Goal: Task Accomplishment & Management: Use online tool/utility

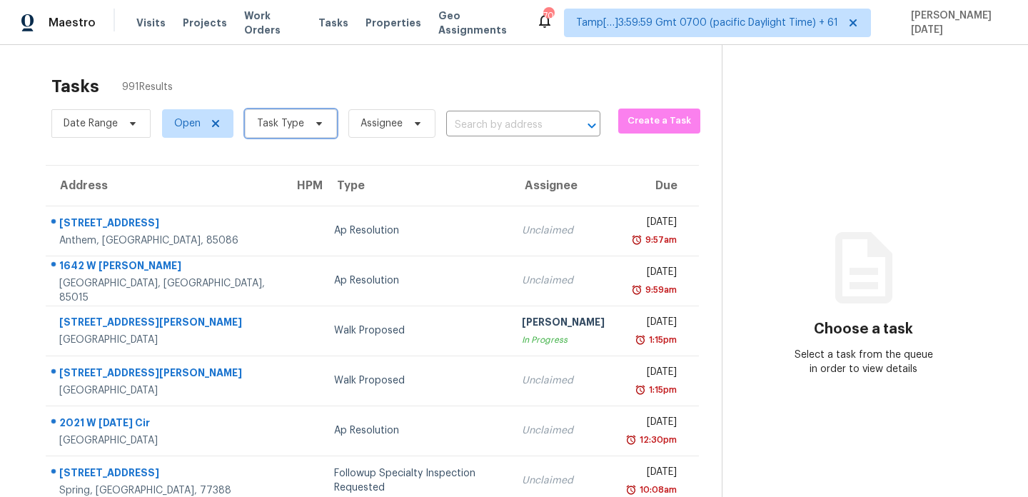
click at [314, 128] on icon at bounding box center [318, 123] width 11 height 11
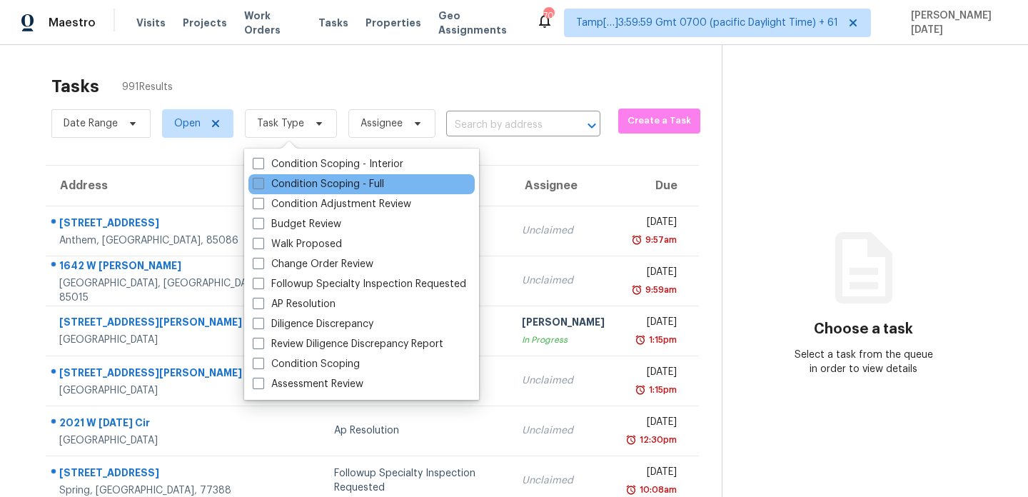
click at [301, 181] on label "Condition Scoping - Full" at bounding box center [318, 184] width 131 height 14
click at [262, 181] on input "Condition Scoping - Full" at bounding box center [257, 181] width 9 height 9
checkbox input "true"
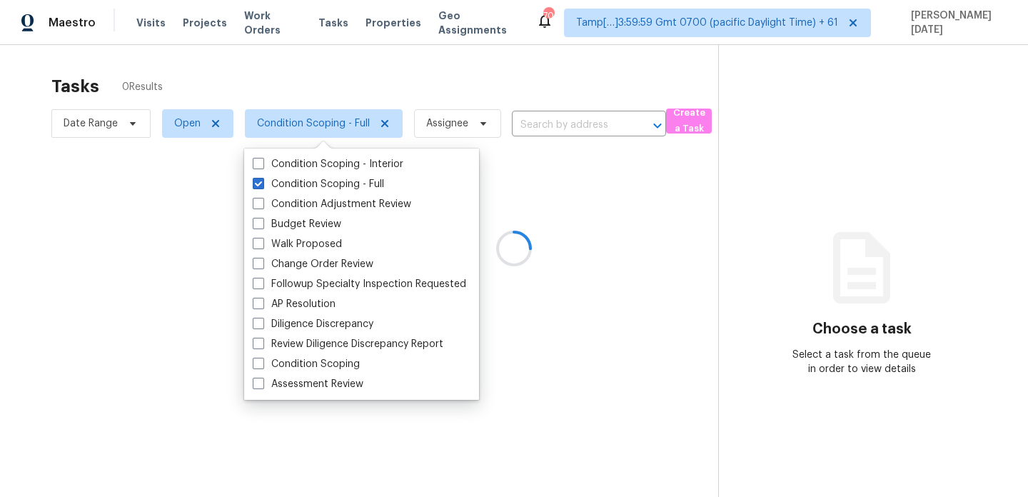
click at [422, 76] on div at bounding box center [514, 248] width 1028 height 497
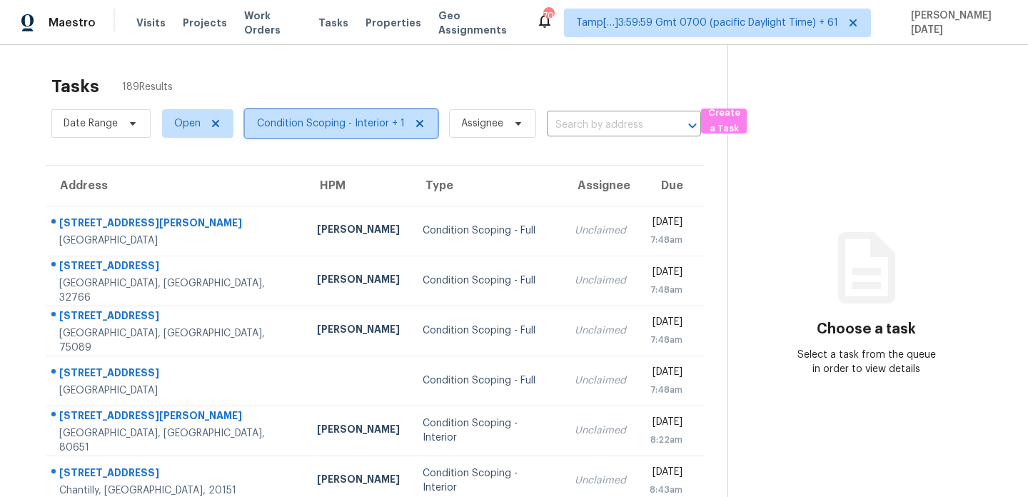
click at [372, 128] on span "Condition Scoping - Interior + 1" at bounding box center [331, 123] width 148 height 14
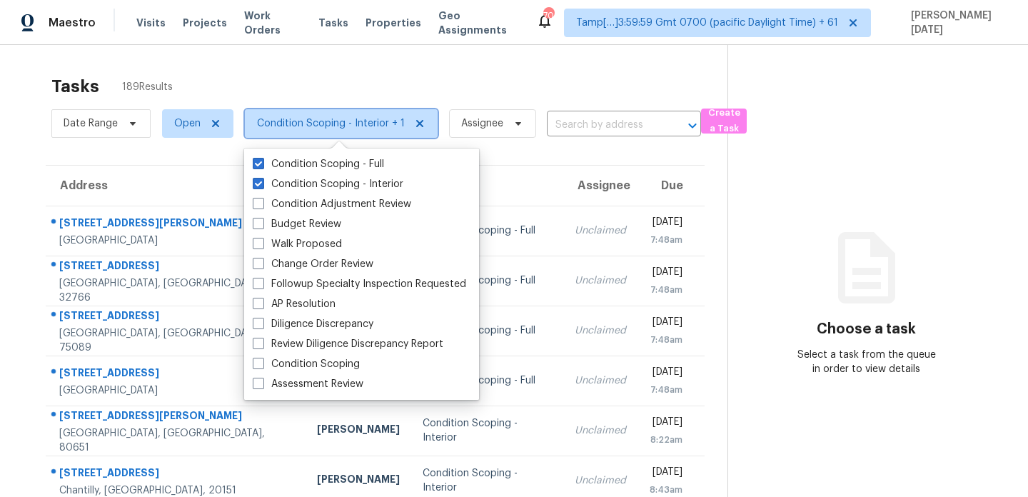
click at [354, 123] on span "Condition Scoping - Interior + 1" at bounding box center [331, 123] width 148 height 14
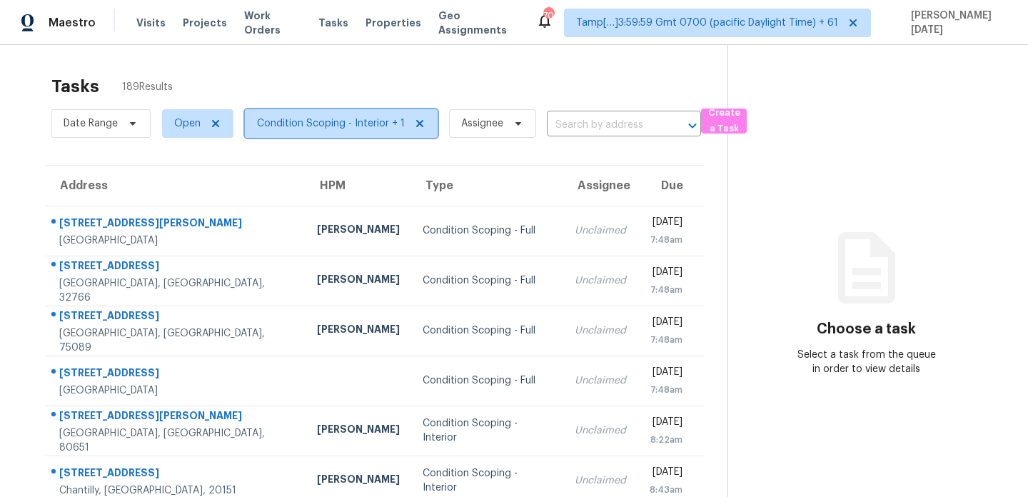
click at [354, 123] on span "Condition Scoping - Interior + 1" at bounding box center [331, 123] width 148 height 14
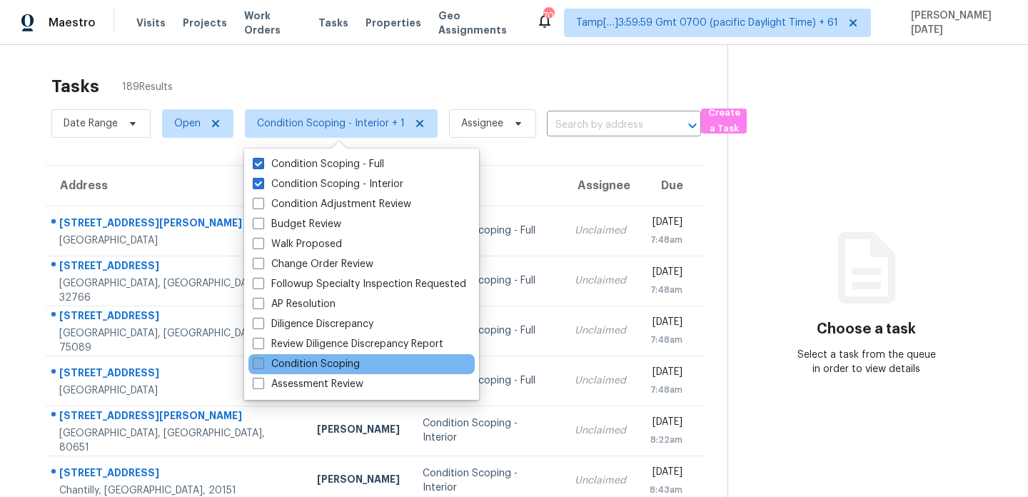
click at [299, 362] on label "Condition Scoping" at bounding box center [306, 364] width 107 height 14
click at [262, 362] on input "Condition Scoping" at bounding box center [257, 361] width 9 height 9
checkbox input "true"
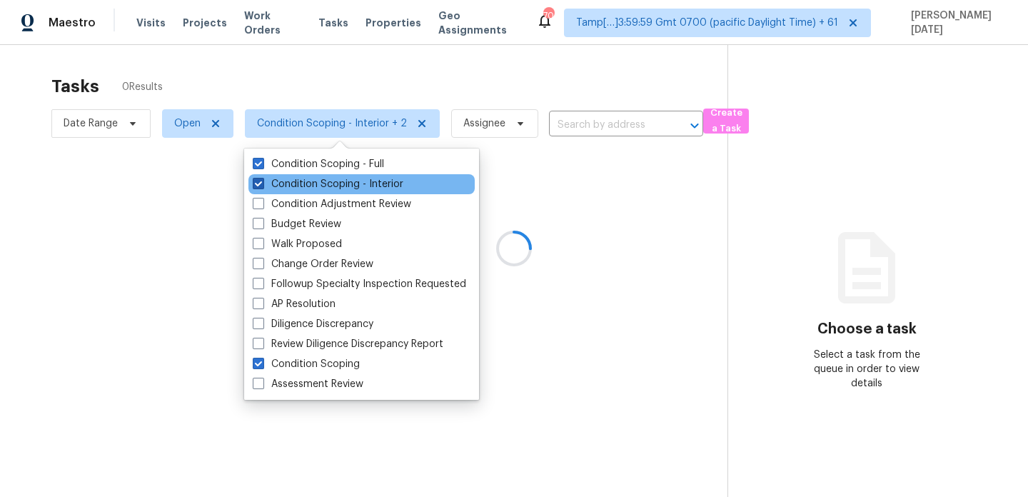
click at [330, 186] on label "Condition Scoping - Interior" at bounding box center [328, 184] width 151 height 14
click at [262, 186] on input "Condition Scoping - Interior" at bounding box center [257, 181] width 9 height 9
checkbox input "false"
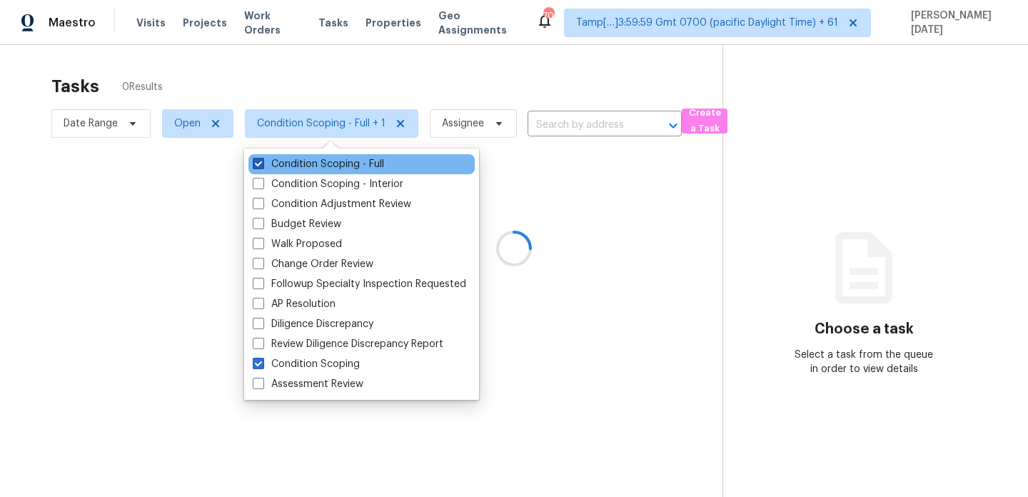
click at [346, 163] on label "Condition Scoping - Full" at bounding box center [318, 164] width 131 height 14
click at [262, 163] on input "Condition Scoping - Full" at bounding box center [257, 161] width 9 height 9
checkbox input "false"
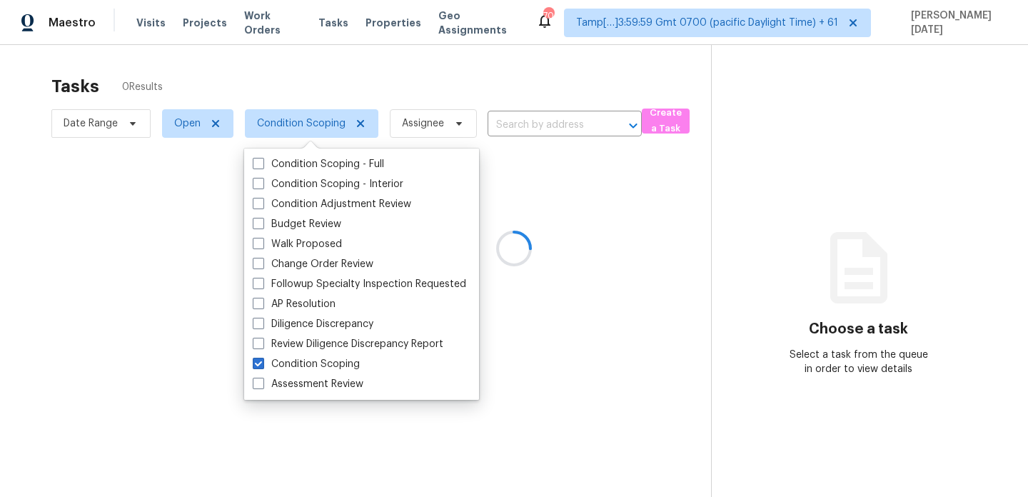
click at [418, 104] on div at bounding box center [514, 248] width 1028 height 497
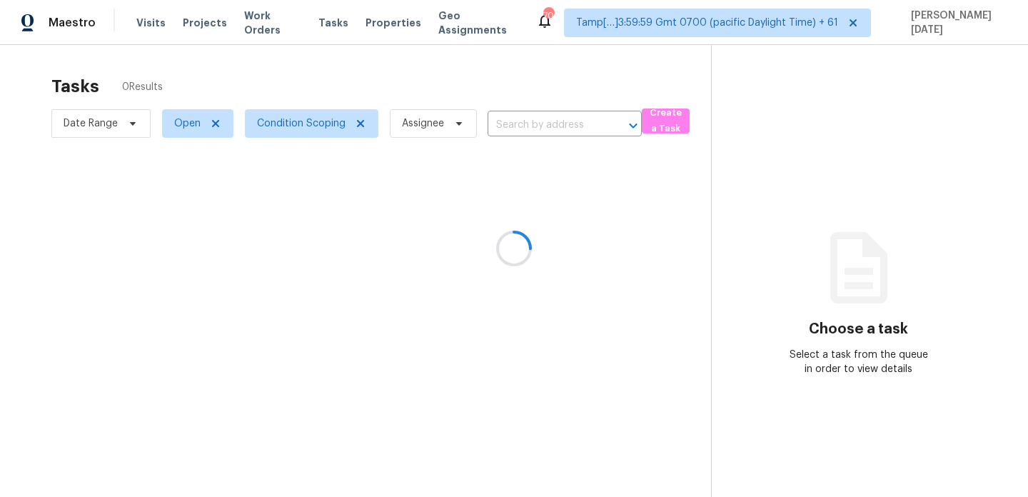
click at [461, 72] on div at bounding box center [514, 248] width 1028 height 497
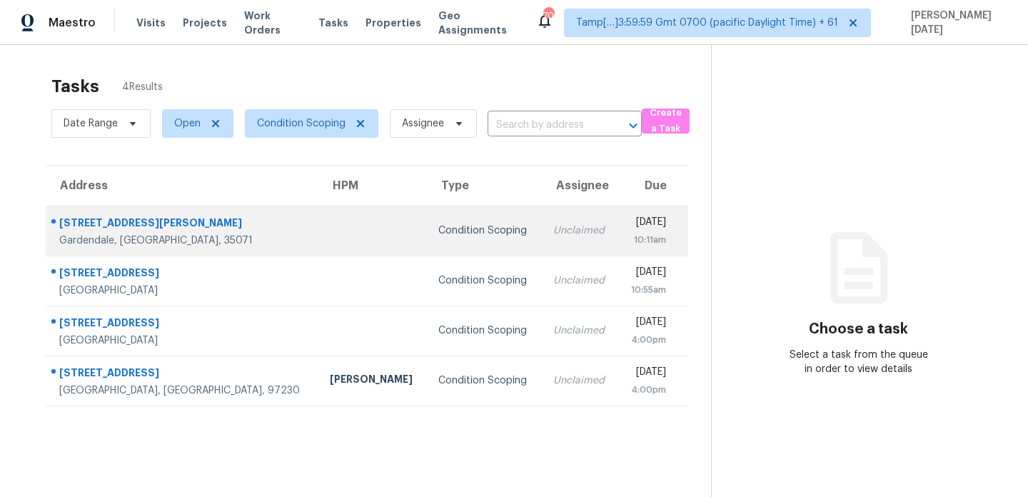
click at [542, 239] on td "Unclaimed" at bounding box center [580, 231] width 76 height 50
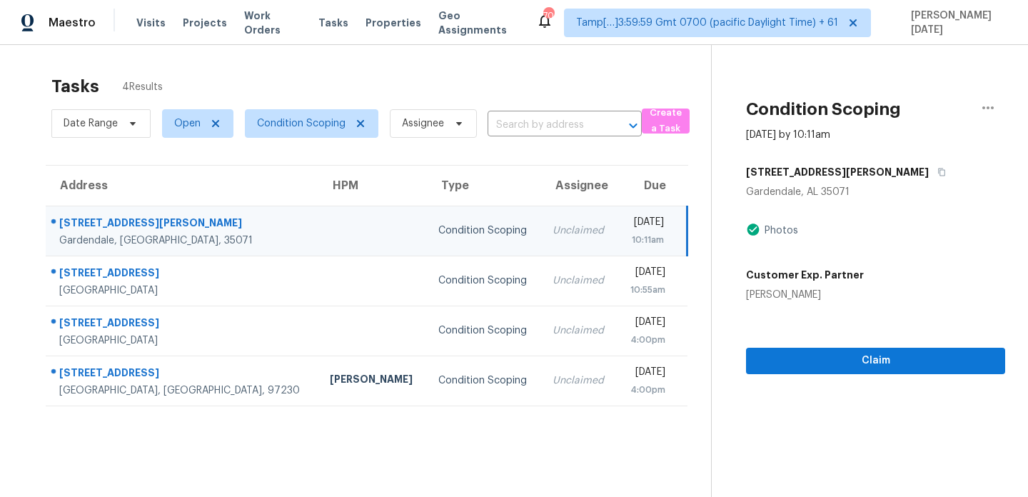
click at [552, 236] on div "Unclaimed" at bounding box center [579, 230] width 54 height 14
click at [617, 231] on td "Wed, Oct 1st 2025 10:11am" at bounding box center [652, 231] width 71 height 50
click at [628, 231] on div "[DATE]" at bounding box center [646, 224] width 36 height 18
click at [637, 233] on div "10:11am" at bounding box center [646, 240] width 36 height 14
click at [810, 357] on span "Claim" at bounding box center [875, 361] width 236 height 18
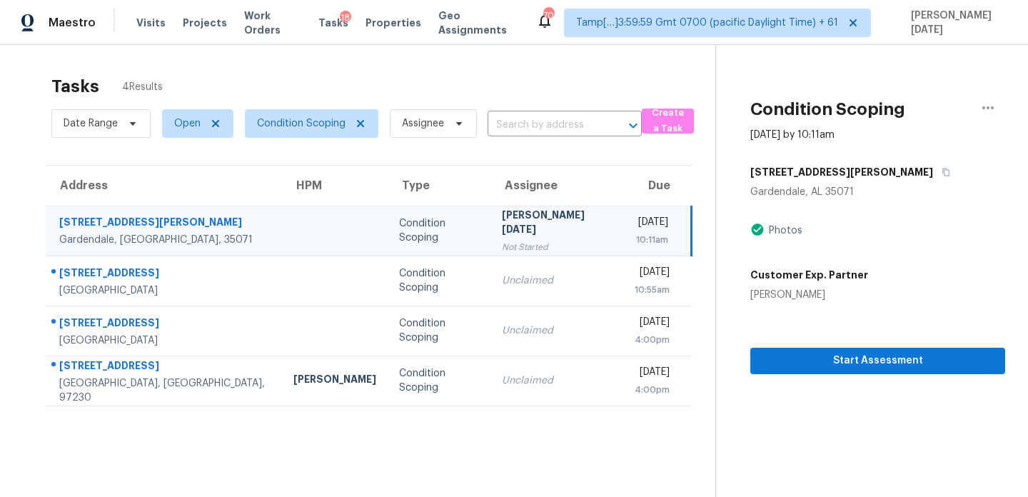
click at [540, 92] on div "Tasks 4 Results" at bounding box center [383, 86] width 664 height 37
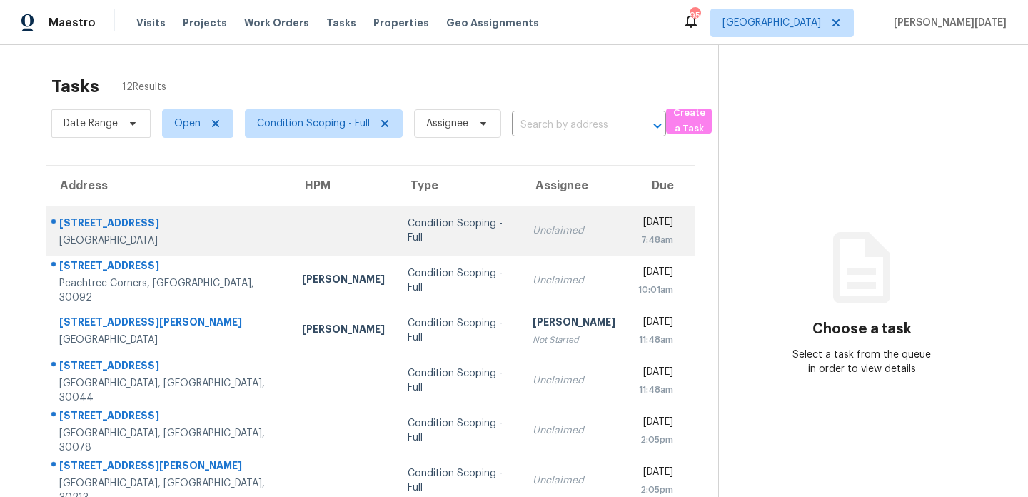
click at [521, 245] on td "Unclaimed" at bounding box center [574, 231] width 106 height 50
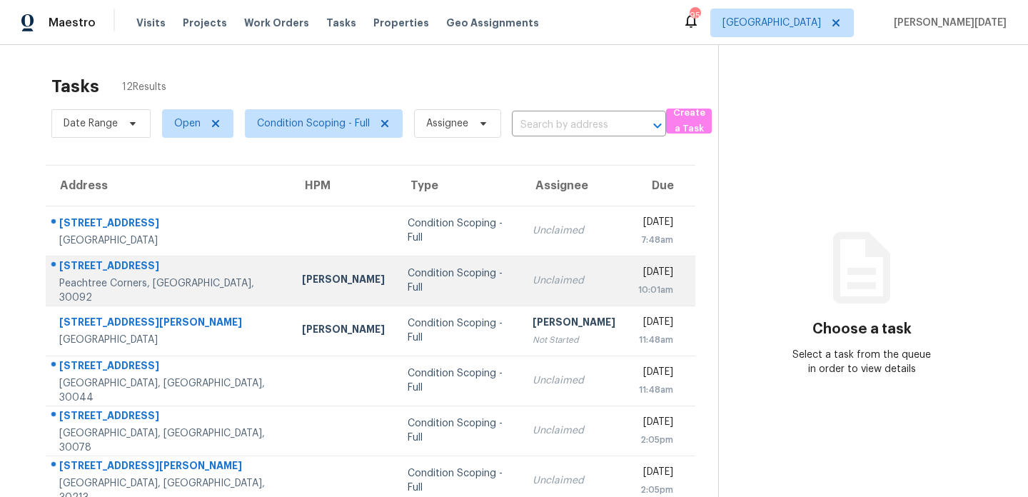
click at [521, 266] on td "Unclaimed" at bounding box center [574, 281] width 106 height 50
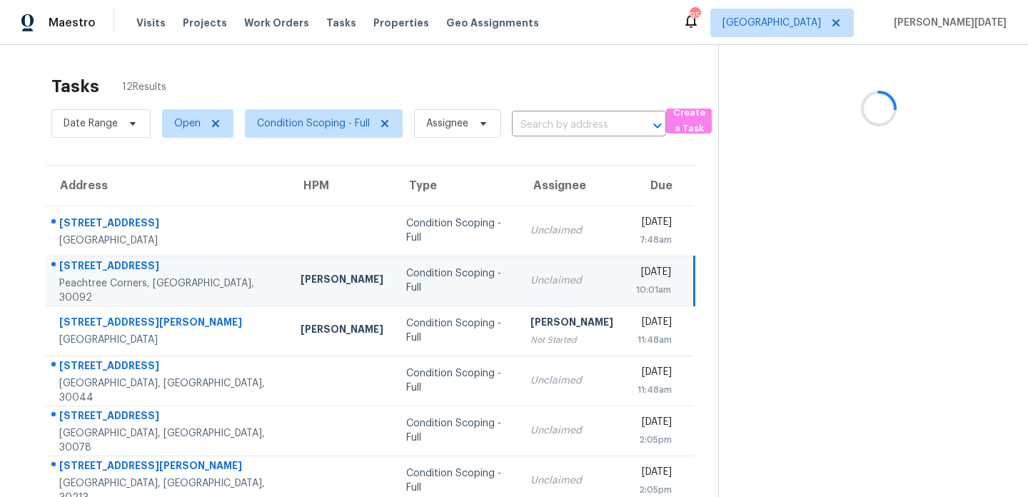
click at [519, 266] on td "Unclaimed" at bounding box center [572, 281] width 106 height 50
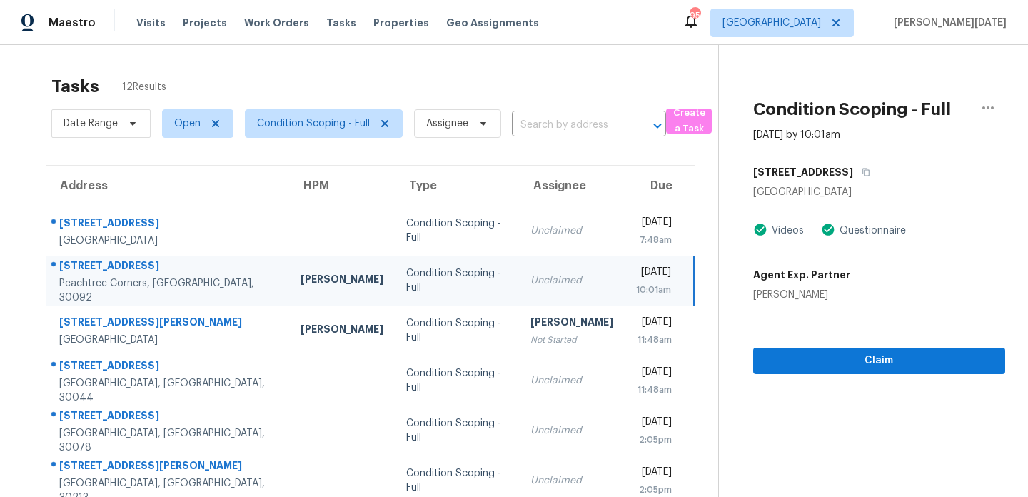
click at [636, 291] on div "10:01am" at bounding box center [653, 290] width 35 height 14
click at [636, 283] on div "10:01am" at bounding box center [653, 290] width 35 height 14
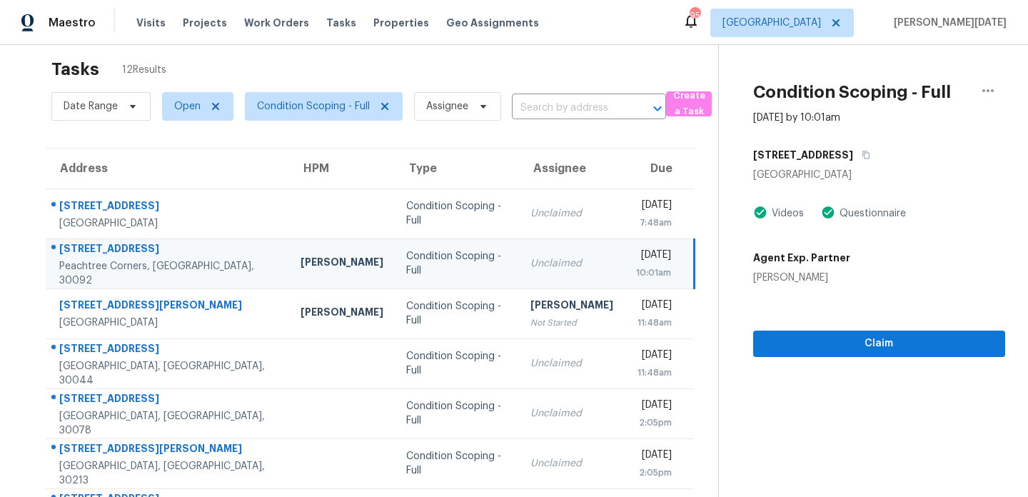
click at [636, 262] on div "[DATE]" at bounding box center [653, 257] width 35 height 18
click at [823, 346] on span "Claim" at bounding box center [878, 344] width 229 height 18
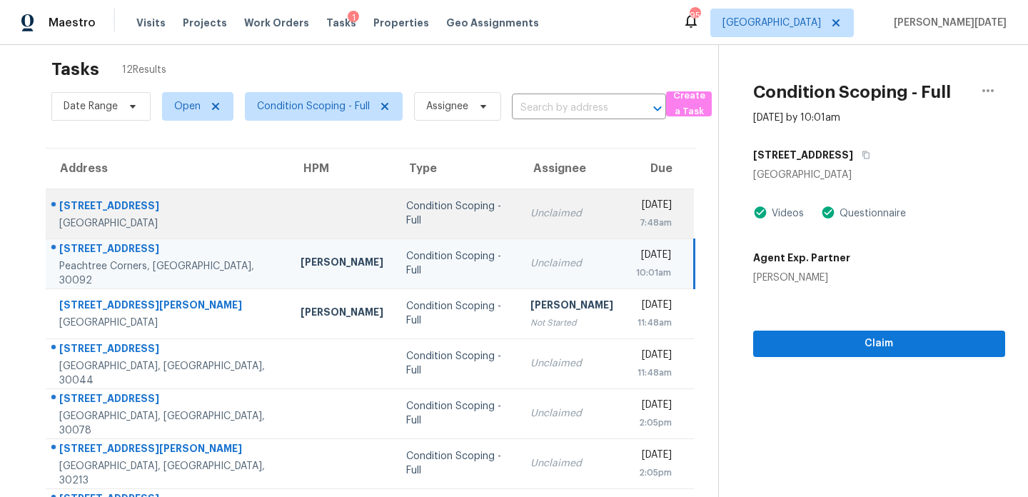
scroll to position [169, 0]
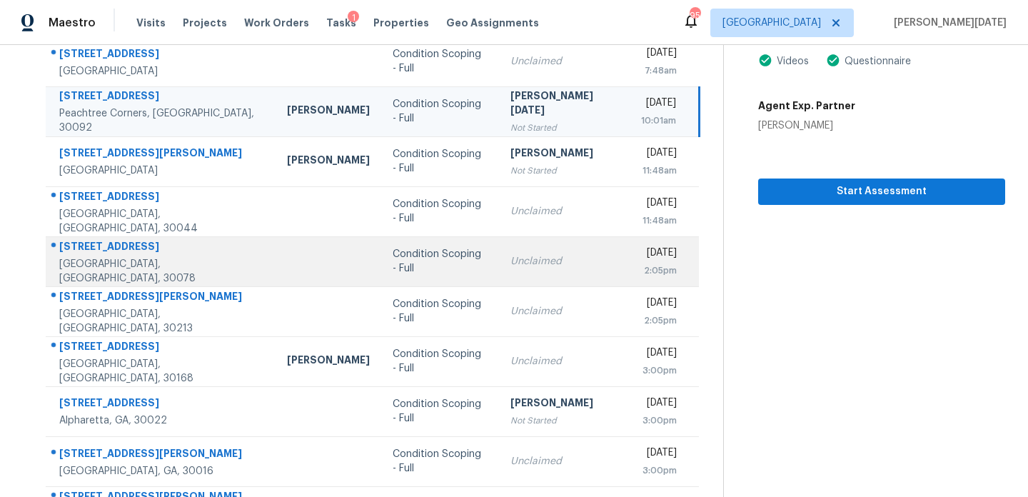
click at [516, 263] on div "Unclaimed" at bounding box center [564, 261] width 108 height 14
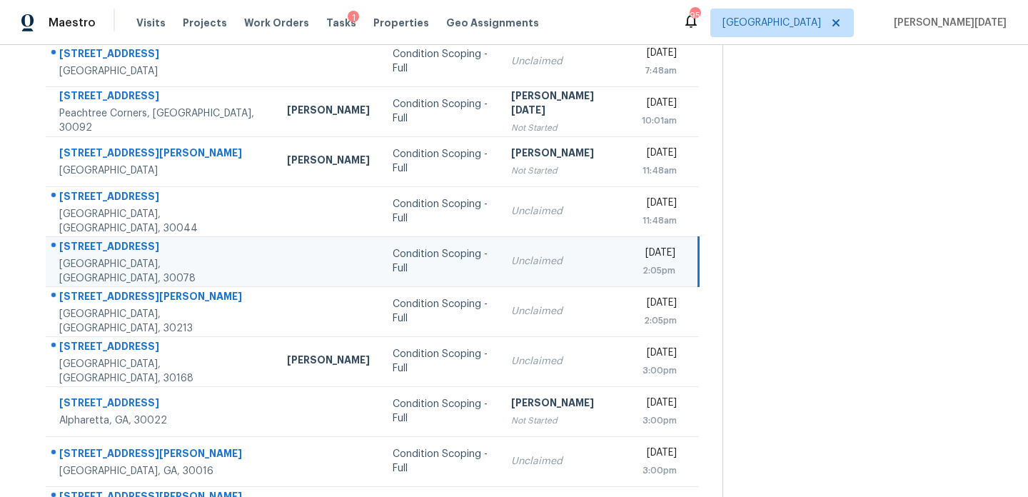
click at [642, 263] on div "2:05pm" at bounding box center [659, 270] width 34 height 14
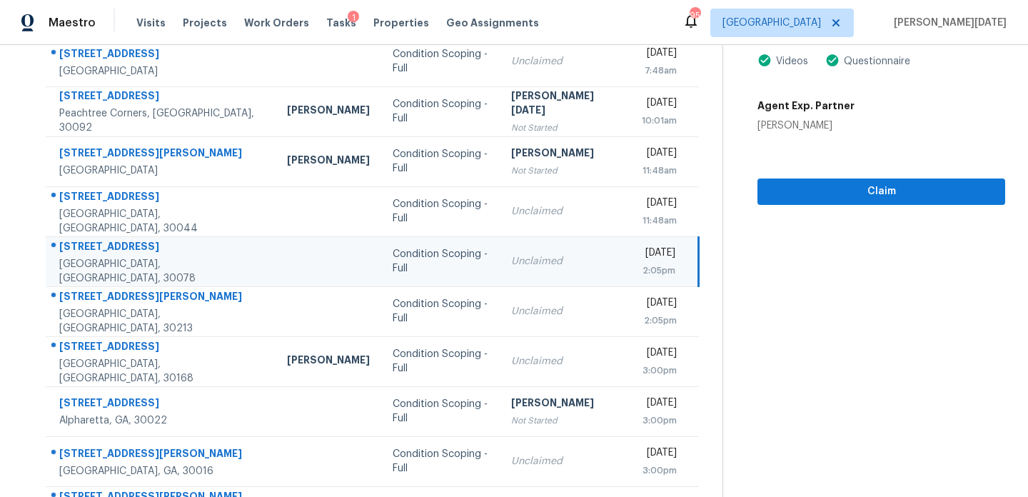
click at [673, 256] on div "Wed, Oct 1st 2025 2:05pm" at bounding box center [670, 262] width 56 height 32
click at [792, 193] on span "Claim" at bounding box center [881, 192] width 225 height 18
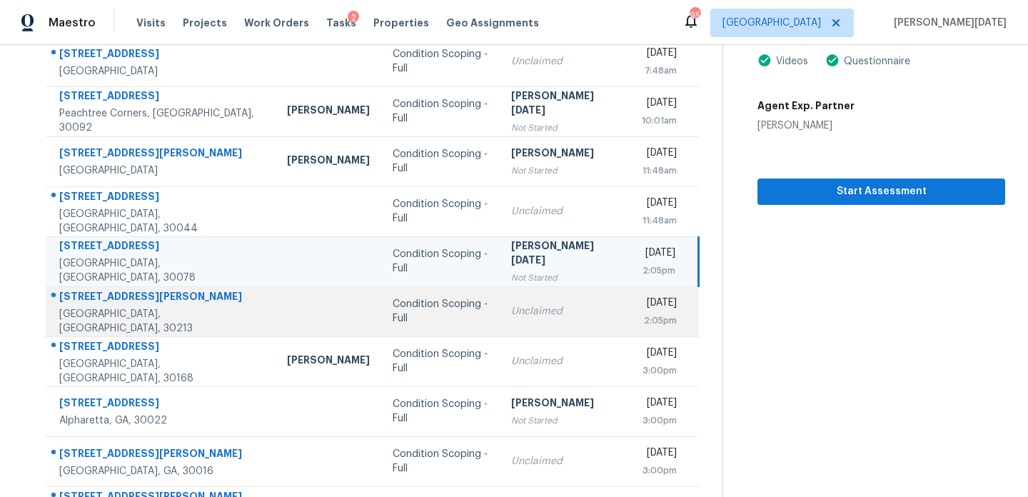
scroll to position [246, 0]
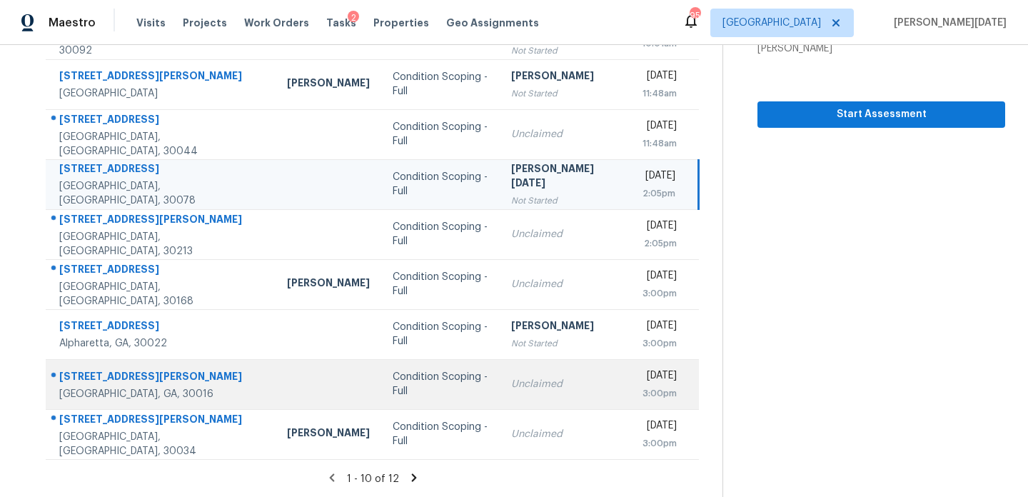
click at [500, 380] on td "Unclaimed" at bounding box center [565, 384] width 131 height 50
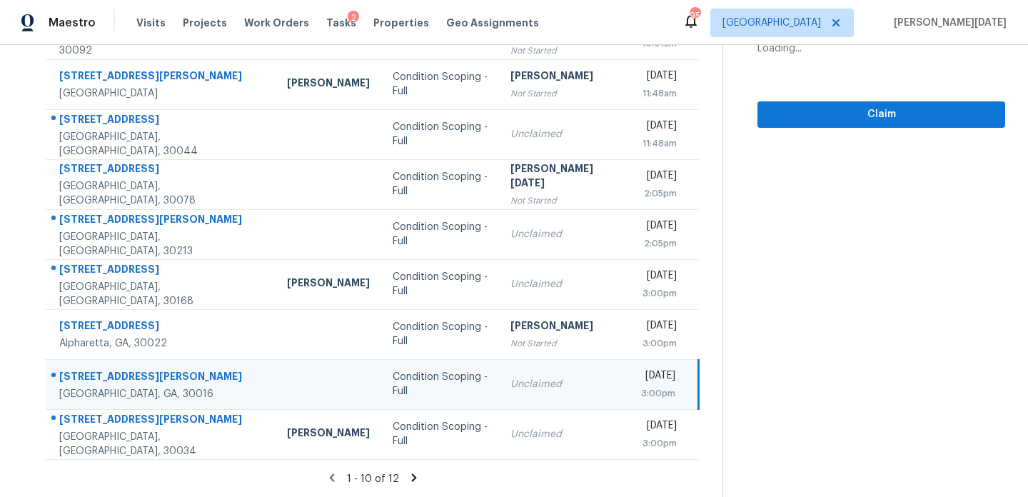
click at [551, 372] on td "Unclaimed" at bounding box center [564, 384] width 131 height 50
click at [641, 378] on div "[DATE]" at bounding box center [658, 377] width 34 height 18
click at [641, 373] on div "[DATE]" at bounding box center [658, 377] width 34 height 18
click at [809, 119] on span "Claim" at bounding box center [881, 115] width 225 height 18
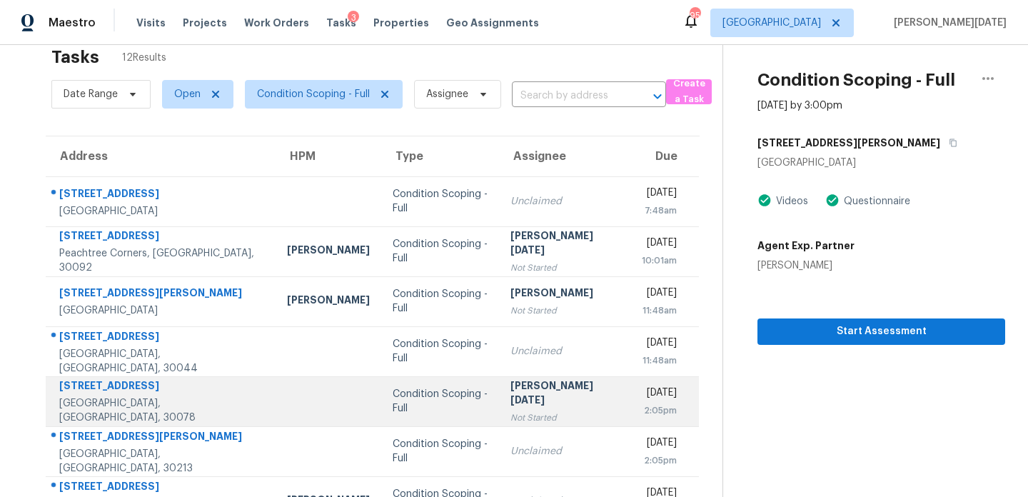
scroll to position [0, 0]
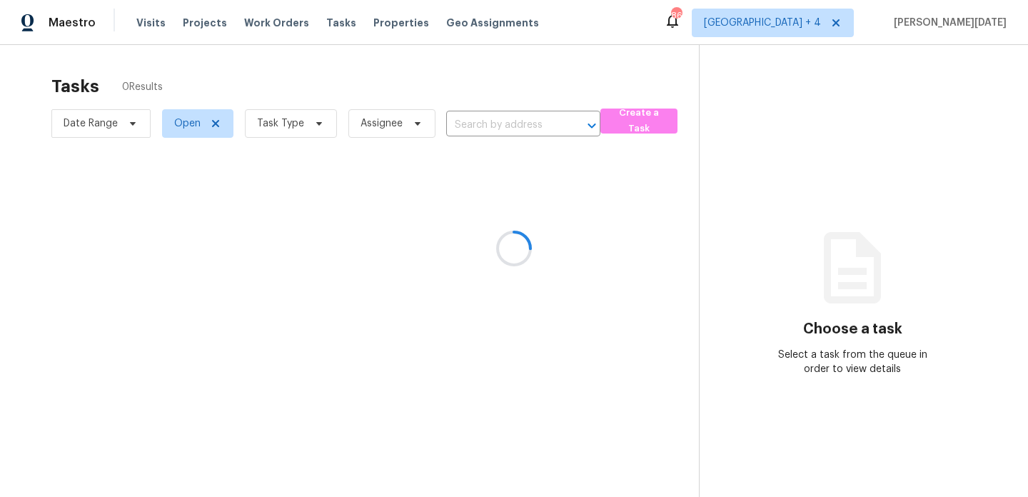
click at [313, 126] on div at bounding box center [514, 248] width 1028 height 497
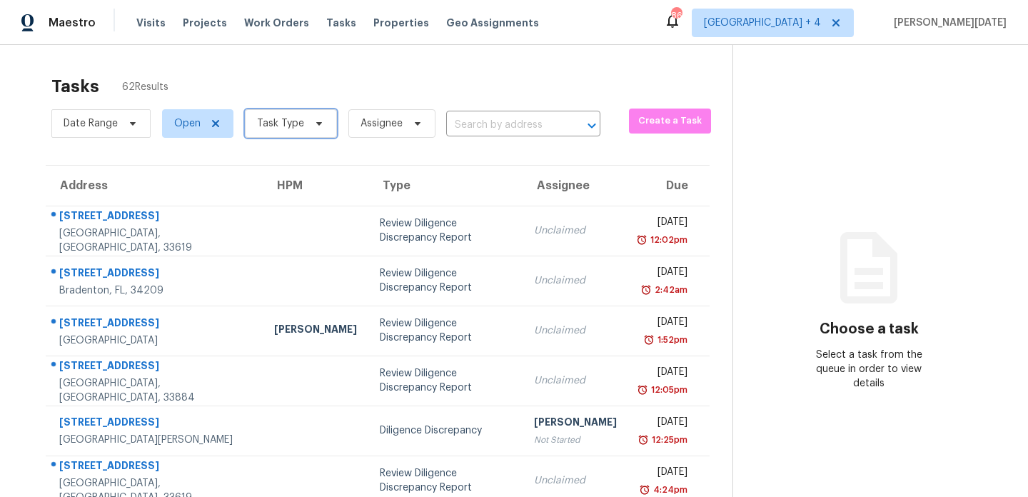
click at [313, 126] on icon at bounding box center [318, 123] width 11 height 11
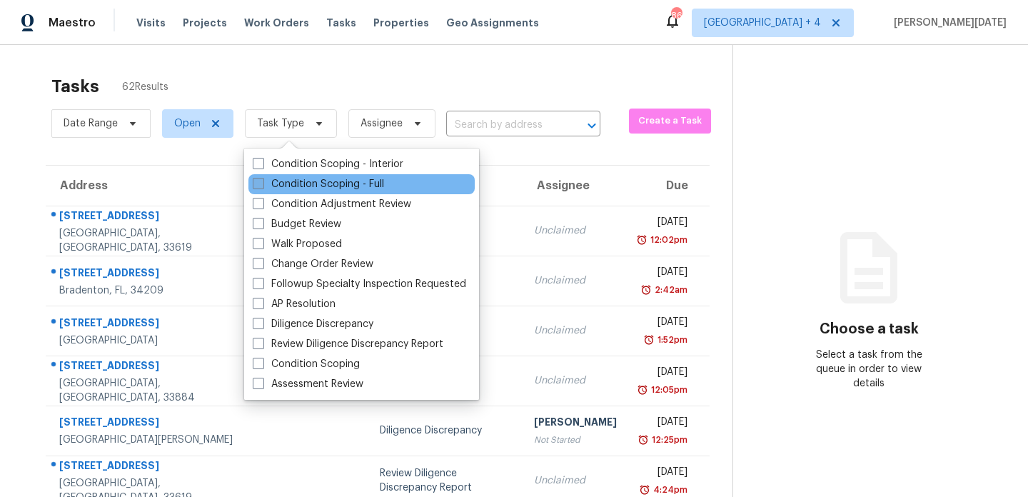
click at [301, 188] on label "Condition Scoping - Full" at bounding box center [318, 184] width 131 height 14
click at [262, 186] on input "Condition Scoping - Full" at bounding box center [257, 181] width 9 height 9
checkbox input "true"
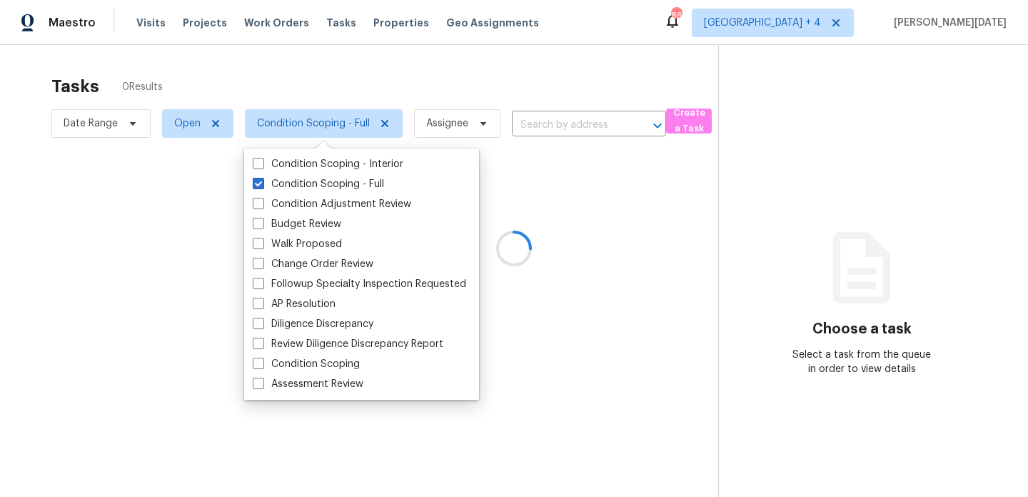
click at [468, 78] on div at bounding box center [514, 248] width 1028 height 497
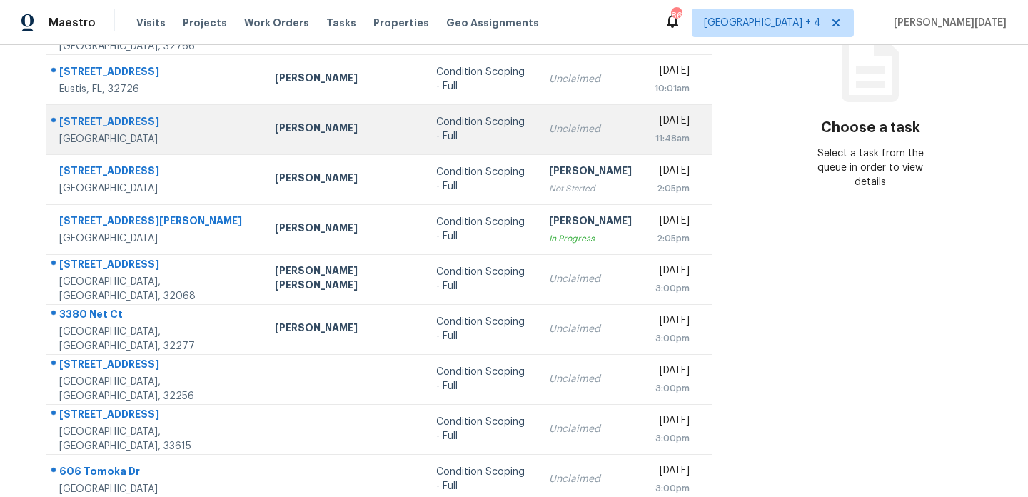
scroll to position [204, 0]
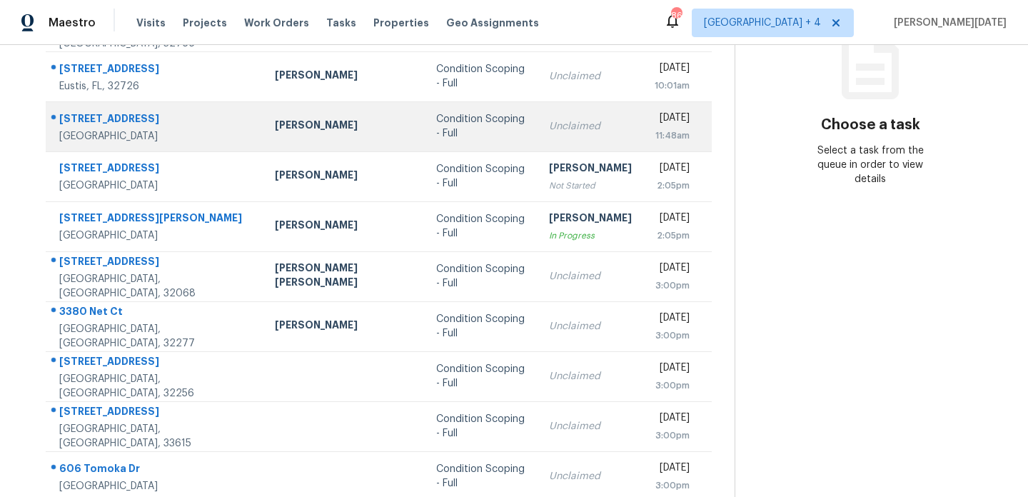
click at [549, 127] on div "Unclaimed" at bounding box center [590, 126] width 83 height 14
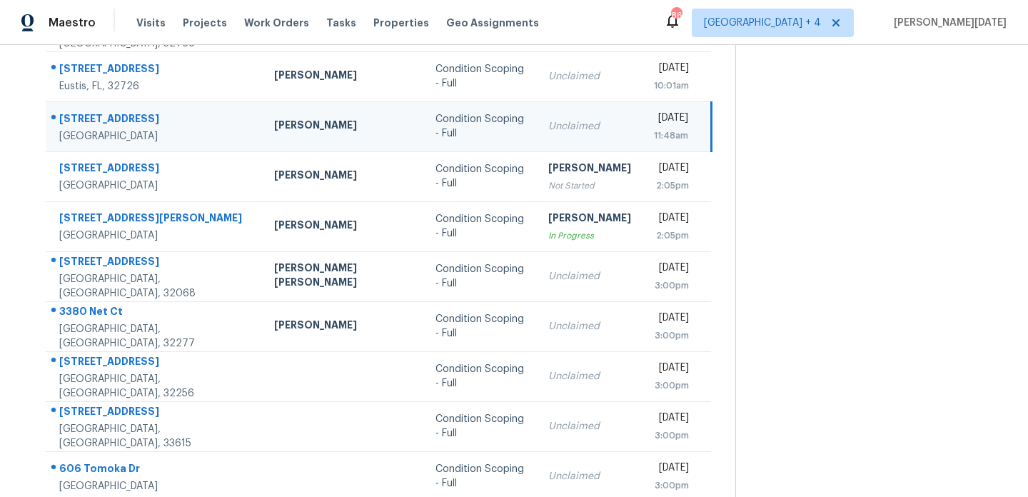
click at [575, 123] on td "Unclaimed" at bounding box center [590, 126] width 106 height 50
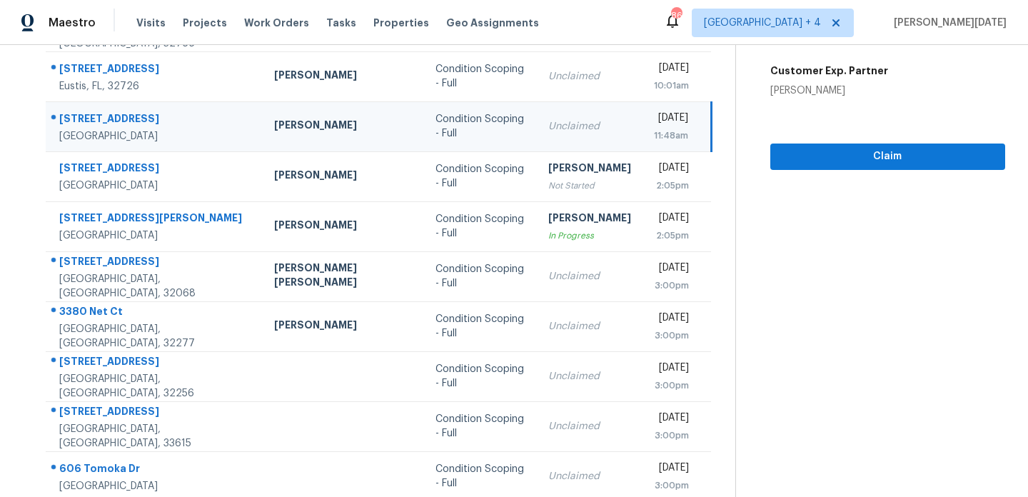
click at [654, 124] on div "[DATE]" at bounding box center [671, 120] width 34 height 18
click at [817, 160] on span "Claim" at bounding box center [888, 157] width 212 height 18
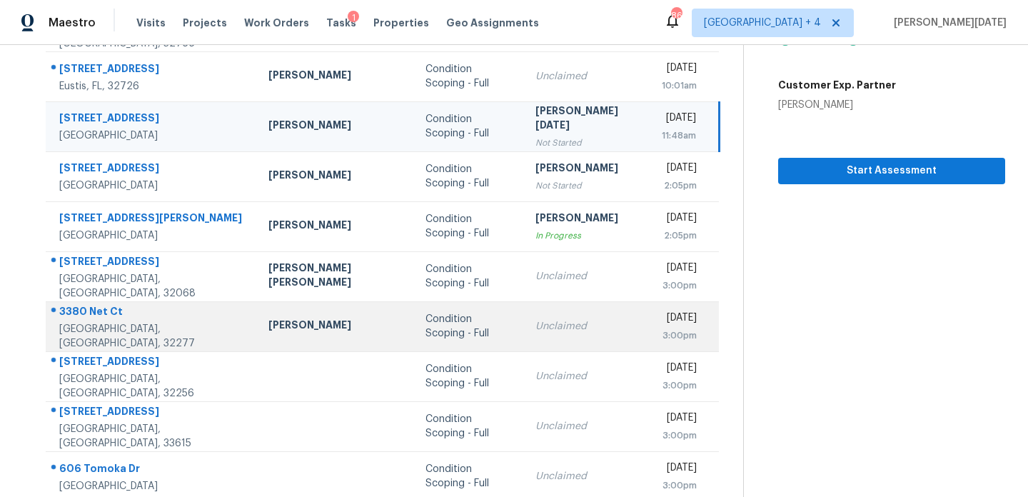
scroll to position [246, 0]
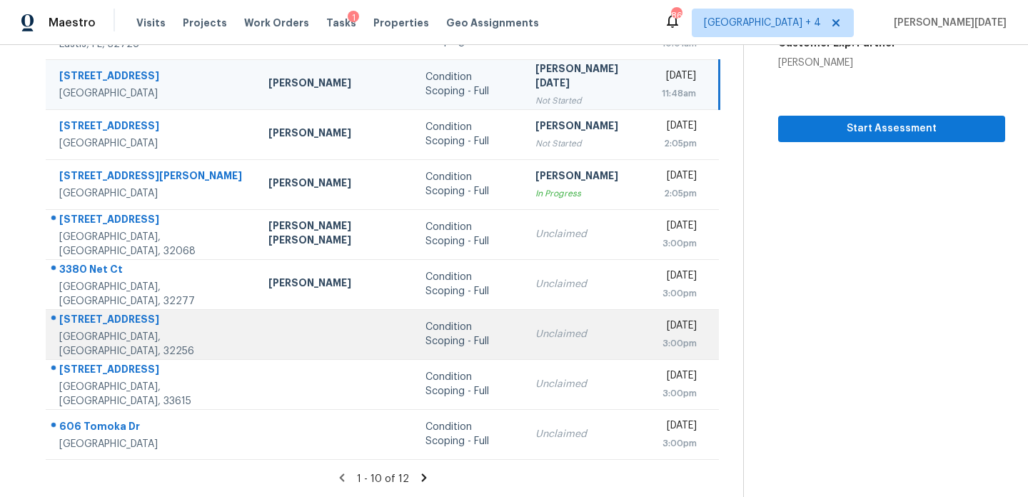
click at [524, 351] on td "Unclaimed" at bounding box center [587, 334] width 126 height 50
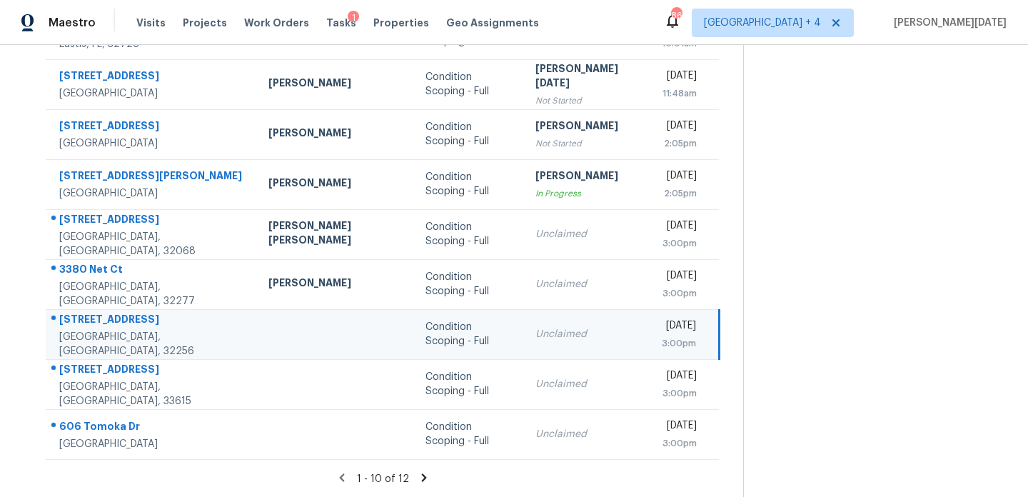
click at [577, 336] on td "Unclaimed" at bounding box center [587, 334] width 126 height 50
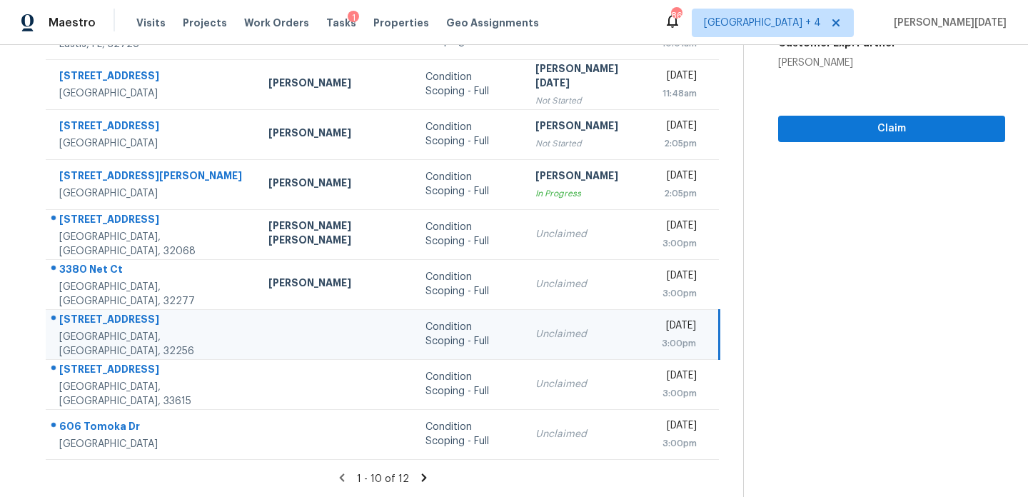
click at [662, 324] on div "[DATE]" at bounding box center [679, 327] width 34 height 18
click at [662, 324] on div "Wed, Oct 1st 2025" at bounding box center [679, 327] width 34 height 18
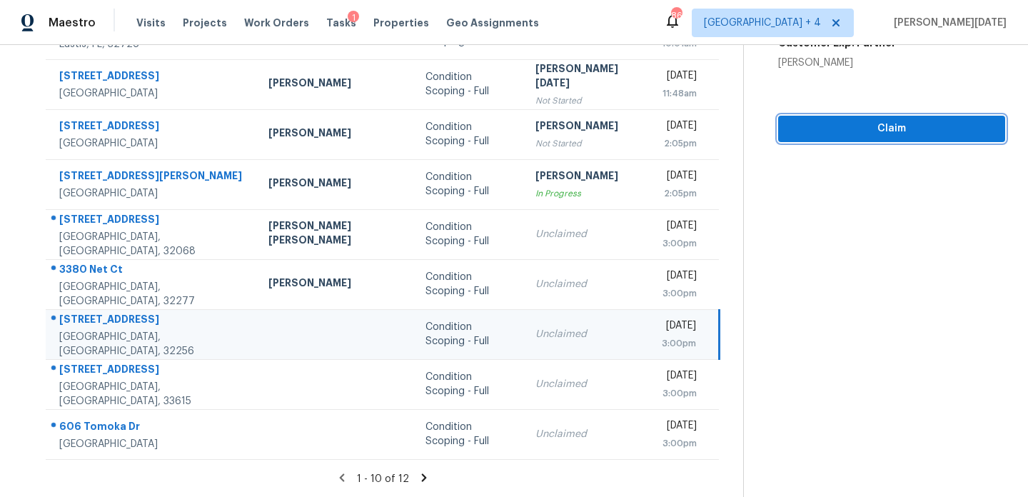
click at [816, 120] on span "Claim" at bounding box center [891, 129] width 204 height 18
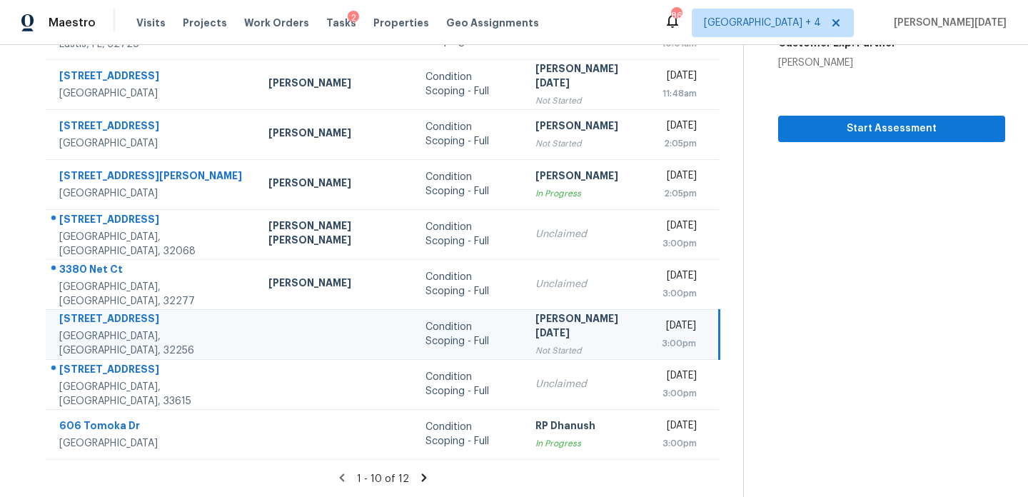
click at [418, 473] on icon at bounding box center [424, 477] width 13 height 13
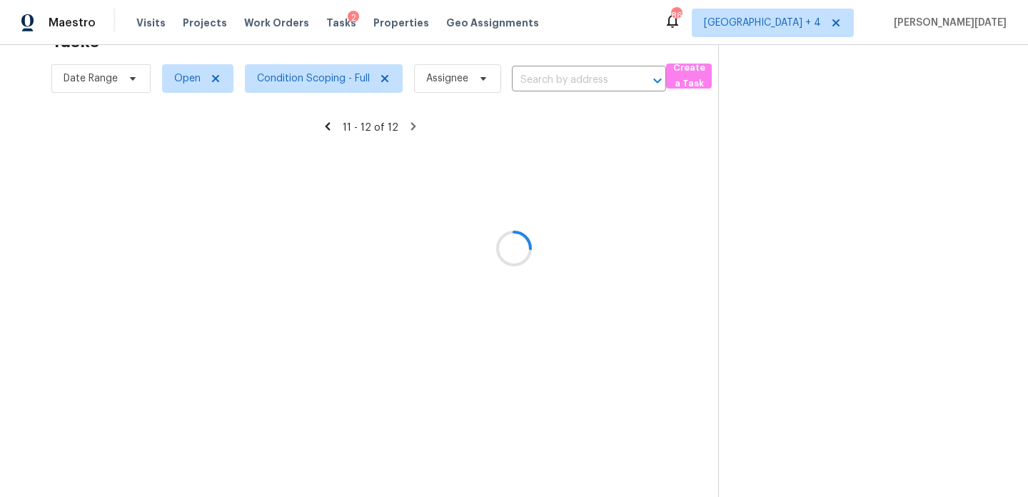
scroll to position [45, 0]
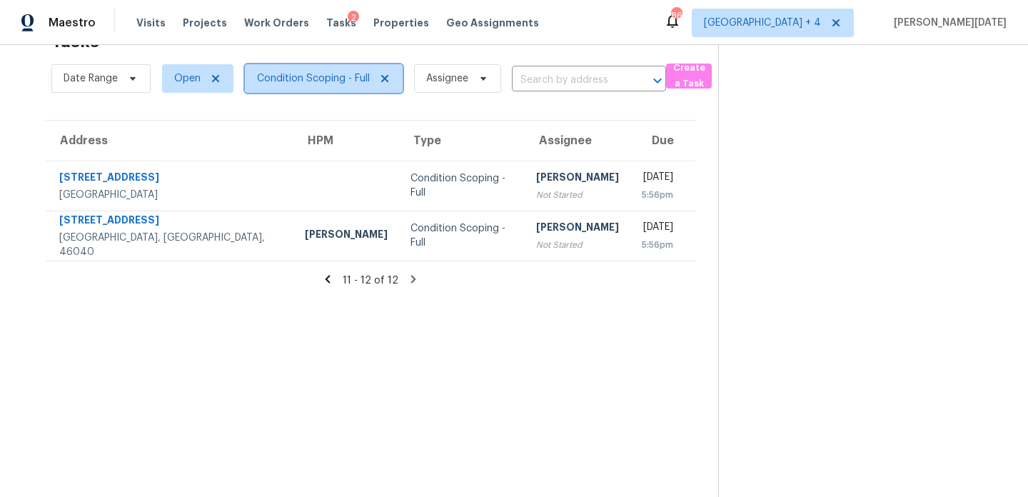
click at [297, 67] on span "Condition Scoping - Full" at bounding box center [324, 78] width 158 height 29
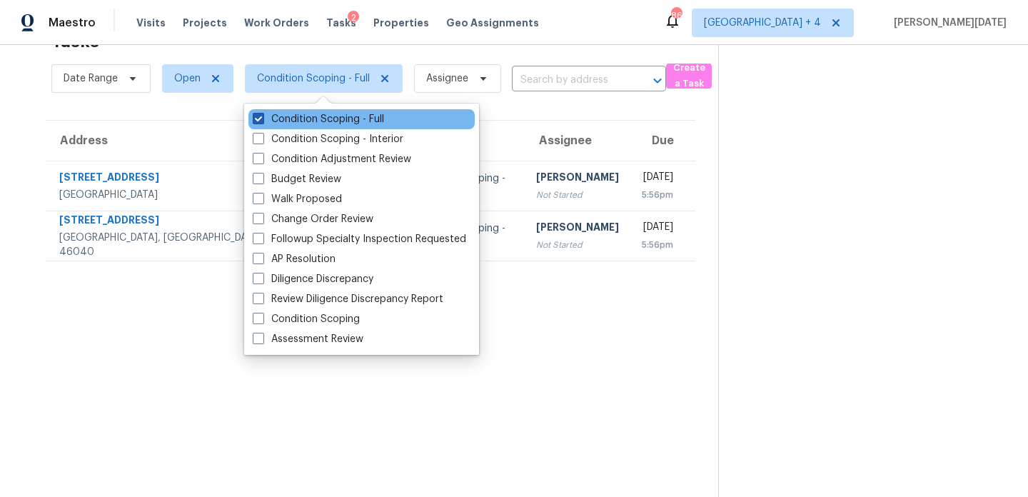
click at [306, 116] on label "Condition Scoping - Full" at bounding box center [318, 119] width 131 height 14
click at [262, 116] on input "Condition Scoping - Full" at bounding box center [257, 116] width 9 height 9
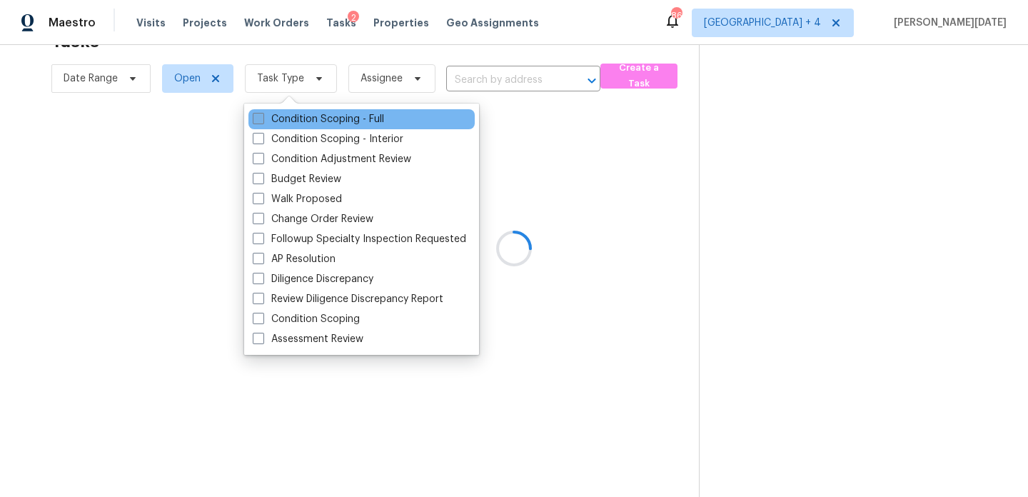
click at [306, 116] on label "Condition Scoping - Full" at bounding box center [318, 119] width 131 height 14
click at [262, 116] on input "Condition Scoping - Full" at bounding box center [257, 116] width 9 height 9
checkbox input "true"
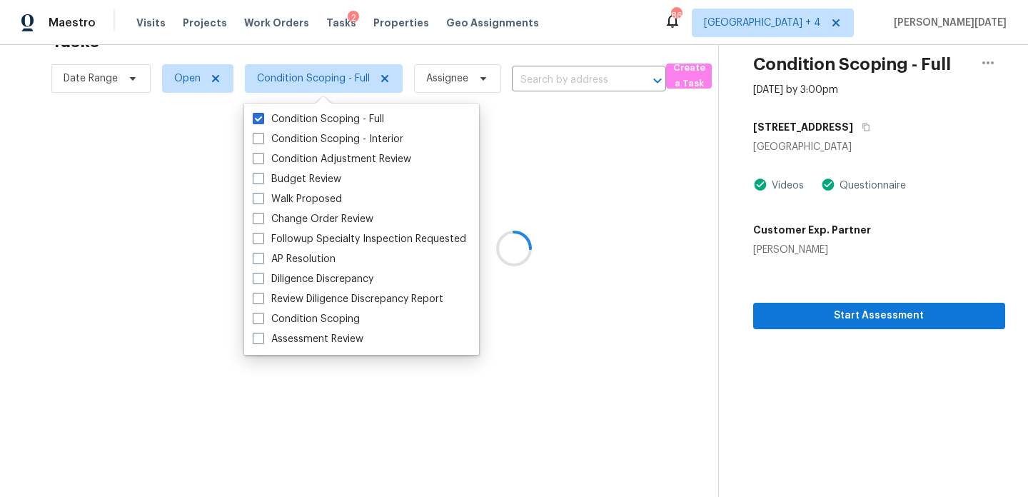
click at [490, 54] on div at bounding box center [514, 248] width 1028 height 497
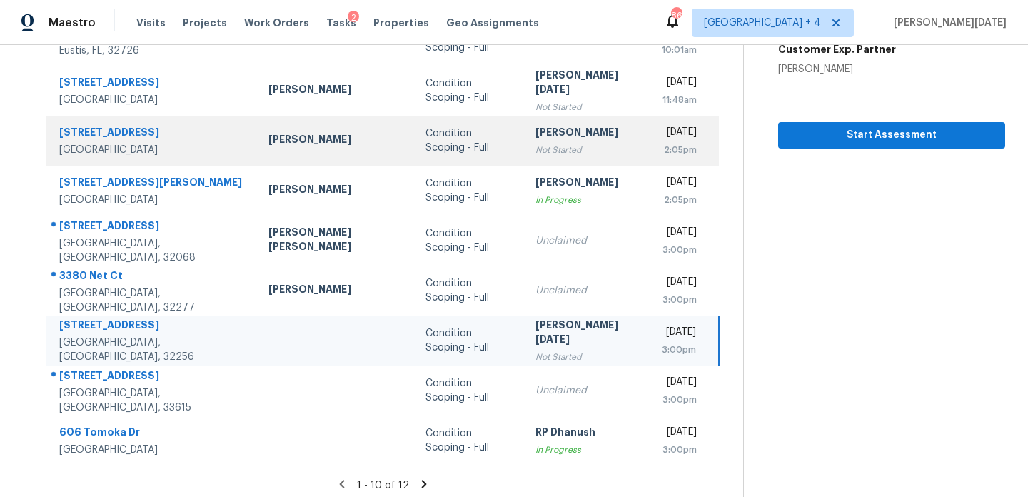
scroll to position [243, 0]
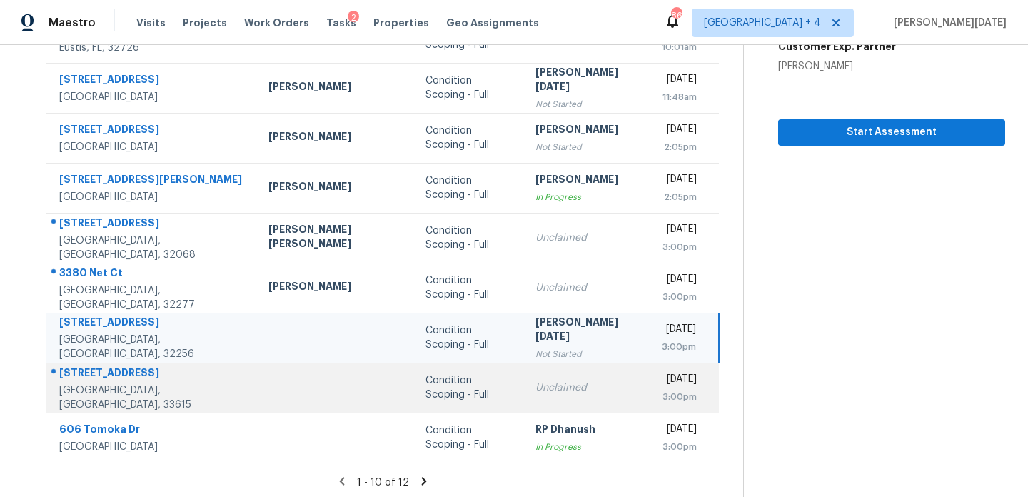
click at [524, 375] on td "Unclaimed" at bounding box center [587, 388] width 126 height 50
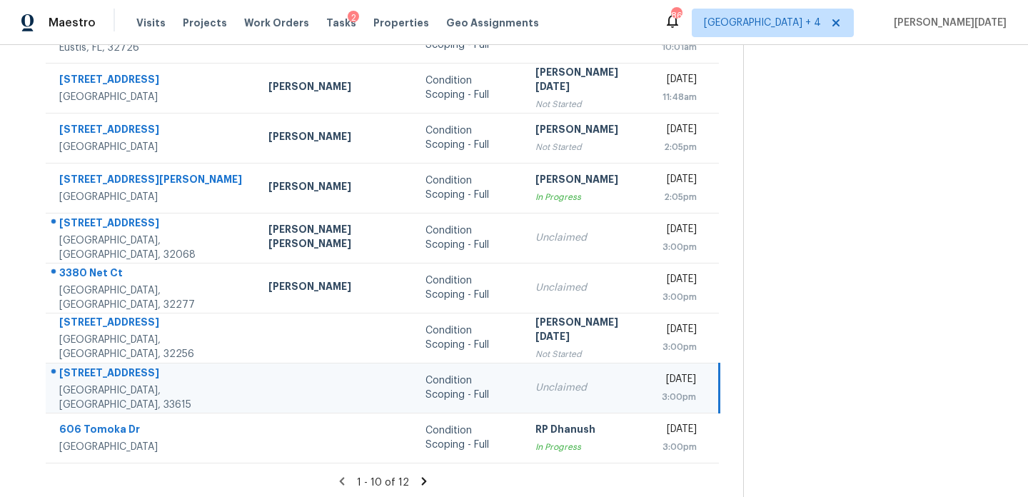
click at [524, 375] on td "Unclaimed" at bounding box center [587, 388] width 126 height 50
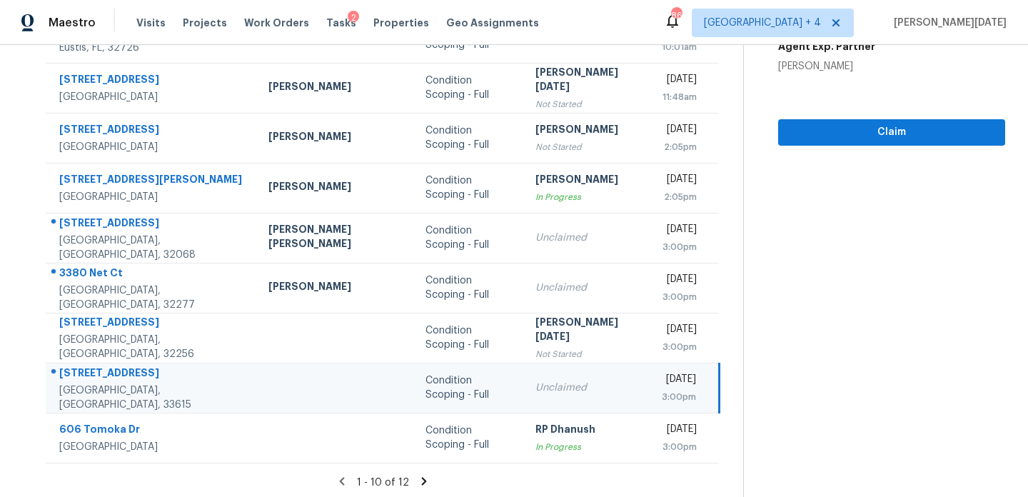
click at [575, 380] on td "Unclaimed" at bounding box center [587, 388] width 126 height 50
click at [662, 380] on div "Wed, Oct 1st 2025" at bounding box center [679, 381] width 34 height 18
click at [662, 376] on div "Wed, Oct 1st 2025" at bounding box center [679, 381] width 34 height 18
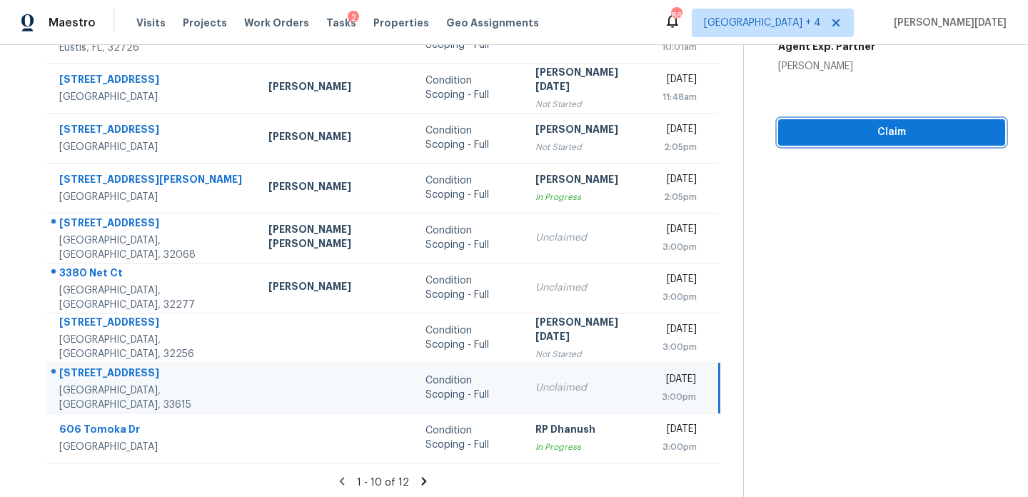
click at [789, 125] on span "Claim" at bounding box center [891, 132] width 204 height 18
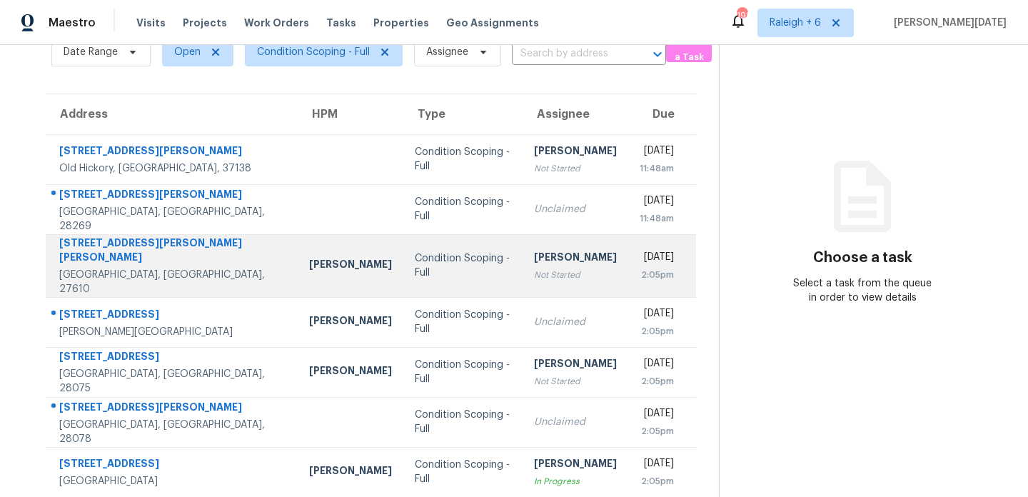
scroll to position [82, 0]
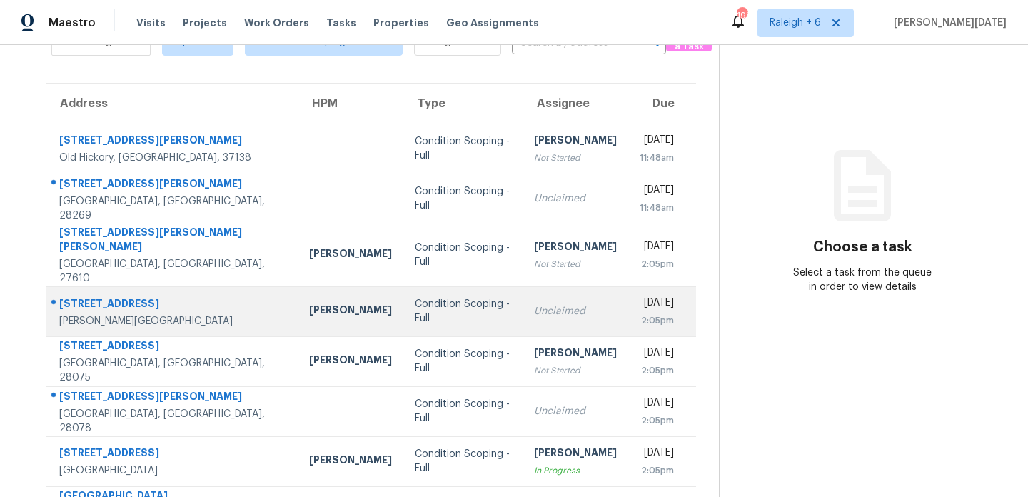
click at [534, 304] on div "Unclaimed" at bounding box center [575, 311] width 83 height 14
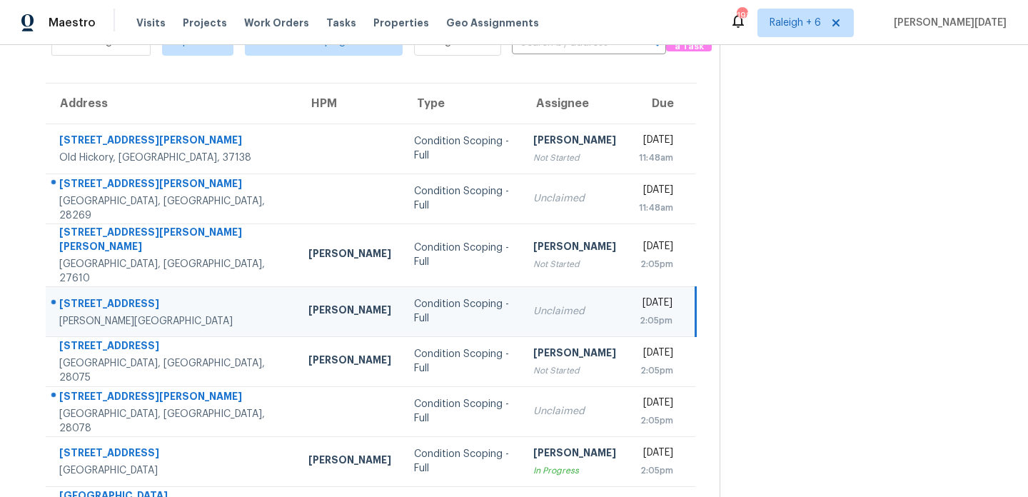
click at [566, 302] on td "Unclaimed" at bounding box center [575, 311] width 106 height 50
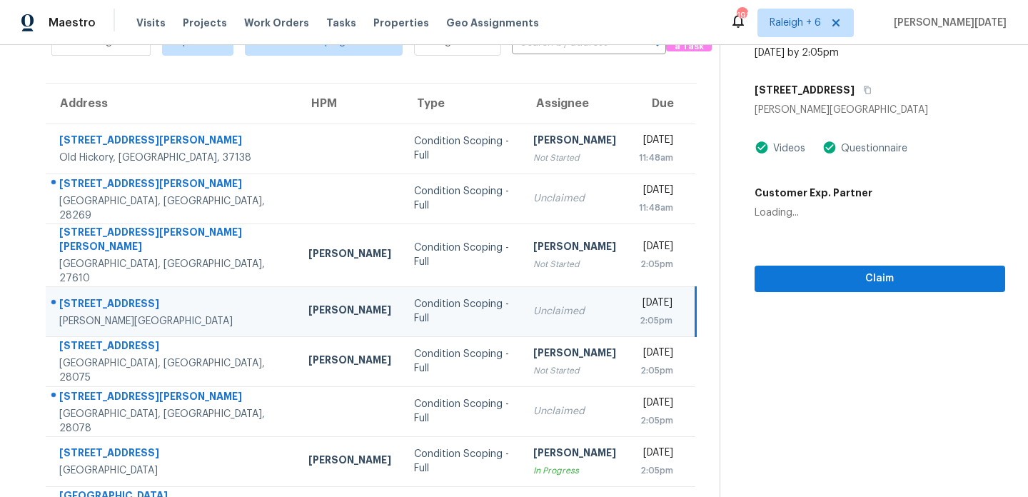
click at [639, 313] on div "2:05pm" at bounding box center [656, 320] width 34 height 14
click at [812, 268] on button "Claim" at bounding box center [880, 279] width 251 height 26
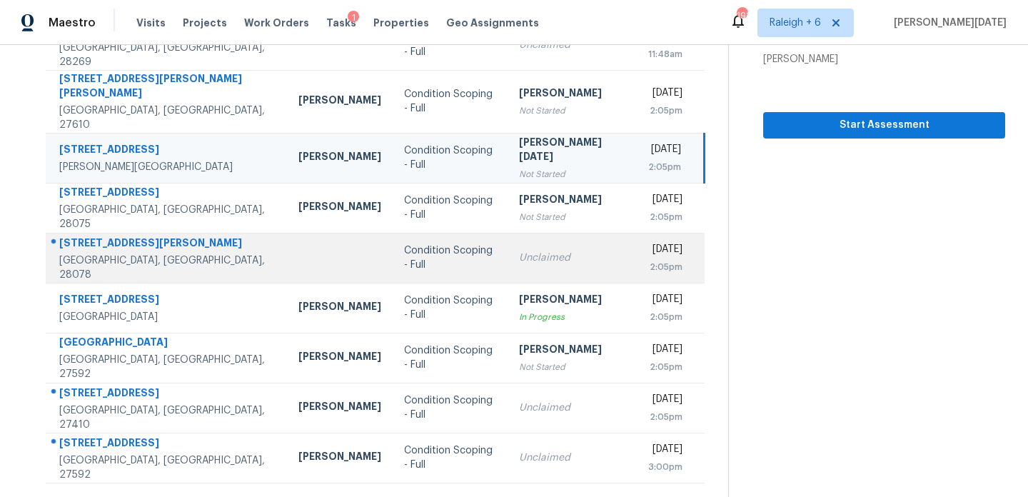
scroll to position [238, 0]
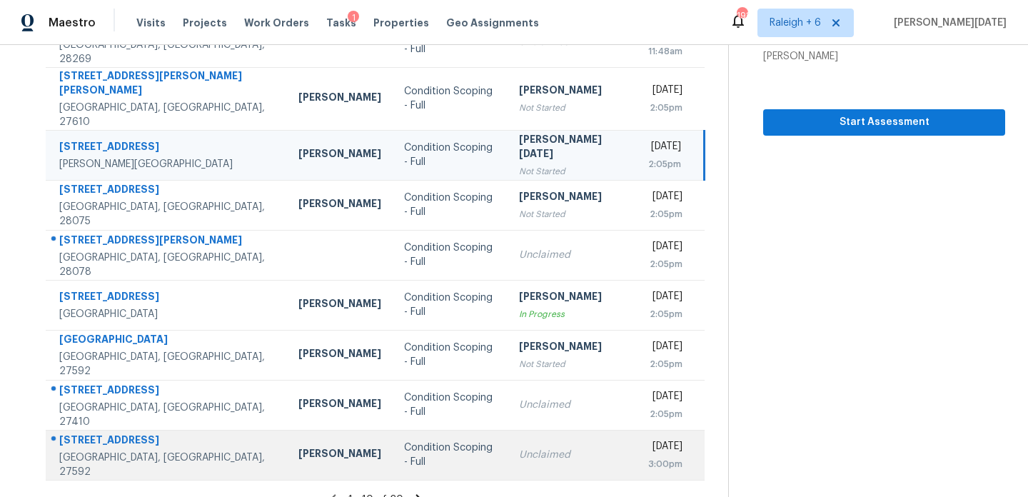
click at [425, 440] on div "Condition Scoping - Full" at bounding box center [450, 454] width 92 height 29
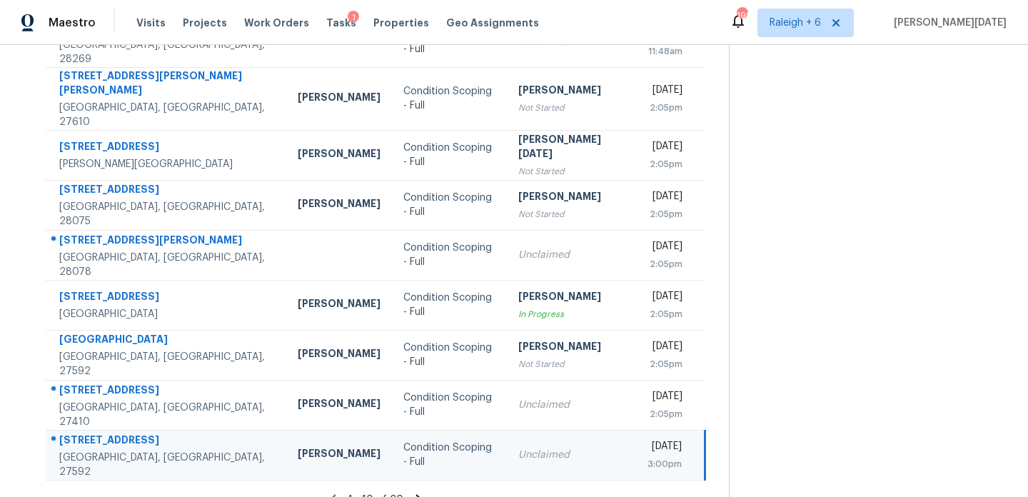
click at [540, 448] on div "Unclaimed" at bounding box center [571, 455] width 106 height 14
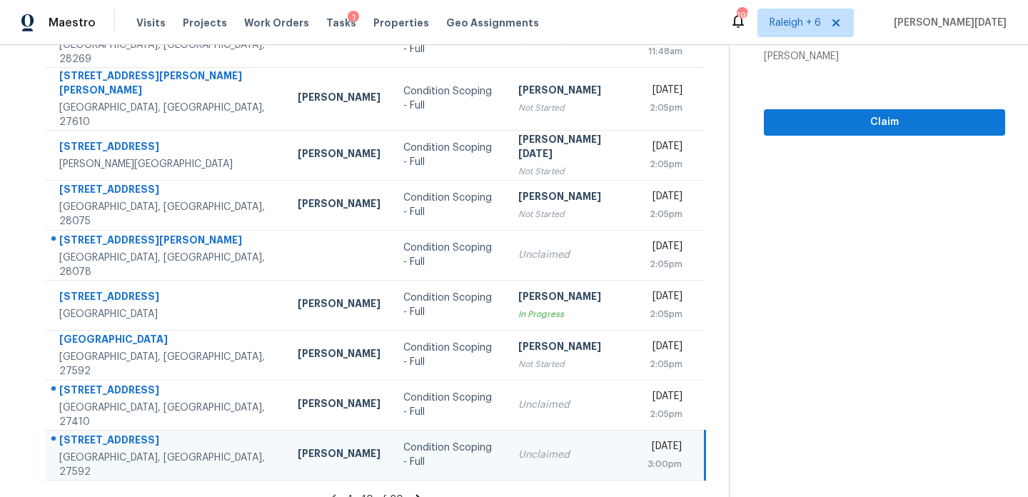
click at [647, 457] on div "3:00pm" at bounding box center [664, 464] width 34 height 14
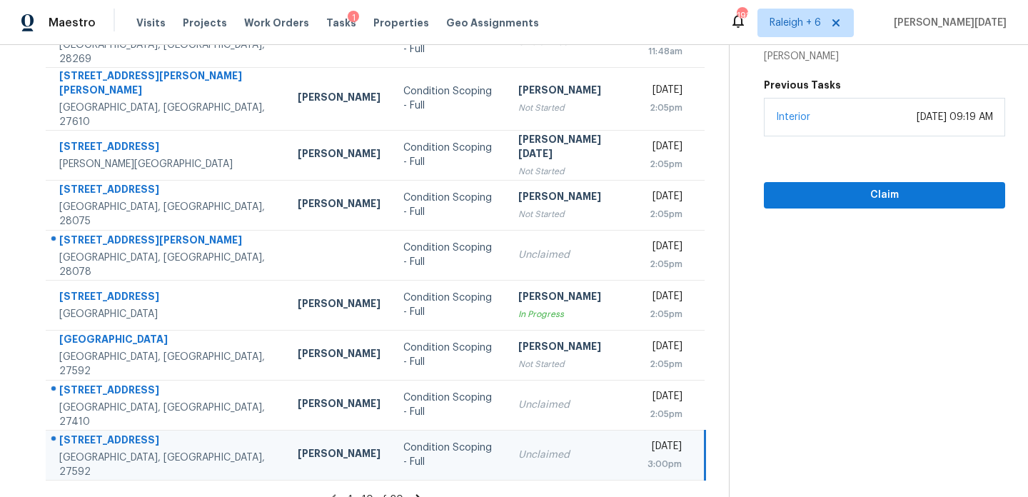
click at [674, 439] on div "Wed, Oct 1st 2025 3:00pm" at bounding box center [675, 455] width 56 height 32
click at [826, 193] on span "Claim" at bounding box center [884, 195] width 218 height 18
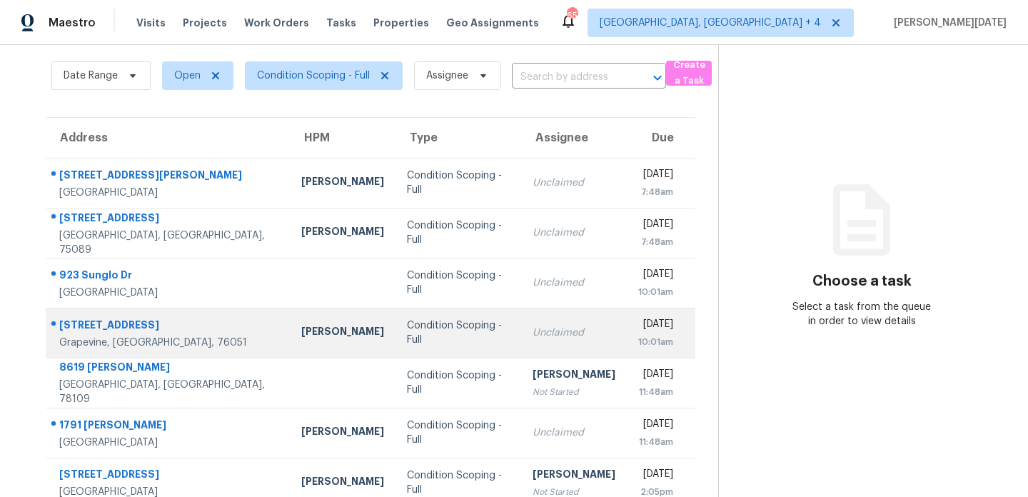
scroll to position [54, 0]
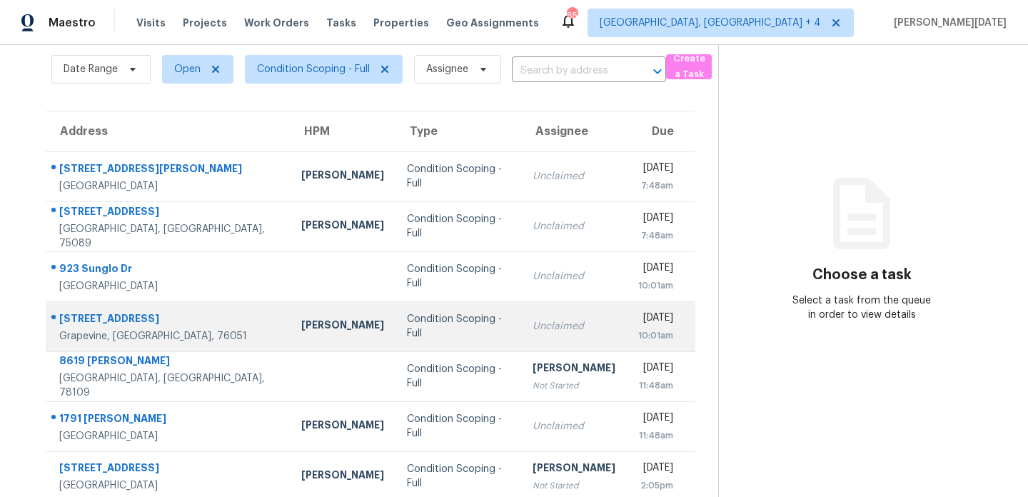
click at [521, 344] on td "Unclaimed" at bounding box center [574, 326] width 106 height 50
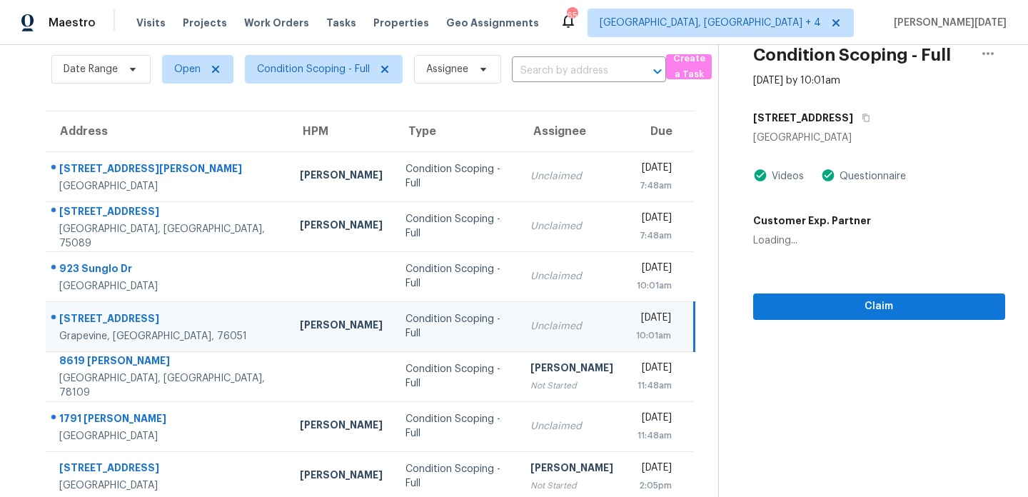
click at [536, 341] on td "Unclaimed" at bounding box center [572, 326] width 106 height 50
click at [636, 328] on div "[DATE]" at bounding box center [653, 320] width 35 height 18
click at [683, 326] on div "[DATE] 10:01am" at bounding box center [664, 327] width 56 height 32
click at [799, 296] on button "Claim" at bounding box center [879, 306] width 252 height 26
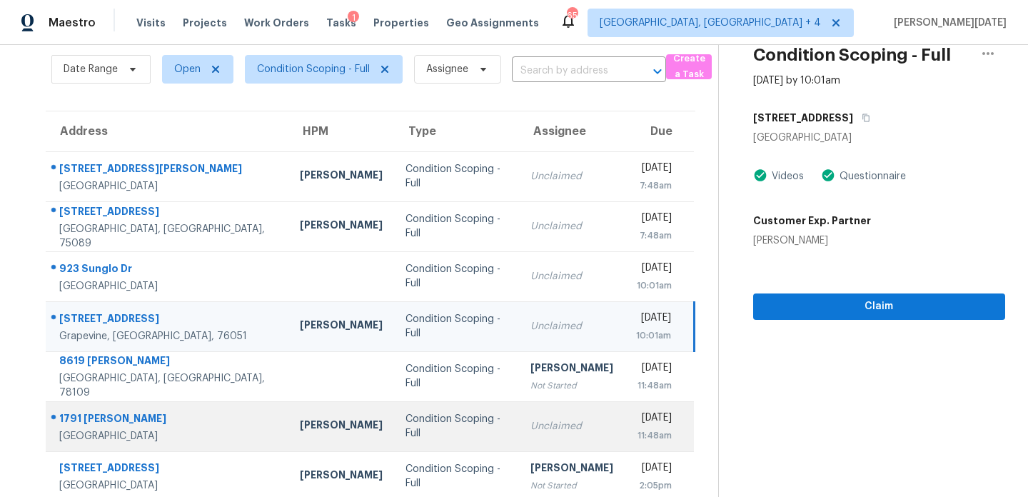
scroll to position [246, 0]
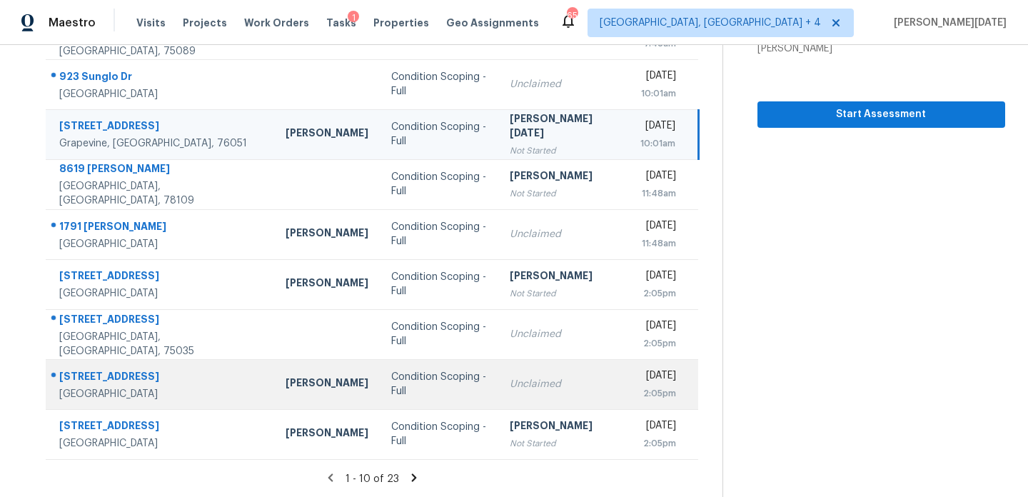
click at [498, 377] on td "Unclaimed" at bounding box center [563, 384] width 131 height 50
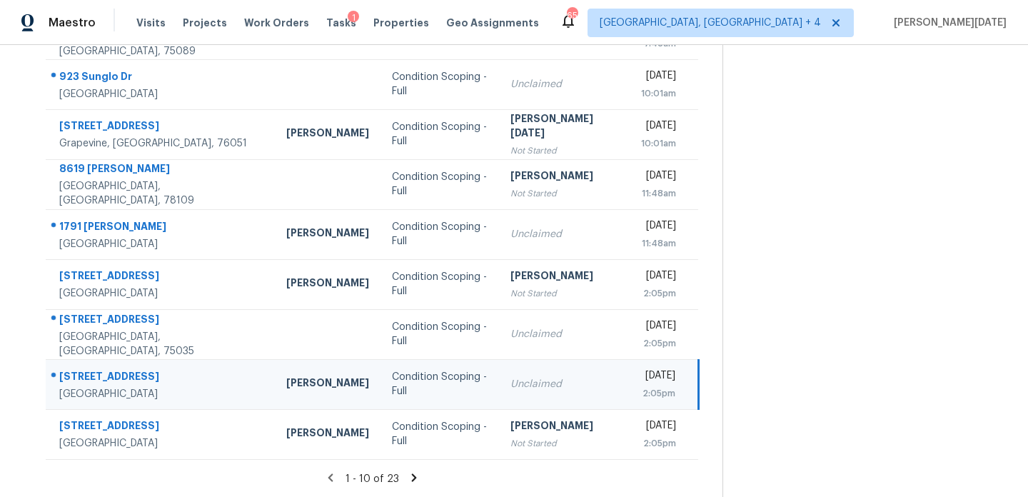
click at [630, 363] on td "Wed, Oct 1st 2025 2:05pm" at bounding box center [664, 384] width 69 height 50
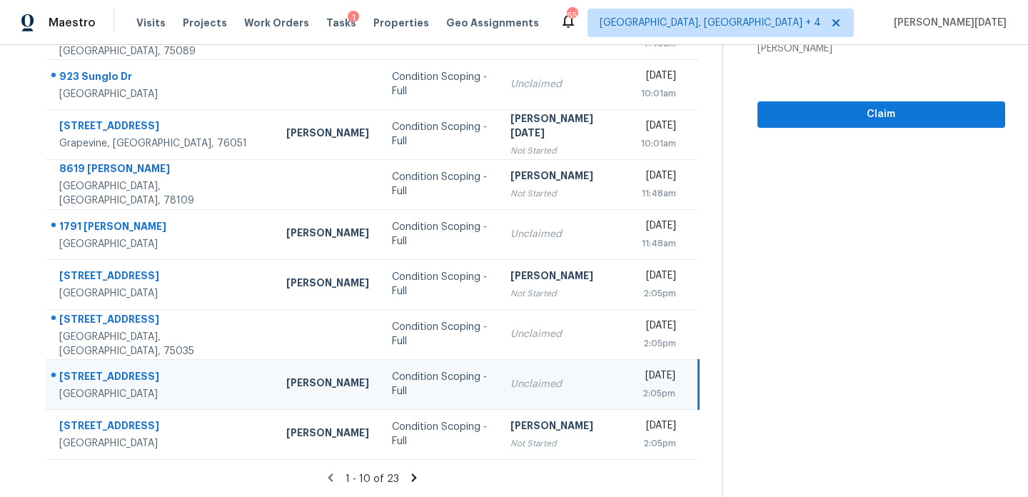
click at [641, 377] on div "[DATE]" at bounding box center [658, 377] width 34 height 18
click at [796, 113] on span "Claim" at bounding box center [881, 115] width 225 height 18
click at [408, 471] on icon at bounding box center [414, 477] width 13 height 13
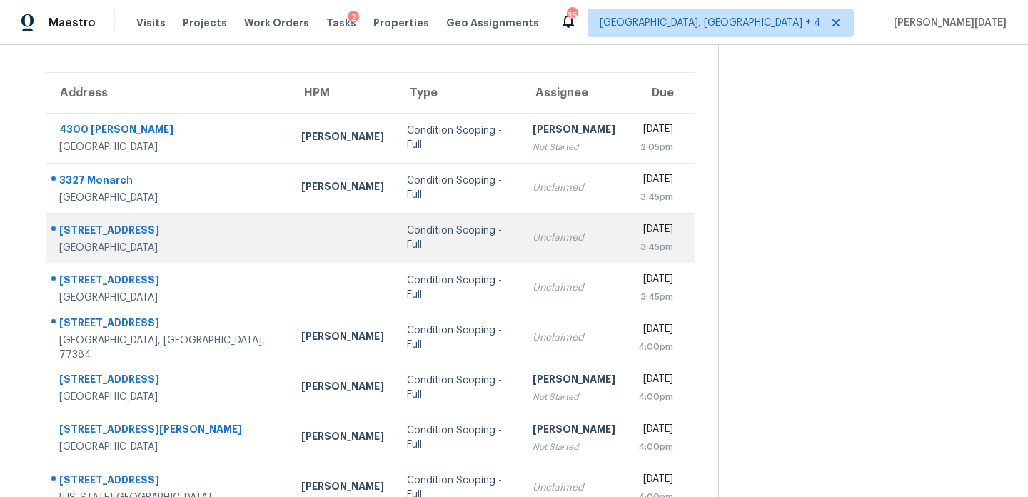
scroll to position [90, 0]
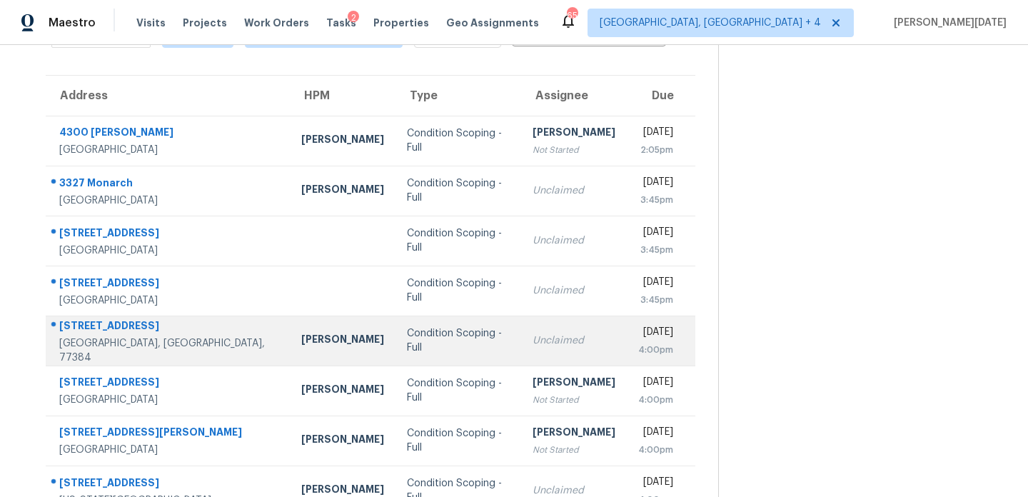
click at [521, 346] on td "Unclaimed" at bounding box center [574, 341] width 106 height 50
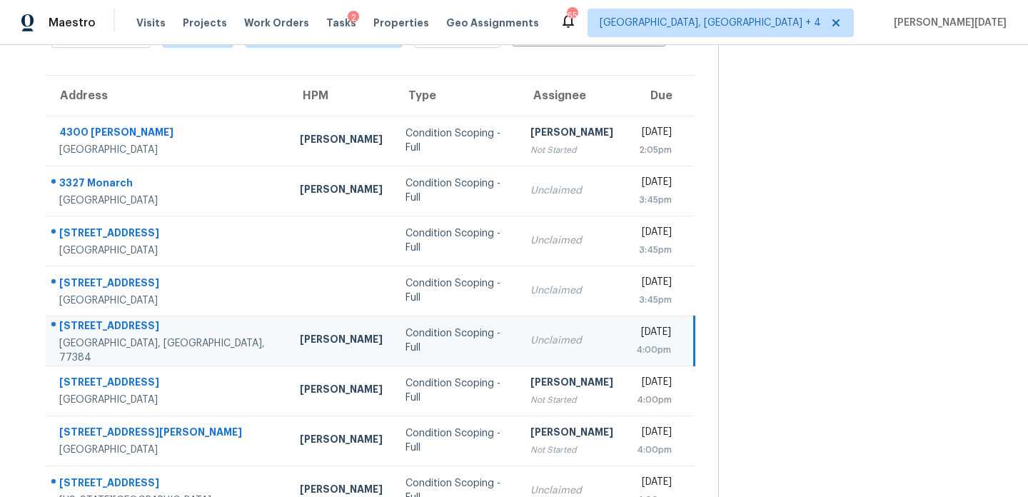
click at [530, 343] on div "Unclaimed" at bounding box center [571, 340] width 83 height 14
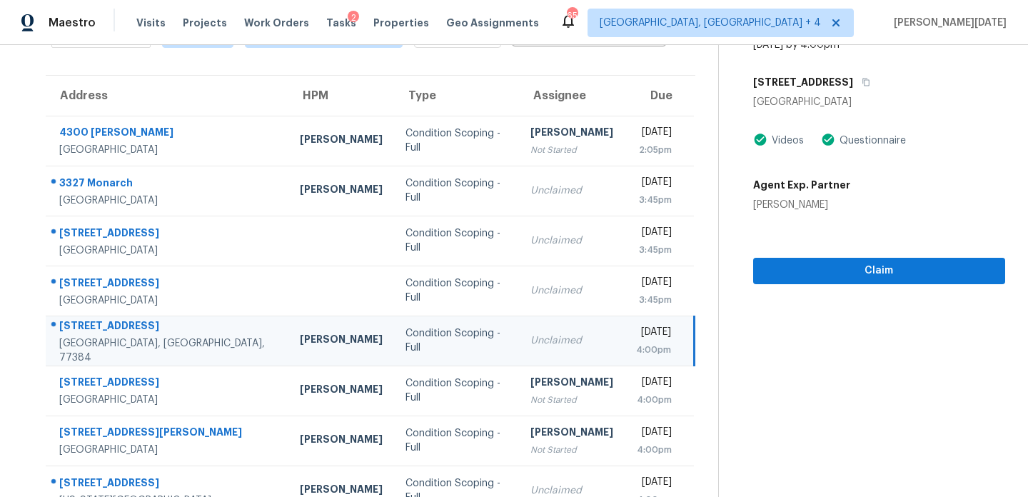
click at [536, 343] on div "Unclaimed" at bounding box center [571, 340] width 83 height 14
click at [777, 262] on span "Claim" at bounding box center [878, 271] width 229 height 18
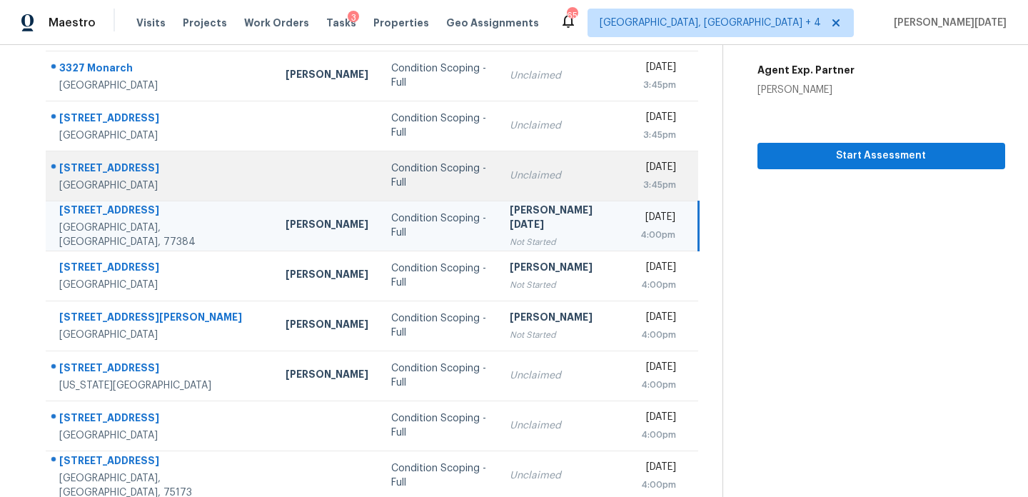
scroll to position [246, 0]
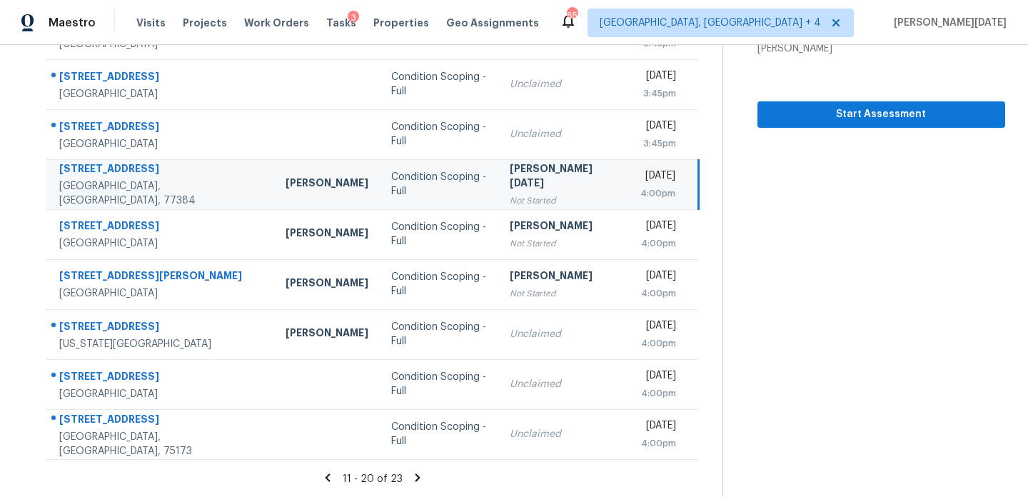
click at [415, 477] on icon at bounding box center [417, 477] width 5 height 8
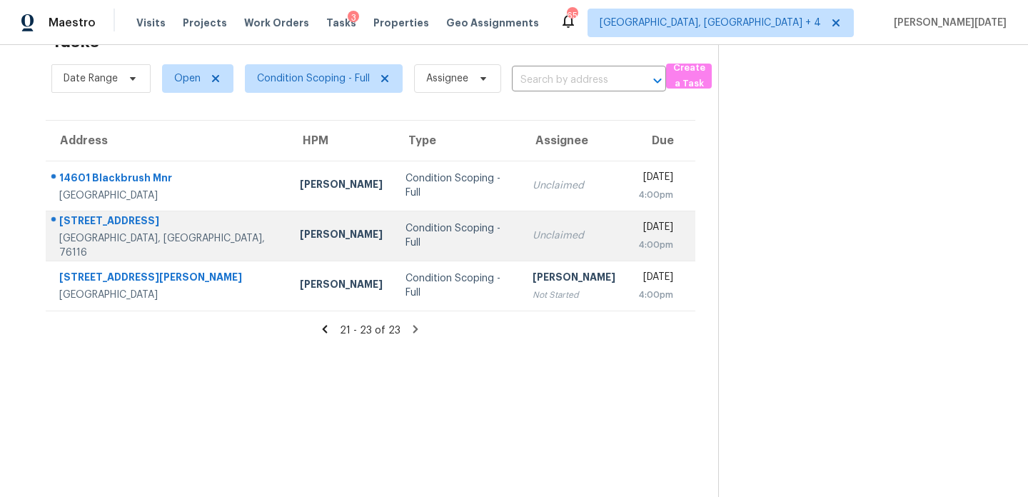
click at [521, 227] on td "Unclaimed" at bounding box center [574, 236] width 106 height 50
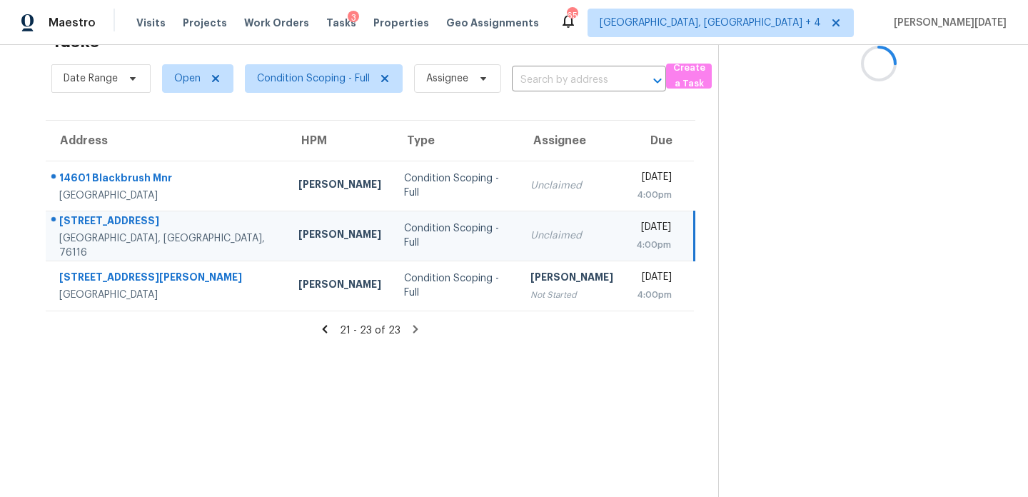
click at [538, 230] on div "Unclaimed" at bounding box center [571, 235] width 83 height 14
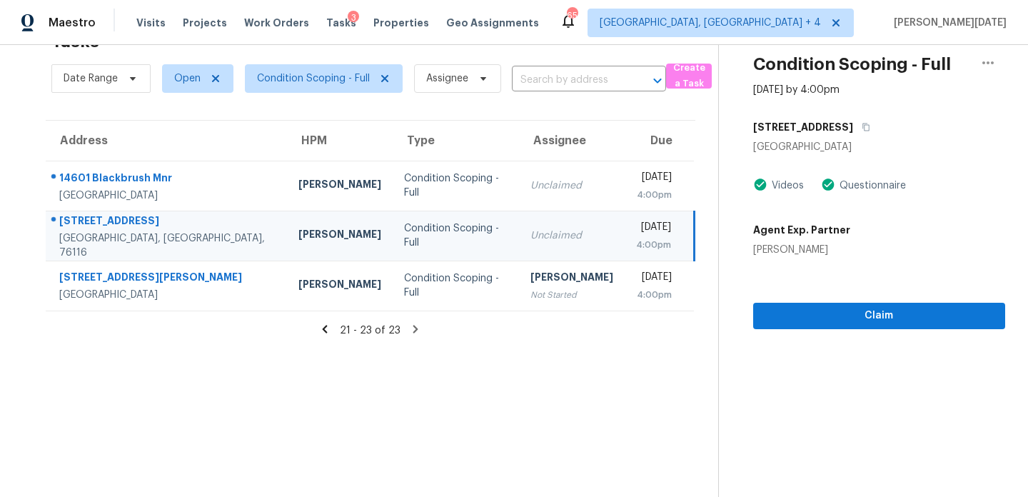
click at [636, 229] on div "[DATE]" at bounding box center [653, 229] width 35 height 18
click at [671, 234] on div "Wed, Oct 1st 2025 4:00pm" at bounding box center [664, 236] width 56 height 32
click at [795, 318] on span "Claim" at bounding box center [878, 316] width 229 height 18
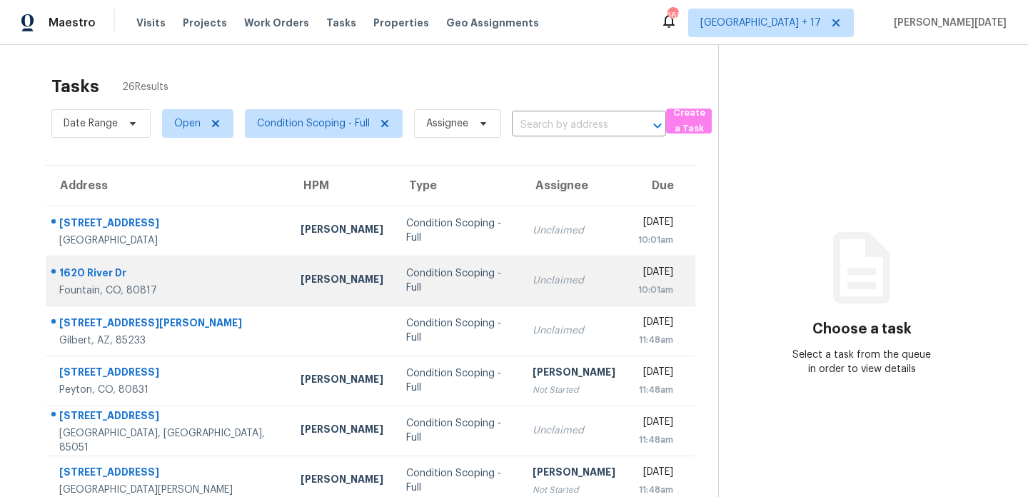
click at [627, 297] on td "[DATE] 10:01am" at bounding box center [661, 281] width 69 height 50
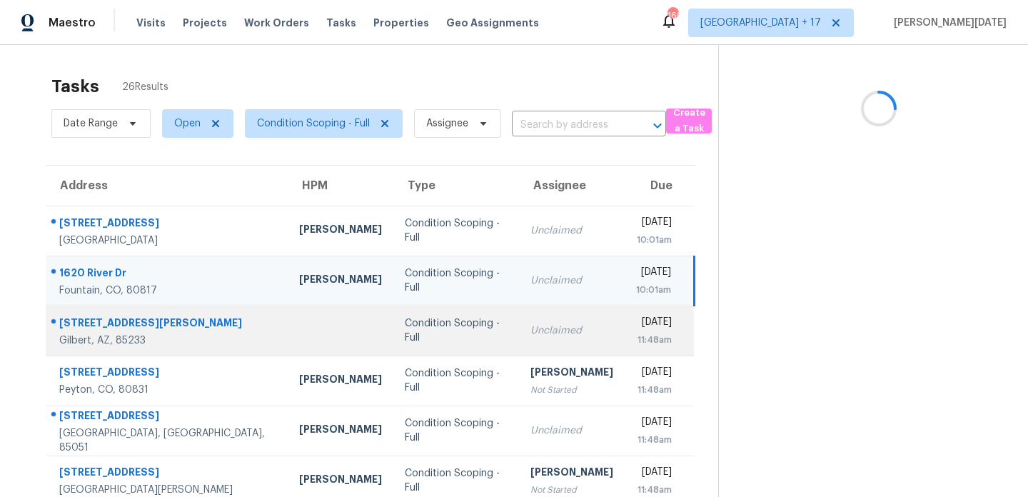
click at [636, 333] on div "11:48am" at bounding box center [654, 340] width 36 height 14
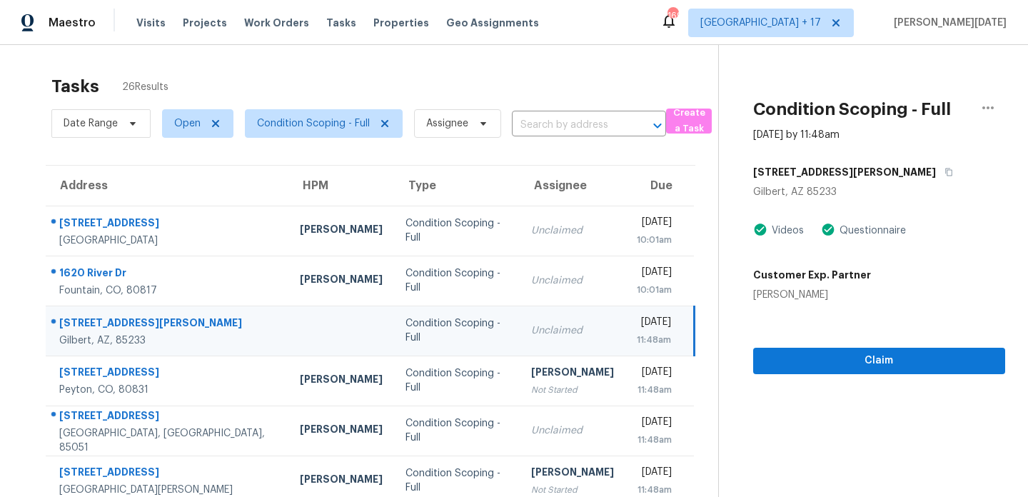
click at [637, 320] on div "[DATE]" at bounding box center [654, 324] width 34 height 18
click at [637, 320] on div "Wed, Oct 1st 2025" at bounding box center [654, 324] width 34 height 18
click at [789, 365] on span "Claim" at bounding box center [878, 361] width 229 height 18
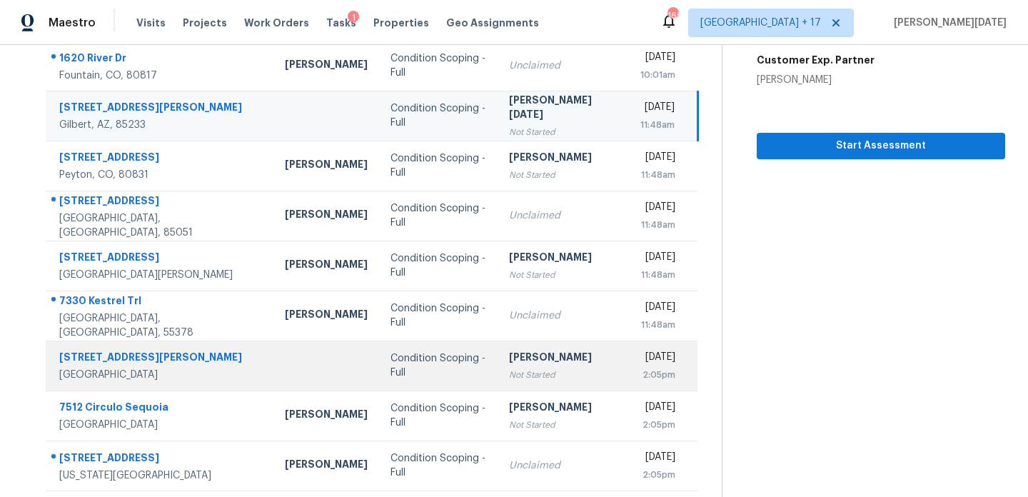
scroll to position [246, 0]
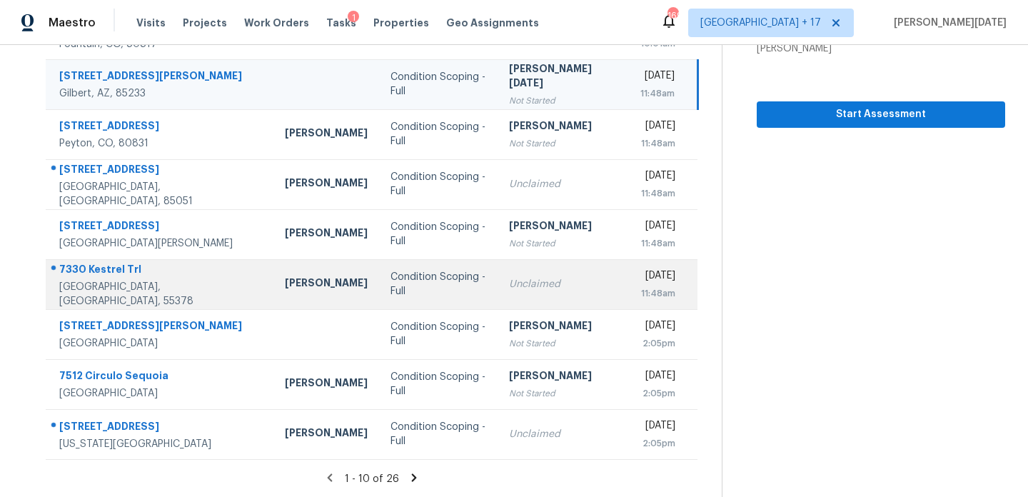
click at [431, 267] on td "Condition Scoping - Full" at bounding box center [438, 284] width 118 height 50
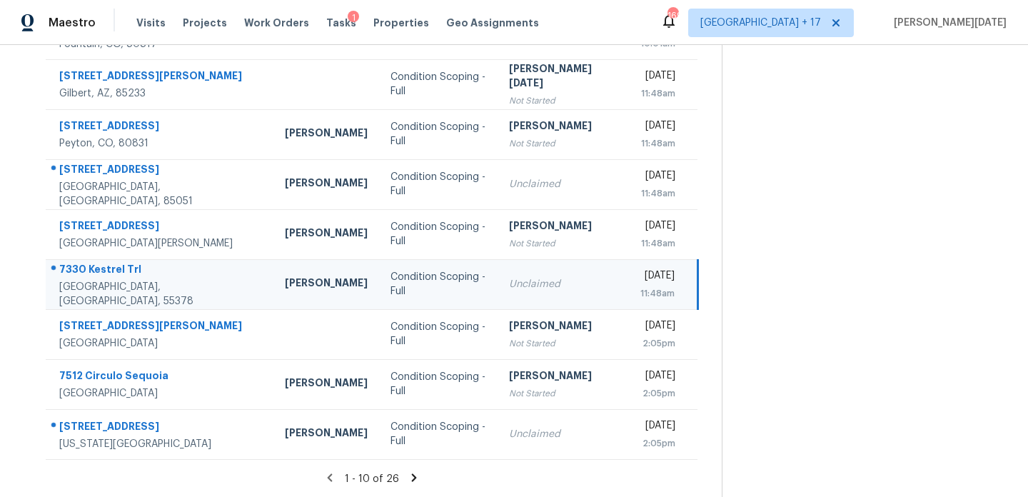
click at [541, 288] on div "Unclaimed" at bounding box center [563, 284] width 109 height 14
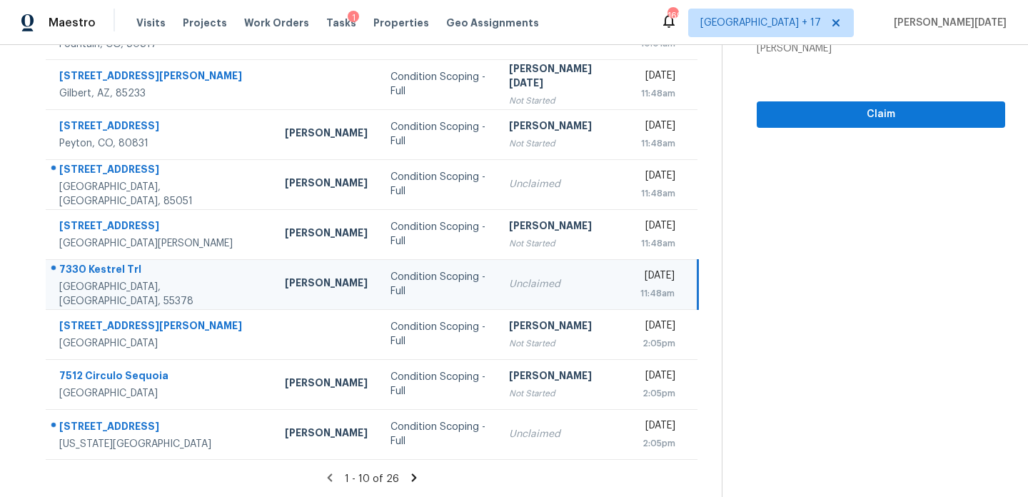
click at [640, 281] on div "[DATE]" at bounding box center [657, 277] width 34 height 18
click at [640, 281] on div "Wed, Oct 1st 2025" at bounding box center [657, 277] width 34 height 18
click at [813, 118] on span "Claim" at bounding box center [881, 115] width 226 height 18
click at [412, 478] on icon at bounding box center [414, 477] width 5 height 8
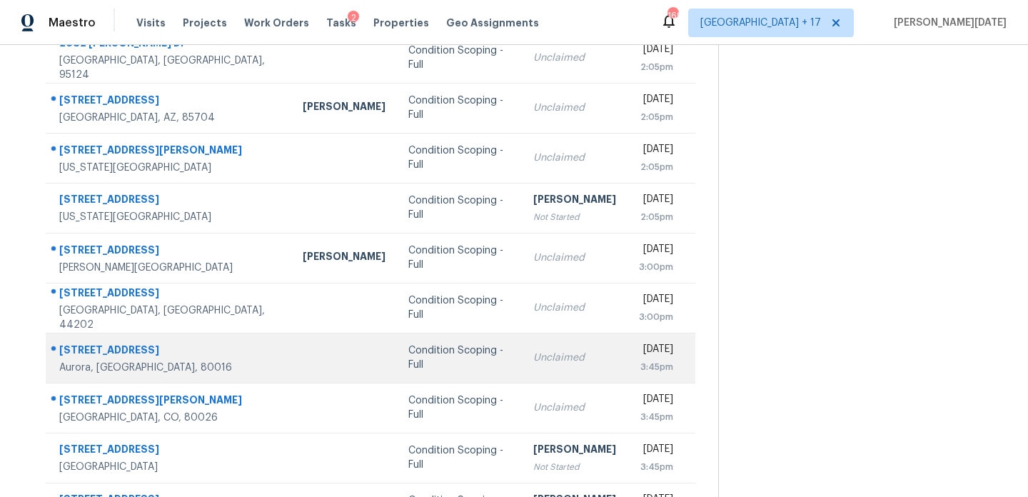
scroll to position [166, 0]
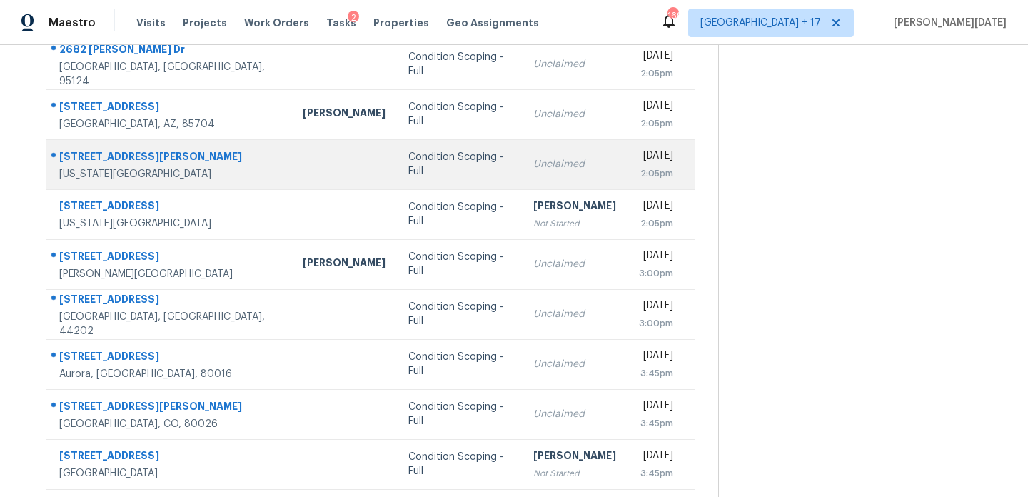
click at [522, 174] on td "Unclaimed" at bounding box center [575, 164] width 106 height 50
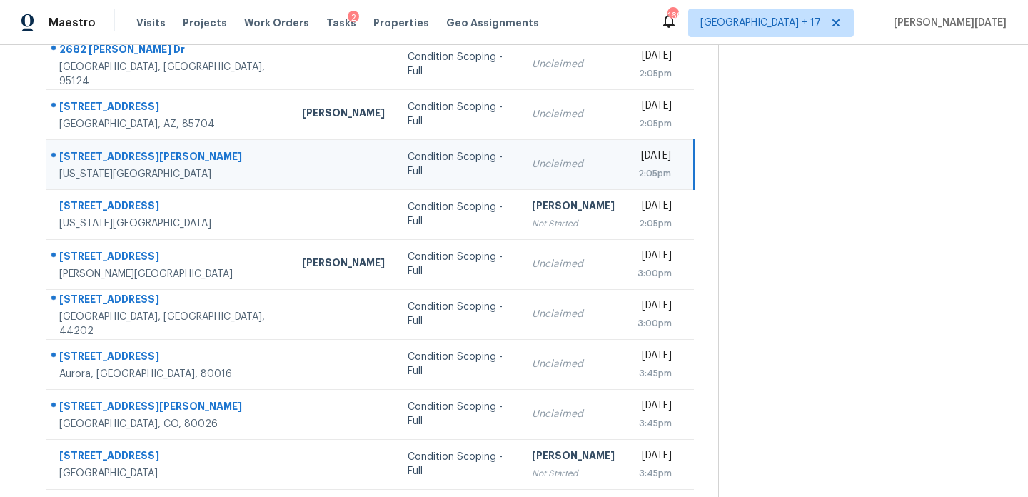
click at [532, 167] on div "Unclaimed" at bounding box center [573, 164] width 83 height 14
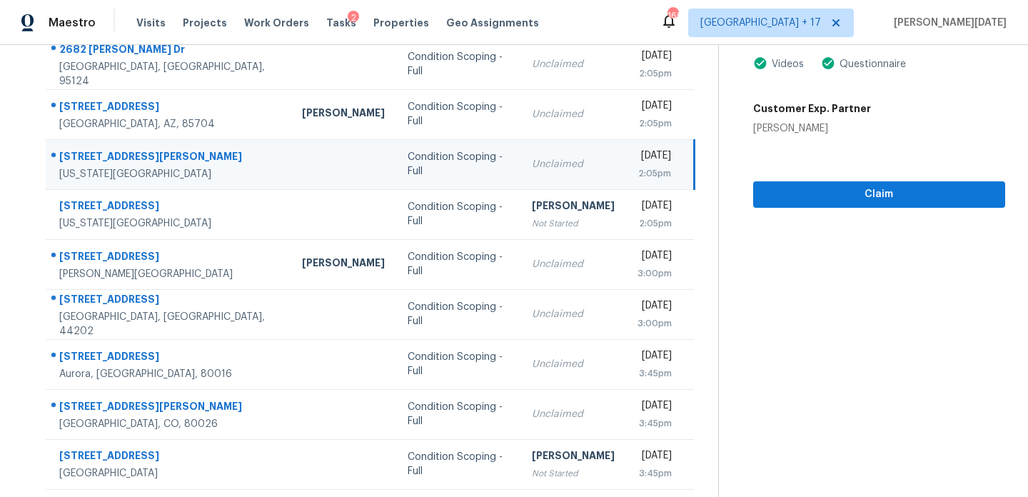
click at [637, 163] on div "[DATE]" at bounding box center [654, 157] width 34 height 18
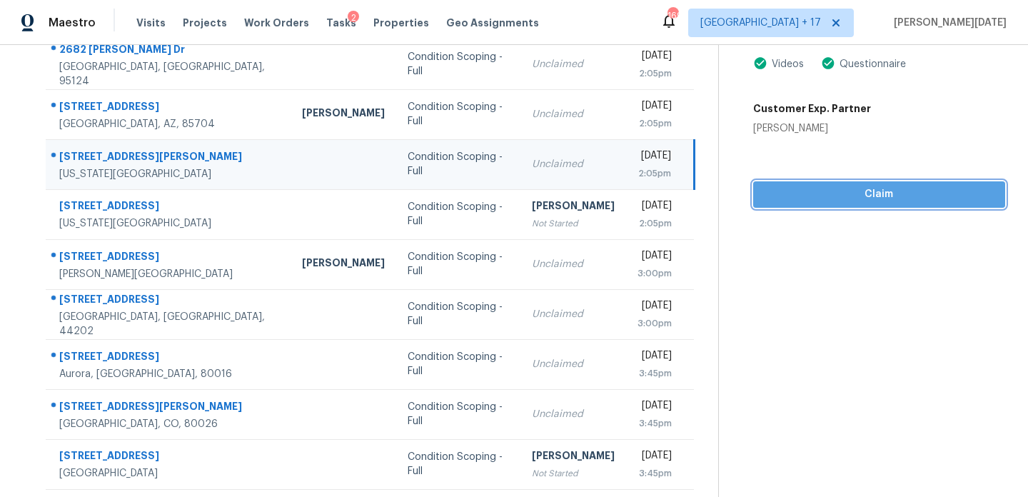
click at [789, 189] on span "Claim" at bounding box center [878, 195] width 229 height 18
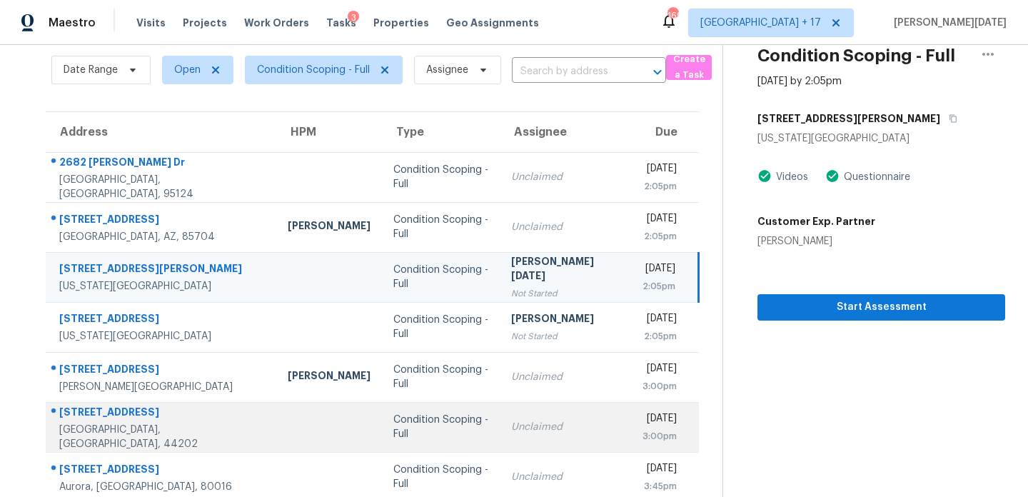
scroll to position [246, 0]
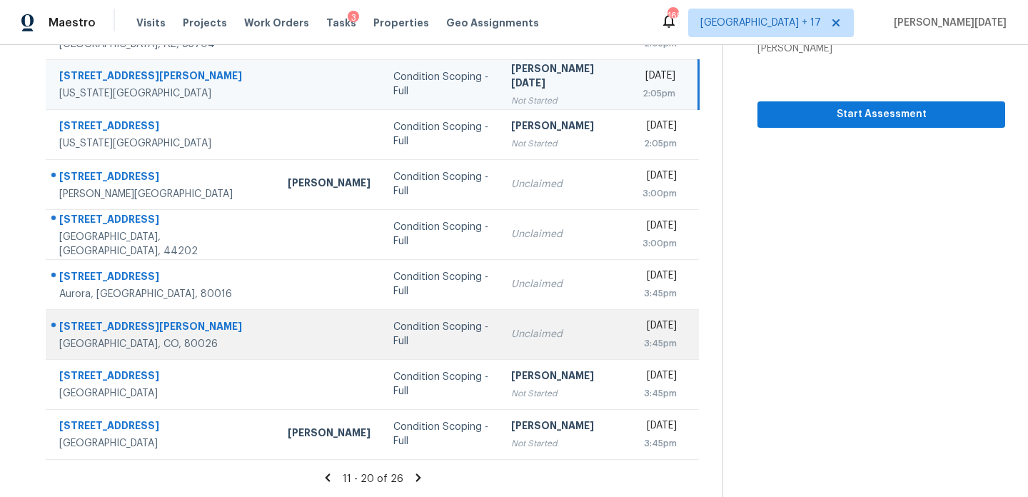
click at [432, 337] on div "Condition Scoping - Full" at bounding box center [440, 334] width 95 height 29
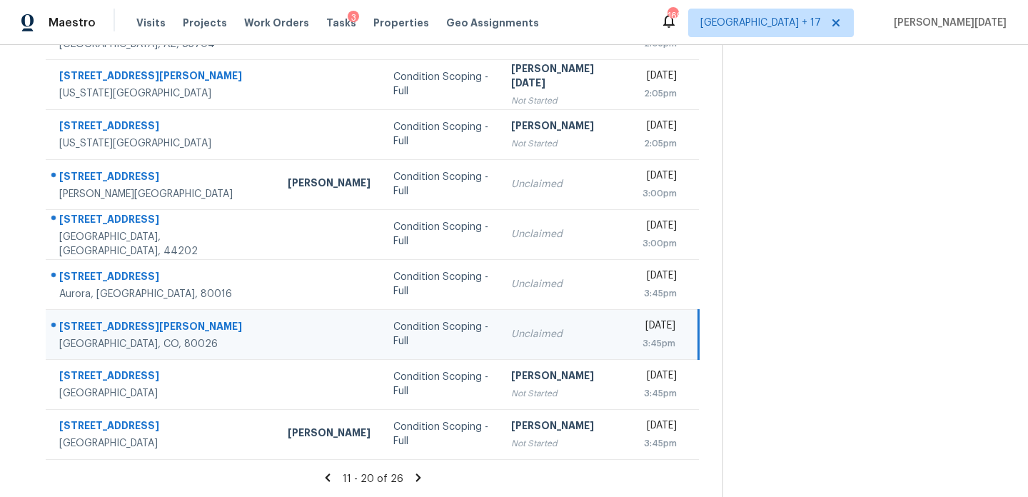
click at [511, 336] on div "Unclaimed" at bounding box center [565, 334] width 108 height 14
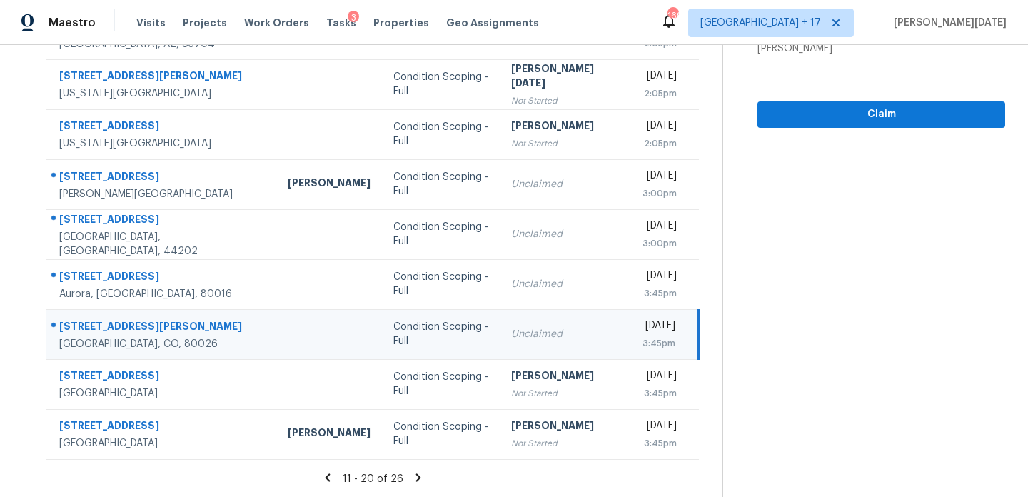
click at [642, 328] on div "[DATE]" at bounding box center [659, 327] width 34 height 18
click at [796, 123] on button "Claim" at bounding box center [881, 114] width 248 height 26
click at [414, 471] on icon at bounding box center [418, 477] width 13 height 13
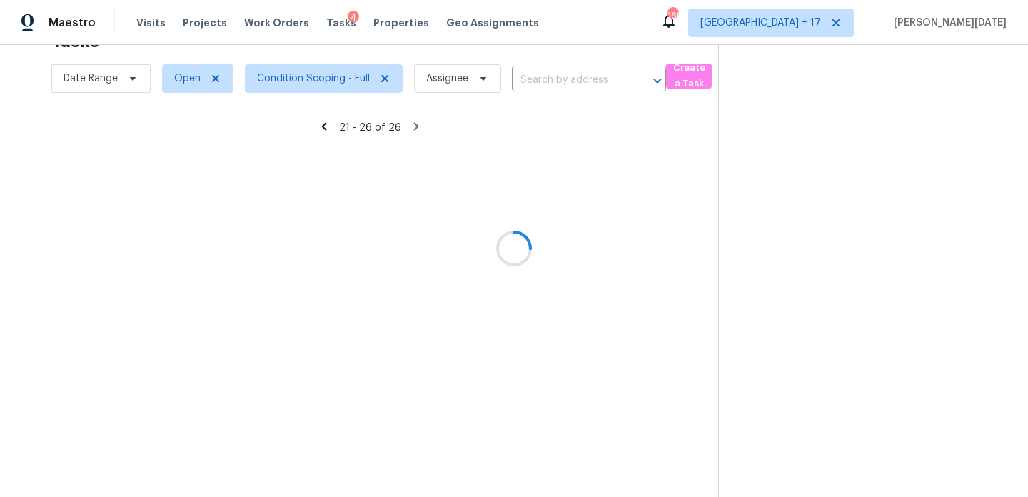
scroll to position [46, 0]
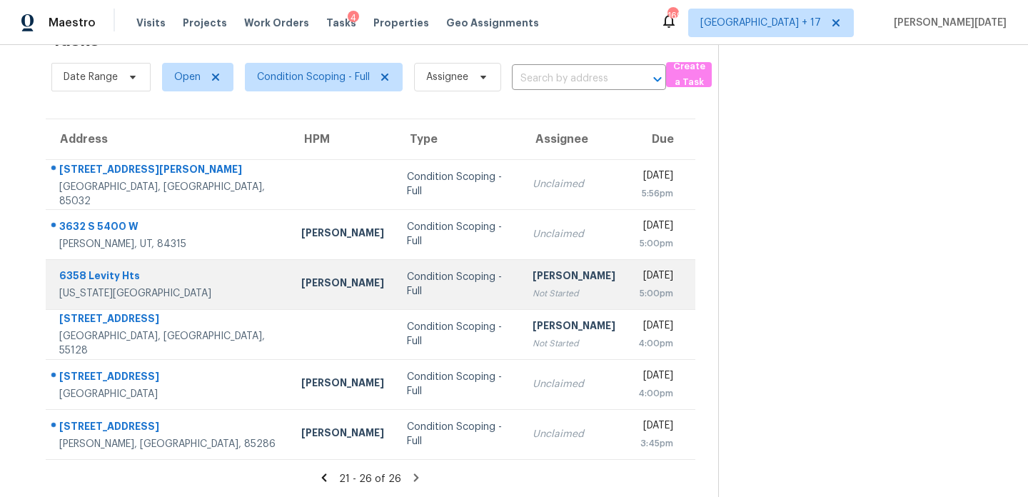
click at [555, 288] on div "Not Started" at bounding box center [574, 293] width 83 height 14
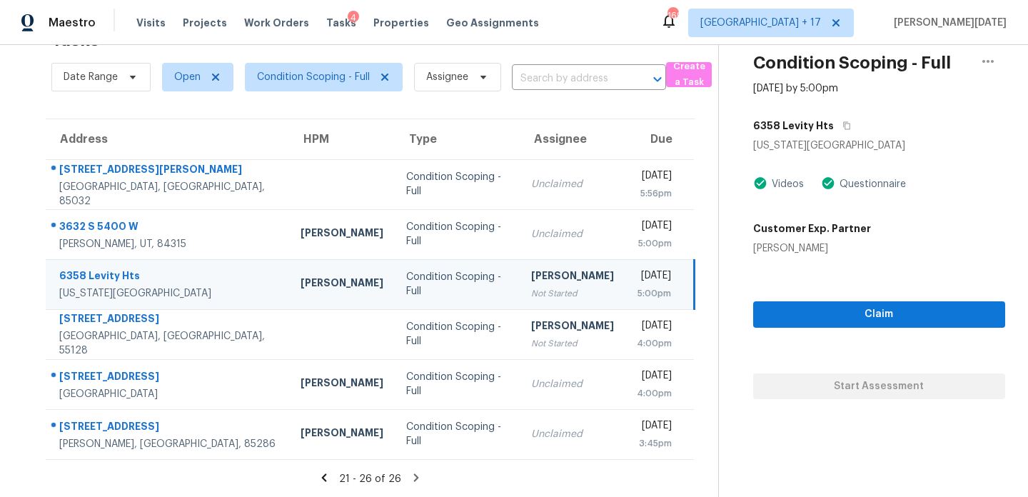
scroll to position [0, 0]
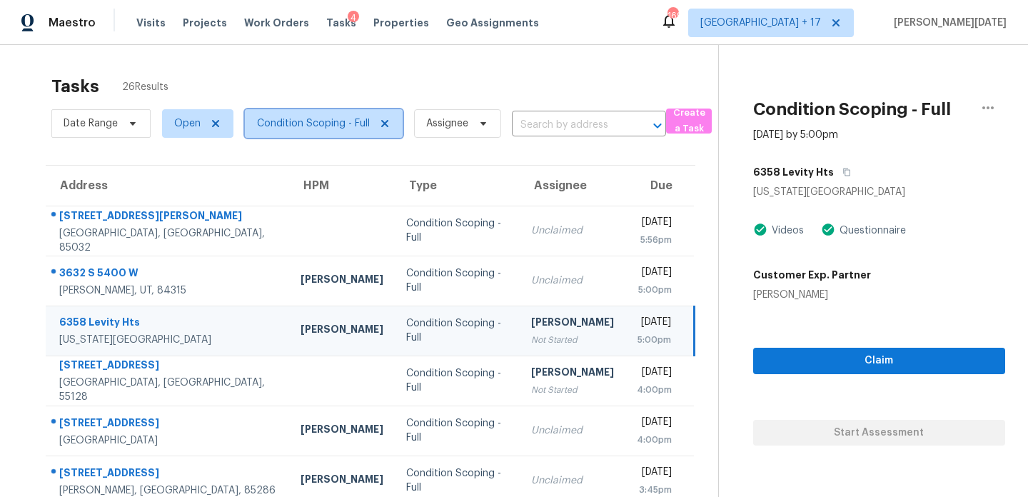
click at [344, 135] on span "Condition Scoping - Full" at bounding box center [324, 123] width 158 height 29
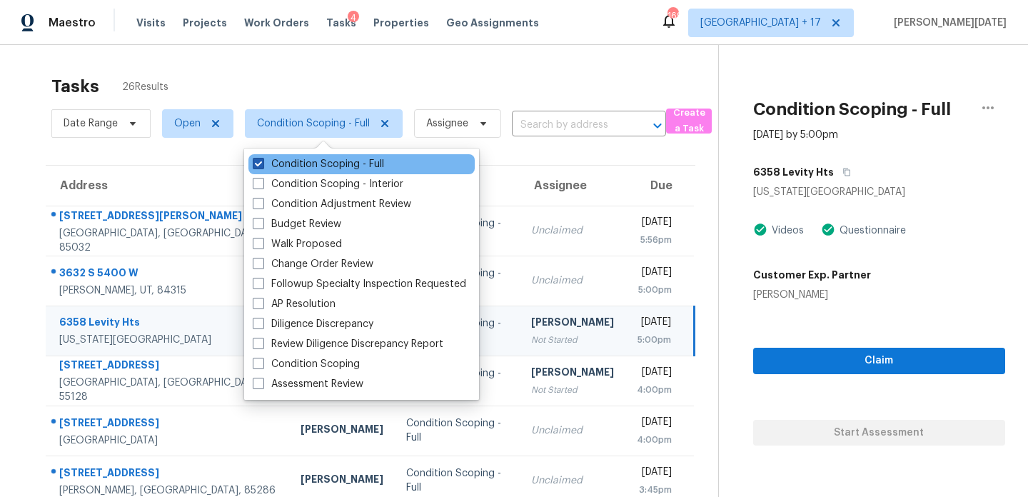
click at [348, 161] on label "Condition Scoping - Full" at bounding box center [318, 164] width 131 height 14
click at [262, 161] on input "Condition Scoping - Full" at bounding box center [257, 161] width 9 height 9
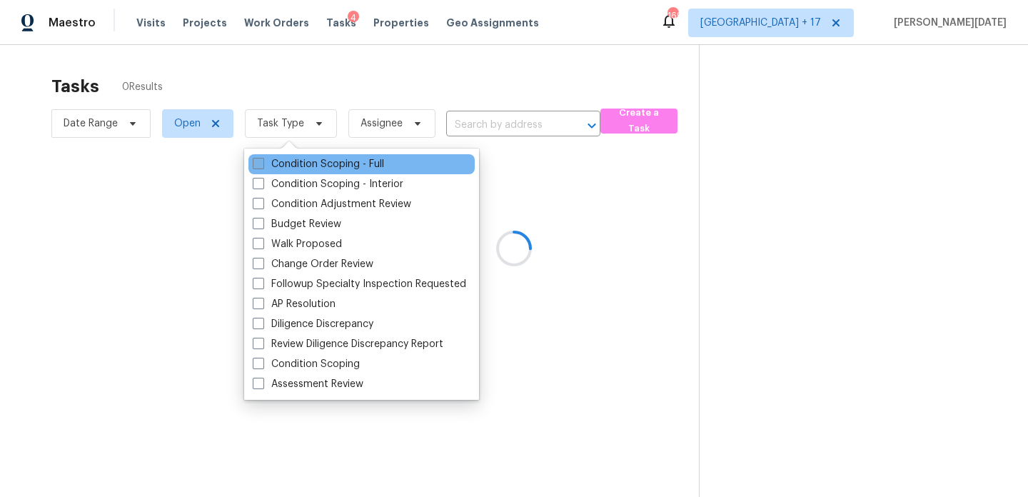
click at [348, 161] on label "Condition Scoping - Full" at bounding box center [318, 164] width 131 height 14
click at [262, 161] on input "Condition Scoping - Full" at bounding box center [257, 161] width 9 height 9
checkbox input "true"
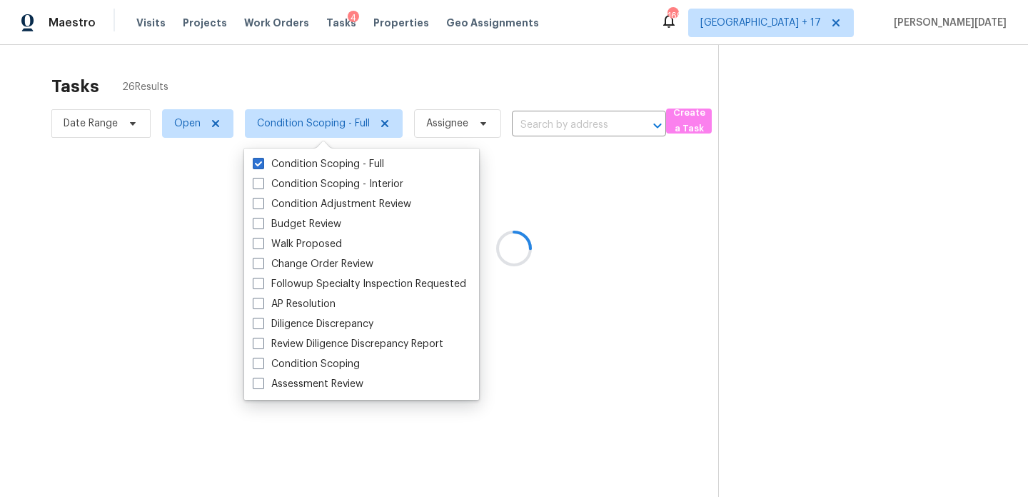
click at [468, 91] on div at bounding box center [514, 248] width 1028 height 497
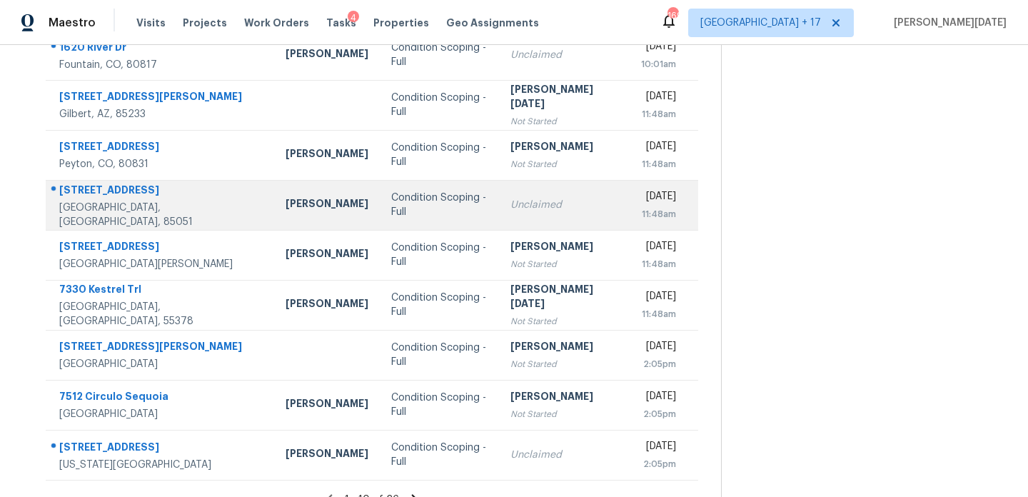
scroll to position [246, 0]
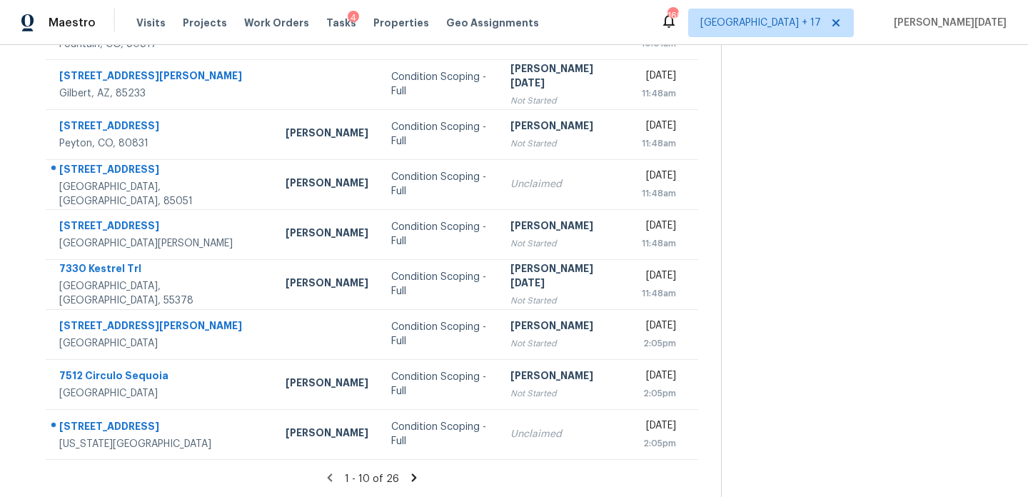
click at [412, 472] on icon at bounding box center [414, 477] width 13 height 13
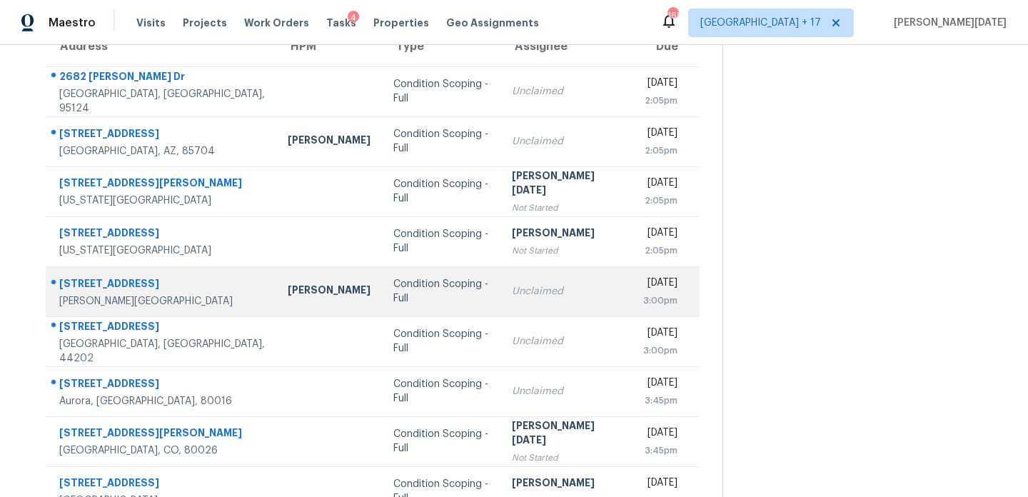
scroll to position [140, 0]
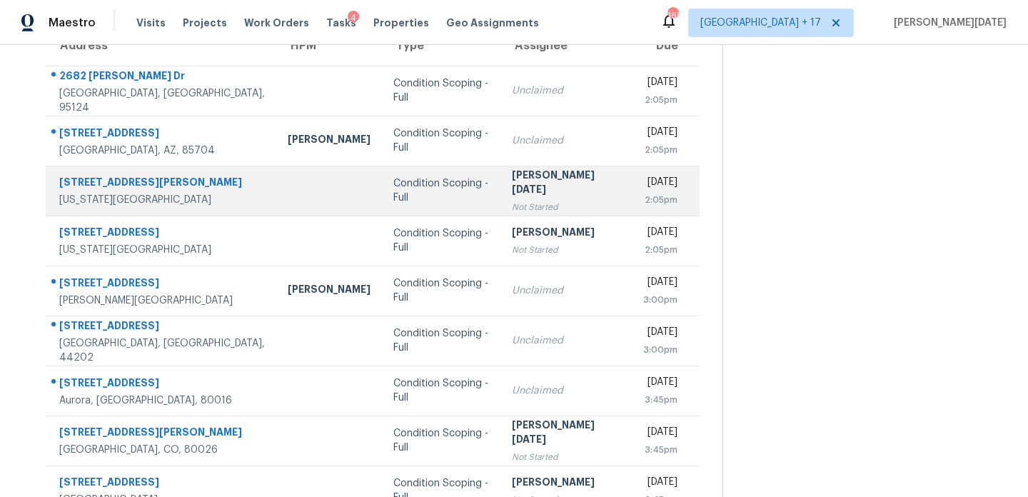
click at [518, 181] on div "[PERSON_NAME][DATE]" at bounding box center [566, 184] width 108 height 32
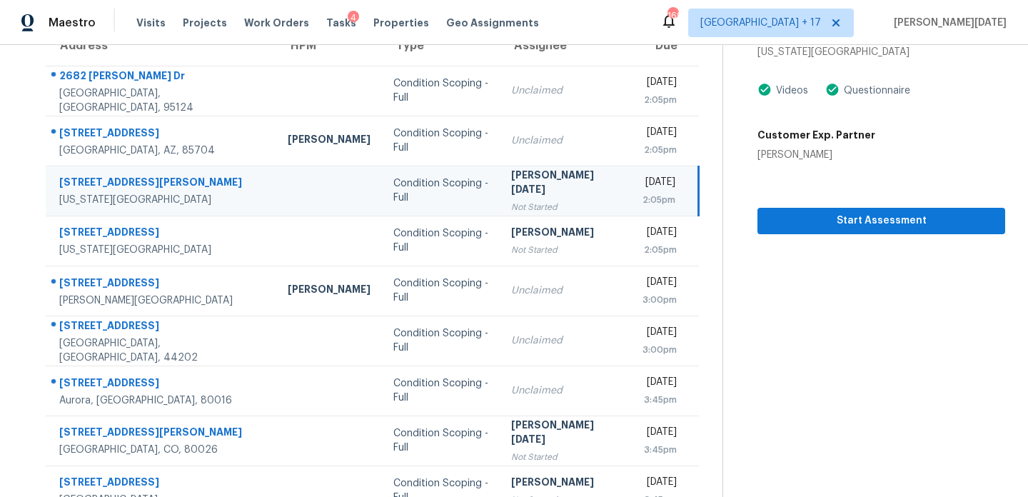
click at [518, 181] on div "[PERSON_NAME][DATE]" at bounding box center [565, 184] width 108 height 32
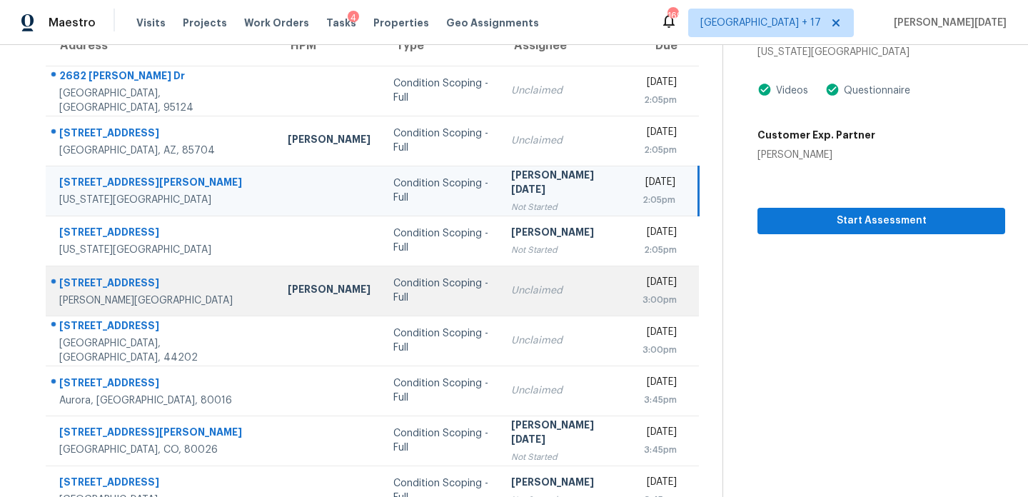
scroll to position [246, 0]
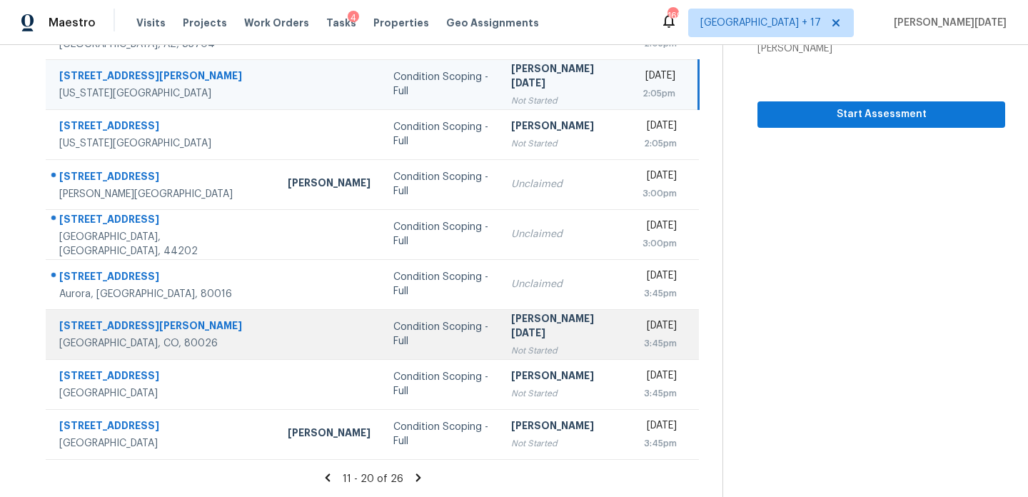
click at [511, 319] on div "[PERSON_NAME][DATE]" at bounding box center [565, 327] width 108 height 32
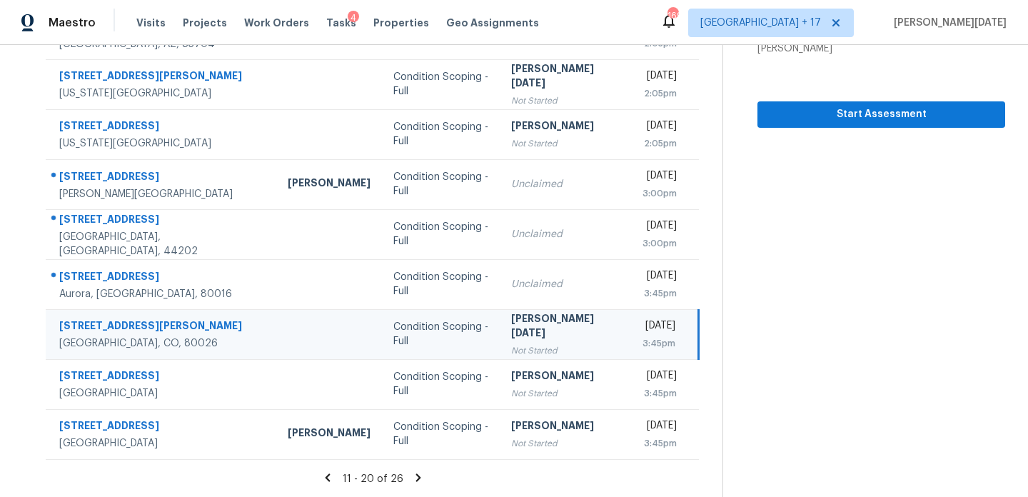
click at [412, 475] on icon at bounding box center [418, 477] width 13 height 13
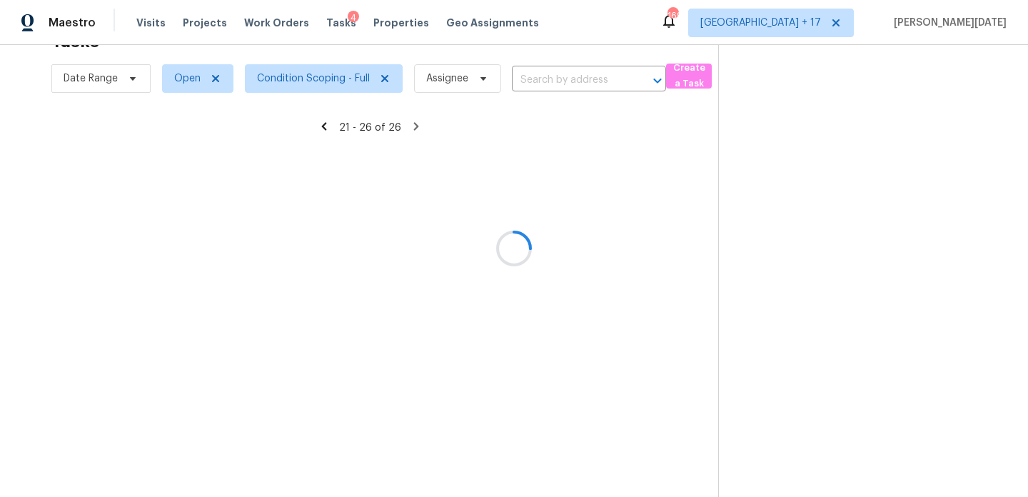
scroll to position [46, 0]
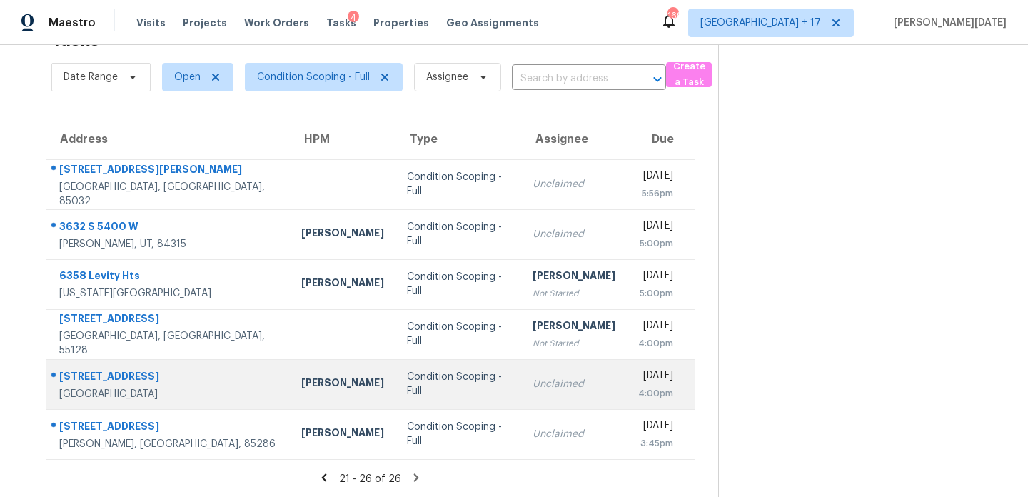
click at [521, 368] on td "Unclaimed" at bounding box center [574, 384] width 106 height 50
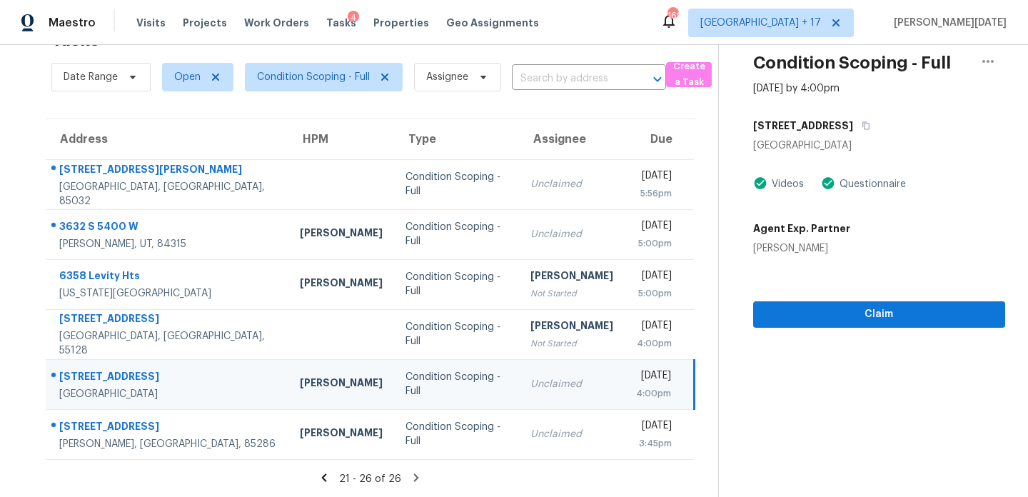
click at [625, 372] on td "Wed, Oct 1st 2025 4:00pm" at bounding box center [660, 384] width 70 height 50
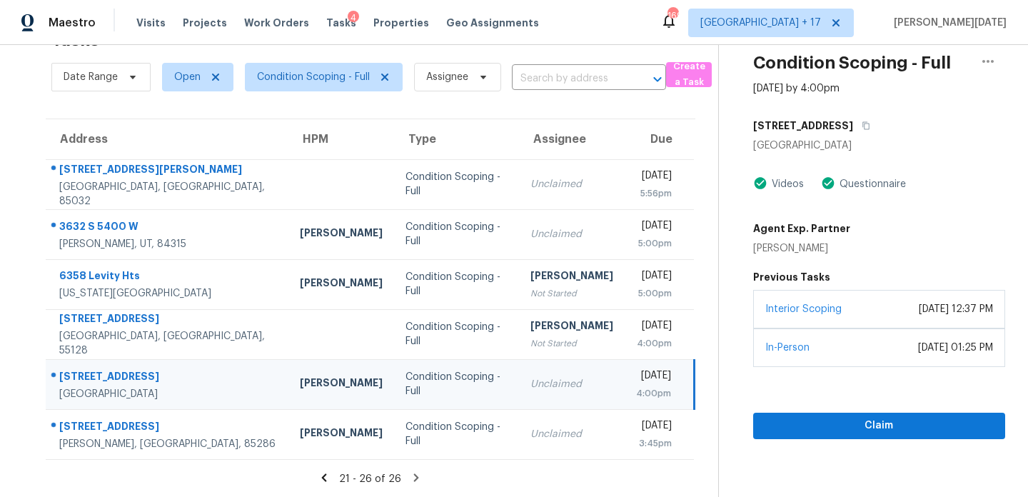
click at [668, 380] on div "Wed, Oct 1st 2025" at bounding box center [653, 377] width 35 height 18
click at [782, 422] on span "Claim" at bounding box center [878, 426] width 229 height 18
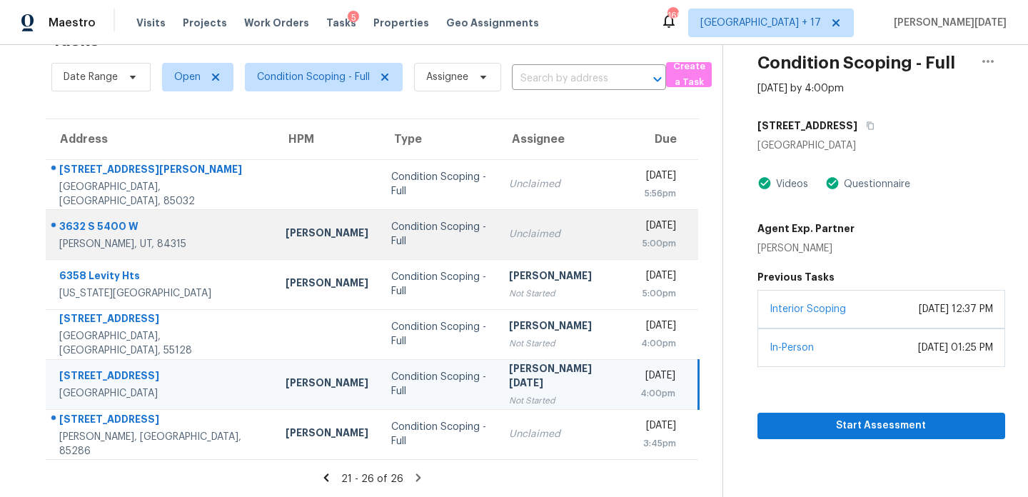
scroll to position [0, 0]
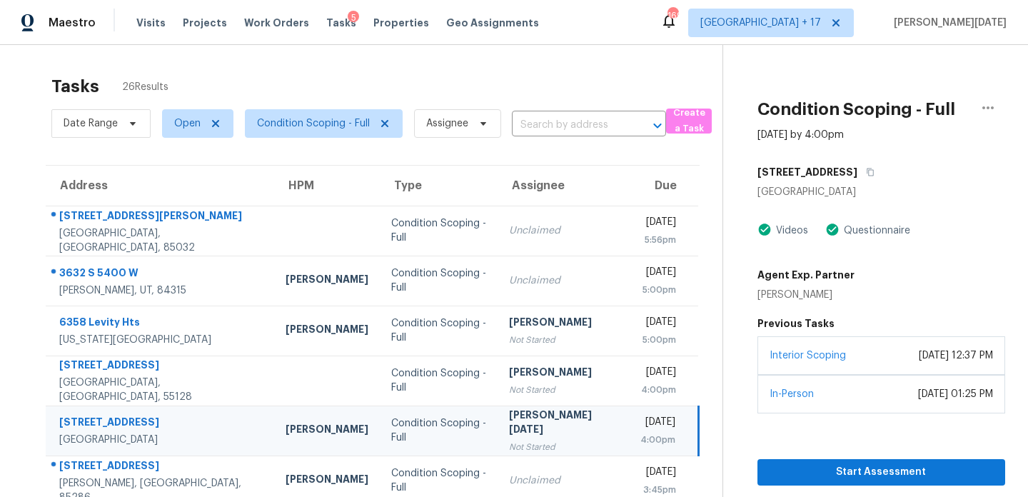
click at [575, 82] on div "Tasks 26 Results" at bounding box center [386, 86] width 671 height 37
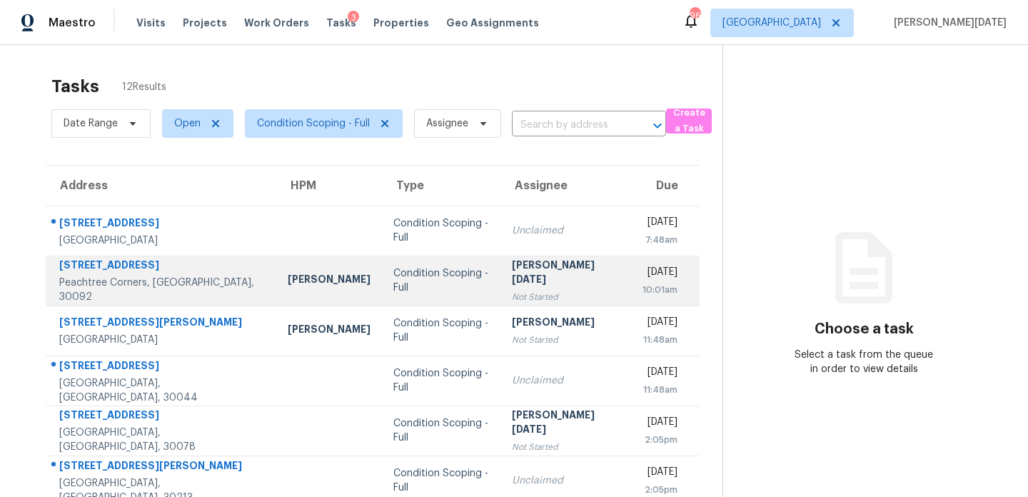
click at [571, 280] on td "[PERSON_NAME][DATE] Not Started" at bounding box center [565, 281] width 131 height 50
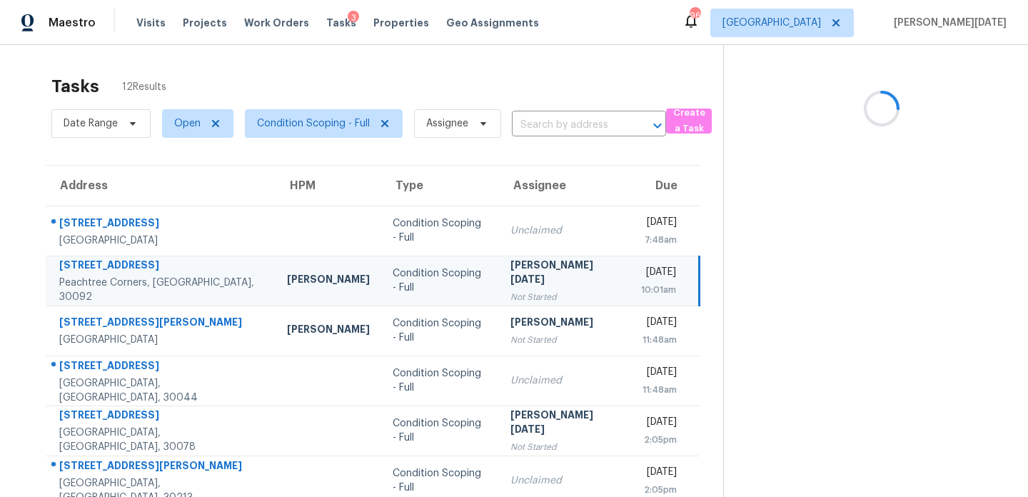
click at [630, 280] on td "[DATE] 10:01am" at bounding box center [665, 281] width 70 height 50
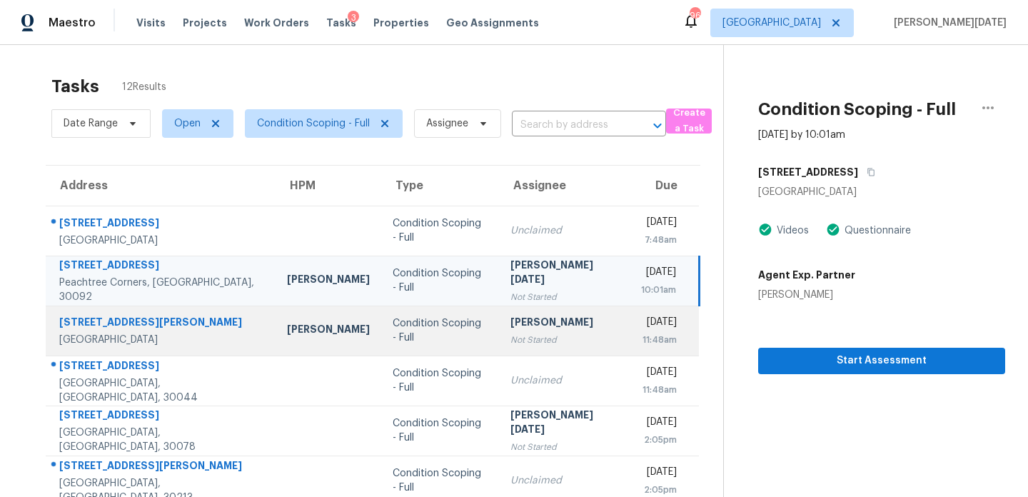
scroll to position [92, 0]
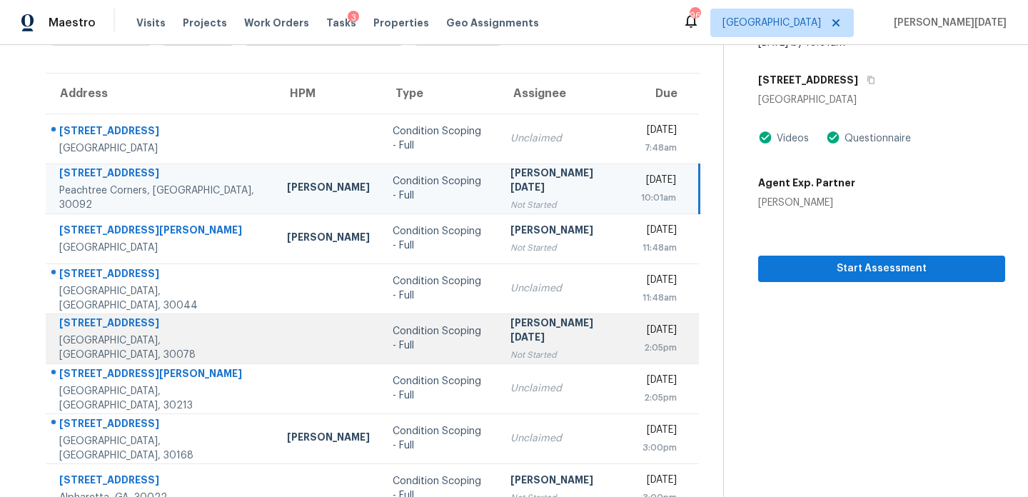
click at [553, 348] on div "Not Started" at bounding box center [564, 355] width 108 height 14
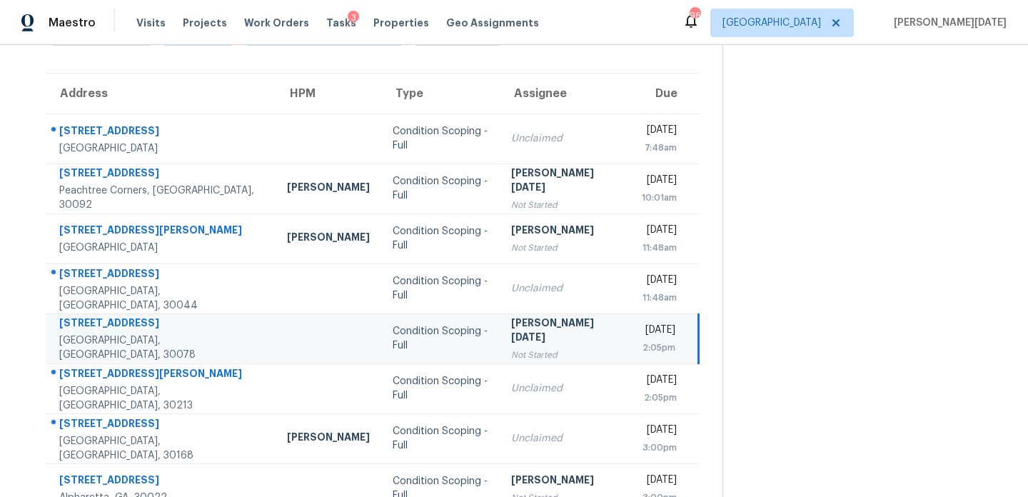
click at [553, 348] on div "Not Started" at bounding box center [565, 355] width 108 height 14
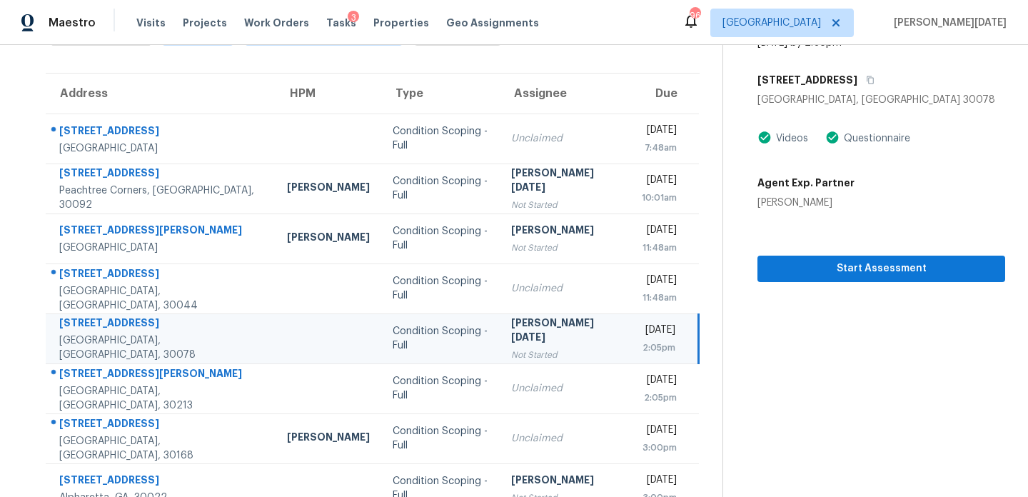
click at [553, 348] on div "Not Started" at bounding box center [565, 355] width 108 height 14
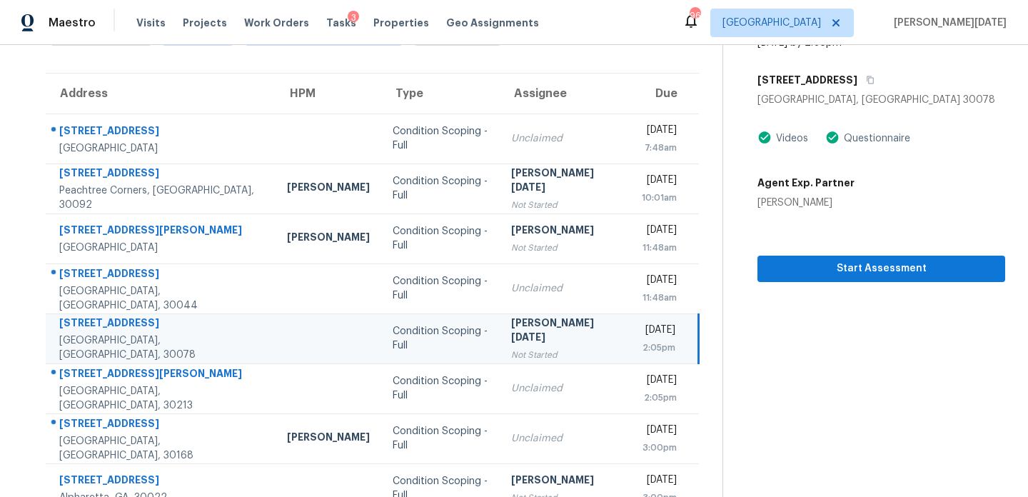
click at [553, 348] on div "Not Started" at bounding box center [565, 355] width 108 height 14
click at [560, 330] on td "[PERSON_NAME][DATE] Not Started" at bounding box center [565, 338] width 131 height 50
click at [794, 266] on span "Start Assessment" at bounding box center [881, 269] width 225 height 18
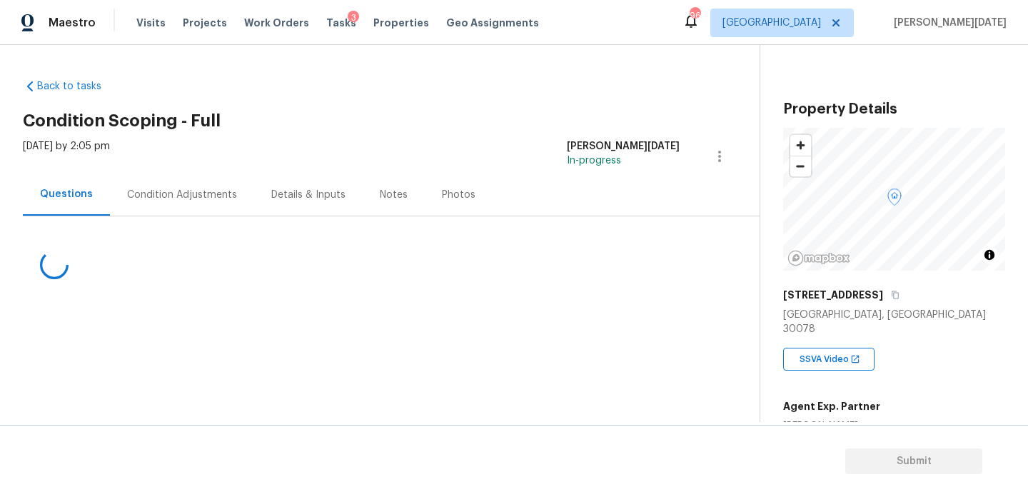
click at [173, 191] on div "Condition Adjustments" at bounding box center [182, 195] width 110 height 14
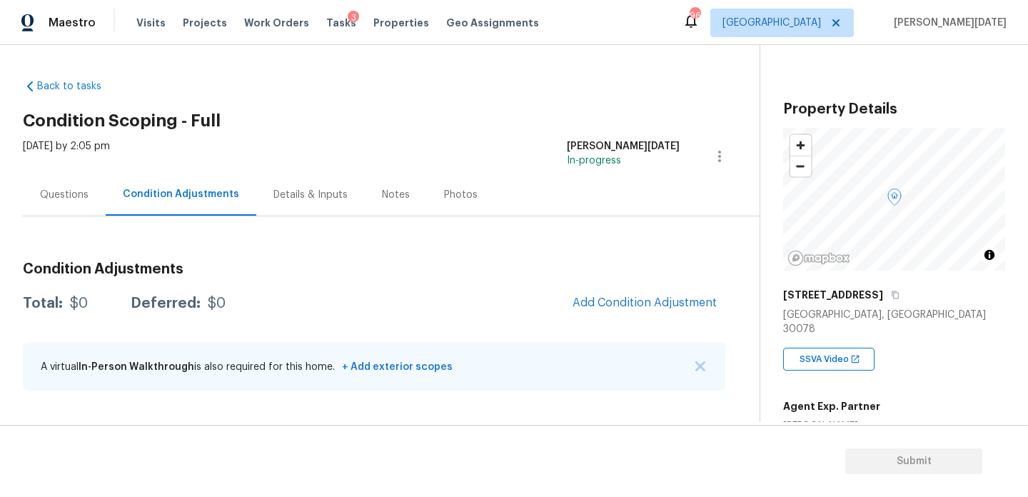
click at [545, 174] on div "Questions Condition Adjustments Details & Inputs Notes Photos" at bounding box center [391, 194] width 737 height 43
click at [632, 317] on button "Add Condition Adjustment" at bounding box center [644, 303] width 161 height 30
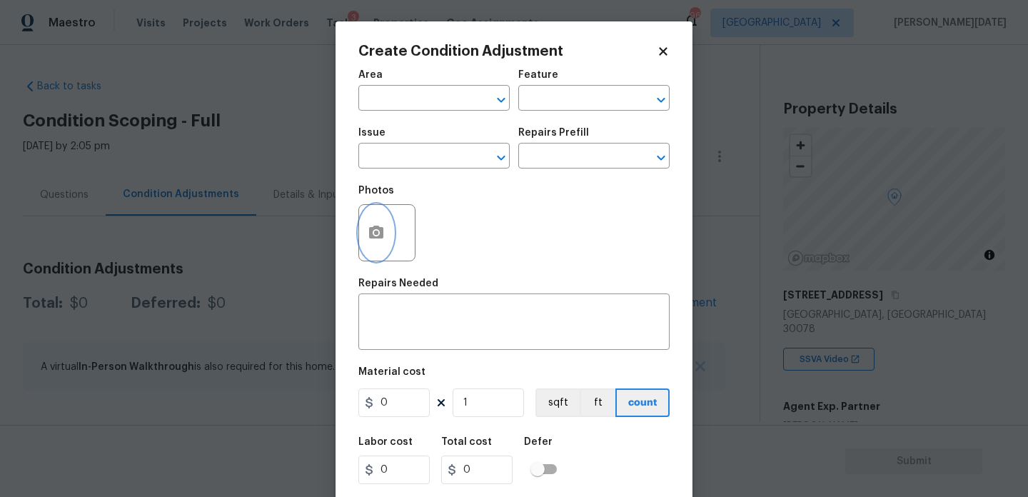
click at [385, 240] on button "button" at bounding box center [376, 233] width 34 height 56
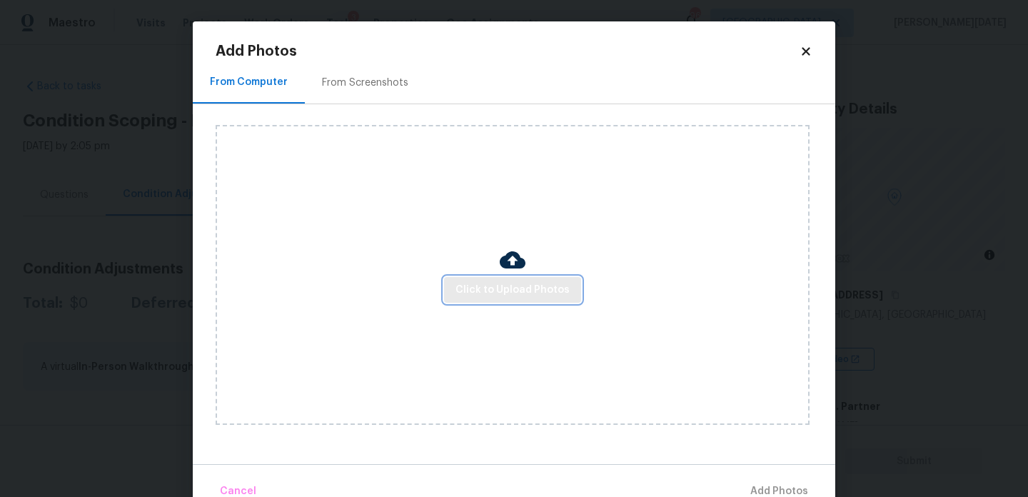
click at [543, 296] on span "Click to Upload Photos" at bounding box center [512, 290] width 114 height 18
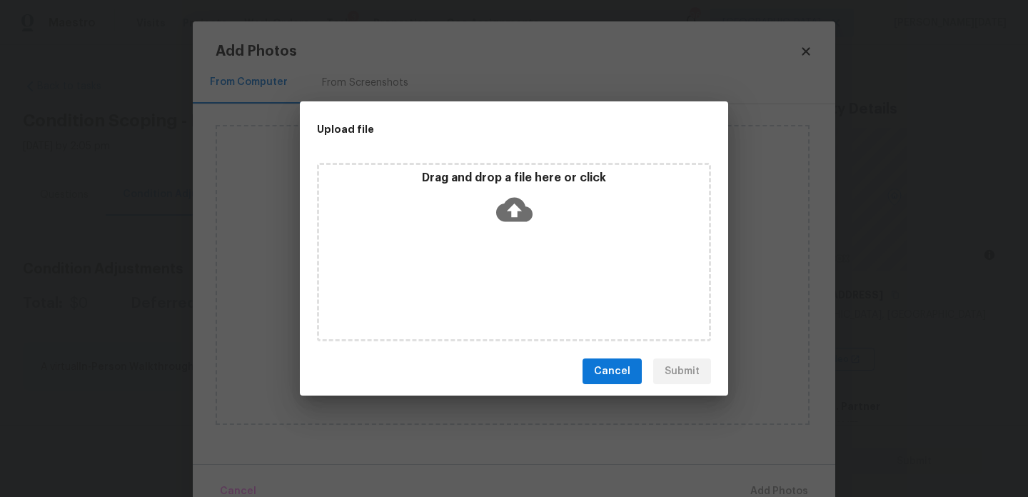
click at [543, 296] on div "Drag and drop a file here or click" at bounding box center [514, 252] width 394 height 178
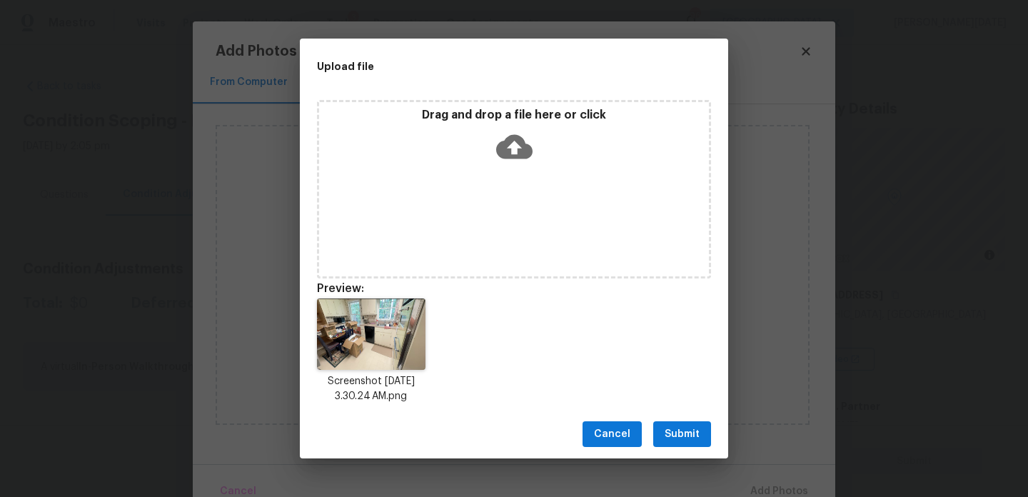
click at [673, 418] on div "Cancel Submit" at bounding box center [514, 434] width 428 height 49
click at [680, 438] on span "Submit" at bounding box center [682, 434] width 35 height 18
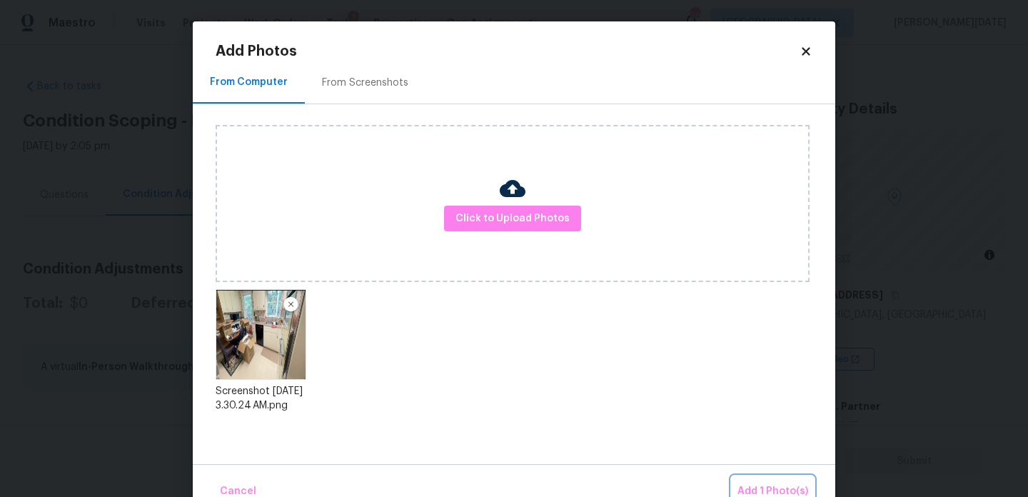
click at [772, 485] on span "Add 1 Photo(s)" at bounding box center [772, 492] width 71 height 18
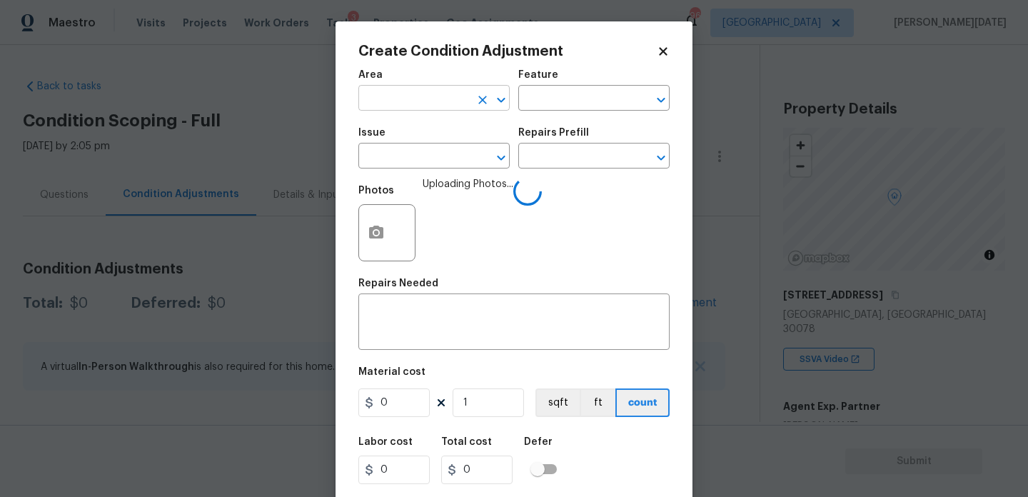
click at [389, 96] on input "text" at bounding box center [413, 100] width 111 height 22
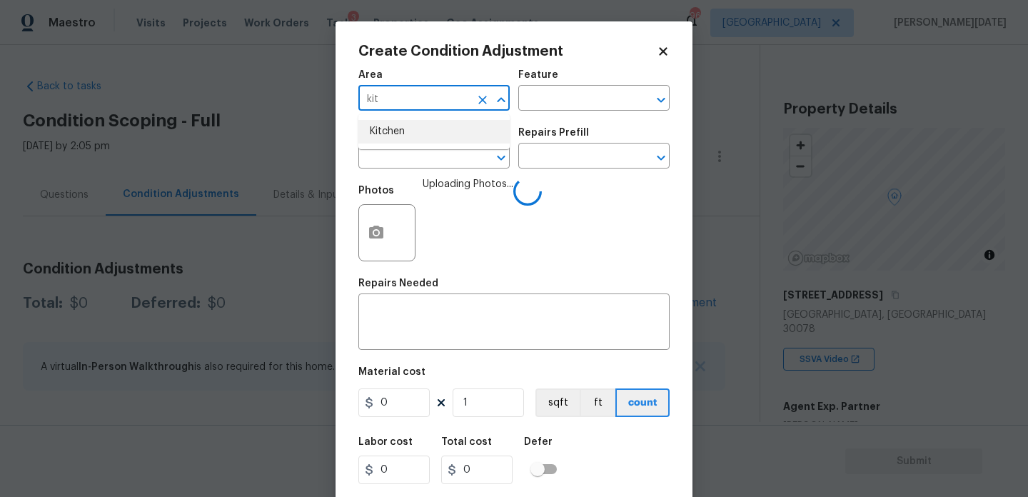
click at [421, 136] on li "Kitchen" at bounding box center [433, 132] width 151 height 24
type input "Kitchen"
click at [421, 159] on input "text" at bounding box center [413, 157] width 111 height 22
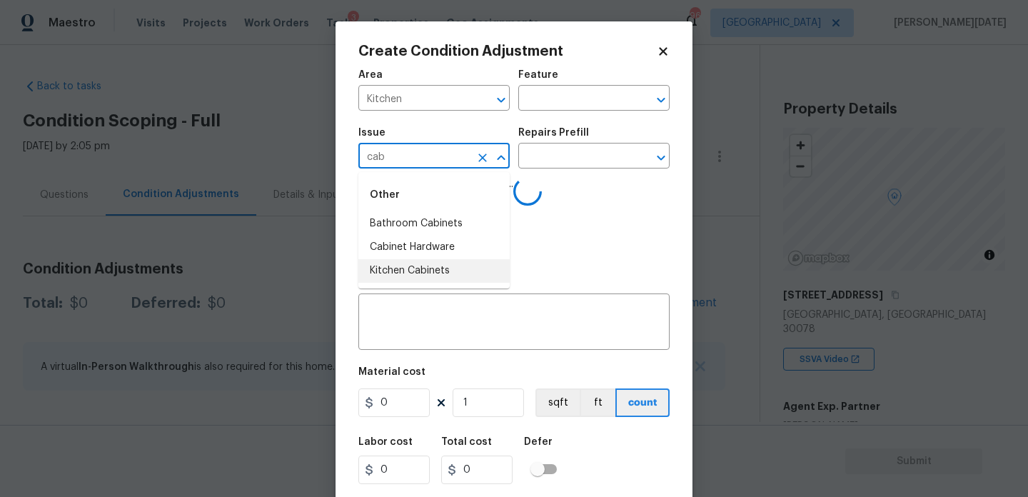
click at [441, 273] on li "Kitchen Cabinets" at bounding box center [433, 271] width 151 height 24
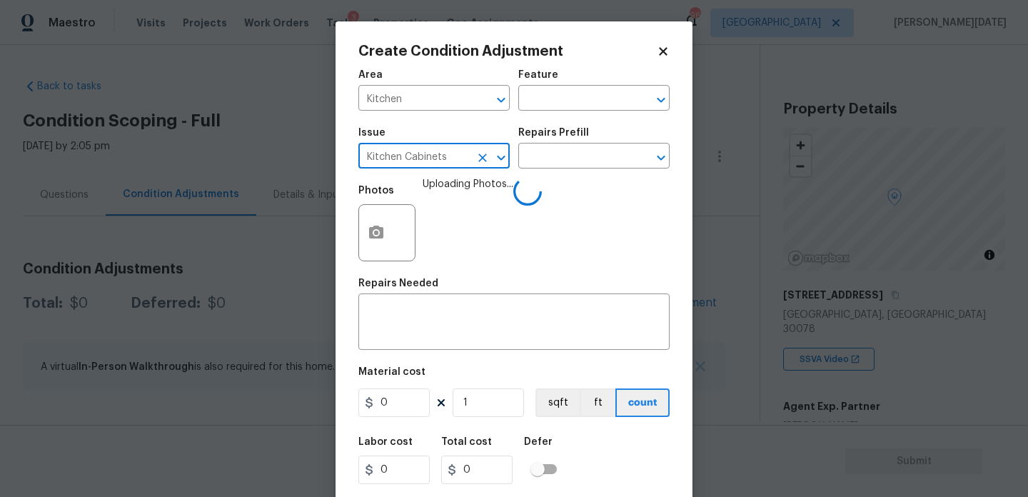
type input "Kitchen Cabinets"
click at [545, 171] on div "Issue Kitchen Cabinets ​ Repairs Prefill ​" at bounding box center [513, 148] width 311 height 58
click at [553, 167] on input "text" at bounding box center [573, 157] width 111 height 22
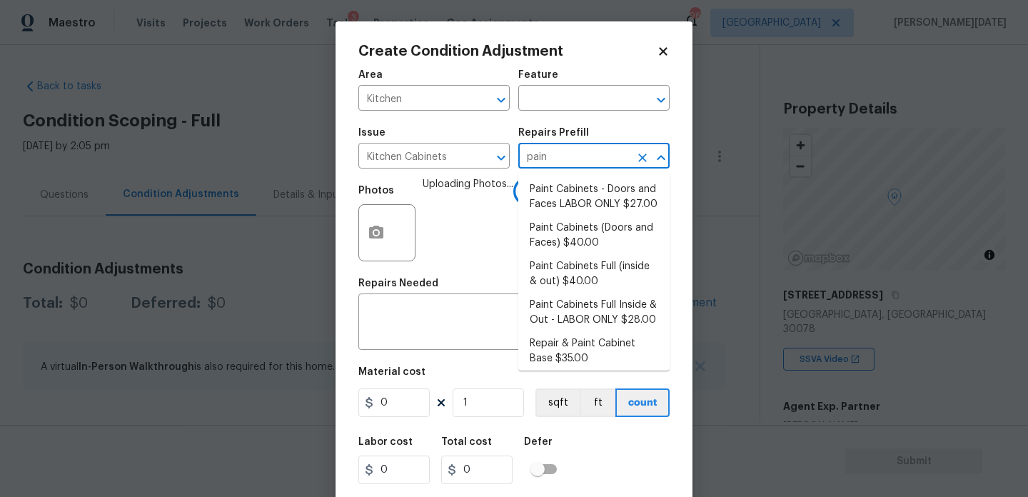
type input "paint"
click at [582, 196] on li "Paint Cabinets - Doors and Faces LABOR ONLY $27.00" at bounding box center [593, 197] width 151 height 39
type input "Cabinets"
type textarea "Prep, sand, mask and apply 2 coats of paint to the kitchen cabinet doors and bo…"
type input "27"
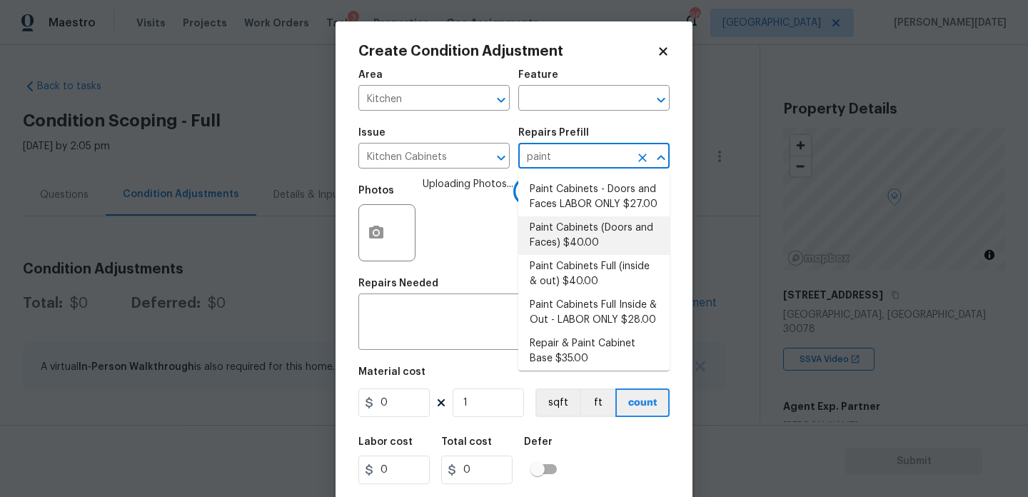
type input "27"
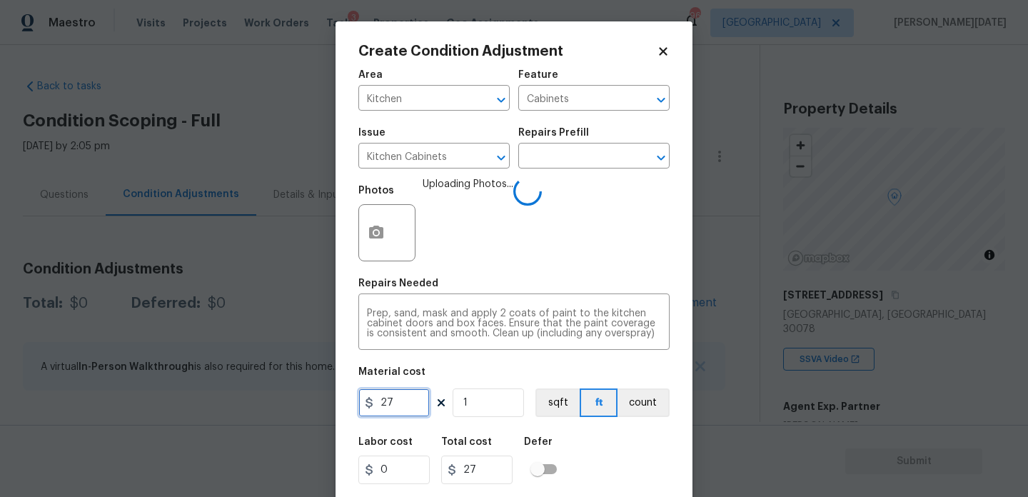
drag, startPoint x: 416, startPoint y: 405, endPoint x: 241, endPoint y: 405, distance: 175.6
click at [241, 405] on div "Create Condition Adjustment Area Kitchen ​ Feature Cabinets ​ Issue Kitchen Cab…" at bounding box center [514, 248] width 1028 height 497
type input "1200"
click at [505, 260] on span "Uploading Photos..." at bounding box center [468, 223] width 91 height 93
type input "1200"
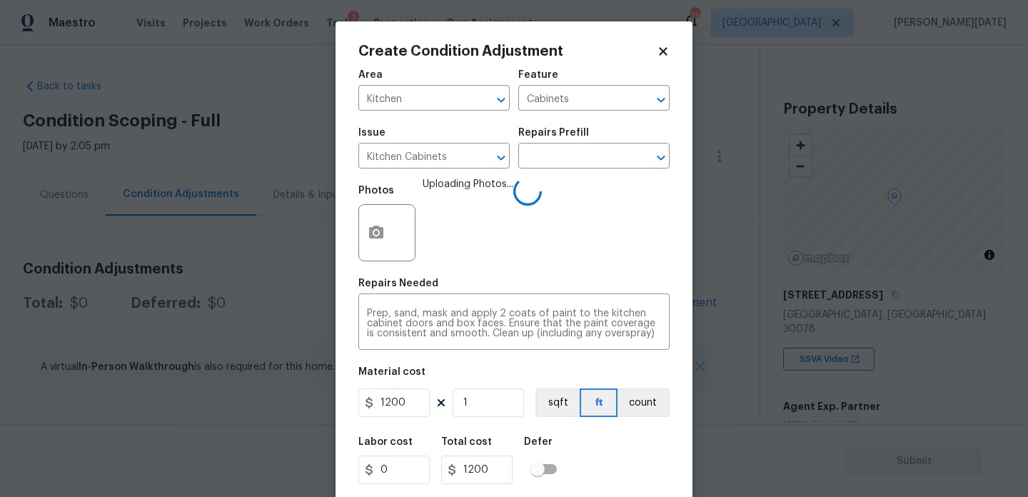
scroll to position [36, 0]
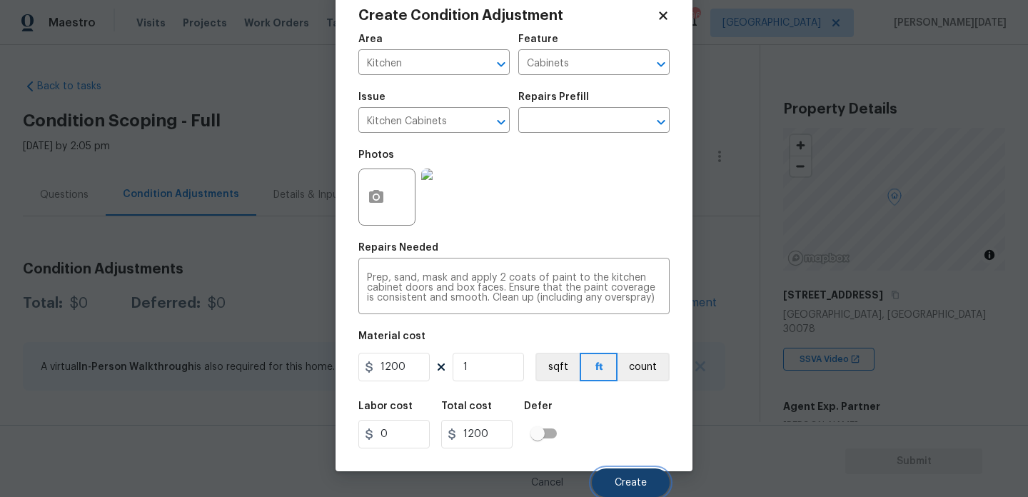
click at [629, 473] on button "Create" at bounding box center [631, 482] width 78 height 29
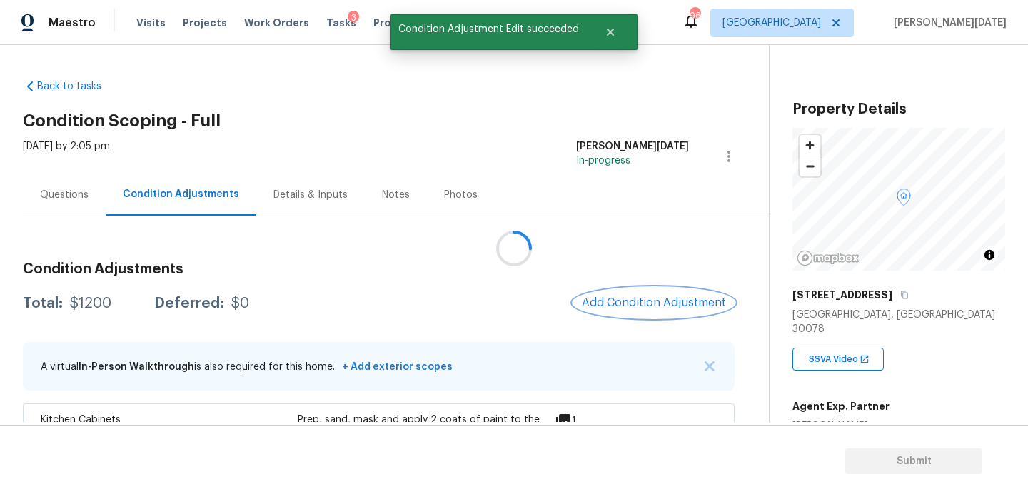
scroll to position [0, 0]
click at [678, 296] on button "Add Condition Adjustment" at bounding box center [653, 303] width 161 height 30
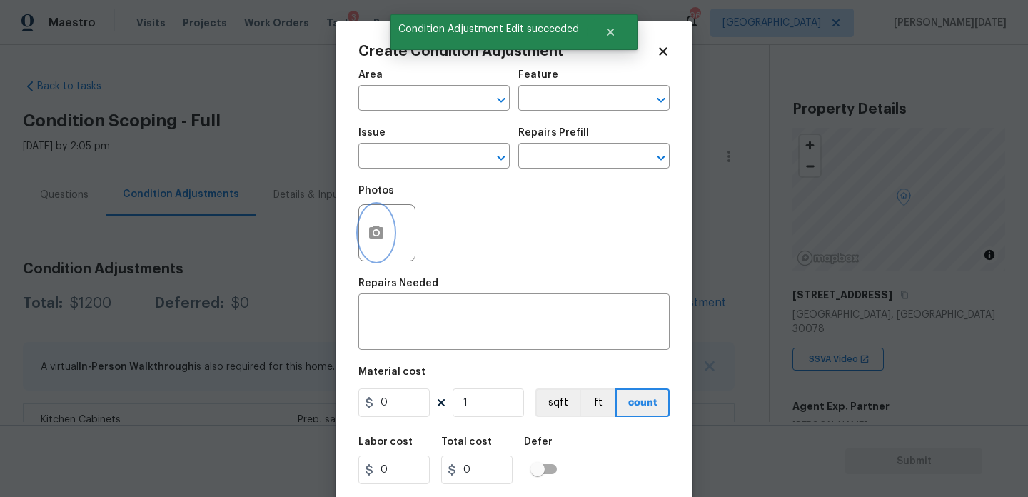
click at [382, 238] on icon "button" at bounding box center [376, 232] width 14 height 13
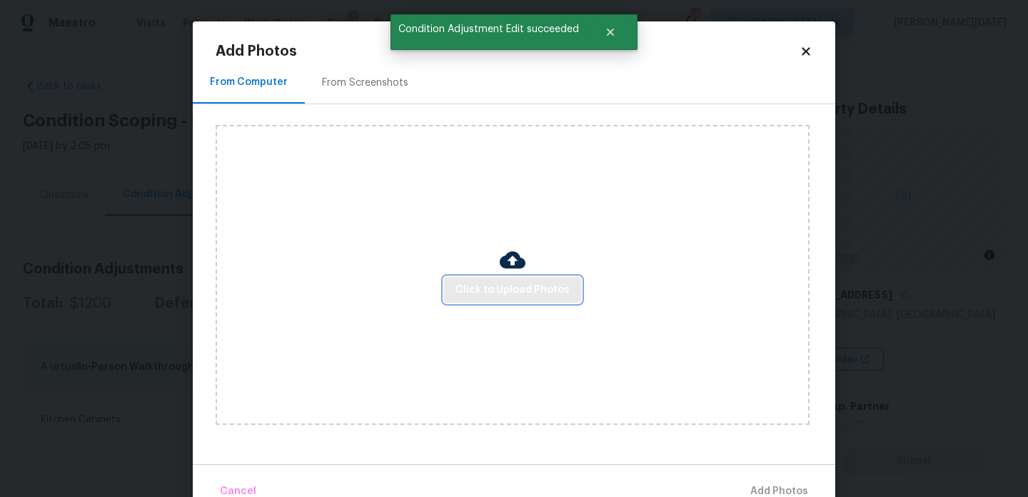
click at [450, 283] on button "Click to Upload Photos" at bounding box center [512, 290] width 137 height 26
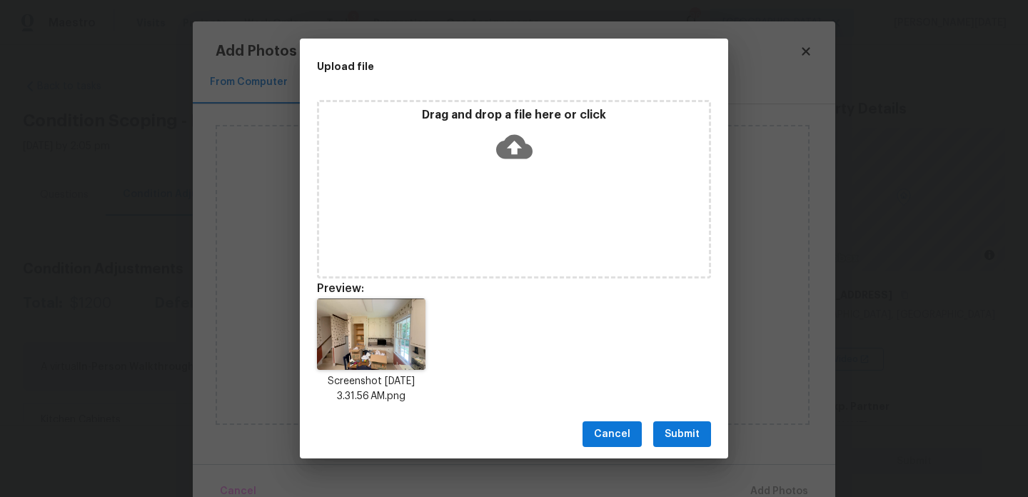
click at [688, 451] on div "Cancel Submit" at bounding box center [514, 434] width 428 height 49
click at [697, 436] on span "Submit" at bounding box center [682, 434] width 35 height 18
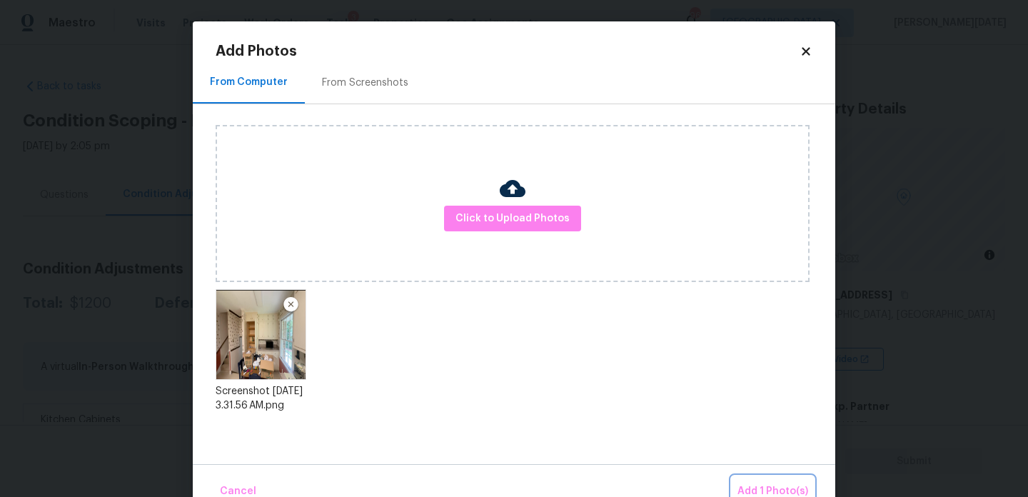
click at [765, 482] on button "Add 1 Photo(s)" at bounding box center [773, 491] width 82 height 31
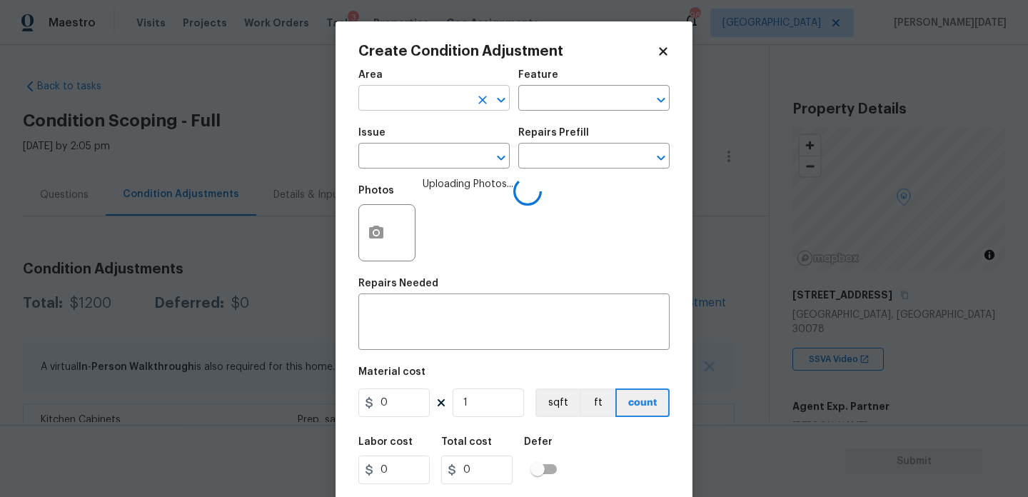
click at [378, 92] on input "text" at bounding box center [413, 100] width 111 height 22
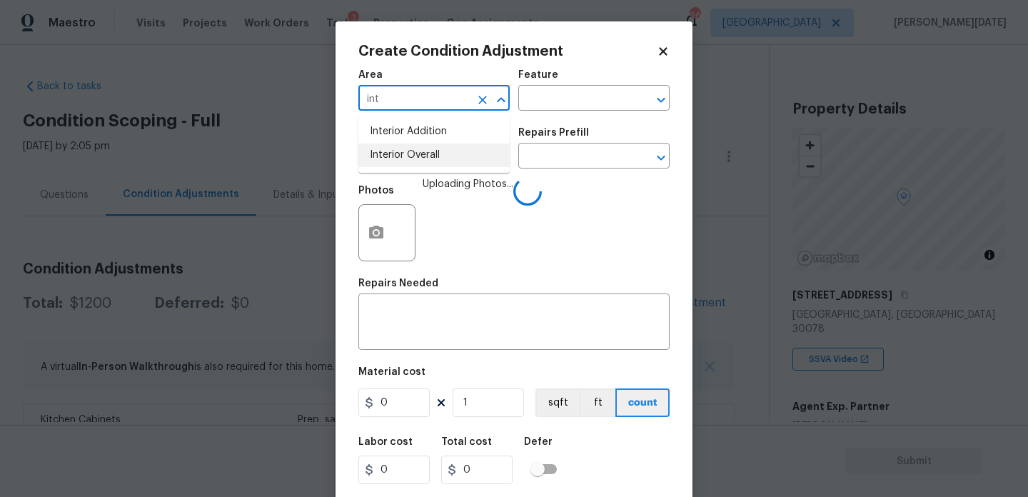
click at [385, 156] on li "Interior Overall" at bounding box center [433, 155] width 151 height 24
type input "Interior Overall"
click at [385, 156] on input "text" at bounding box center [413, 157] width 111 height 22
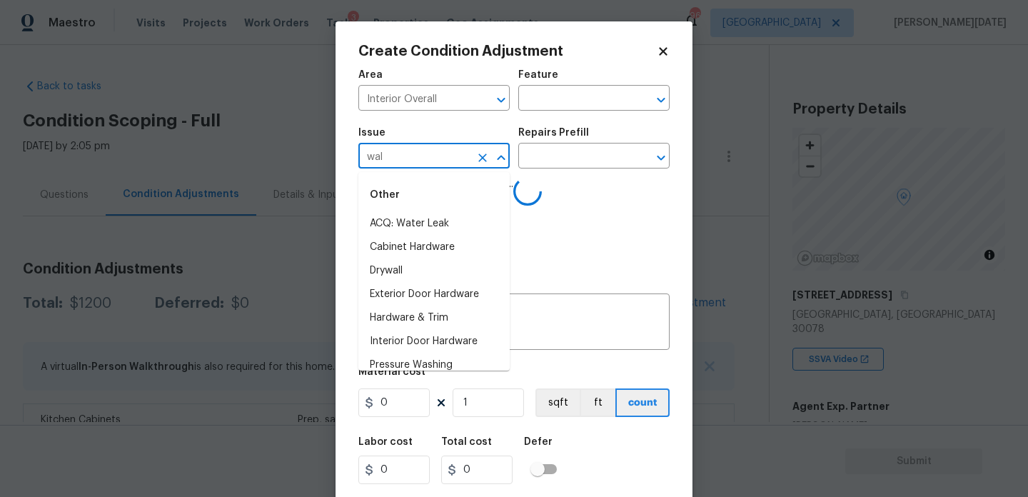
type input "wall"
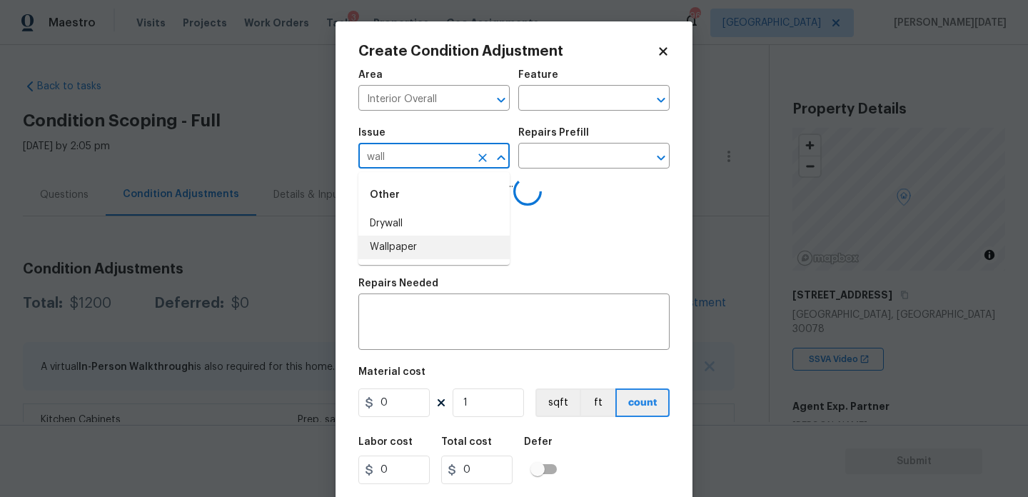
click at [431, 259] on ul "Other Drywall Wallpaper" at bounding box center [433, 218] width 151 height 93
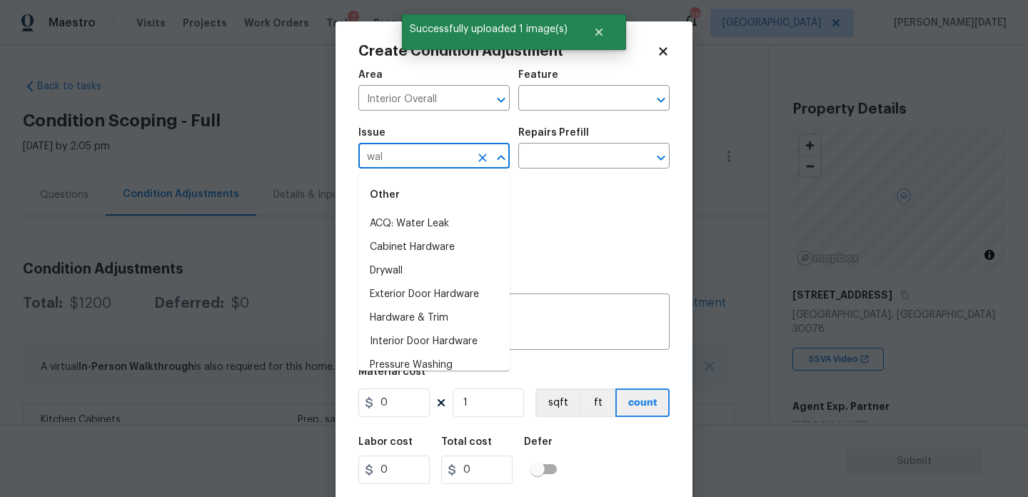
type input "wall"
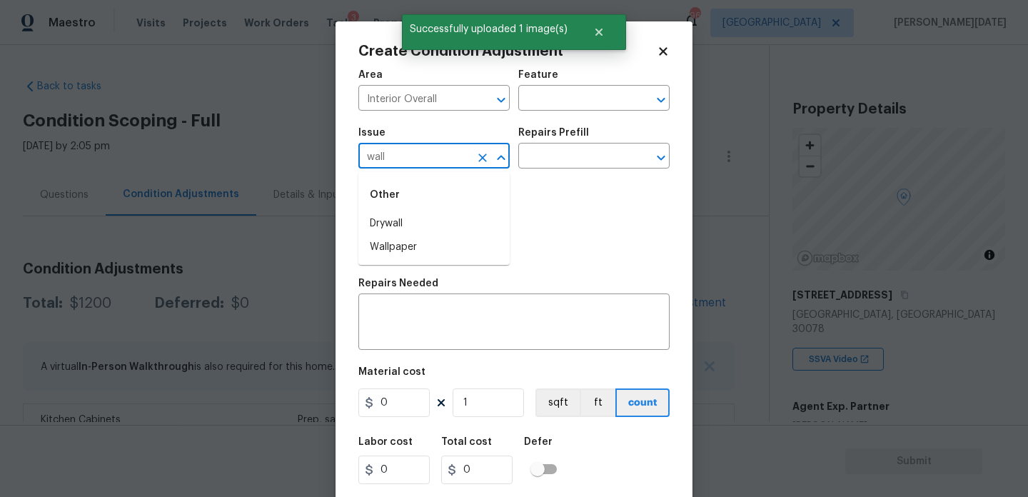
click at [396, 252] on li "Wallpaper" at bounding box center [433, 248] width 151 height 24
type input "Wallpaper"
click at [583, 170] on div "Issue Wallpaper ​ Repairs Prefill ​" at bounding box center [513, 148] width 311 height 58
click at [595, 154] on input "text" at bounding box center [573, 157] width 111 height 22
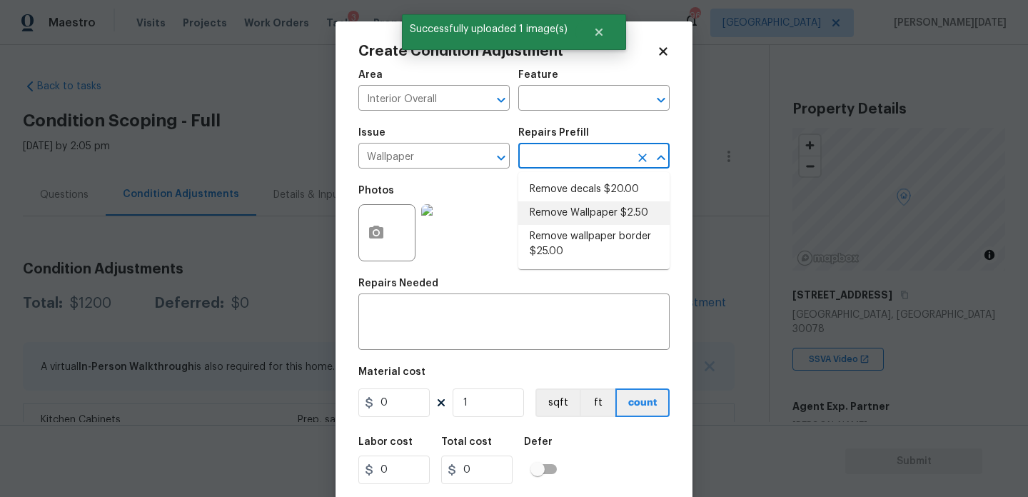
click at [590, 218] on li "Remove Wallpaper $2.50" at bounding box center [593, 213] width 151 height 24
type input "Walls and Ceiling"
type textarea "Remove wallpaper and texture walls to best match existing conditions"
type input "2.5"
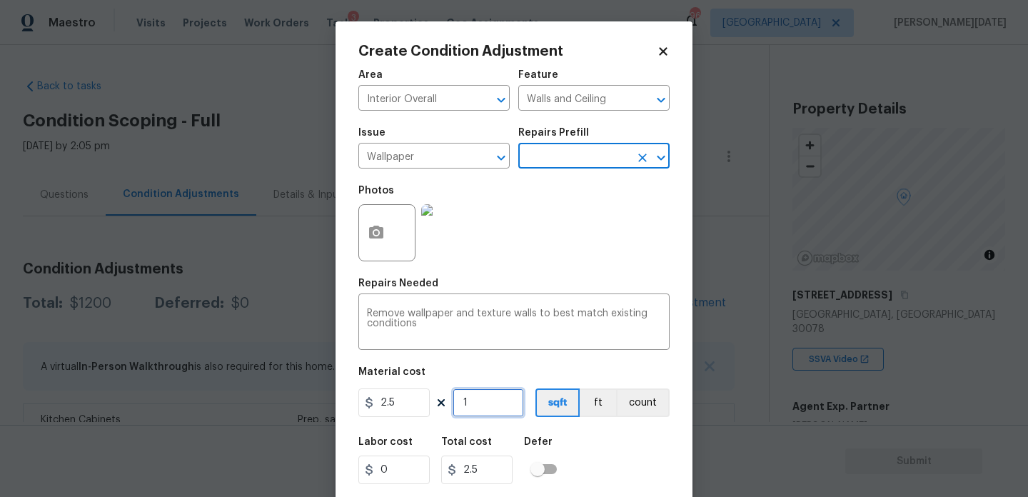
click at [475, 402] on input "1" at bounding box center [488, 402] width 71 height 29
type input "10"
type input "25"
type input "100"
type input "250"
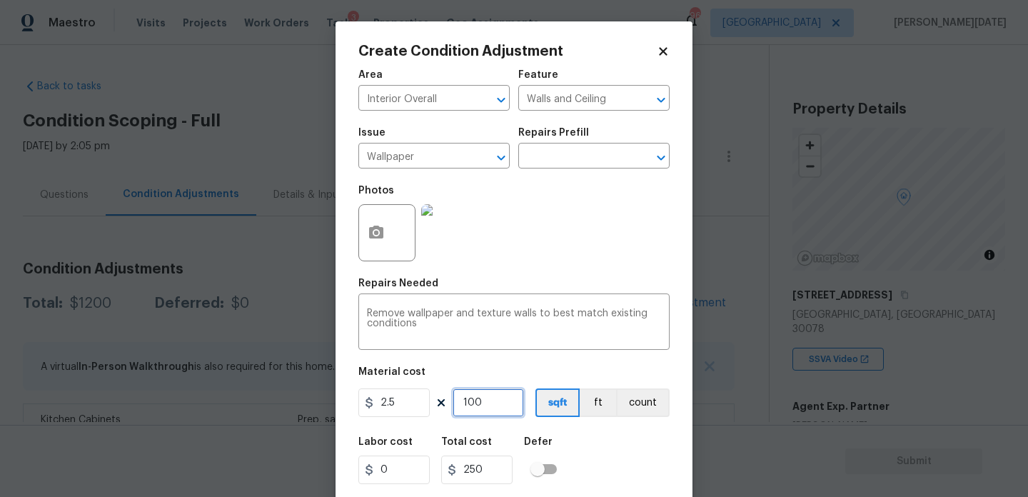
type input "100"
click at [556, 261] on div "Photos" at bounding box center [513, 223] width 311 height 93
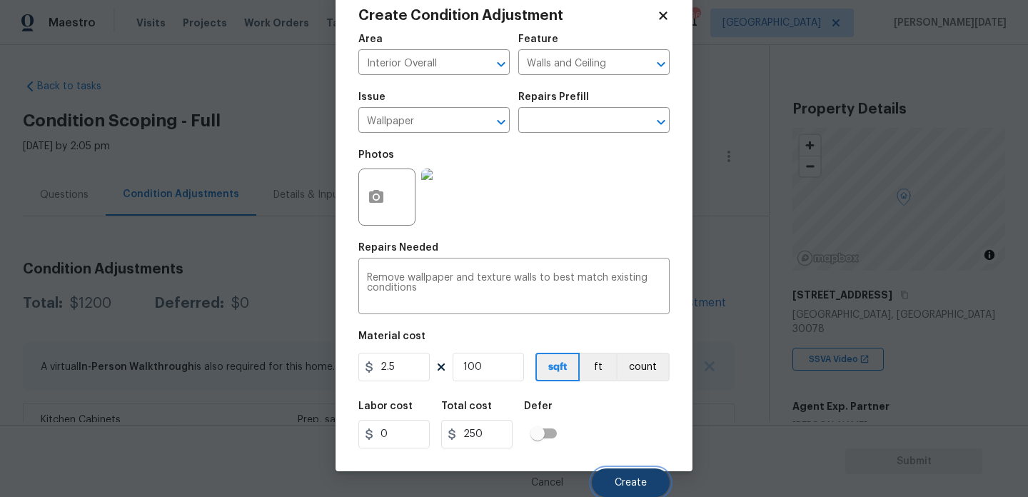
click at [612, 474] on button "Create" at bounding box center [631, 482] width 78 height 29
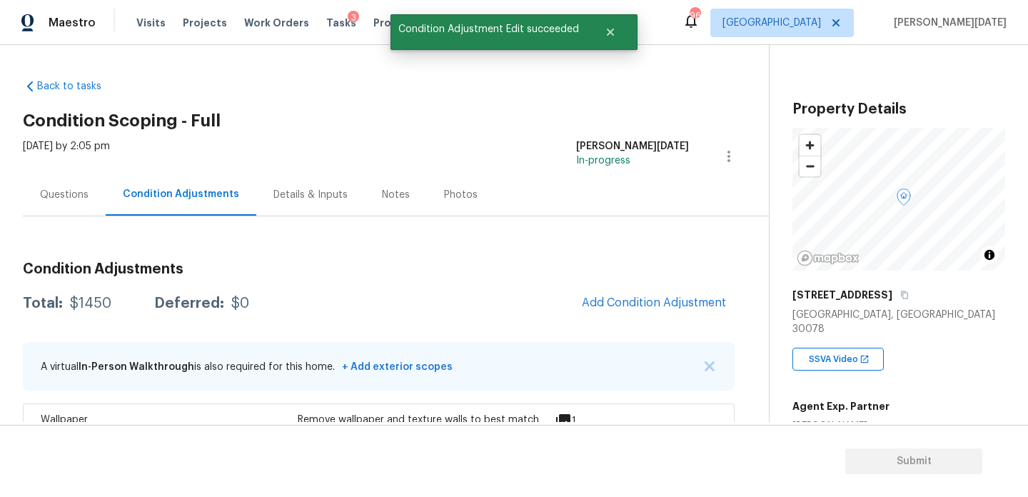
scroll to position [0, 0]
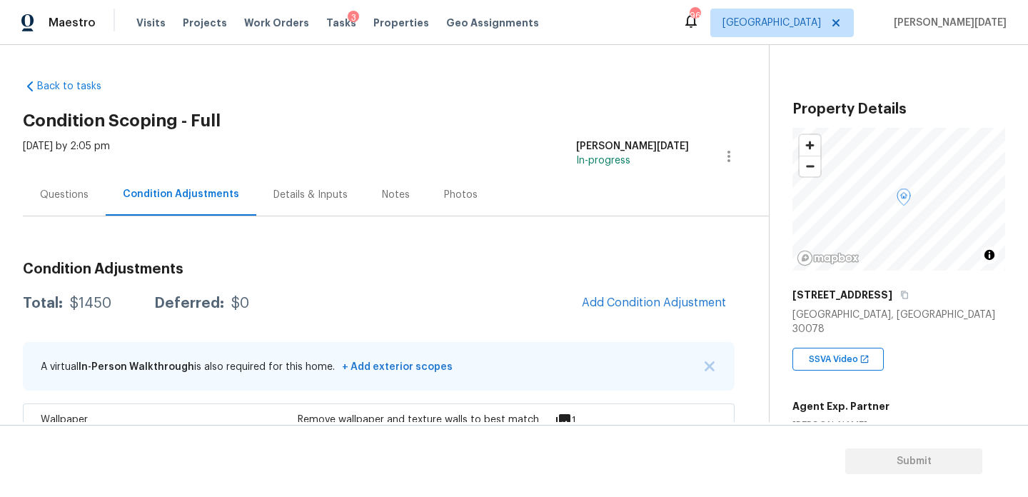
click at [41, 192] on div "Questions" at bounding box center [64, 195] width 49 height 14
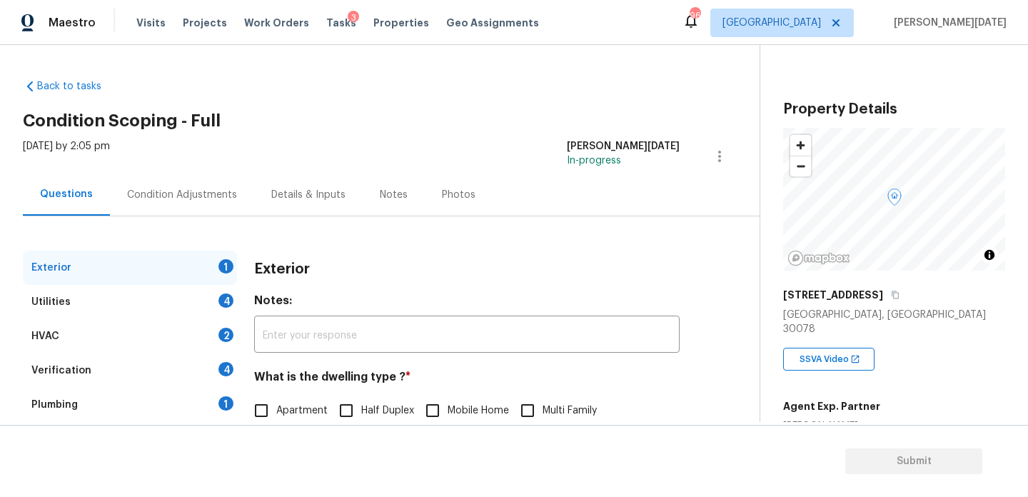
scroll to position [191, 0]
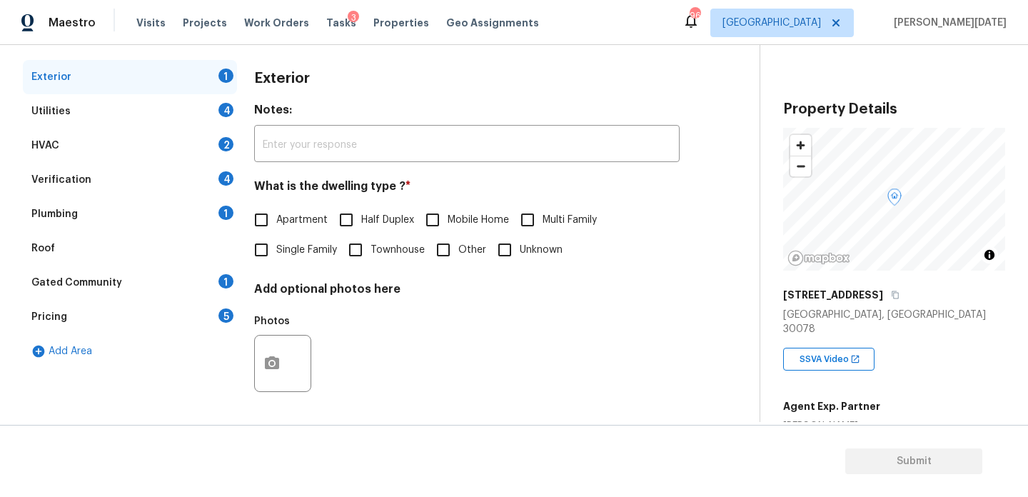
click at [137, 181] on div "Verification 4" at bounding box center [130, 180] width 214 height 34
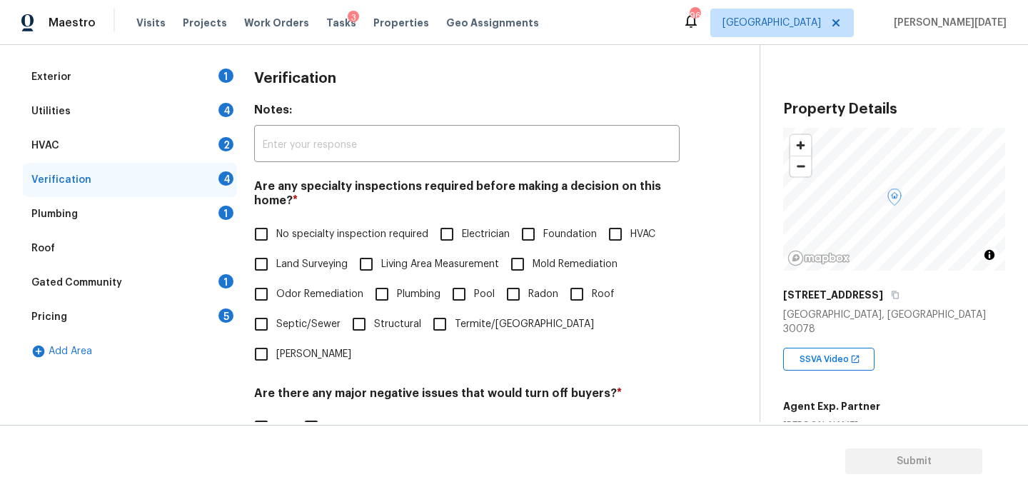
click at [124, 217] on div "Plumbing 1" at bounding box center [130, 214] width 214 height 34
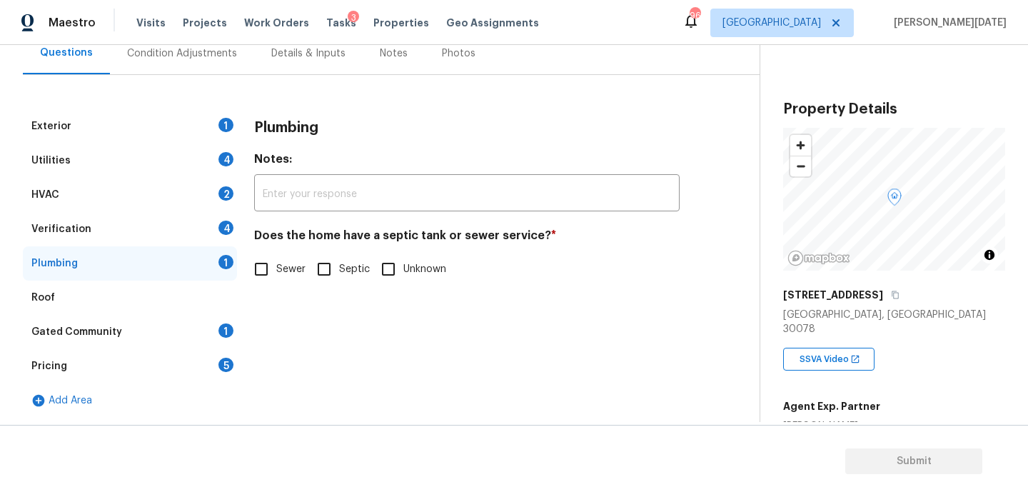
scroll to position [141, 0]
click at [176, 232] on div "Verification 4" at bounding box center [130, 229] width 214 height 34
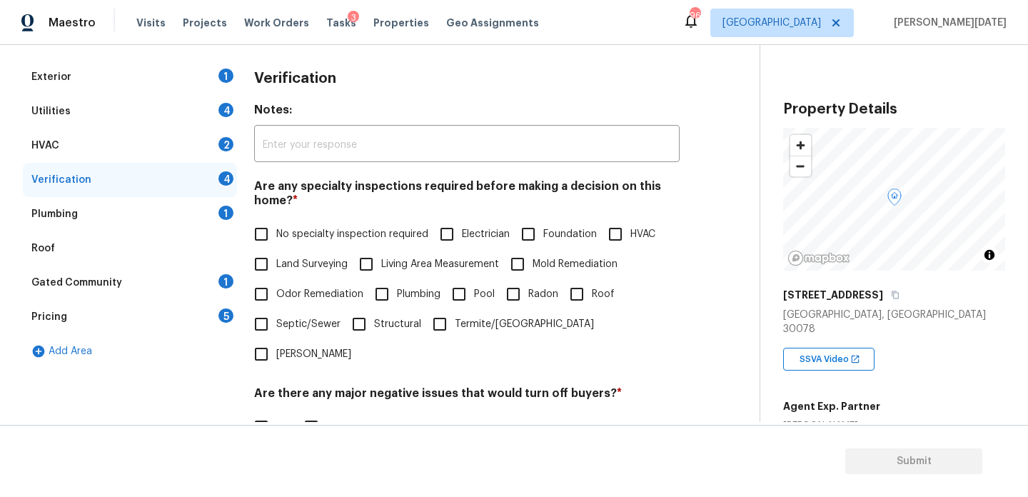
scroll to position [362, 0]
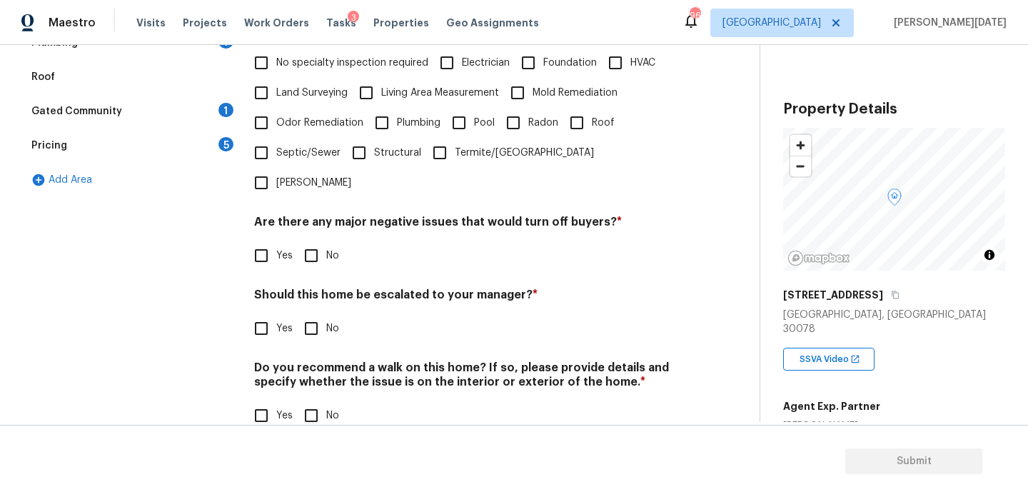
click at [265, 313] on input "Yes" at bounding box center [261, 328] width 30 height 30
checkbox input "true"
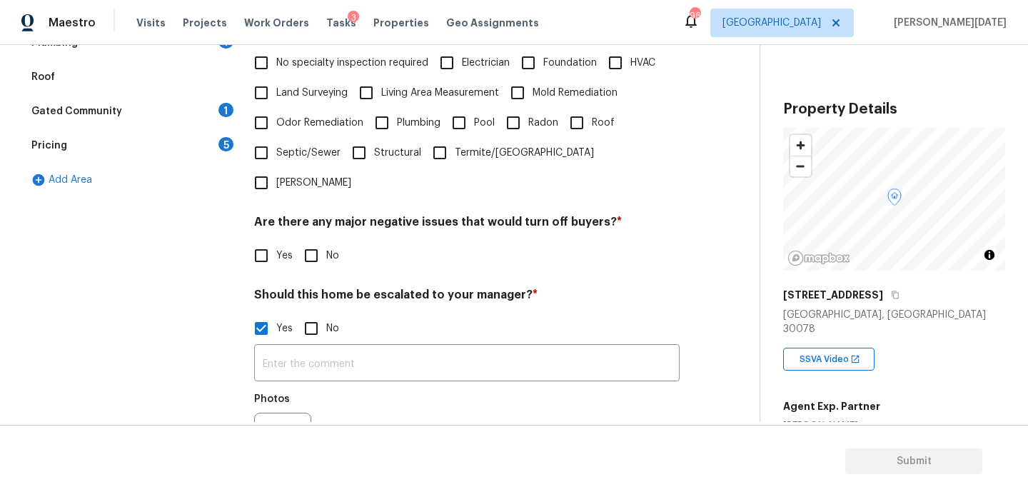
scroll to position [498, 0]
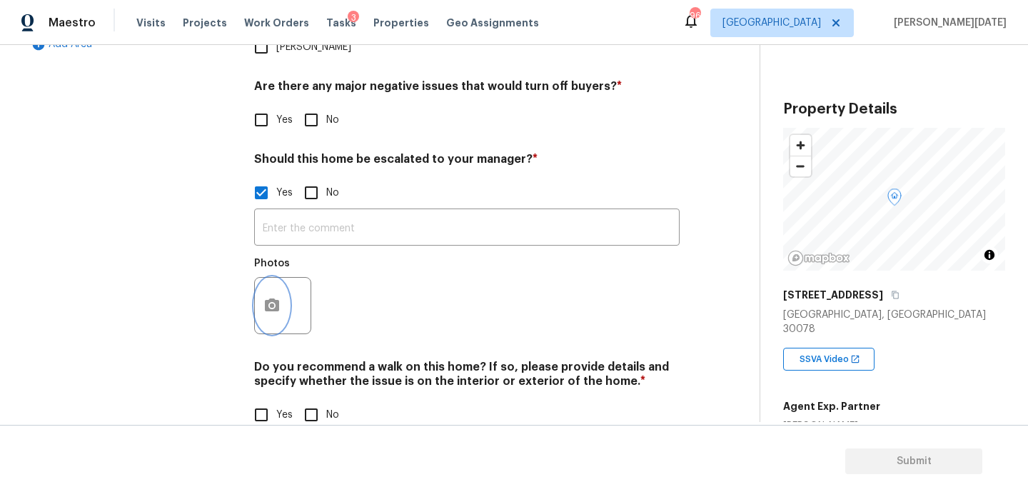
click at [263, 278] on button "button" at bounding box center [272, 306] width 34 height 56
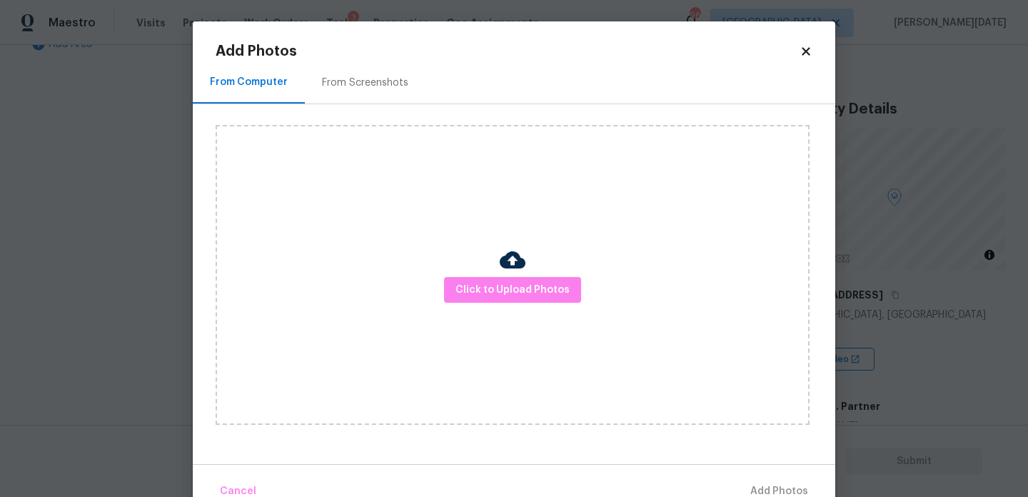
click at [510, 264] on img at bounding box center [513, 260] width 26 height 26
click at [518, 293] on span "Click to Upload Photos" at bounding box center [512, 290] width 114 height 18
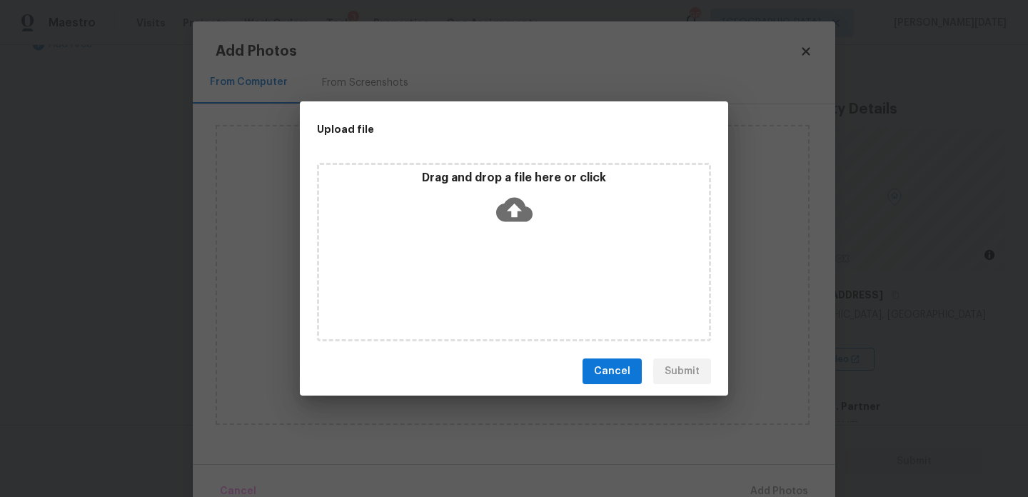
click at [518, 293] on div "Drag and drop a file here or click" at bounding box center [514, 252] width 394 height 178
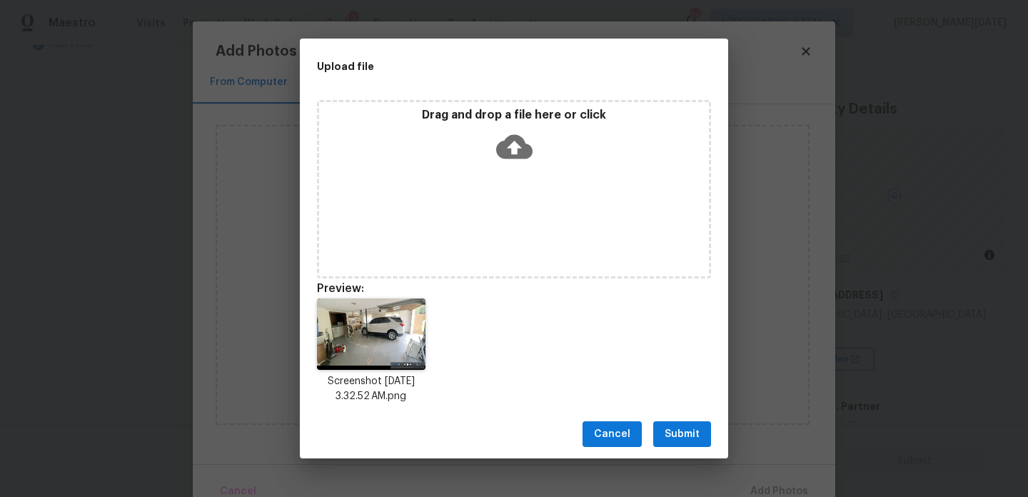
click at [668, 437] on span "Submit" at bounding box center [682, 434] width 35 height 18
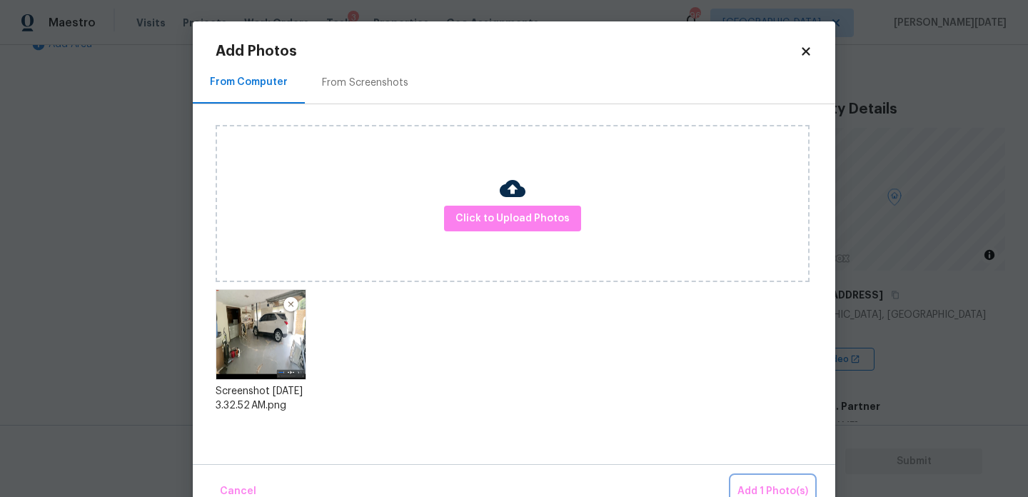
click at [757, 485] on span "Add 1 Photo(s)" at bounding box center [772, 492] width 71 height 18
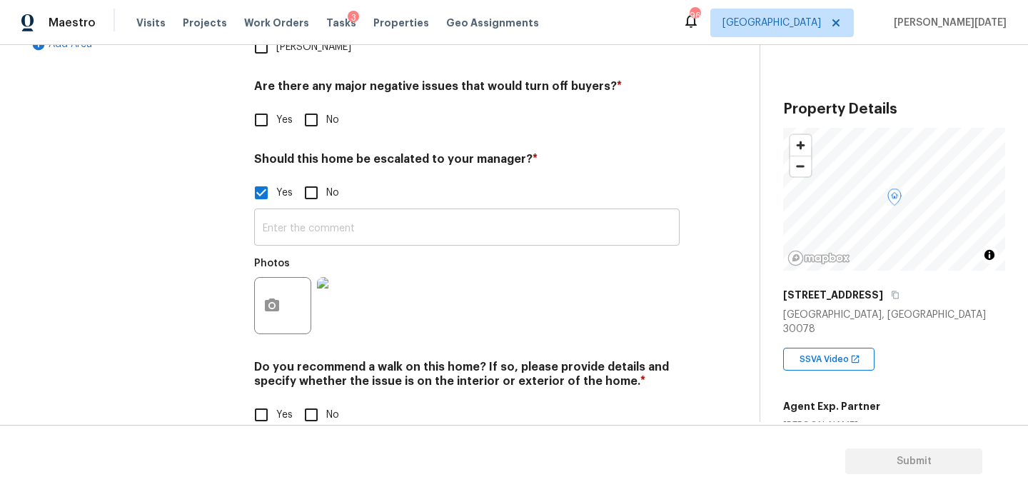
scroll to position [0, 0]
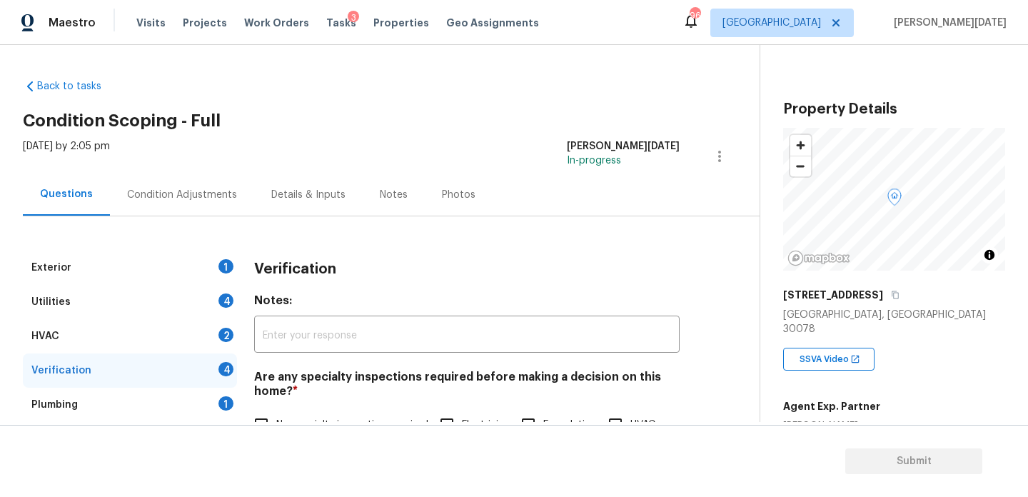
click at [211, 206] on div "Condition Adjustments" at bounding box center [182, 194] width 144 height 42
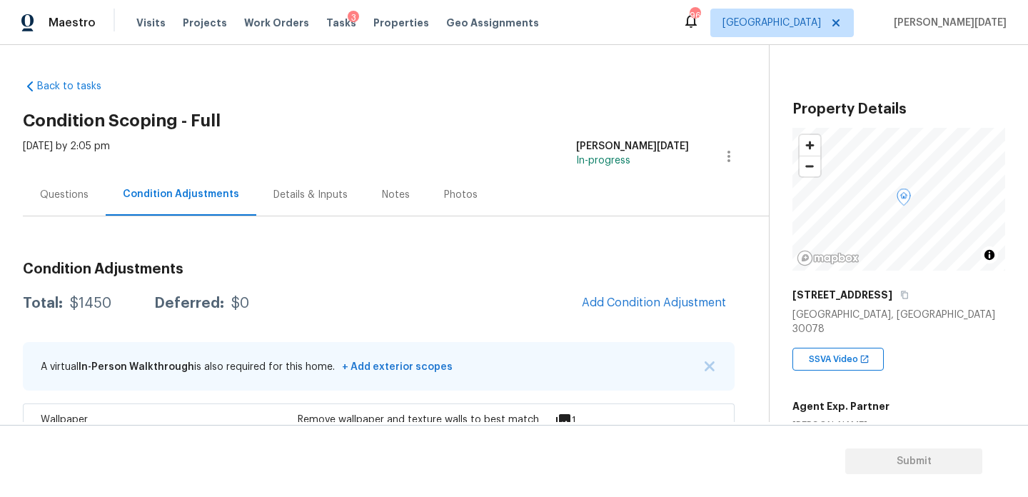
scroll to position [153, 0]
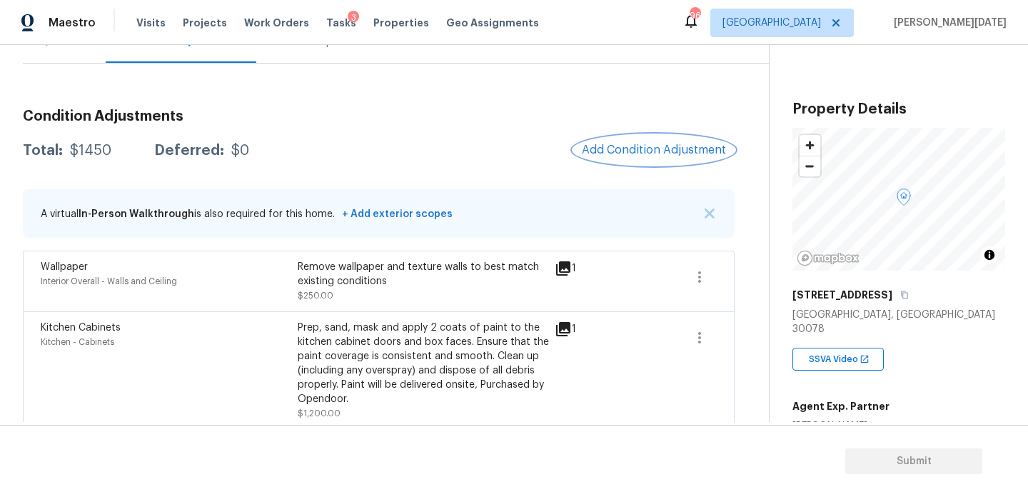
click at [652, 152] on span "Add Condition Adjustment" at bounding box center [654, 149] width 144 height 13
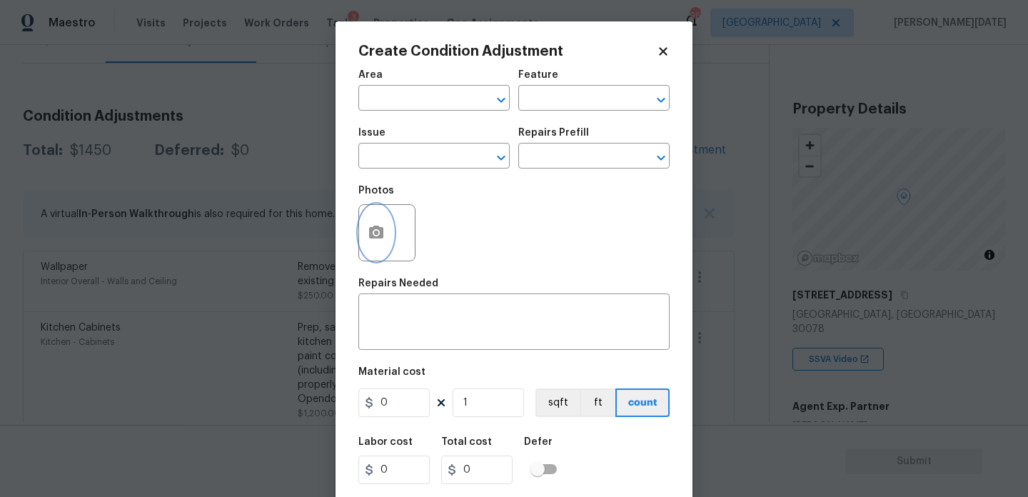
click at [376, 231] on circle "button" at bounding box center [376, 233] width 4 height 4
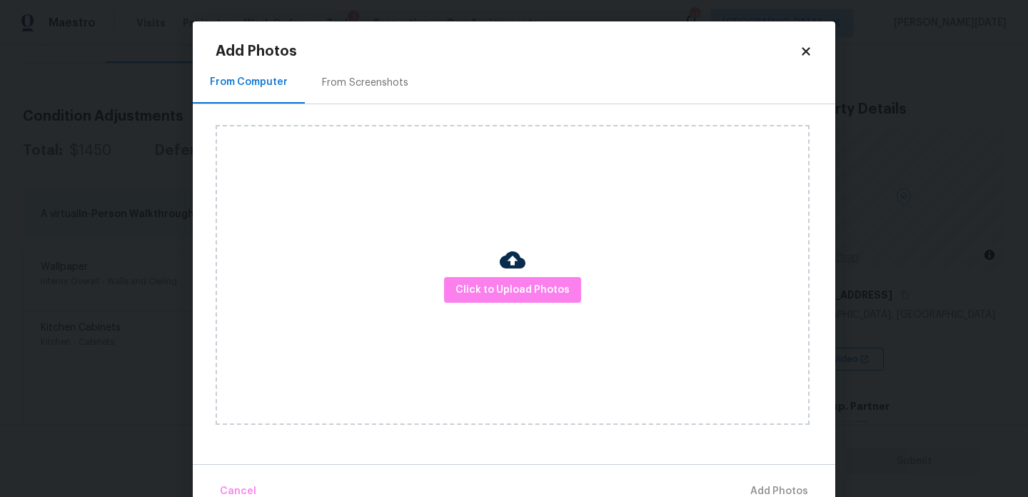
click at [476, 264] on div "Click to Upload Photos" at bounding box center [513, 275] width 594 height 300
click at [488, 283] on span "Click to Upload Photos" at bounding box center [512, 290] width 114 height 18
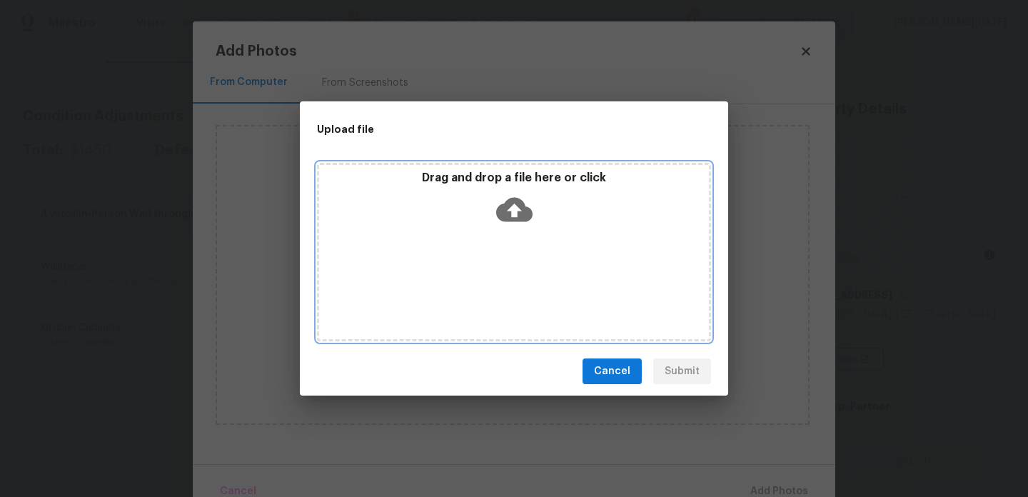
click at [488, 283] on div "Drag and drop a file here or click" at bounding box center [514, 252] width 394 height 178
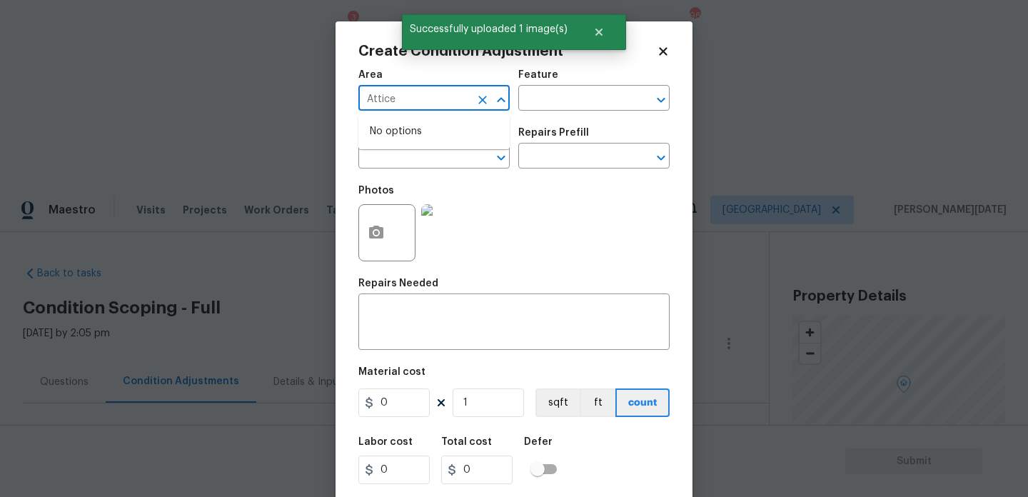
scroll to position [153, 0]
type input "Attic"
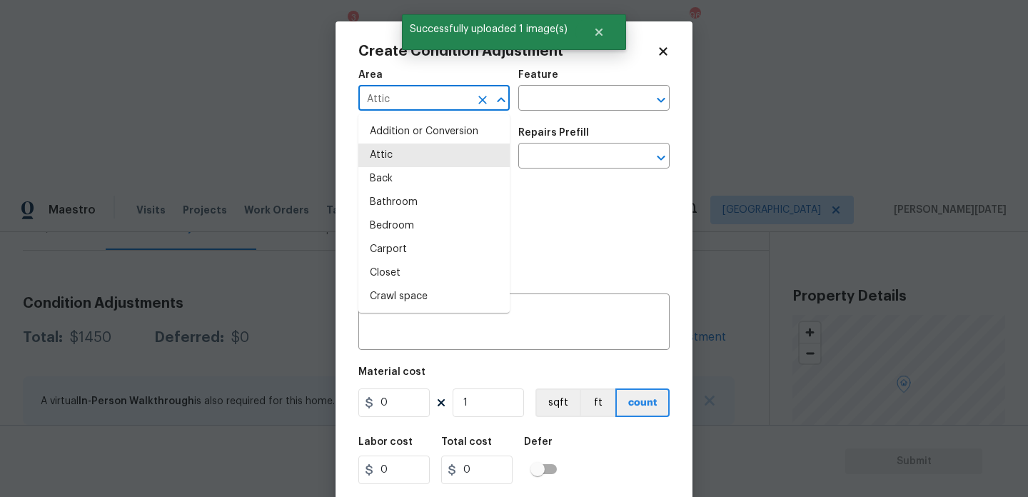
click at [480, 101] on icon "Clear" at bounding box center [482, 100] width 9 height 9
click at [415, 101] on input "text" at bounding box center [413, 100] width 111 height 22
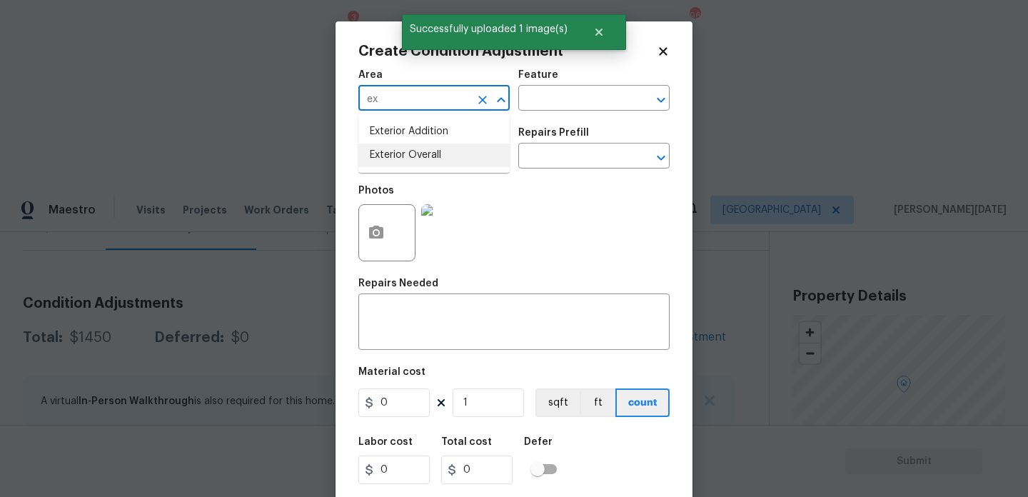
click at [413, 154] on li "Exterior Overall" at bounding box center [433, 155] width 151 height 24
type input "Exterior Overall"
click at [413, 154] on input "text" at bounding box center [413, 157] width 111 height 22
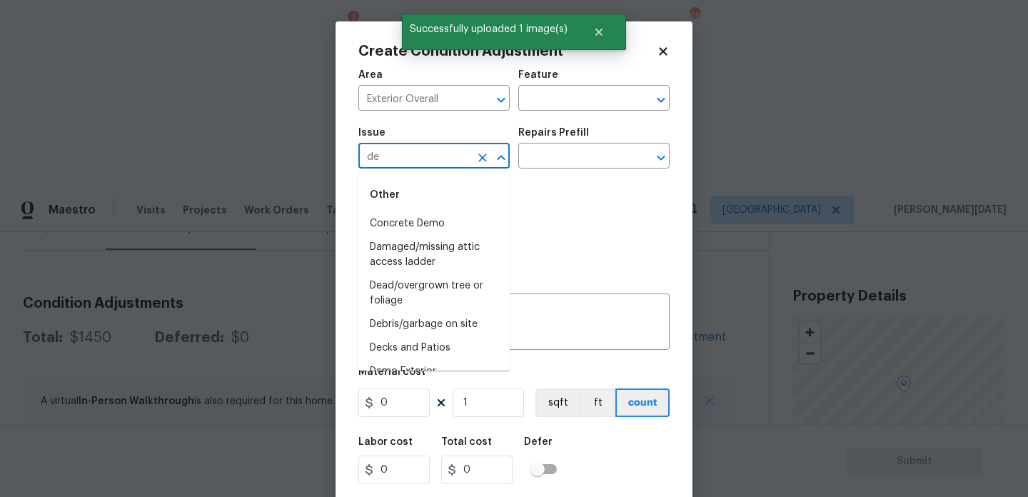
type input "deb"
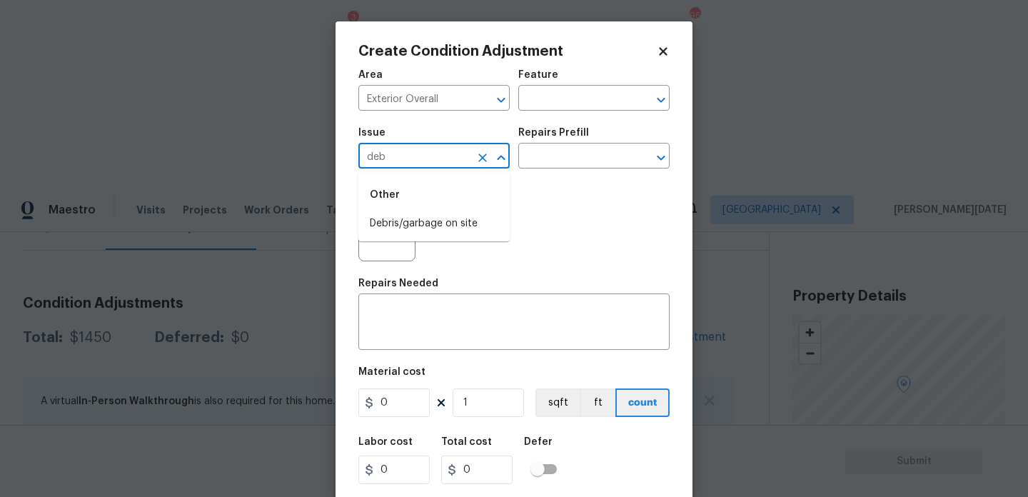
click at [478, 160] on icon "Clear" at bounding box center [482, 158] width 14 height 14
click at [474, 245] on li "Demo Exterior" at bounding box center [433, 248] width 151 height 24
type input "Demo Exterior"
click at [582, 87] on div "Feature" at bounding box center [593, 79] width 151 height 19
click at [574, 96] on input "text" at bounding box center [573, 100] width 111 height 22
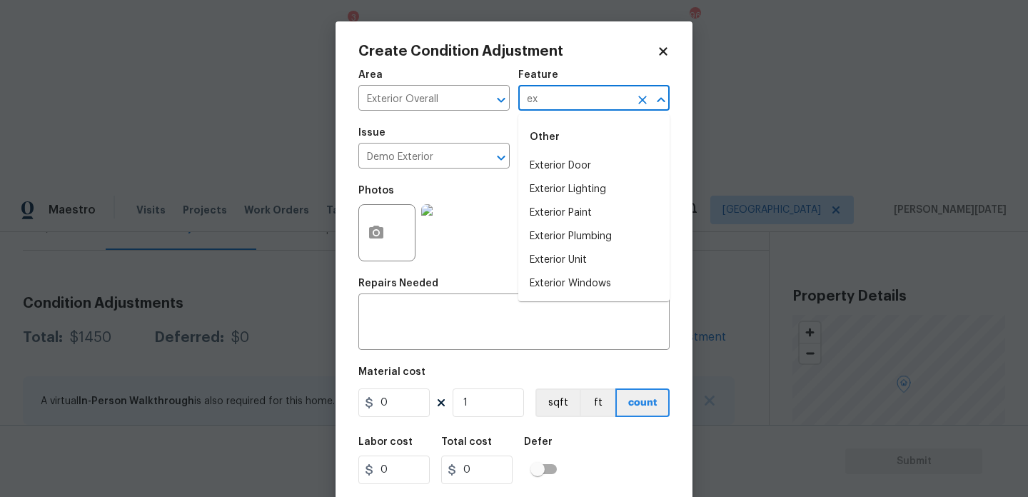
type input "e"
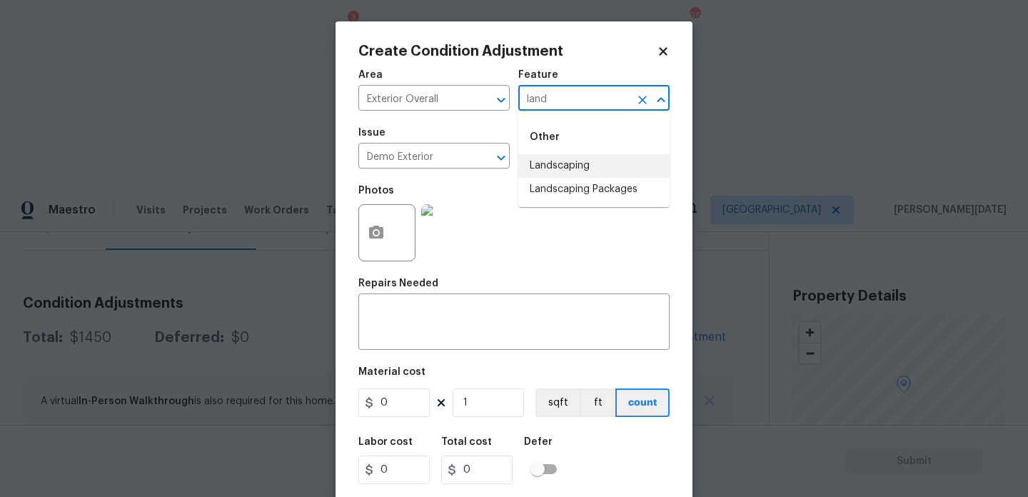
click at [603, 166] on li "Landscaping" at bounding box center [593, 166] width 151 height 24
type input "Landscaping"
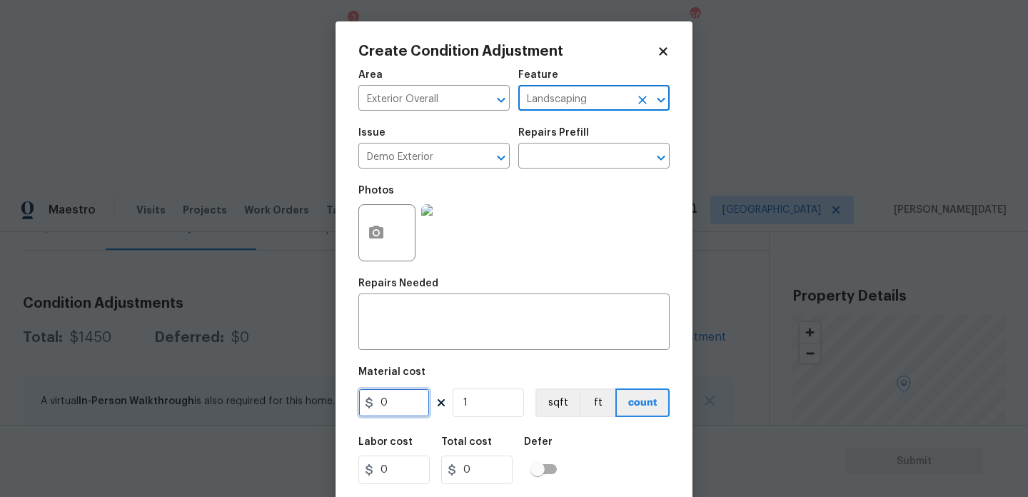
click at [407, 410] on input "0" at bounding box center [393, 402] width 71 height 29
type input "1000"
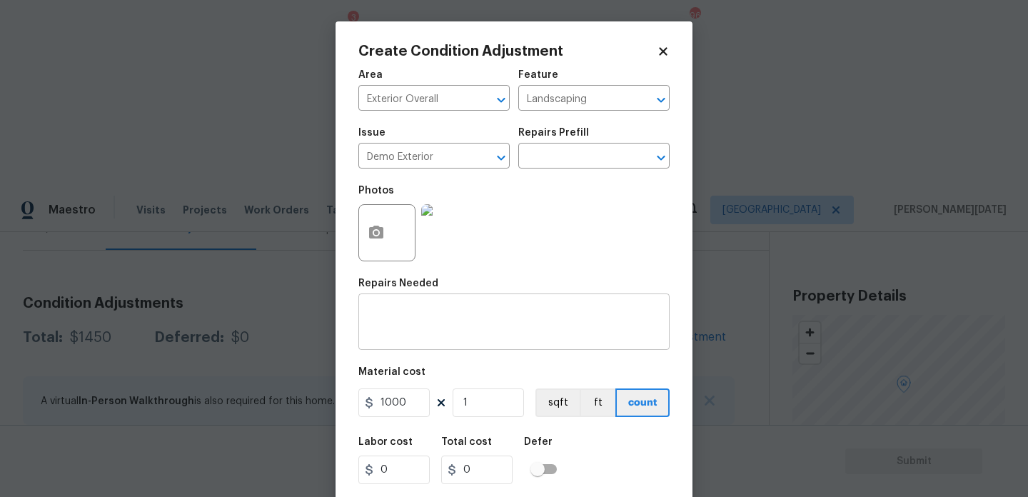
type input "1000"
click at [431, 319] on textarea at bounding box center [514, 323] width 294 height 30
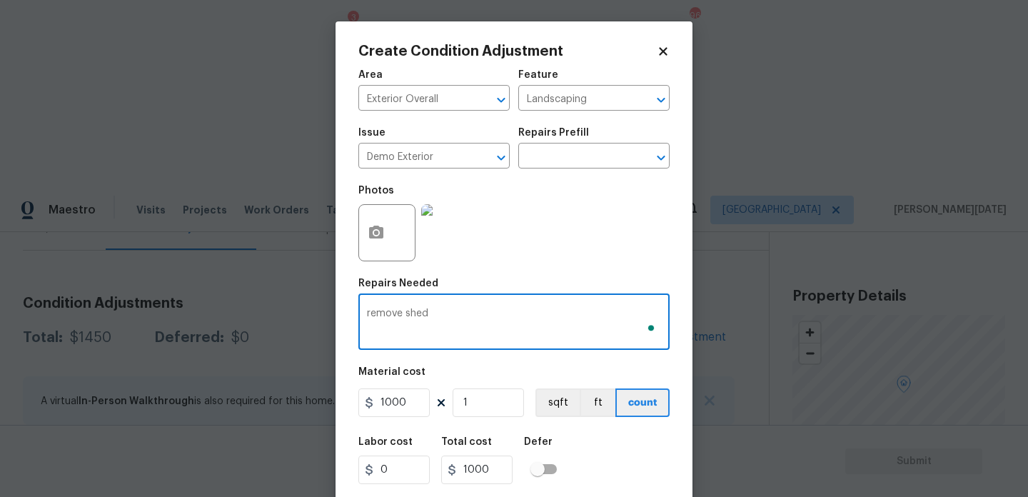
scroll to position [36, 0]
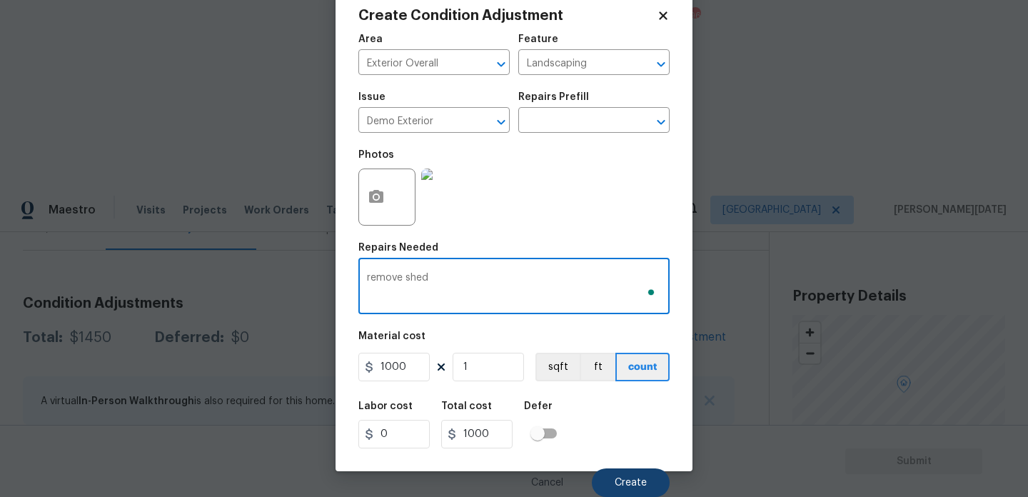
type textarea "remove shed"
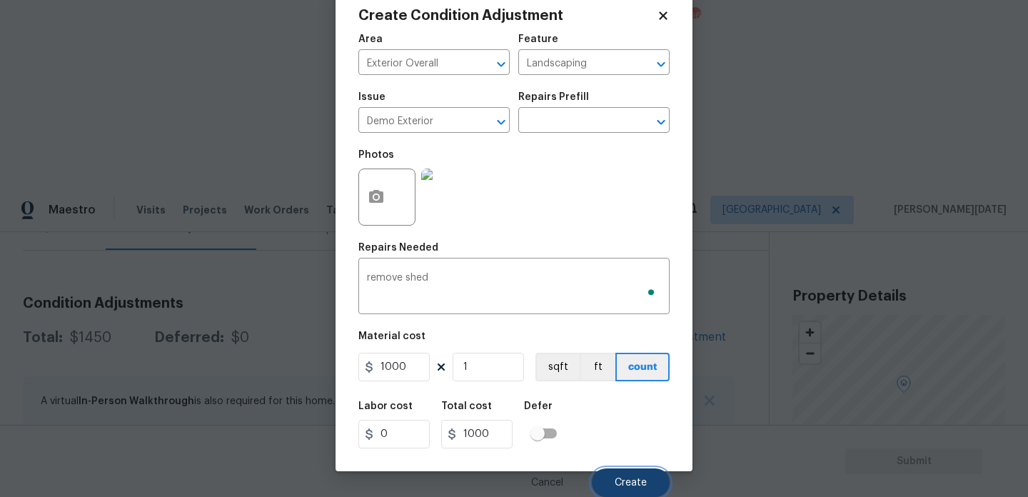
click at [618, 481] on span "Create" at bounding box center [631, 483] width 32 height 11
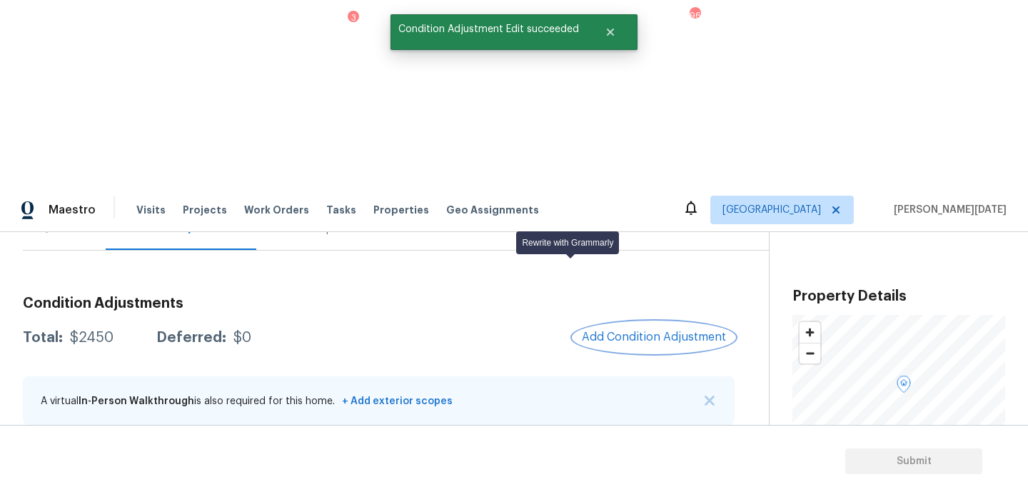
scroll to position [0, 0]
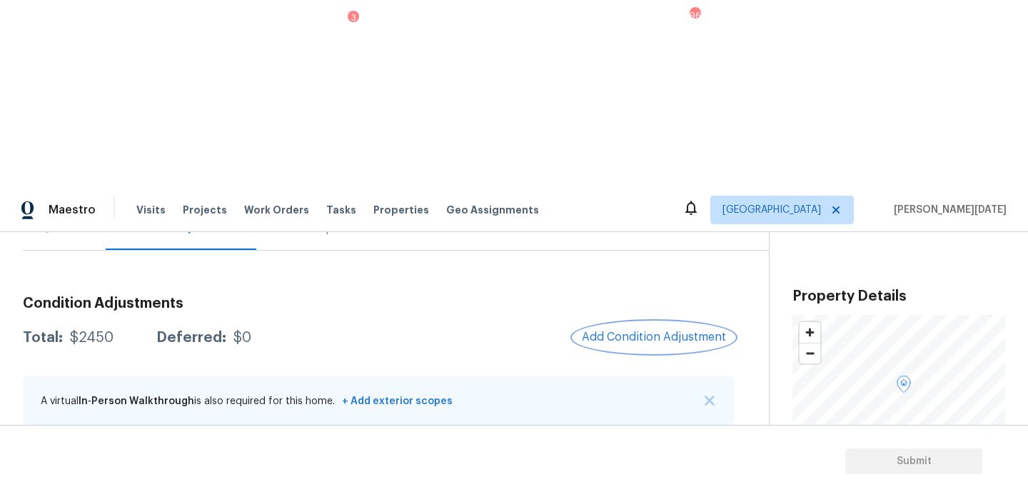
click at [678, 330] on span "Add Condition Adjustment" at bounding box center [654, 336] width 144 height 13
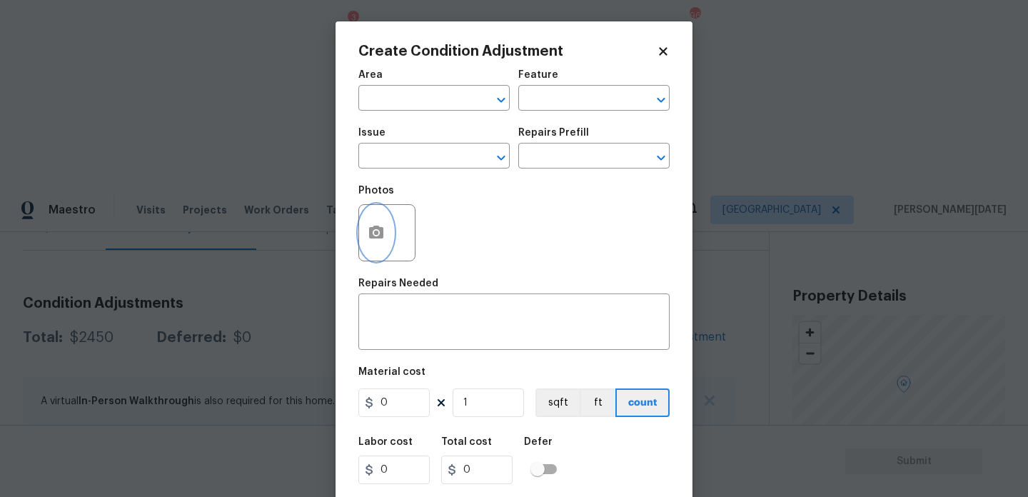
click at [375, 235] on circle "button" at bounding box center [376, 233] width 4 height 4
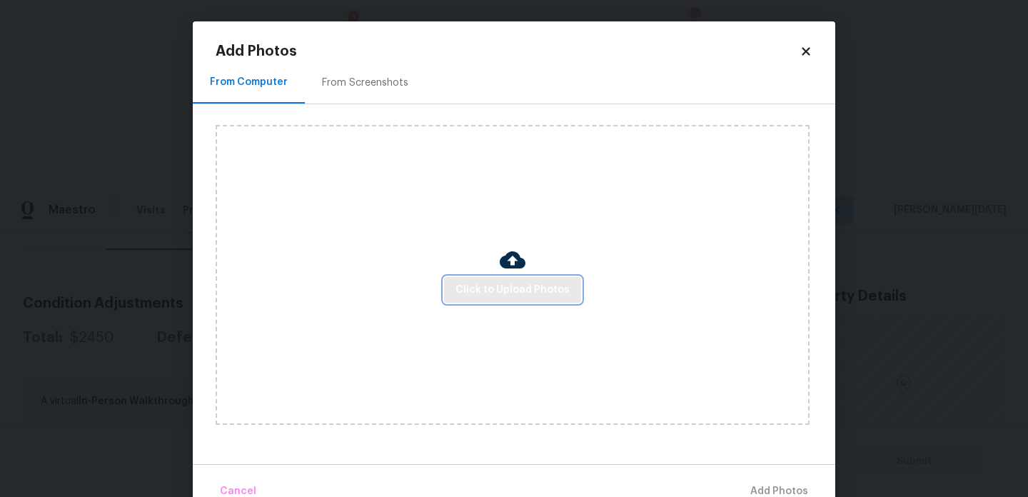
click at [500, 300] on button "Click to Upload Photos" at bounding box center [512, 290] width 137 height 26
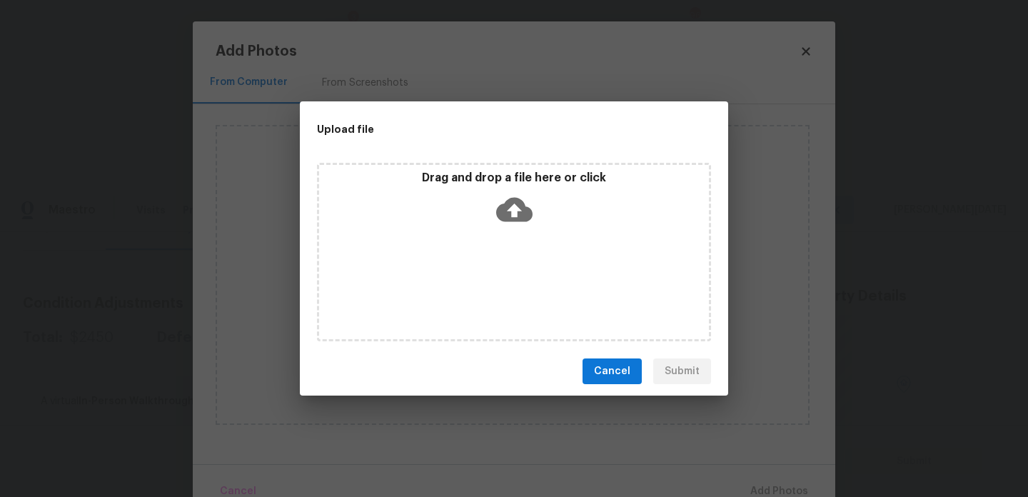
click at [500, 300] on div "Drag and drop a file here or click" at bounding box center [514, 252] width 394 height 178
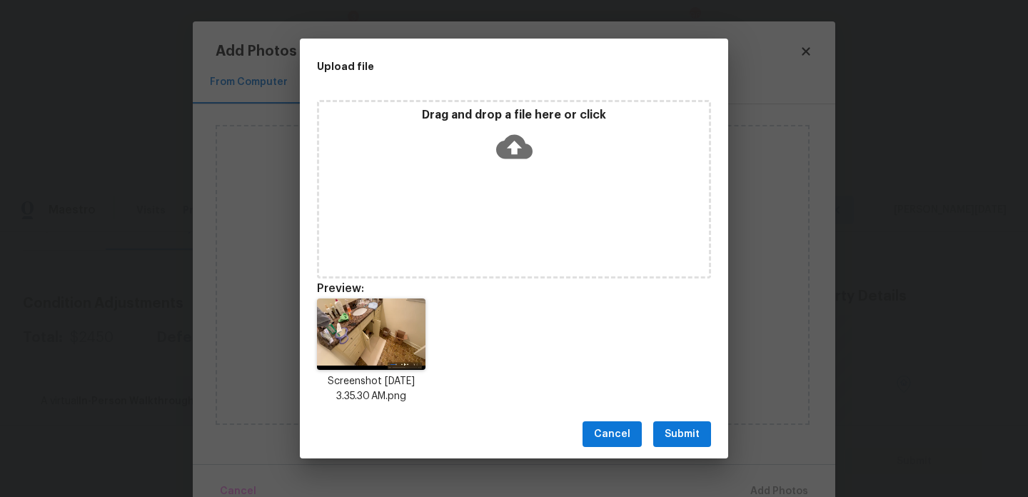
click at [704, 445] on button "Submit" at bounding box center [682, 434] width 58 height 26
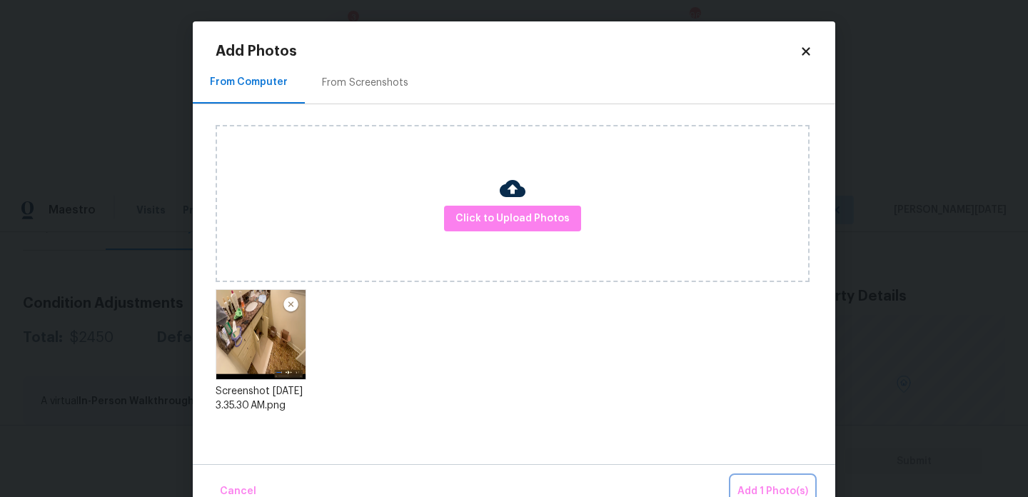
click at [768, 480] on button "Add 1 Photo(s)" at bounding box center [773, 491] width 82 height 31
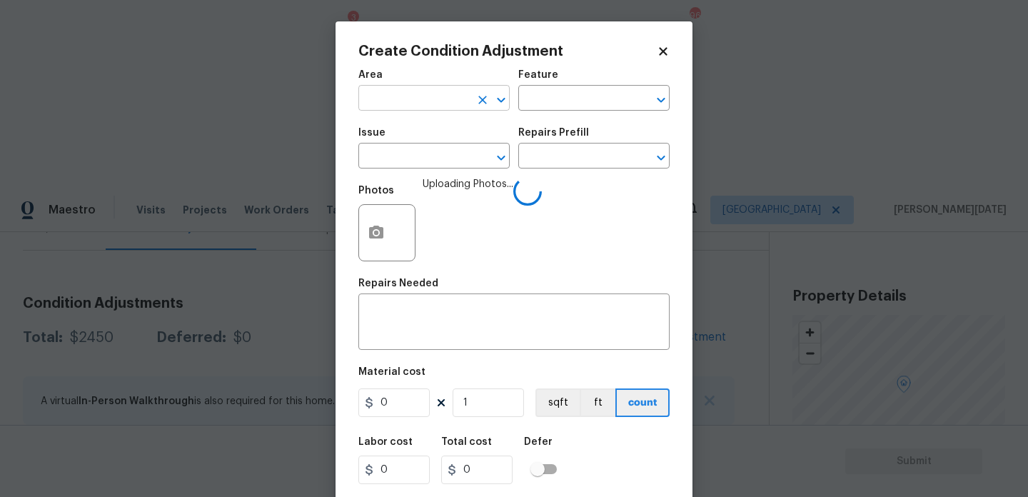
click at [387, 103] on input "text" at bounding box center [413, 100] width 111 height 22
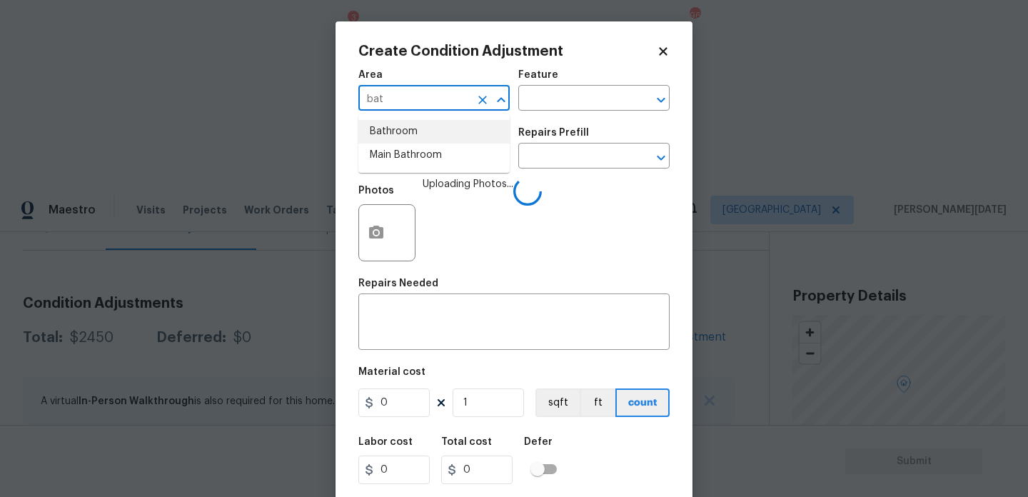
click at [391, 134] on li "Bathroom" at bounding box center [433, 132] width 151 height 24
type input "Bathroom"
click at [391, 148] on input "text" at bounding box center [413, 157] width 111 height 22
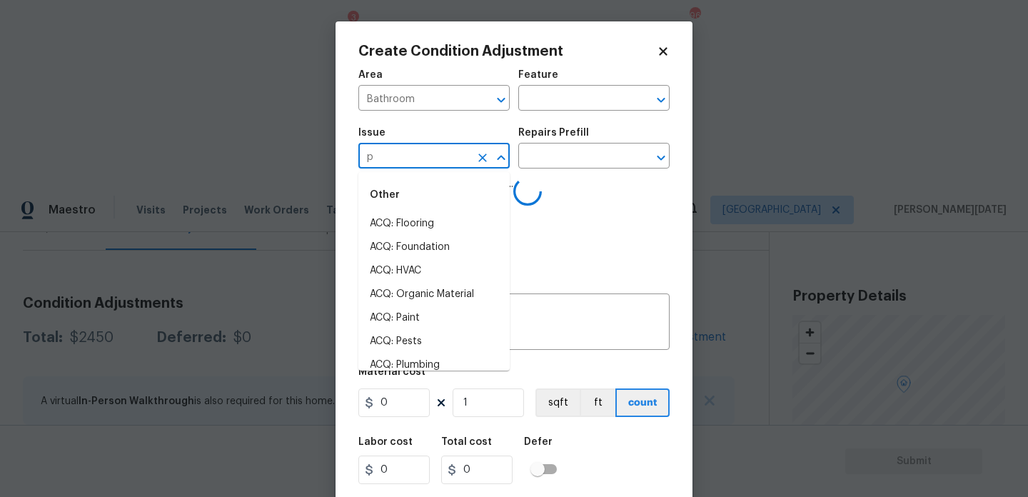
type input "pl"
type input "u"
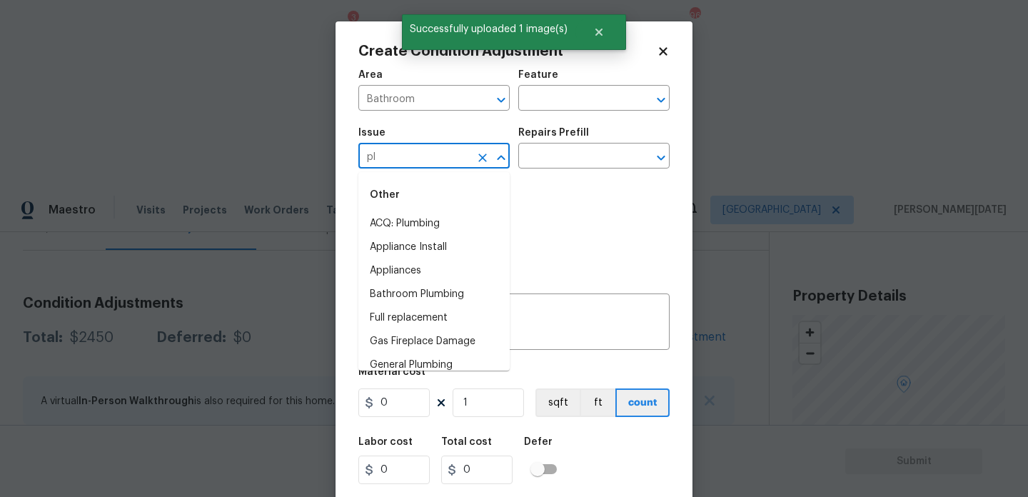
type input "plu"
click at [397, 163] on input "text" at bounding box center [413, 157] width 111 height 22
type input "plu"
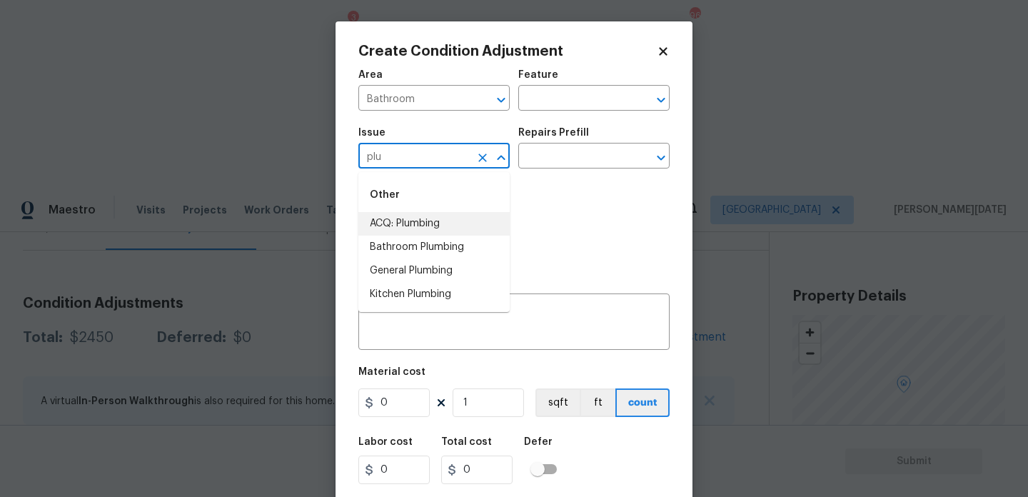
click at [485, 162] on icon "Clear" at bounding box center [482, 158] width 14 height 14
click at [455, 228] on li "Bathroom Cabinets" at bounding box center [433, 224] width 151 height 24
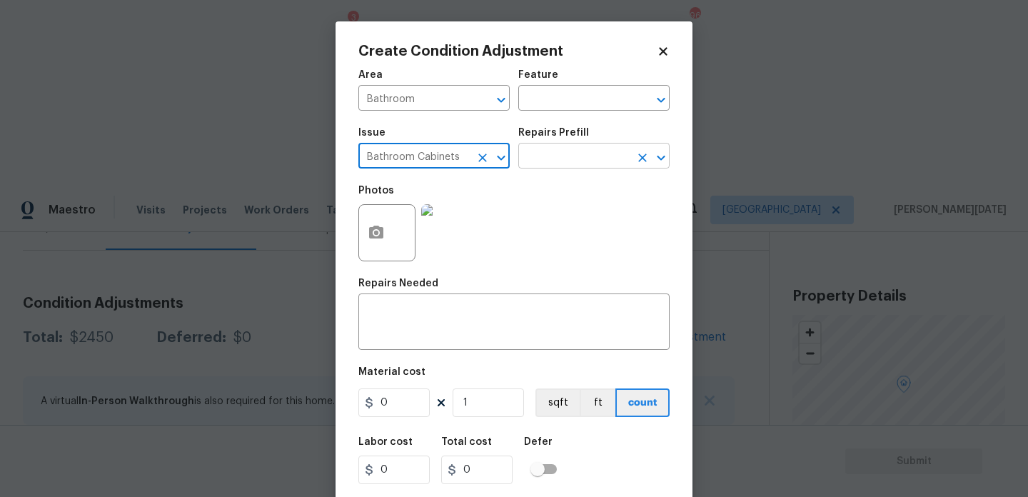
type input "Bathroom Cabinets"
click at [564, 151] on input "text" at bounding box center [573, 157] width 111 height 22
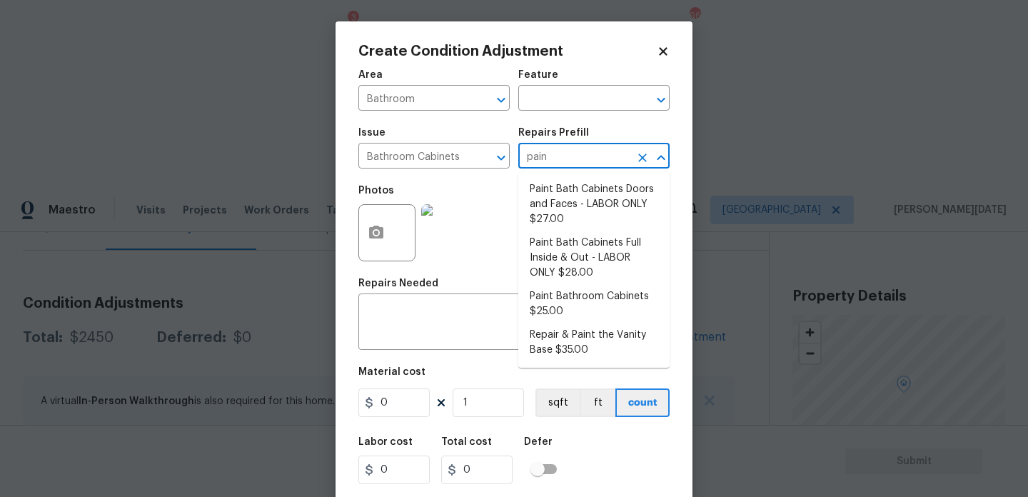
type input "paint"
click at [577, 194] on li "Paint Bath Cabinets Doors and Faces - LABOR ONLY $27.00" at bounding box center [593, 205] width 151 height 54
type input "Cabinets"
type textarea "Prep, sand, mask and apply 2 coats of paint to the bathroom cabinet doors and b…"
type input "27"
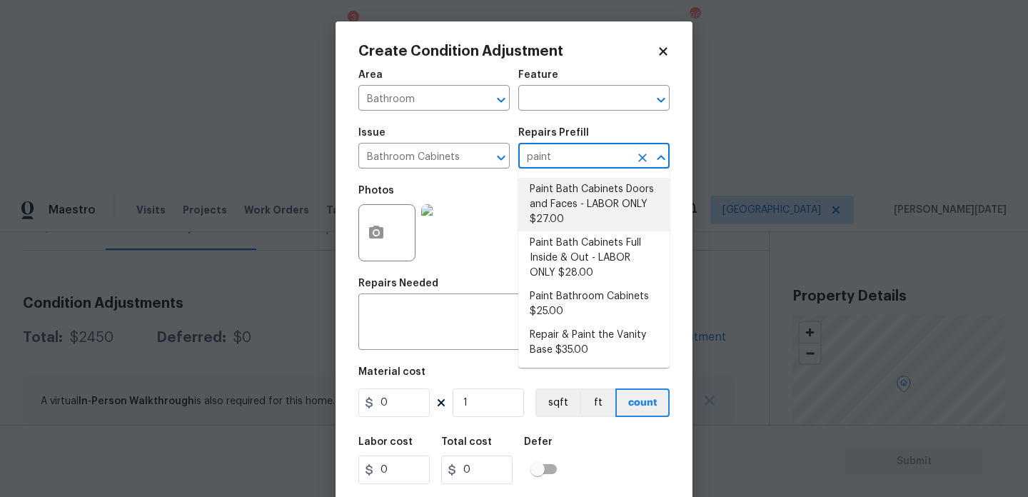
type input "27"
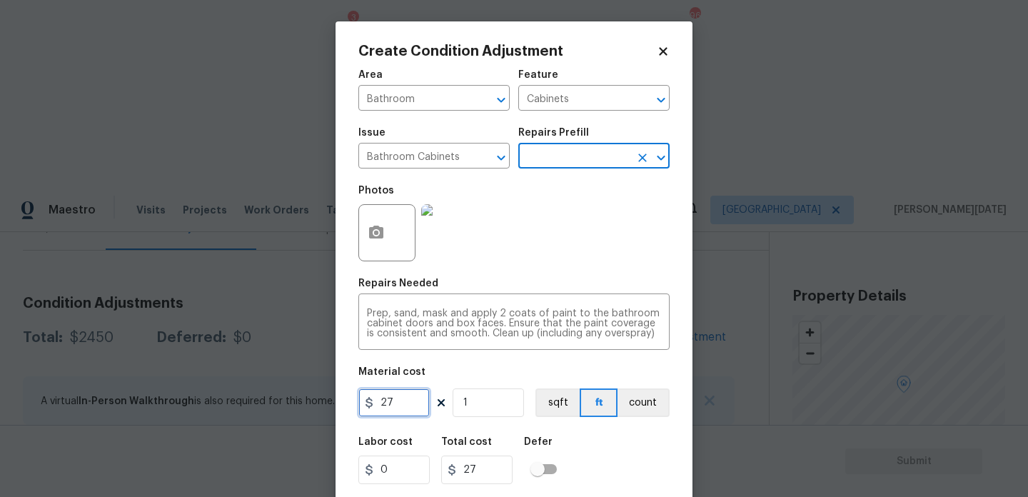
drag, startPoint x: 405, startPoint y: 403, endPoint x: 277, endPoint y: 403, distance: 128.5
click at [277, 403] on div "Create Condition Adjustment Area Bathroom ​ Feature Cabinets ​ Issue Bathroom C…" at bounding box center [514, 248] width 1028 height 497
type input "1000"
click at [541, 223] on div "Photos" at bounding box center [513, 223] width 311 height 93
type input "1000"
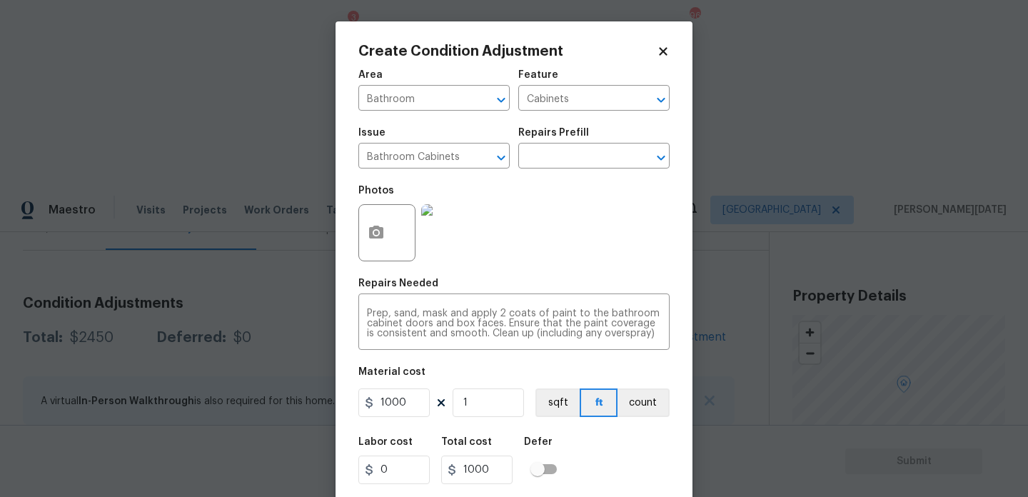
scroll to position [36, 0]
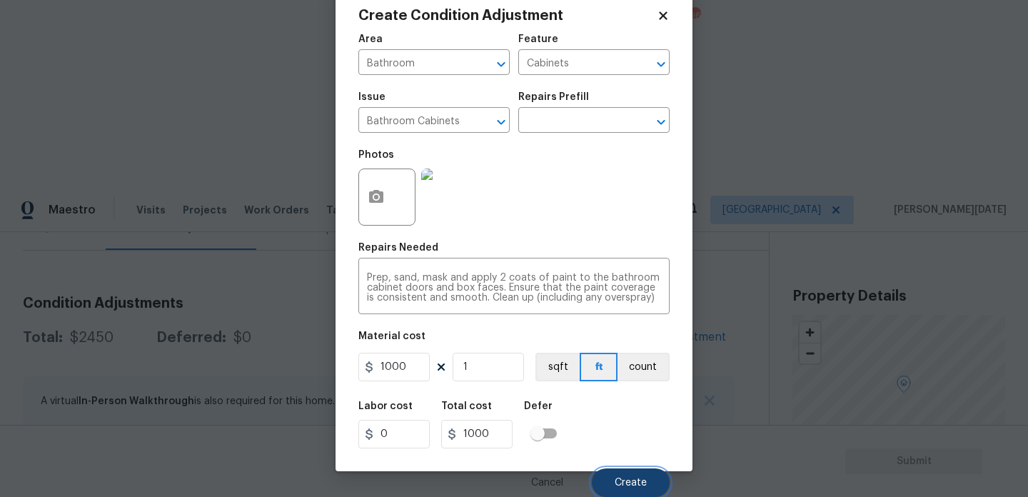
click at [629, 487] on span "Create" at bounding box center [631, 483] width 32 height 11
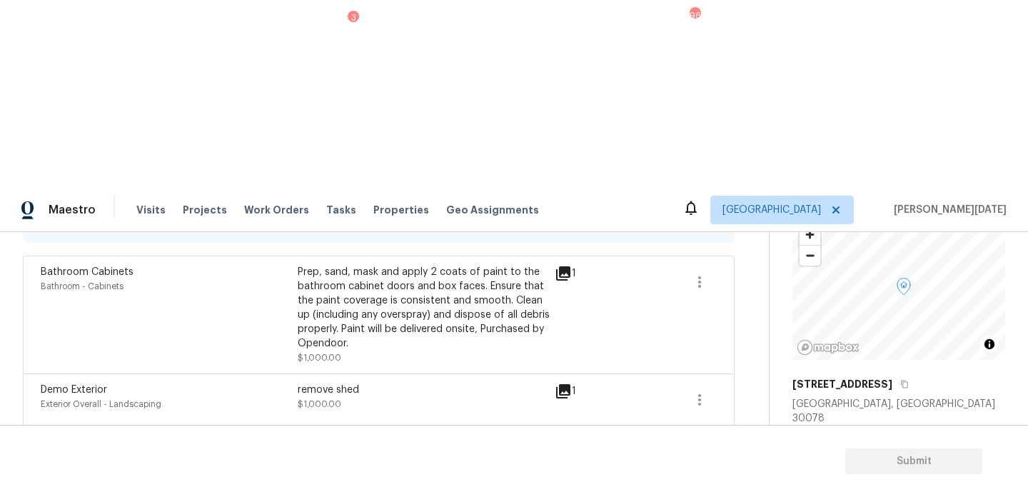
scroll to position [105, 0]
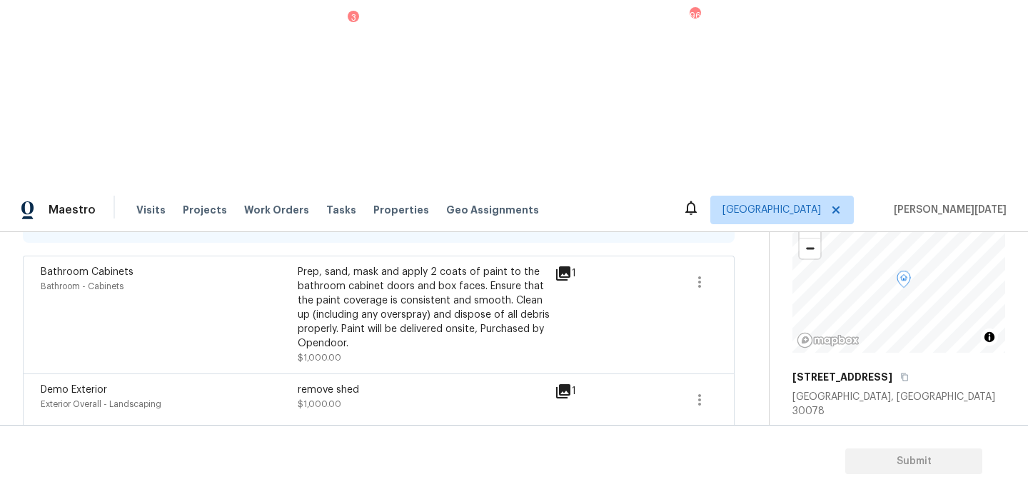
copy span "2020"
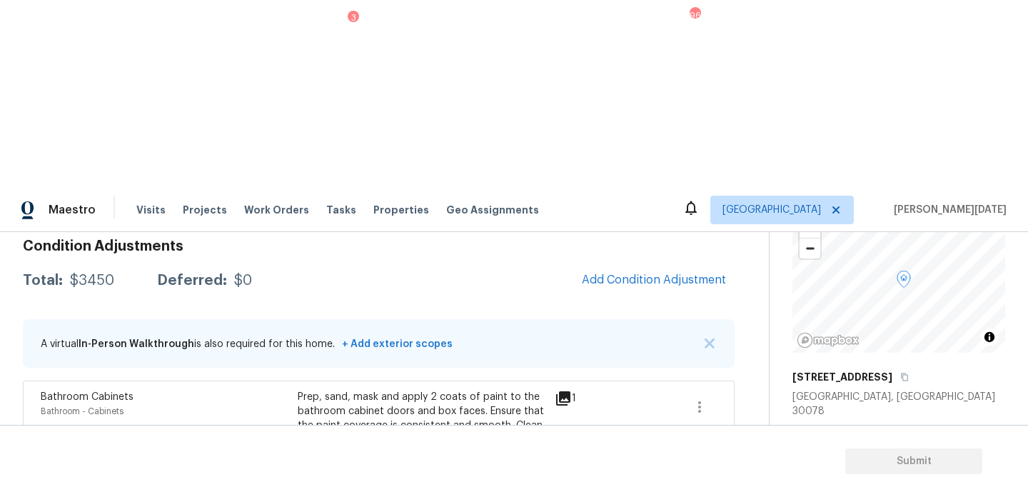
scroll to position [155, 0]
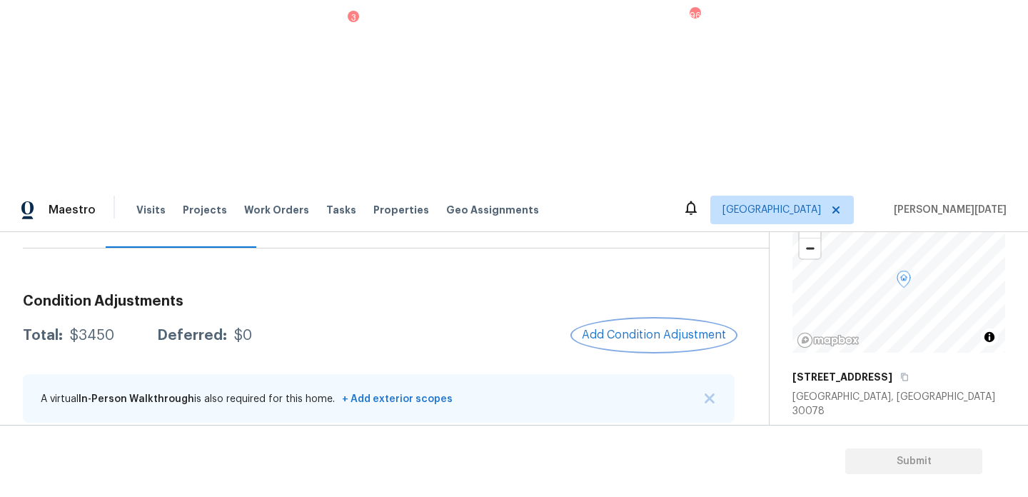
click at [662, 320] on button "Add Condition Adjustment" at bounding box center [653, 335] width 161 height 30
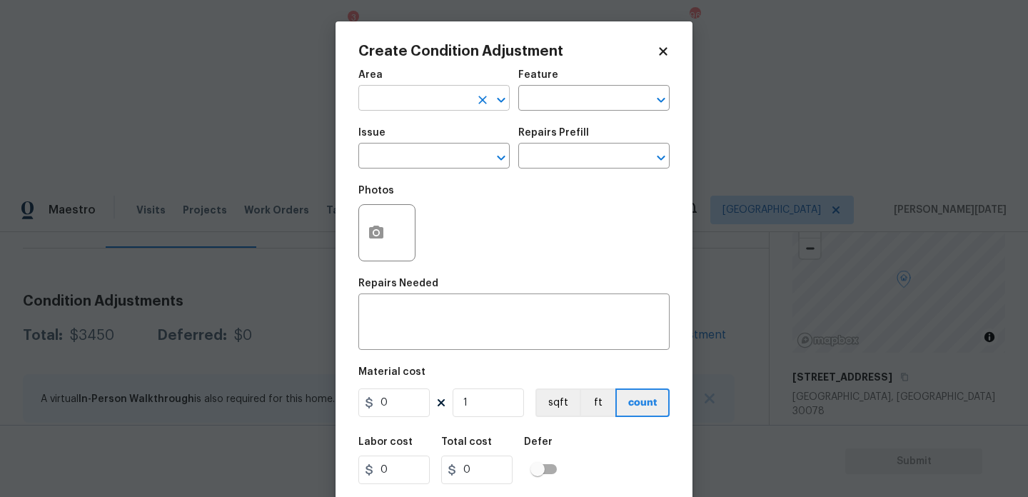
click at [390, 97] on input "text" at bounding box center [413, 100] width 111 height 22
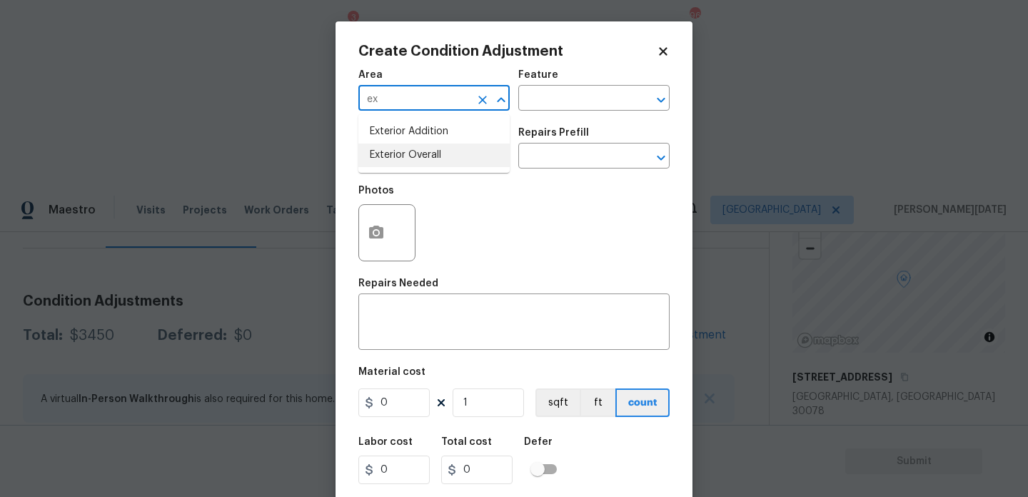
click at [396, 153] on li "Exterior Overall" at bounding box center [433, 155] width 151 height 24
click at [393, 158] on input "text" at bounding box center [413, 157] width 111 height 22
type input "Exterior Overall"
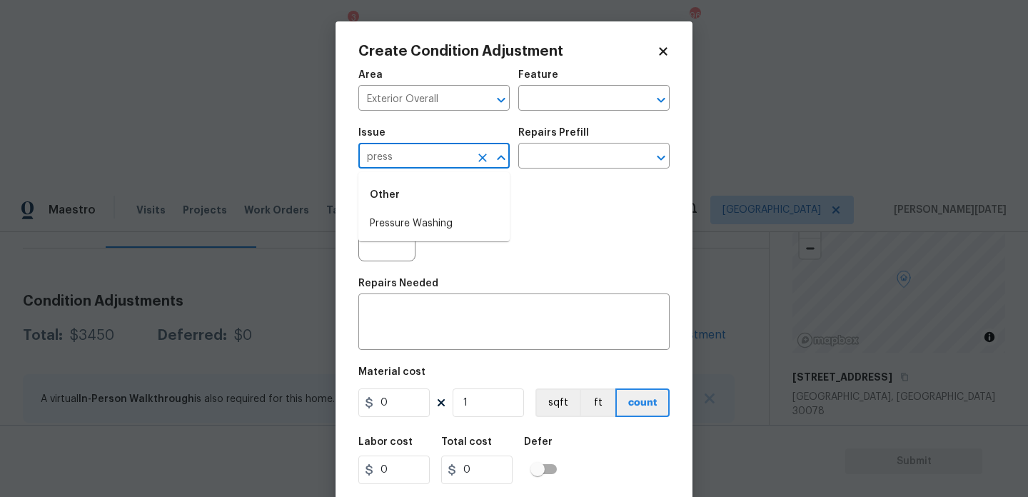
click at [410, 215] on li "Pressure Washing" at bounding box center [433, 224] width 151 height 24
type input "Pressure Washing"
click at [560, 129] on h5 "Repairs Prefill" at bounding box center [553, 133] width 71 height 10
click at [564, 163] on input "text" at bounding box center [573, 157] width 111 height 22
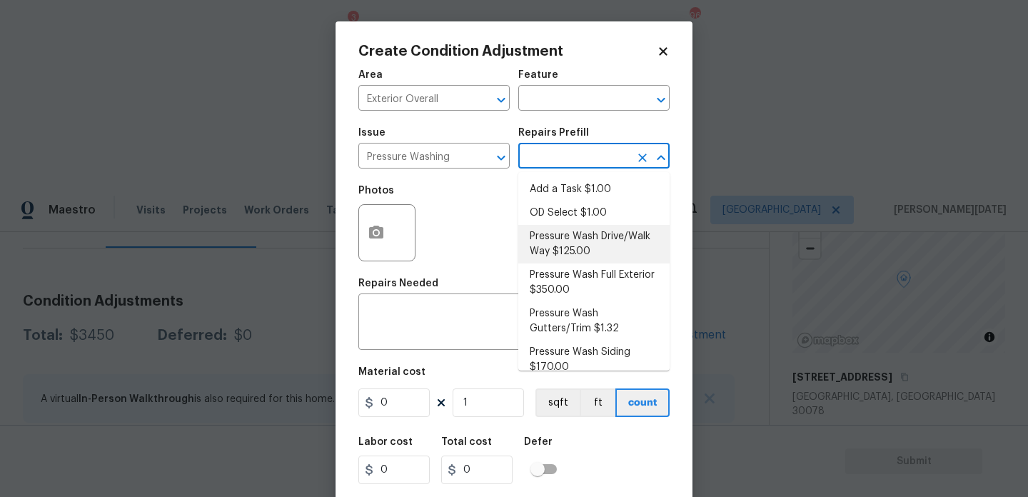
click at [594, 243] on li "Pressure Wash Drive/Walk Way $125.00" at bounding box center [593, 244] width 151 height 39
type input "Siding"
type textarea "Pressure wash the driveways/walkways as directed by the PM. Ensure that all deb…"
type input "125"
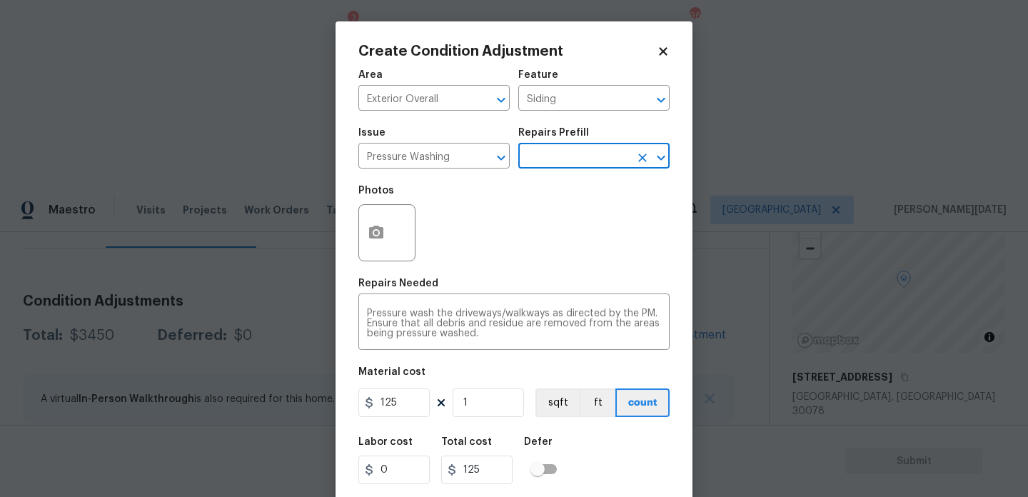
click at [576, 156] on input "text" at bounding box center [573, 157] width 111 height 22
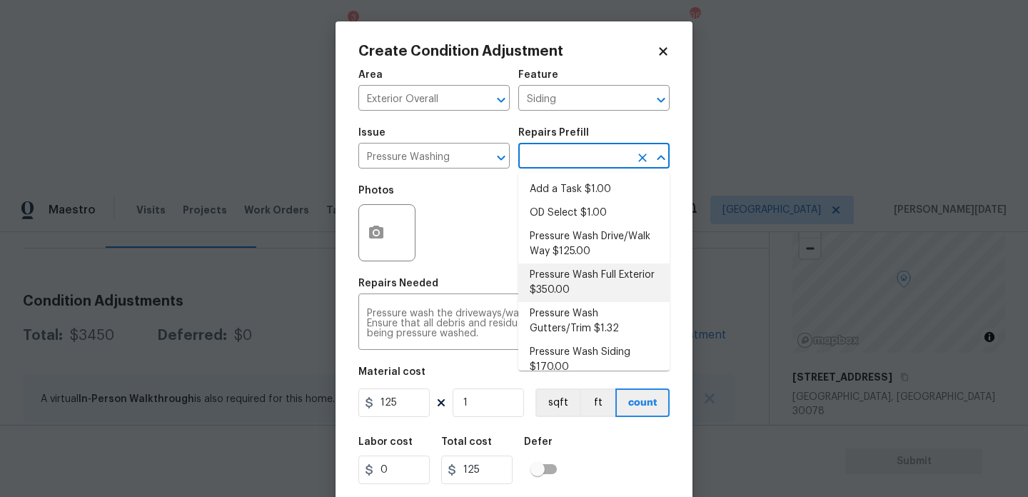
click at [585, 280] on li "Pressure Wash Full Exterior $350.00" at bounding box center [593, 282] width 151 height 39
type textarea "Pressure wash the House, Flatwork, Deck and Garage interior."
type input "350"
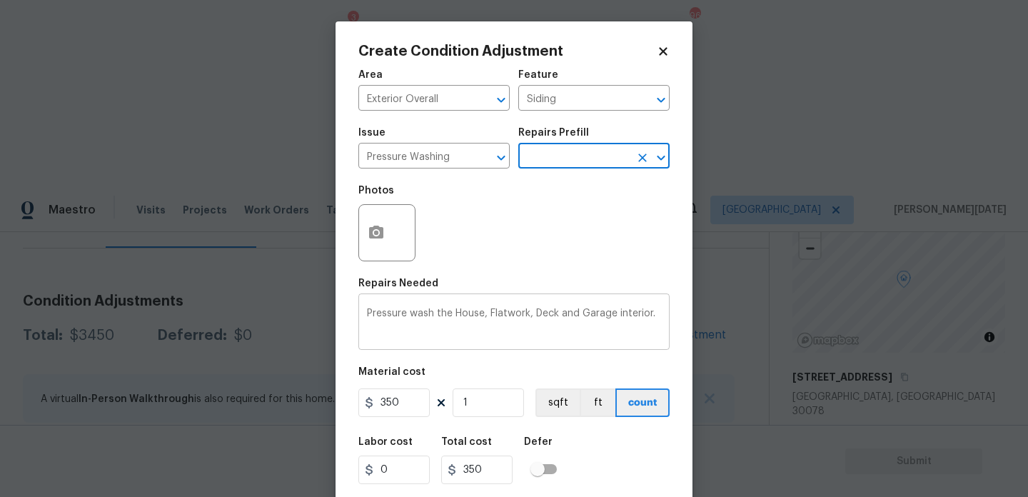
scroll to position [36, 0]
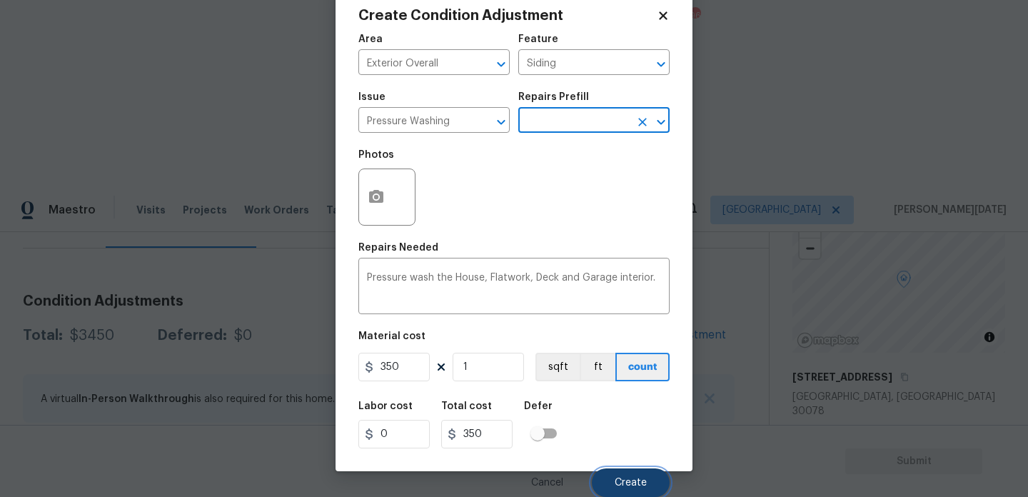
click at [616, 478] on span "Create" at bounding box center [631, 483] width 32 height 11
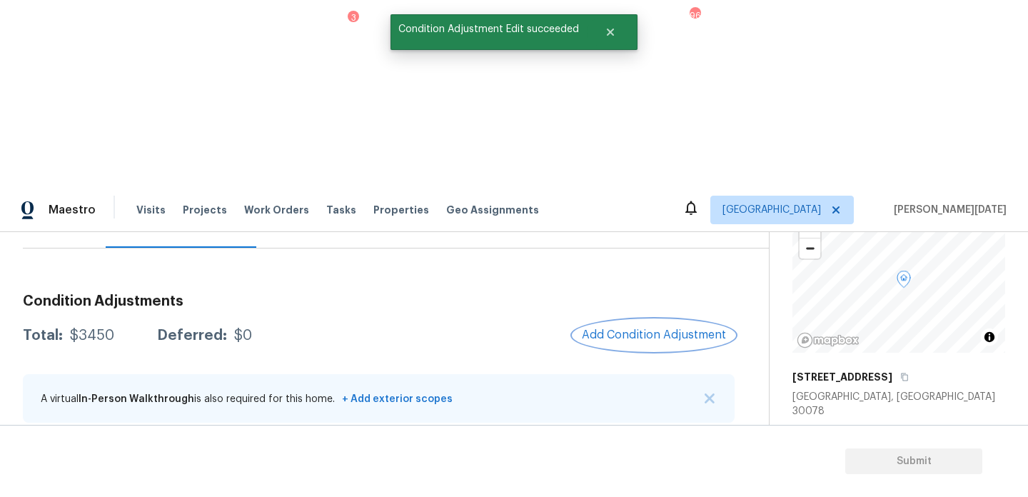
scroll to position [0, 0]
click at [628, 143] on div at bounding box center [514, 248] width 1028 height 497
click at [664, 320] on button "Add Condition Adjustment" at bounding box center [656, 335] width 161 height 30
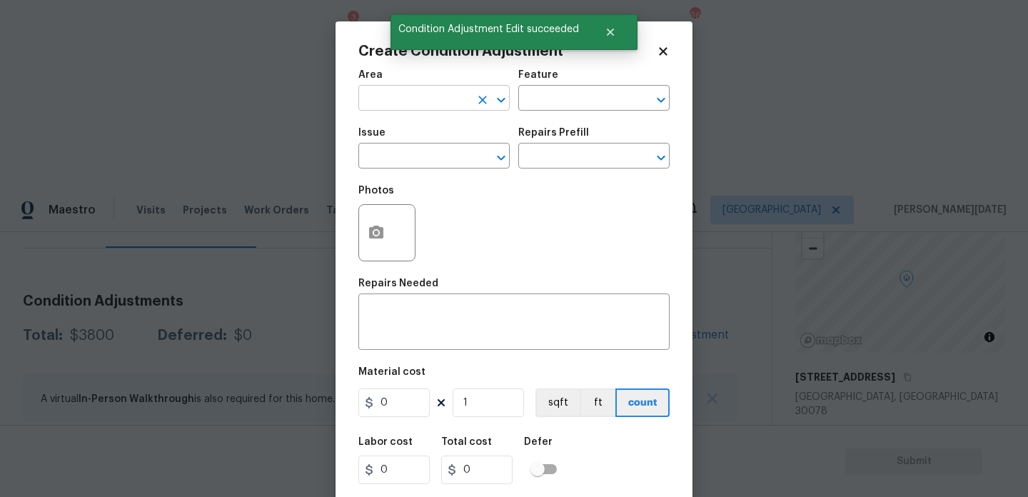
click at [374, 99] on input "text" at bounding box center [413, 100] width 111 height 22
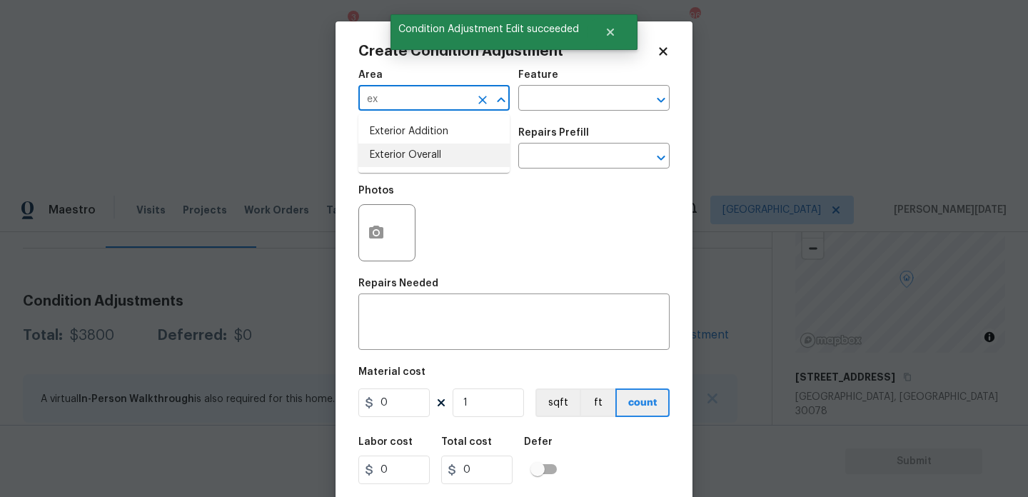
click at [411, 164] on li "Exterior Overall" at bounding box center [433, 155] width 151 height 24
type input "Exterior Overall"
click at [411, 164] on input "text" at bounding box center [413, 157] width 111 height 22
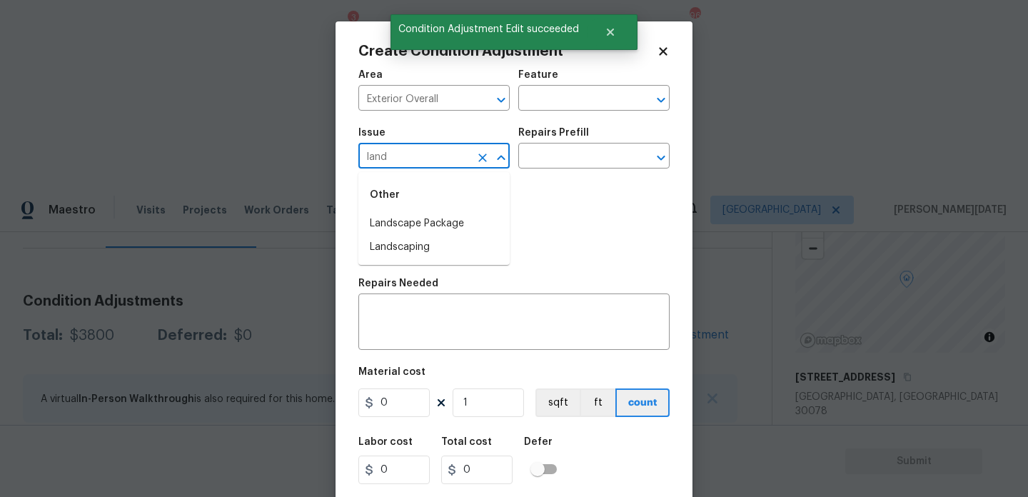
click at [422, 208] on div "Other" at bounding box center [433, 195] width 151 height 34
click at [423, 216] on li "Landscape Package" at bounding box center [433, 224] width 151 height 24
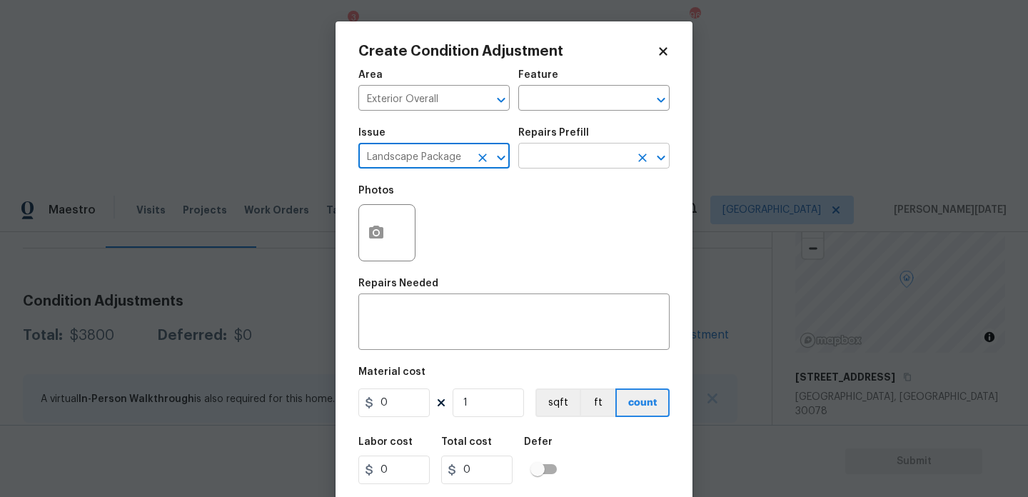
type input "Landscape Package"
click at [580, 151] on input "text" at bounding box center [573, 157] width 111 height 22
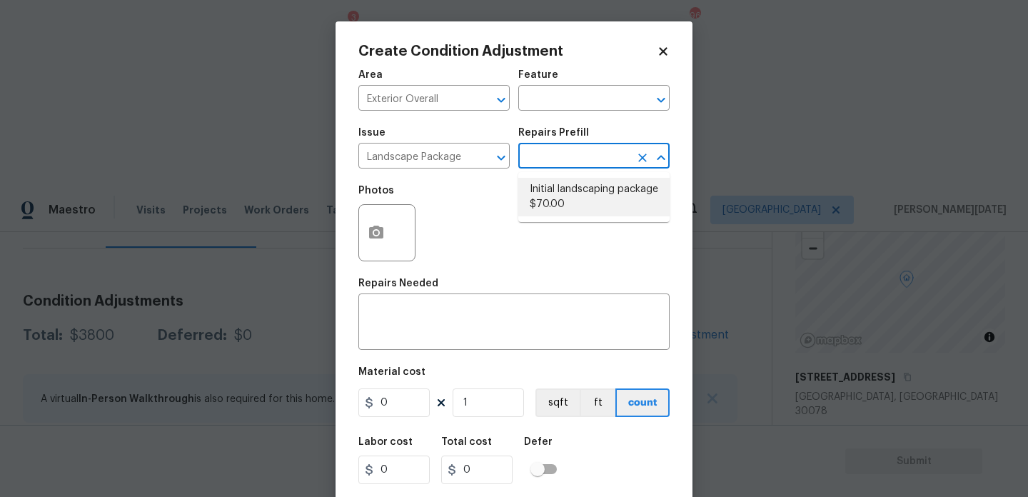
click at [580, 196] on li "Initial landscaping package $70.00" at bounding box center [593, 197] width 151 height 39
type input "Home Readiness Packages"
type textarea "Mowing of grass up to 6" in height. Mow, edge along driveways & sidewalks, trim…"
type input "70"
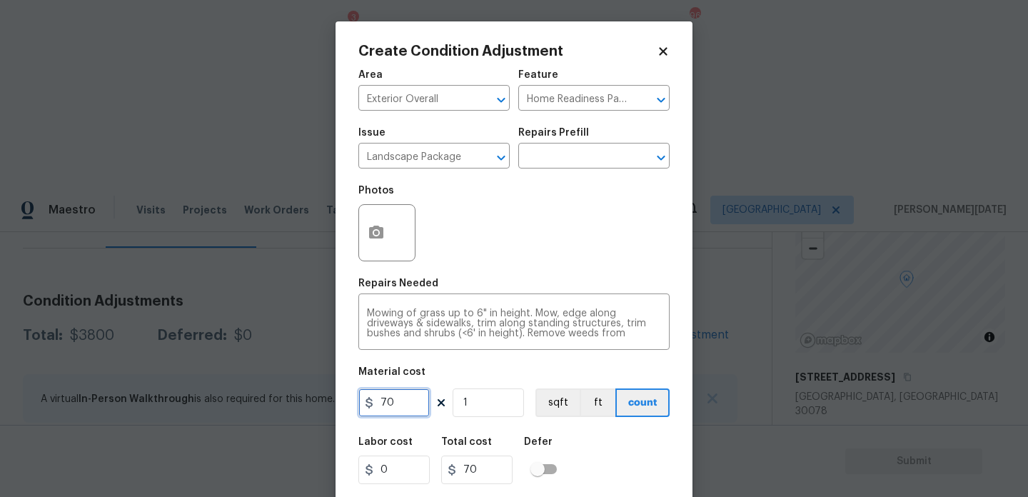
drag, startPoint x: 263, startPoint y: 397, endPoint x: 207, endPoint y: 397, distance: 56.4
click at [207, 397] on div "Create Condition Adjustment Area Exterior Overall ​ Feature Home Readiness Pack…" at bounding box center [514, 248] width 1028 height 497
drag, startPoint x: 401, startPoint y: 399, endPoint x: 274, endPoint y: 399, distance: 127.1
click at [274, 399] on div "Create Condition Adjustment Area Exterior Overall ​ Feature Home Readiness Pack…" at bounding box center [514, 248] width 1028 height 497
type input "400"
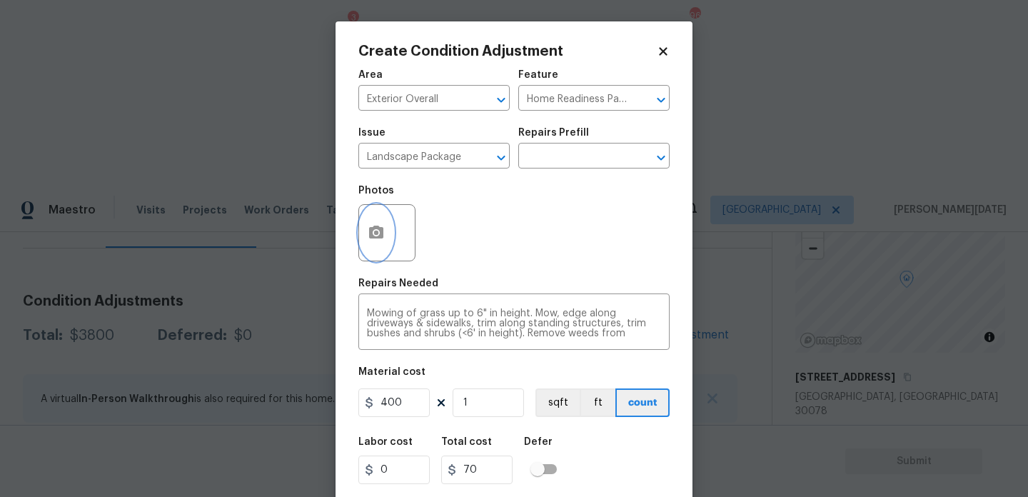
type input "400"
click at [366, 241] on button "button" at bounding box center [376, 233] width 34 height 56
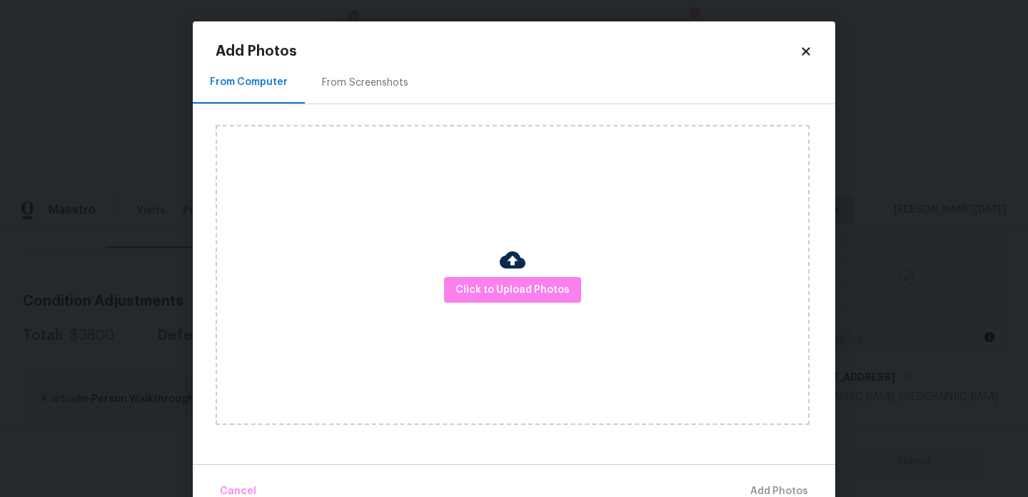
click at [383, 107] on div "Click to Upload Photos" at bounding box center [526, 274] width 620 height 341
click at [381, 74] on div "From Screenshots" at bounding box center [365, 82] width 121 height 42
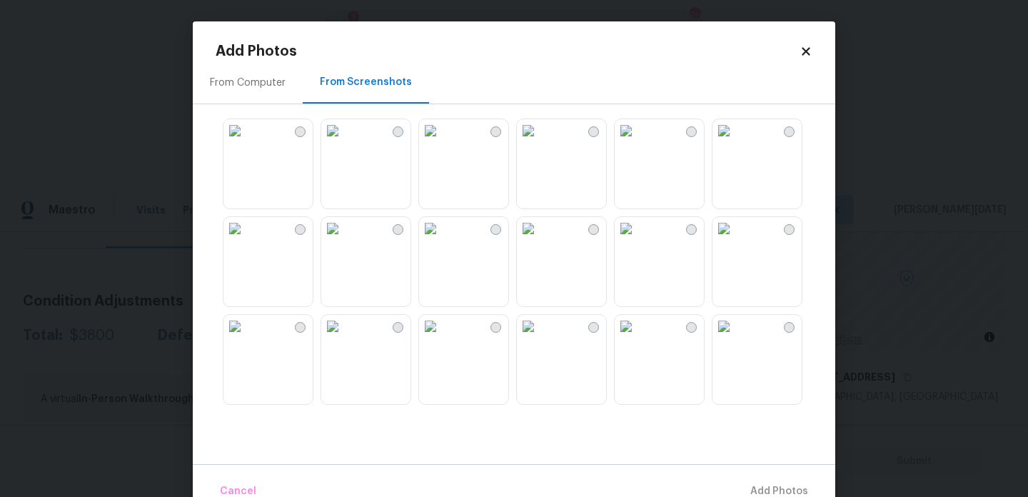
click at [442, 142] on img at bounding box center [430, 130] width 23 height 23
click at [442, 240] on img at bounding box center [430, 228] width 23 height 23
click at [540, 240] on img at bounding box center [528, 228] width 23 height 23
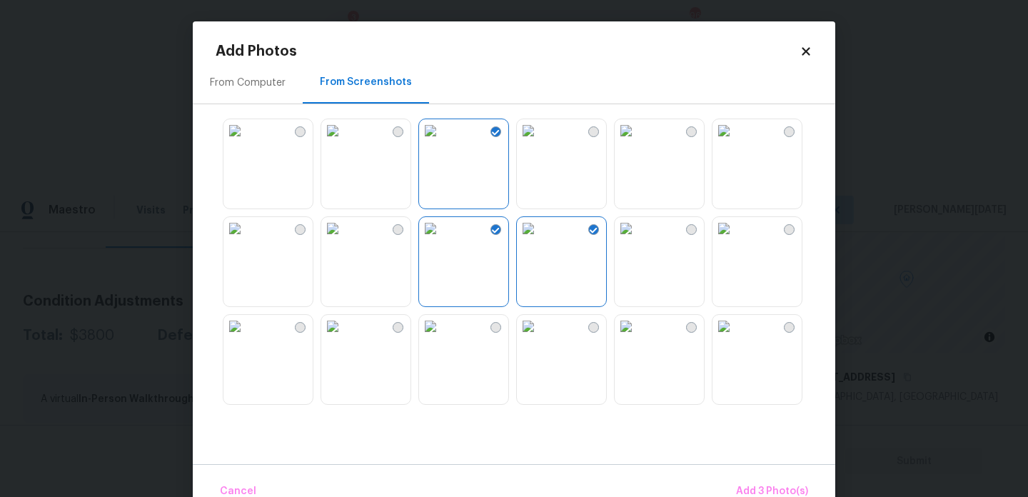
click at [637, 240] on img at bounding box center [626, 228] width 23 height 23
click at [759, 490] on span "Add 4 Photo(s)" at bounding box center [772, 492] width 74 height 18
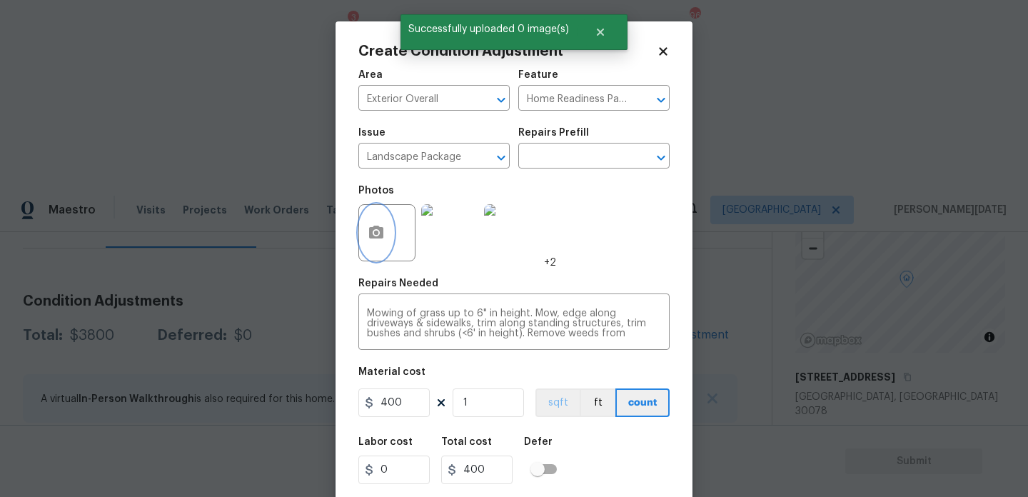
scroll to position [36, 0]
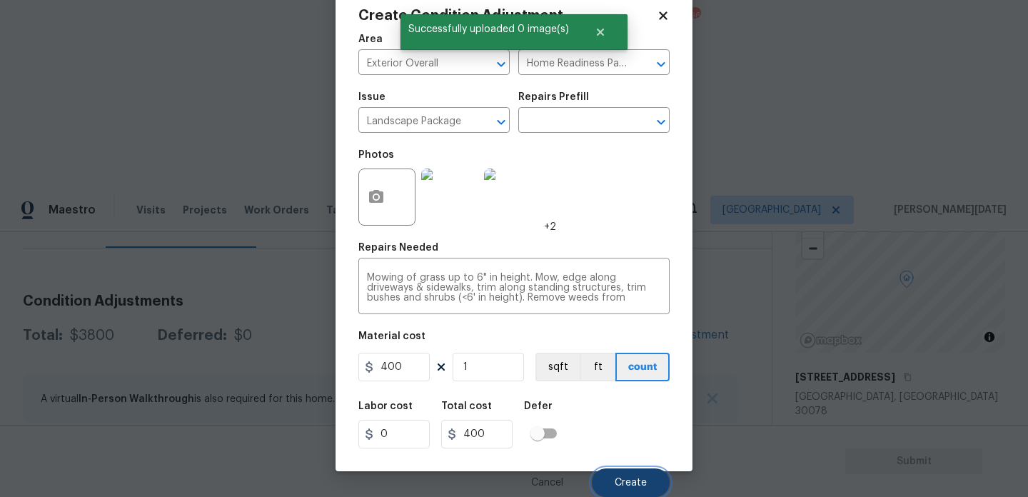
click at [625, 480] on span "Create" at bounding box center [631, 483] width 32 height 11
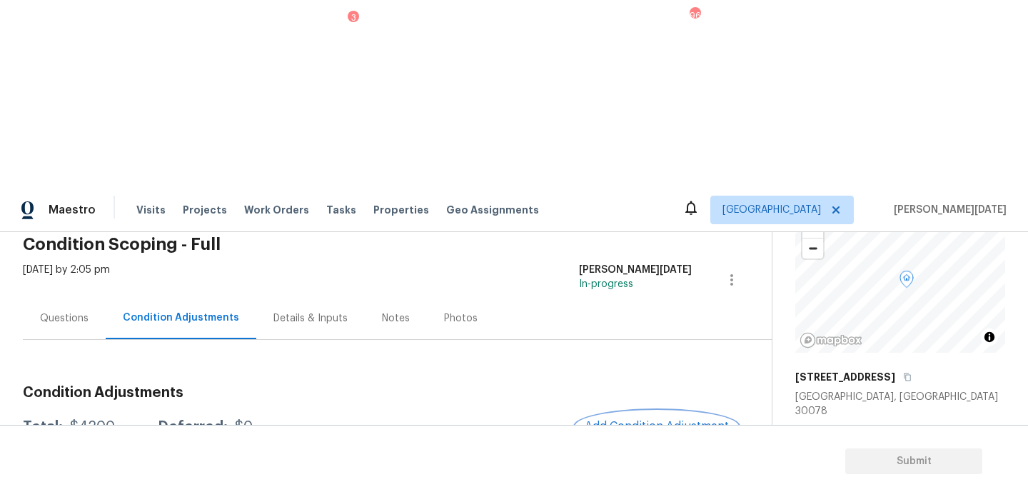
scroll to position [0, 0]
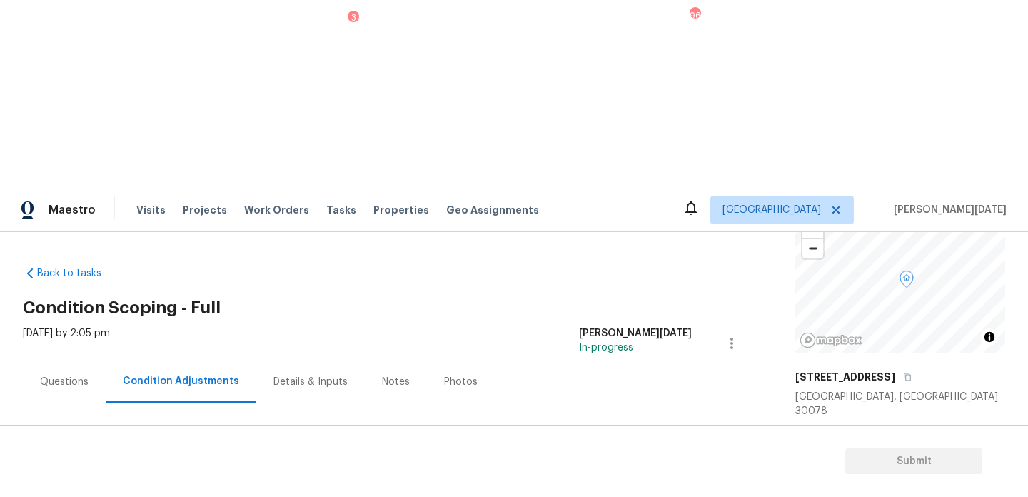
click at [47, 375] on div "Questions" at bounding box center [64, 382] width 49 height 14
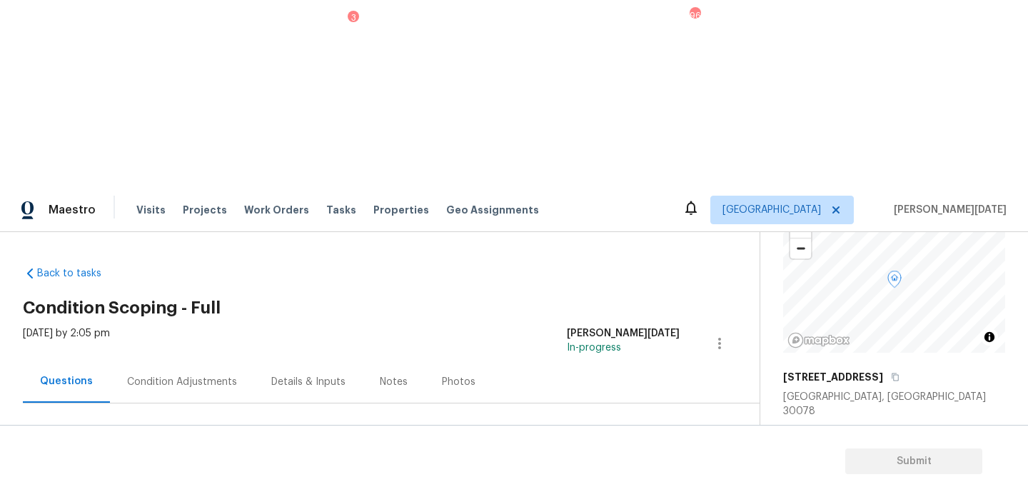
scroll to position [191, 0]
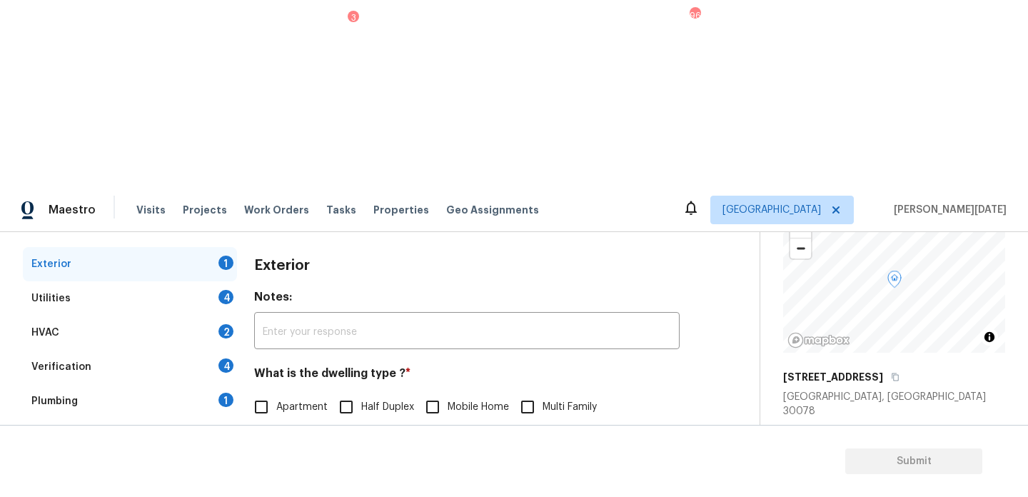
click at [121, 350] on div "Verification 4" at bounding box center [130, 367] width 214 height 34
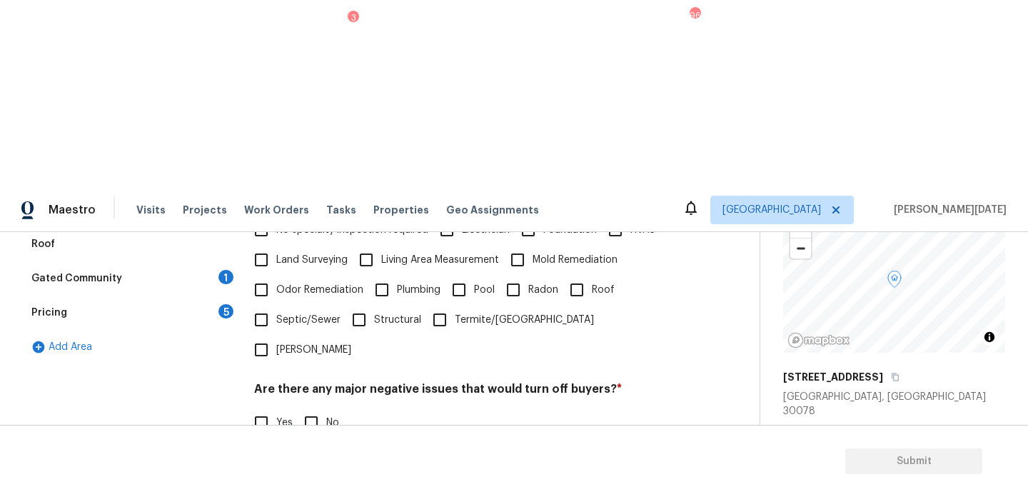
scroll to position [398, 0]
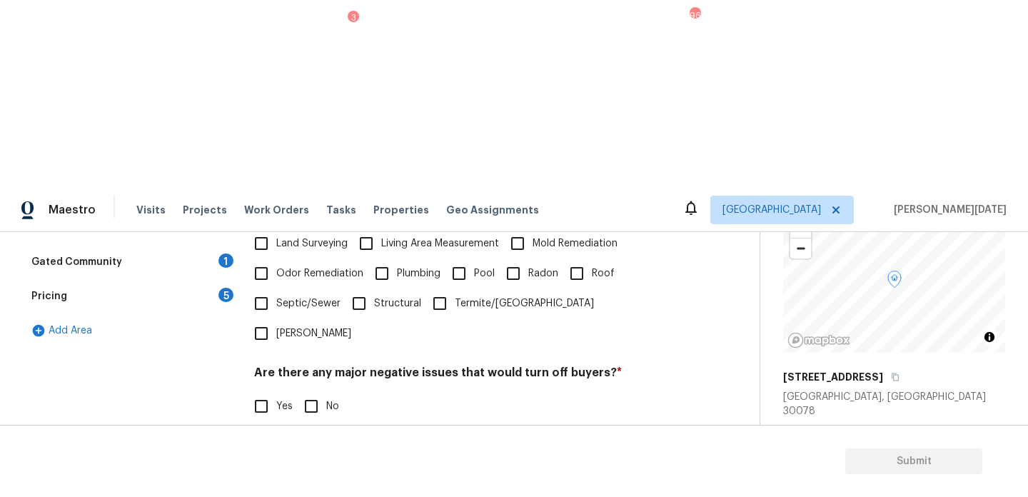
click at [318, 391] on input "No" at bounding box center [311, 406] width 30 height 30
checkbox input "true"
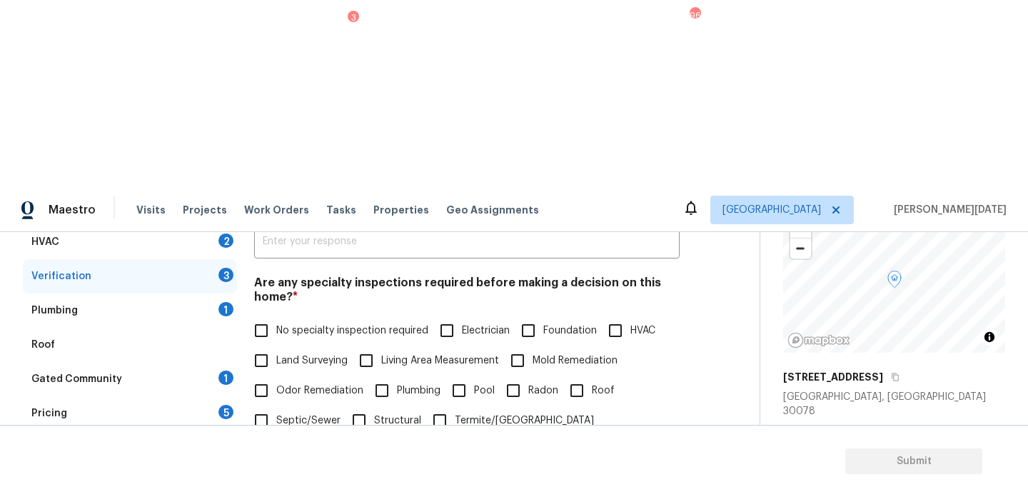
click at [293, 323] on span "No specialty inspection required" at bounding box center [352, 330] width 152 height 15
click at [276, 316] on input "No specialty inspection required" at bounding box center [261, 331] width 30 height 30
checkbox input "true"
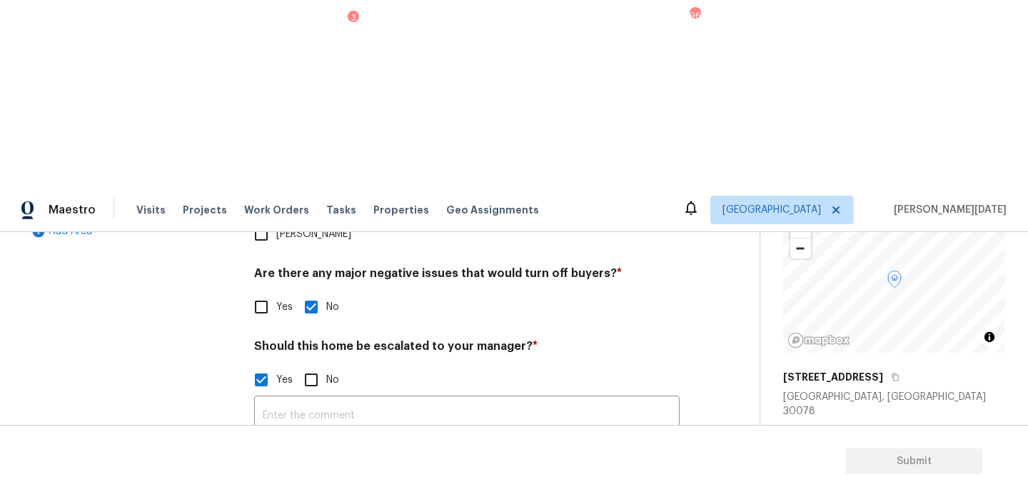
click at [293, 415] on div "Verification Notes: ​ Are any specialty inspections required before making a de…" at bounding box center [466, 287] width 425 height 694
checkbox input "true"
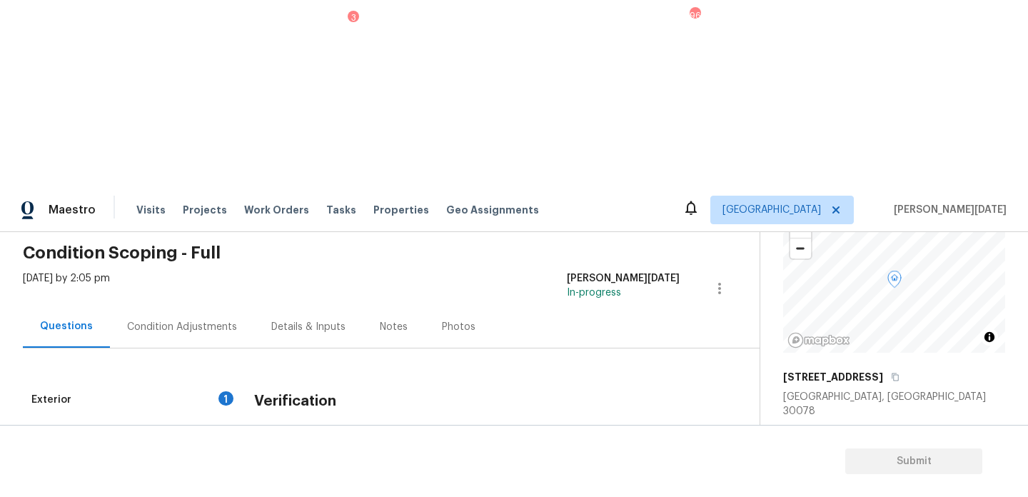
scroll to position [54, 0]
checkbox input "true"
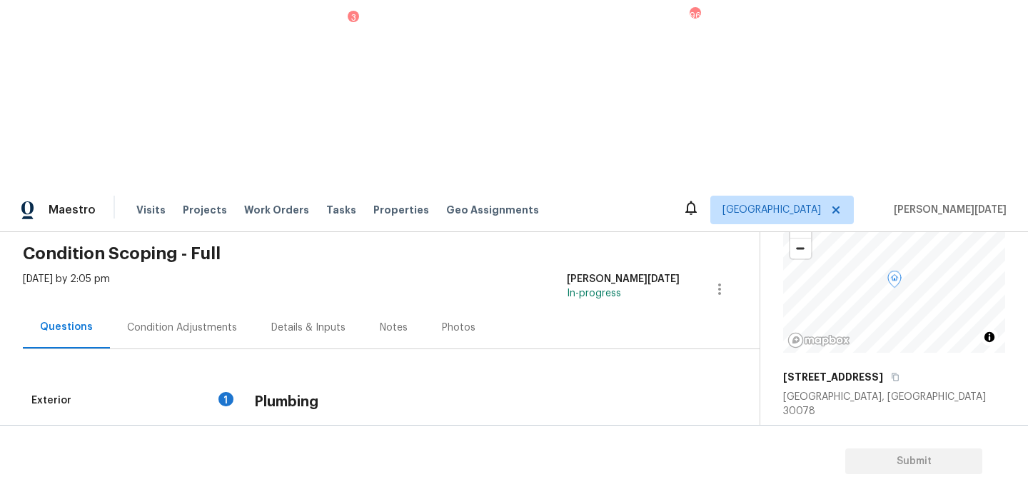
click at [207, 418] on div "Utilities 4" at bounding box center [130, 435] width 214 height 34
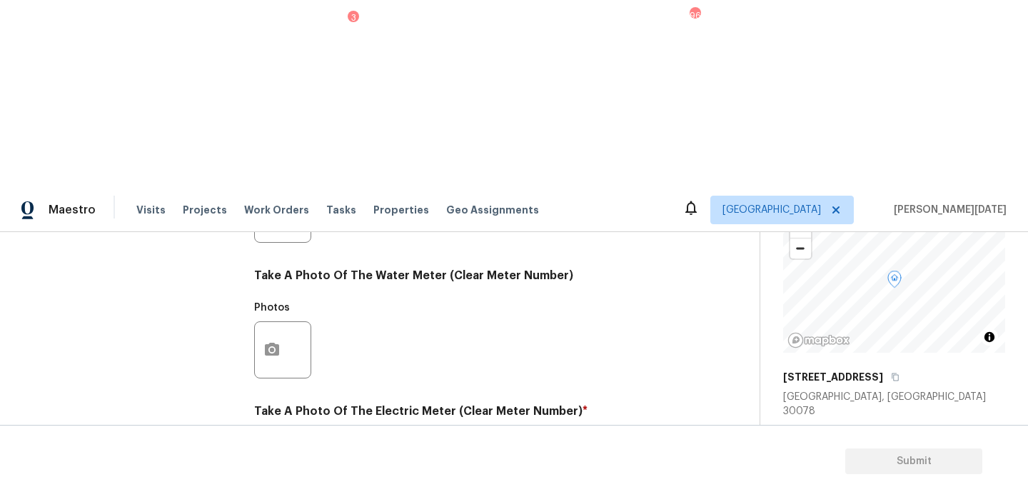
checkbox input "true"
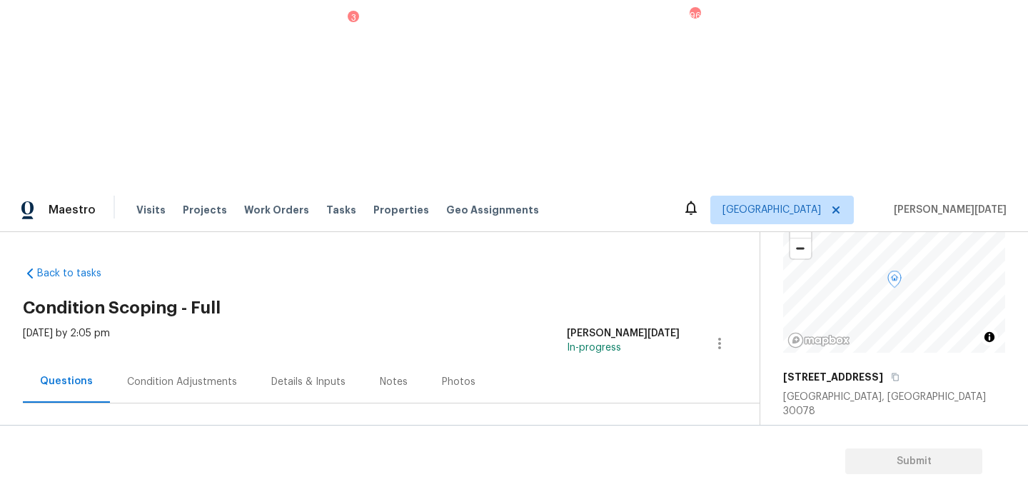
click at [165, 375] on div "Condition Adjustments" at bounding box center [182, 382] width 110 height 14
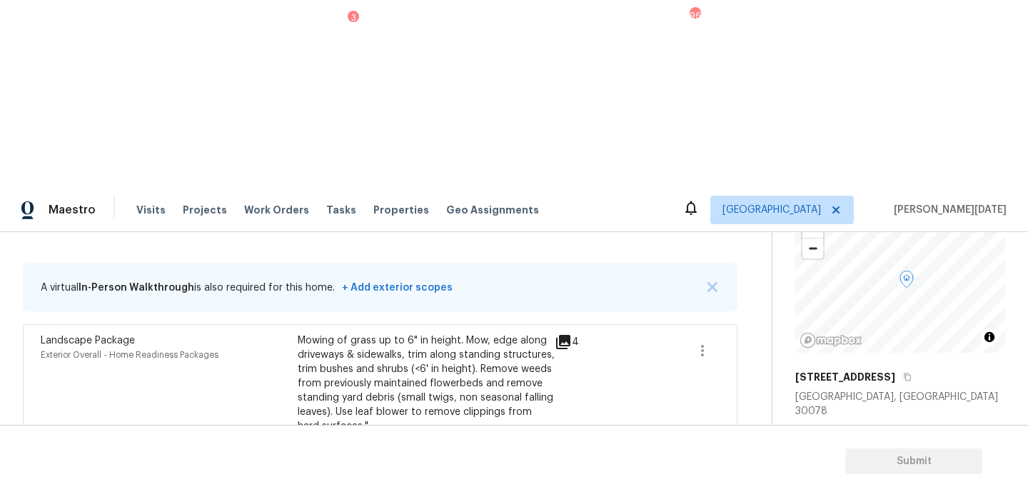
scroll to position [127, 0]
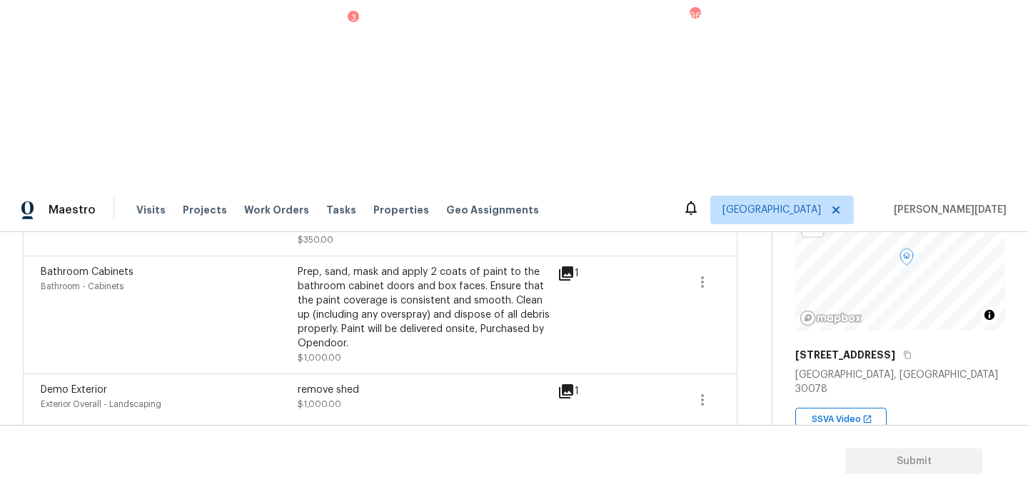
copy span "2020"
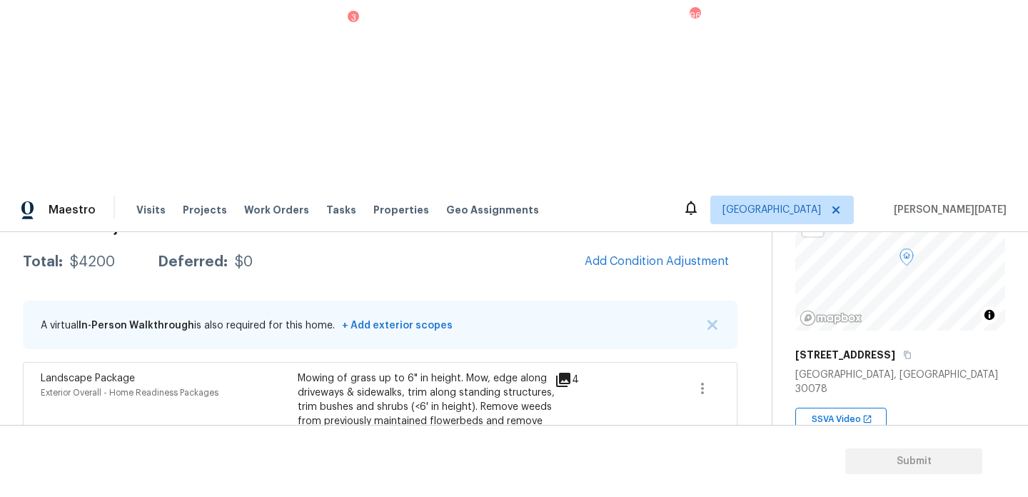
scroll to position [196, 0]
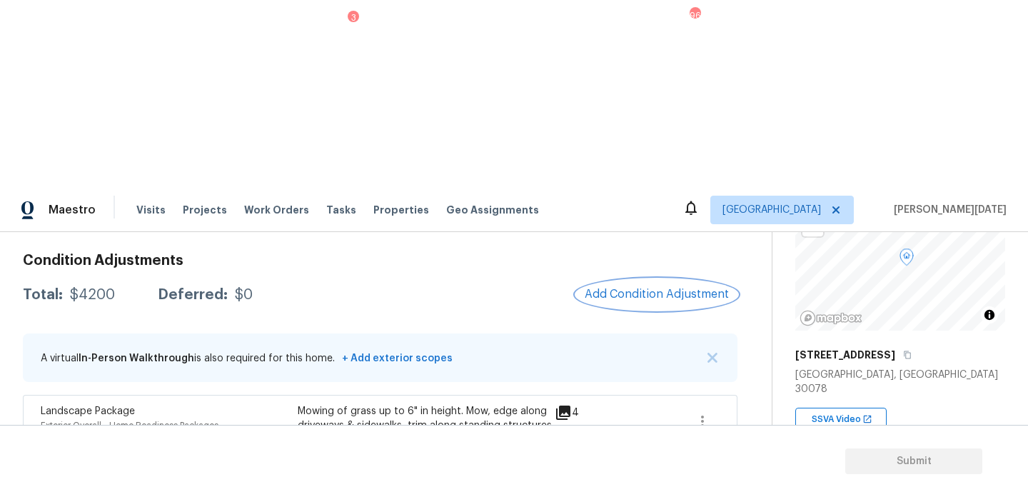
click at [624, 279] on button "Add Condition Adjustment" at bounding box center [656, 294] width 161 height 30
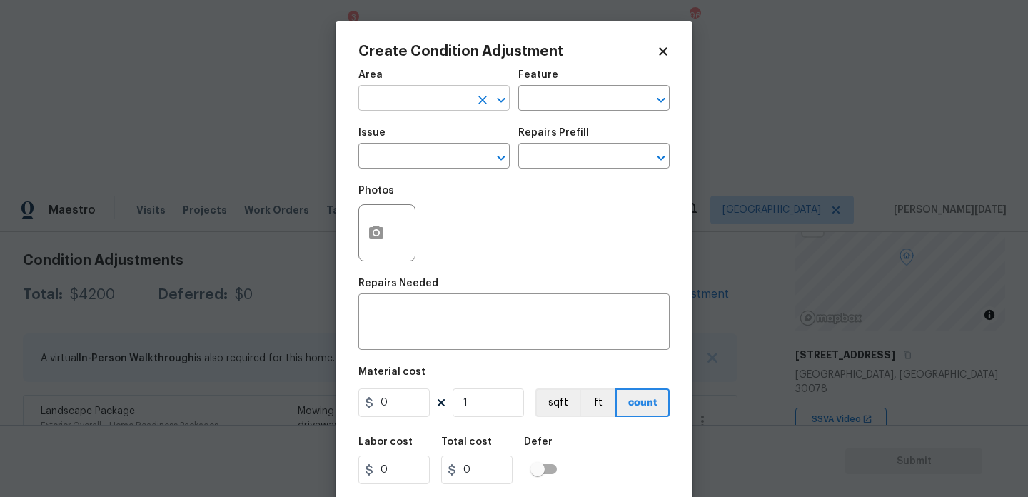
click at [361, 107] on input "text" at bounding box center [413, 100] width 111 height 22
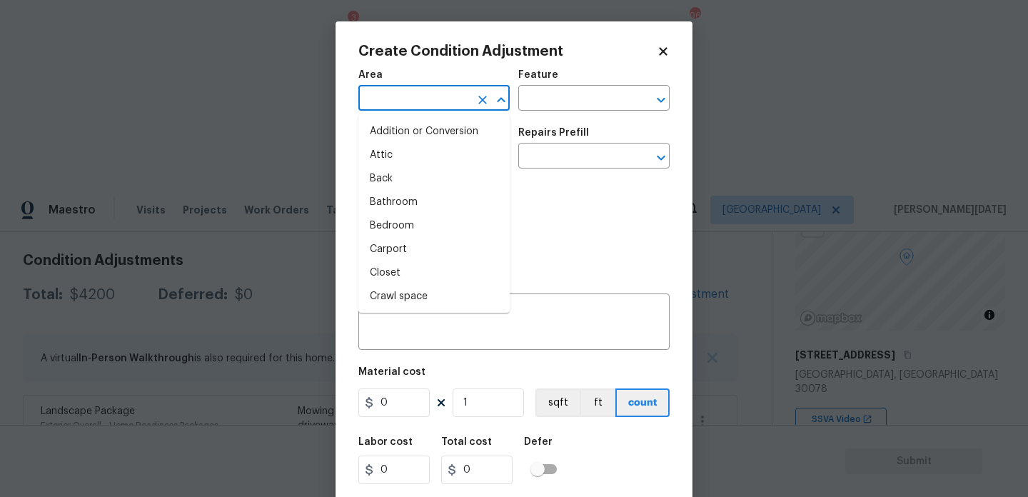
click at [361, 107] on input "text" at bounding box center [413, 100] width 111 height 22
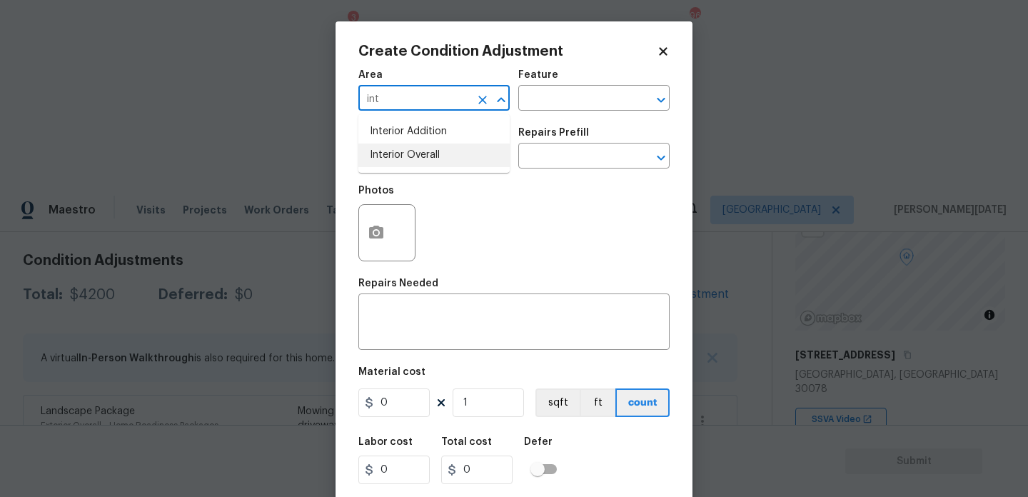
click at [398, 169] on ul "Interior Addition Interior Overall" at bounding box center [433, 143] width 151 height 59
click at [417, 157] on li "Interior Overall" at bounding box center [433, 155] width 151 height 24
type input "Interior Overall"
click at [417, 157] on input "text" at bounding box center [413, 157] width 111 height 22
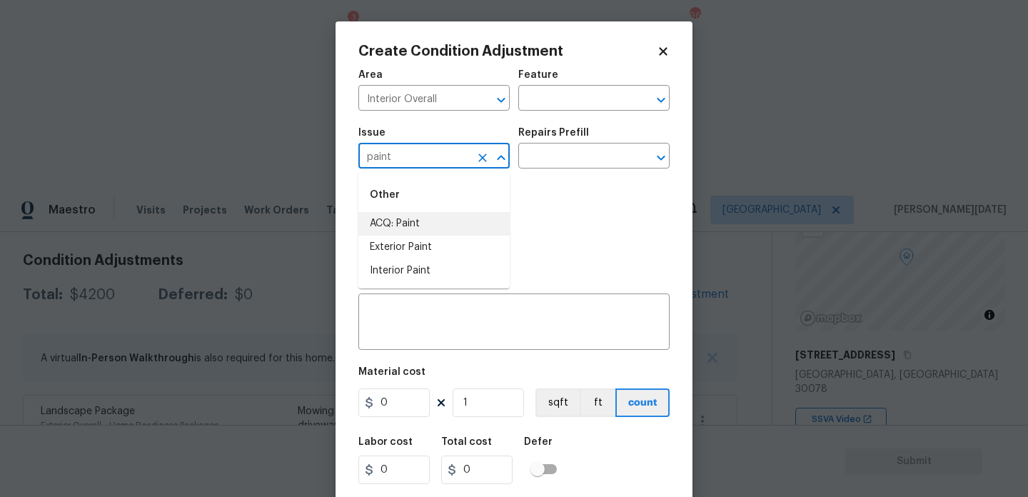
click at [417, 213] on li "ACQ: Paint" at bounding box center [433, 224] width 151 height 24
type input "ACQ: Paint"
click at [540, 172] on div "Issue ACQ: Paint ​ Repairs Prefill ​" at bounding box center [513, 148] width 311 height 58
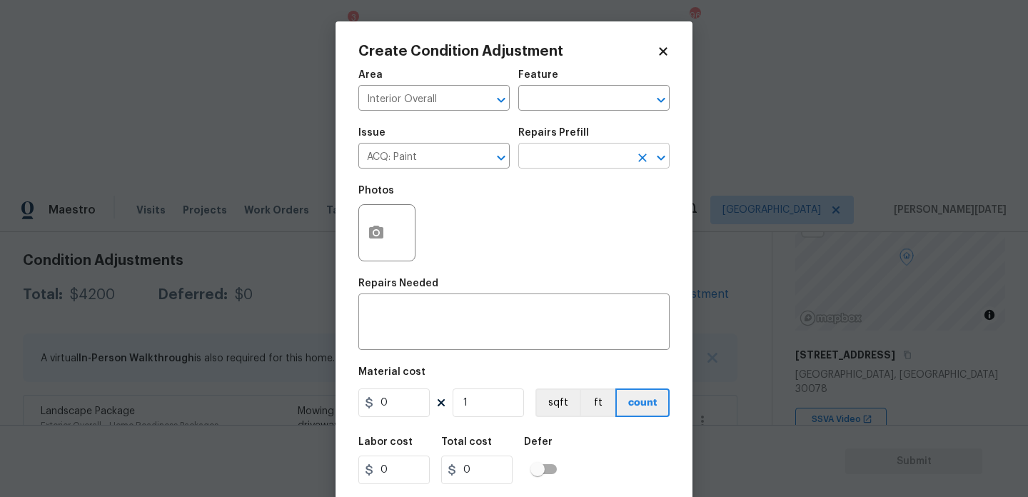
click at [551, 168] on input "text" at bounding box center [573, 157] width 111 height 22
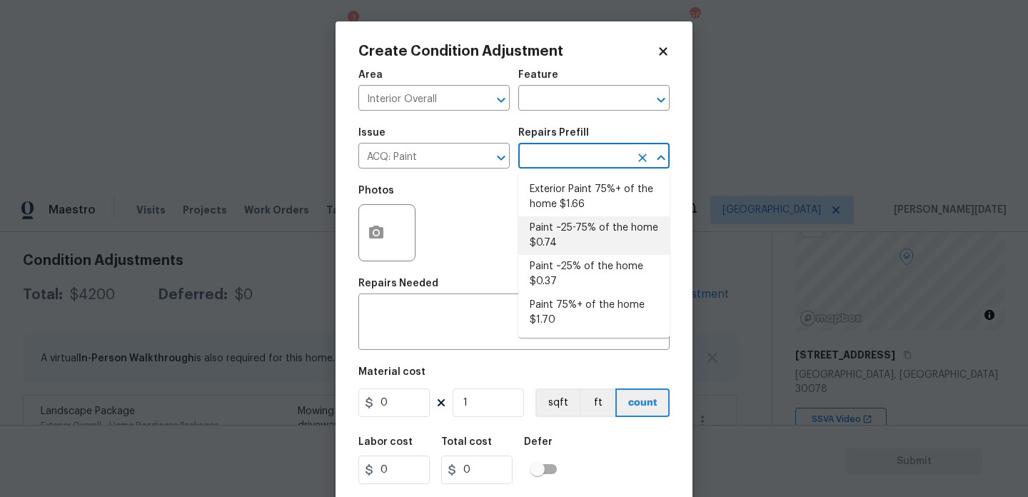
click at [579, 235] on li "Paint ~25-75% of the home $0.74" at bounding box center [593, 235] width 151 height 39
type input "Acquisition"
type textarea "Acquisition Scope: ~25 - 75% of the home needs interior paint"
type input "0.74"
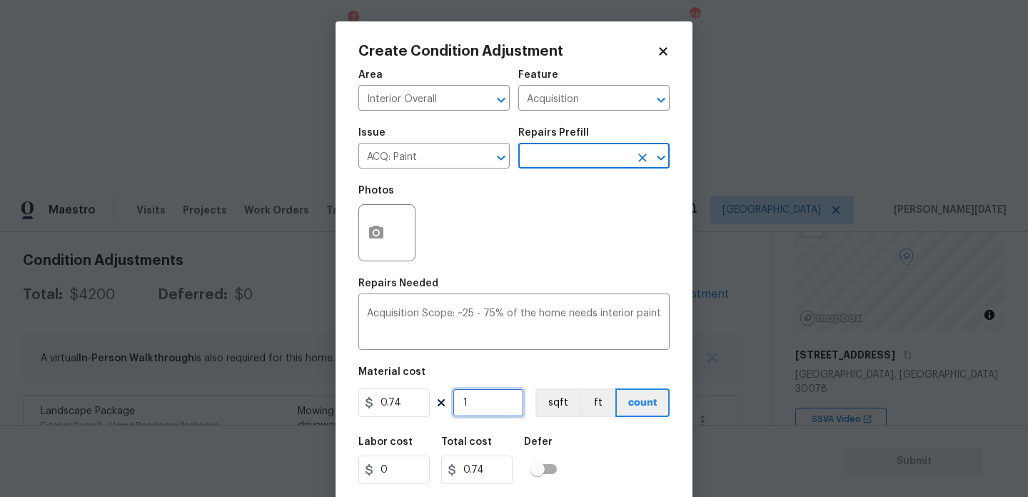
click at [516, 400] on input "1" at bounding box center [488, 402] width 71 height 29
type input "0"
paste input "202"
type input "2020"
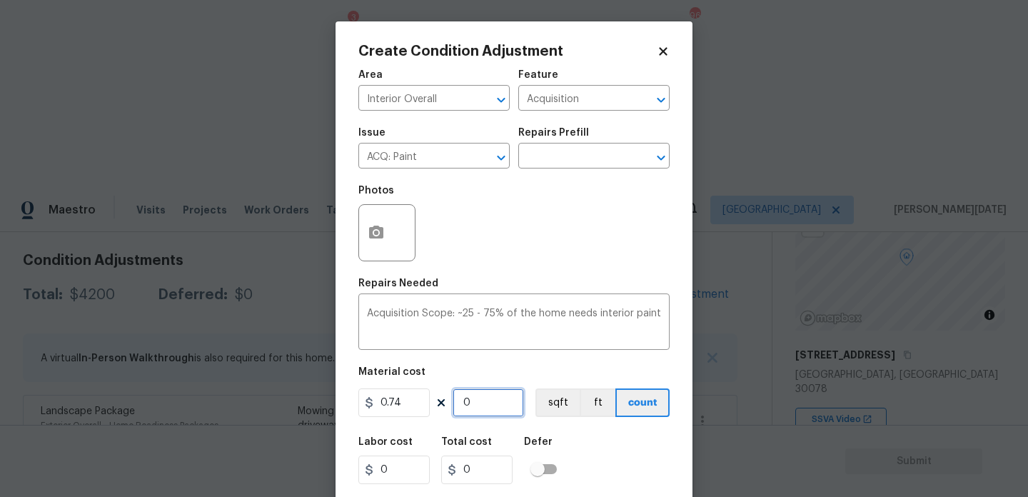
type input "1494.8"
type input "2020"
click at [374, 233] on circle "button" at bounding box center [376, 233] width 4 height 4
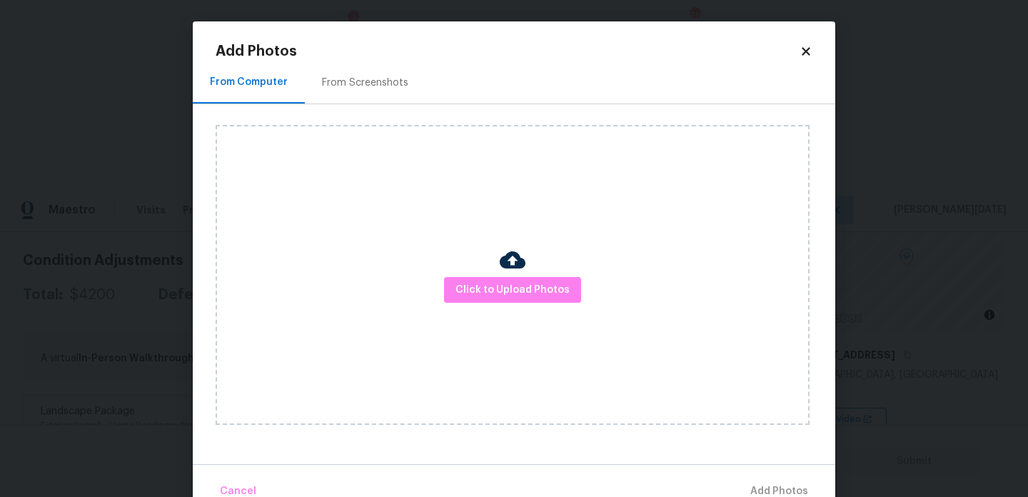
click at [387, 106] on div "Click to Upload Photos" at bounding box center [526, 274] width 620 height 341
click at [377, 81] on div "From Screenshots" at bounding box center [365, 83] width 86 height 14
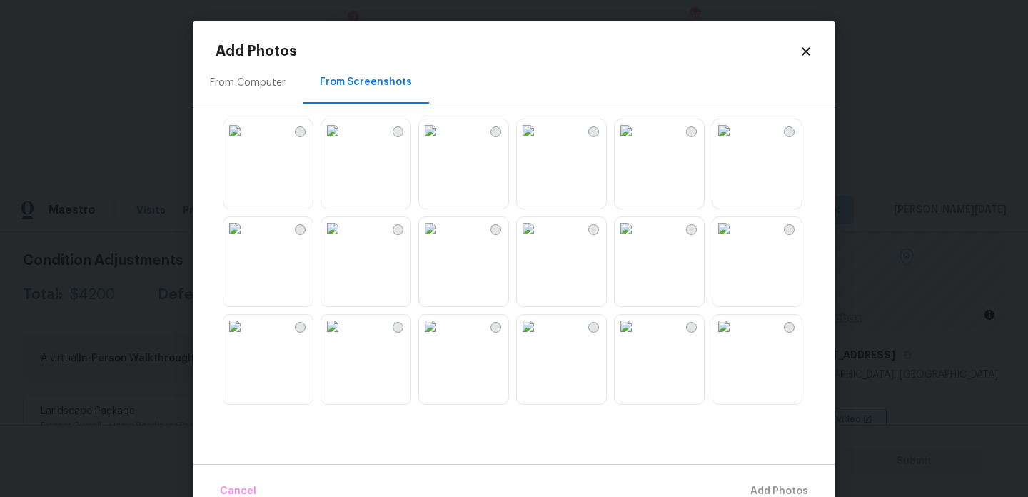
click at [637, 142] on img at bounding box center [626, 130] width 23 height 23
click at [735, 240] on img at bounding box center [723, 228] width 23 height 23
click at [735, 338] on img at bounding box center [723, 326] width 23 height 23
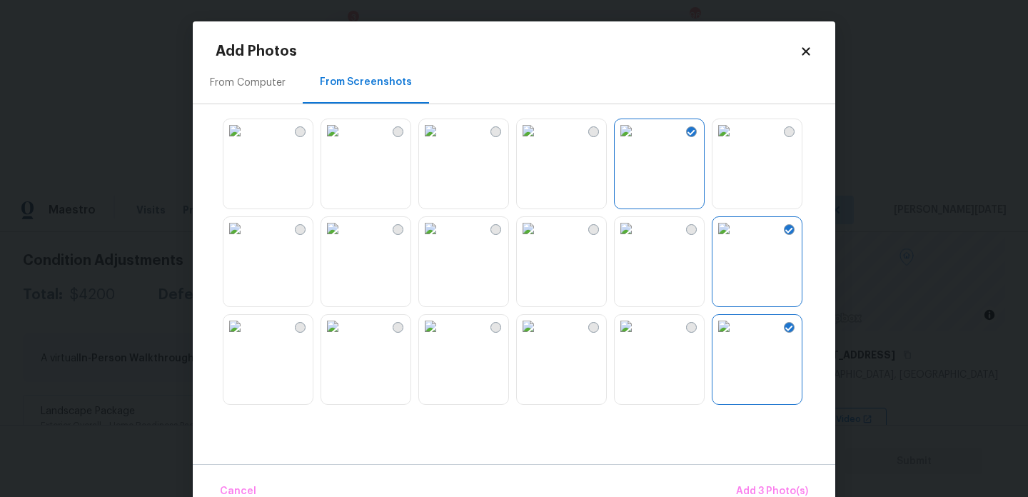
click at [637, 338] on img at bounding box center [626, 326] width 23 height 23
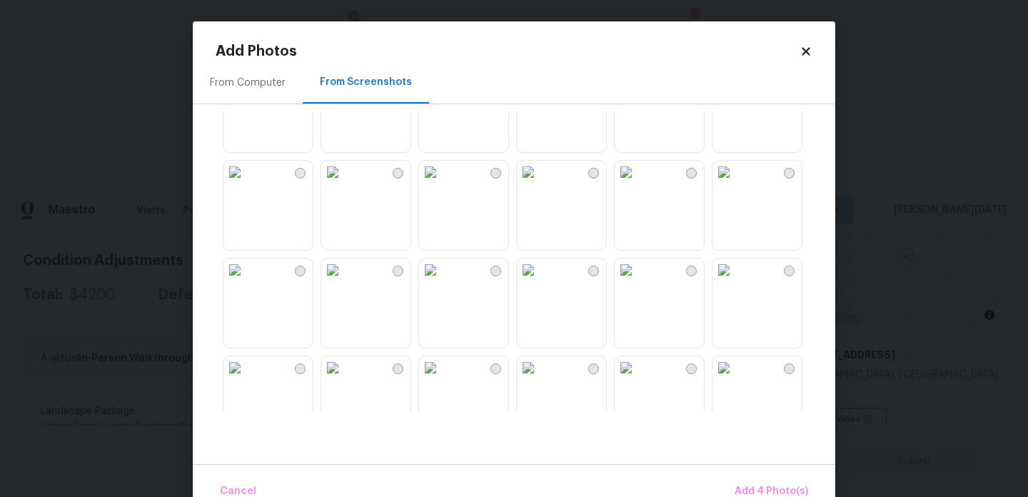
click at [540, 281] on img at bounding box center [528, 269] width 23 height 23
click at [442, 281] on img at bounding box center [430, 269] width 23 height 23
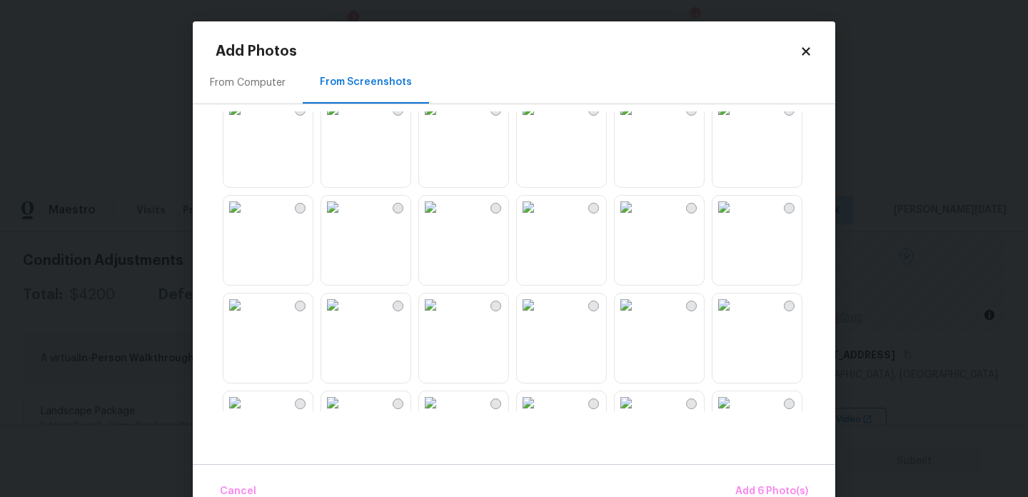
click at [540, 121] on img at bounding box center [528, 109] width 23 height 23
click at [637, 218] on img at bounding box center [626, 207] width 23 height 23
click at [637, 316] on img at bounding box center [626, 304] width 23 height 23
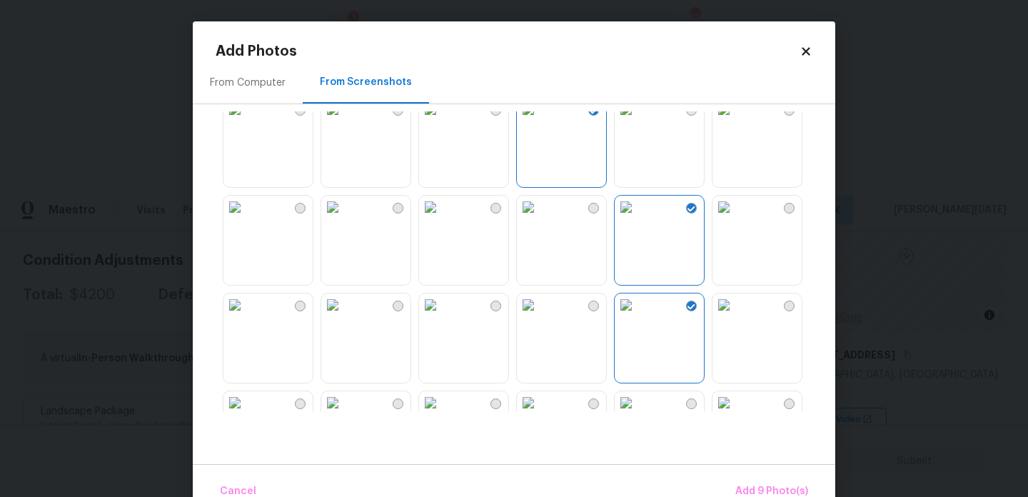
click at [735, 316] on img at bounding box center [723, 304] width 23 height 23
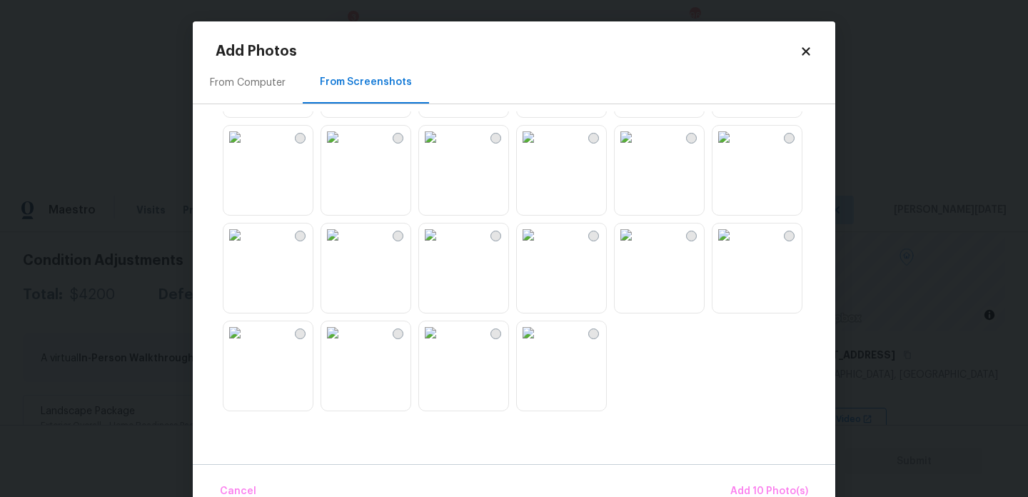
click at [540, 246] on img at bounding box center [528, 234] width 23 height 23
click at [442, 148] on img at bounding box center [430, 137] width 23 height 23
click at [442, 246] on img at bounding box center [430, 234] width 23 height 23
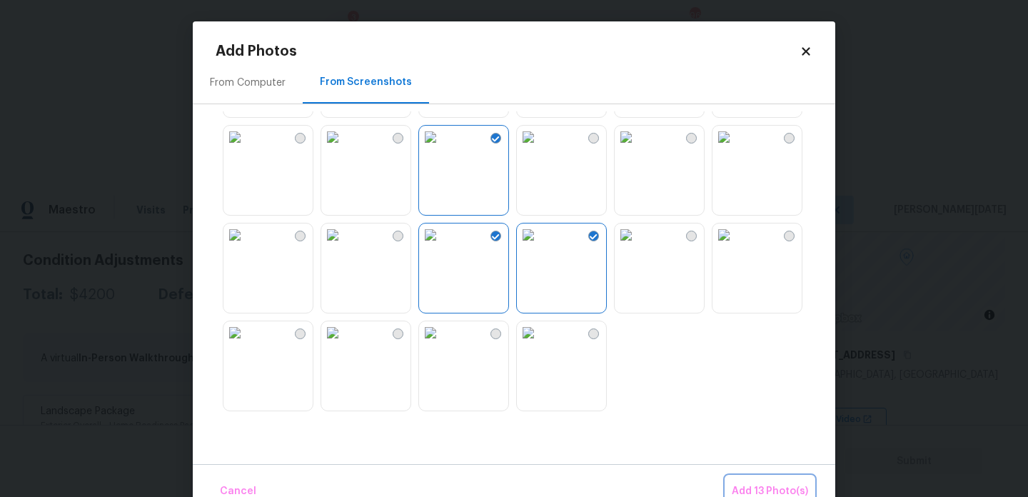
click at [764, 480] on button "Add 13 Photo(s)" at bounding box center [770, 491] width 88 height 31
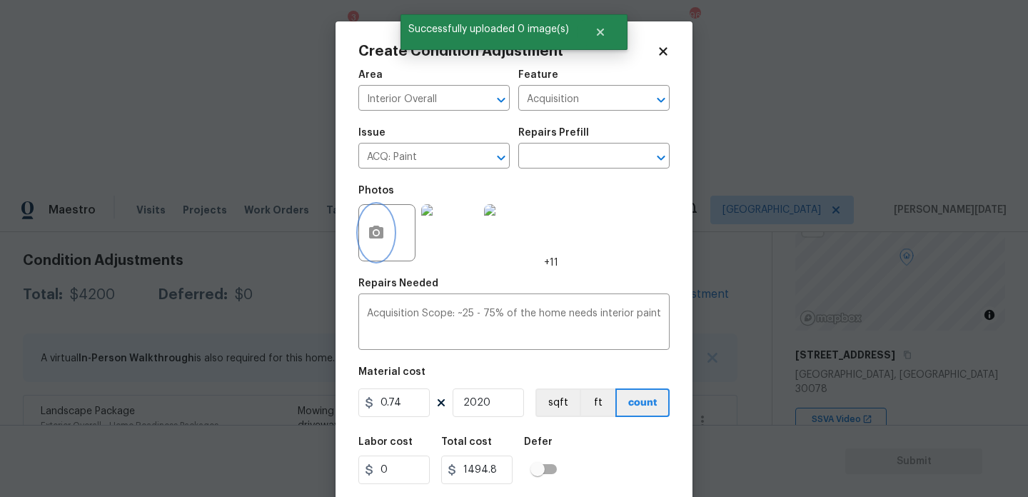
scroll to position [36, 0]
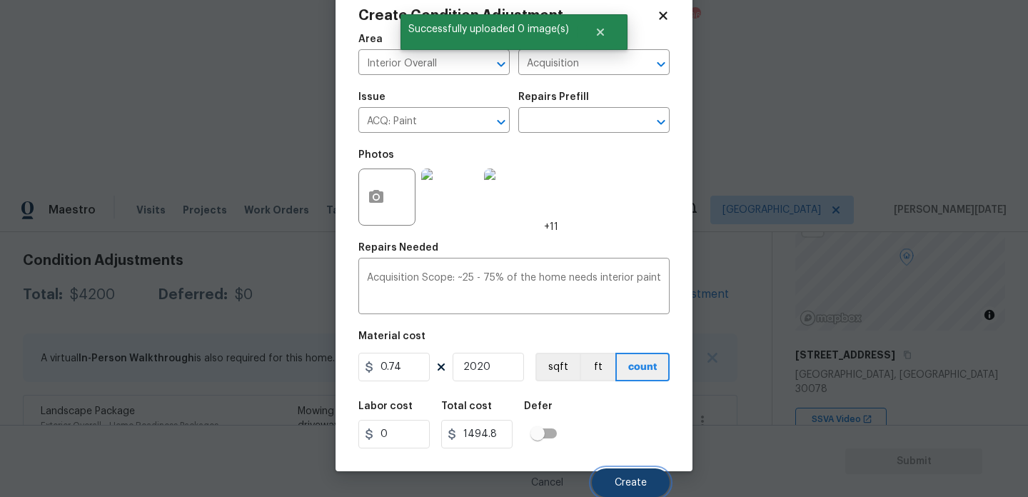
click at [634, 482] on span "Create" at bounding box center [631, 483] width 32 height 11
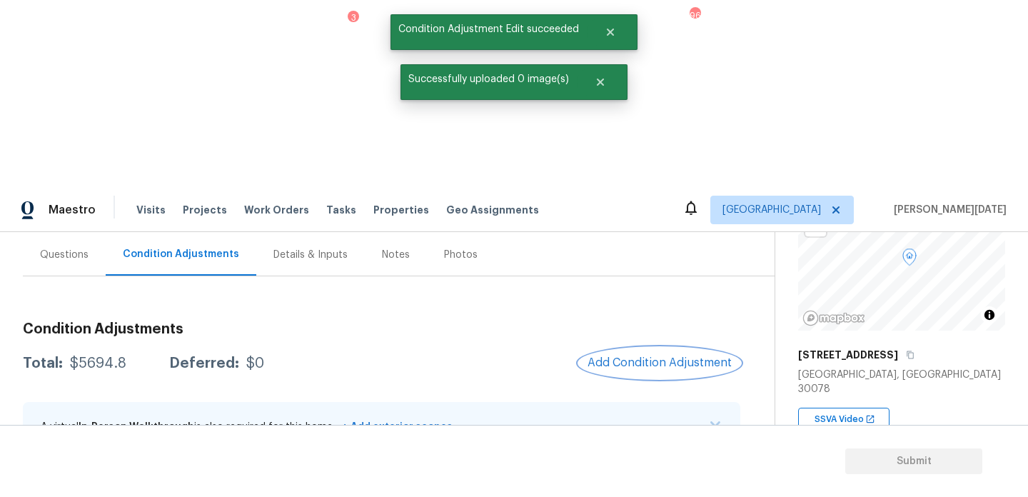
scroll to position [118, 0]
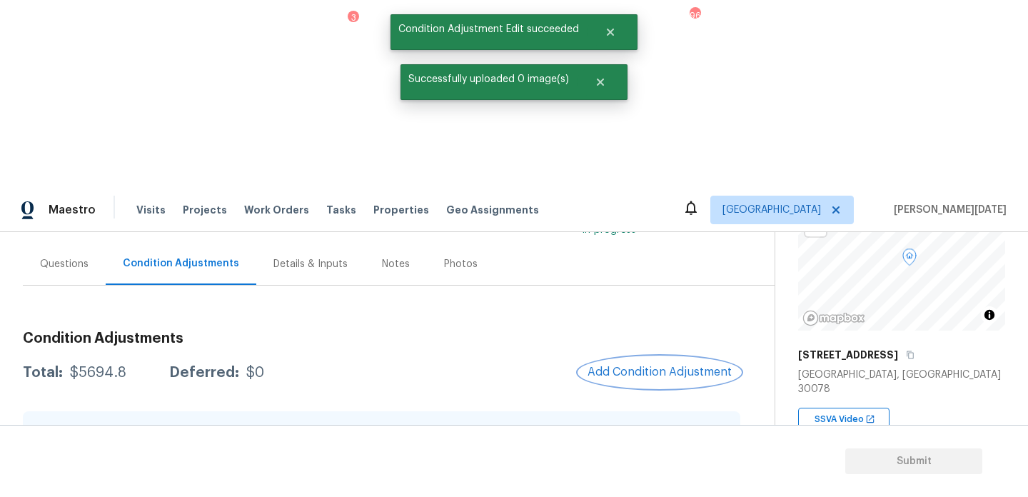
click at [674, 365] on span "Add Condition Adjustment" at bounding box center [659, 371] width 144 height 13
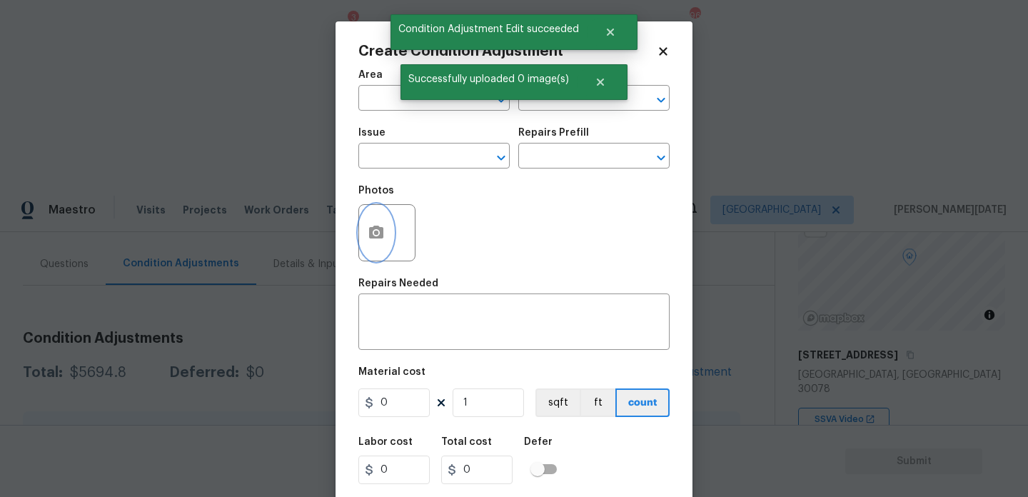
click at [377, 238] on icon "button" at bounding box center [376, 232] width 14 height 13
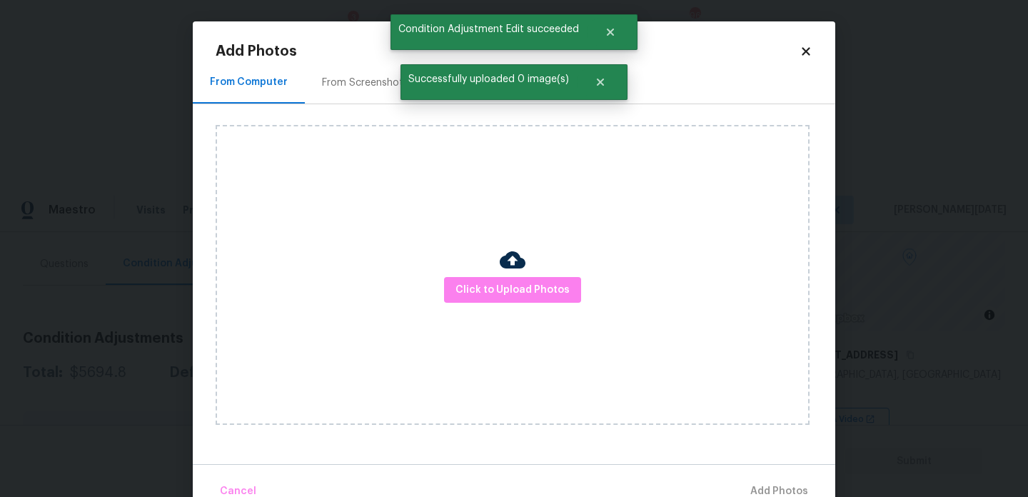
click at [363, 70] on div "From Screenshots" at bounding box center [365, 82] width 121 height 42
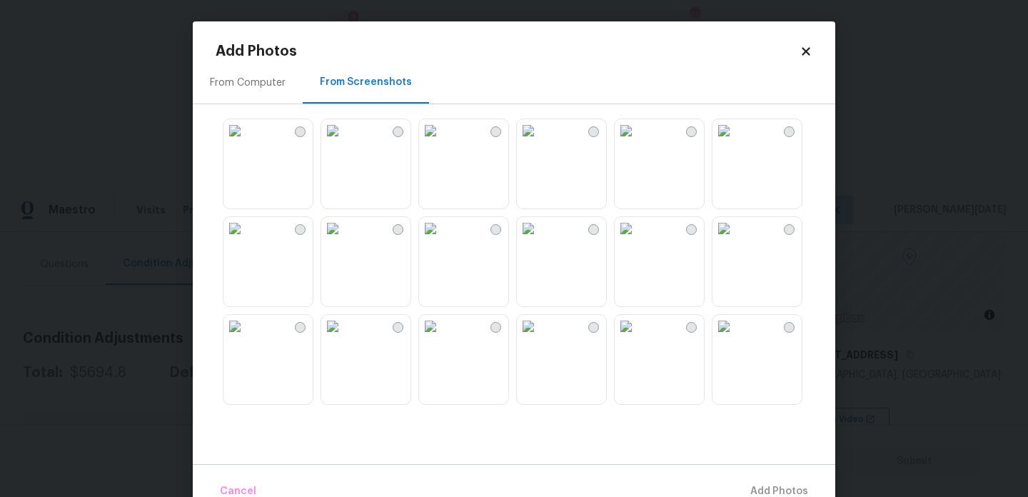
click at [344, 240] on img at bounding box center [332, 228] width 23 height 23
click at [344, 338] on img at bounding box center [332, 326] width 23 height 23
click at [540, 246] on img at bounding box center [528, 234] width 23 height 23
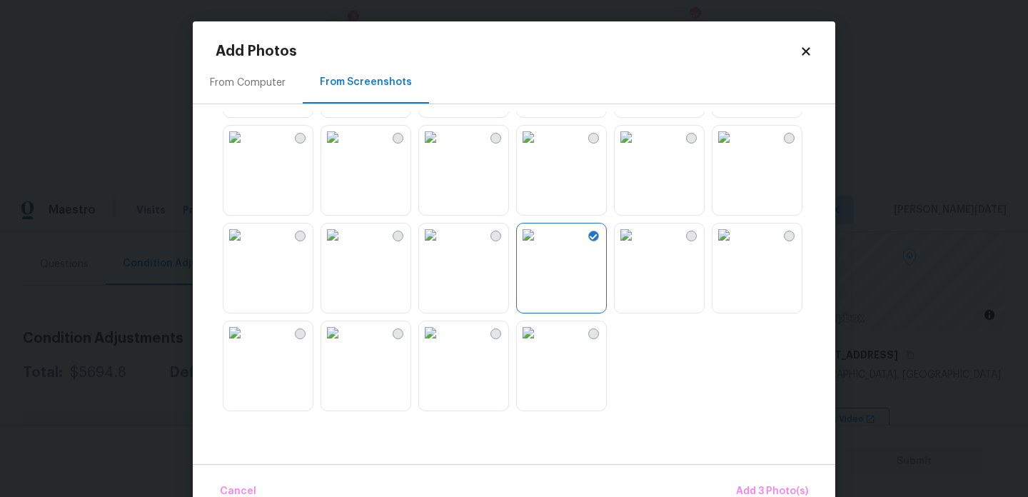
click at [442, 148] on img at bounding box center [430, 137] width 23 height 23
click at [246, 148] on img at bounding box center [234, 137] width 23 height 23
click at [442, 148] on img at bounding box center [430, 137] width 23 height 23
click at [344, 246] on img at bounding box center [332, 234] width 23 height 23
click at [442, 246] on img at bounding box center [430, 234] width 23 height 23
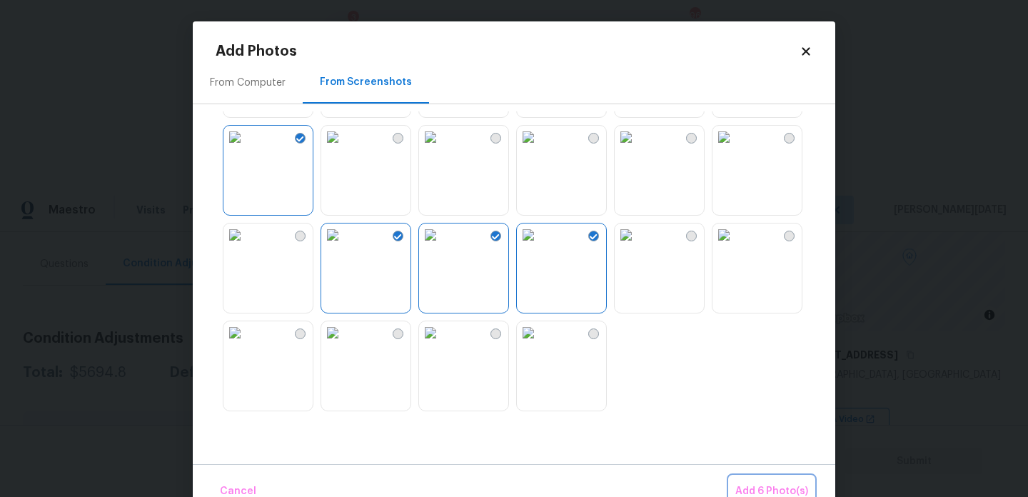
click at [747, 483] on span "Add 6 Photo(s)" at bounding box center [771, 492] width 73 height 18
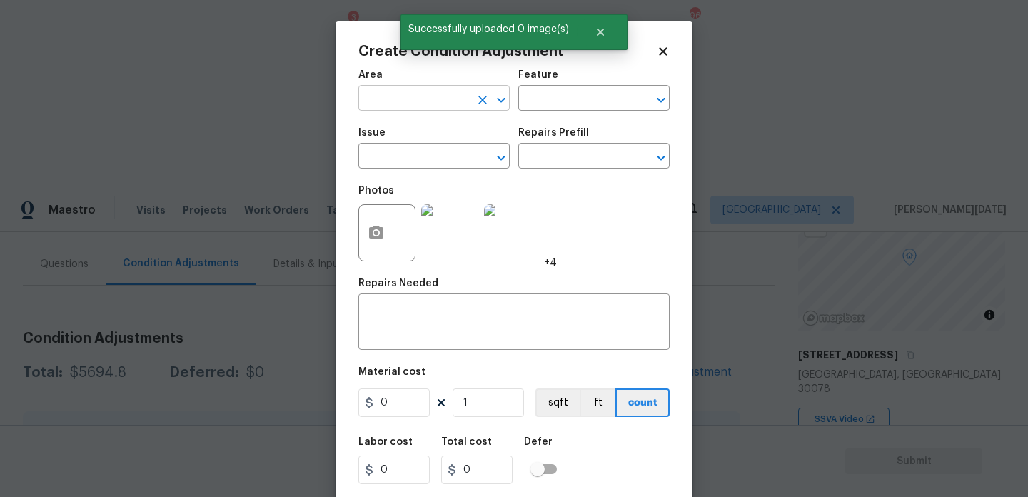
click at [409, 105] on input "text" at bounding box center [413, 100] width 111 height 22
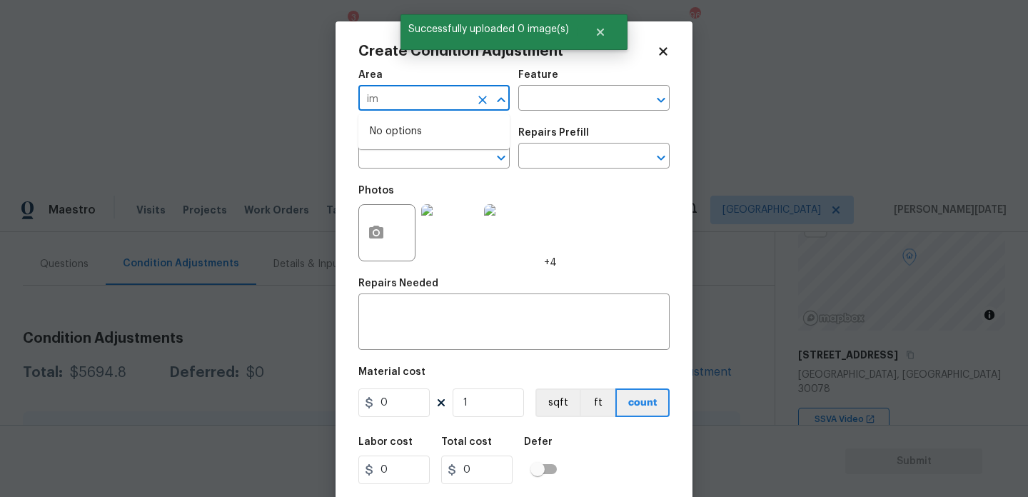
type input "i"
click at [417, 151] on li "Interior Overall" at bounding box center [433, 155] width 151 height 24
type input "Interior Overall"
click at [417, 151] on input "text" at bounding box center [413, 157] width 111 height 22
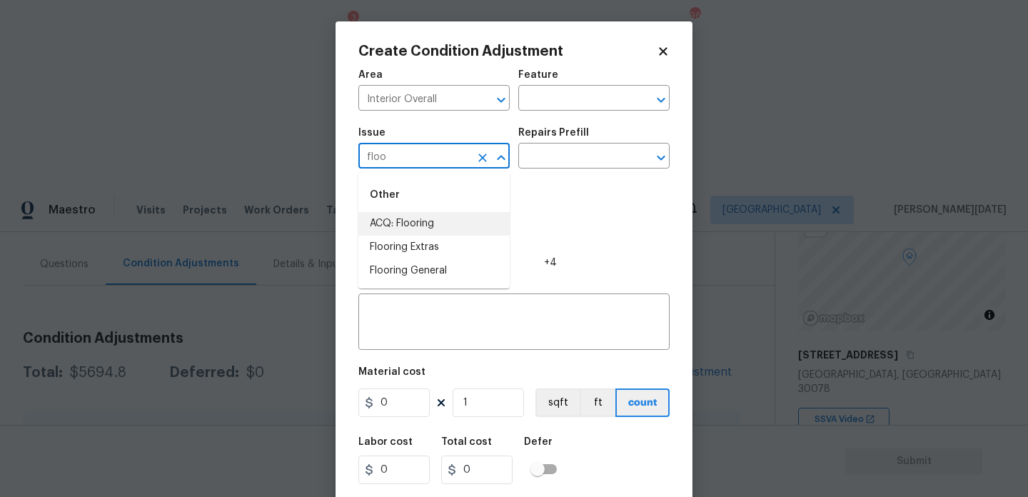
click at [429, 219] on li "ACQ: Flooring" at bounding box center [433, 224] width 151 height 24
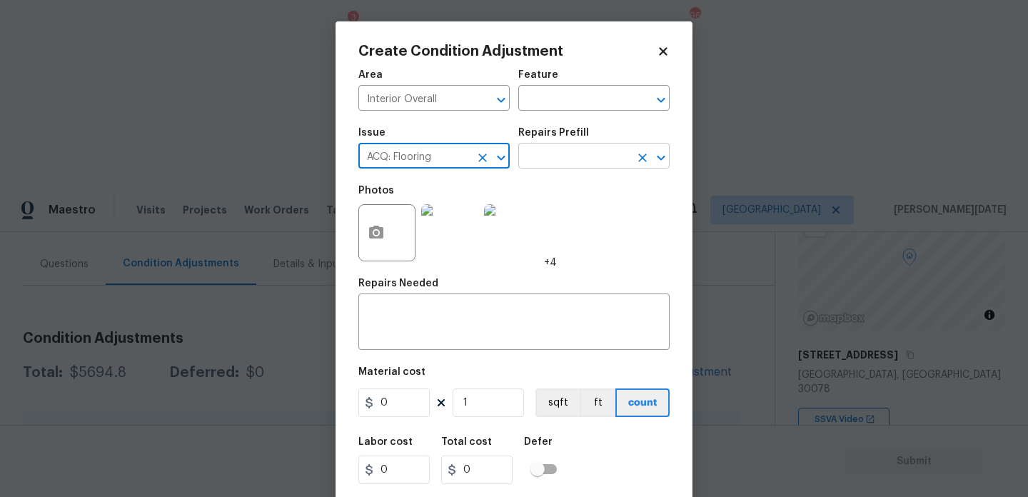
type input "ACQ: Flooring"
click at [532, 165] on input "text" at bounding box center [573, 157] width 111 height 22
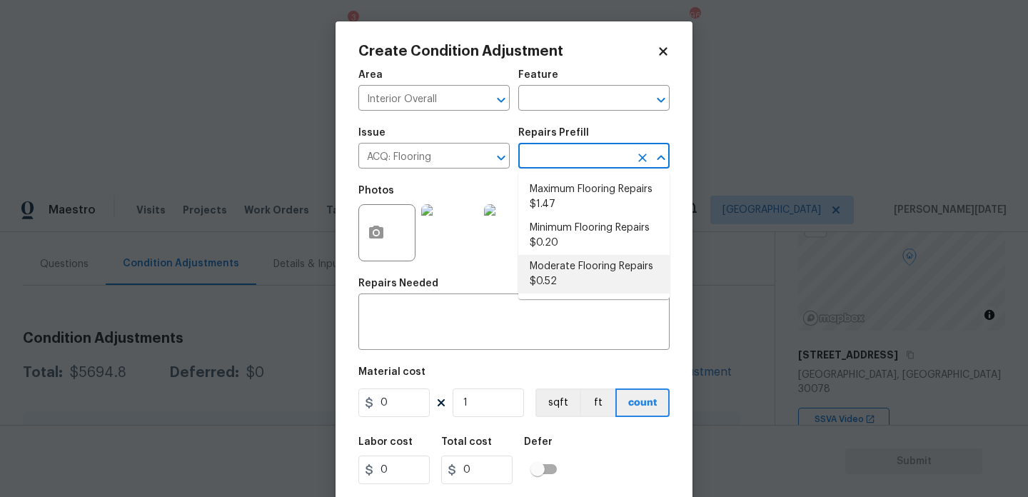
click at [579, 263] on li "Moderate Flooring Repairs $0.52" at bounding box center [593, 274] width 151 height 39
type input "Acquisition"
type textarea "Acquisition Scope: Moderate flooring repairs"
type input "0.52"
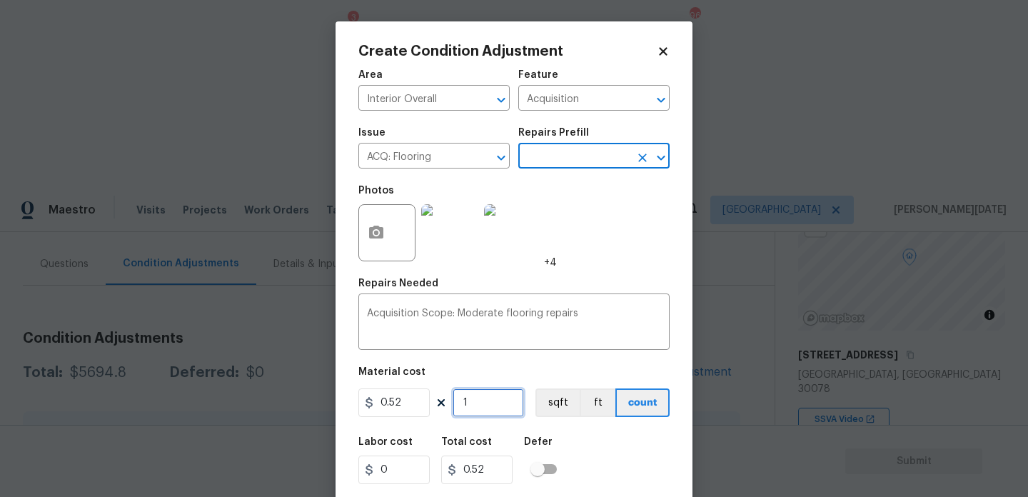
click at [482, 410] on input "1" at bounding box center [488, 402] width 71 height 29
type input "0"
paste input "202"
type input "2020"
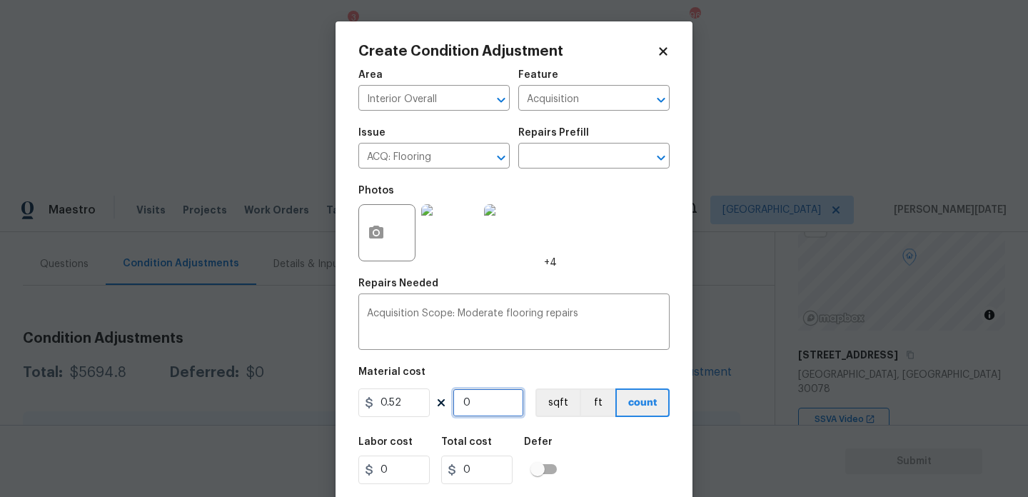
type input "1050.4"
type input "2020"
click at [625, 216] on div "Photos +4" at bounding box center [513, 223] width 311 height 93
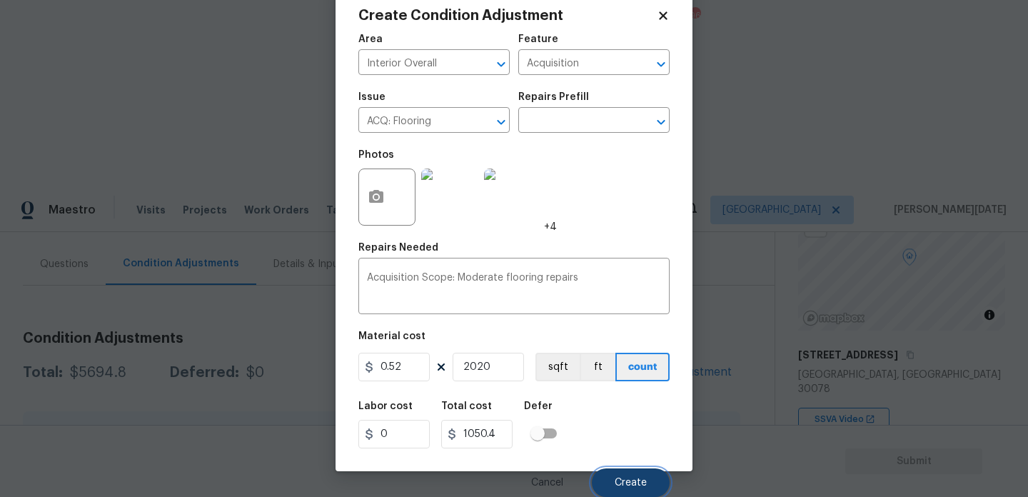
click at [630, 490] on button "Create" at bounding box center [631, 482] width 78 height 29
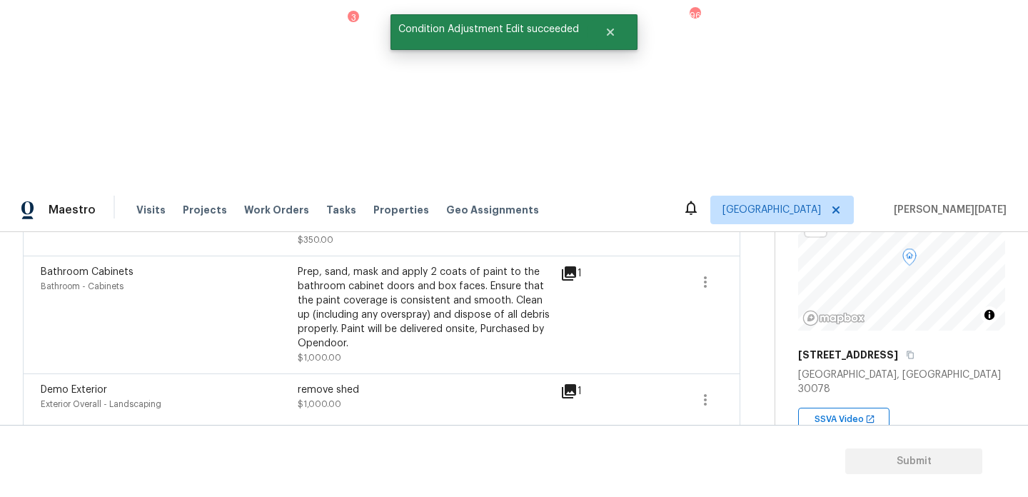
scroll to position [7, 0]
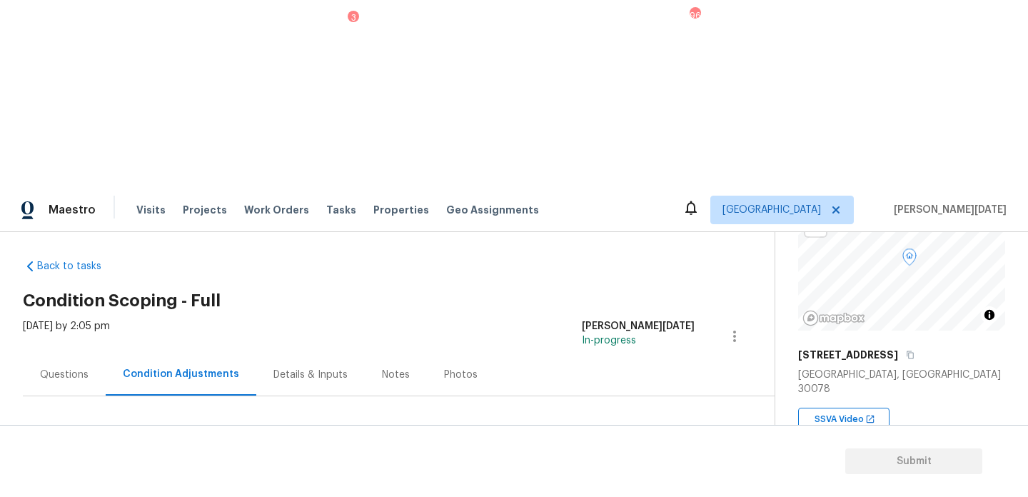
drag, startPoint x: 70, startPoint y: 298, endPoint x: 122, endPoint y: 297, distance: 52.1
click at [122, 476] on div "Total: $6745.2 Deferred: $0" at bounding box center [142, 483] width 239 height 14
copy div "$6745.2"
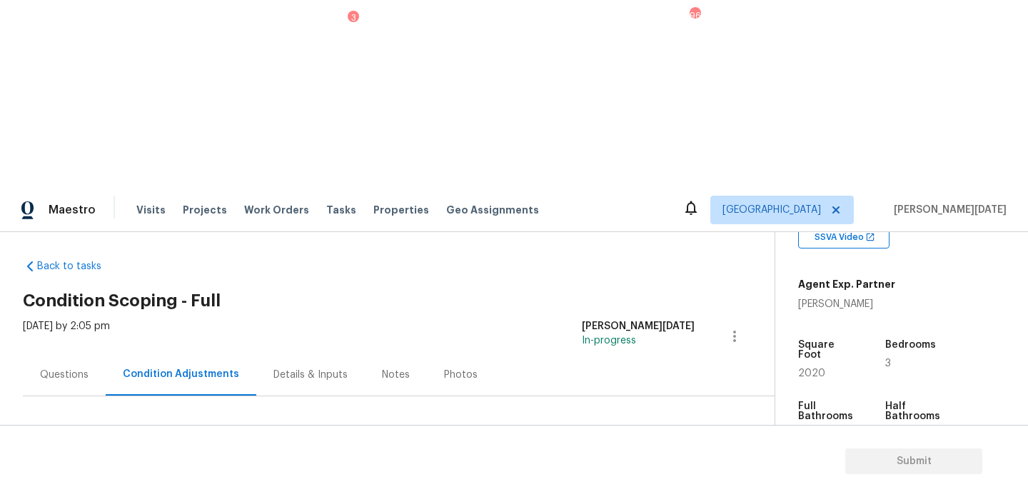
scroll to position [310, 0]
click at [9, 232] on div "Back to tasks Condition Scoping - Full Wed, Oct 01 2025 by 2:05 pm Prabhu Raja …" at bounding box center [514, 420] width 1028 height 377
click at [91, 353] on div "Questions" at bounding box center [64, 374] width 83 height 42
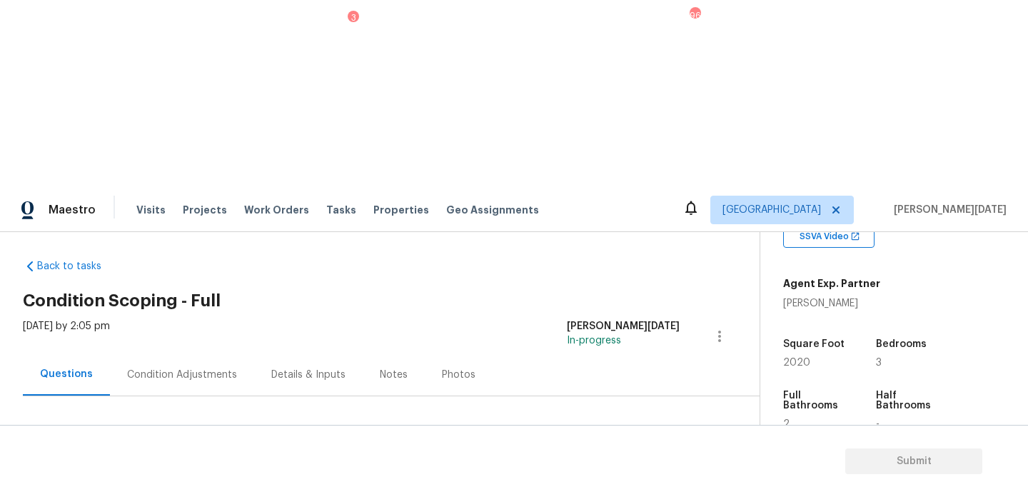
scroll to position [191, 0]
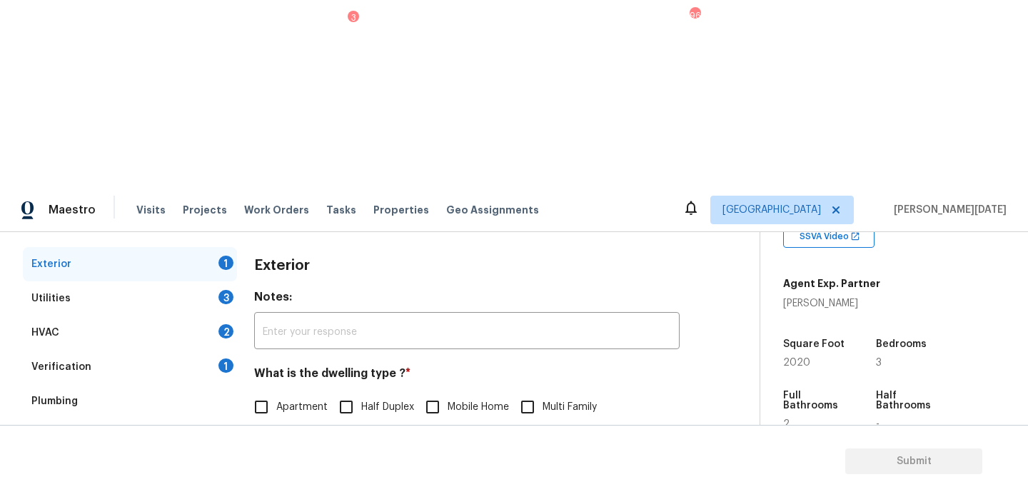
click at [267, 274] on div "Exterior Notes: ​ What is the dwelling type ? * Apartment Half Duplex Mobile Ho…" at bounding box center [466, 426] width 425 height 358
click at [276, 430] on span "Single Family" at bounding box center [306, 437] width 61 height 15
click at [276, 422] on input "Single Family" at bounding box center [261, 437] width 30 height 30
checkbox input "true"
click at [222, 281] on div "Utilities 3" at bounding box center [130, 298] width 214 height 34
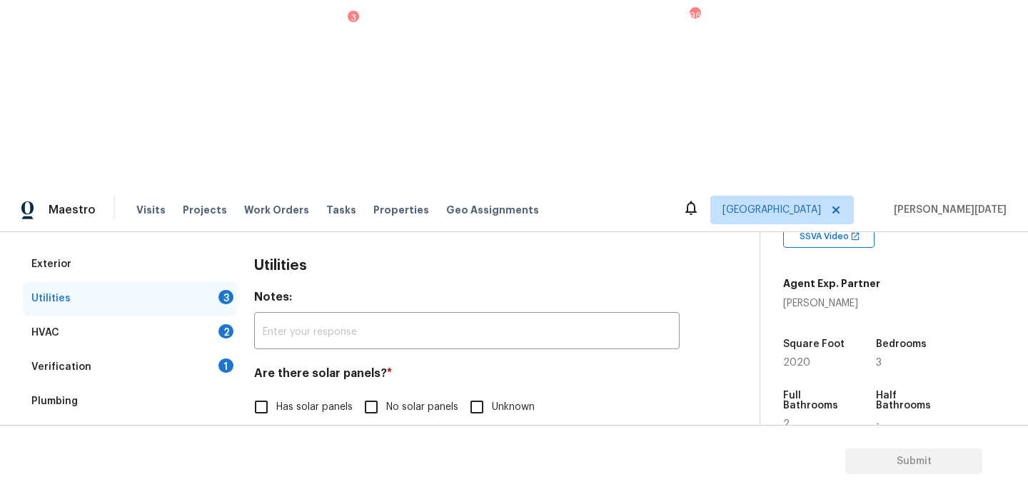
click at [475, 392] on input "Unknown" at bounding box center [477, 407] width 30 height 30
checkbox input "true"
click at [576, 466] on div "Natural Gas Lines Propane Other None" at bounding box center [466, 481] width 425 height 30
click at [512, 465] on input "None" at bounding box center [510, 480] width 30 height 30
checkbox input "true"
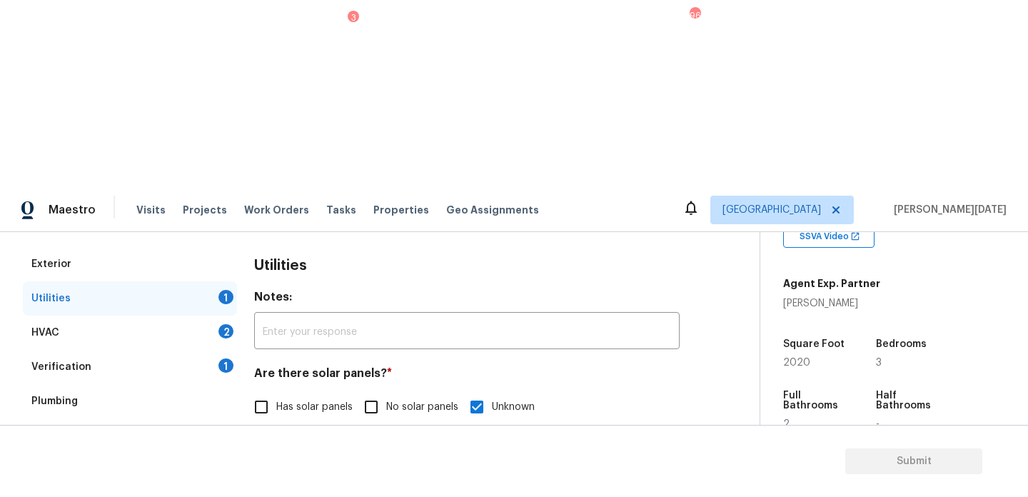
scroll to position [577, 0]
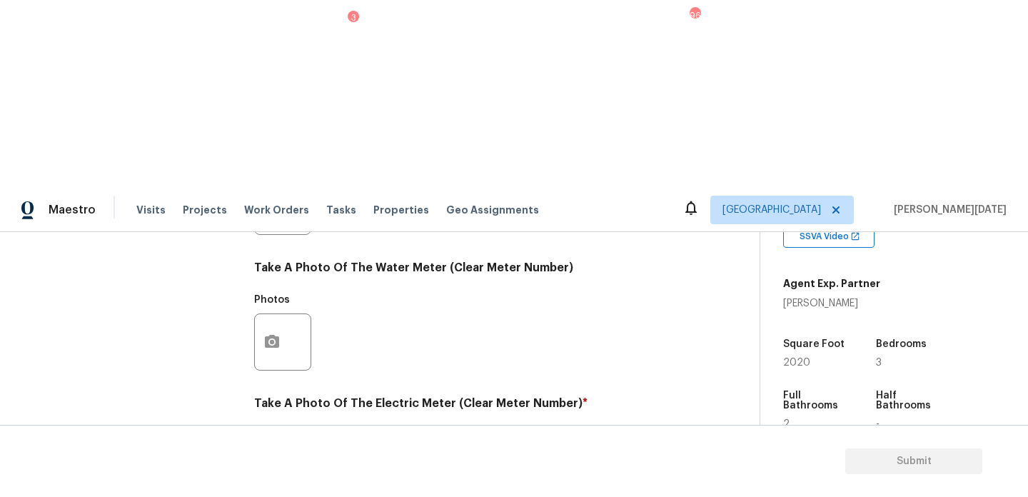
click at [273, 475] on circle "button" at bounding box center [272, 477] width 4 height 4
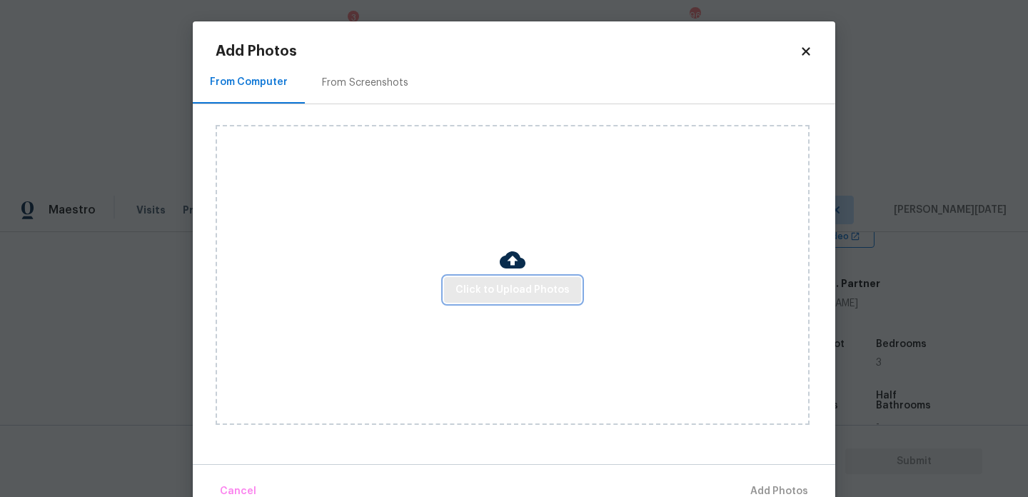
click at [508, 277] on button "Click to Upload Photos" at bounding box center [512, 290] width 137 height 26
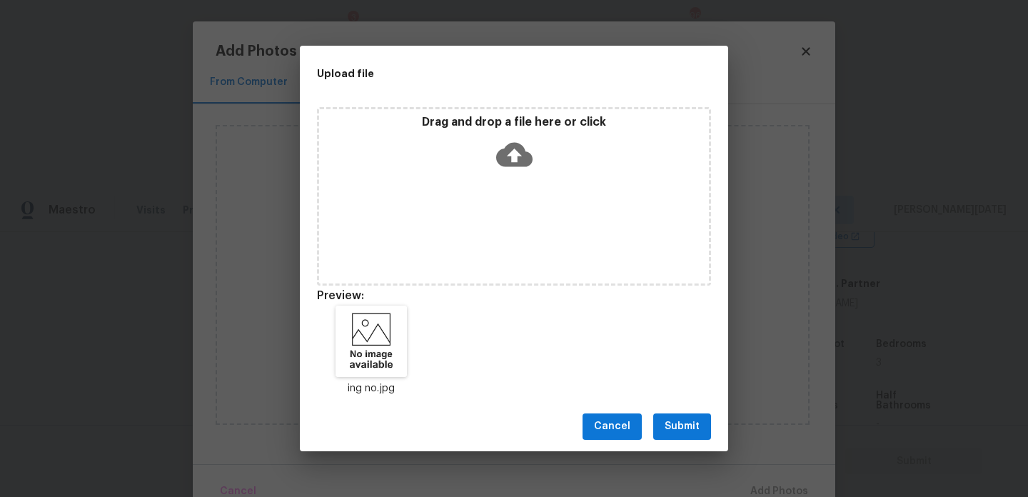
click at [687, 426] on span "Submit" at bounding box center [682, 427] width 35 height 18
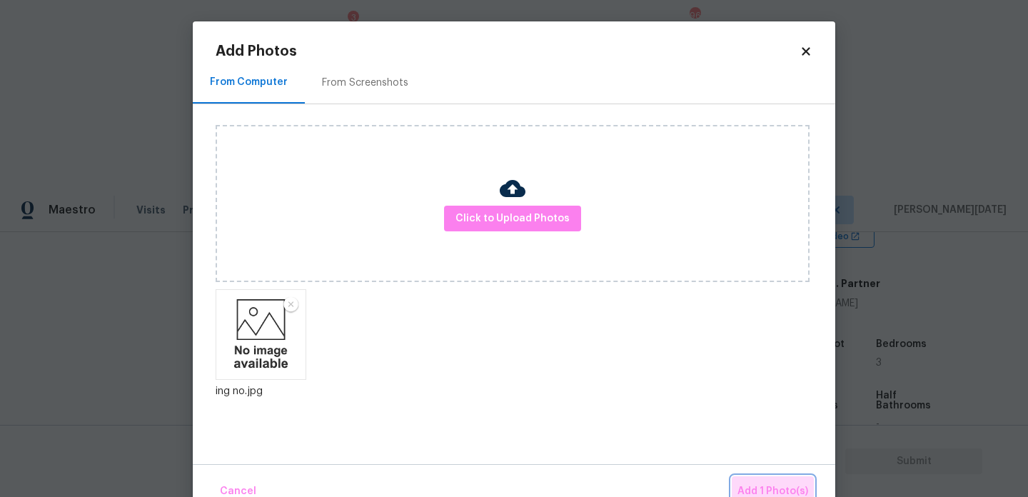
click at [771, 483] on span "Add 1 Photo(s)" at bounding box center [772, 492] width 71 height 18
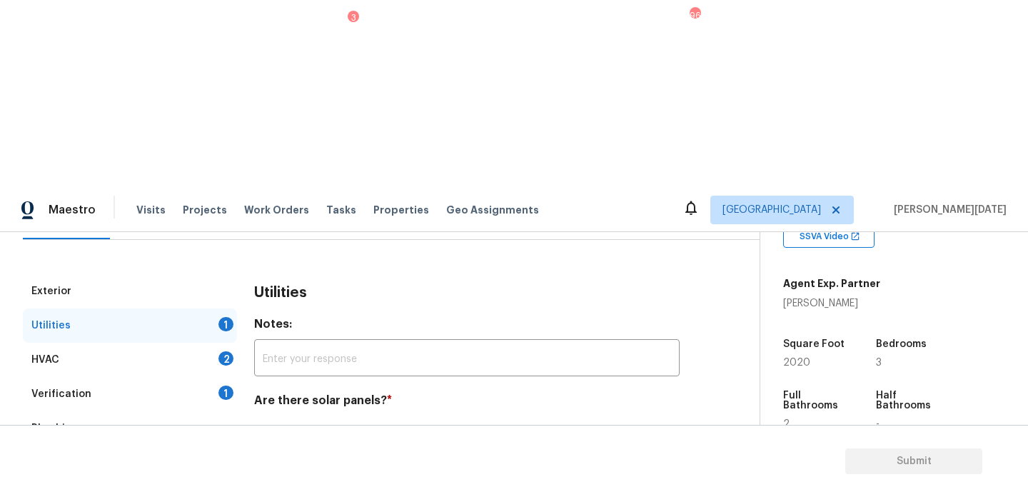
scroll to position [161, 0]
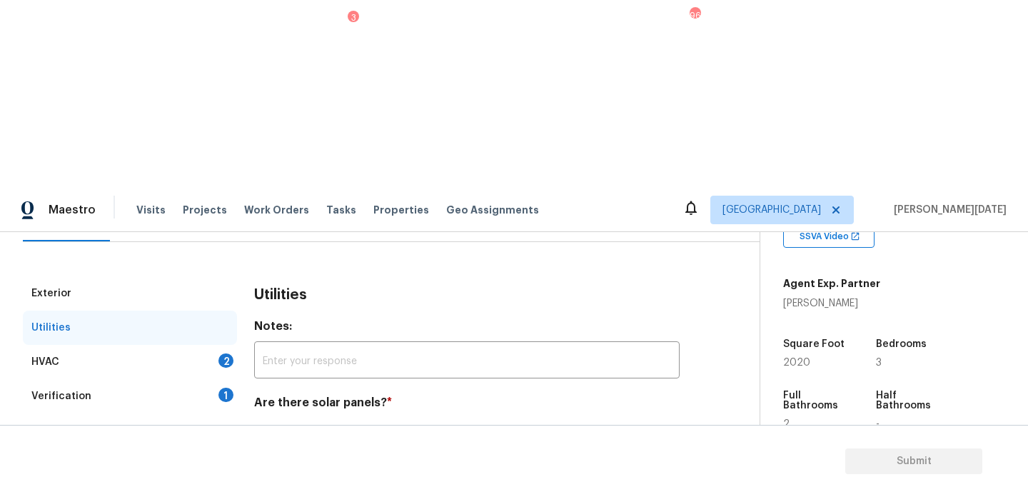
click at [226, 353] on div "2" at bounding box center [225, 360] width 15 height 14
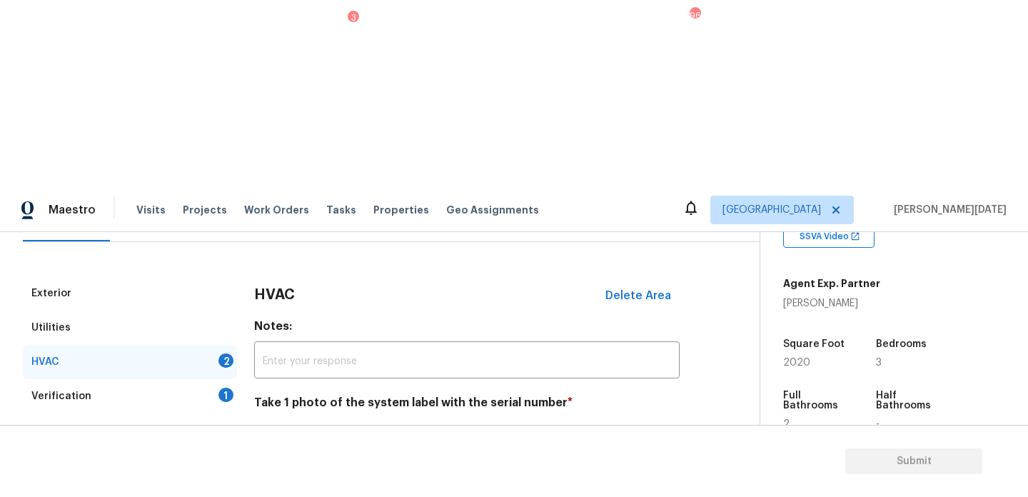
click at [286, 449] on button "button" at bounding box center [272, 477] width 34 height 56
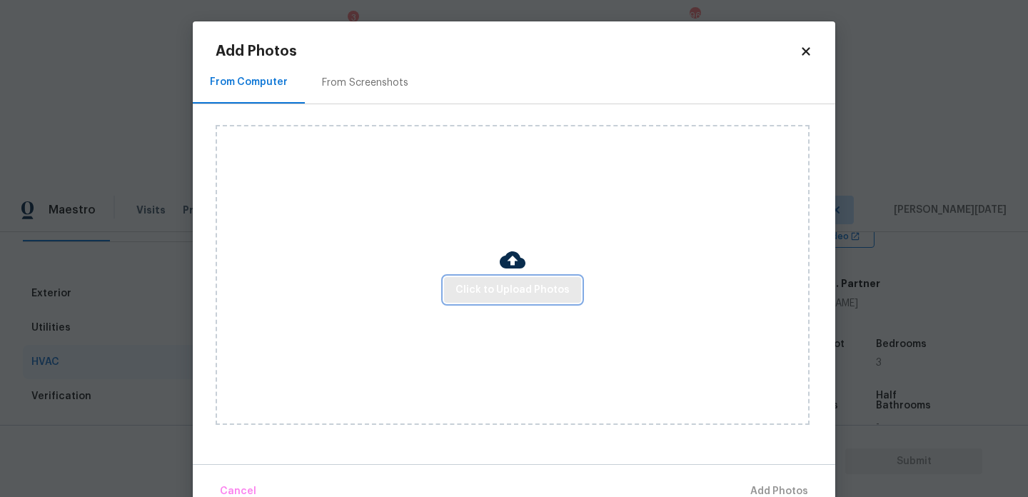
click at [485, 282] on span "Click to Upload Photos" at bounding box center [512, 290] width 114 height 18
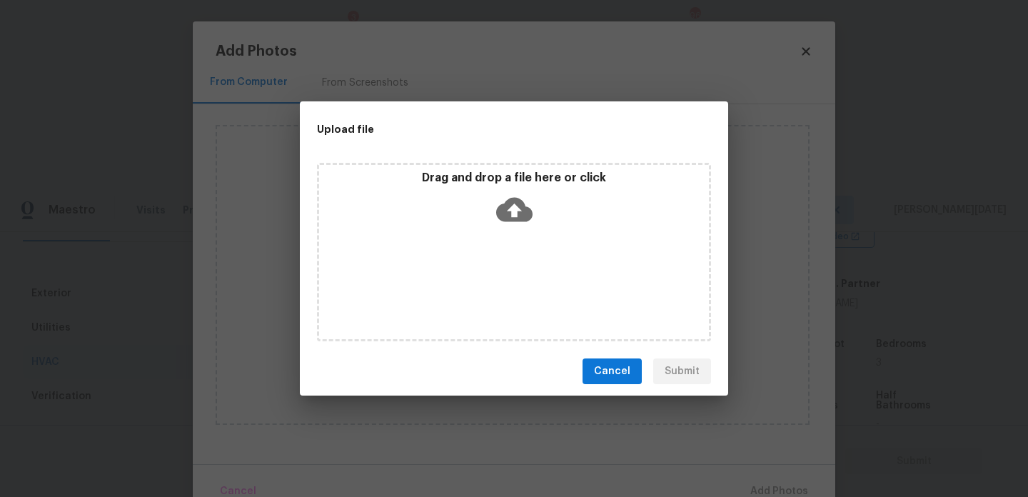
click at [485, 282] on div "Drag and drop a file here or click" at bounding box center [514, 252] width 394 height 178
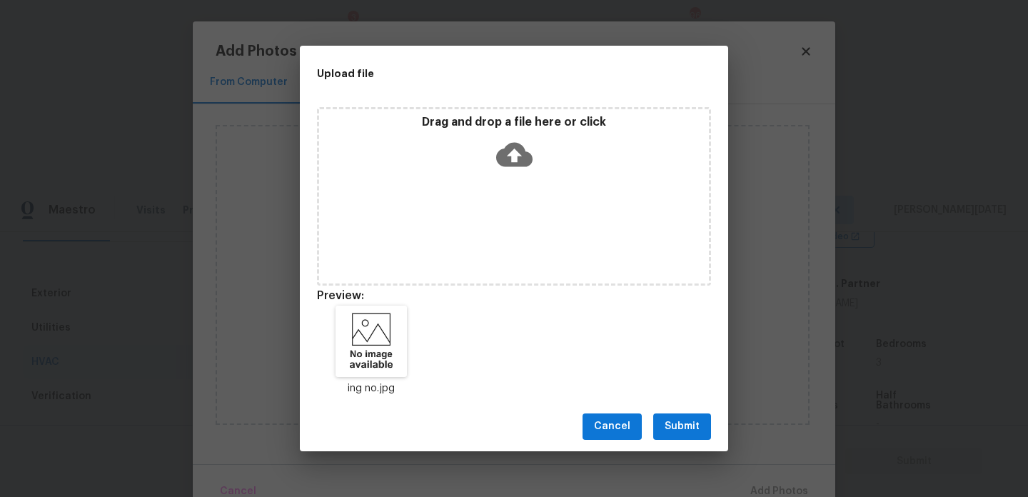
click at [680, 425] on span "Submit" at bounding box center [682, 427] width 35 height 18
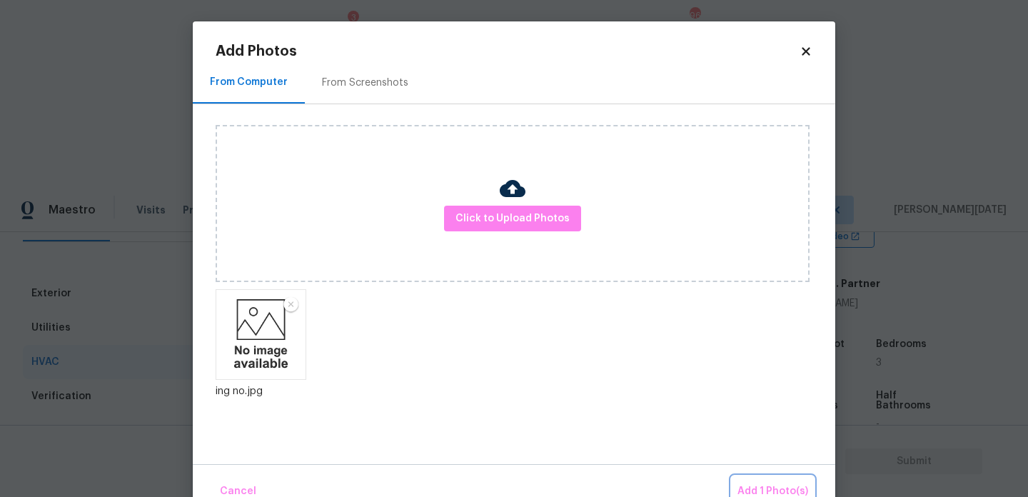
click at [766, 490] on span "Add 1 Photo(s)" at bounding box center [772, 492] width 71 height 18
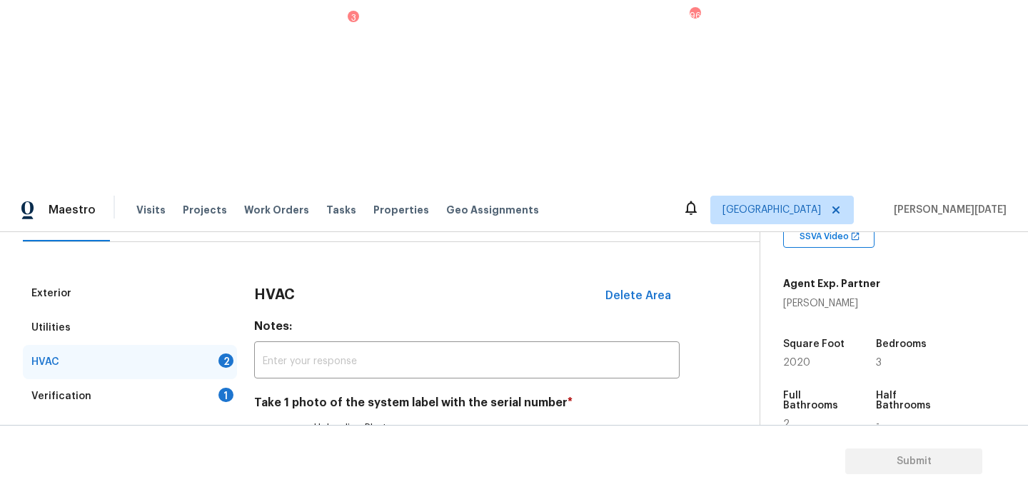
scroll to position [238, 0]
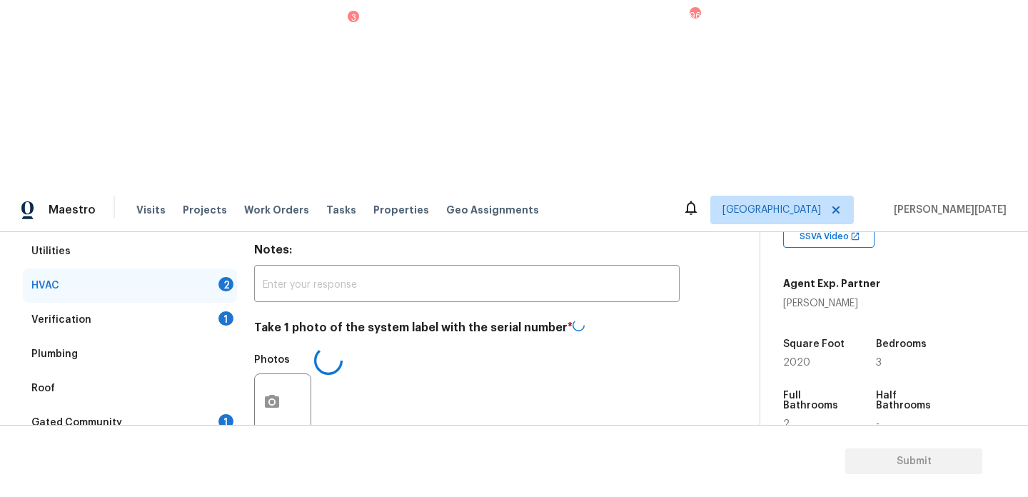
checkbox input "true"
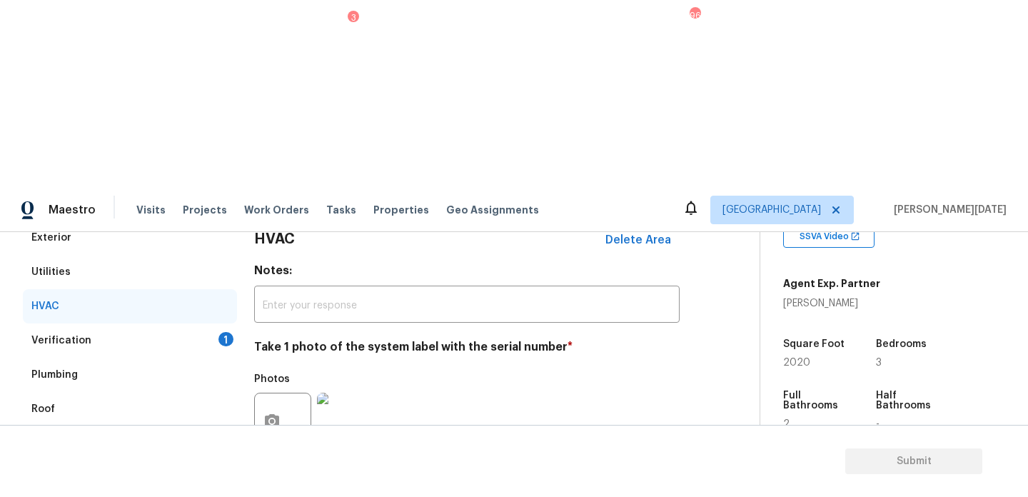
click at [178, 323] on div "Verification 1" at bounding box center [130, 340] width 214 height 34
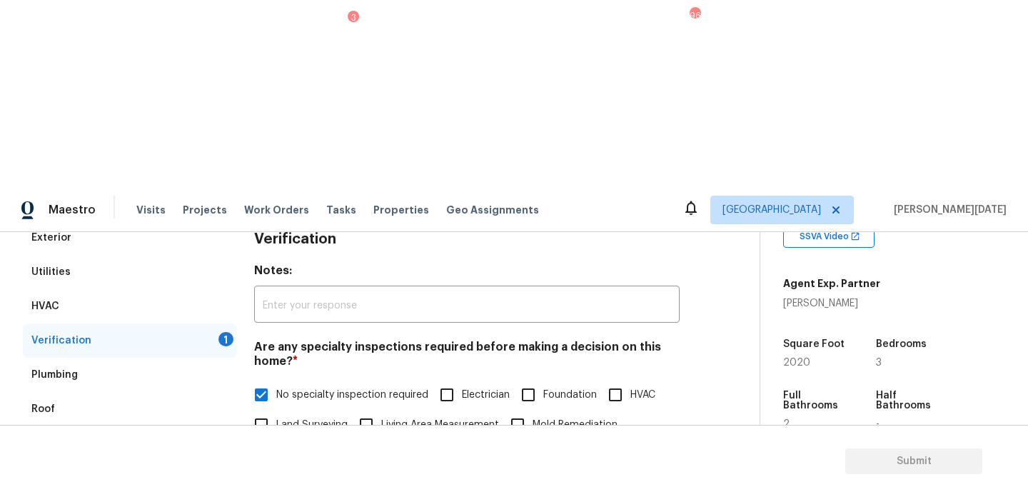
scroll to position [498, 0]
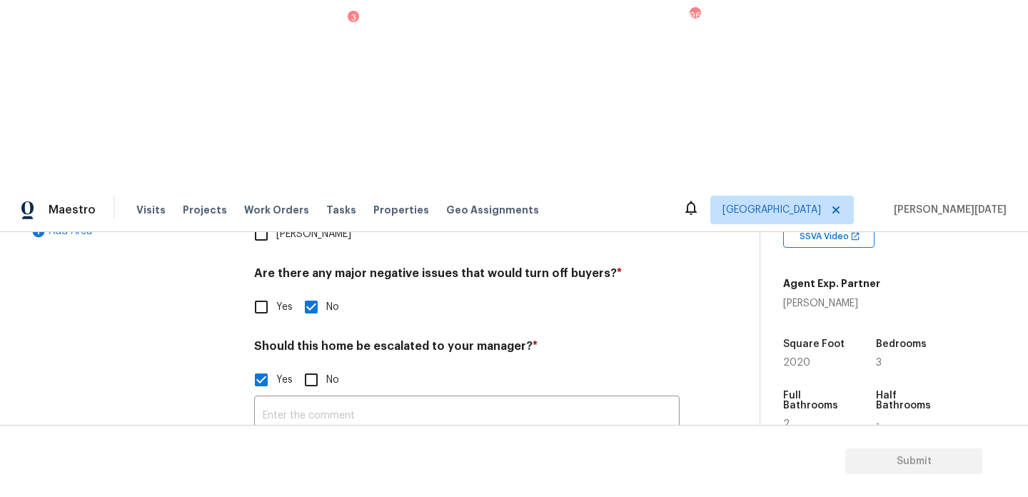
click at [343, 464] on img at bounding box center [345, 492] width 57 height 57
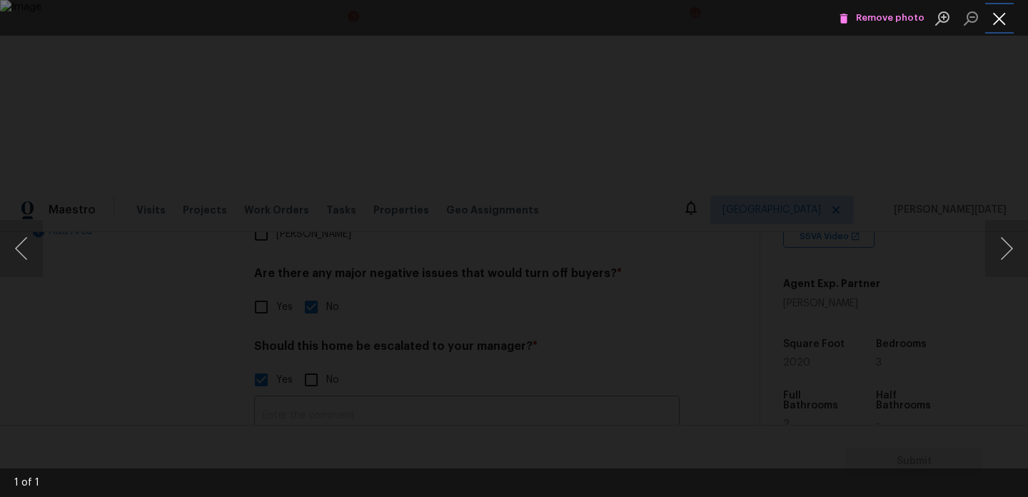
click at [994, 21] on button "Close lightbox" at bounding box center [999, 18] width 29 height 25
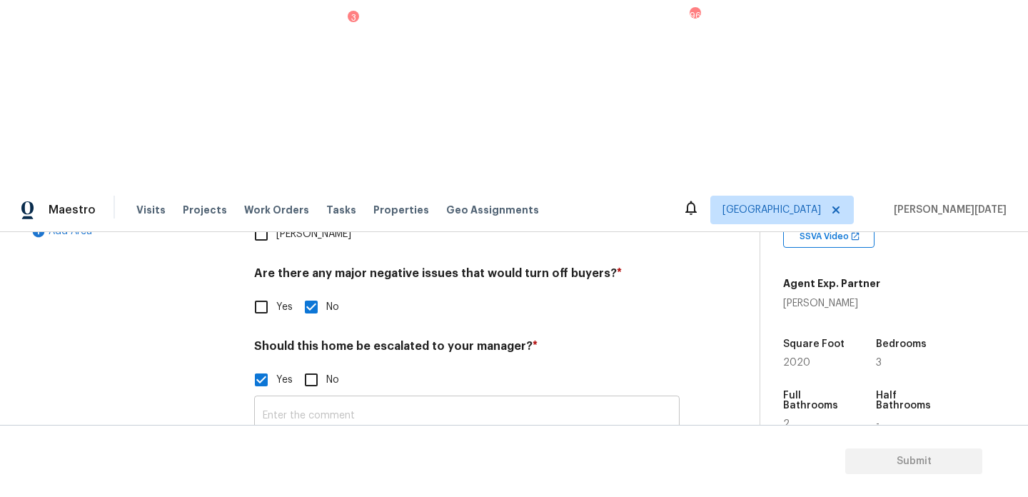
click at [274, 399] on input "text" at bounding box center [466, 416] width 425 height 34
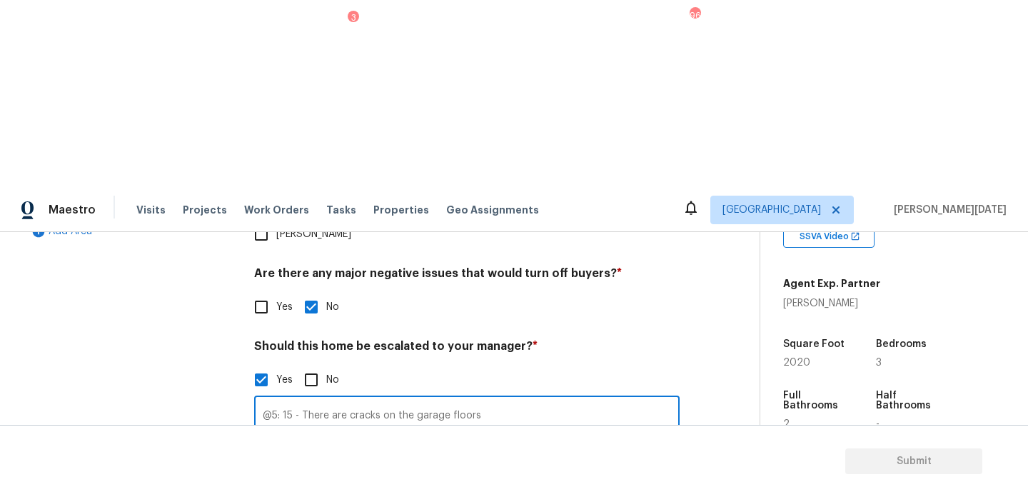
type input "@5: 15 - There are cracks on the garage floors"
click at [577, 365] on div "Yes No" at bounding box center [466, 380] width 425 height 30
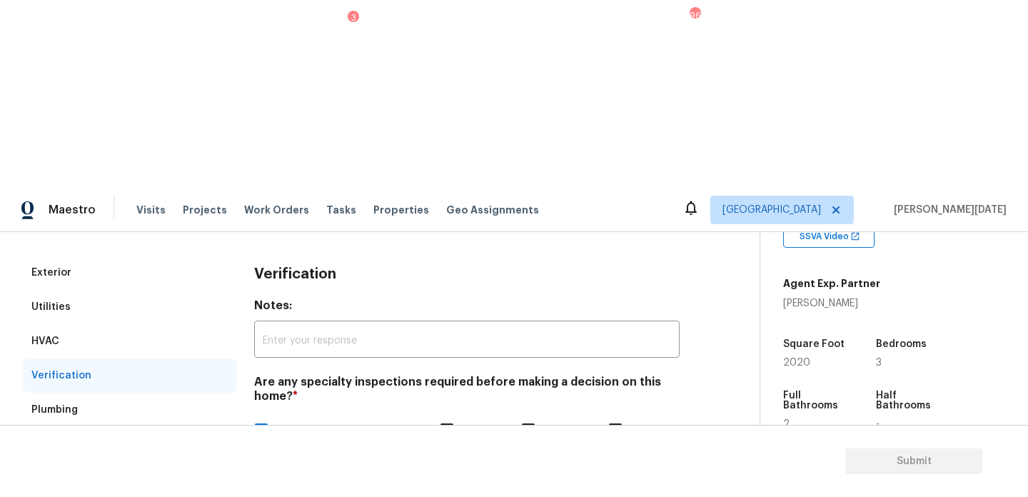
click at [193, 461] on div "Gated Community 1" at bounding box center [130, 478] width 214 height 34
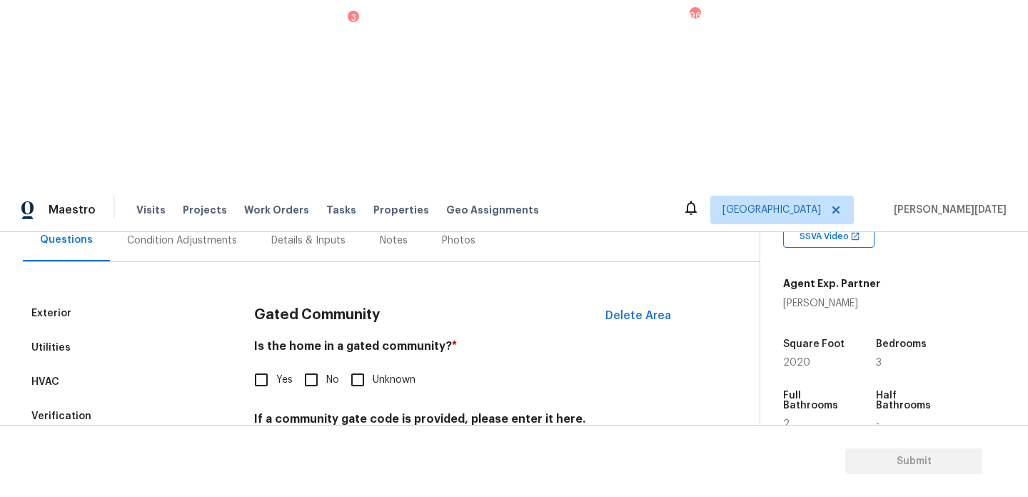
click at [306, 365] on input "No" at bounding box center [311, 380] width 30 height 30
checkbox input "true"
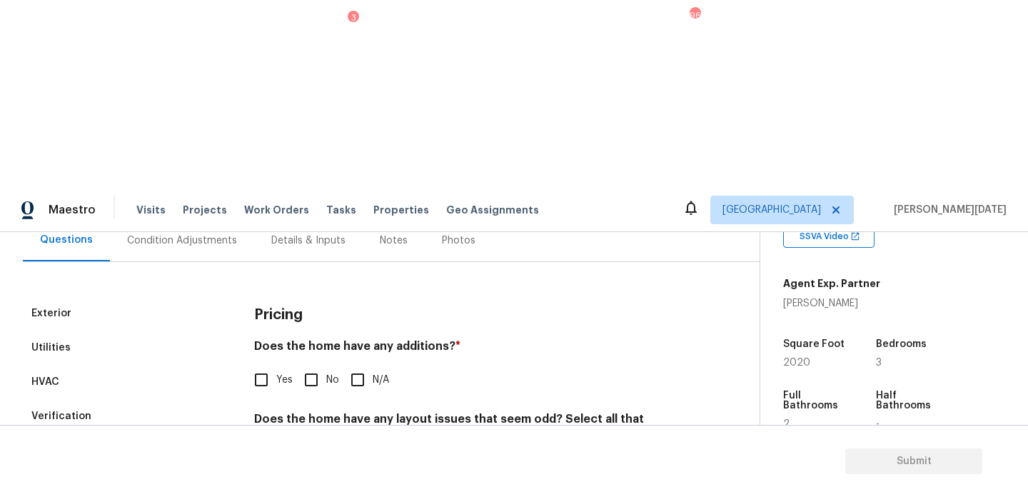
click at [316, 365] on input "No" at bounding box center [311, 380] width 30 height 30
checkbox input "true"
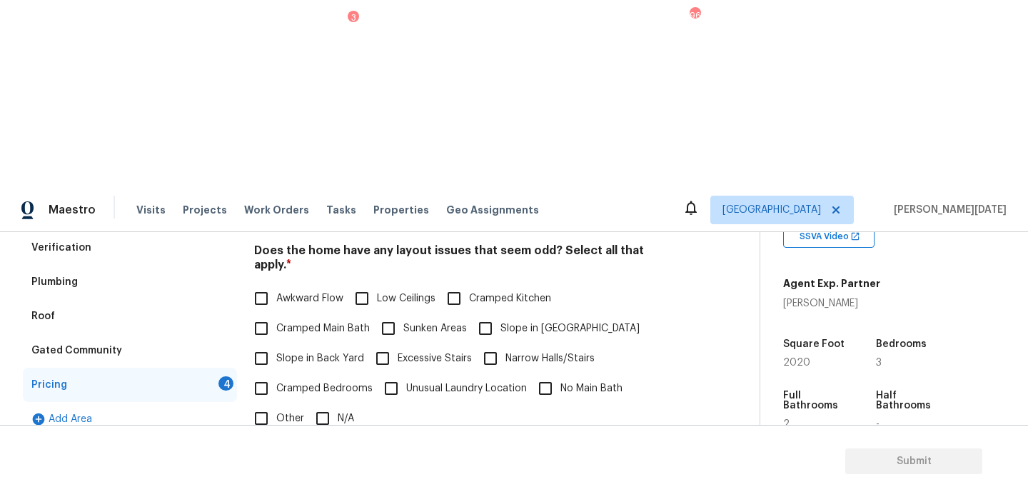
scroll to position [360, 0]
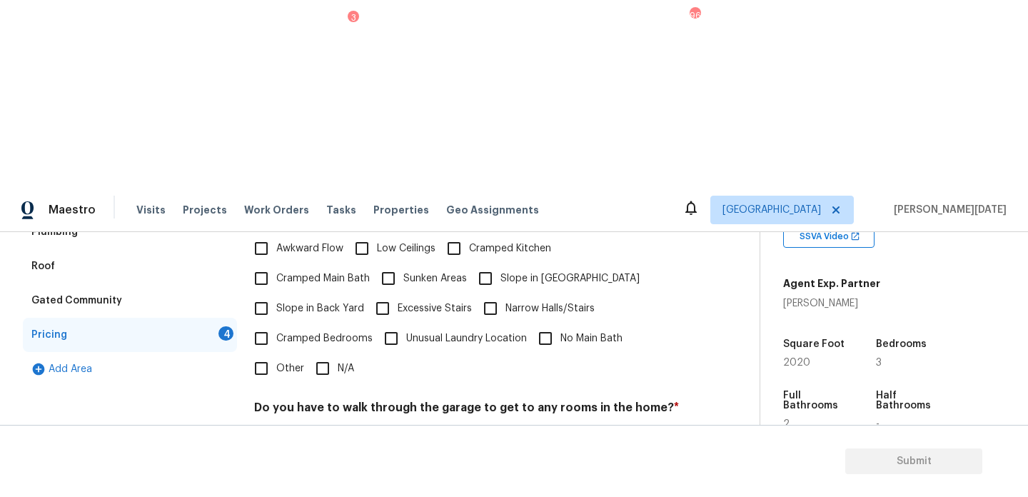
click at [330, 353] on input "N/A" at bounding box center [323, 368] width 30 height 30
checkbox input "true"
click at [320, 426] on input "No" at bounding box center [311, 441] width 30 height 30
checkbox input "true"
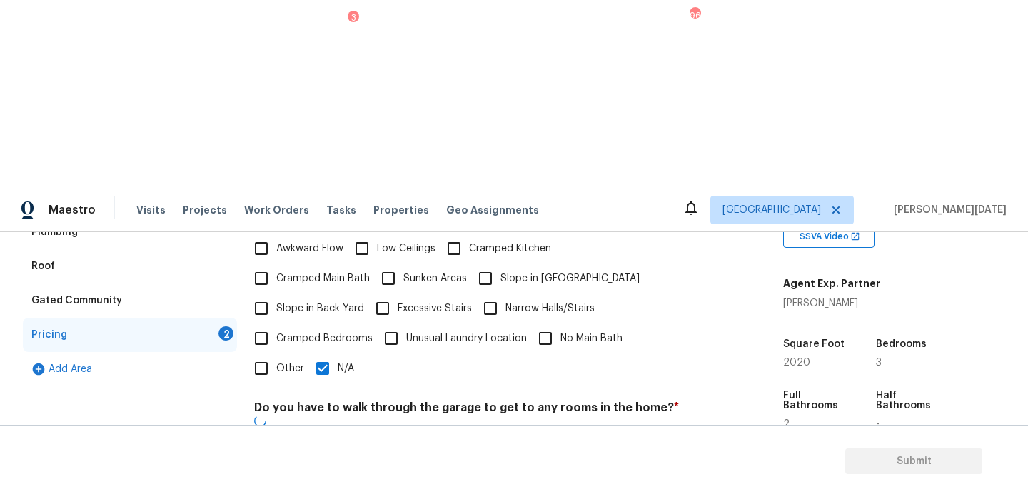
checkbox input "true"
click at [323, 408] on div "Pricing Does the home have any additions? * Yes No N/A Does the home have any l…" at bounding box center [466, 349] width 425 height 543
checkbox input "true"
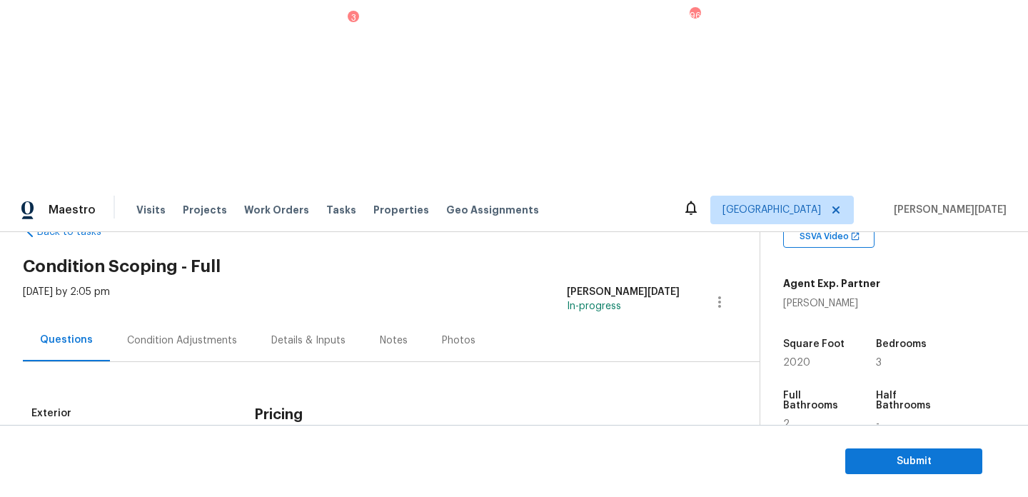
scroll to position [0, 0]
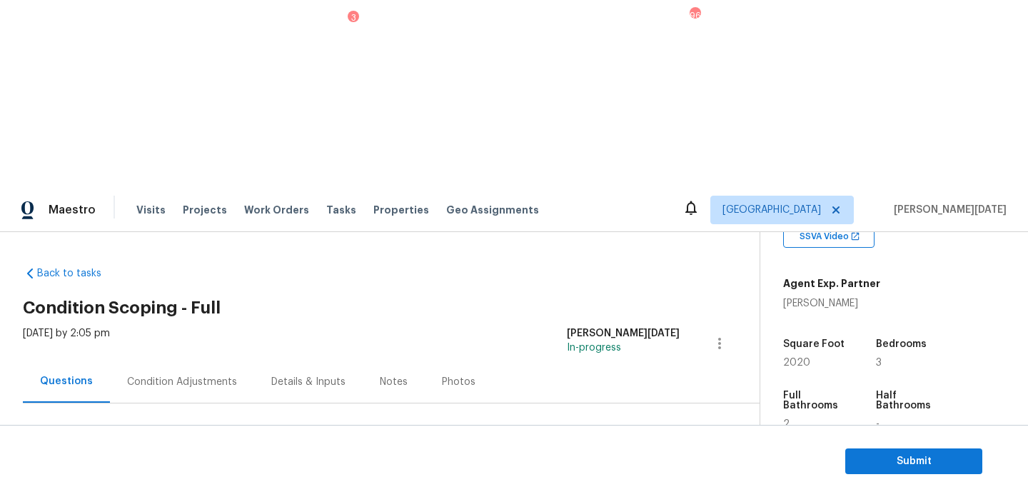
click at [168, 375] on div "Condition Adjustments" at bounding box center [182, 382] width 110 height 14
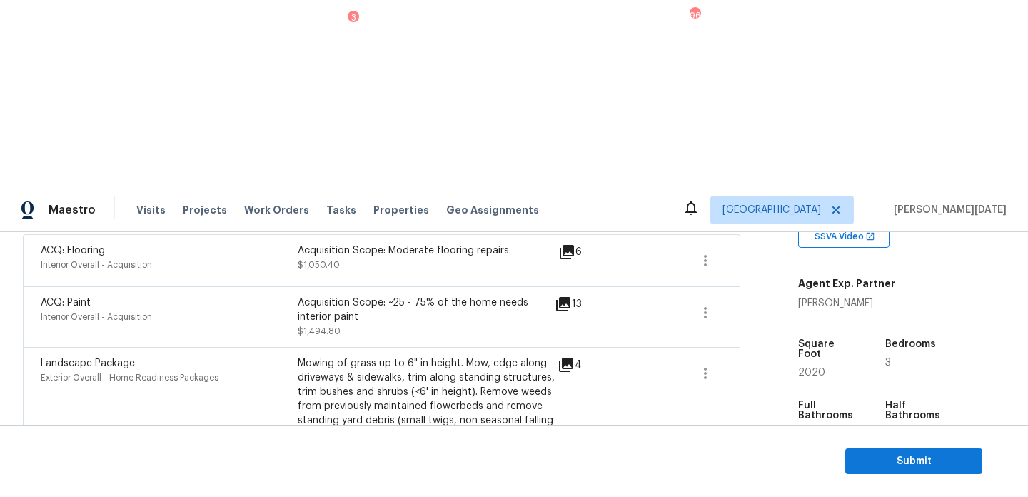
scroll to position [642, 0]
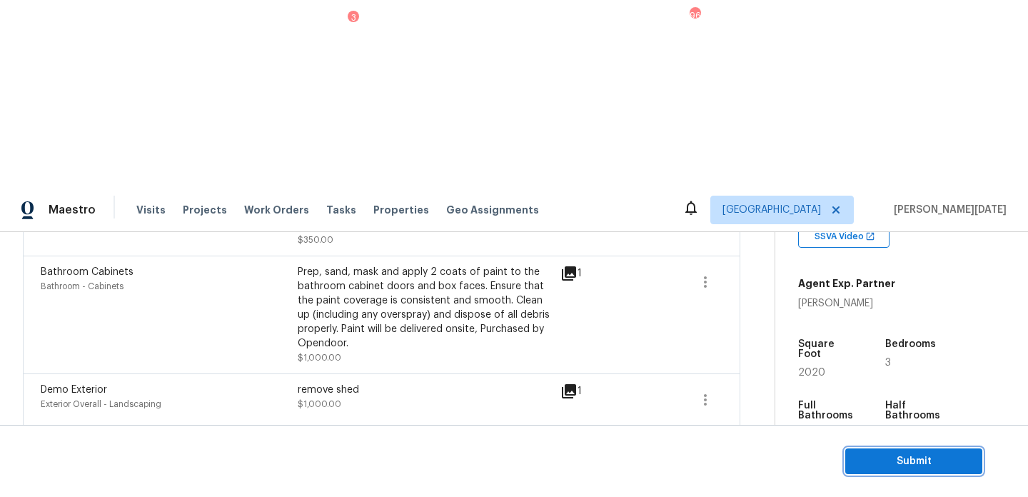
click at [892, 457] on span "Submit" at bounding box center [914, 462] width 114 height 18
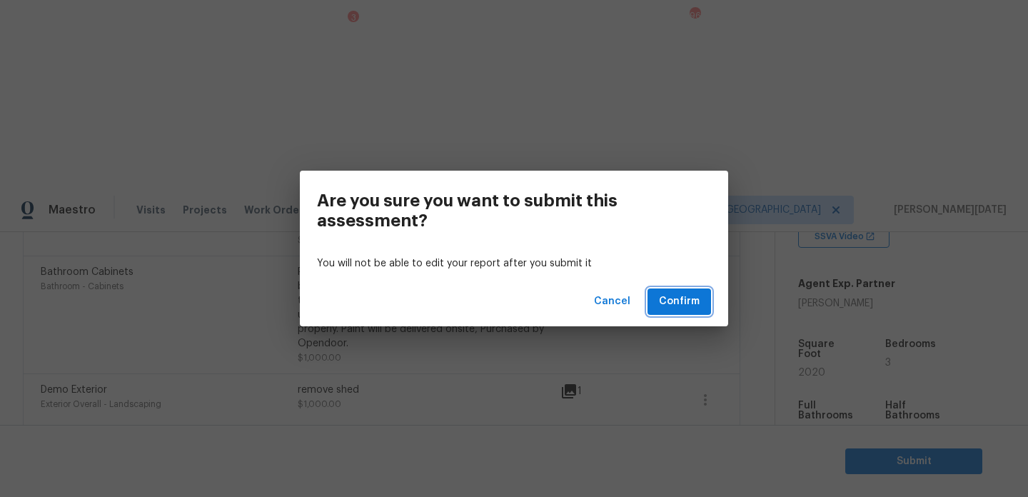
click at [687, 303] on span "Confirm" at bounding box center [679, 302] width 41 height 18
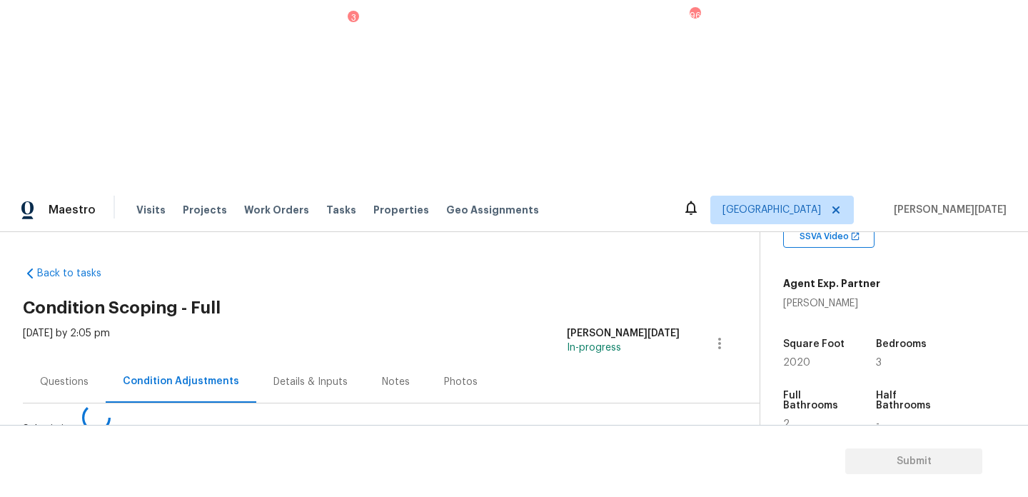
scroll to position [0, 0]
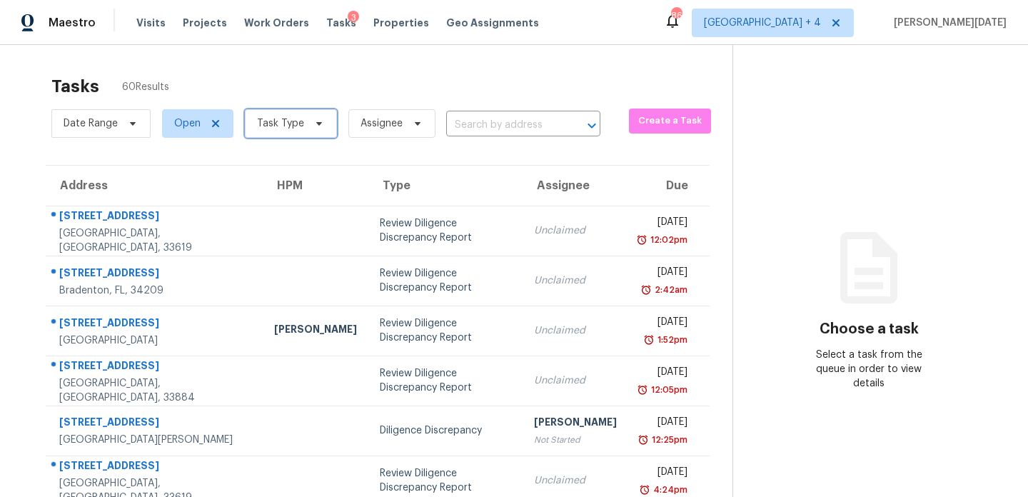
click at [320, 123] on icon at bounding box center [318, 123] width 11 height 11
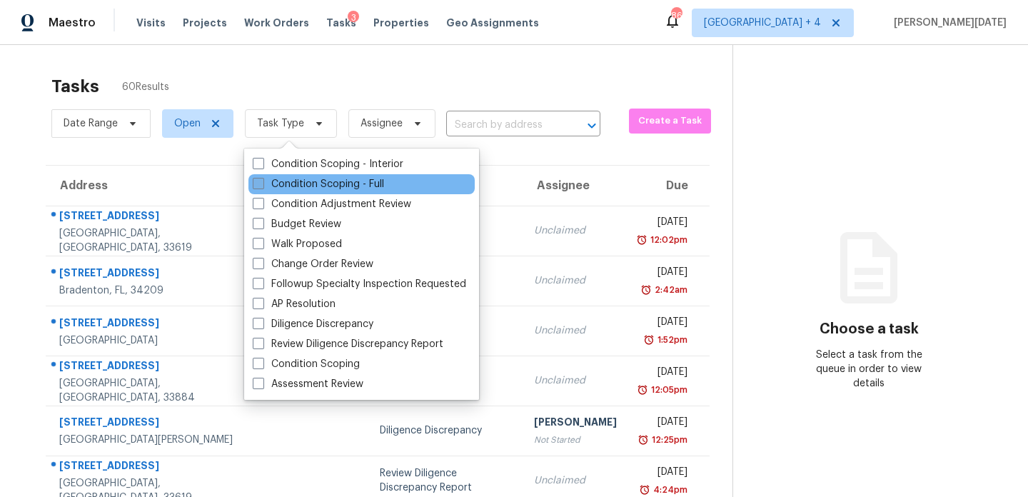
click at [298, 186] on label "Condition Scoping - Full" at bounding box center [318, 184] width 131 height 14
click at [262, 186] on input "Condition Scoping - Full" at bounding box center [257, 181] width 9 height 9
checkbox input "true"
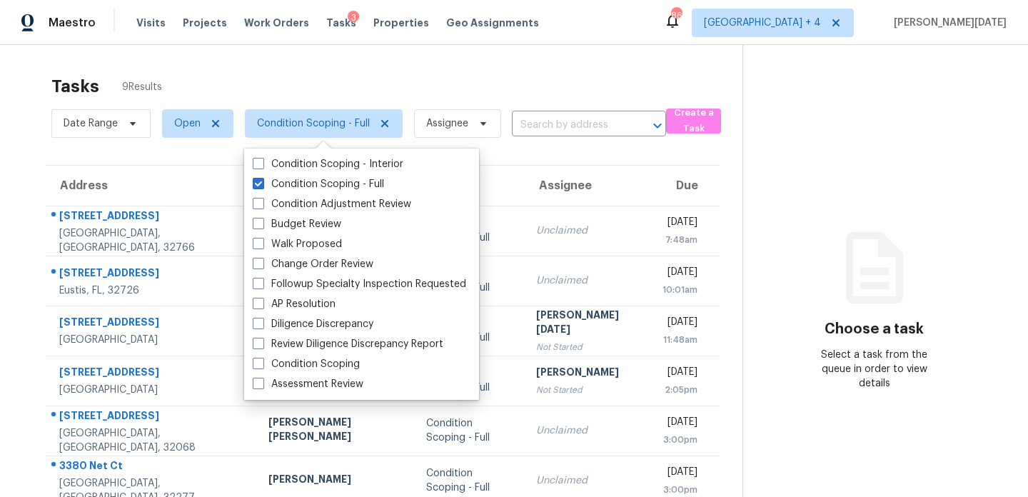
click at [574, 57] on div "Tasks 9 Results Date Range Open Condition Scoping - Full Assignee ​ Create a Ta…" at bounding box center [514, 356] width 1028 height 622
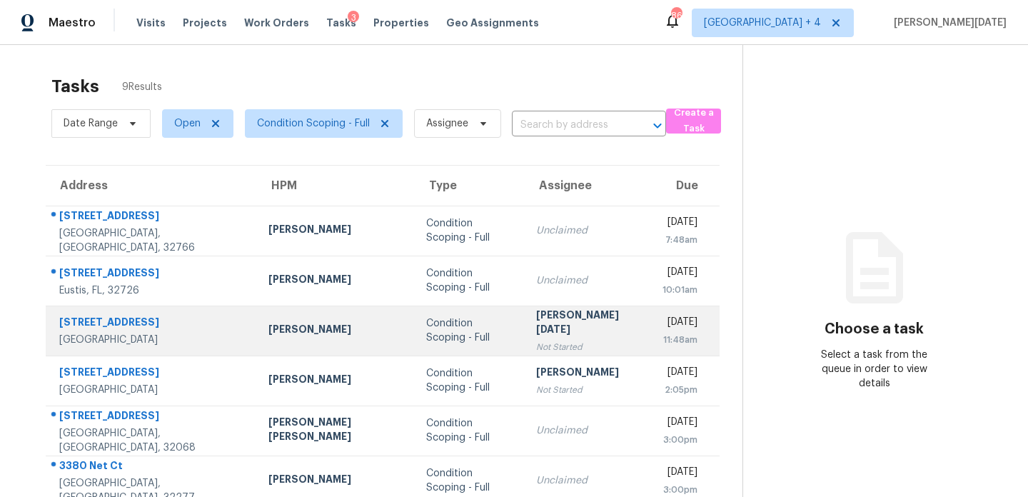
click at [555, 325] on div "[PERSON_NAME][DATE]" at bounding box center [588, 324] width 104 height 32
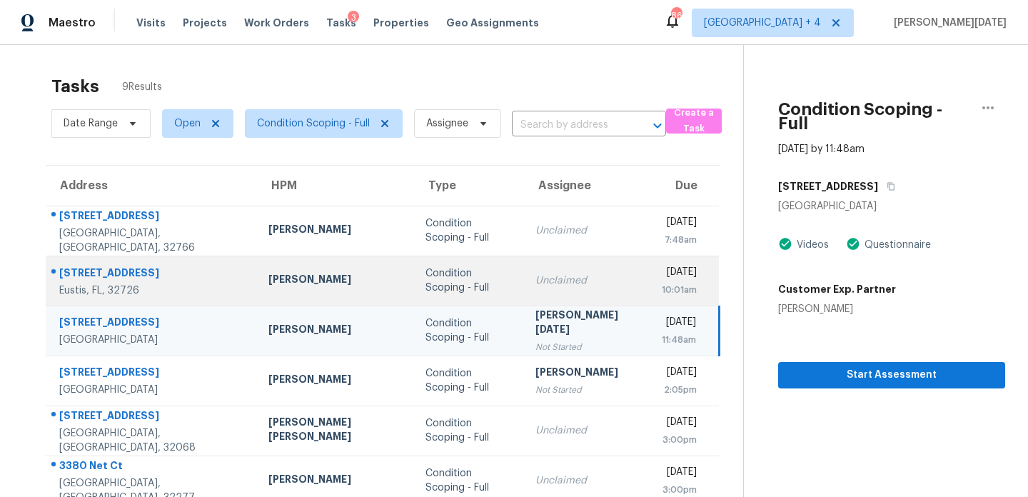
scroll to position [170, 0]
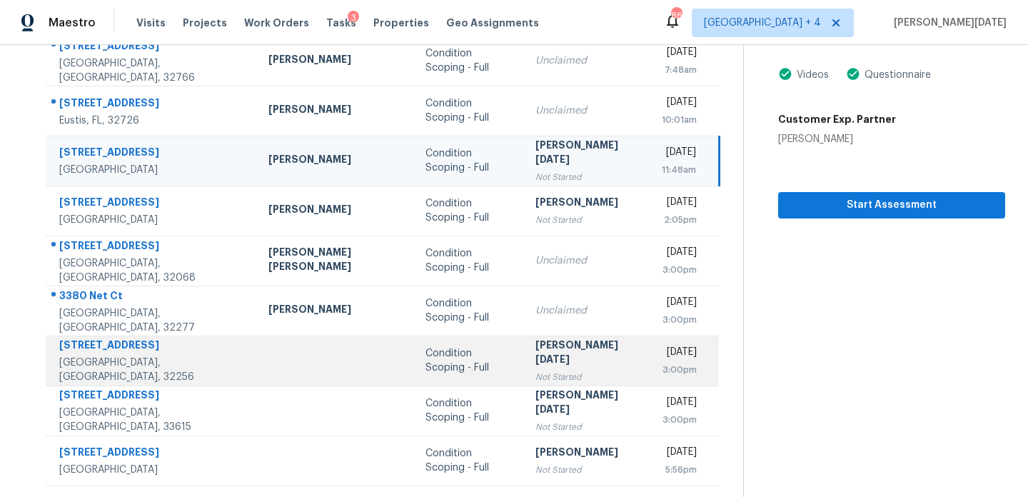
click at [524, 380] on td "[PERSON_NAME][DATE] Not Started" at bounding box center [587, 360] width 126 height 50
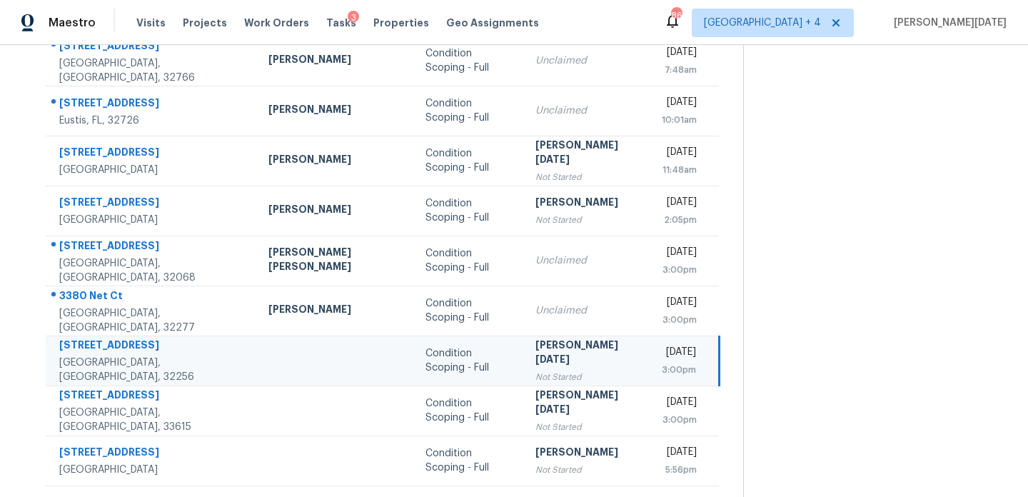
click at [535, 375] on div "Not Started" at bounding box center [587, 377] width 104 height 14
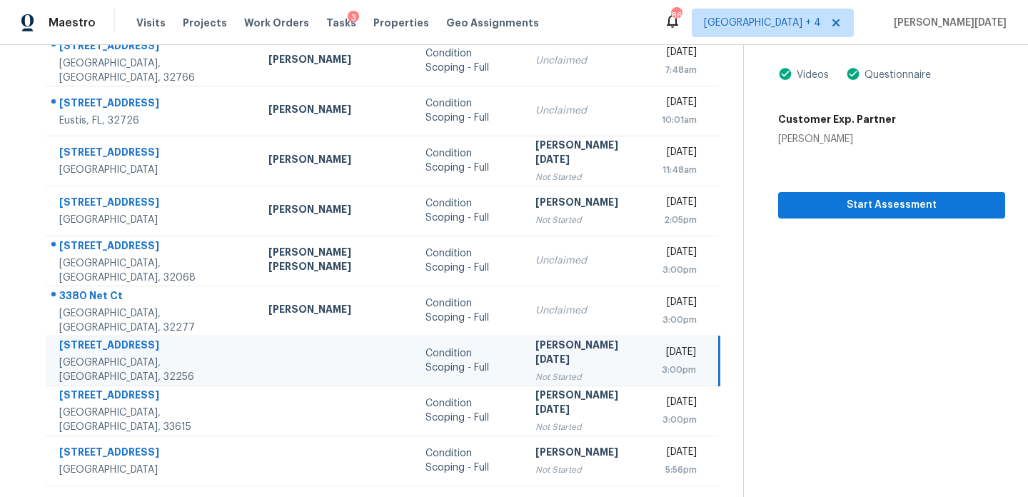
click at [543, 370] on div "Not Started" at bounding box center [587, 377] width 104 height 14
click at [802, 196] on span "Start Assessment" at bounding box center [891, 205] width 204 height 18
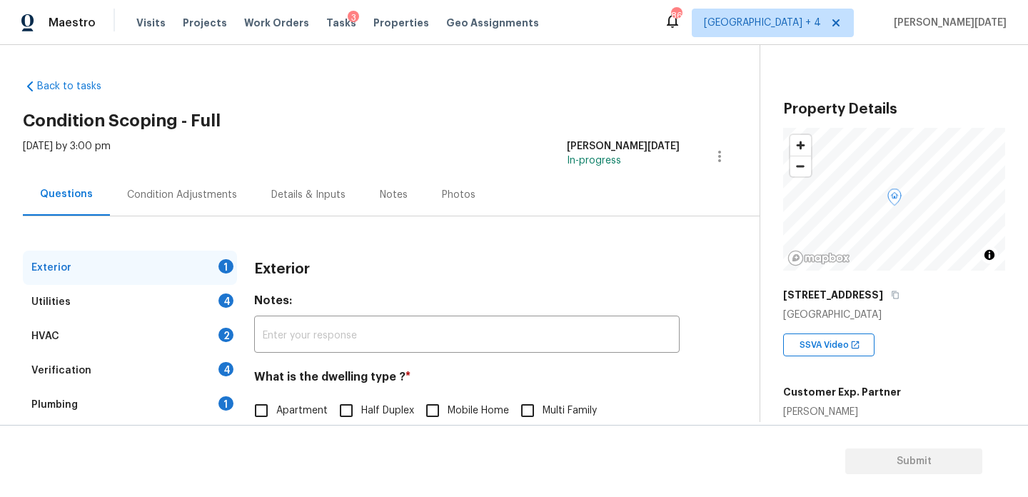
click at [192, 196] on div "Condition Adjustments" at bounding box center [182, 195] width 110 height 14
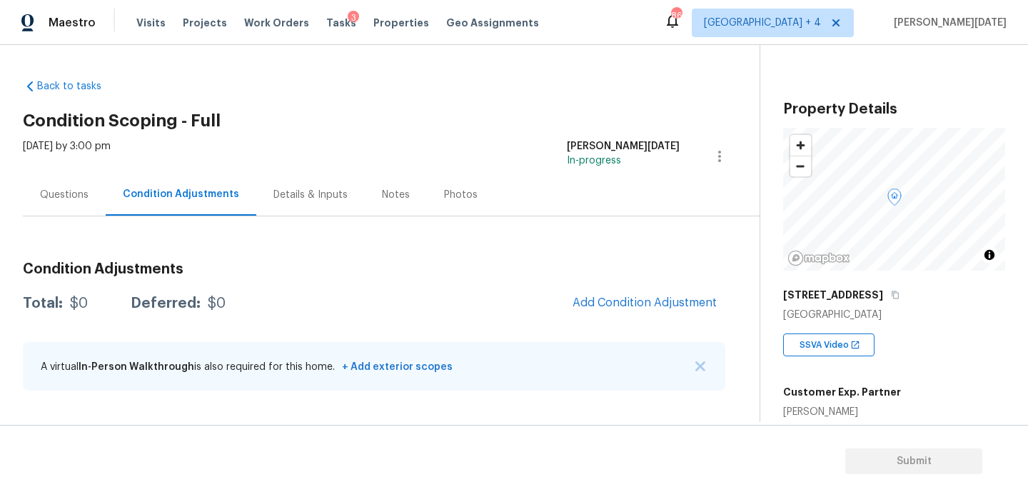
click at [511, 136] on div "Back to tasks Condition Scoping - Full [DATE] by 3:00 pm [PERSON_NAME][DATE] In…" at bounding box center [391, 238] width 737 height 340
click at [327, 21] on span "Tasks" at bounding box center [341, 23] width 30 height 10
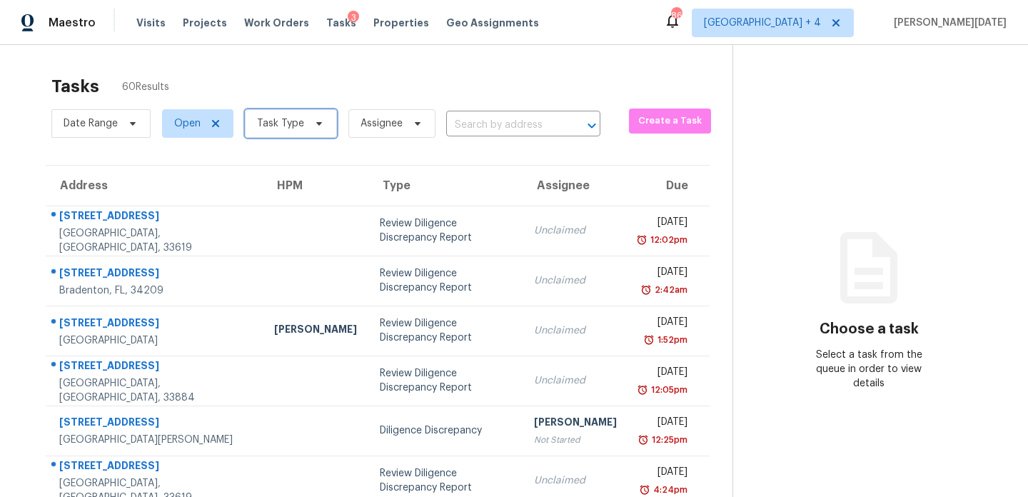
click at [295, 127] on span "Task Type" at bounding box center [280, 123] width 47 height 14
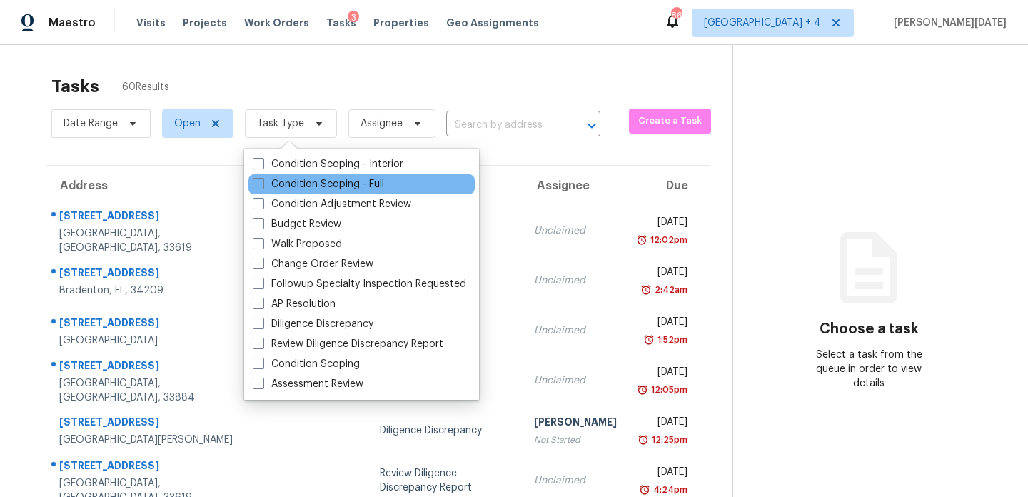
click at [285, 193] on div "Condition Scoping - Full" at bounding box center [361, 184] width 226 height 20
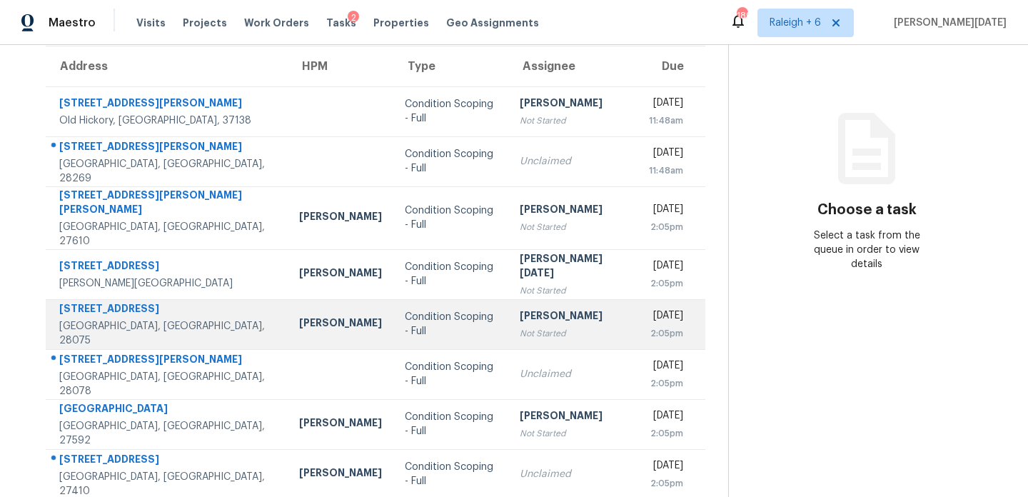
scroll to position [232, 0]
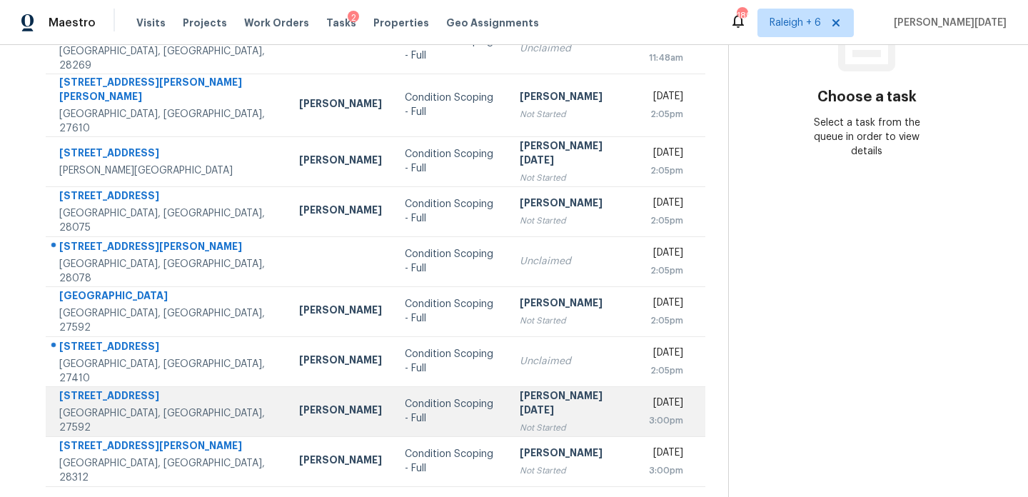
click at [508, 409] on td "[PERSON_NAME][DATE] Not Started" at bounding box center [572, 411] width 129 height 50
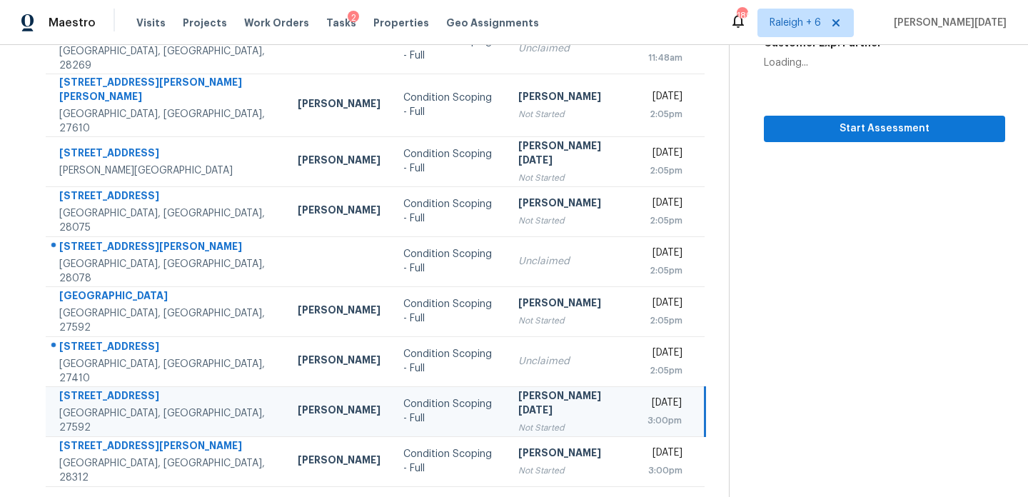
click at [518, 397] on div "[PERSON_NAME][DATE]" at bounding box center [571, 404] width 106 height 32
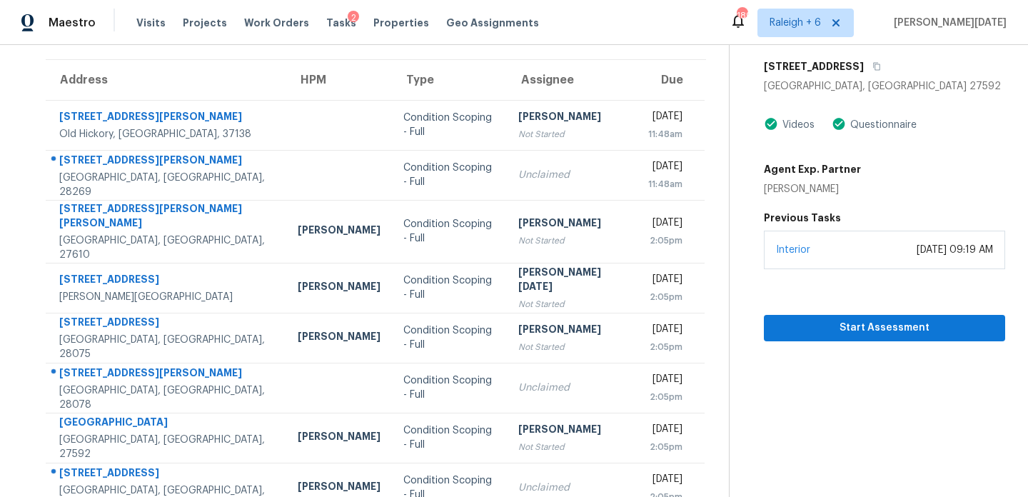
scroll to position [94, 0]
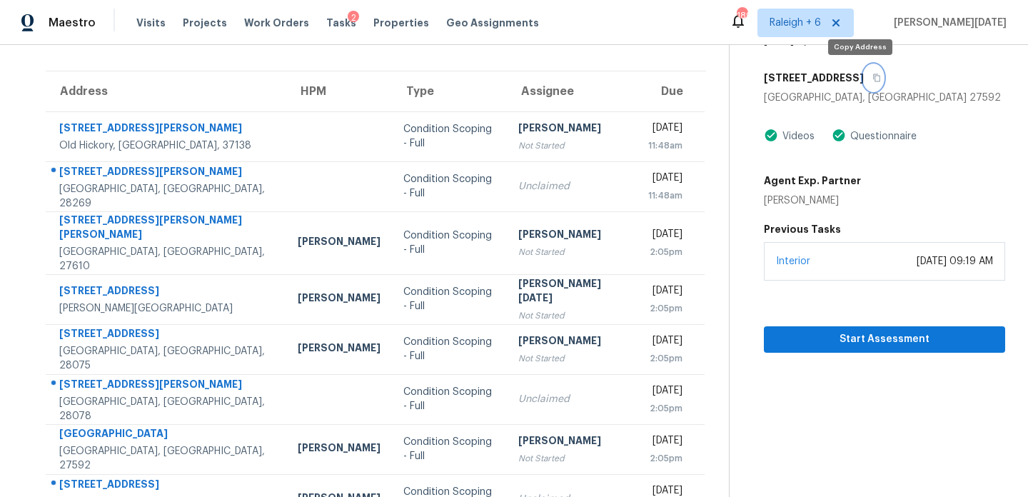
click at [872, 78] on icon "button" at bounding box center [876, 78] width 9 height 9
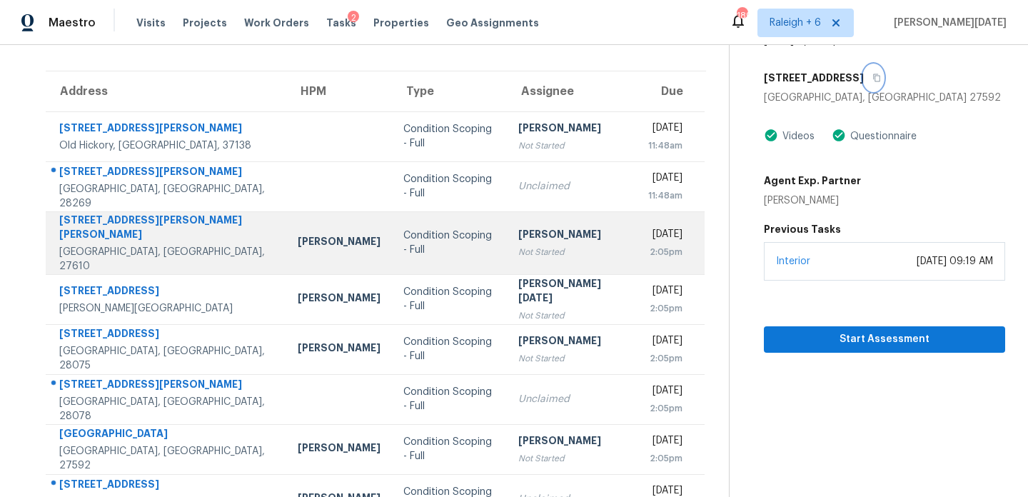
scroll to position [246, 0]
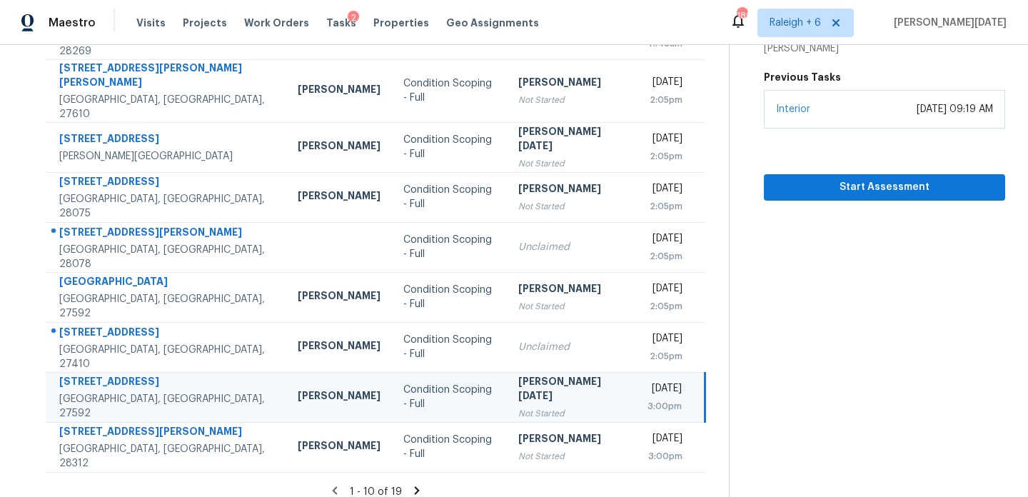
click at [647, 381] on div "Wed, Oct 1st 2025" at bounding box center [664, 390] width 34 height 18
click at [807, 178] on span "Start Assessment" at bounding box center [884, 187] width 218 height 18
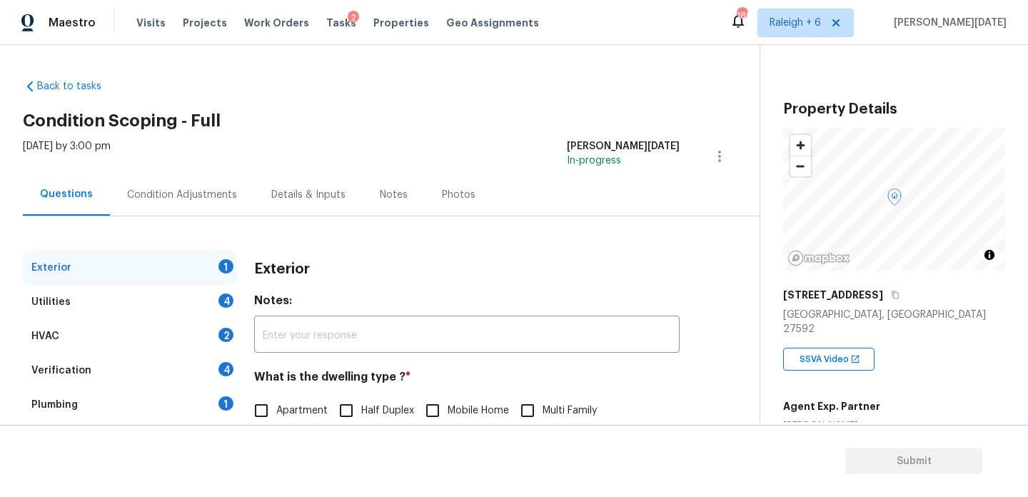
click at [208, 210] on div "Condition Adjustments" at bounding box center [182, 194] width 144 height 42
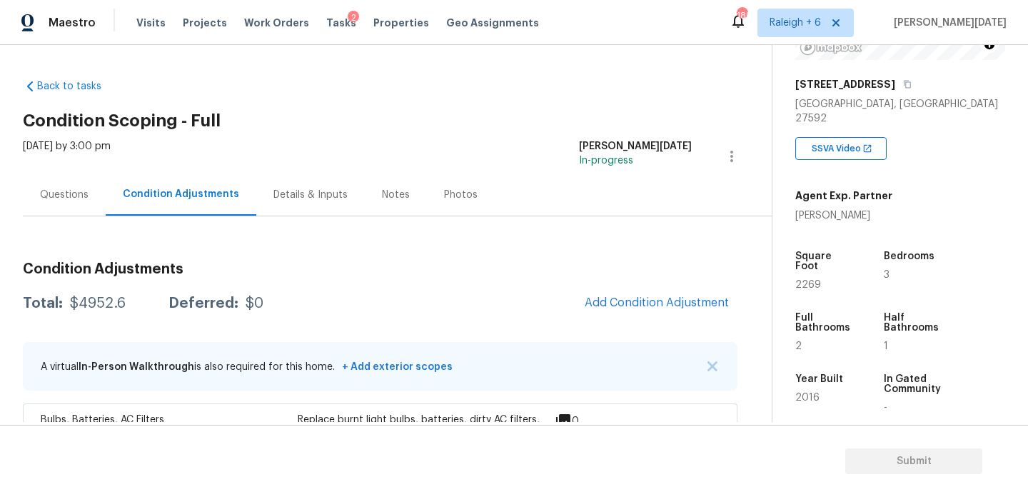
scroll to position [242, 0]
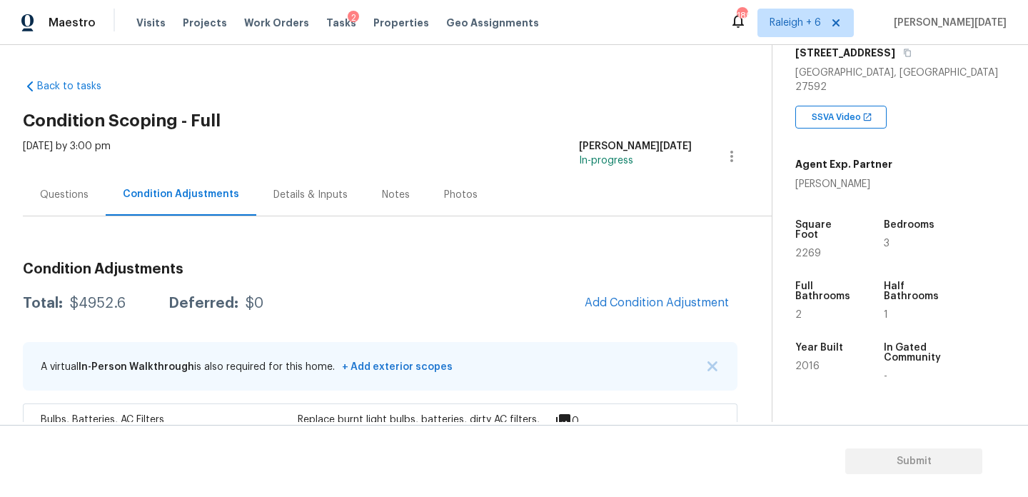
click at [808, 248] on span "2269" at bounding box center [808, 253] width 26 height 10
copy span "2269"
click at [76, 193] on div "Questions" at bounding box center [64, 195] width 49 height 14
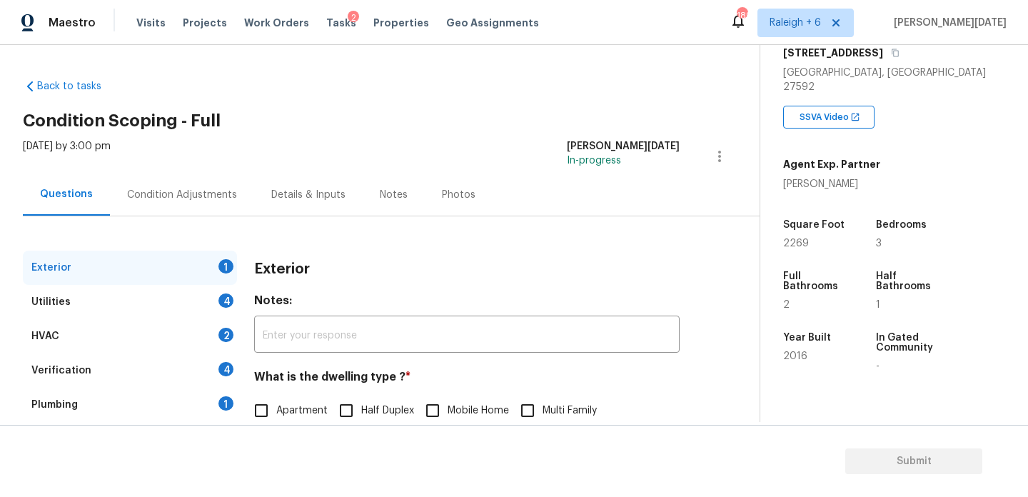
scroll to position [191, 0]
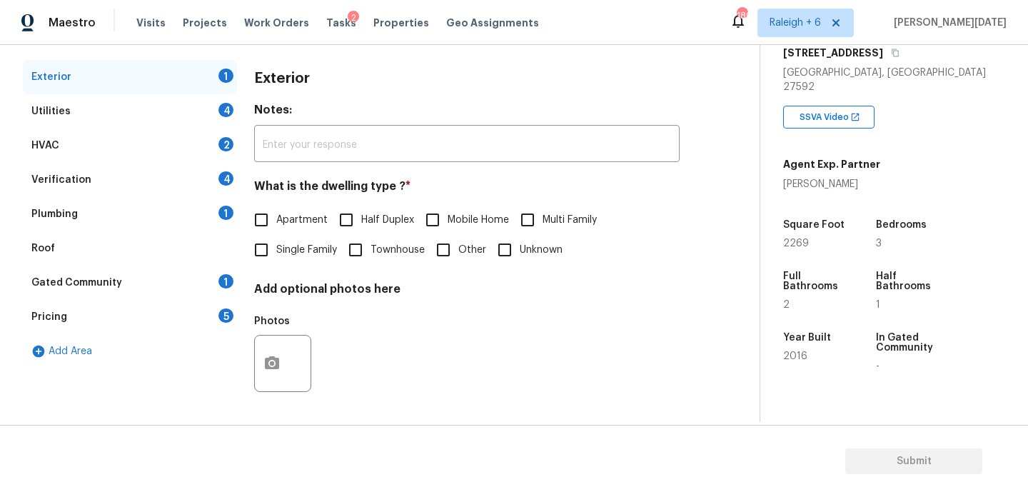
click at [211, 110] on div "Utilities 4" at bounding box center [130, 111] width 214 height 34
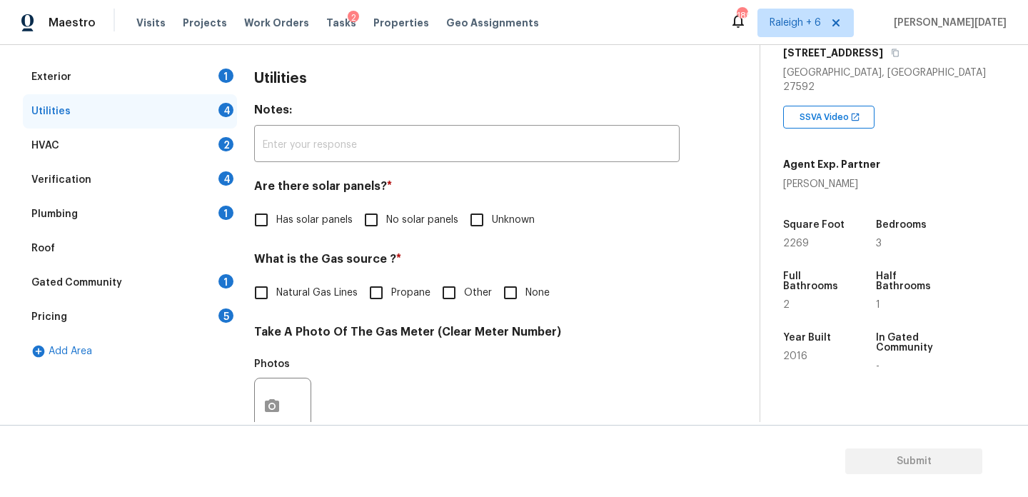
scroll to position [270, 0]
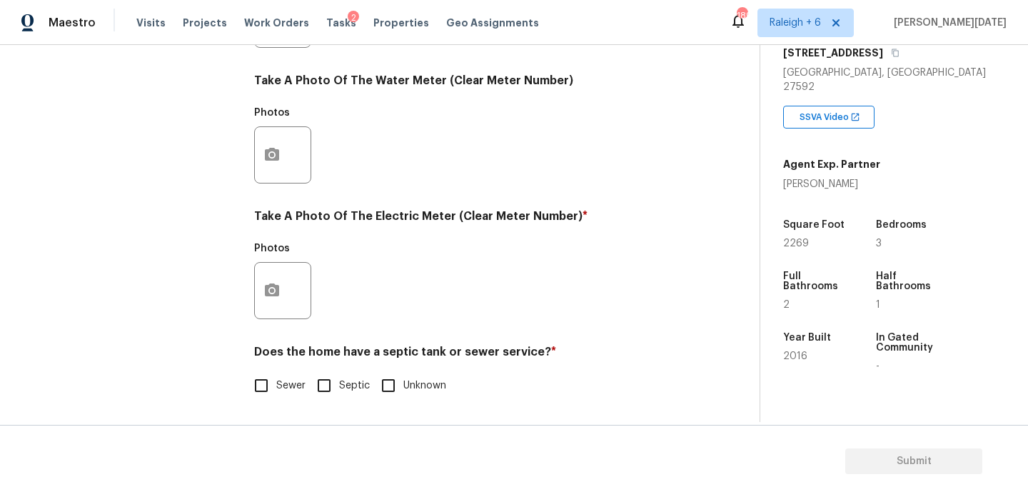
click at [333, 375] on input "Septic" at bounding box center [324, 385] width 30 height 30
checkbox input "true"
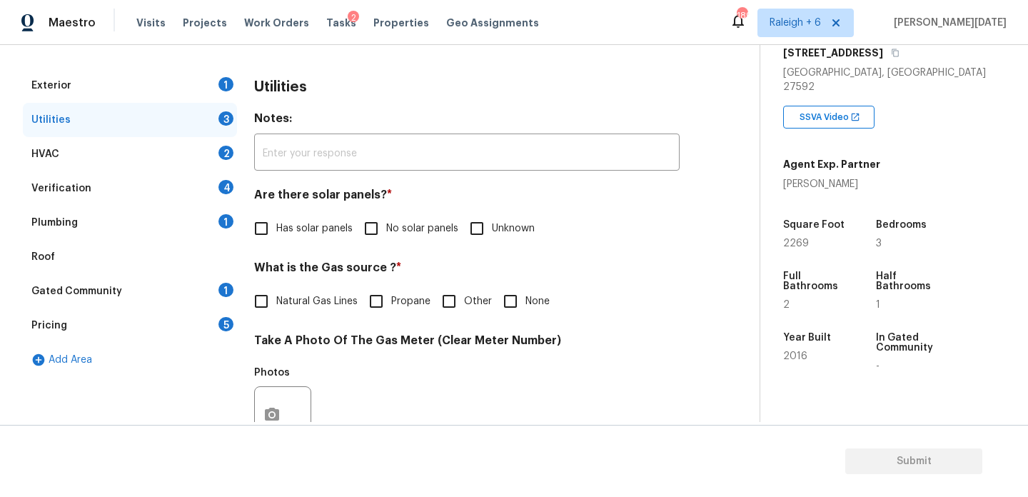
click at [205, 222] on div "Plumbing 1" at bounding box center [130, 223] width 214 height 34
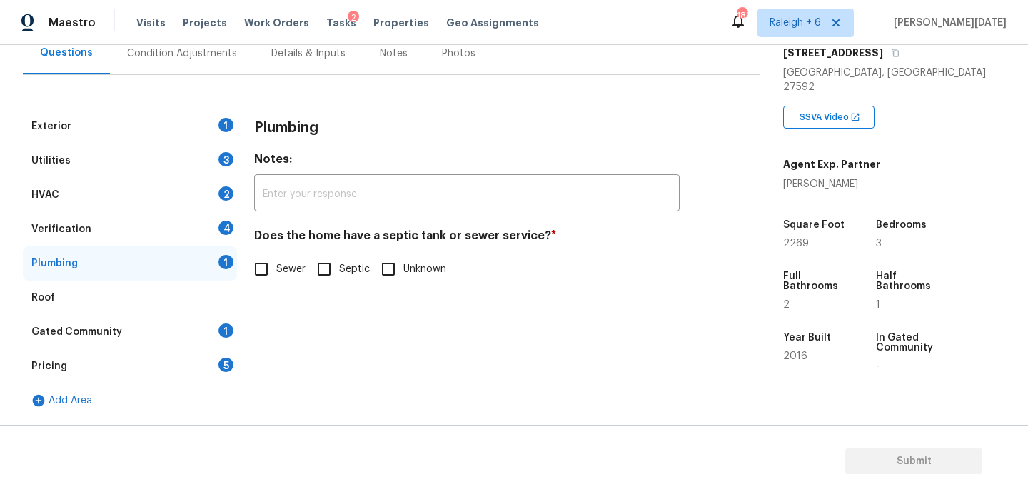
click at [327, 277] on input "Septic" at bounding box center [324, 269] width 30 height 30
checkbox input "true"
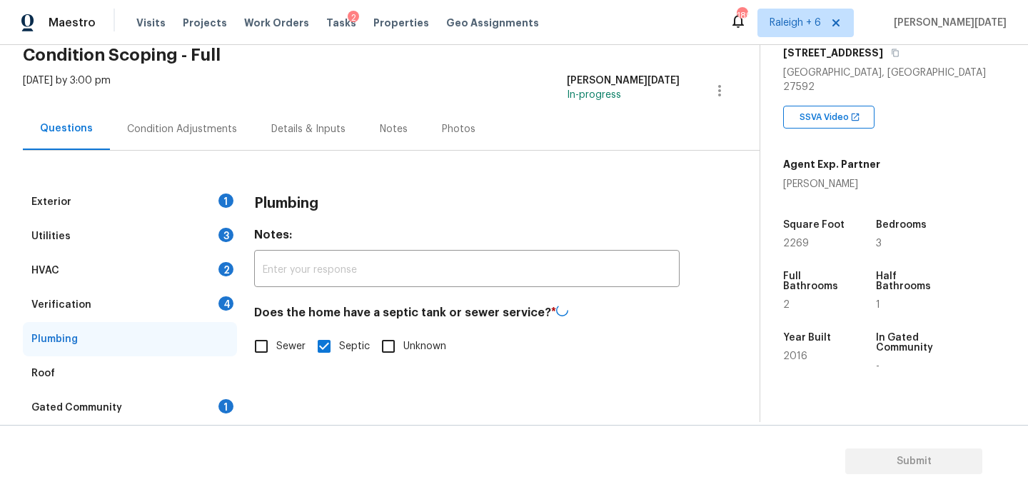
scroll to position [0, 0]
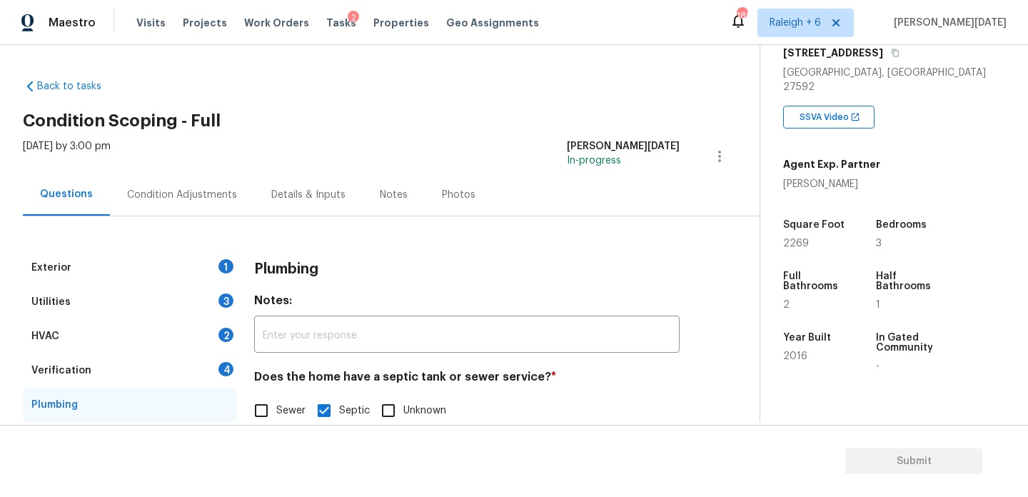
click at [171, 203] on div "Condition Adjustments" at bounding box center [182, 194] width 144 height 42
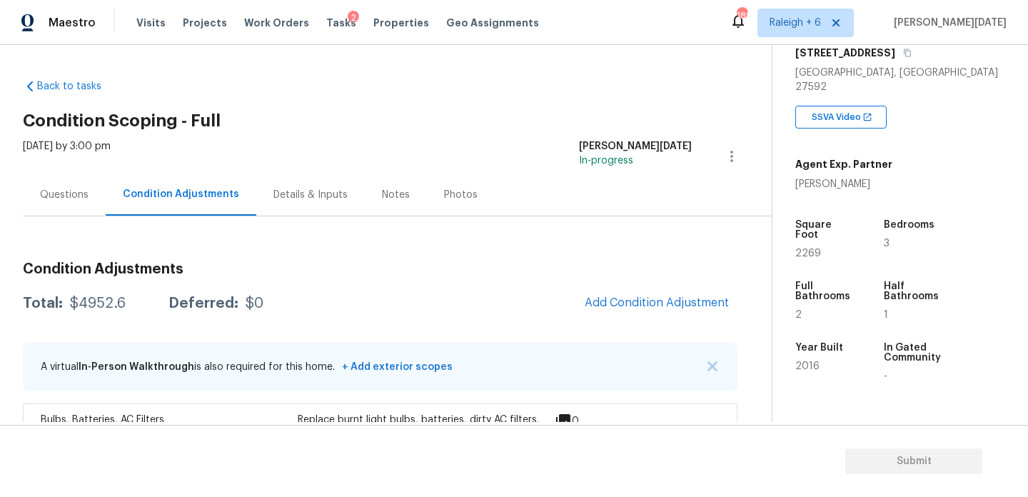
click at [804, 248] on span "2269" at bounding box center [808, 253] width 26 height 10
copy span "2269"
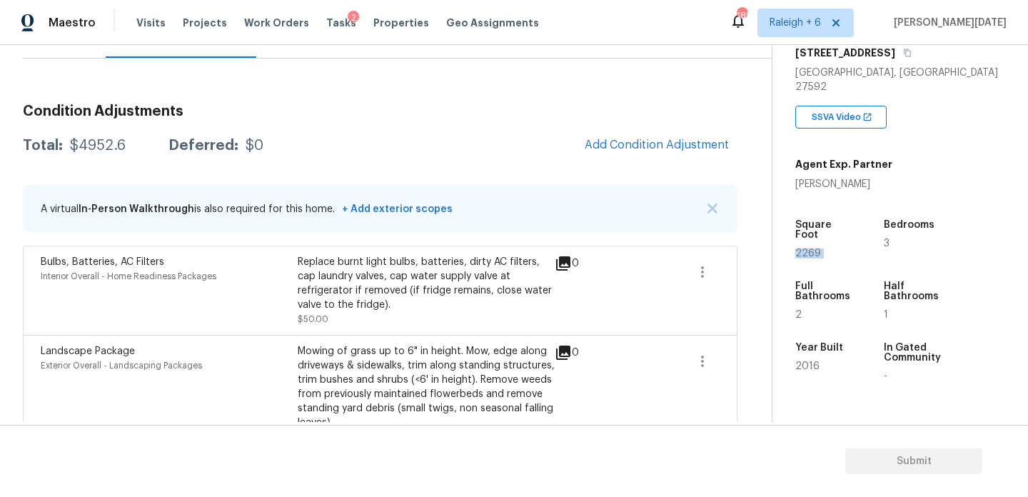
scroll to position [154, 0]
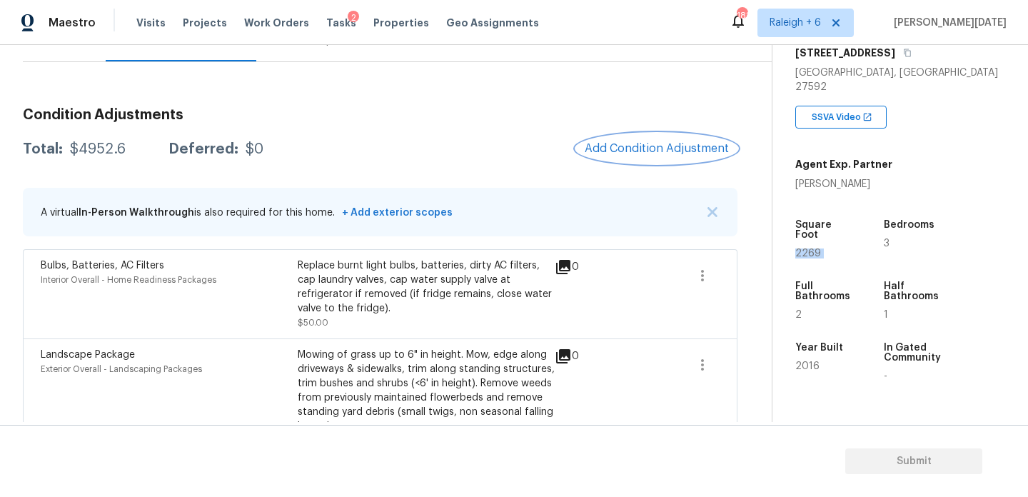
click at [640, 157] on button "Add Condition Adjustment" at bounding box center [656, 148] width 161 height 30
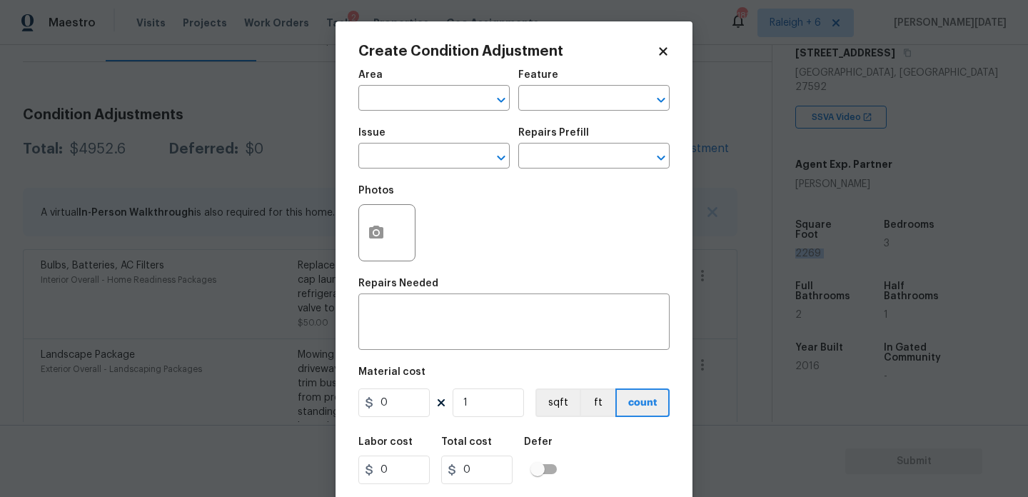
click at [410, 111] on span "Area ​" at bounding box center [433, 90] width 151 height 58
click at [386, 109] on input "text" at bounding box center [413, 100] width 111 height 22
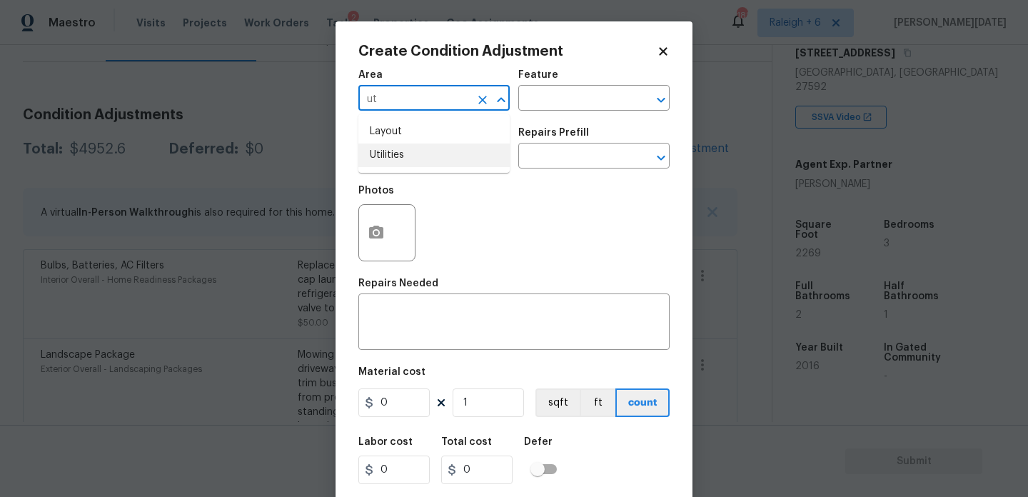
click at [393, 160] on li "Utilities" at bounding box center [433, 155] width 151 height 24
type input "Utilities"
click at [393, 160] on input "text" at bounding box center [413, 157] width 111 height 22
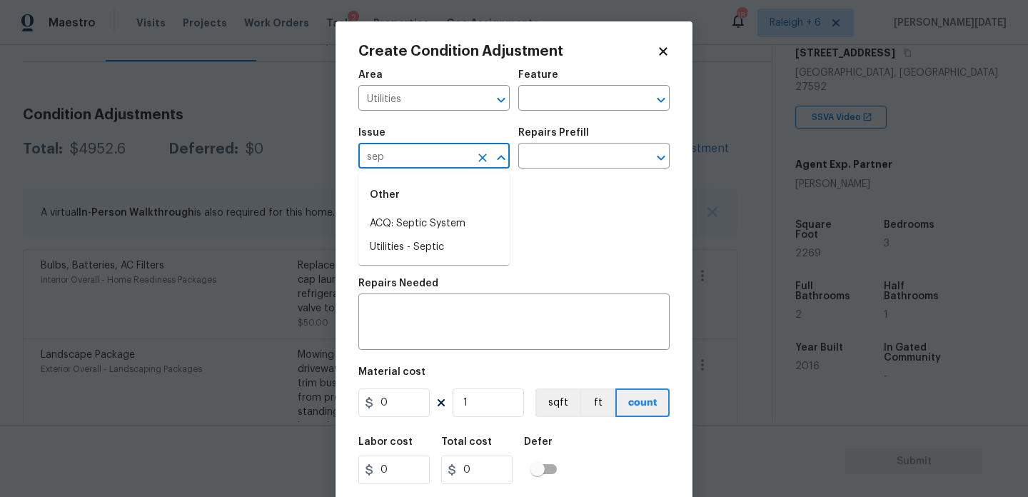
click at [397, 213] on li "ACQ: Septic System" at bounding box center [433, 224] width 151 height 24
type input "ACQ: Septic System"
click at [539, 160] on input "text" at bounding box center [573, 157] width 111 height 22
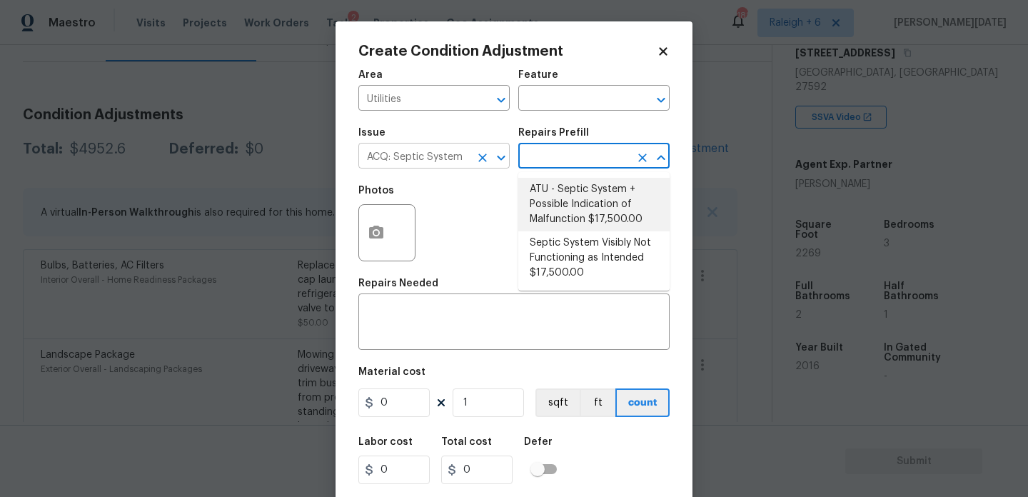
click at [494, 158] on icon "Open" at bounding box center [501, 157] width 17 height 17
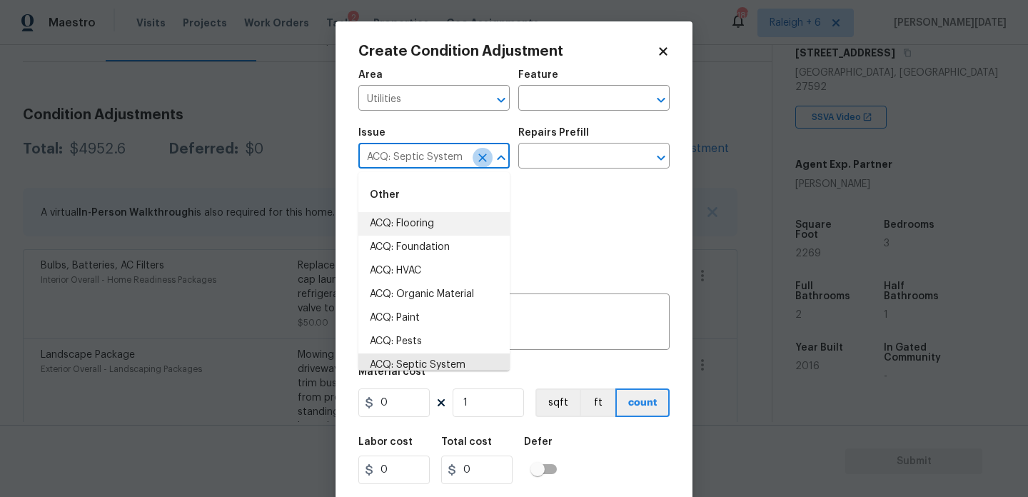
click at [482, 160] on icon "Clear" at bounding box center [482, 158] width 14 height 14
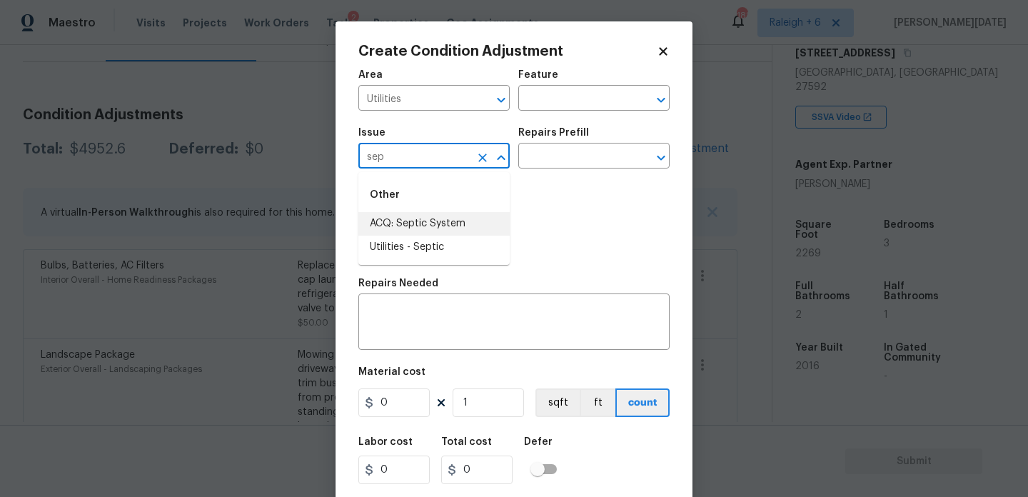
click at [443, 250] on li "Utilities - Septic" at bounding box center [433, 248] width 151 height 24
type input "Utilities - Septic"
click at [580, 153] on input "text" at bounding box center [573, 157] width 111 height 22
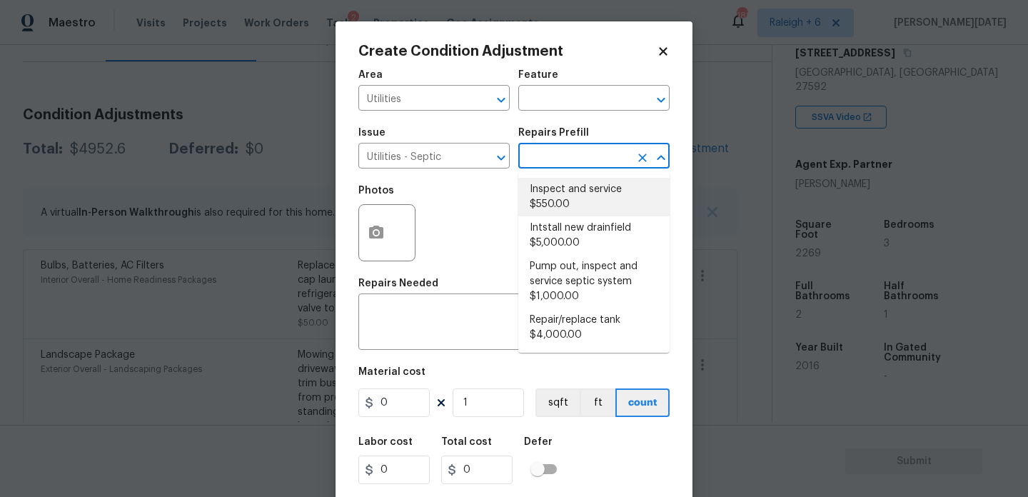
click at [570, 200] on li "Inspect and service $550.00" at bounding box center [593, 197] width 151 height 39
type textarea "Pump and inspect septic tank and provide clean bill of health from specialist c…"
type input "550"
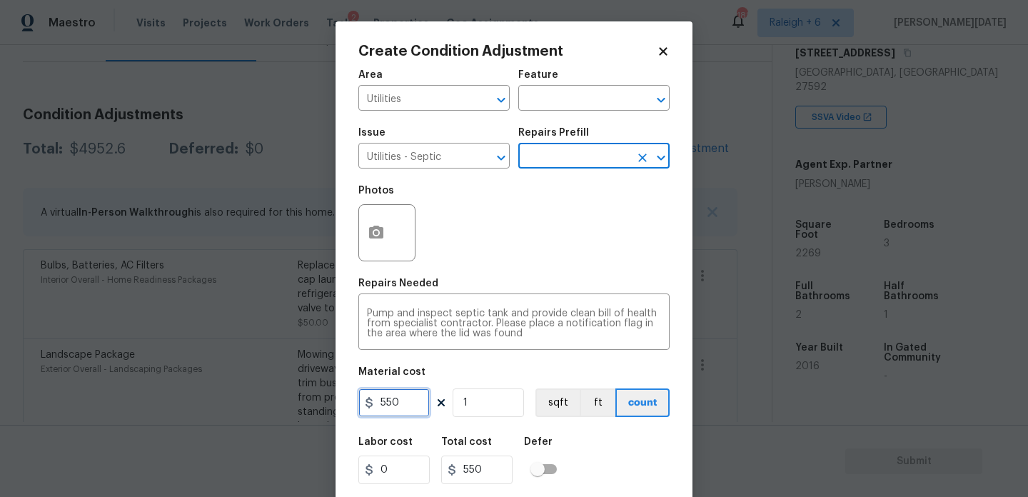
drag, startPoint x: 414, startPoint y: 409, endPoint x: 223, endPoint y: 409, distance: 190.6
click at [223, 409] on div "Create Condition Adjustment Area Utilities ​ Feature ​ Issue Utilities - Septic…" at bounding box center [514, 248] width 1028 height 497
drag, startPoint x: 400, startPoint y: 396, endPoint x: 322, endPoint y: 396, distance: 77.8
click at [326, 396] on div "Create Condition Adjustment Area Utilities ​ Feature ​ Issue Utilities - Septic…" at bounding box center [514, 248] width 1028 height 497
drag, startPoint x: 353, startPoint y: 408, endPoint x: 283, endPoint y: 403, distance: 70.1
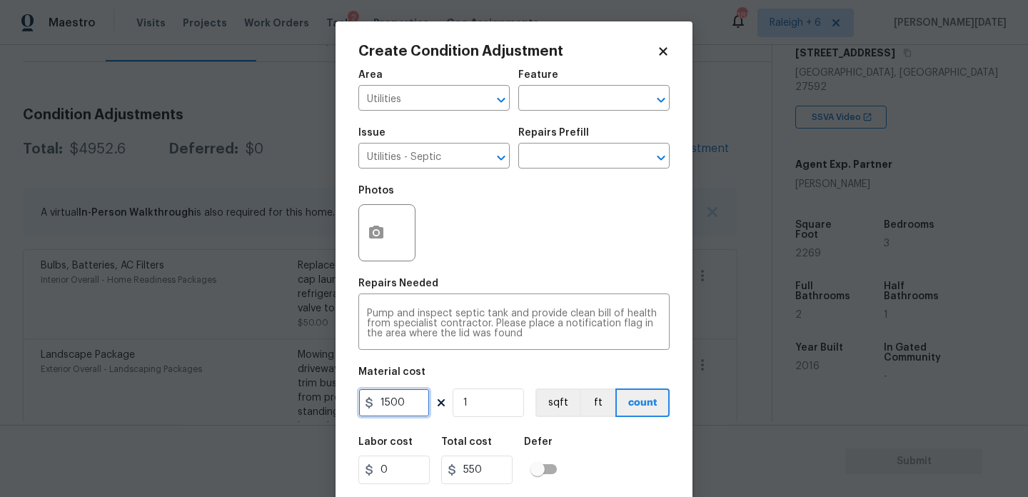
click at [283, 403] on div "Create Condition Adjustment Area Utilities ​ Feature ​ Issue Utilities - Septic…" at bounding box center [514, 248] width 1028 height 497
type input "2000"
click at [564, 257] on div "Photos" at bounding box center [513, 223] width 311 height 93
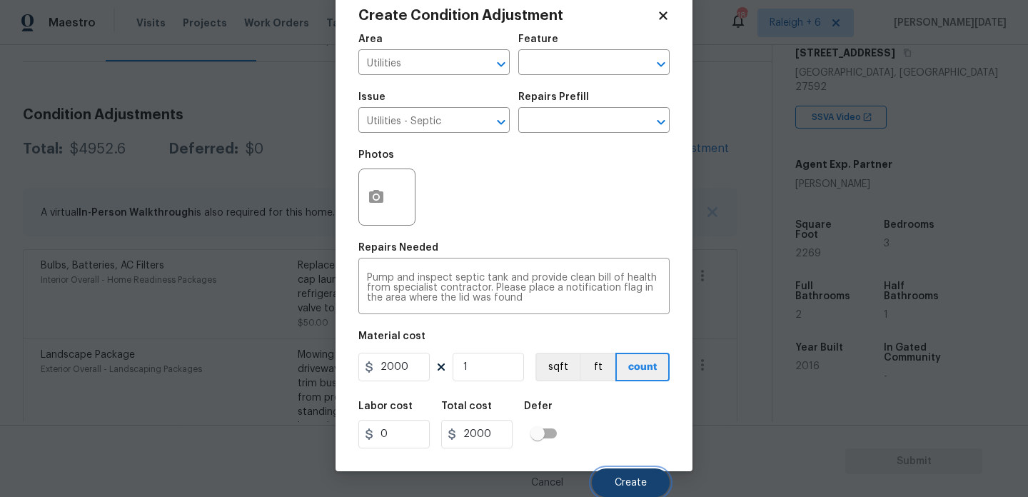
click at [617, 484] on span "Create" at bounding box center [631, 483] width 32 height 11
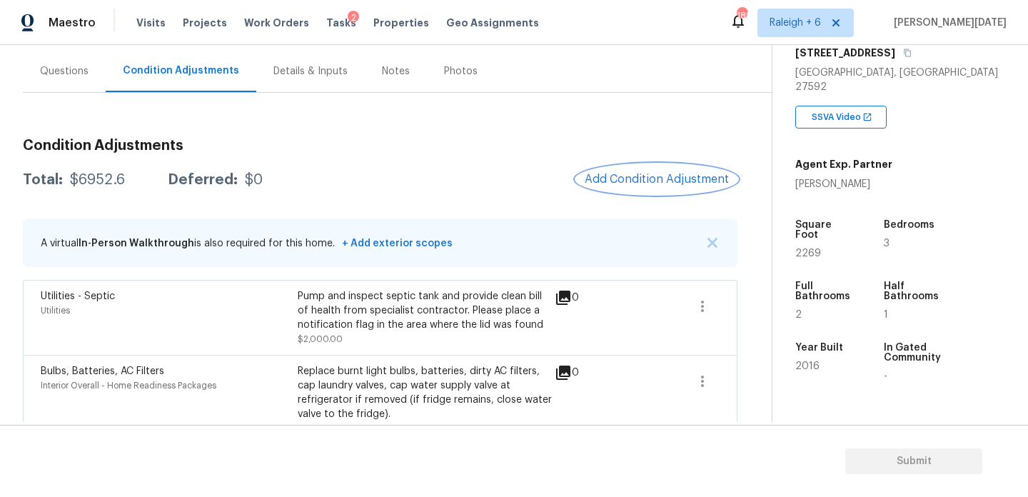
scroll to position [121, 0]
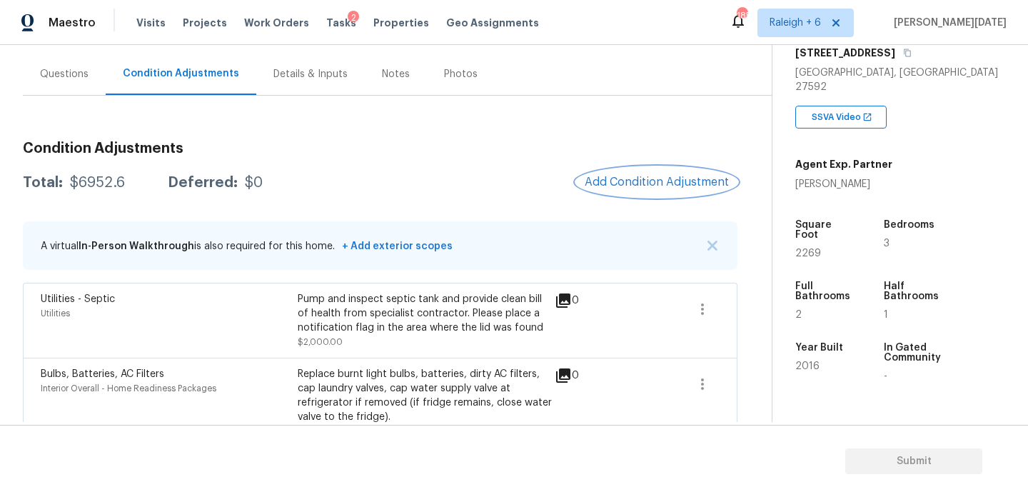
click at [625, 172] on button "Add Condition Adjustment" at bounding box center [656, 182] width 161 height 30
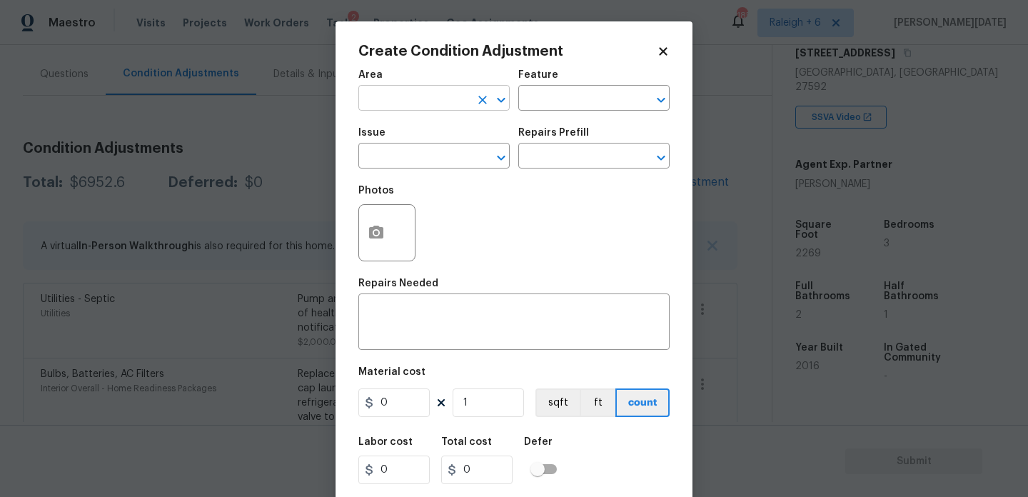
click at [413, 96] on input "text" at bounding box center [413, 100] width 111 height 22
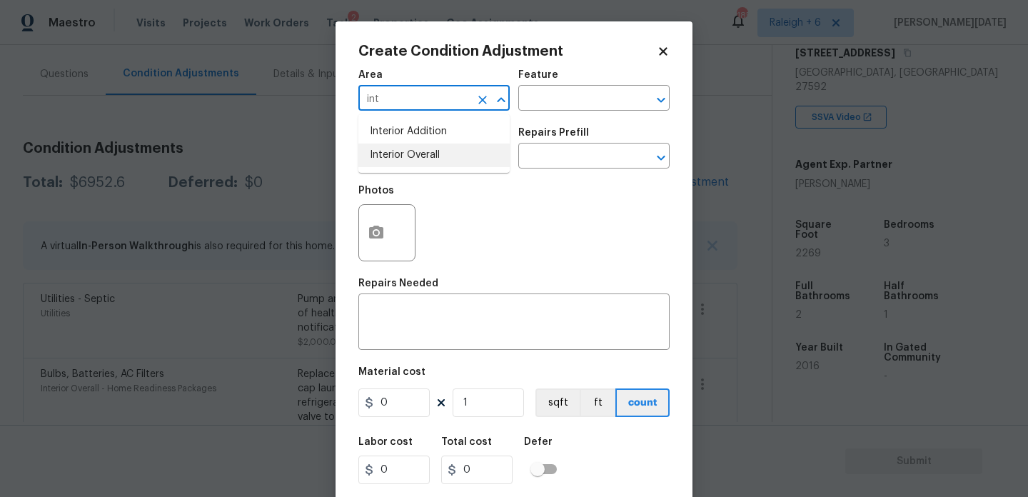
click at [423, 157] on li "Interior Overall" at bounding box center [433, 155] width 151 height 24
type input "Interior Overall"
click at [423, 157] on input "text" at bounding box center [413, 157] width 111 height 22
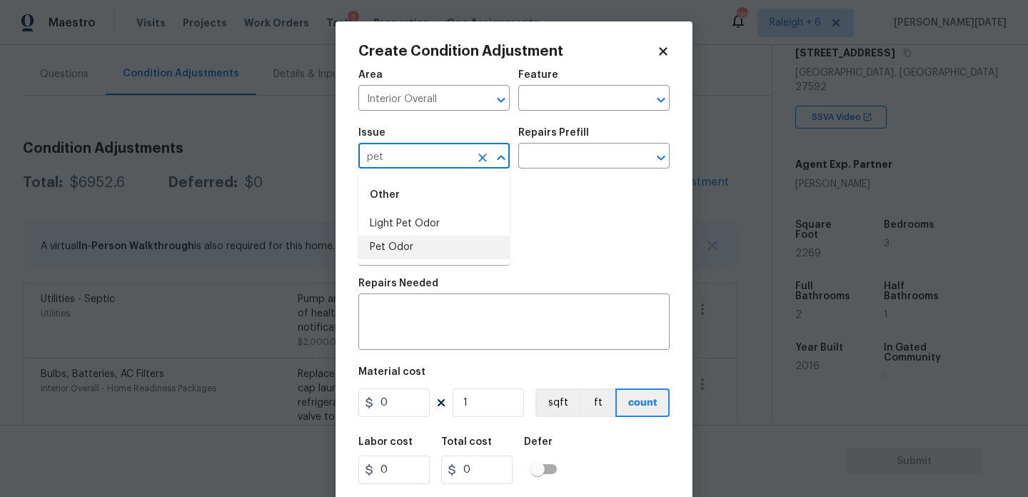
click at [431, 238] on li "Pet Odor" at bounding box center [433, 248] width 151 height 24
type input "Pet Odor"
click at [535, 158] on input "text" at bounding box center [573, 157] width 111 height 22
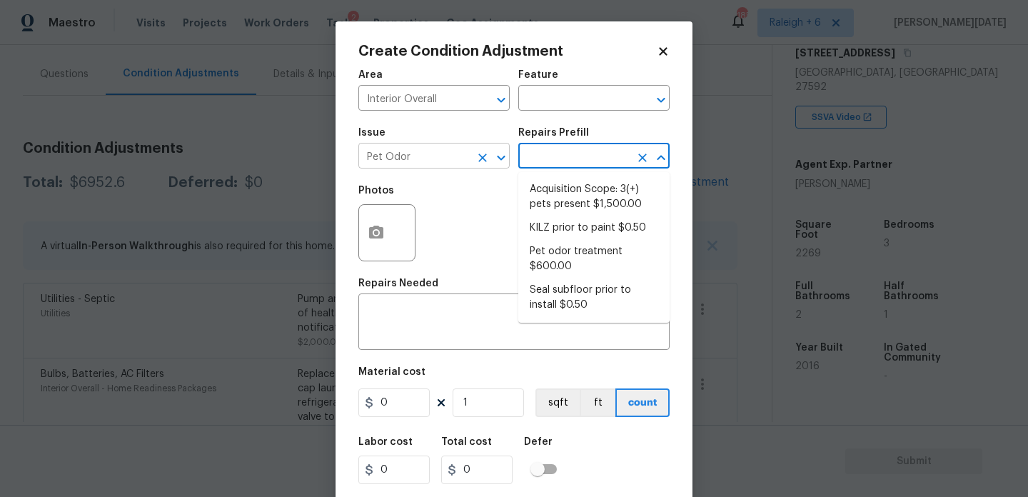
click at [474, 160] on button "Clear" at bounding box center [483, 158] width 20 height 20
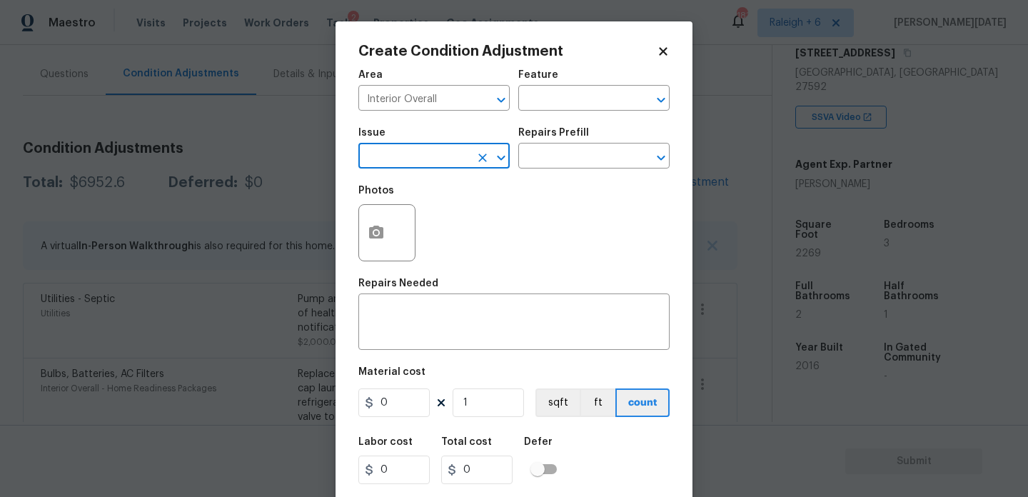
click at [474, 160] on button "Clear" at bounding box center [483, 158] width 20 height 20
click at [385, 153] on input "text" at bounding box center [413, 157] width 111 height 22
click at [413, 225] on li "Light Pet Odor" at bounding box center [433, 224] width 151 height 24
type input "Light Pet Odor"
click at [565, 171] on div "Issue Light Pet Odor ​ Repairs Prefill ​" at bounding box center [513, 148] width 311 height 58
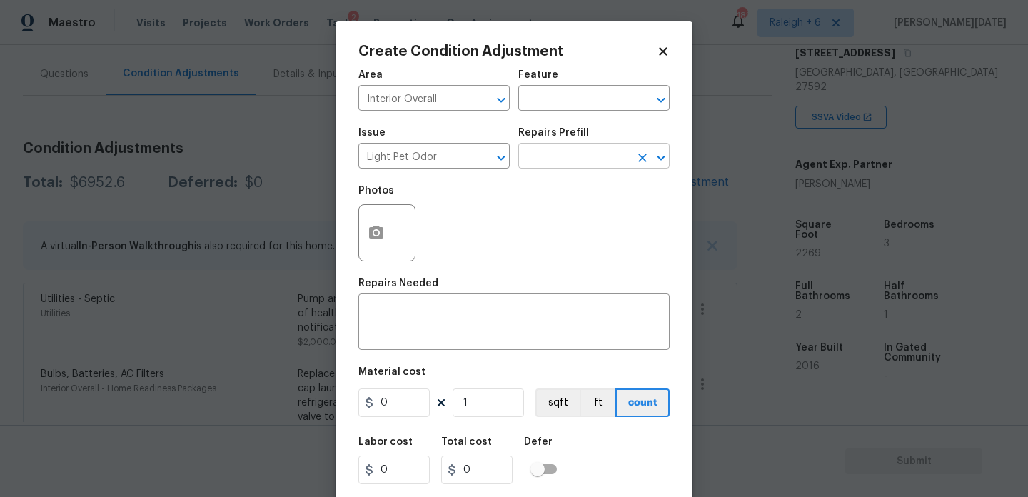
click at [587, 162] on input "text" at bounding box center [573, 157] width 111 height 22
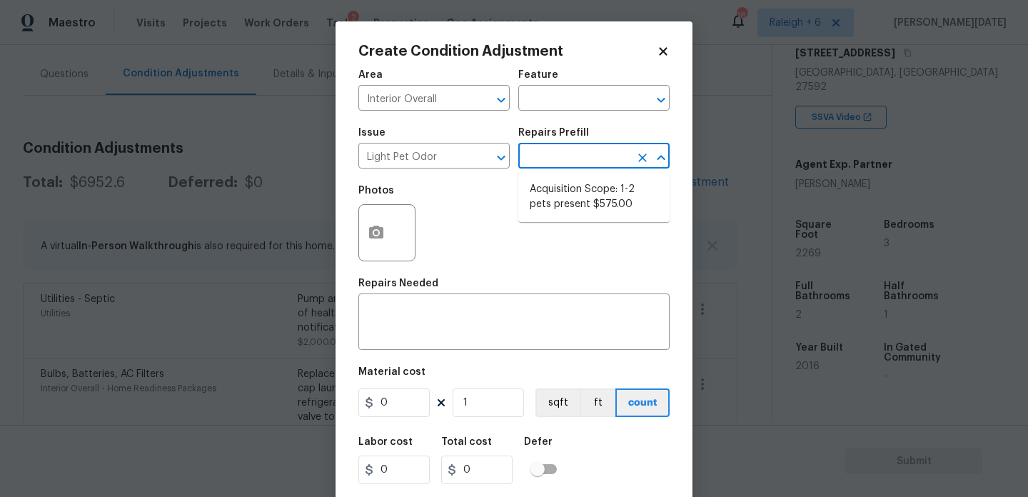
click at [585, 197] on li "Acquisition Scope: 1-2 pets present $575.00" at bounding box center [593, 197] width 151 height 39
type textarea "Acquisition Scope: 1-2 pets present"
type input "575"
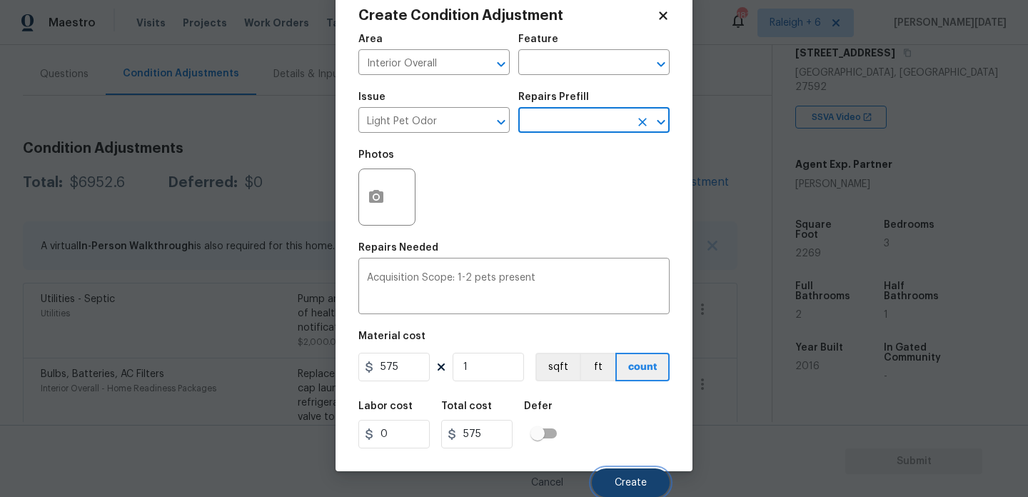
click at [617, 492] on button "Create" at bounding box center [631, 482] width 78 height 29
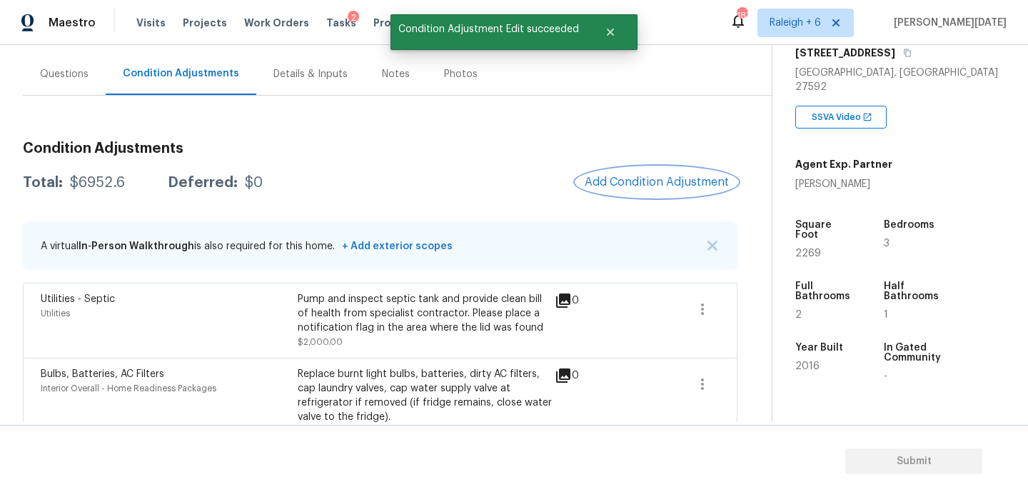
scroll to position [0, 0]
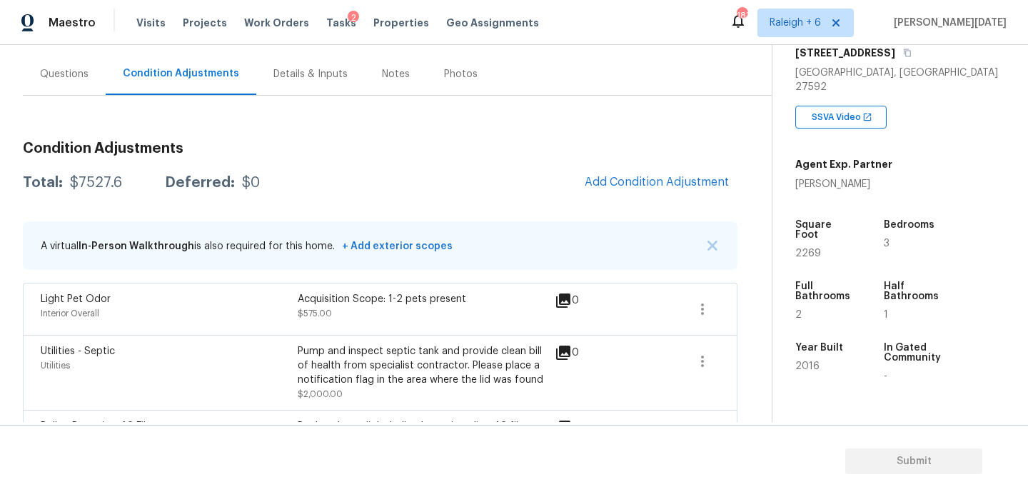
click at [807, 248] on span "2269" at bounding box center [808, 253] width 26 height 10
copy span "2269"
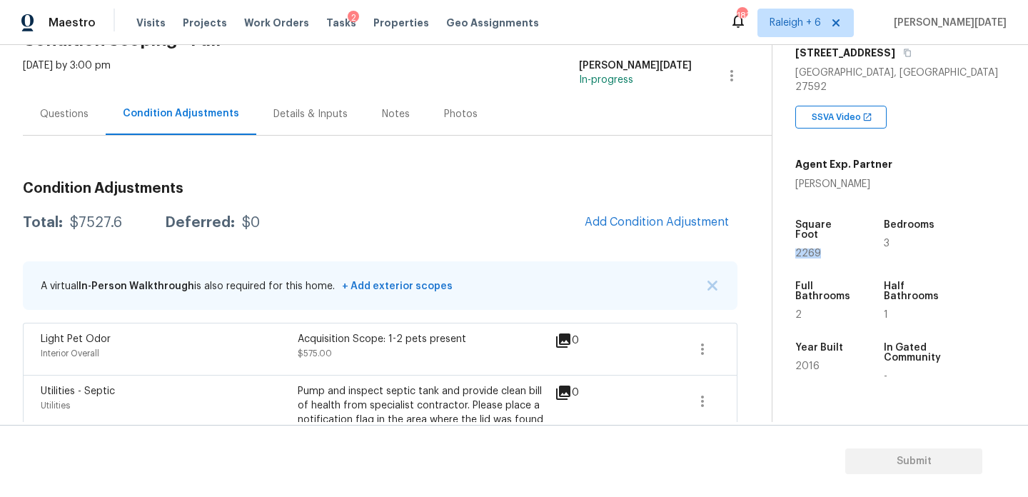
scroll to position [125, 0]
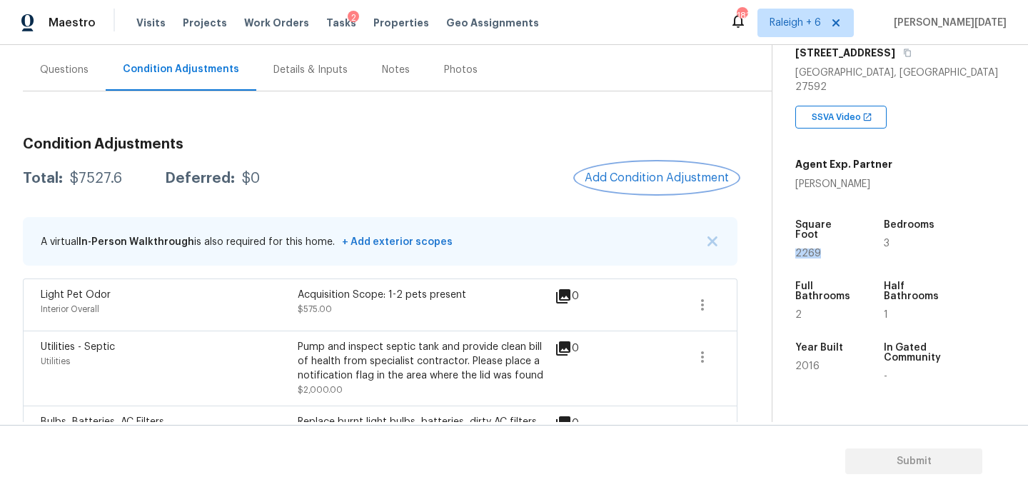
click at [665, 175] on span "Add Condition Adjustment" at bounding box center [657, 177] width 144 height 13
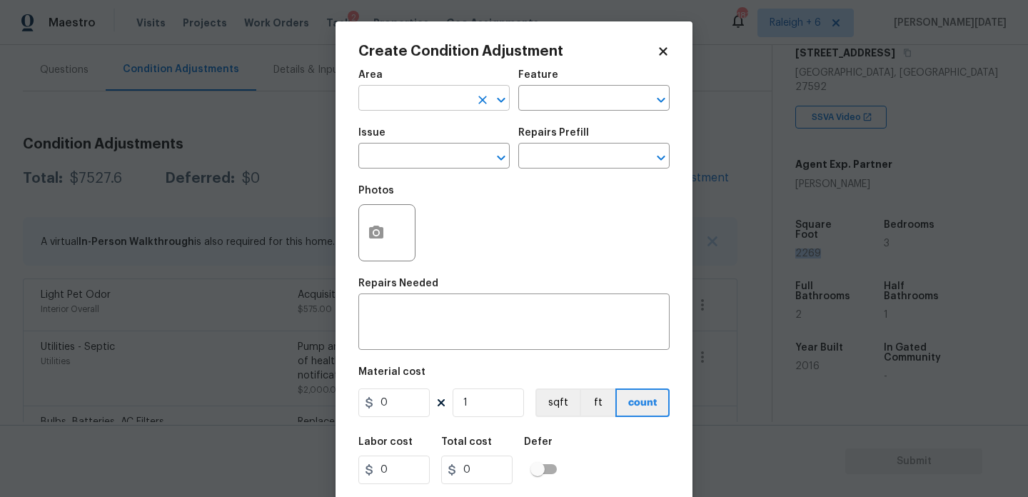
click at [408, 105] on input "text" at bounding box center [413, 100] width 111 height 22
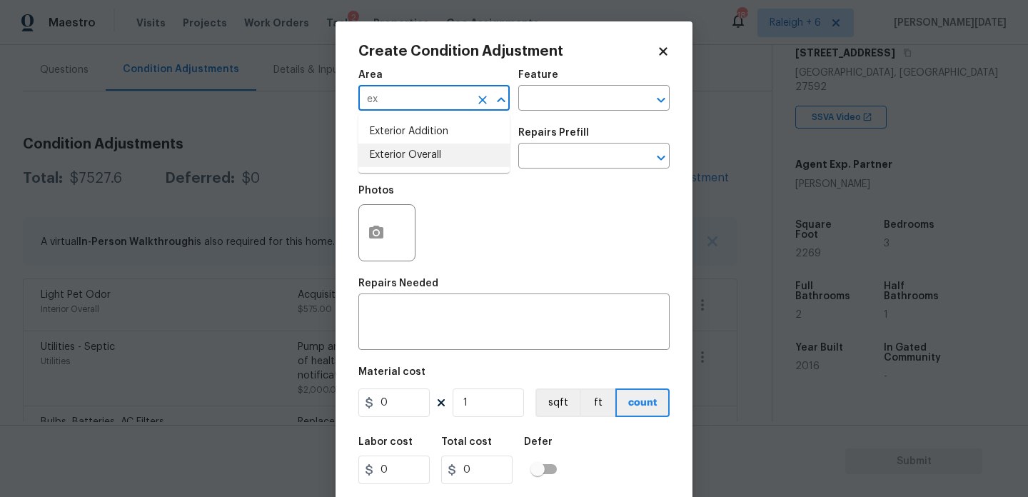
click at [406, 155] on li "Exterior Overall" at bounding box center [433, 155] width 151 height 24
type input "Exterior Overall"
click at [406, 155] on input "text" at bounding box center [413, 157] width 111 height 22
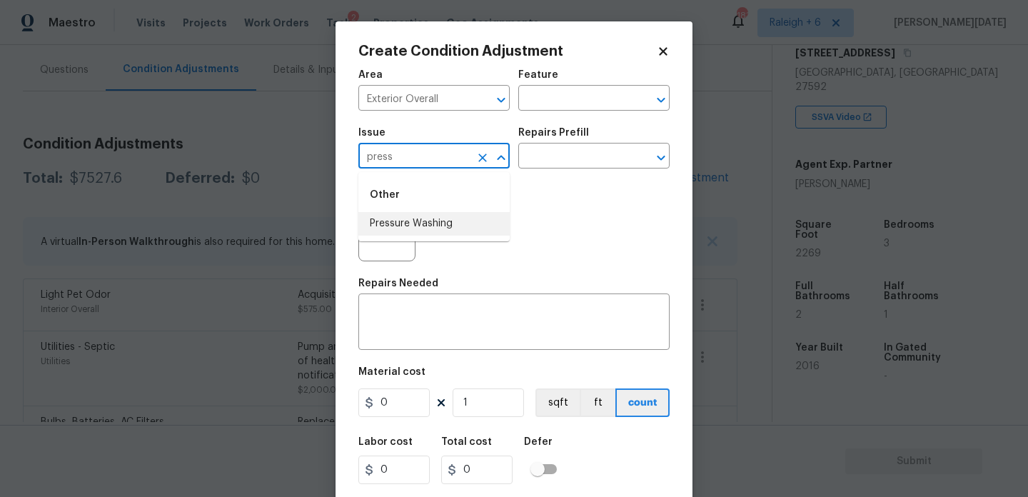
click at [428, 231] on li "Pressure Washing" at bounding box center [433, 224] width 151 height 24
type input "Pressure Washing"
click at [593, 155] on input "text" at bounding box center [573, 157] width 111 height 22
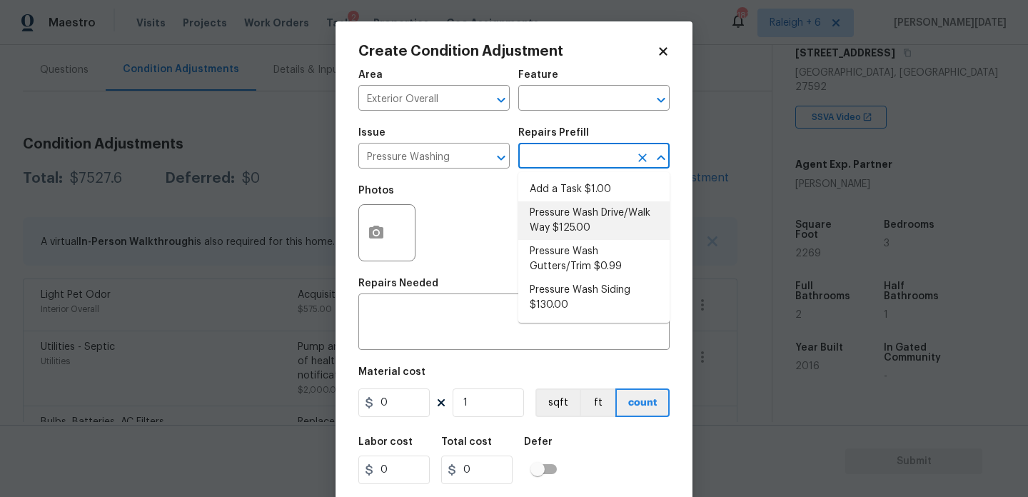
click at [585, 216] on li "Pressure Wash Drive/Walk Way $125.00" at bounding box center [593, 220] width 151 height 39
type input "Siding"
type textarea "Pressure wash the driveways/walkways as directed by the PM. Ensure that all deb…"
type input "125"
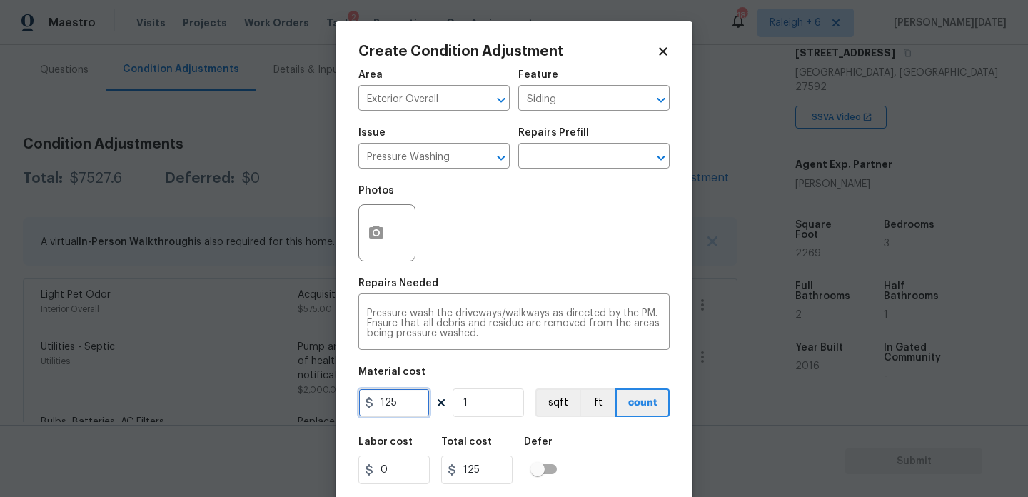
drag, startPoint x: 405, startPoint y: 400, endPoint x: 323, endPoint y: 400, distance: 82.1
click at [323, 400] on div "Create Condition Adjustment Area Exterior Overall ​ Feature Siding ​ Issue Pres…" at bounding box center [514, 248] width 1028 height 497
type input "200"
click at [550, 243] on div "Photos" at bounding box center [513, 223] width 311 height 93
type input "200"
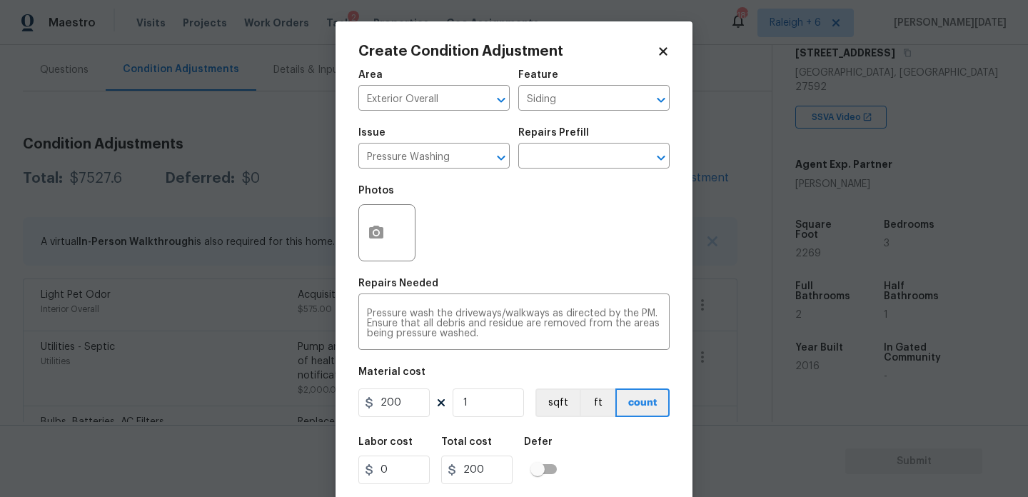
scroll to position [36, 0]
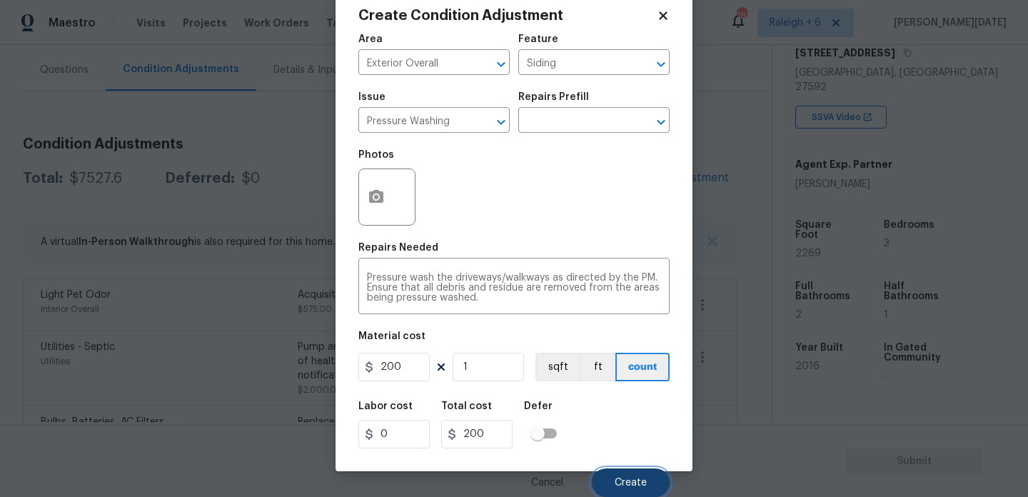
click at [622, 484] on span "Create" at bounding box center [631, 483] width 32 height 11
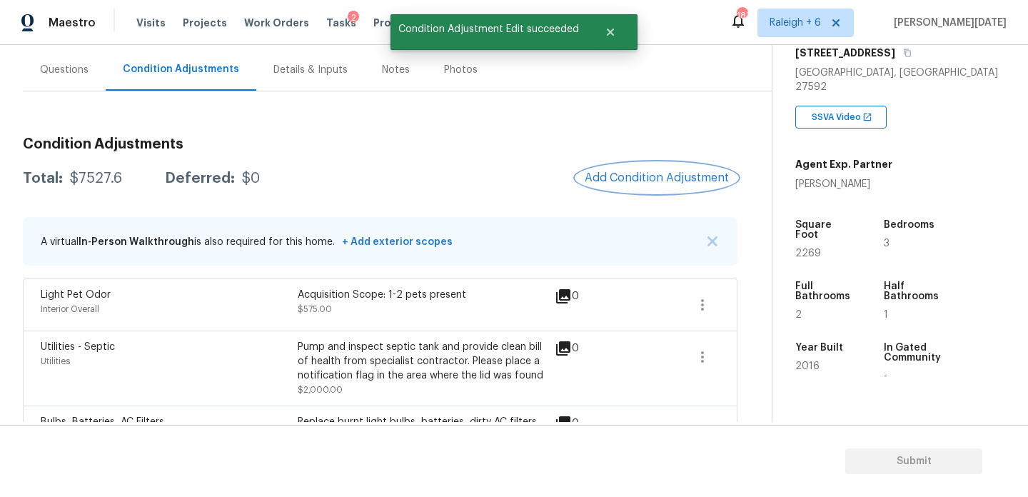
scroll to position [0, 0]
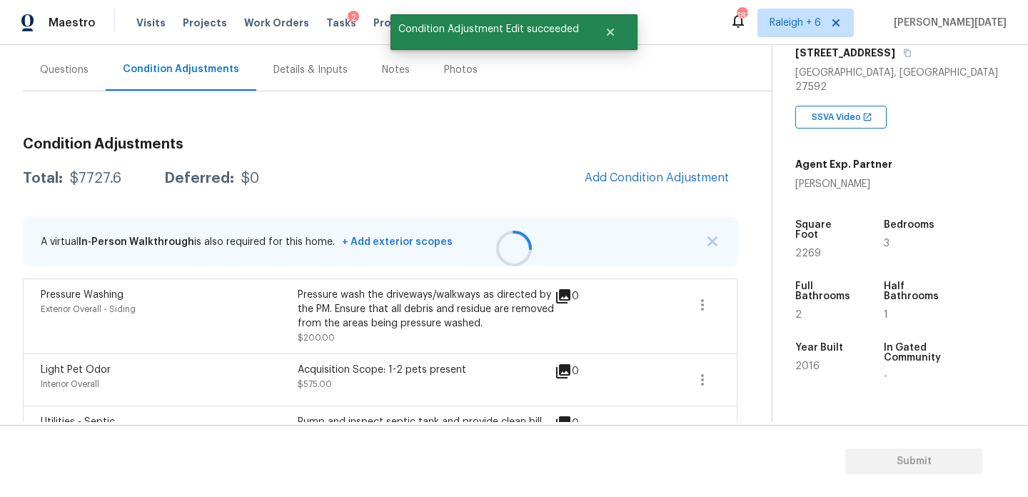
click at [659, 183] on div at bounding box center [514, 248] width 1028 height 497
click at [659, 183] on span "Add Condition Adjustment" at bounding box center [657, 177] width 144 height 13
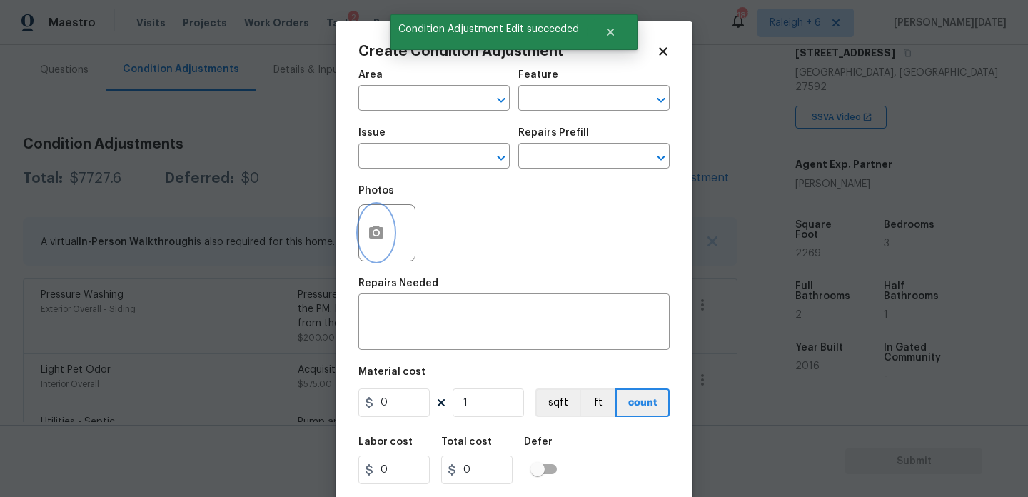
click at [368, 228] on icon "button" at bounding box center [376, 232] width 17 height 17
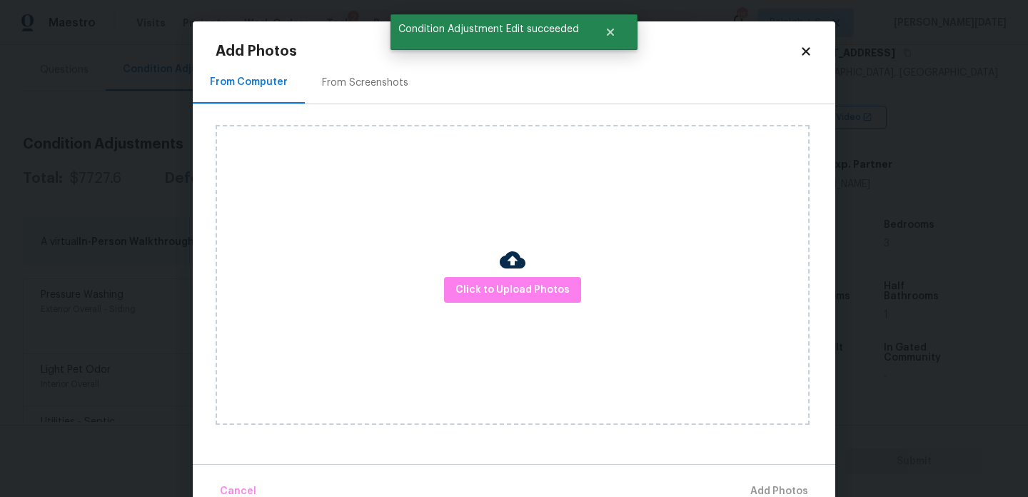
click at [374, 89] on div "From Screenshots" at bounding box center [365, 83] width 86 height 14
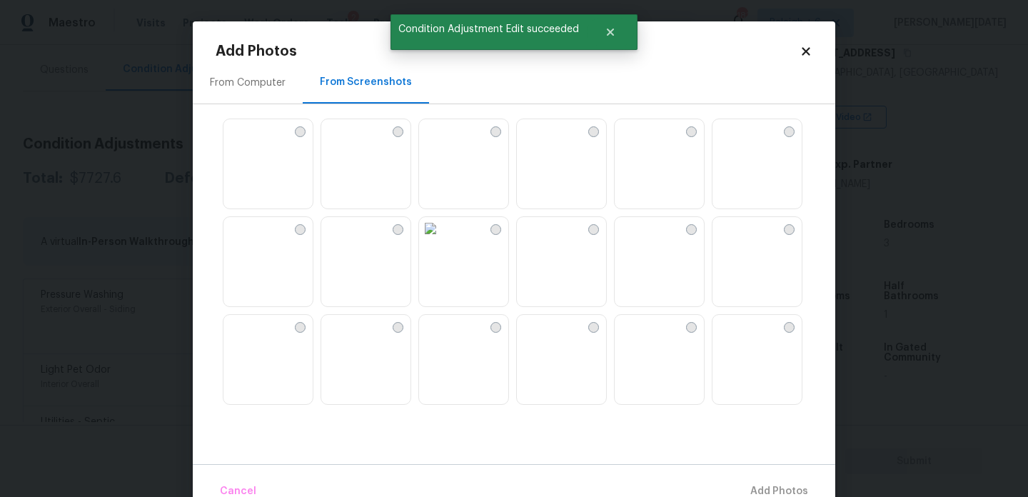
click at [442, 142] on img at bounding box center [430, 130] width 23 height 23
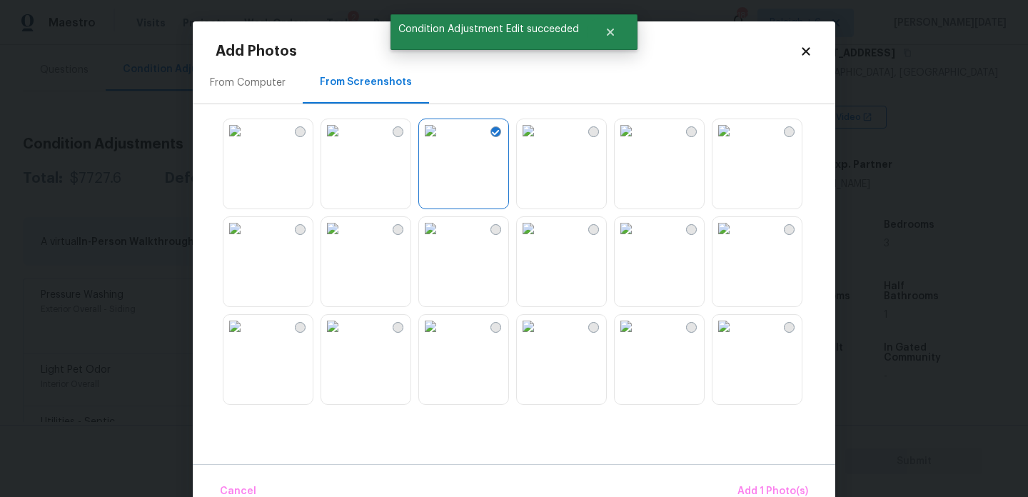
click at [442, 240] on img at bounding box center [430, 228] width 23 height 23
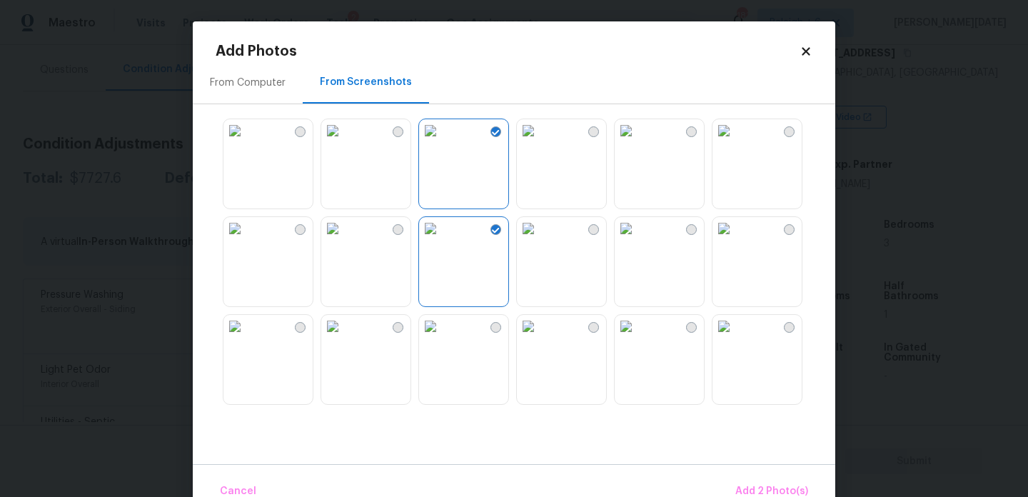
click at [540, 142] on img at bounding box center [528, 130] width 23 height 23
click at [765, 490] on span "Add 3 Photo(s)" at bounding box center [772, 492] width 72 height 18
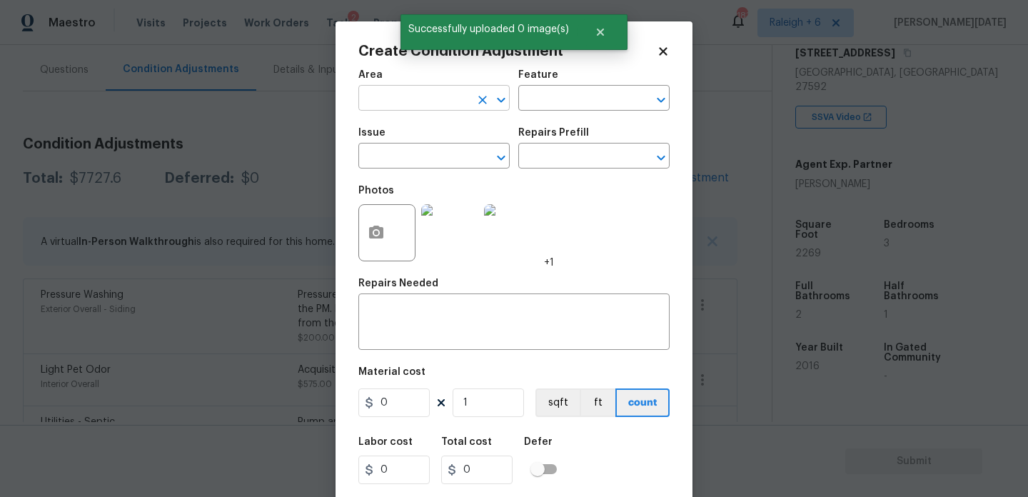
click at [411, 102] on input "text" at bounding box center [413, 100] width 111 height 22
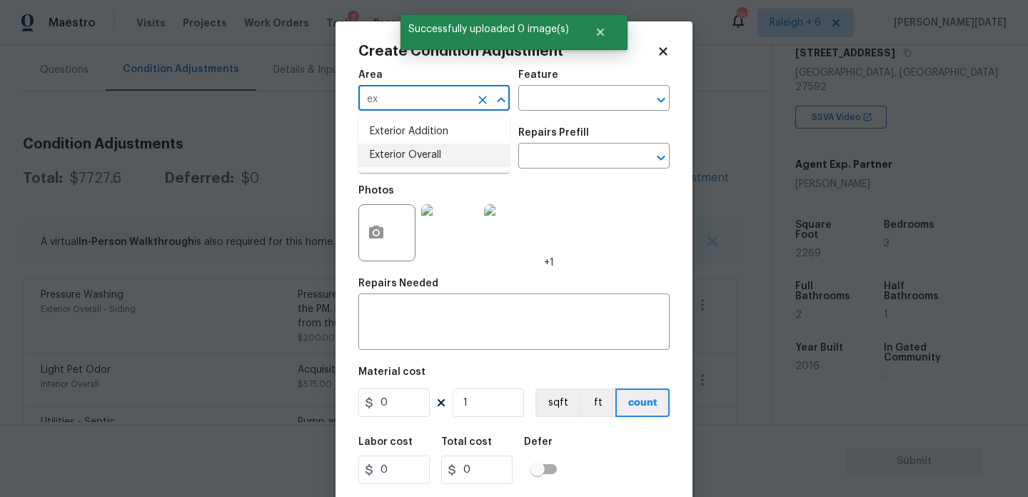
click at [444, 155] on li "Exterior Overall" at bounding box center [433, 155] width 151 height 24
type input "Exterior Overall"
click at [444, 155] on input "text" at bounding box center [413, 157] width 111 height 22
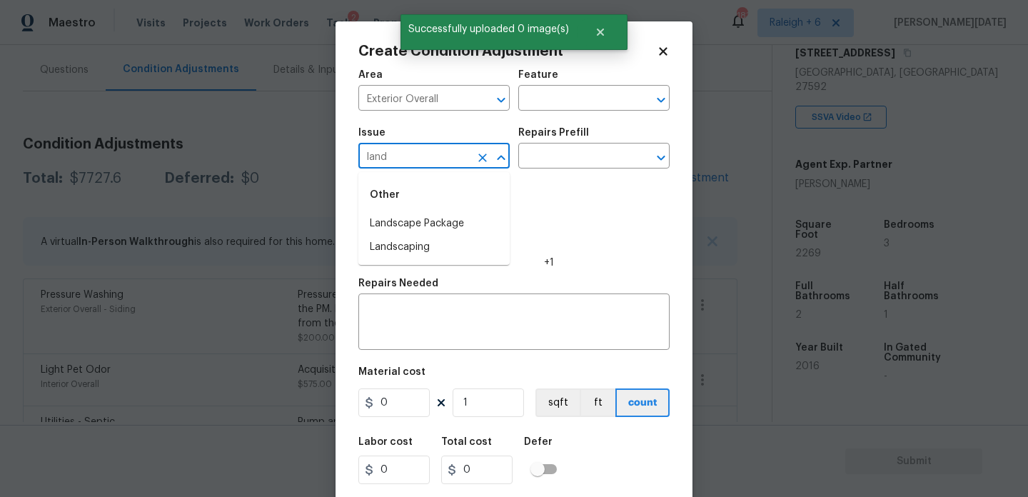
click at [448, 209] on div "Other" at bounding box center [433, 195] width 151 height 34
click at [448, 222] on li "Landscape Package" at bounding box center [433, 224] width 151 height 24
type input "Landscape Package"
click at [590, 152] on input "text" at bounding box center [573, 157] width 111 height 22
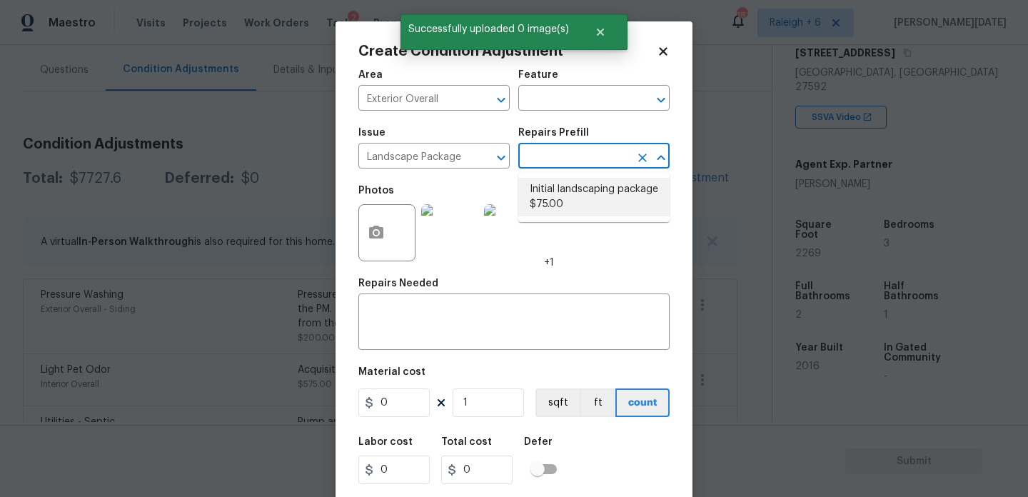
click at [580, 189] on li "Initial landscaping package $75.00" at bounding box center [593, 197] width 151 height 39
type input "Home Readiness Packages"
type textarea "Mowing of grass up to 6" in height. Mow, edge along driveways & sidewalks, trim…"
type input "75"
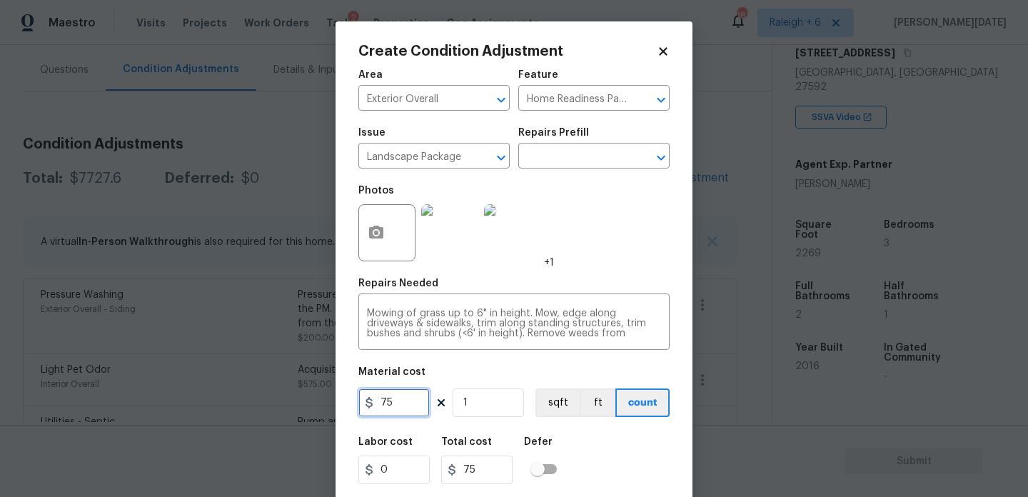
drag, startPoint x: 399, startPoint y: 406, endPoint x: 116, endPoint y: 405, distance: 282.7
click at [116, 405] on div "Create Condition Adjustment Area Exterior Overall ​ Feature Home Readiness Pack…" at bounding box center [514, 248] width 1028 height 497
type input "300"
click at [588, 240] on div "Photos +1" at bounding box center [513, 223] width 311 height 93
type input "300"
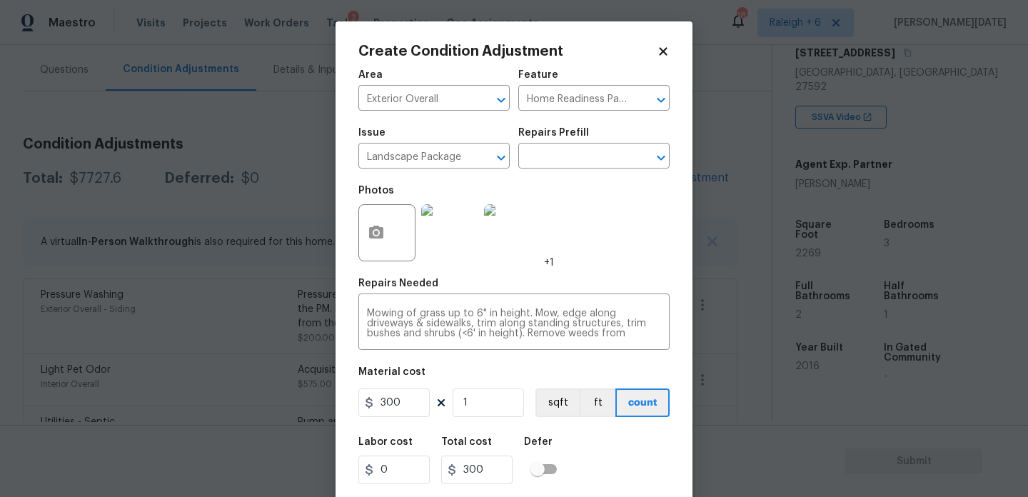
scroll to position [36, 0]
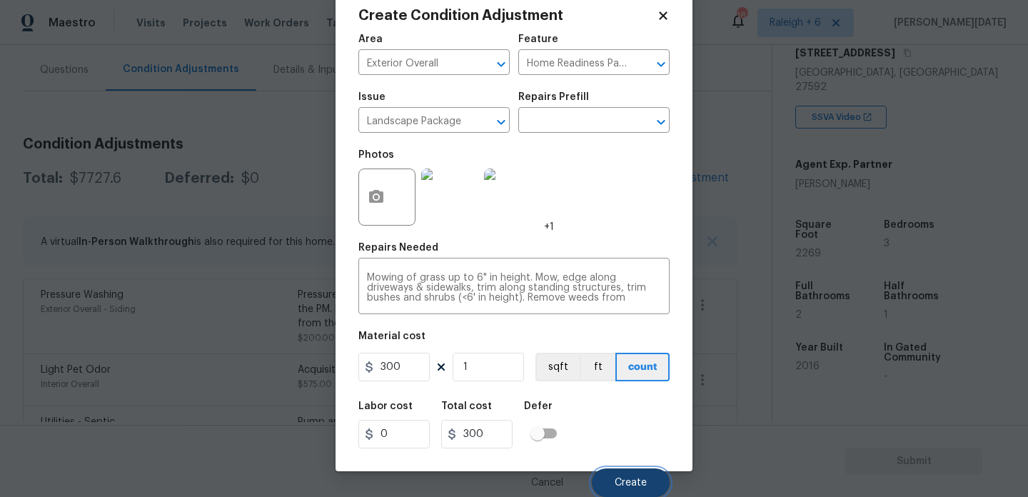
click at [616, 484] on span "Create" at bounding box center [631, 483] width 32 height 11
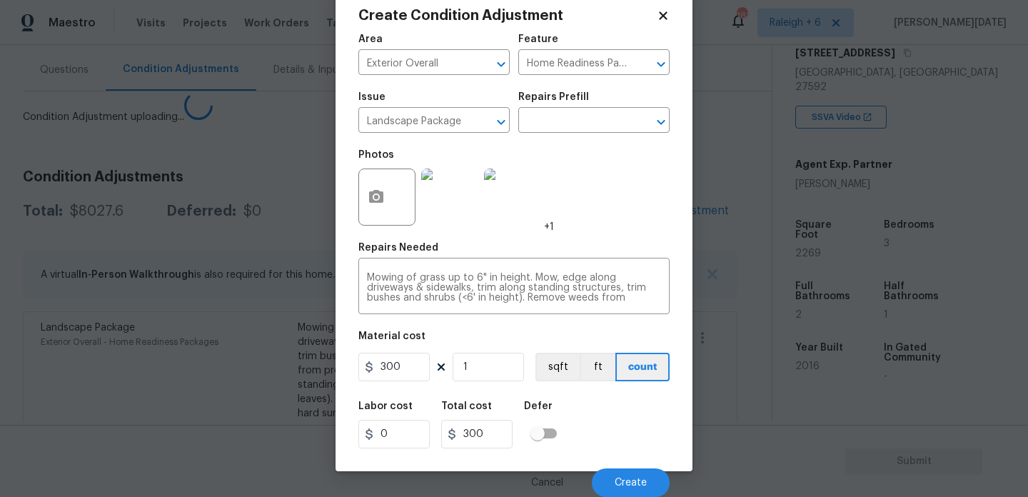
click at [653, 198] on div "Create Condition Adjustment Area Exterior Overall ​ Feature Home Readiness Pack…" at bounding box center [513, 228] width 357 height 485
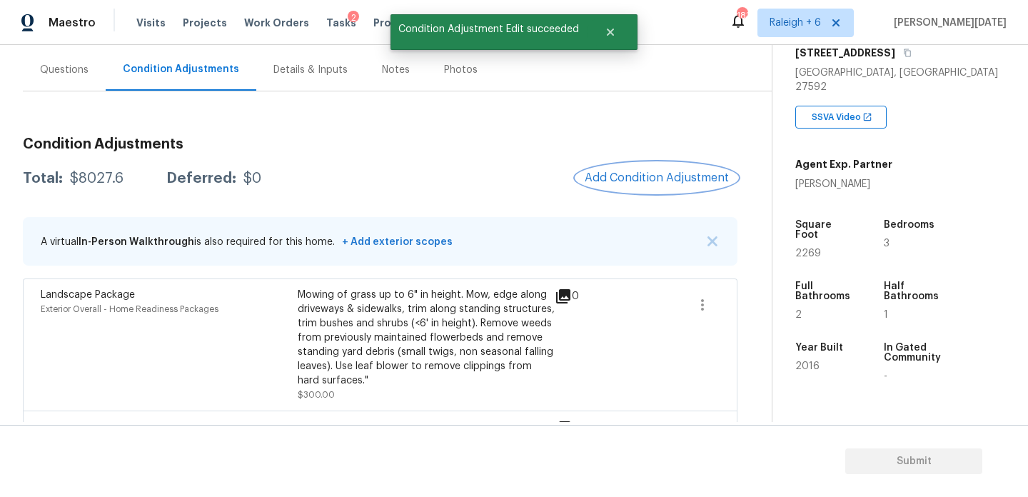
scroll to position [0, 0]
click at [669, 188] on button "Add Condition Adjustment" at bounding box center [656, 178] width 161 height 30
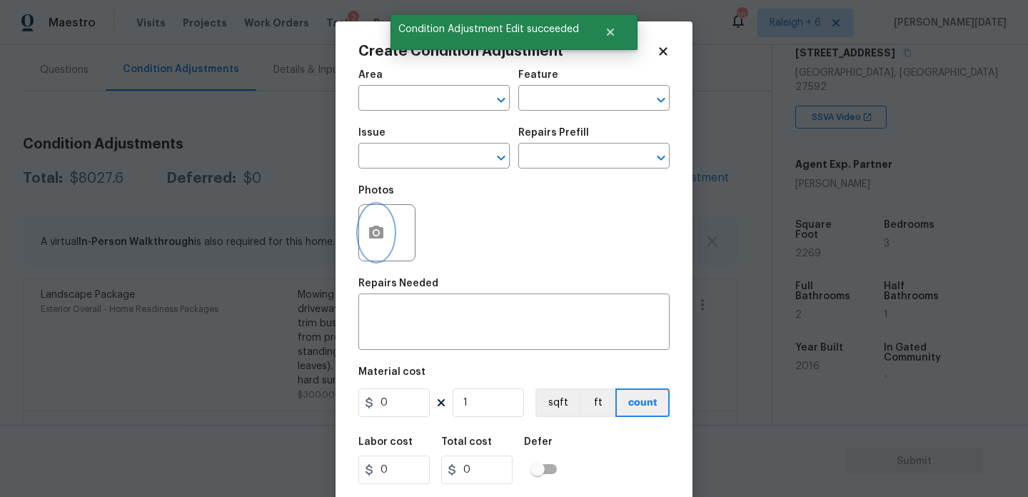
click at [373, 231] on icon "button" at bounding box center [376, 232] width 14 height 13
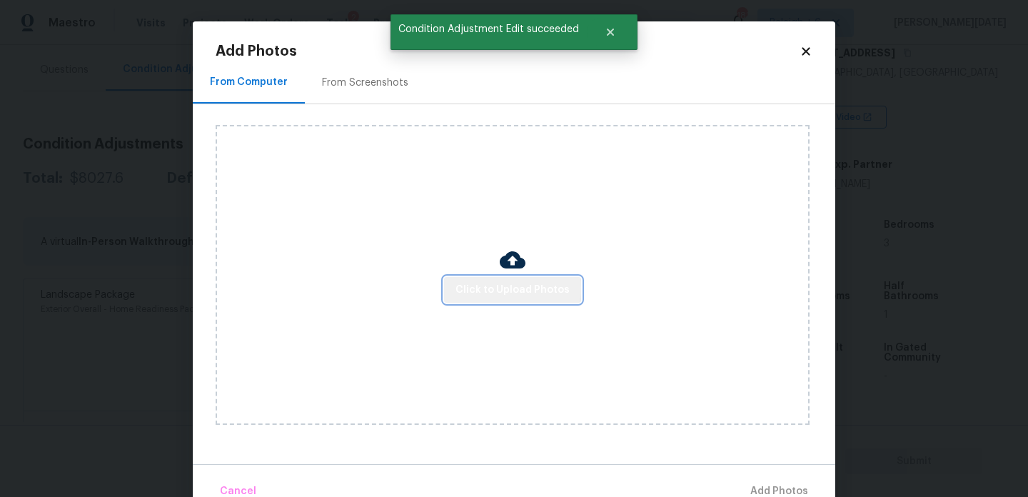
click at [514, 287] on span "Click to Upload Photos" at bounding box center [512, 290] width 114 height 18
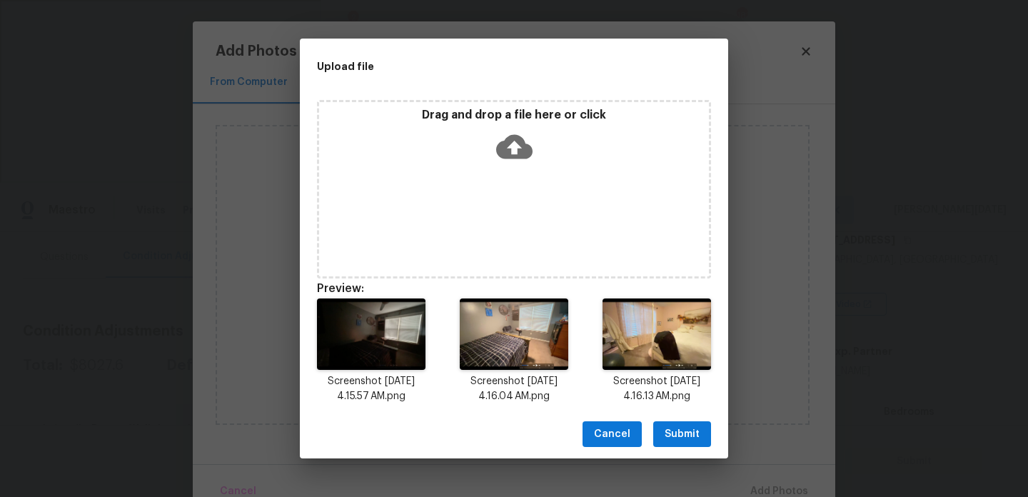
click at [705, 428] on button "Submit" at bounding box center [682, 434] width 58 height 26
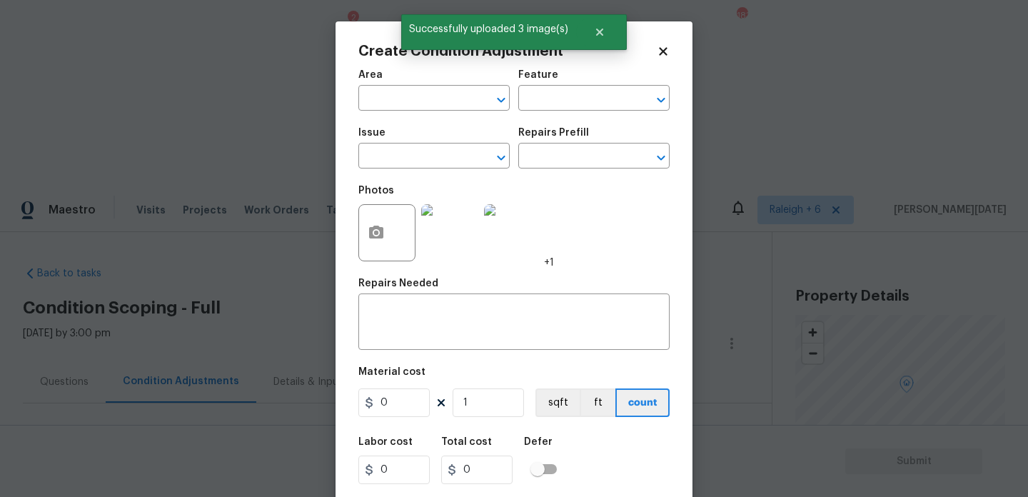
click at [398, 89] on input "text" at bounding box center [413, 100] width 111 height 22
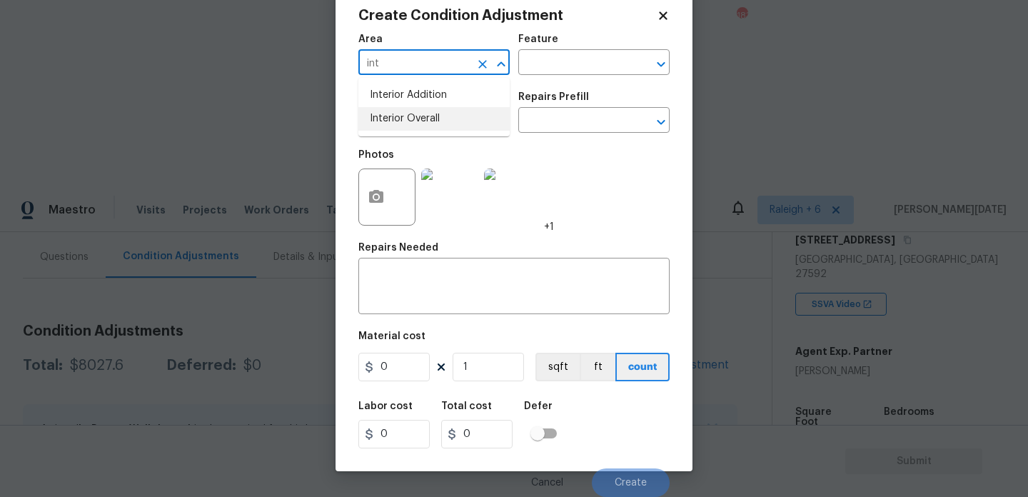
click at [405, 109] on li "Interior Overall" at bounding box center [433, 119] width 151 height 24
type input "Interior Overall"
click at [405, 109] on div "Issue" at bounding box center [433, 101] width 151 height 19
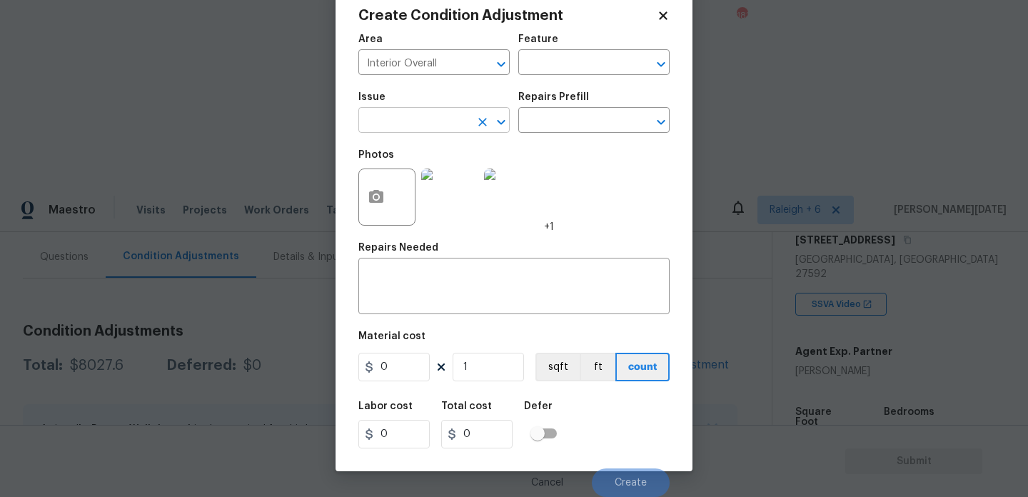
click at [405, 119] on input "text" at bounding box center [413, 122] width 111 height 22
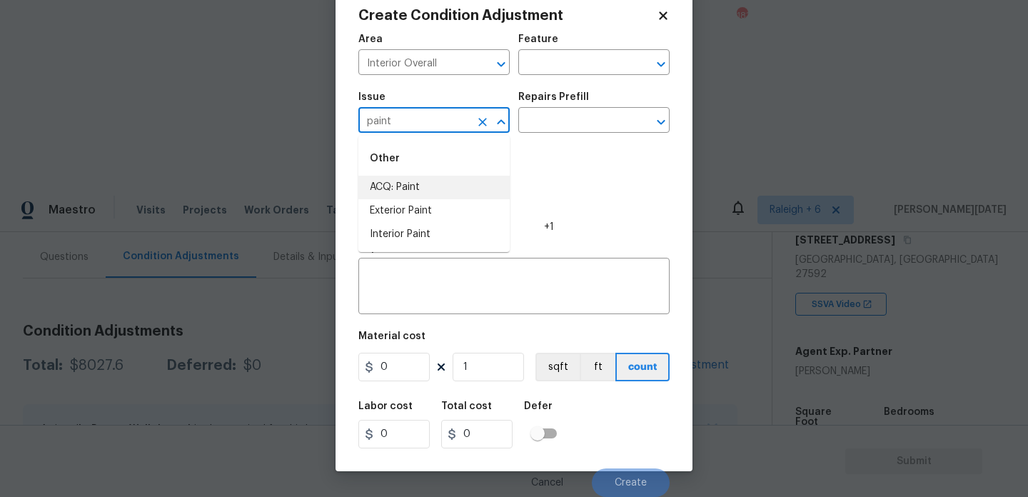
click at [410, 186] on li "ACQ: Paint" at bounding box center [433, 188] width 151 height 24
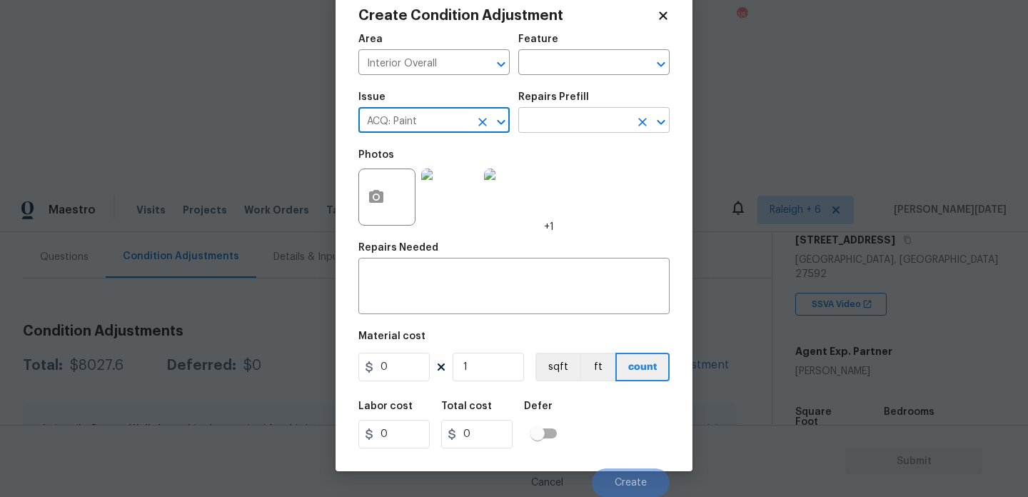
type input "ACQ: Paint"
click at [564, 115] on input "text" at bounding box center [573, 122] width 111 height 22
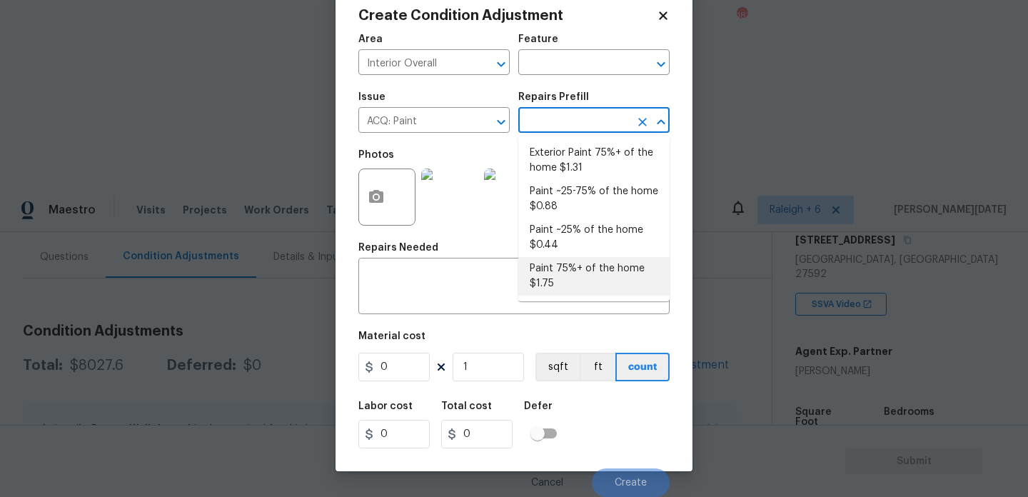
click at [587, 276] on li "Paint 75%+ of the home $1.75" at bounding box center [593, 276] width 151 height 39
type input "Acquisition"
type input "1.75"
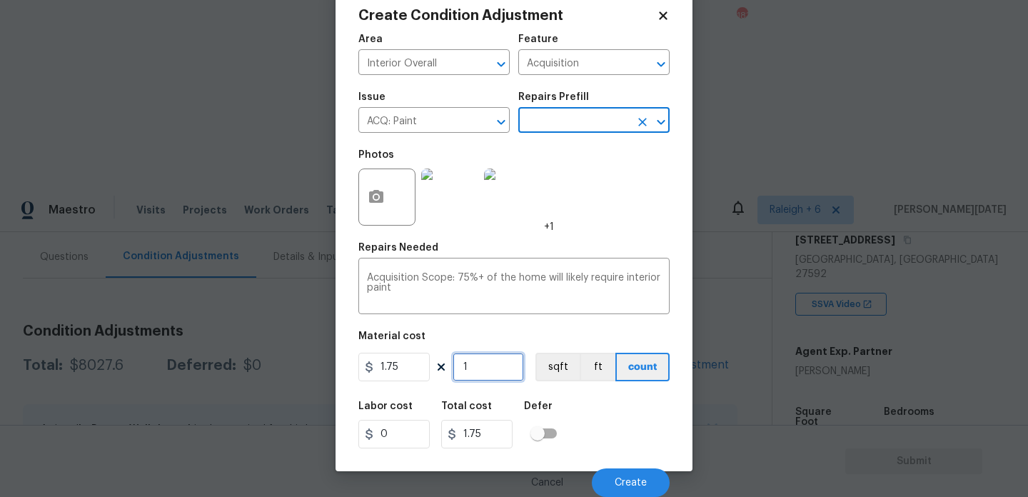
click at [498, 373] on input "1" at bounding box center [488, 367] width 71 height 29
type input "0"
paste input "2269"
type input "2269"
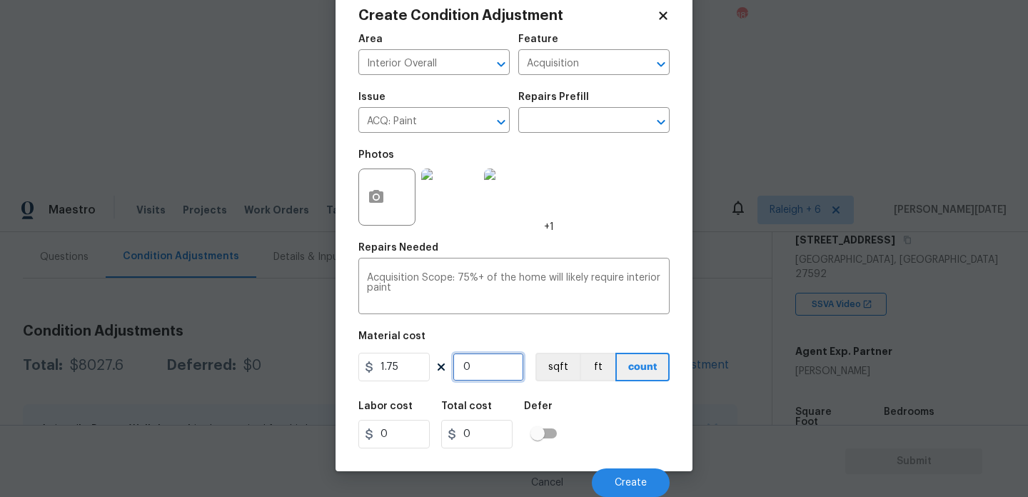
type input "3970.75"
type input "2269"
click at [619, 209] on div "Photos +1" at bounding box center [513, 187] width 311 height 93
click at [622, 485] on span "Create" at bounding box center [631, 483] width 32 height 11
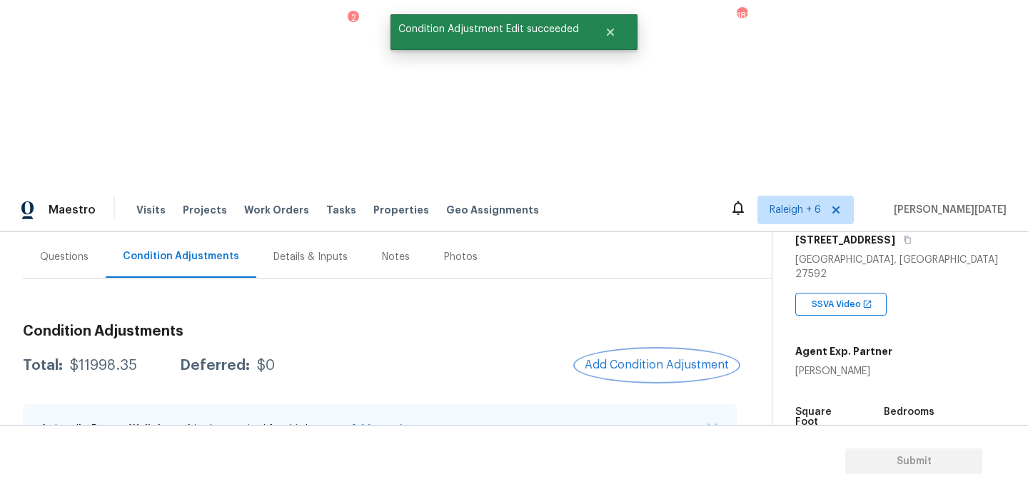
scroll to position [0, 0]
click at [676, 350] on button "Add Condition Adjustment" at bounding box center [656, 365] width 161 height 30
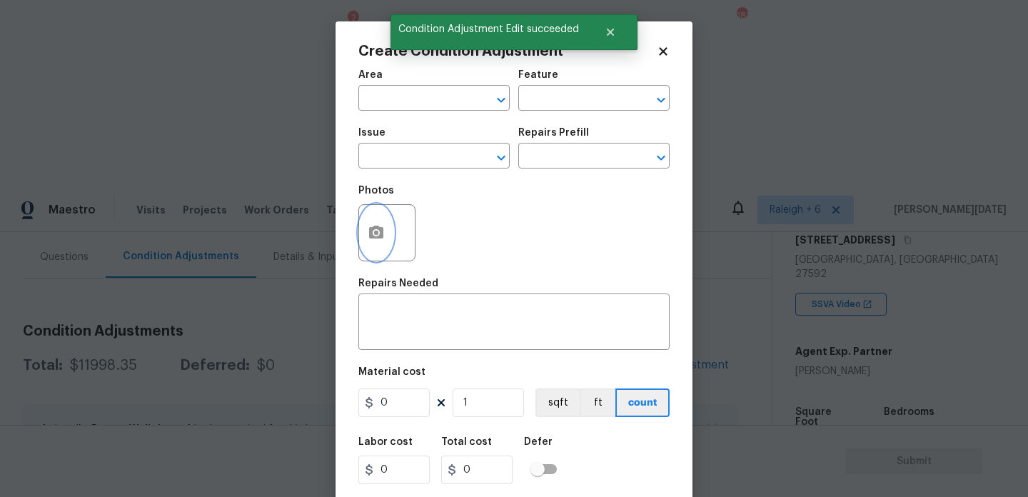
click at [376, 230] on icon "button" at bounding box center [376, 232] width 17 height 17
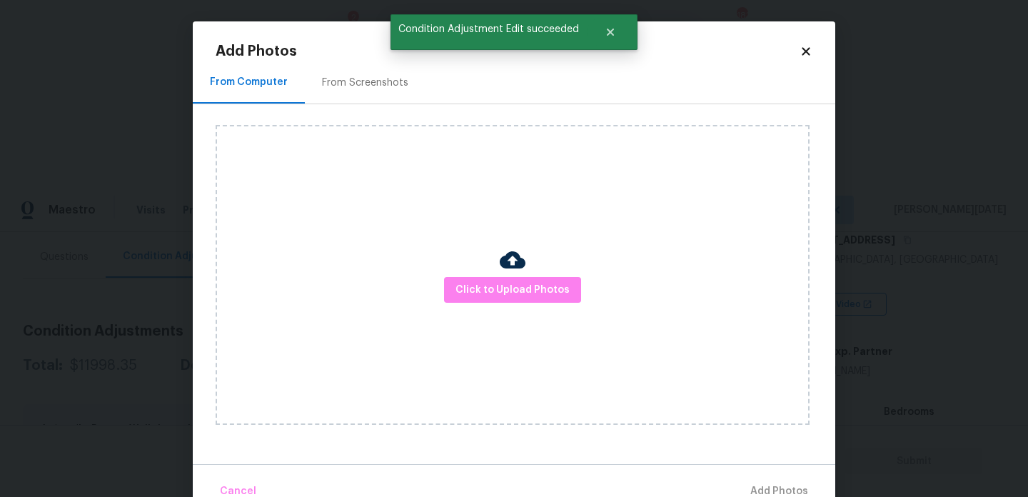
click at [479, 270] on div "Click to Upload Photos" at bounding box center [513, 275] width 594 height 300
click at [500, 293] on span "Click to Upload Photos" at bounding box center [512, 290] width 114 height 18
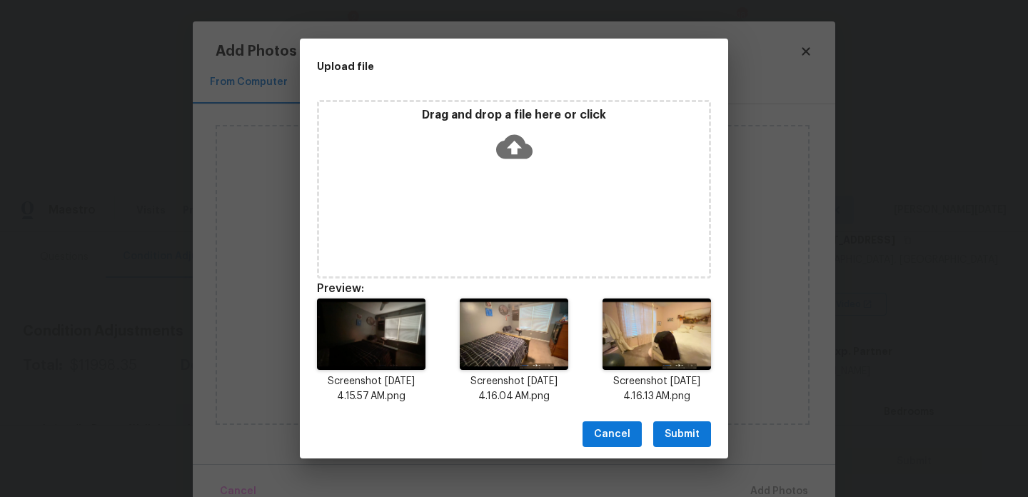
click at [692, 440] on span "Submit" at bounding box center [682, 434] width 35 height 18
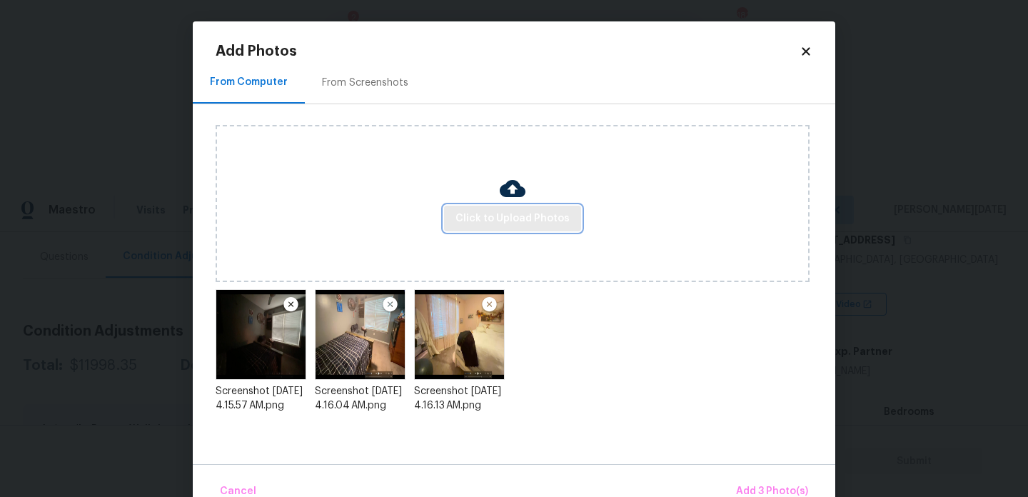
click at [519, 217] on span "Click to Upload Photos" at bounding box center [512, 219] width 114 height 18
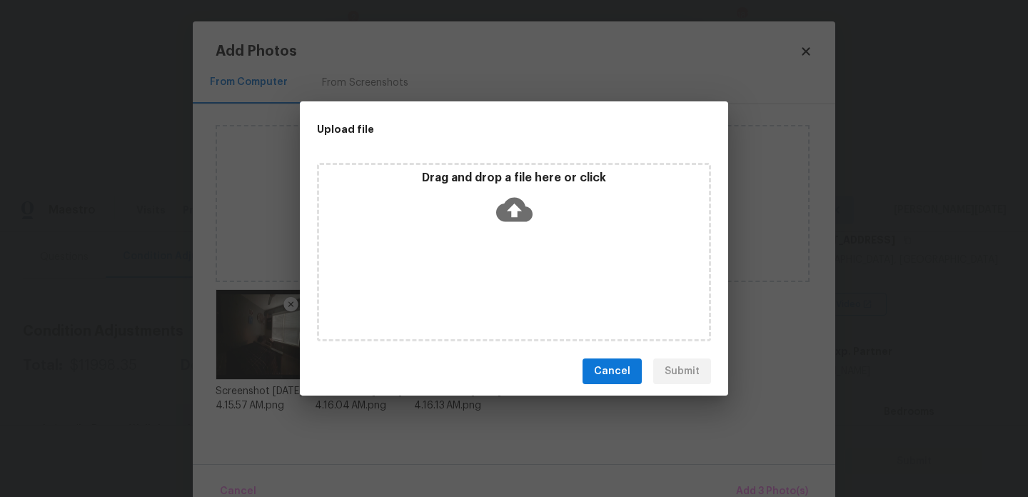
click at [425, 257] on div "Drag and drop a file here or click" at bounding box center [514, 252] width 394 height 178
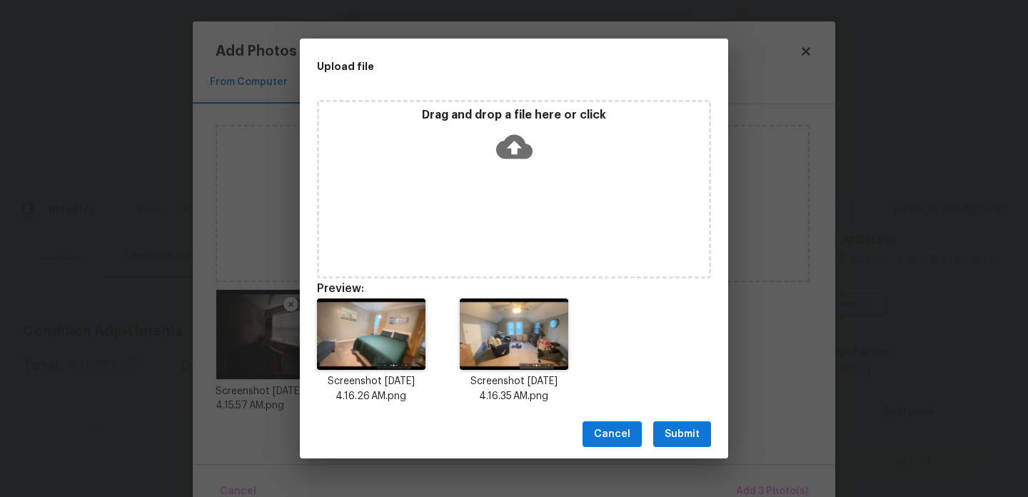
click at [672, 431] on span "Submit" at bounding box center [682, 434] width 35 height 18
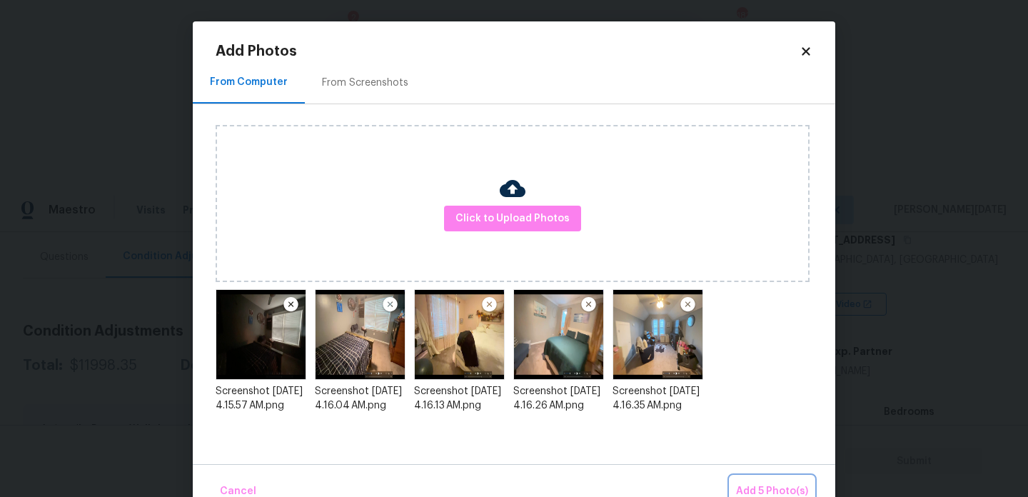
click at [741, 485] on span "Add 5 Photo(s)" at bounding box center [772, 492] width 72 height 18
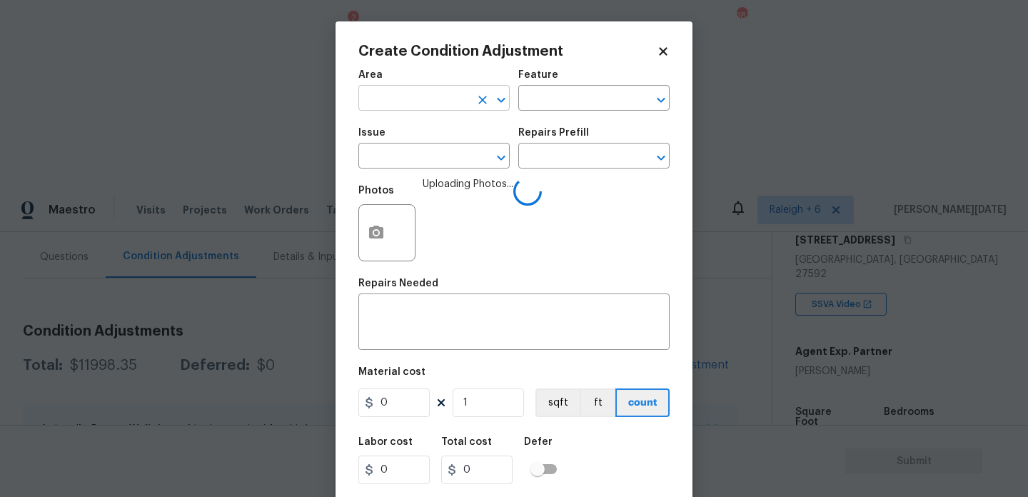
click at [407, 101] on input "text" at bounding box center [413, 100] width 111 height 22
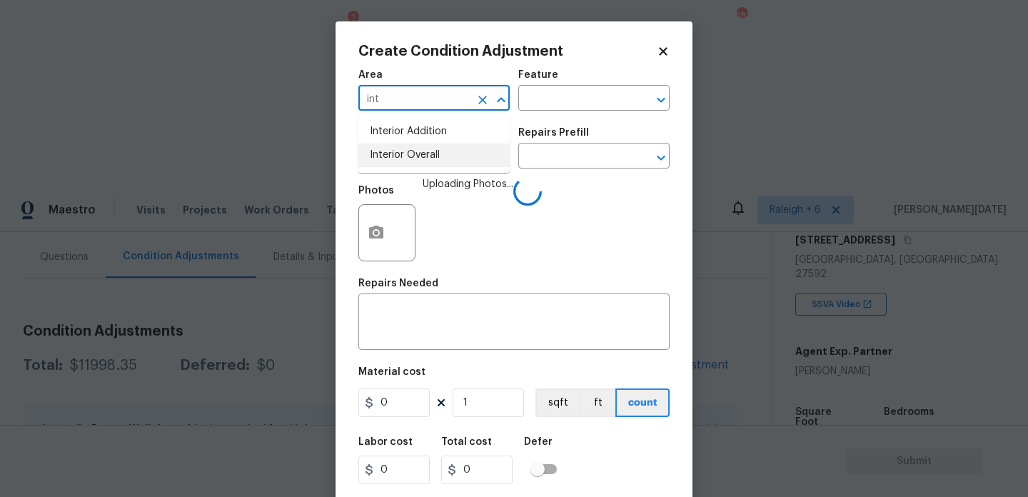
click at [412, 146] on li "Interior Overall" at bounding box center [433, 155] width 151 height 24
type input "Interior Overall"
click at [412, 146] on div "Issue" at bounding box center [433, 137] width 151 height 19
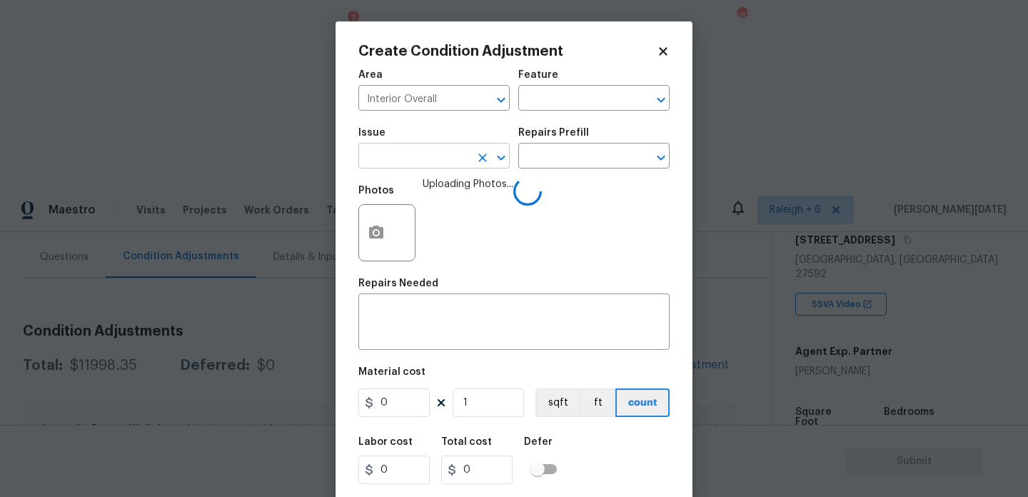
click at [412, 163] on input "text" at bounding box center [413, 157] width 111 height 22
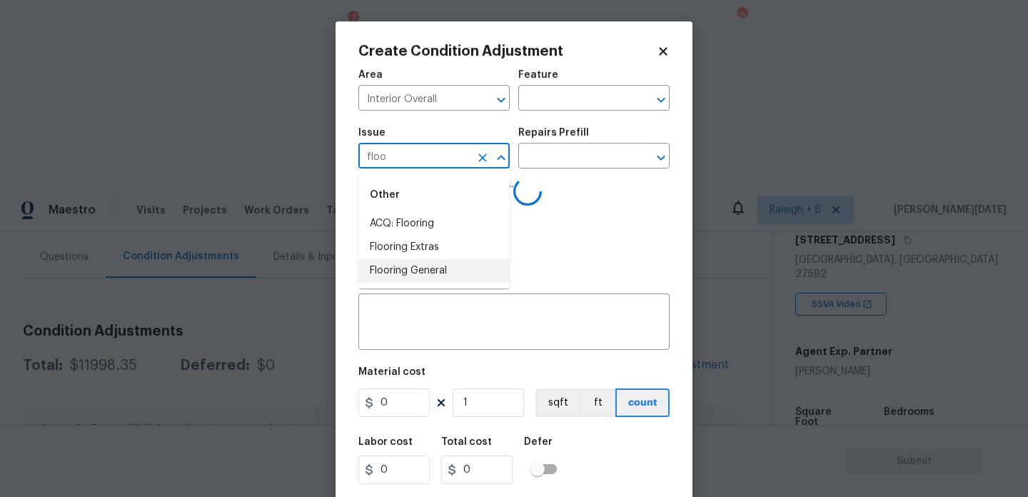
click at [418, 259] on li "Flooring General" at bounding box center [433, 271] width 151 height 24
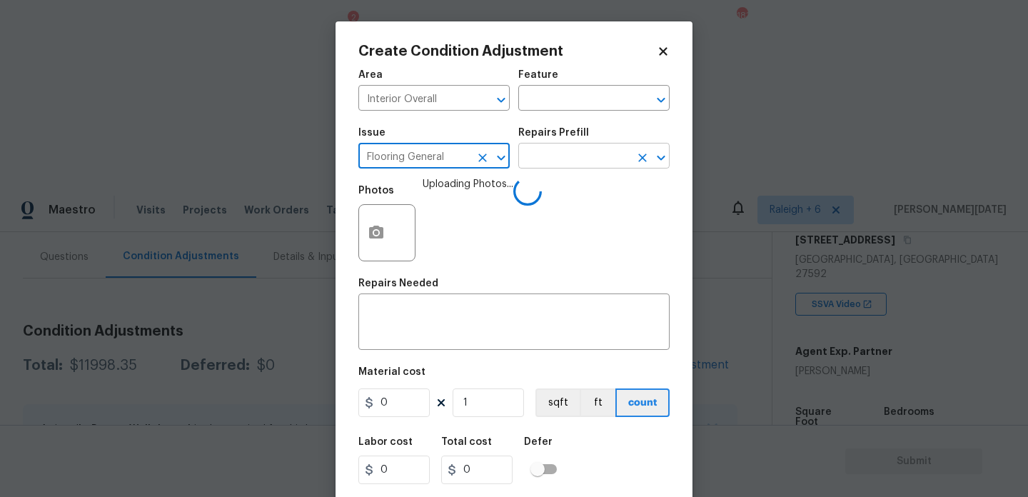
type input "Flooring General"
click at [568, 166] on input "text" at bounding box center [573, 157] width 111 height 22
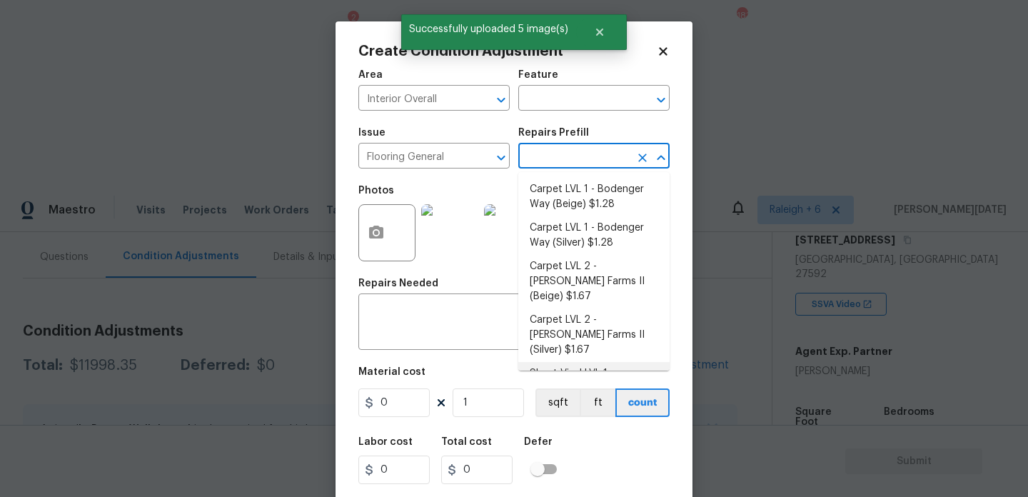
click at [592, 362] on li "Sheet Vinyl LVL 1 - Sugar Valley (Tile) $1.75" at bounding box center [593, 389] width 151 height 54
type input "Overall Flooring"
type textarea "Install sheet vinyl flooring (Sugar Valley - Tile "Look", 592 Cool Sands) inclu…"
type input "1.75"
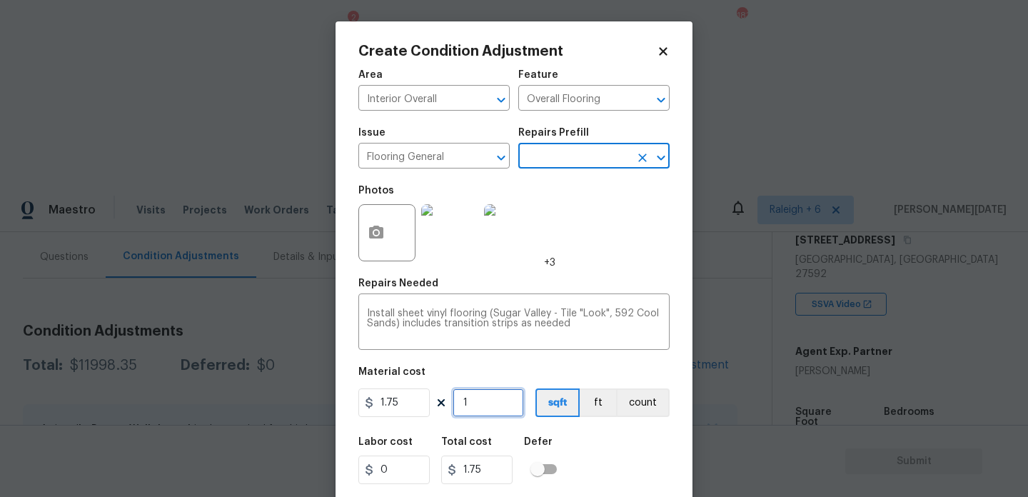
click at [501, 415] on input "1" at bounding box center [488, 402] width 71 height 29
click at [573, 163] on input "text" at bounding box center [573, 157] width 111 height 22
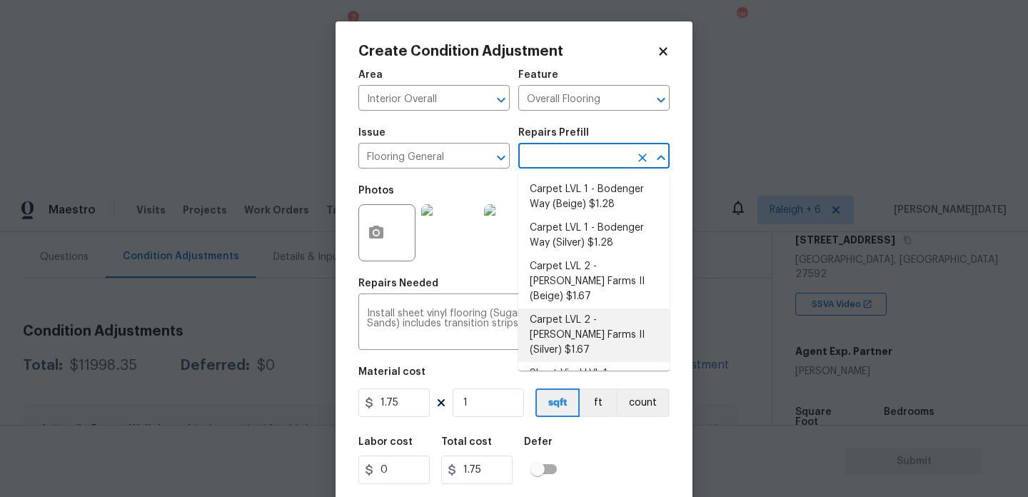
click at [597, 308] on li "Carpet LVL 2 - Abshire Farms II (Silver) $1.67" at bounding box center [593, 335] width 151 height 54
type textarea "Install new carpet (Abshire Farms II - 929 Thin Ice) at all previously carpeted…"
type input "1.67"
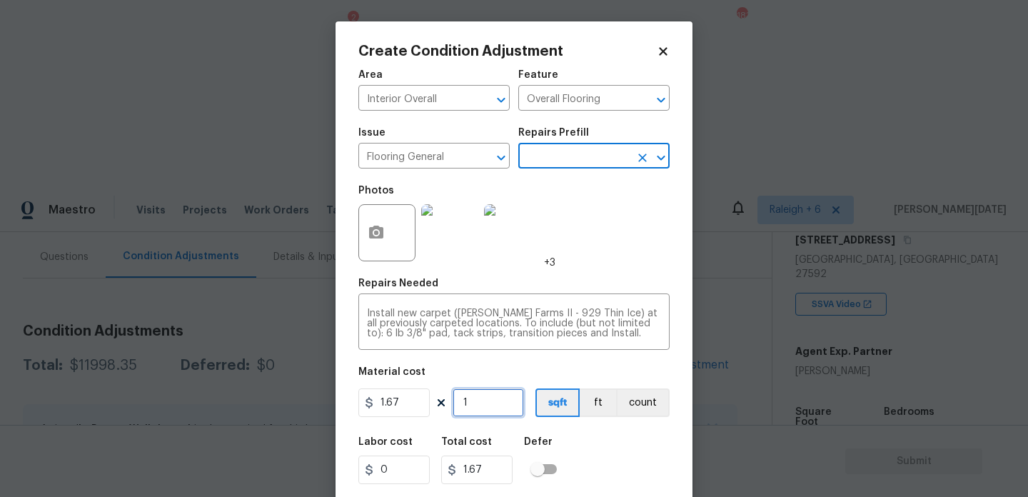
click at [487, 405] on input "1" at bounding box center [488, 402] width 71 height 29
type input "15"
type input "25.05"
type input "150"
type input "250.5"
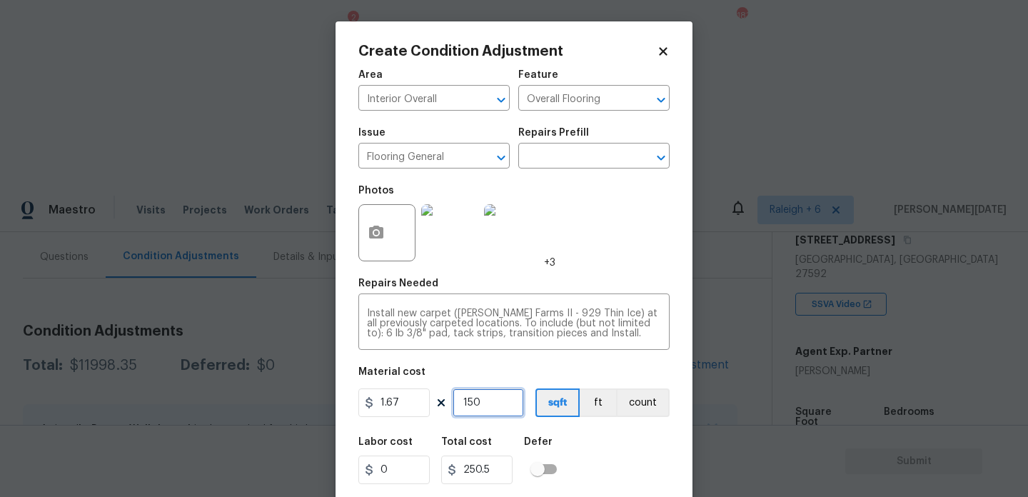
type input "1500"
type input "2505"
type input "1500"
click at [594, 273] on div "Area Interior Overall ​ Feature Overall Flooring ​ Issue Flooring General ​ Rep…" at bounding box center [513, 296] width 311 height 471
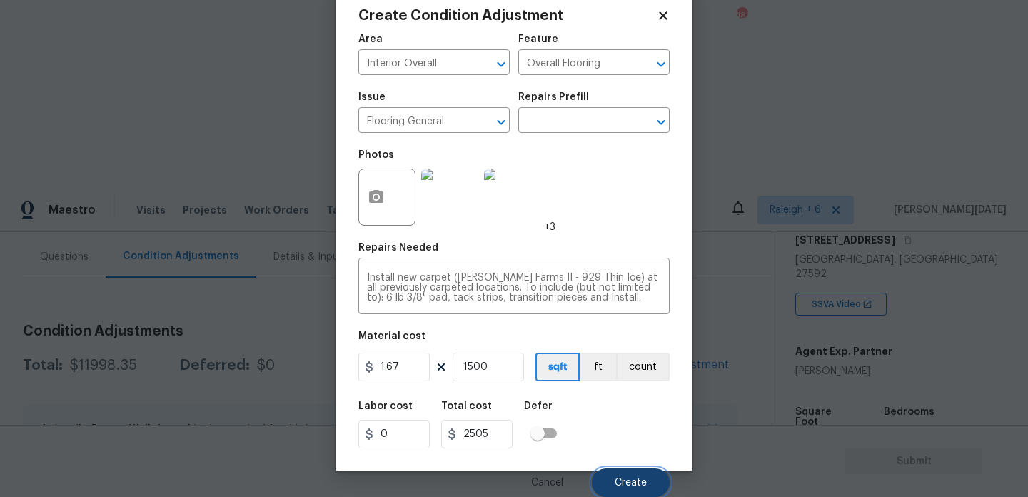
click at [629, 480] on span "Create" at bounding box center [631, 483] width 32 height 11
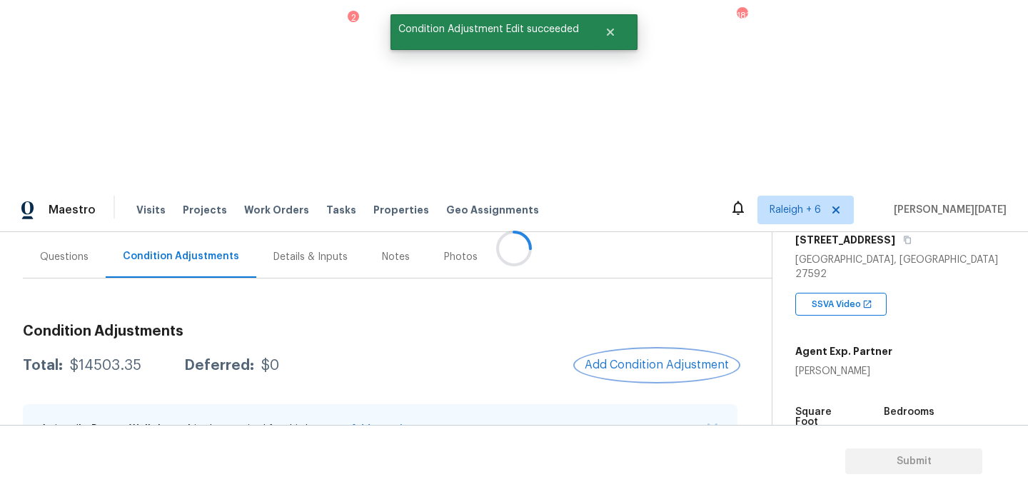
scroll to position [0, 0]
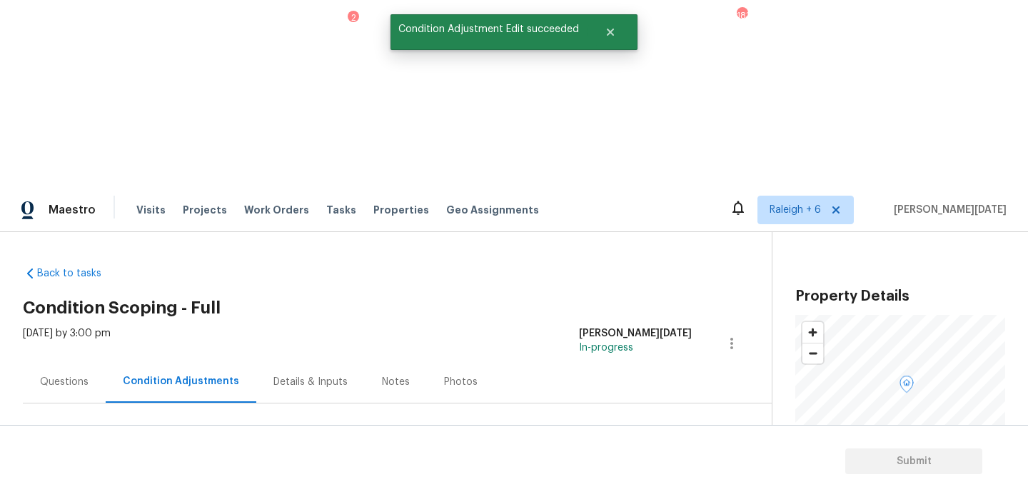
click at [648, 483] on span "Add Condition Adjustment" at bounding box center [657, 489] width 144 height 13
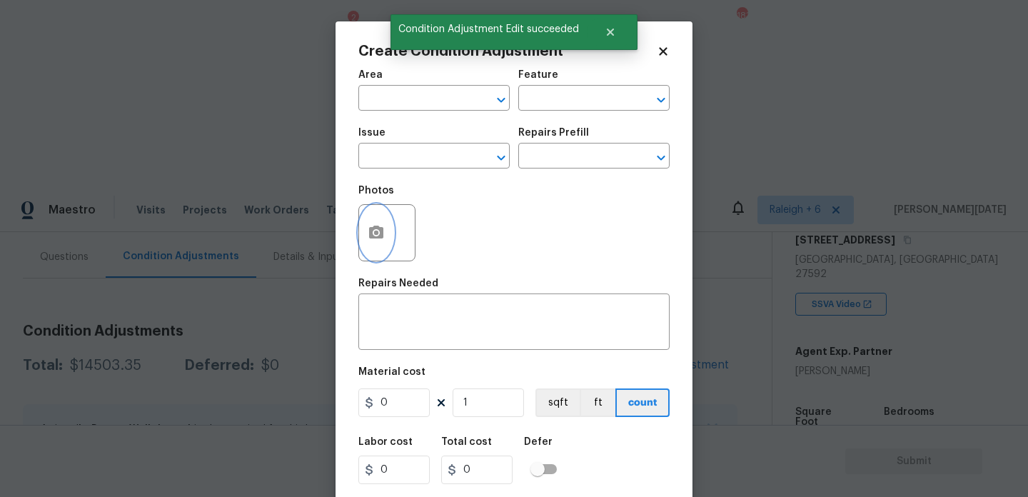
click at [383, 235] on icon "button" at bounding box center [376, 232] width 14 height 13
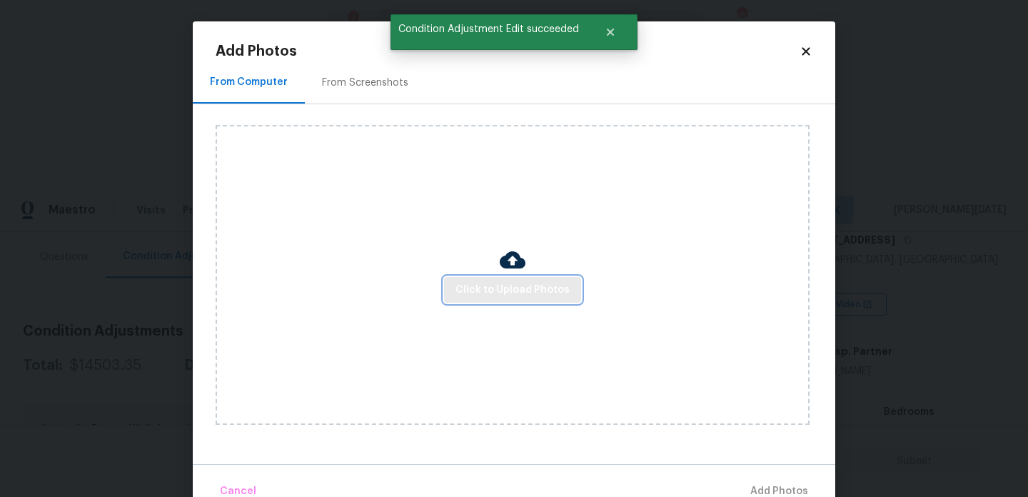
click at [513, 294] on span "Click to Upload Photos" at bounding box center [512, 290] width 114 height 18
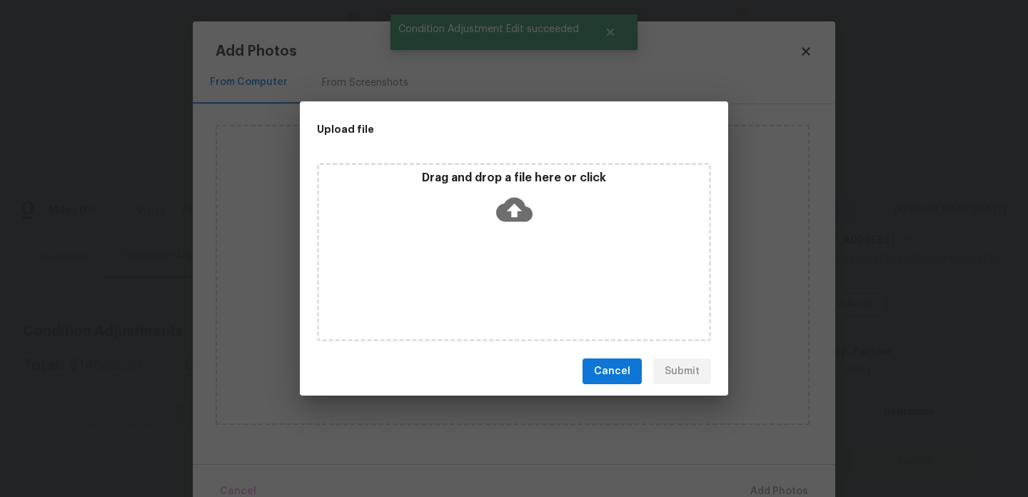
click at [513, 294] on div "Drag and drop a file here or click" at bounding box center [514, 252] width 394 height 178
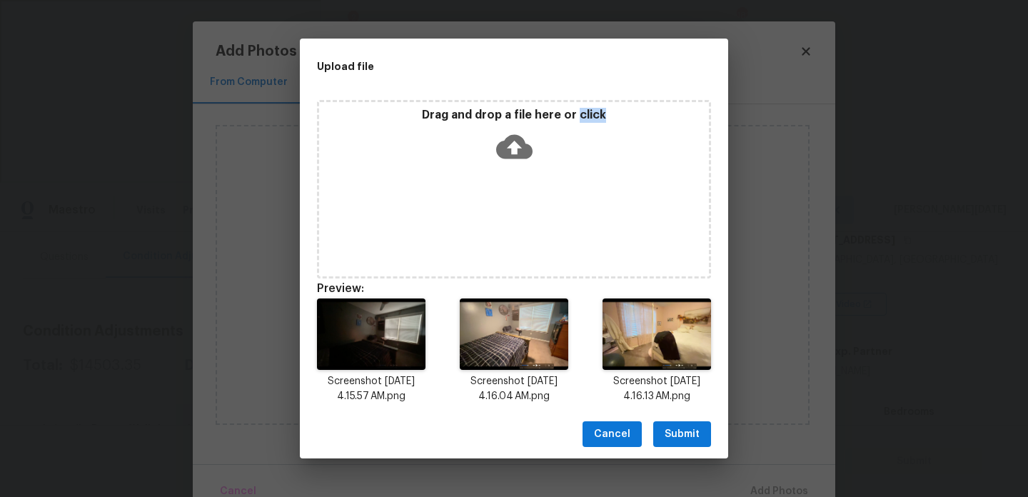
click at [689, 431] on span "Submit" at bounding box center [682, 434] width 35 height 18
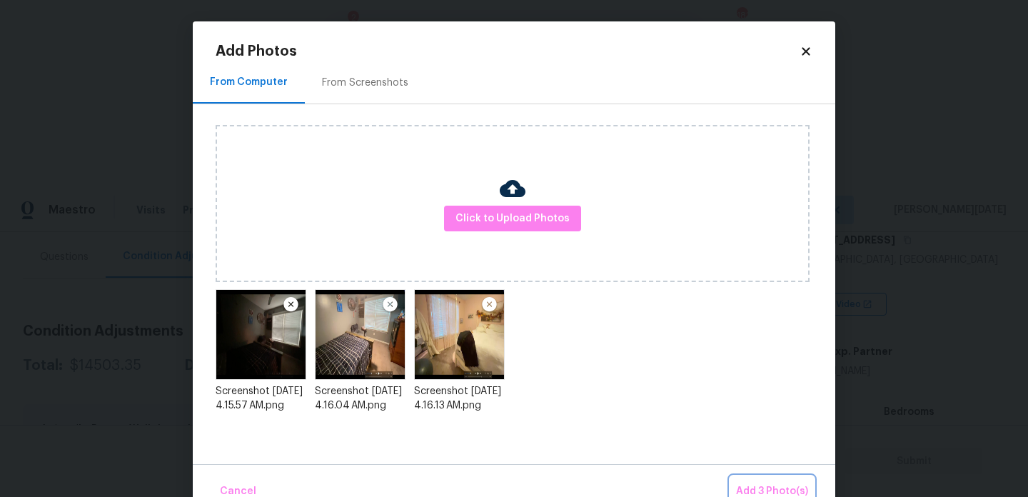
click at [785, 492] on span "Add 3 Photo(s)" at bounding box center [772, 492] width 72 height 18
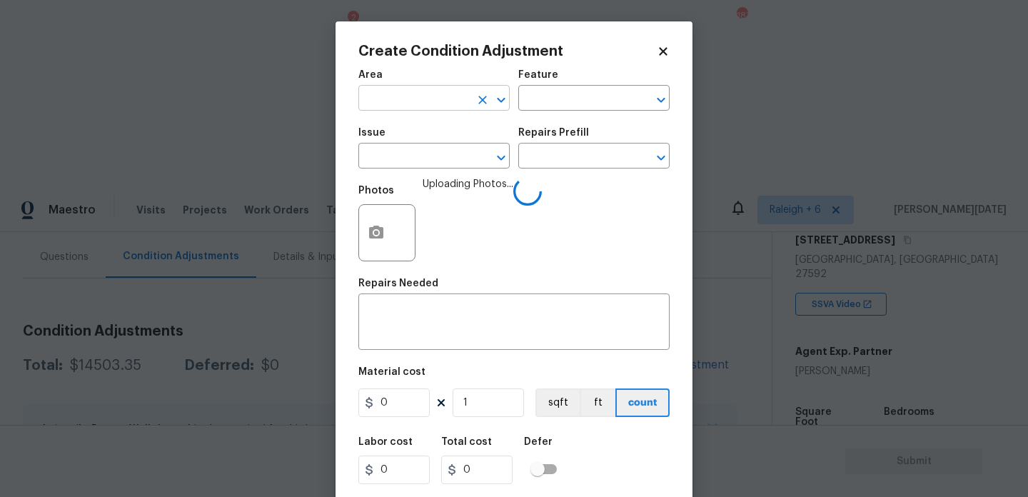
click at [375, 93] on input "text" at bounding box center [413, 100] width 111 height 22
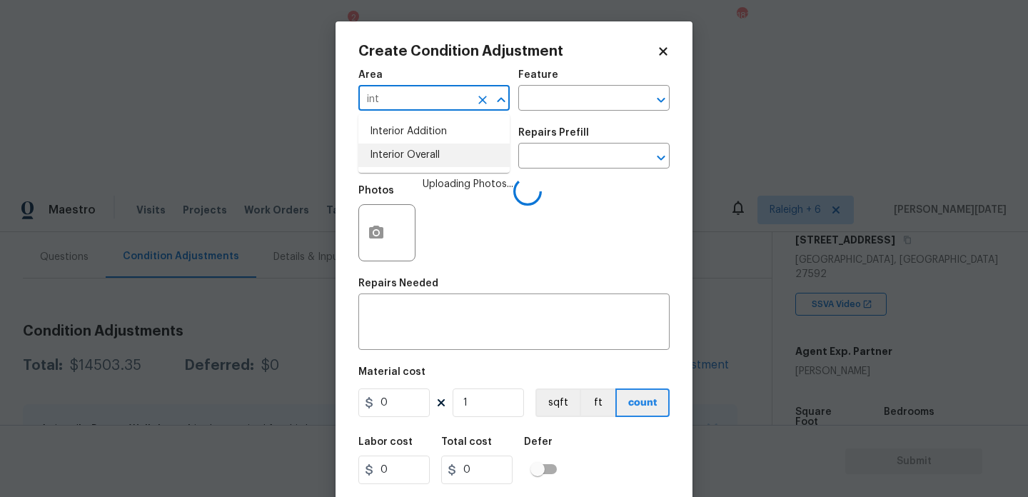
click at [415, 165] on li "Interior Overall" at bounding box center [433, 155] width 151 height 24
type input "Interior Overall"
click at [415, 165] on input "text" at bounding box center [413, 157] width 111 height 22
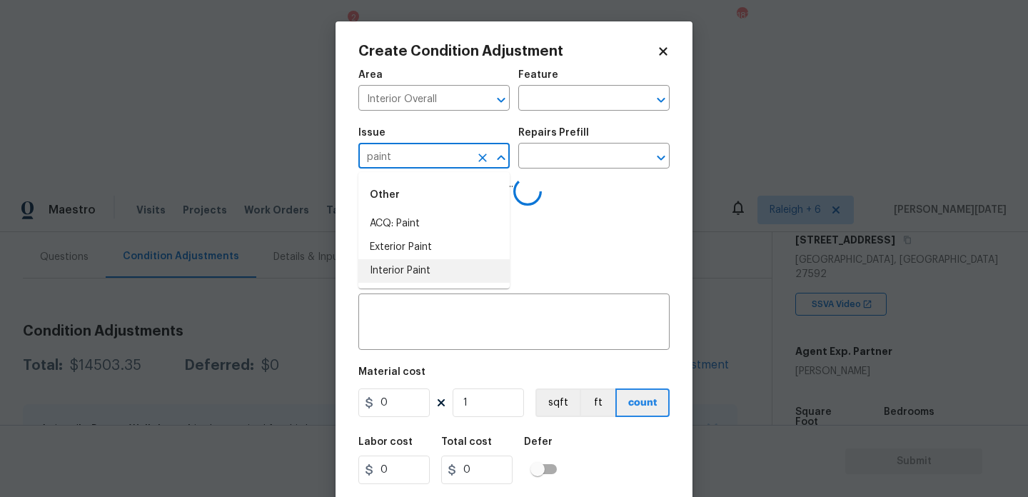
click at [421, 279] on li "Interior Paint" at bounding box center [433, 271] width 151 height 24
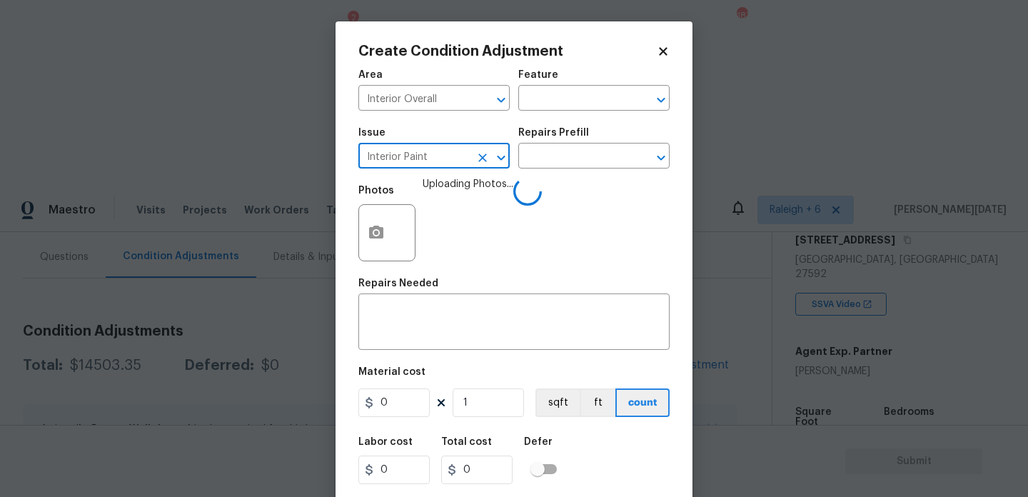
type input "Interior Paint"
click at [537, 172] on div "Issue Interior Paint ​ Repairs Prefill ​" at bounding box center [513, 148] width 311 height 58
click at [541, 167] on input "text" at bounding box center [573, 157] width 111 height 22
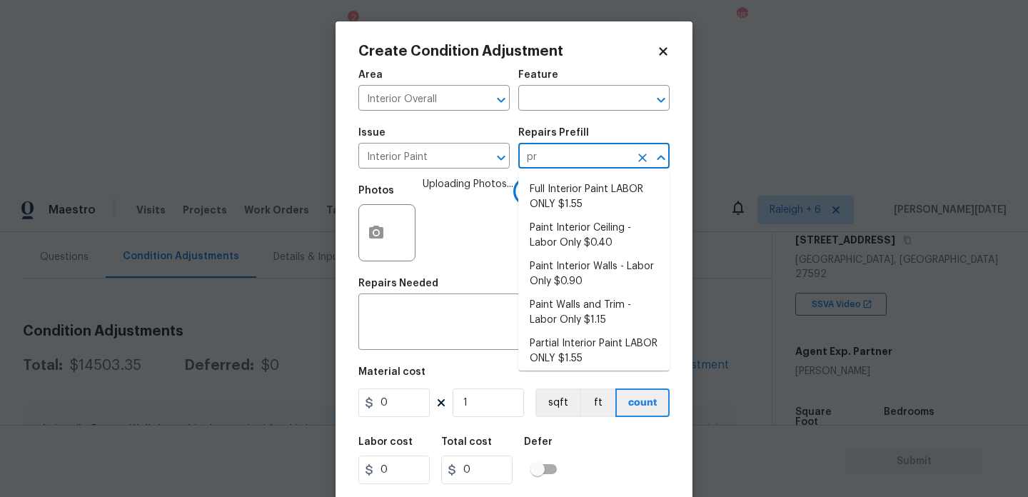
type input "pri"
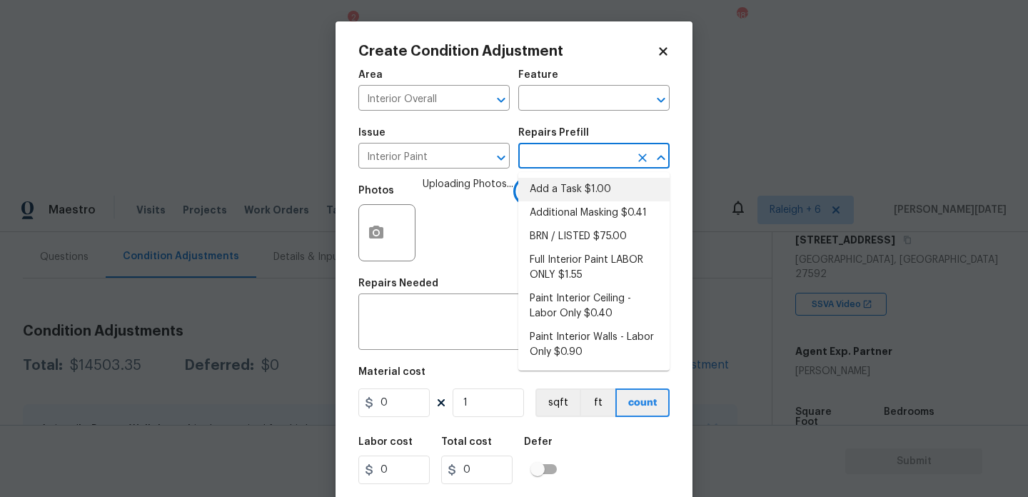
click at [578, 190] on li "Add a Task $1.00" at bounding box center [593, 190] width 151 height 24
type input "Overall Paint"
type textarea "HPM to detail"
type input "1"
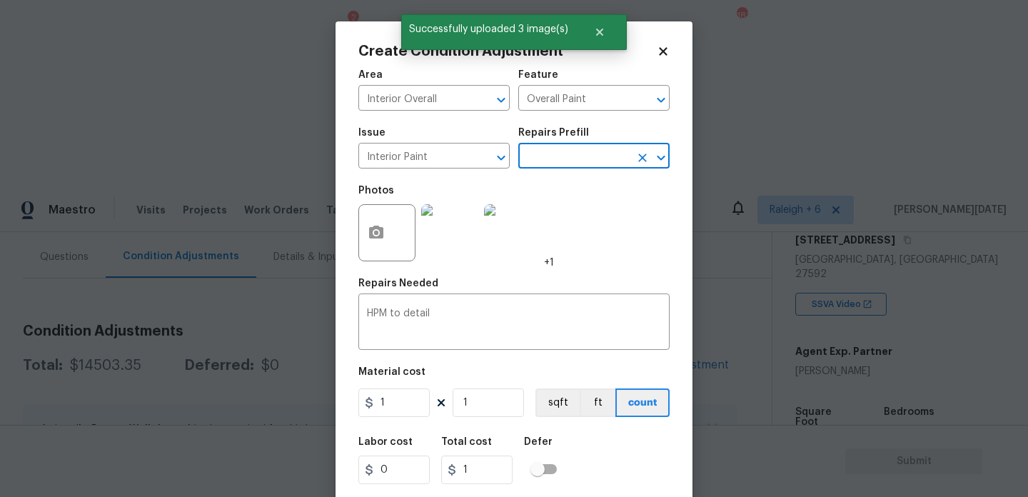
click at [556, 159] on input "text" at bounding box center [573, 157] width 111 height 22
type input "pri"
click at [572, 192] on li "Primer - Labor Only $0.40" at bounding box center [593, 190] width 151 height 24
type textarea "Interior primer - PRIMER PROVIDED BY OPENDOOR - All nails, screws, drywall anch…"
type input "0.4"
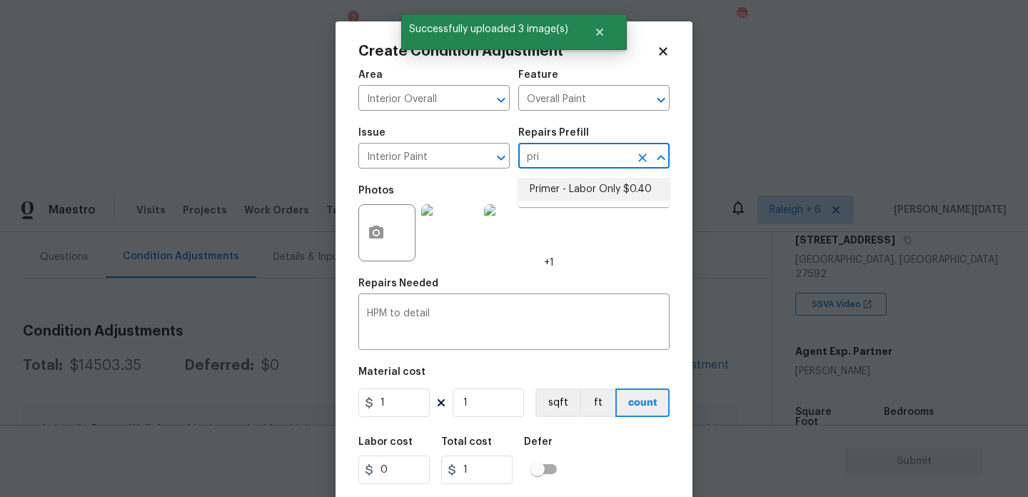
type input "0.4"
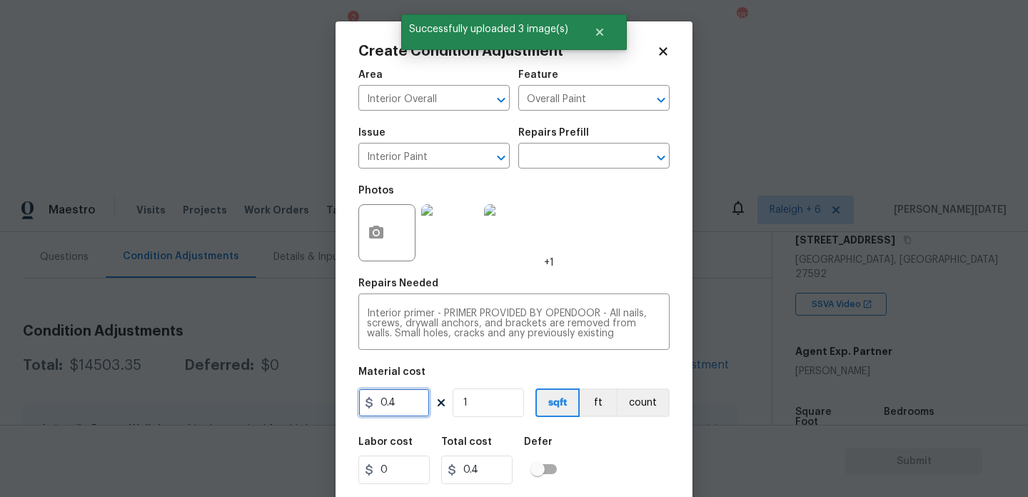
drag, startPoint x: 414, startPoint y: 398, endPoint x: 231, endPoint y: 398, distance: 183.5
click at [231, 398] on div "Create Condition Adjustment Area Interior Overall ​ Feature Overall Paint ​ Iss…" at bounding box center [514, 248] width 1028 height 497
type input "500"
click at [574, 261] on div "Photos +1" at bounding box center [513, 223] width 311 height 93
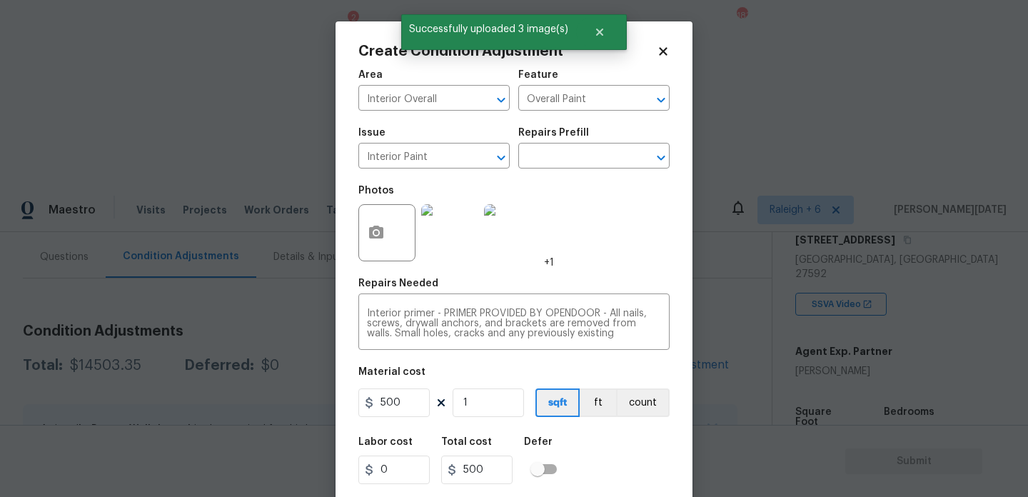
scroll to position [36, 0]
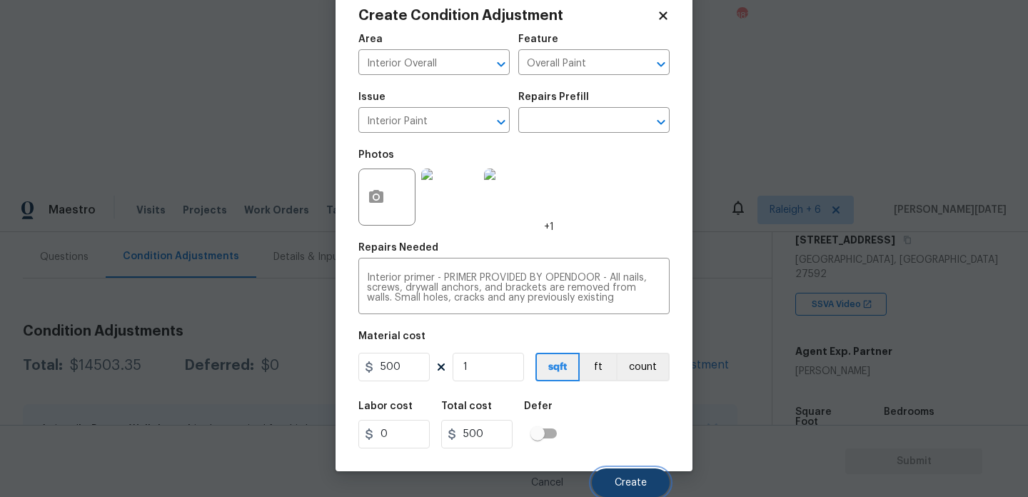
click at [628, 475] on button "Create" at bounding box center [631, 482] width 78 height 29
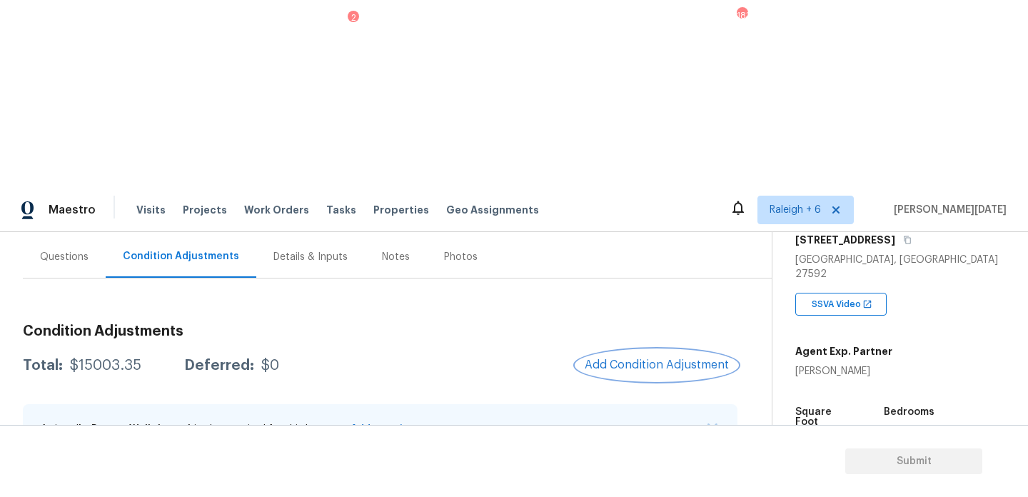
scroll to position [0, 0]
click at [520, 404] on div "A virtual In-Person Walkthrough is also required for this home. + Add exterior …" at bounding box center [380, 428] width 715 height 49
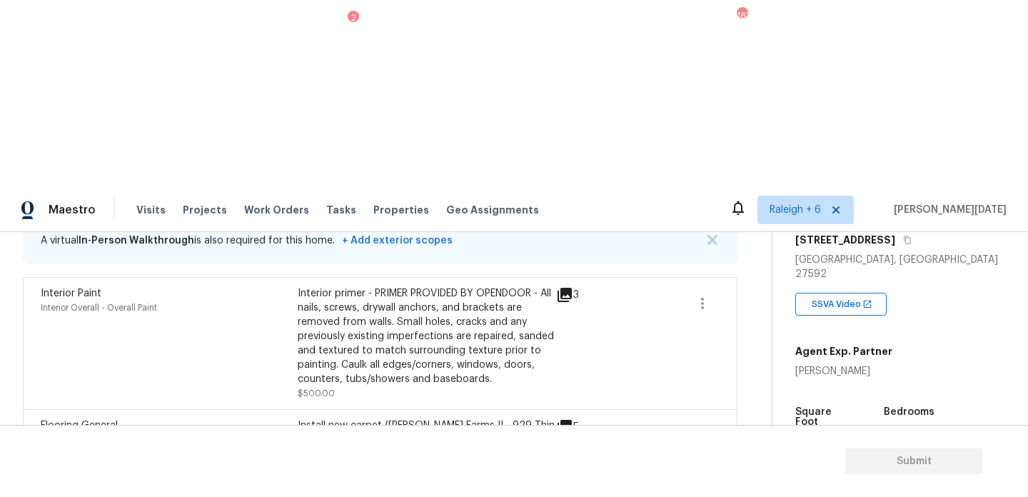
scroll to position [101, 0]
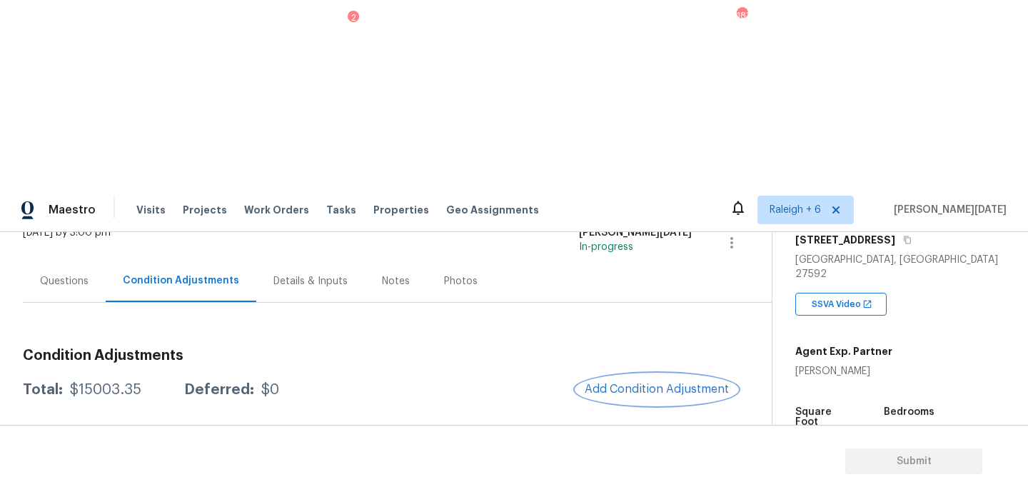
click at [616, 383] on span "Add Condition Adjustment" at bounding box center [657, 389] width 144 height 13
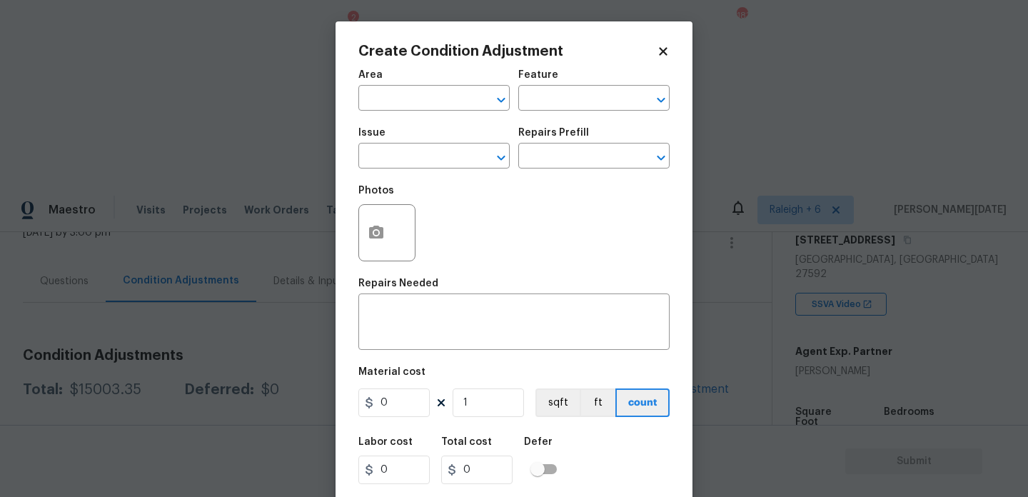
click at [354, 230] on div "Create Condition Adjustment Area ​ Feature ​ Issue ​ Repairs Prefill ​ Photos R…" at bounding box center [513, 263] width 357 height 485
click at [372, 237] on icon "button" at bounding box center [376, 232] width 14 height 13
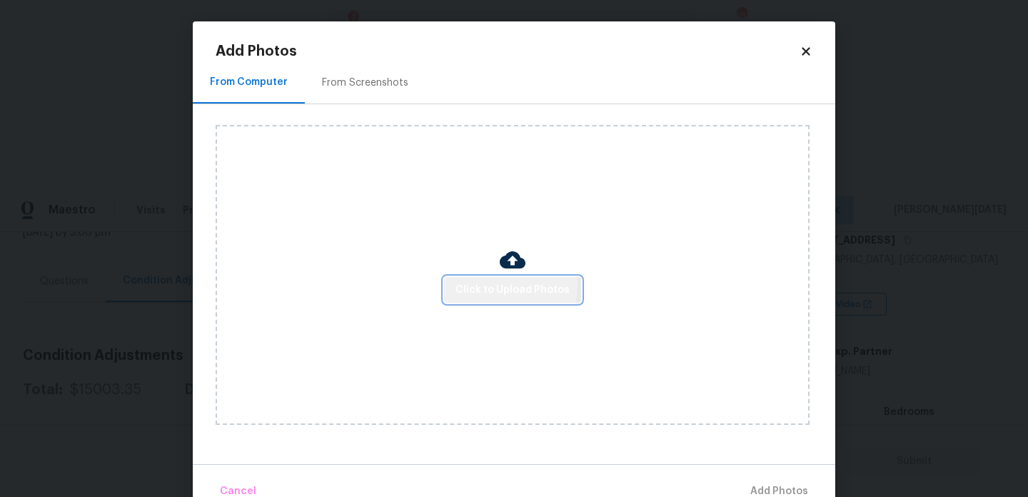
click at [505, 286] on span "Click to Upload Photos" at bounding box center [512, 290] width 114 height 18
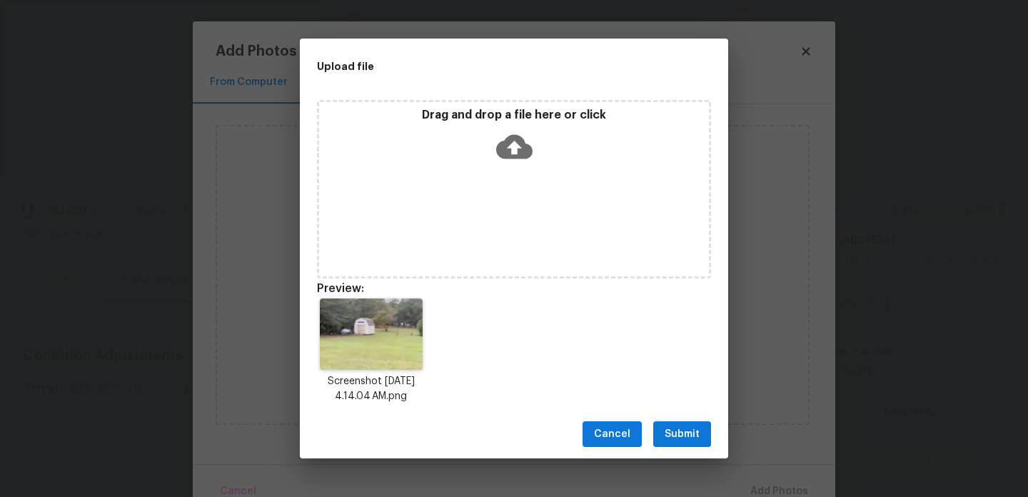
click at [683, 421] on button "Submit" at bounding box center [682, 434] width 58 height 26
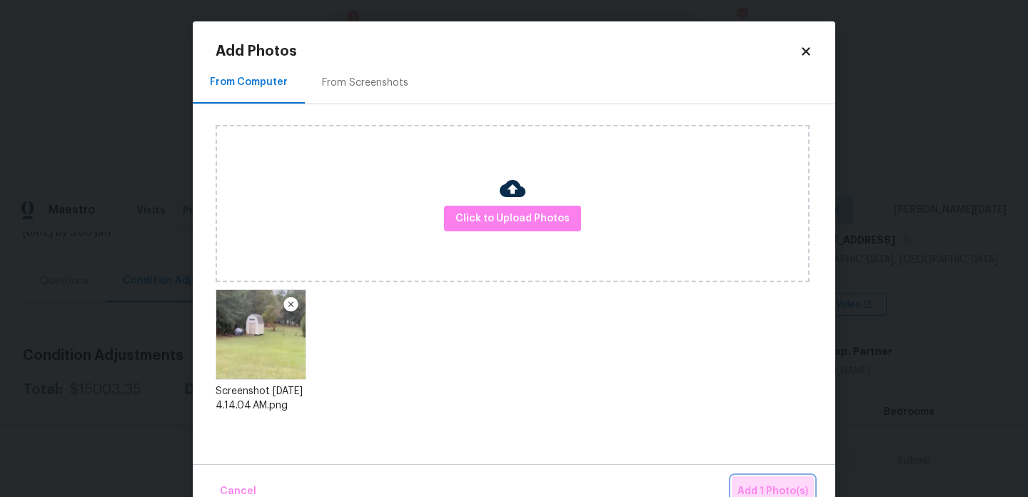
click at [767, 483] on span "Add 1 Photo(s)" at bounding box center [772, 492] width 71 height 18
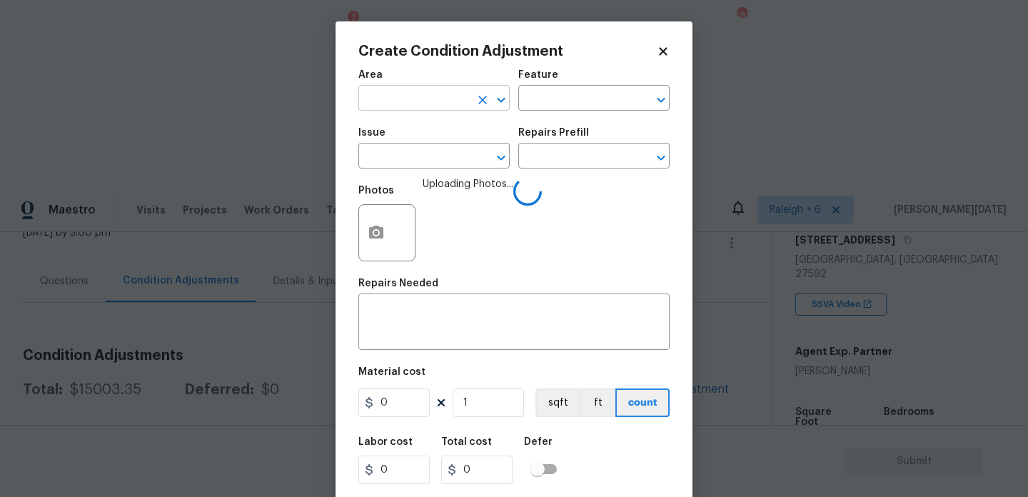
click at [405, 102] on input "text" at bounding box center [413, 100] width 111 height 22
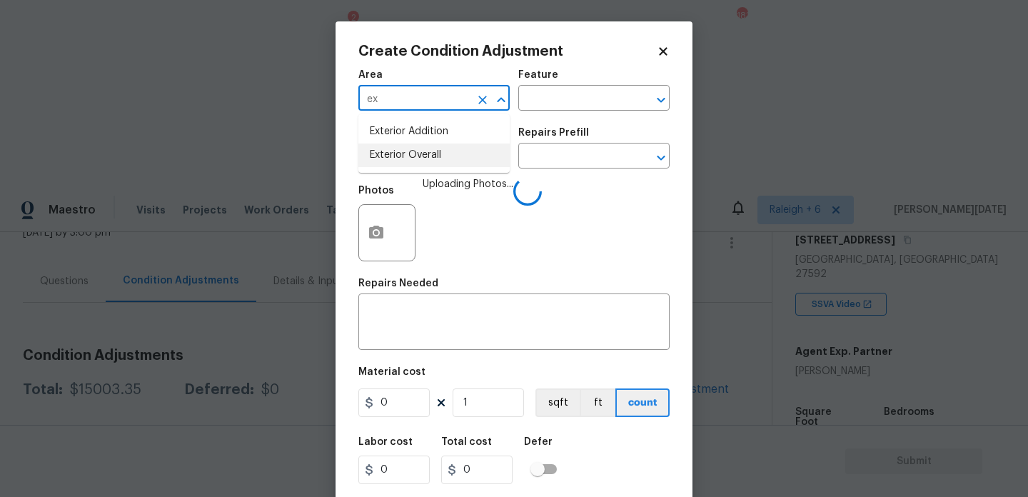
click at [423, 169] on ul "Exterior Addition Exterior Overall" at bounding box center [433, 143] width 151 height 59
click at [437, 160] on li "Exterior Overall" at bounding box center [433, 155] width 151 height 24
type input "Exterior Overall"
click at [437, 160] on input "text" at bounding box center [413, 157] width 111 height 22
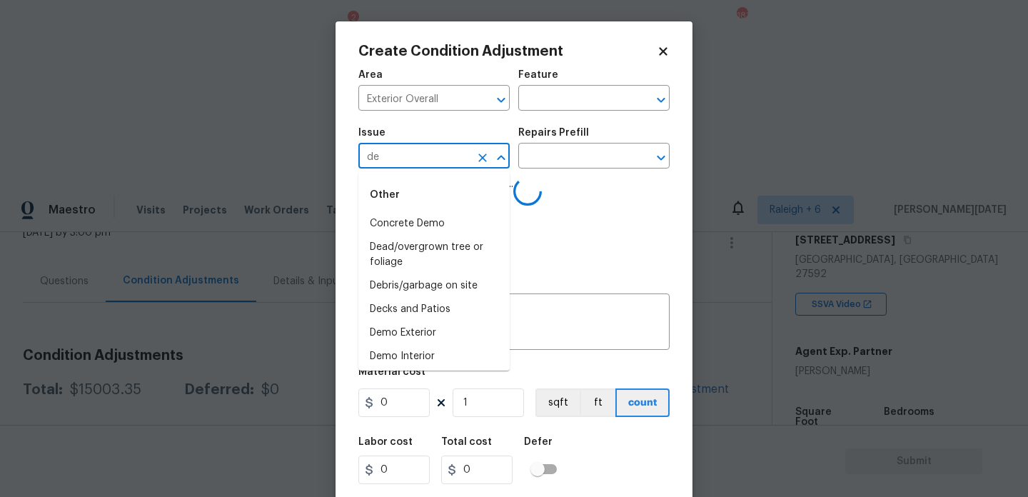
type input "deb"
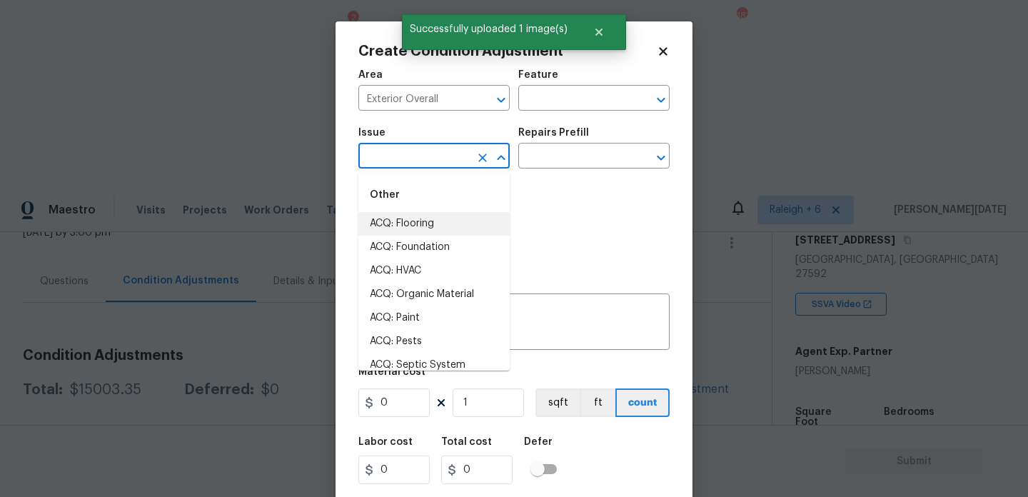
click at [477, 158] on icon "Clear" at bounding box center [482, 158] width 14 height 14
type input "d"
type input "e"
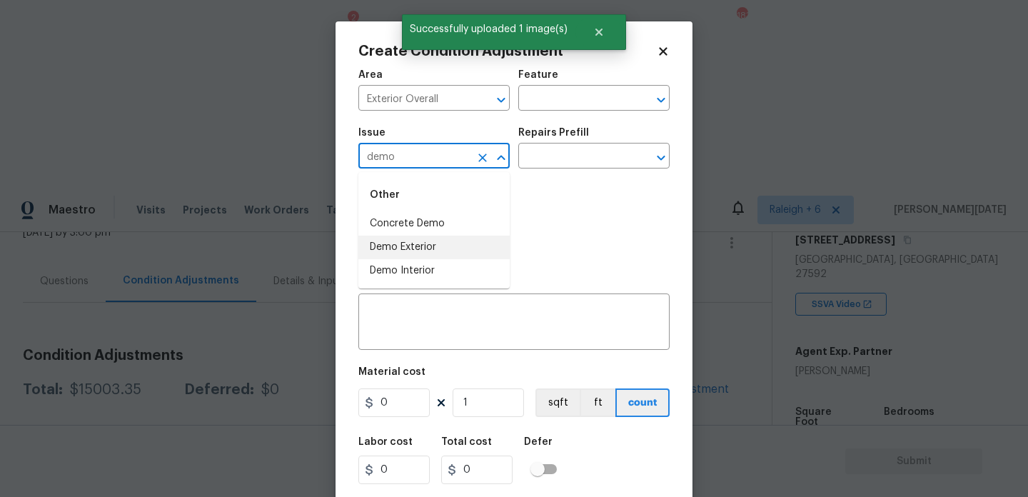
click at [477, 253] on li "Demo Exterior" at bounding box center [433, 248] width 151 height 24
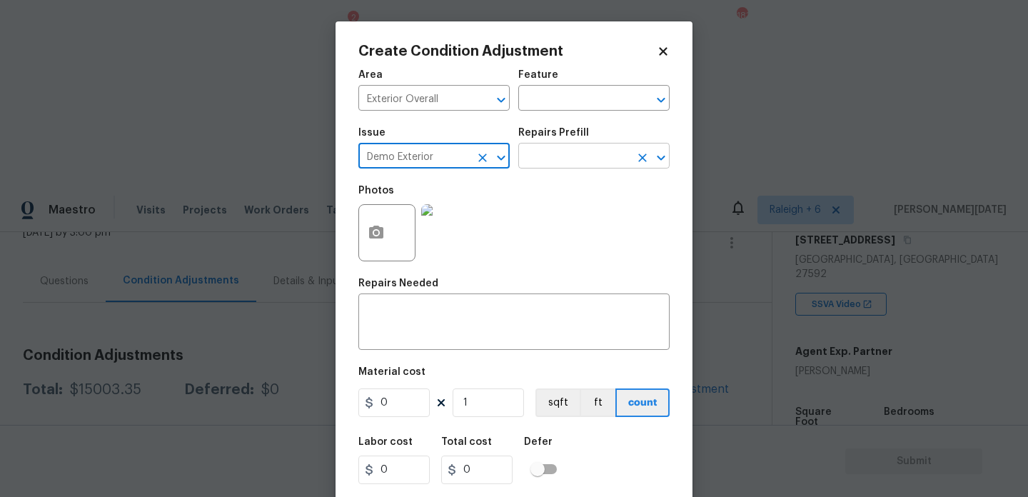
type input "Demo Exterior"
click at [552, 158] on input "text" at bounding box center [573, 157] width 111 height 22
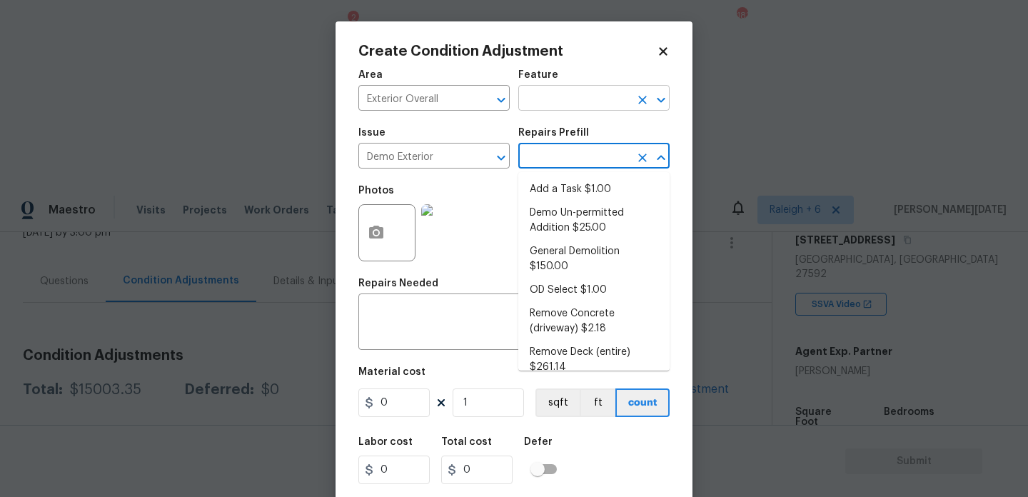
click at [572, 97] on input "text" at bounding box center [573, 100] width 111 height 22
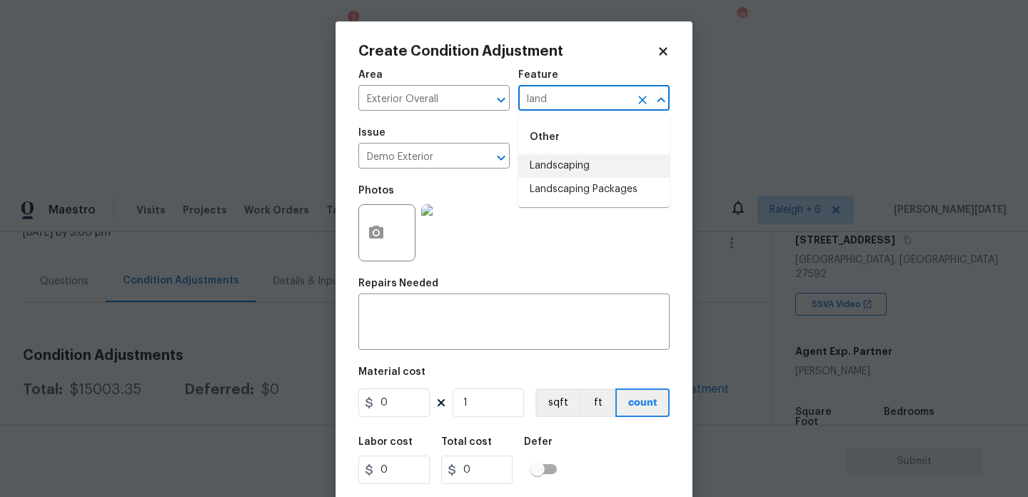
click at [566, 163] on li "Landscaping" at bounding box center [593, 166] width 151 height 24
type input "Landscaping"
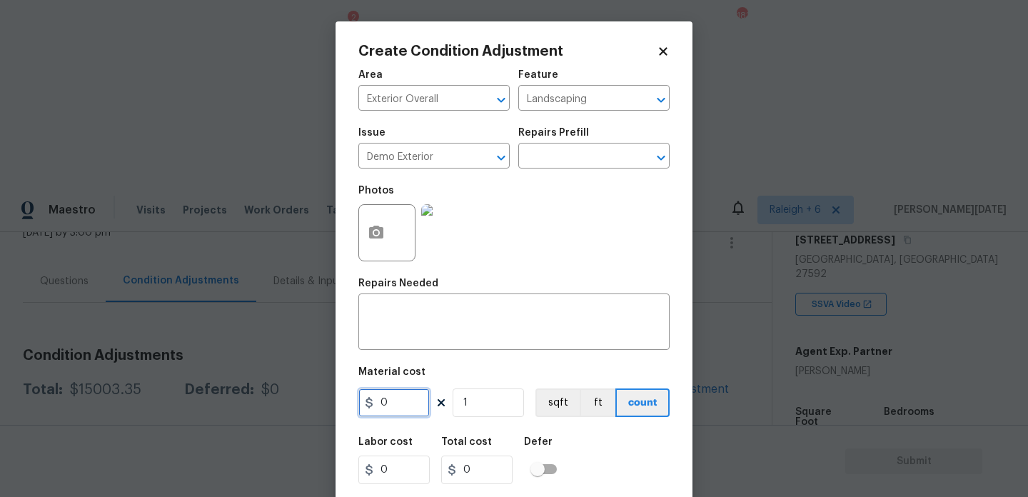
click at [413, 410] on input "0" at bounding box center [393, 402] width 71 height 29
type input "1200"
click at [451, 323] on textarea at bounding box center [514, 323] width 294 height 30
type input "1200"
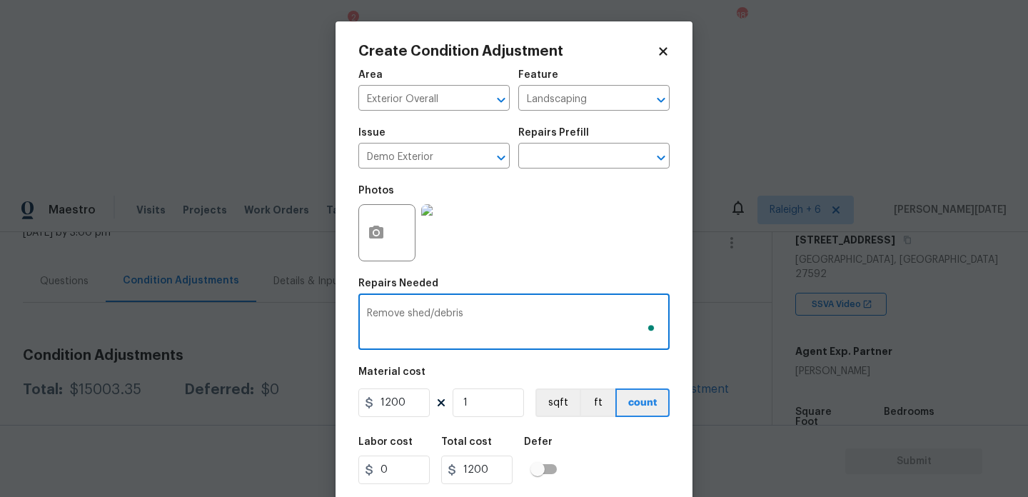
scroll to position [36, 0]
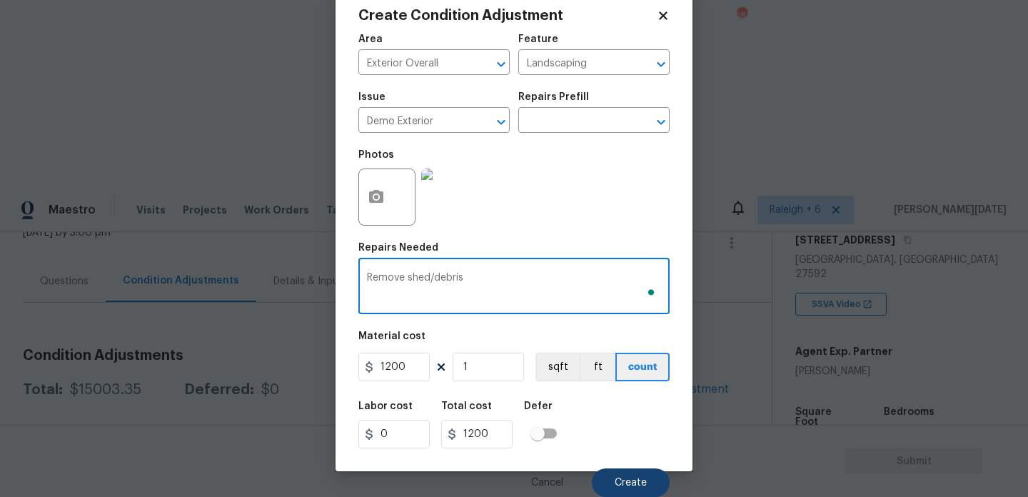
type textarea "Remove shed/debris"
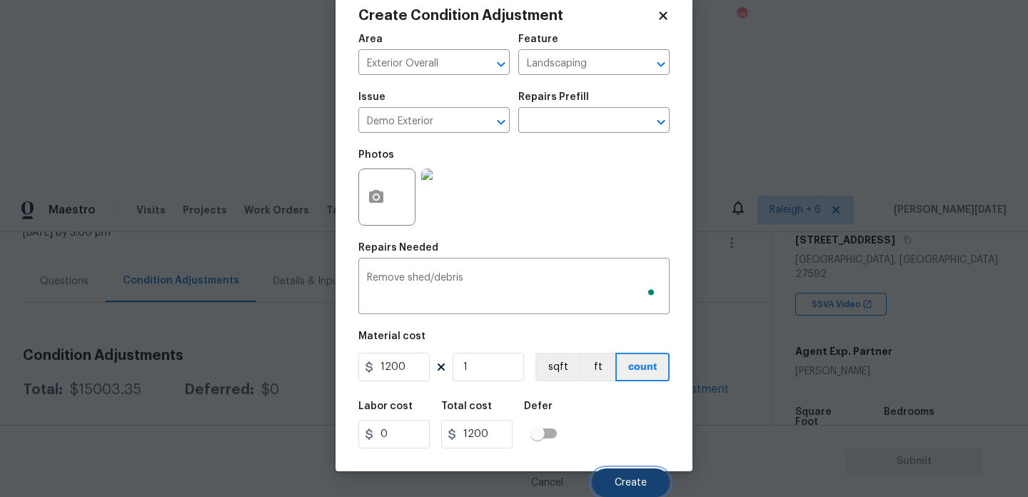
click at [630, 478] on span "Create" at bounding box center [631, 483] width 32 height 11
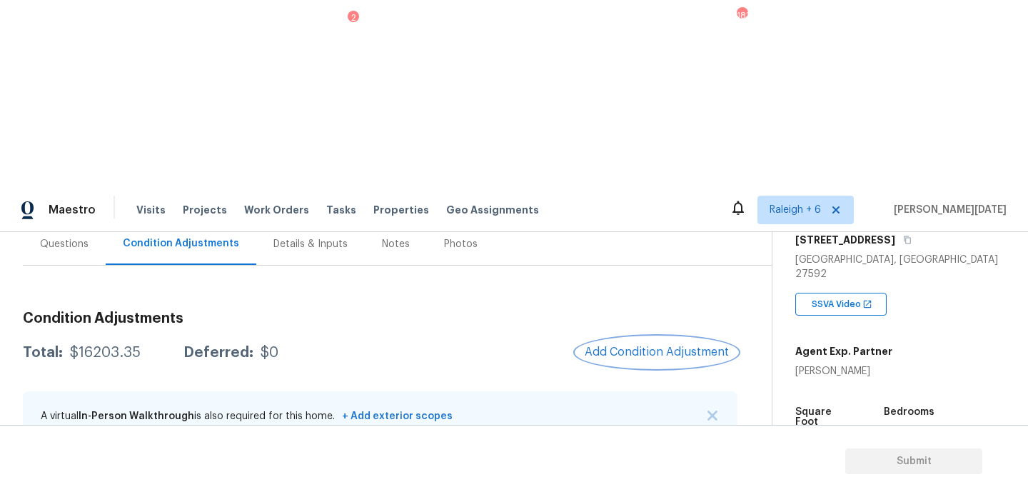
scroll to position [139, 0]
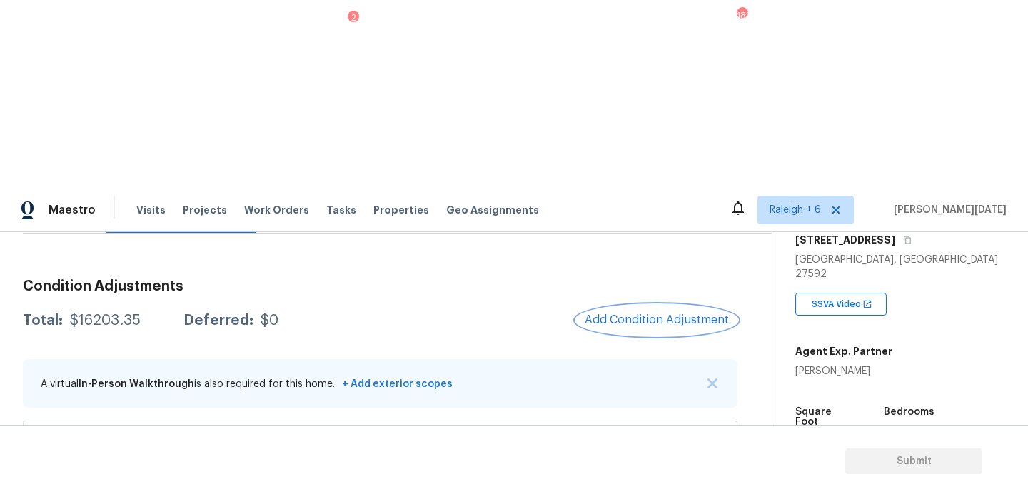
scroll to position [176, 0]
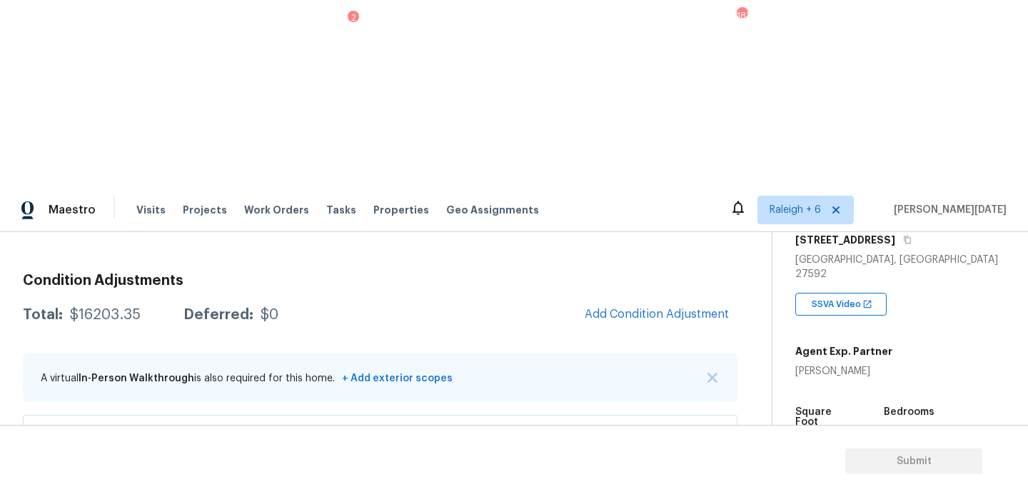
click at [632, 308] on span "Add Condition Adjustment" at bounding box center [657, 314] width 144 height 13
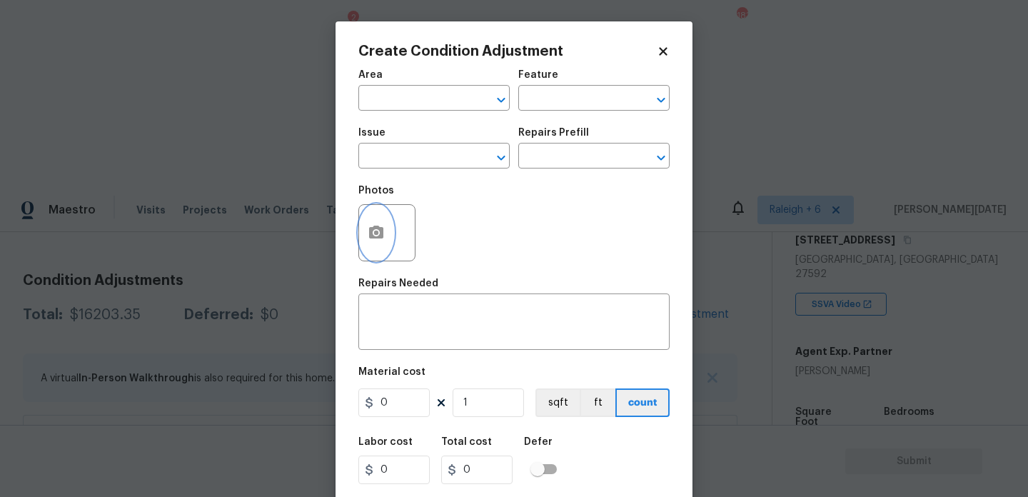
click at [361, 236] on button "button" at bounding box center [376, 233] width 34 height 56
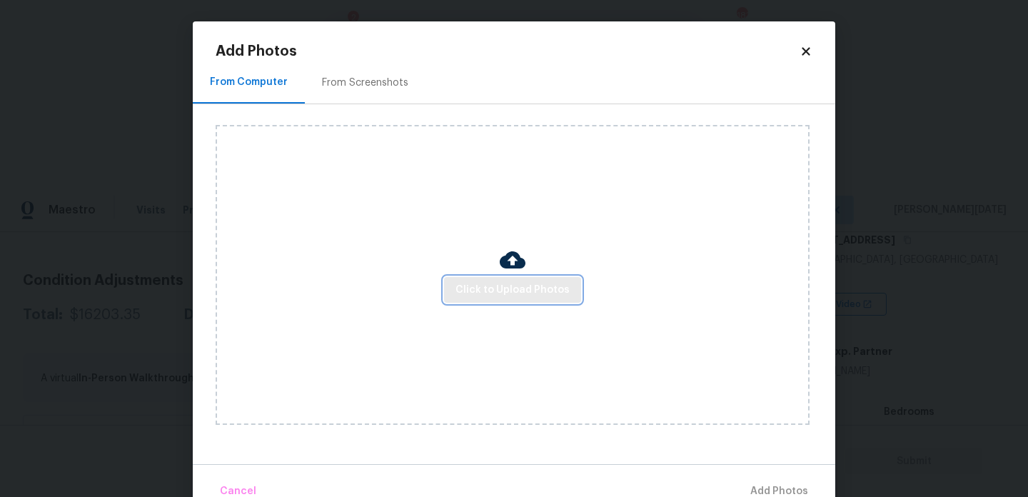
click at [493, 284] on span "Click to Upload Photos" at bounding box center [512, 290] width 114 height 18
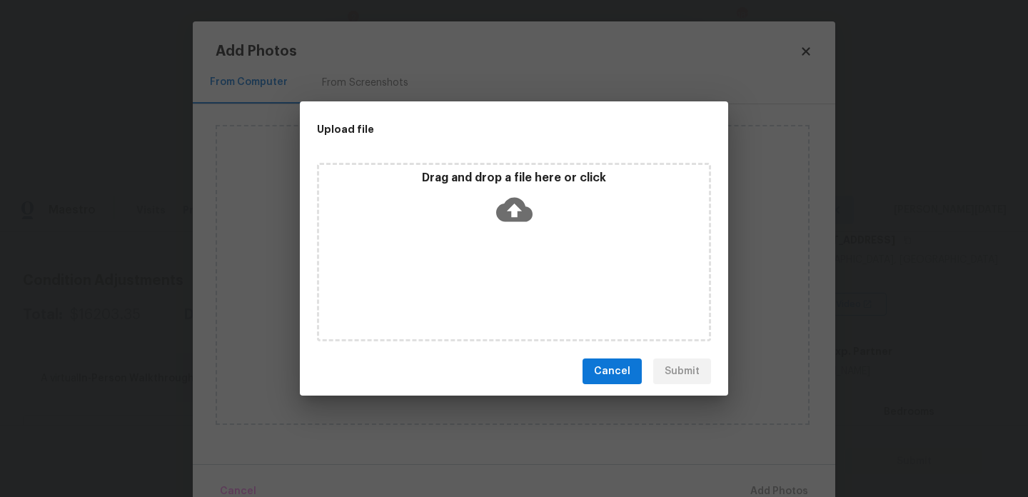
click at [493, 284] on div "Drag and drop a file here or click" at bounding box center [514, 252] width 394 height 178
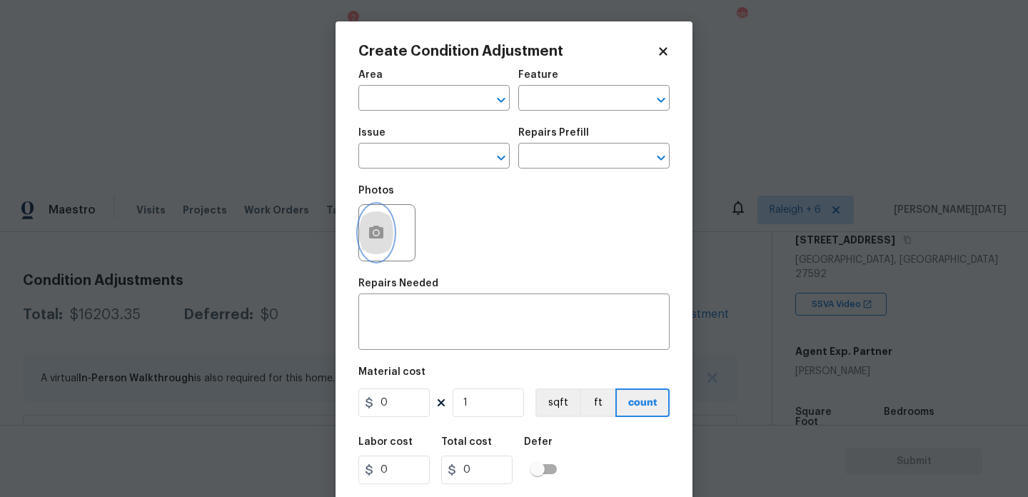
click at [381, 238] on icon "button" at bounding box center [376, 232] width 14 height 13
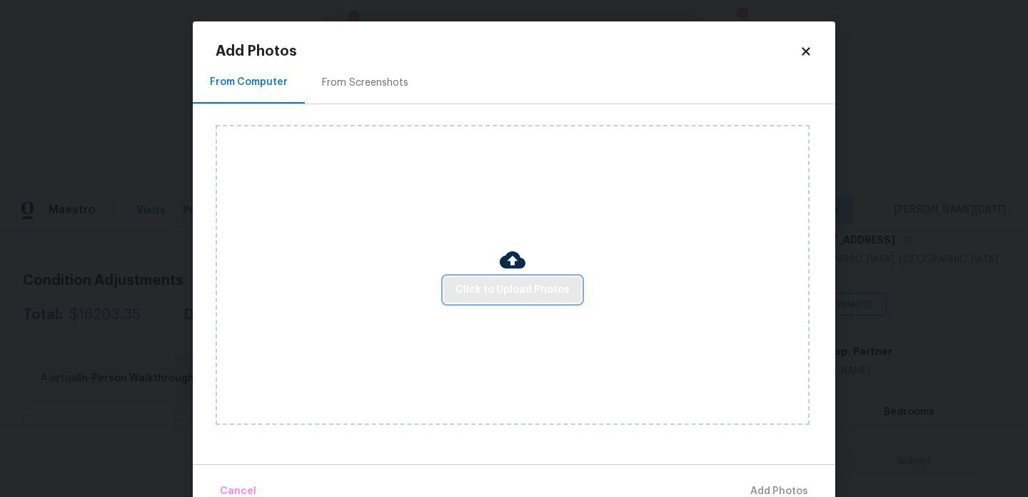
click at [518, 290] on span "Click to Upload Photos" at bounding box center [512, 290] width 114 height 18
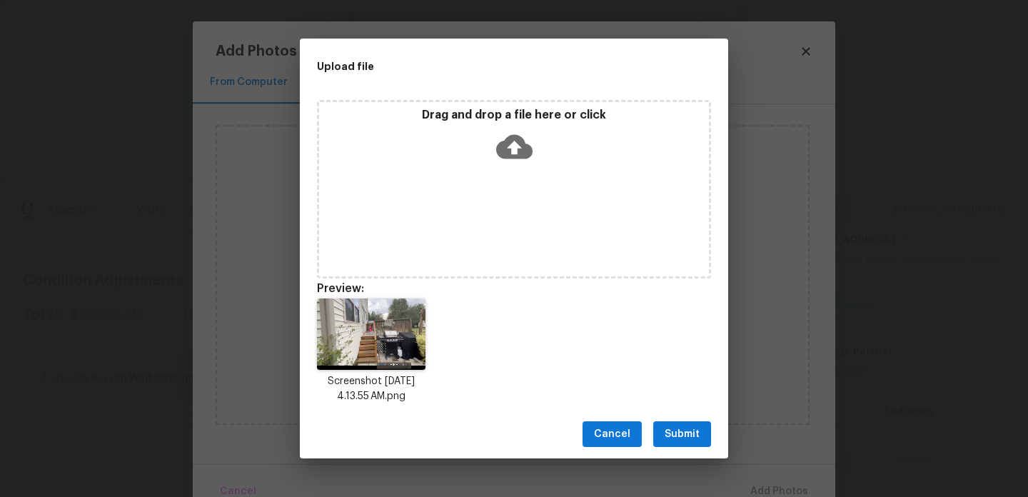
click at [682, 428] on span "Submit" at bounding box center [682, 434] width 35 height 18
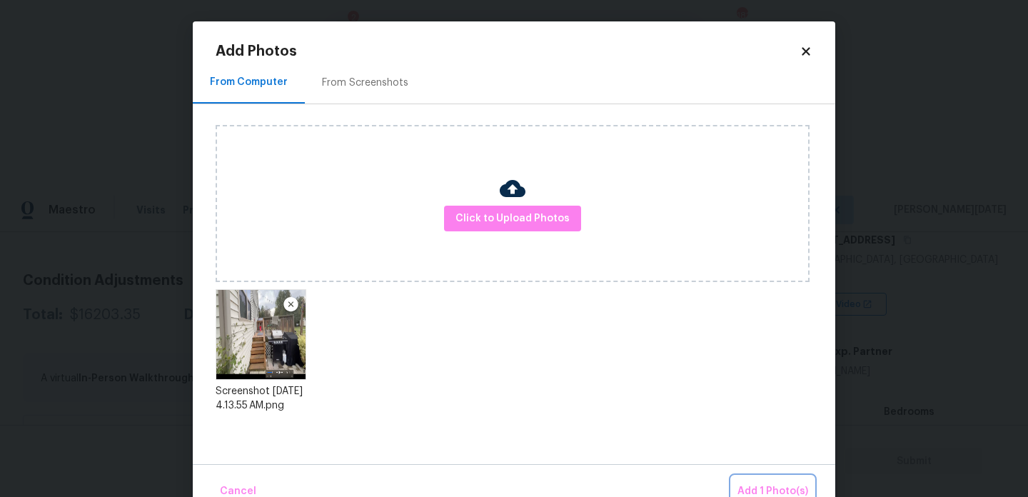
click at [755, 476] on button "Add 1 Photo(s)" at bounding box center [773, 491] width 82 height 31
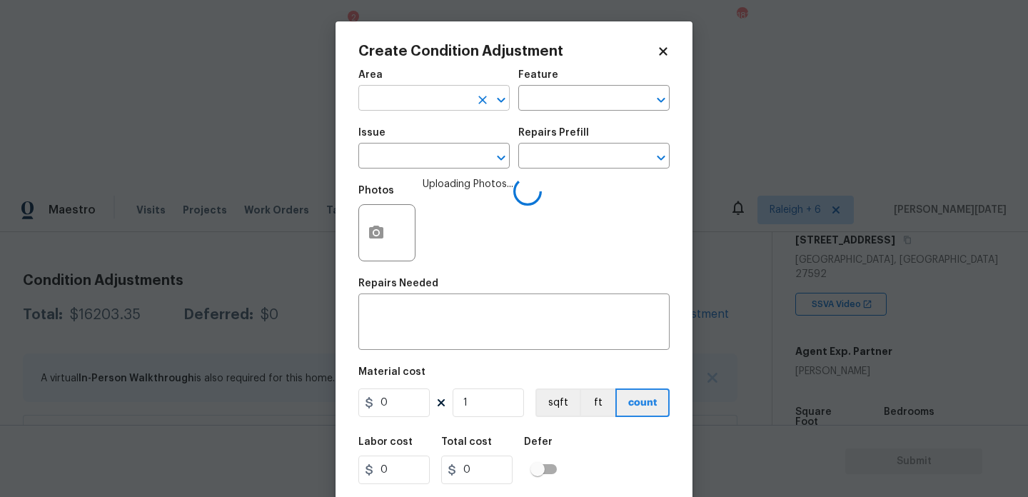
click at [415, 103] on input "text" at bounding box center [413, 100] width 111 height 22
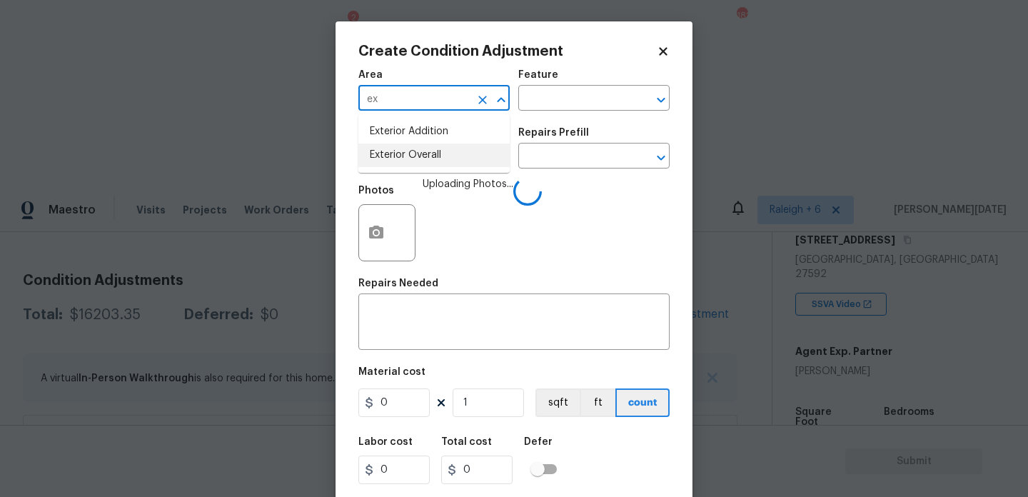
click at [425, 160] on li "Exterior Overall" at bounding box center [433, 155] width 151 height 24
type input "Exterior Overall"
click at [425, 160] on input "text" at bounding box center [413, 157] width 111 height 22
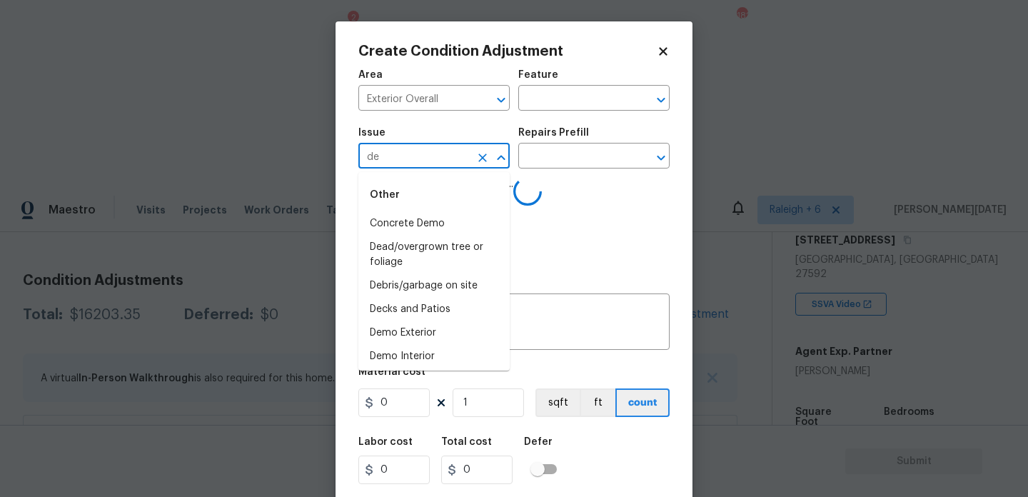
type input "d"
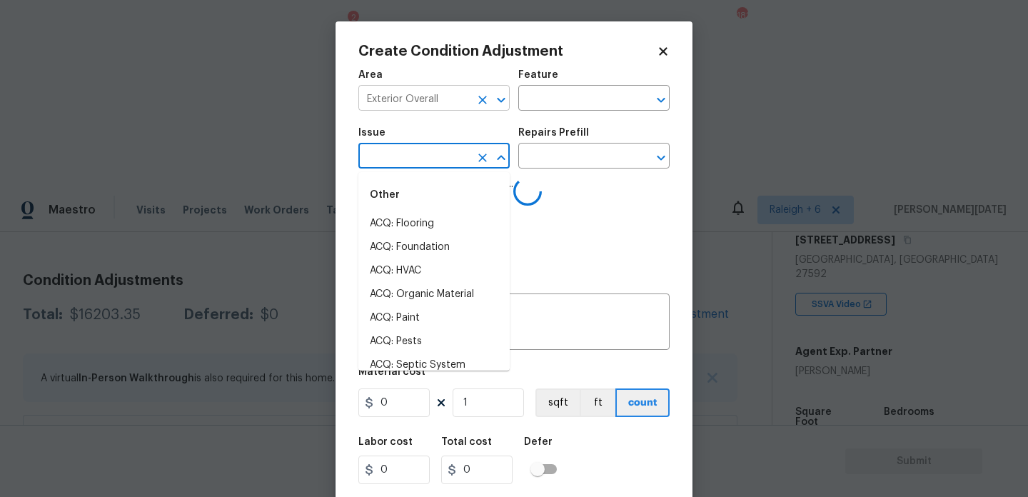
click at [482, 96] on icon "Clear" at bounding box center [482, 100] width 14 height 14
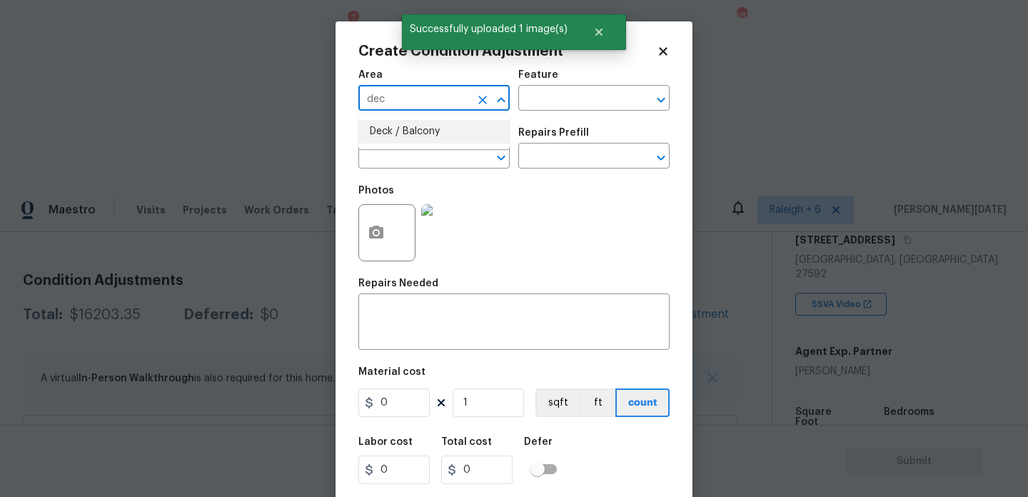
click at [453, 138] on li "Deck / Balcony" at bounding box center [433, 132] width 151 height 24
type input "Deck / Balcony"
click at [438, 153] on input "text" at bounding box center [413, 157] width 111 height 22
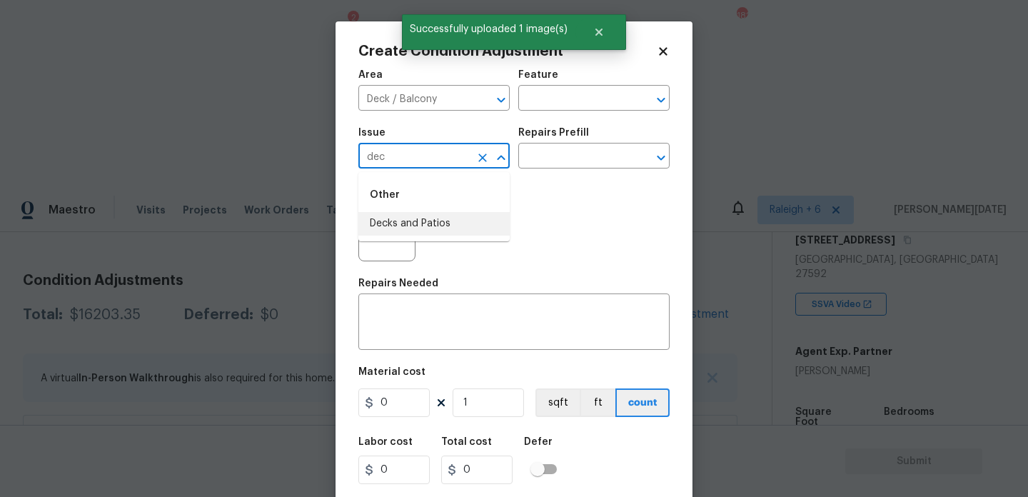
click at [425, 218] on li "Decks and Patios" at bounding box center [433, 224] width 151 height 24
type input "Decks and Patios"
click at [565, 96] on input "text" at bounding box center [573, 100] width 111 height 22
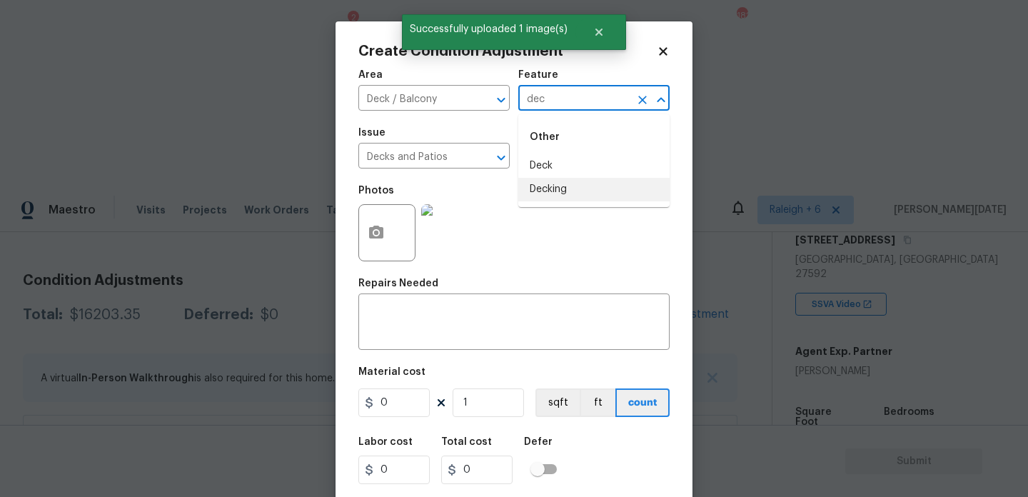
click at [569, 189] on li "Decking" at bounding box center [593, 190] width 151 height 24
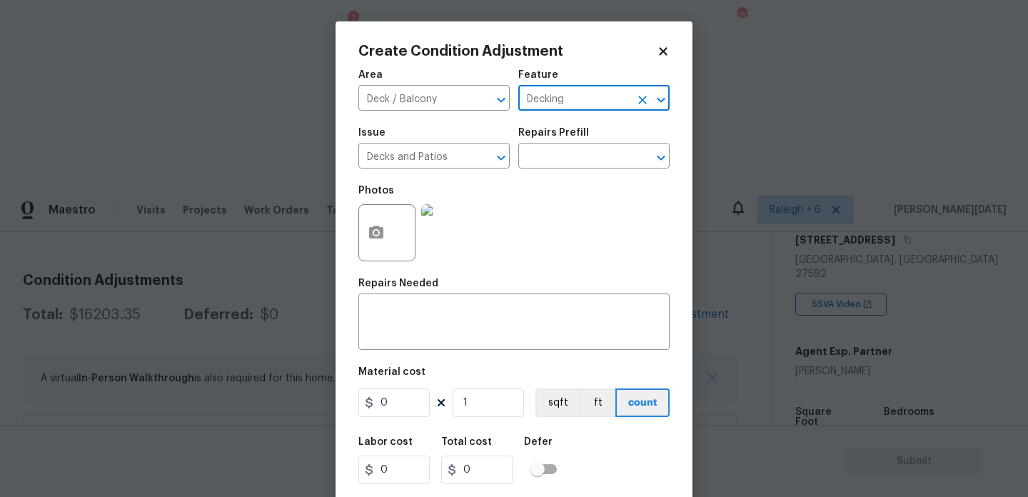
type input "Decking"
click at [411, 405] on input "0" at bounding box center [393, 402] width 71 height 29
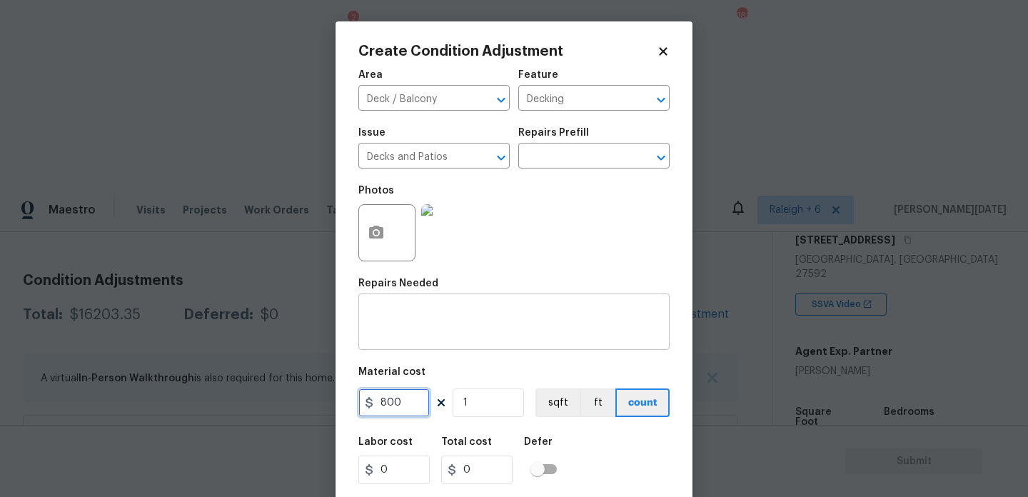
type input "800"
click at [420, 333] on textarea at bounding box center [514, 323] width 294 height 30
type input "800"
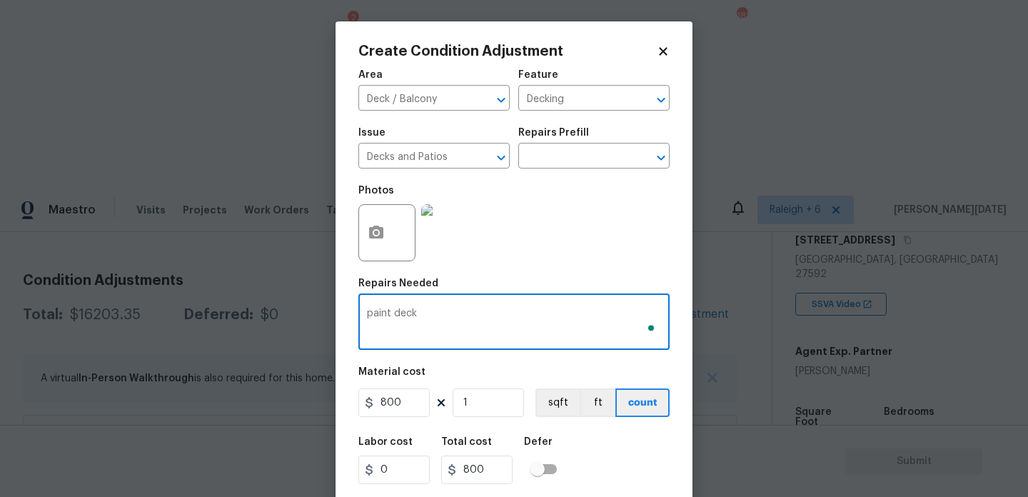
scroll to position [36, 0]
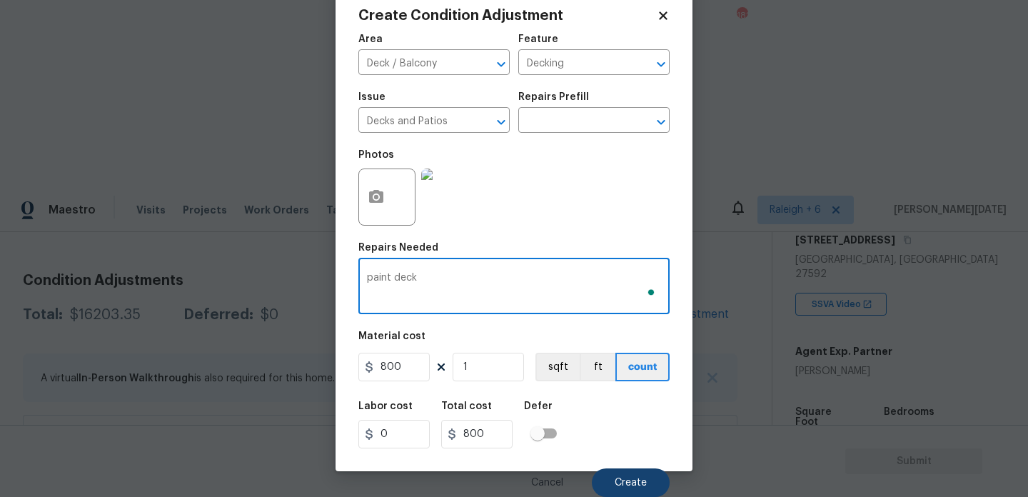
type textarea "paint deck"
click at [609, 473] on button "Create" at bounding box center [631, 482] width 78 height 29
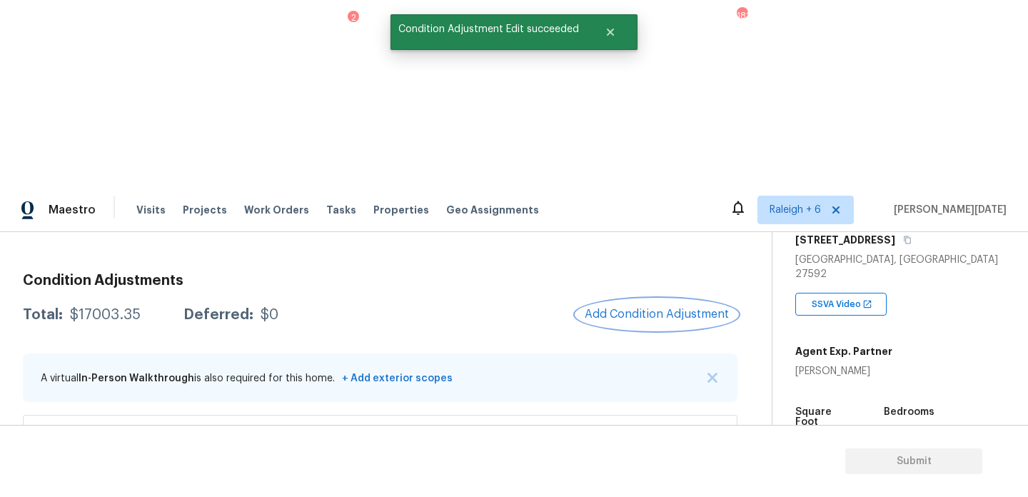
scroll to position [256, 0]
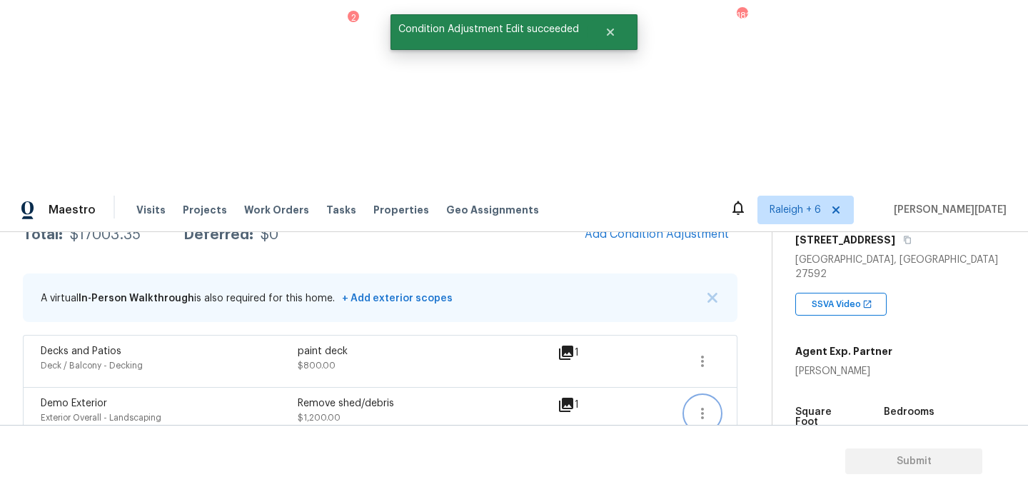
click at [707, 405] on icon "button" at bounding box center [702, 413] width 17 height 17
click at [764, 221] on div "Edit" at bounding box center [783, 223] width 111 height 14
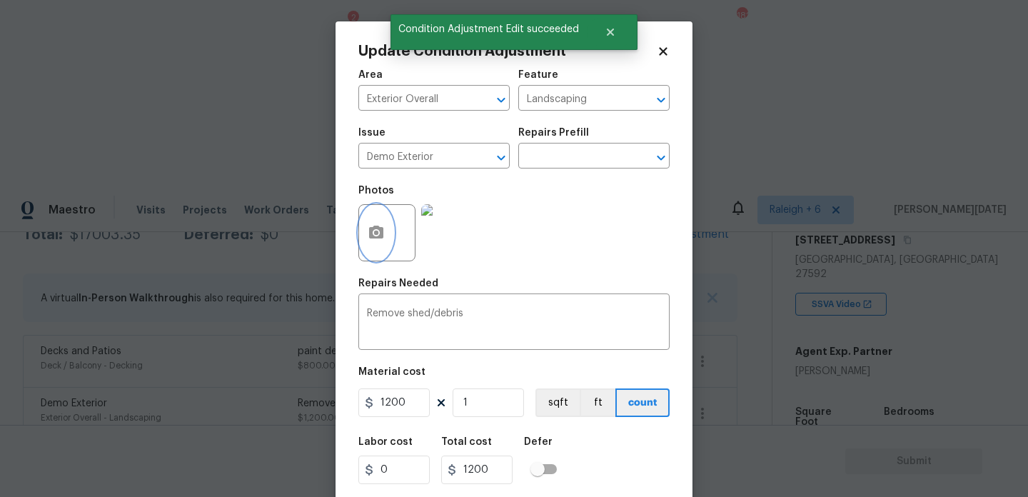
click at [368, 238] on icon "button" at bounding box center [376, 232] width 17 height 17
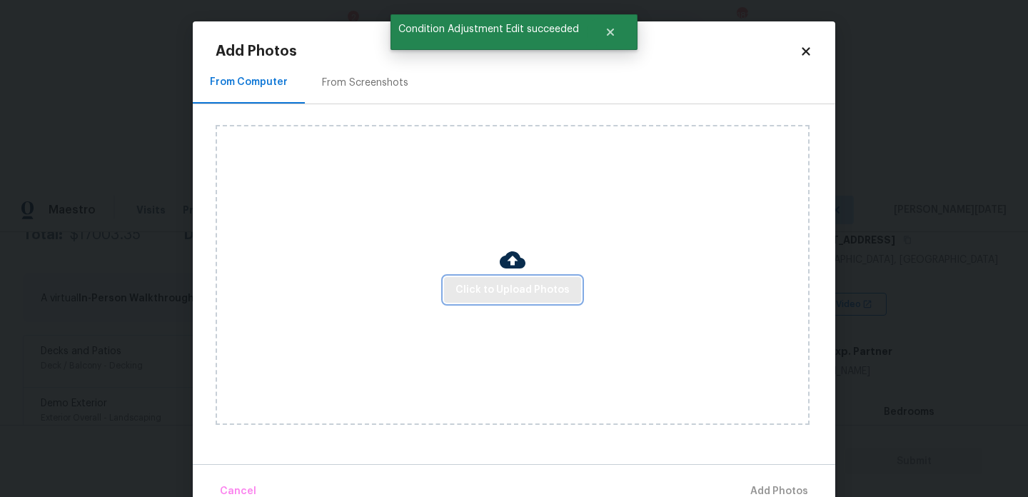
click at [505, 291] on span "Click to Upload Photos" at bounding box center [512, 290] width 114 height 18
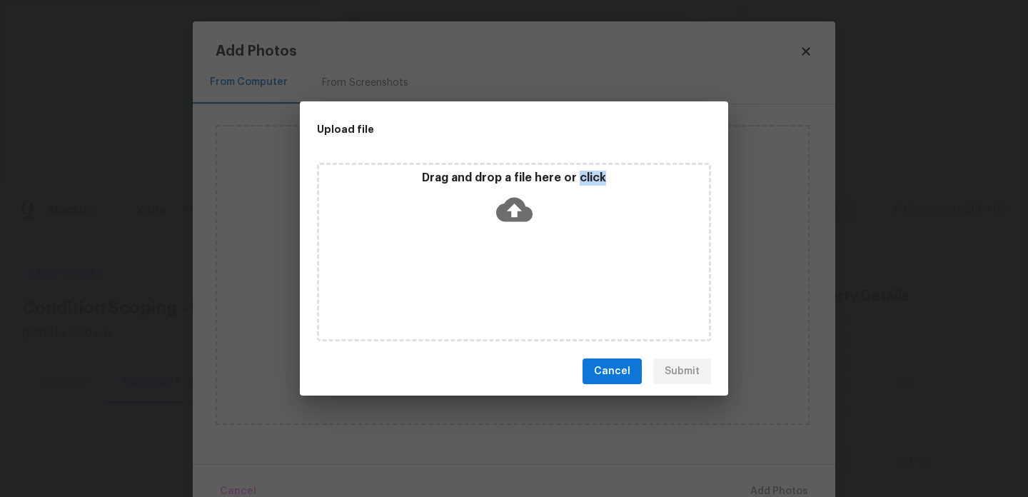
scroll to position [242, 0]
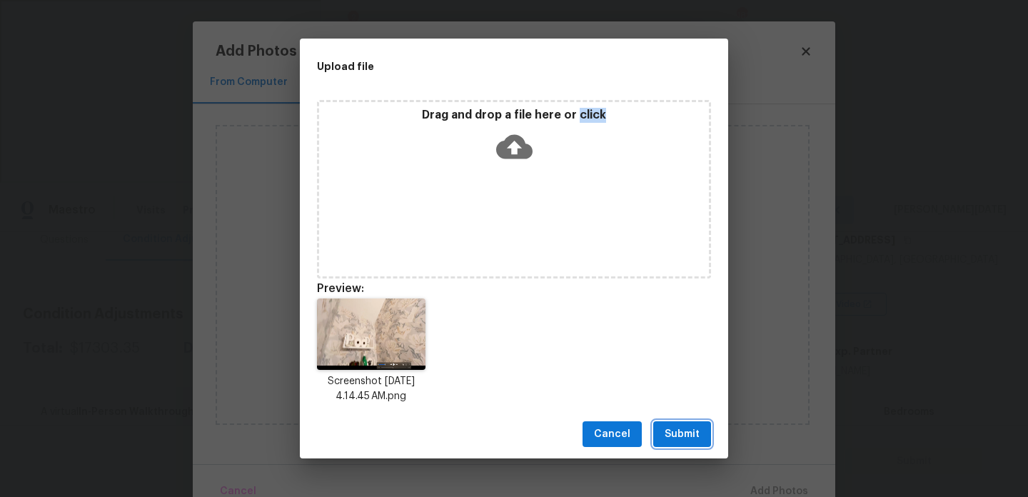
click at [665, 440] on span "Submit" at bounding box center [682, 434] width 35 height 18
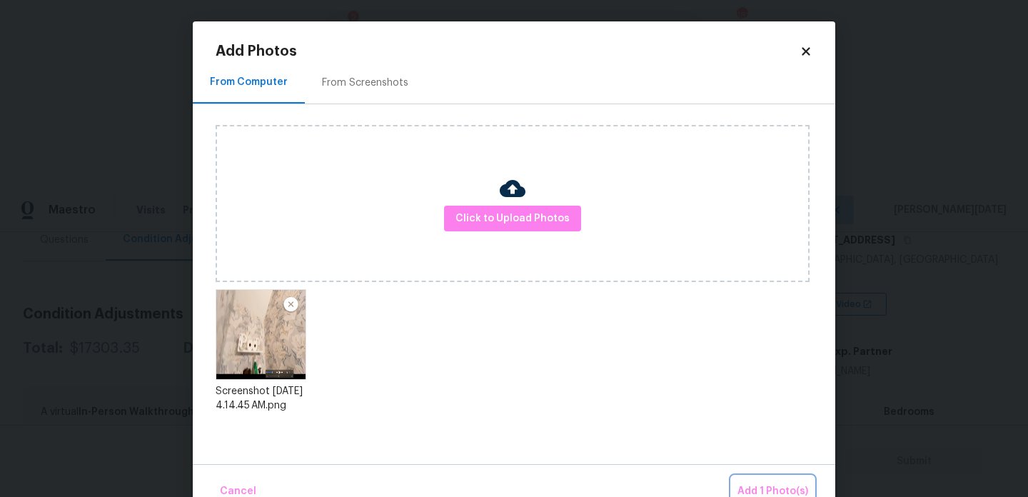
click at [755, 482] on button "Add 1 Photo(s)" at bounding box center [773, 491] width 82 height 31
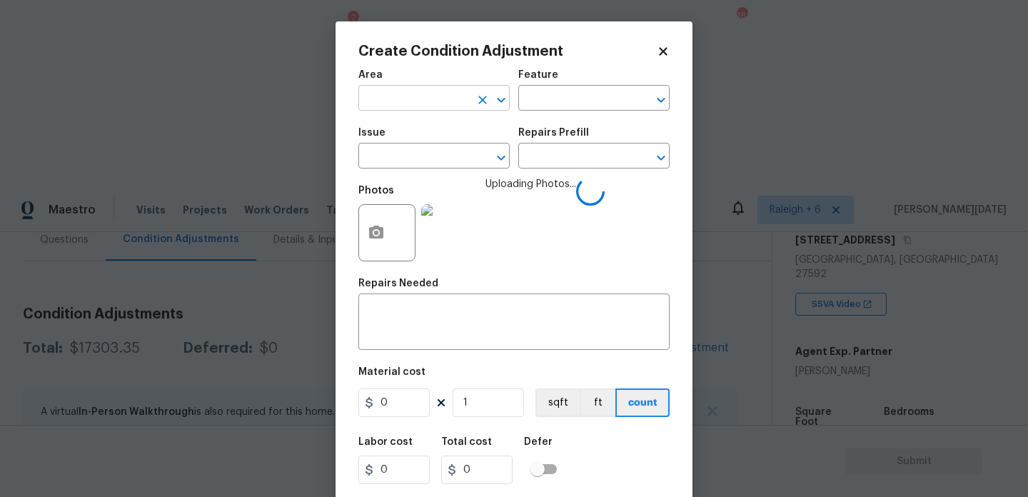
click at [398, 91] on input "text" at bounding box center [413, 100] width 111 height 22
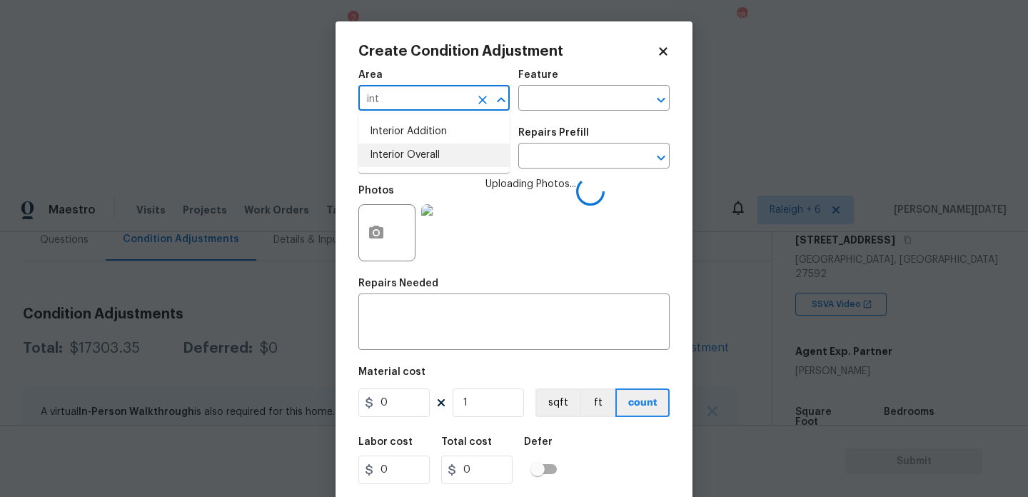
click at [416, 156] on li "Interior Overall" at bounding box center [433, 155] width 151 height 24
type input "Interior Overall"
click at [416, 156] on input "text" at bounding box center [413, 157] width 111 height 22
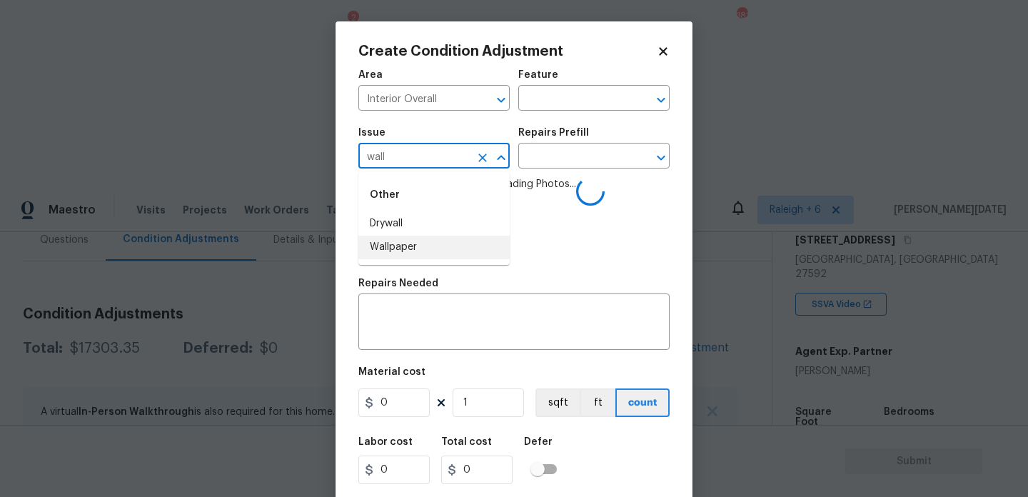
click at [408, 243] on li "Wallpaper" at bounding box center [433, 248] width 151 height 24
type input "Wallpaper"
click at [554, 161] on input "text" at bounding box center [573, 157] width 111 height 22
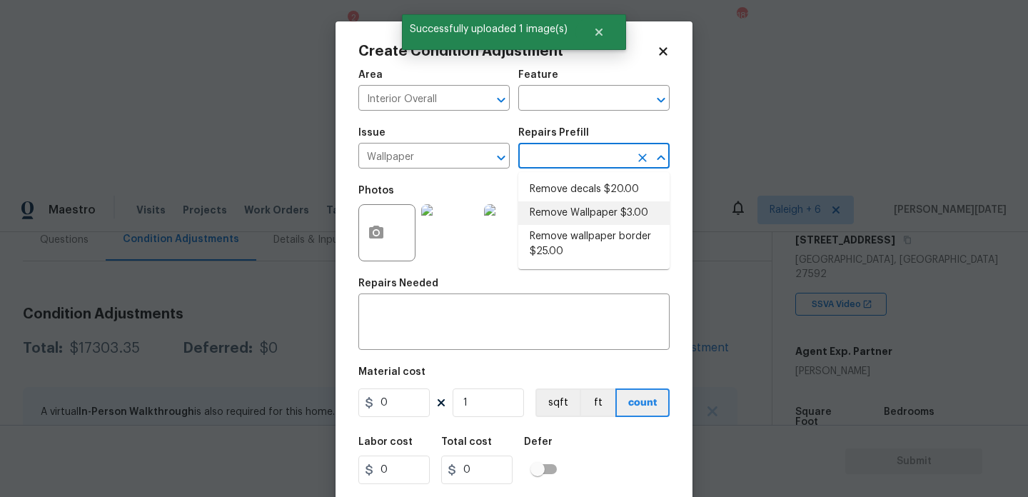
click at [573, 212] on li "Remove Wallpaper $3.00" at bounding box center [593, 213] width 151 height 24
type input "Walls and Ceiling"
type input "3"
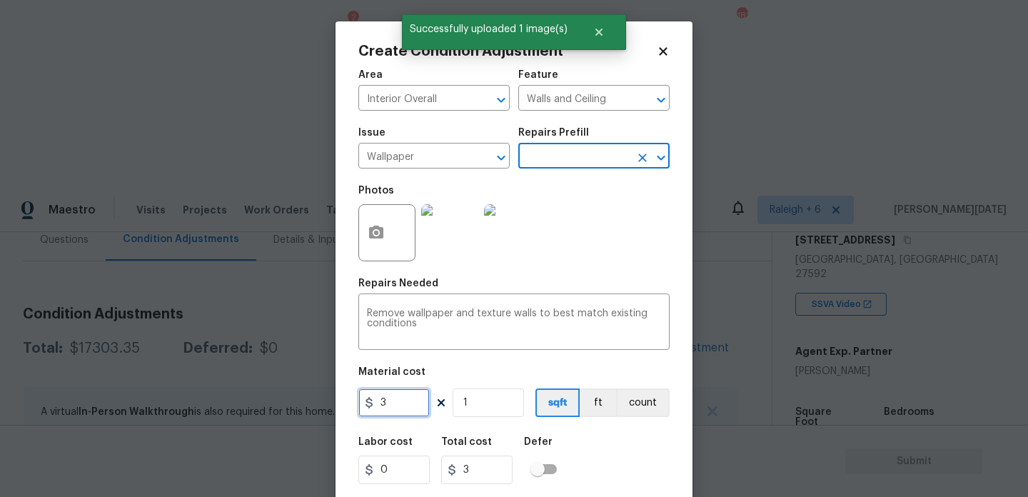
click at [402, 403] on input "3" at bounding box center [393, 402] width 71 height 29
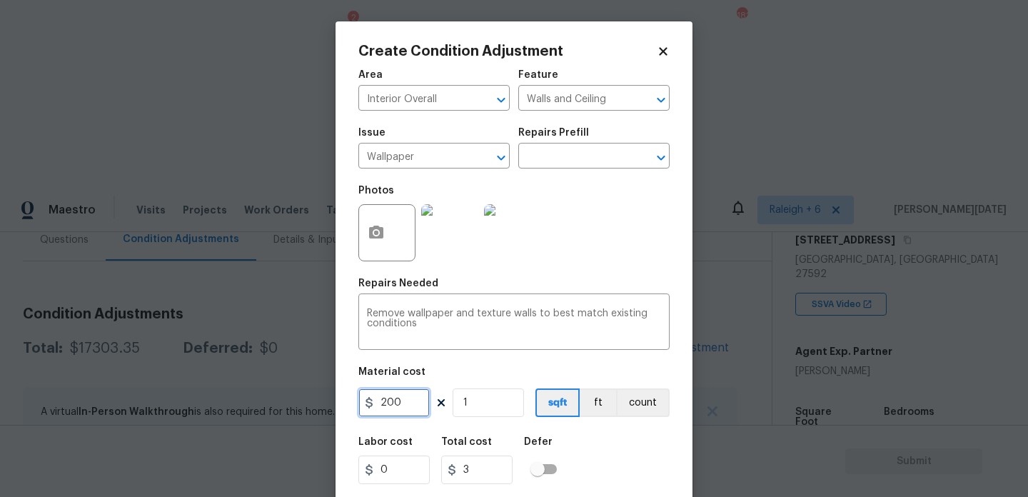
type input "200"
click at [610, 220] on div "Photos" at bounding box center [513, 223] width 311 height 93
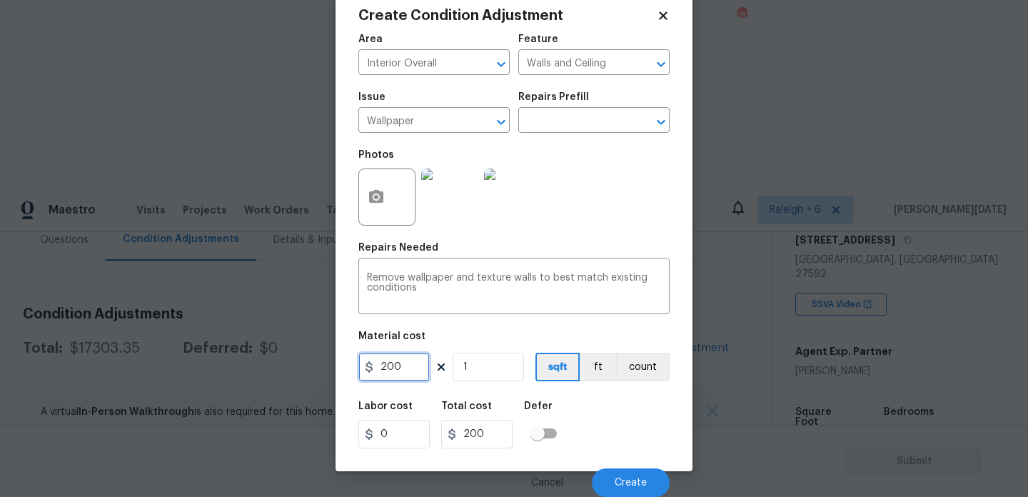
click at [406, 366] on input "200" at bounding box center [393, 367] width 71 height 29
type input "250"
click at [602, 244] on div "Repairs Needed" at bounding box center [513, 252] width 311 height 19
click at [625, 490] on button "Create" at bounding box center [631, 482] width 78 height 29
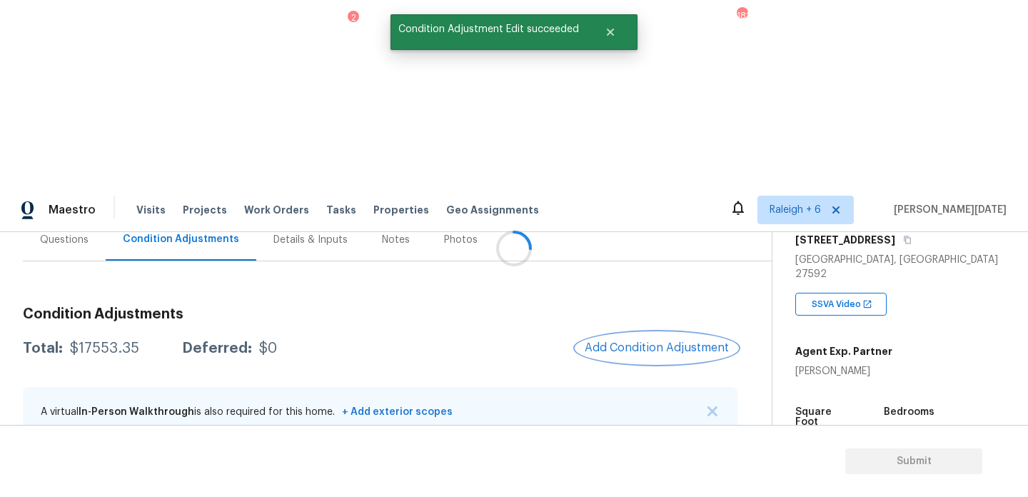
scroll to position [0, 0]
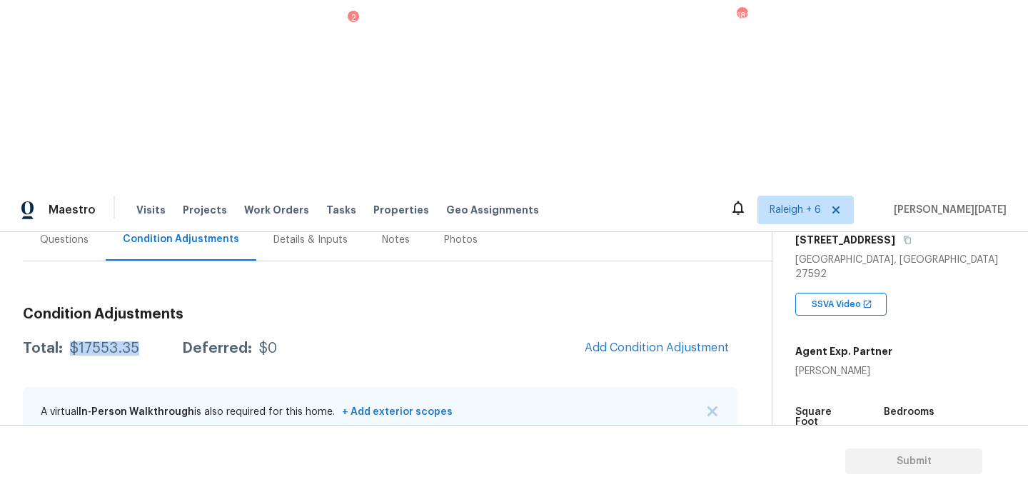
drag, startPoint x: 71, startPoint y: 163, endPoint x: 137, endPoint y: 163, distance: 66.4
click at [137, 341] on div "Total: $17553.35 Deferred: $0" at bounding box center [150, 348] width 254 height 14
copy div "$17553.35"
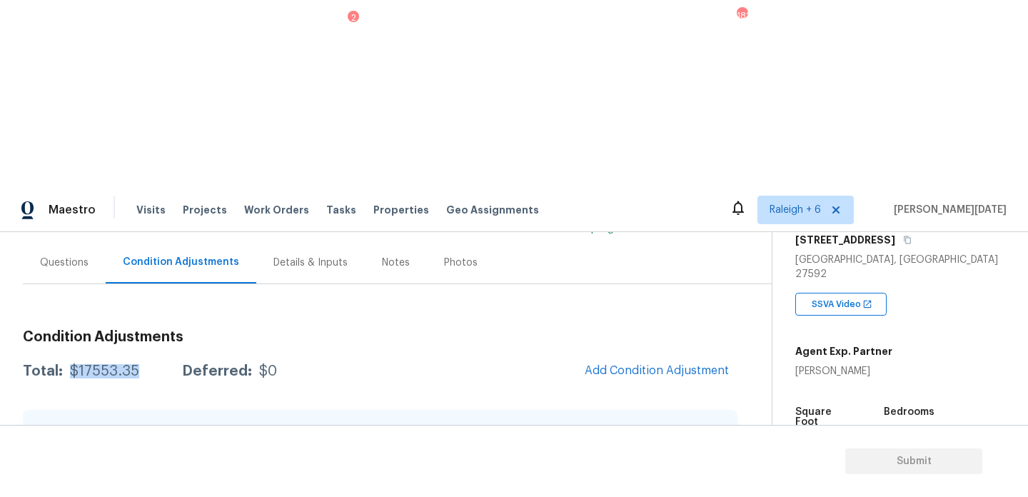
click at [61, 241] on div "Questions" at bounding box center [64, 262] width 83 height 42
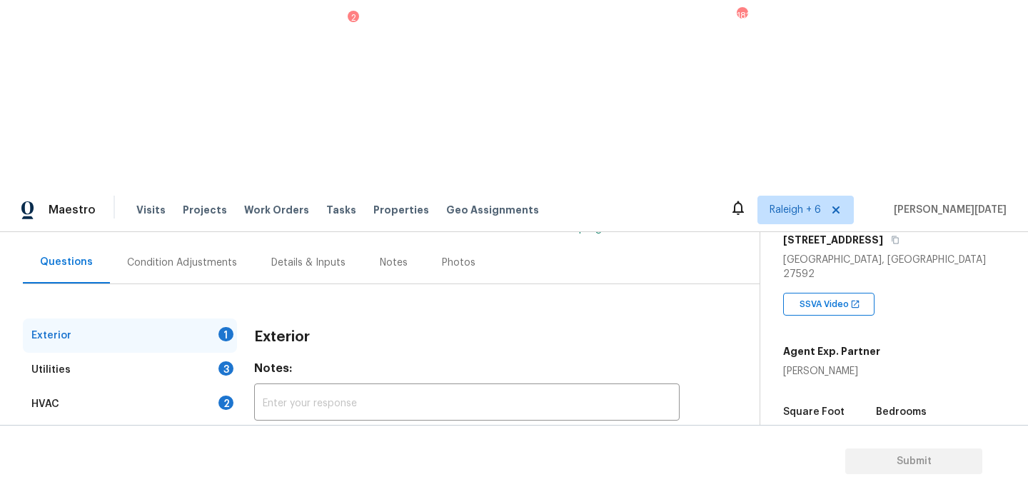
scroll to position [191, 0]
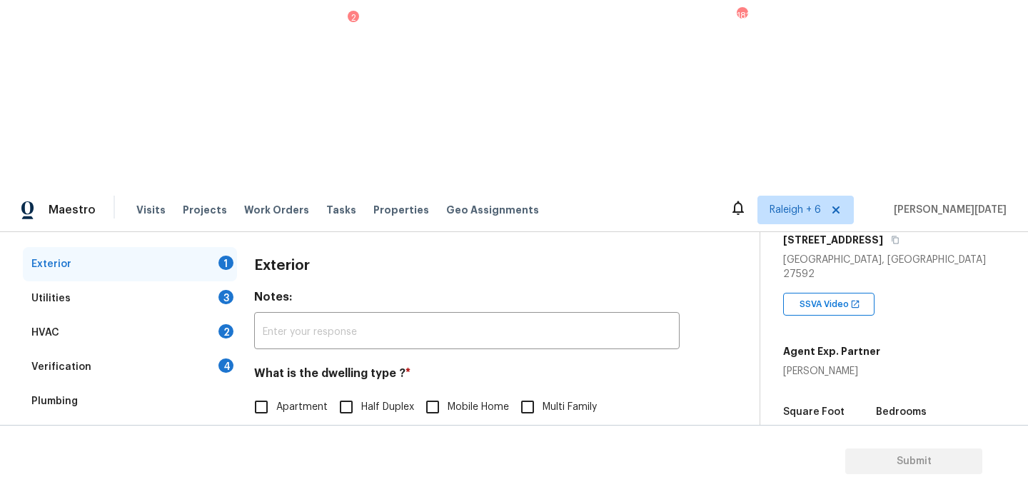
click at [264, 422] on input "Single Family" at bounding box center [261, 437] width 30 height 30
checkbox input "true"
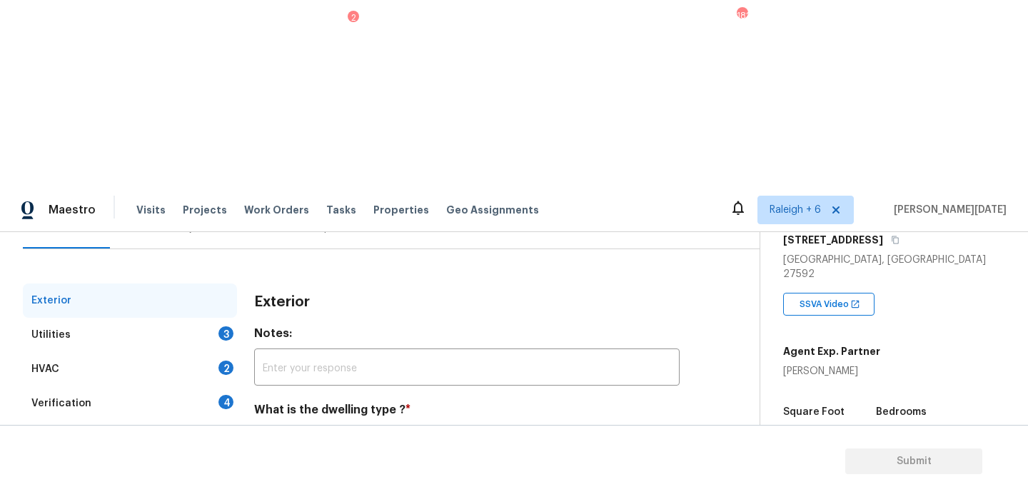
scroll to position [153, 0]
click at [217, 318] on div "Utilities 3" at bounding box center [130, 335] width 214 height 34
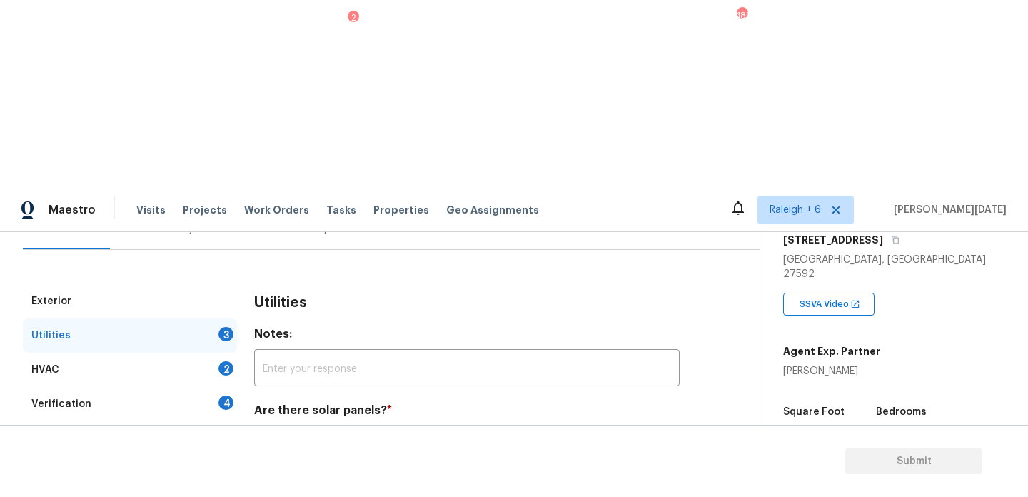
click at [379, 429] on input "No solar panels" at bounding box center [371, 444] width 30 height 30
checkbox input "true"
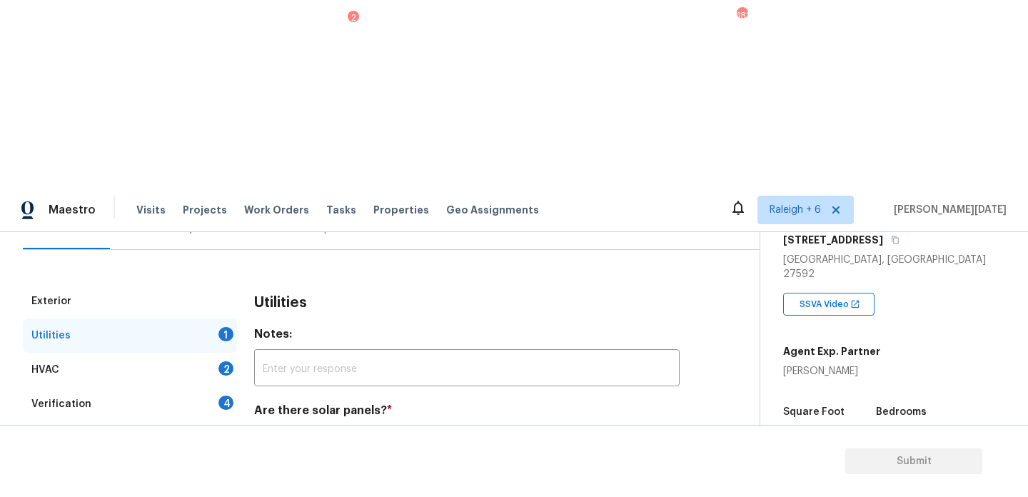
scroll to position [577, 0]
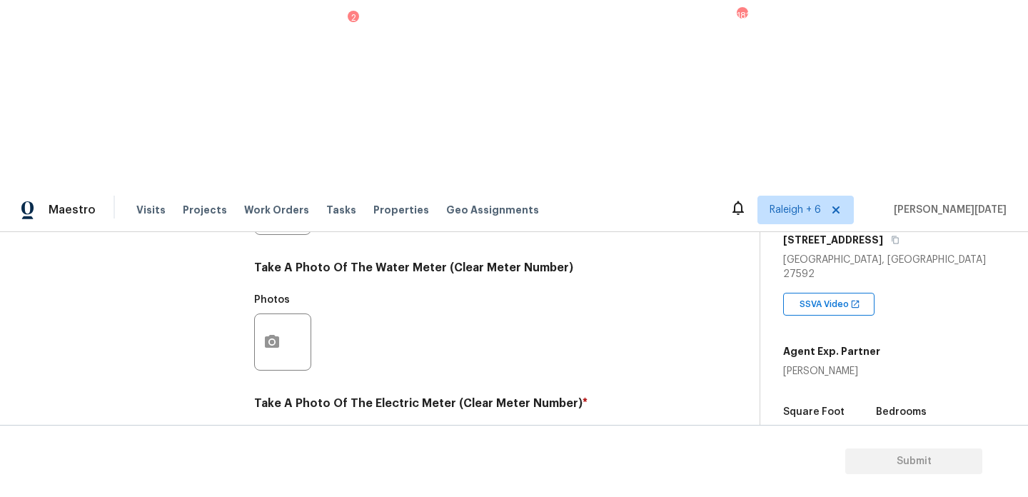
click at [266, 470] on icon "button" at bounding box center [272, 476] width 14 height 13
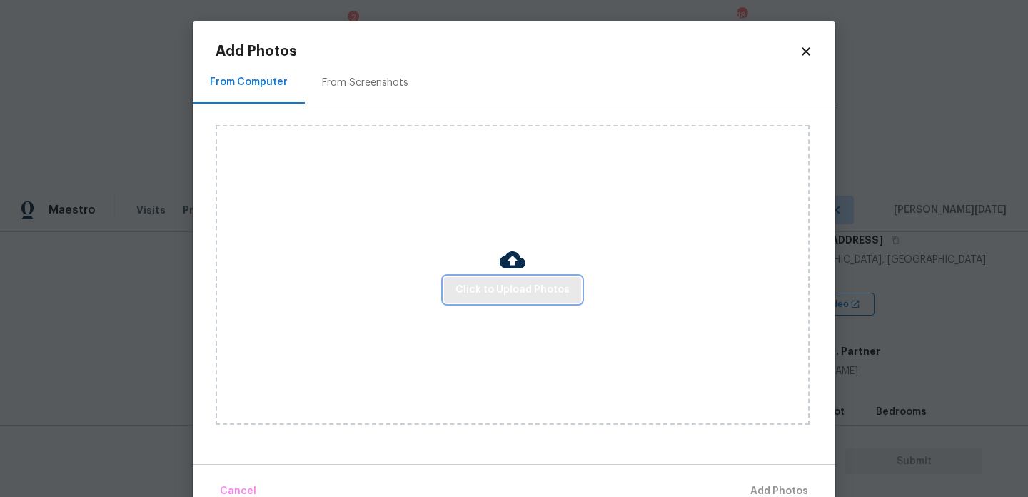
click at [478, 287] on span "Click to Upload Photos" at bounding box center [512, 290] width 114 height 18
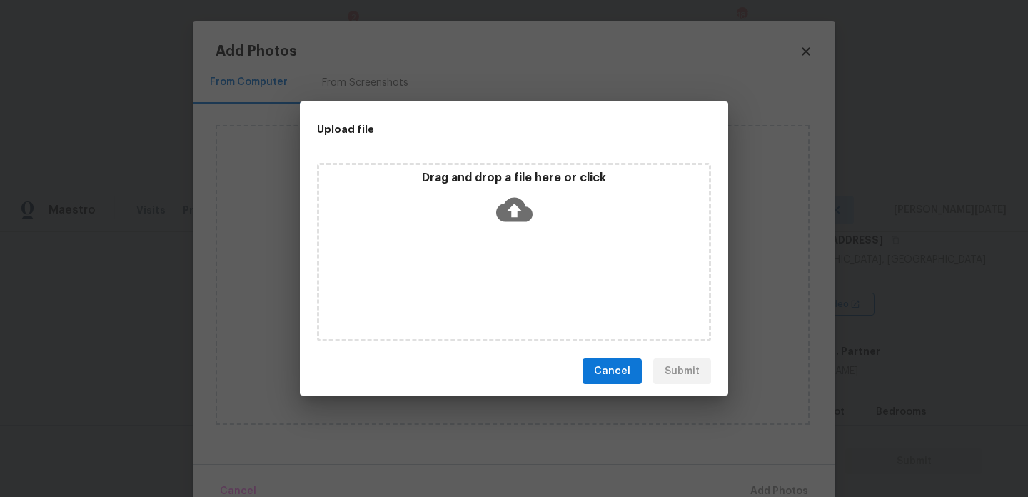
click at [478, 287] on div "Drag and drop a file here or click" at bounding box center [514, 252] width 394 height 178
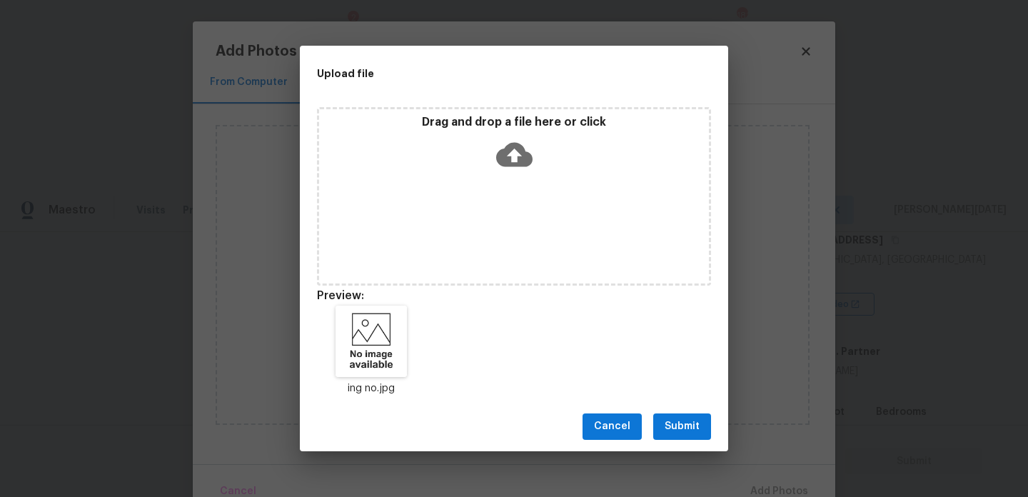
click at [682, 433] on span "Submit" at bounding box center [682, 427] width 35 height 18
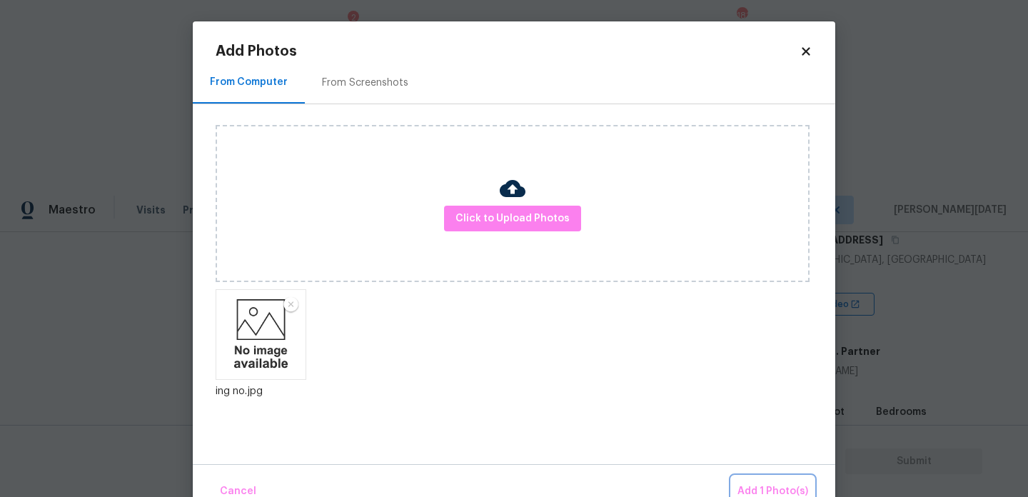
click at [762, 485] on span "Add 1 Photo(s)" at bounding box center [772, 492] width 71 height 18
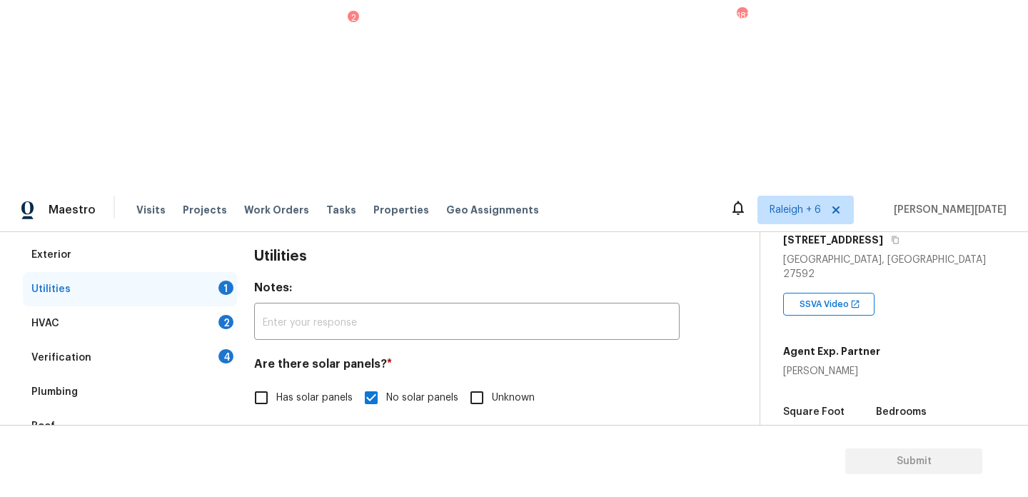
scroll to position [191, 0]
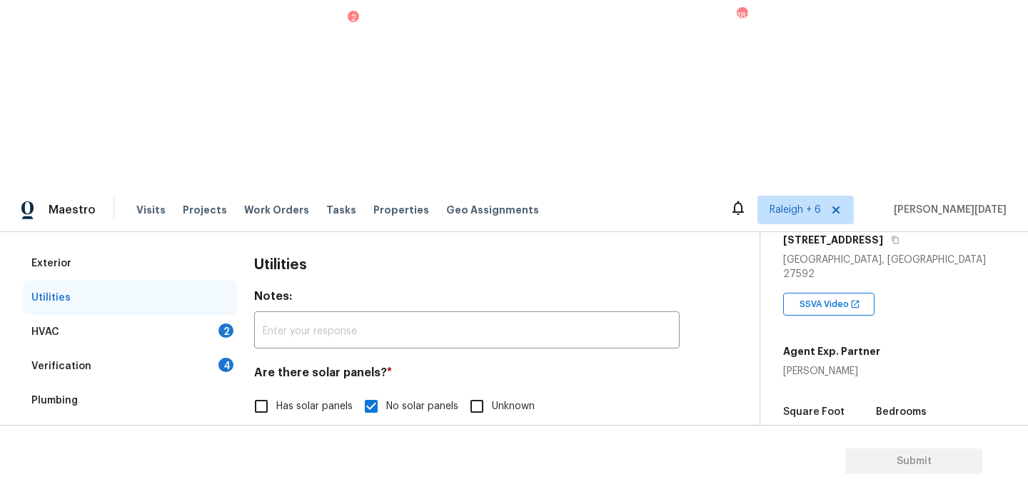
click at [217, 315] on div "HVAC 2" at bounding box center [130, 332] width 214 height 34
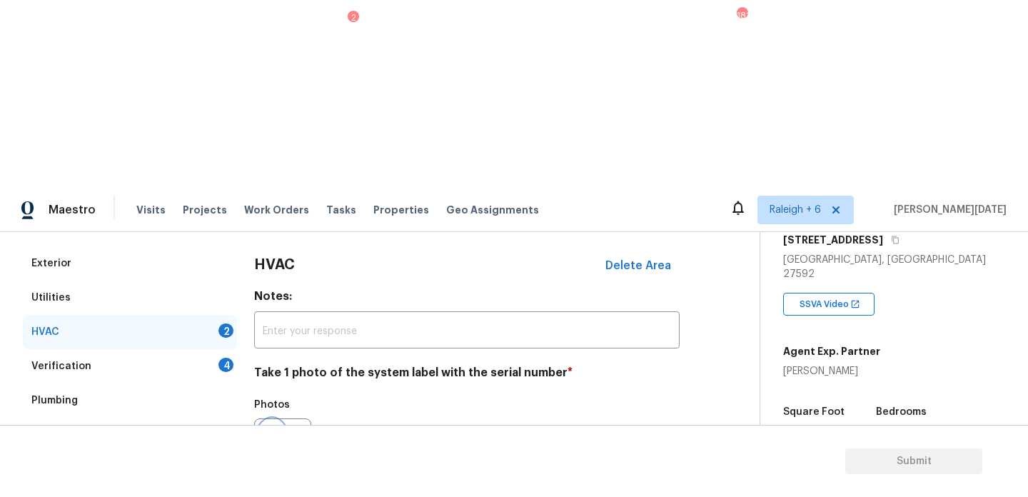
click at [263, 419] on button "button" at bounding box center [272, 447] width 34 height 56
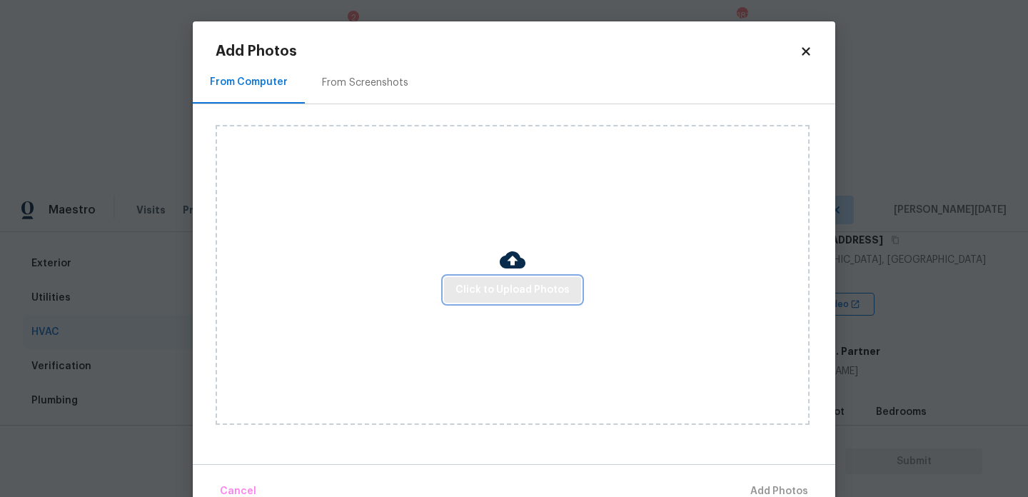
click at [508, 286] on span "Click to Upload Photos" at bounding box center [512, 290] width 114 height 18
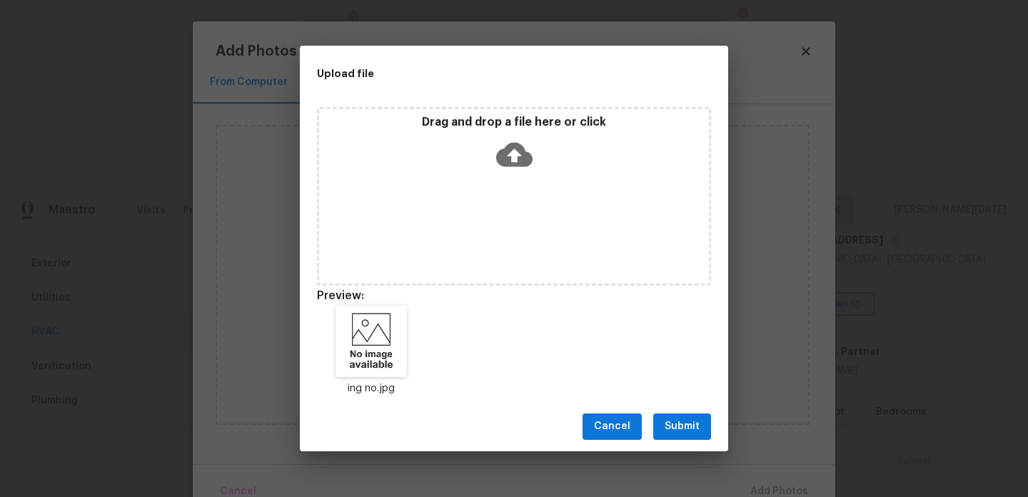
click at [678, 418] on span "Submit" at bounding box center [682, 427] width 35 height 18
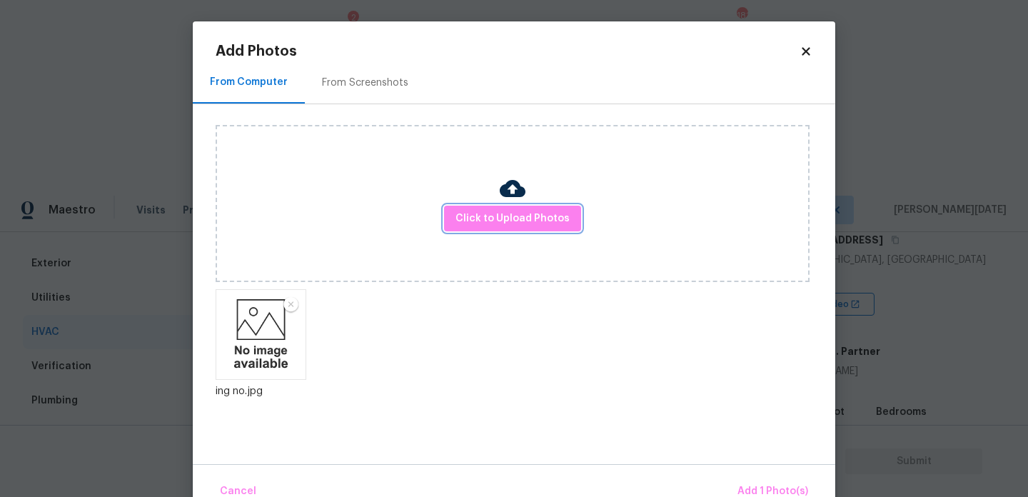
scroll to position [31, 0]
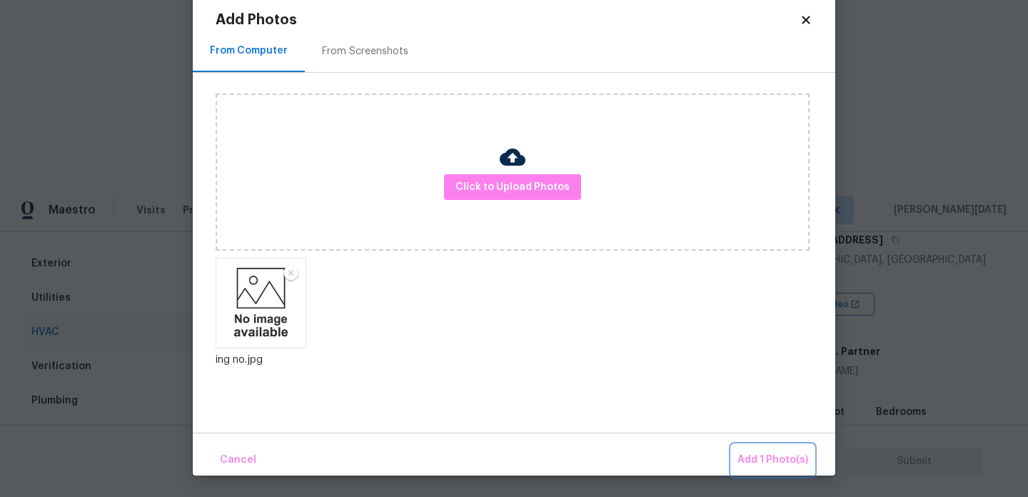
click at [752, 451] on span "Add 1 Photo(s)" at bounding box center [772, 460] width 71 height 18
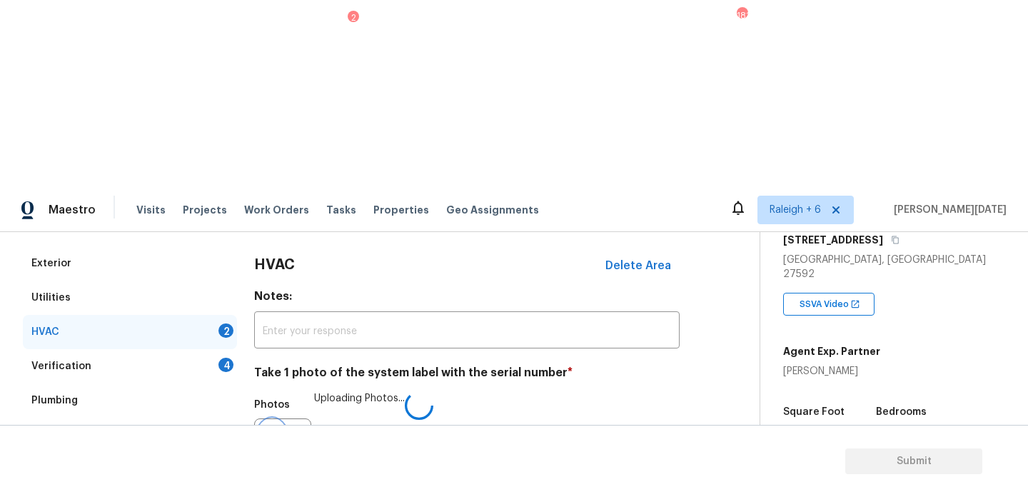
scroll to position [238, 0]
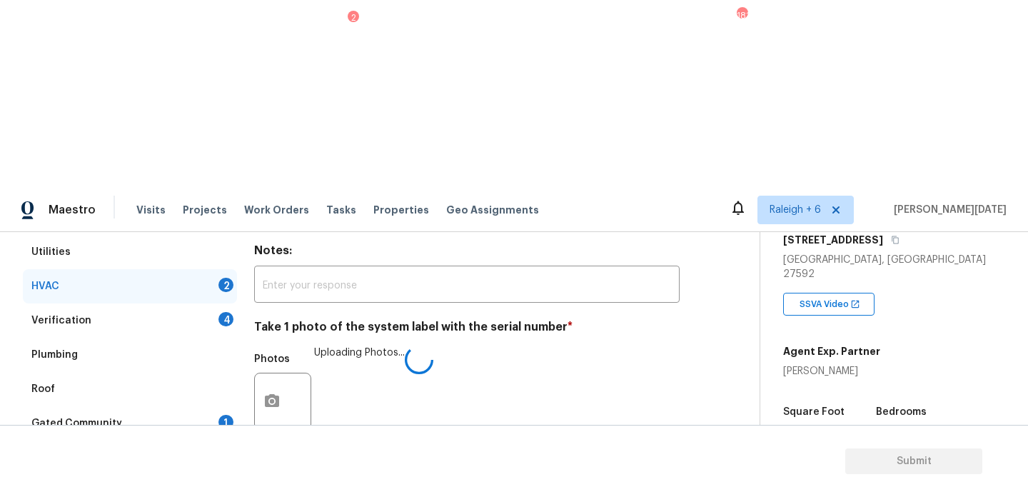
checkbox input "true"
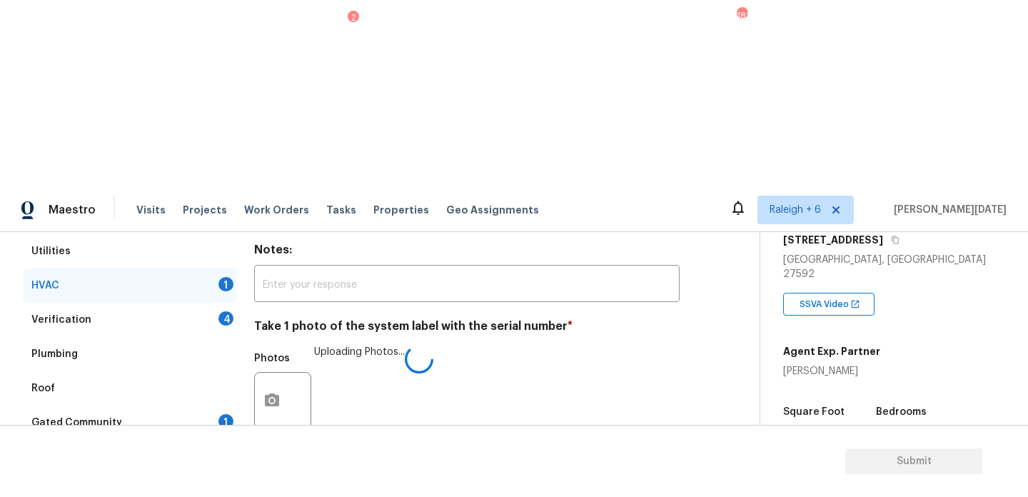
checkbox input "false"
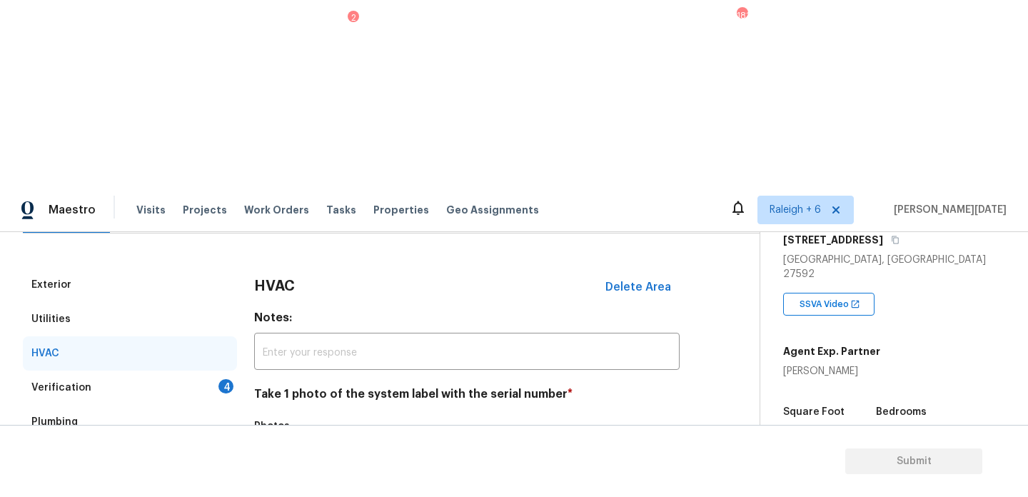
scroll to position [252, 0]
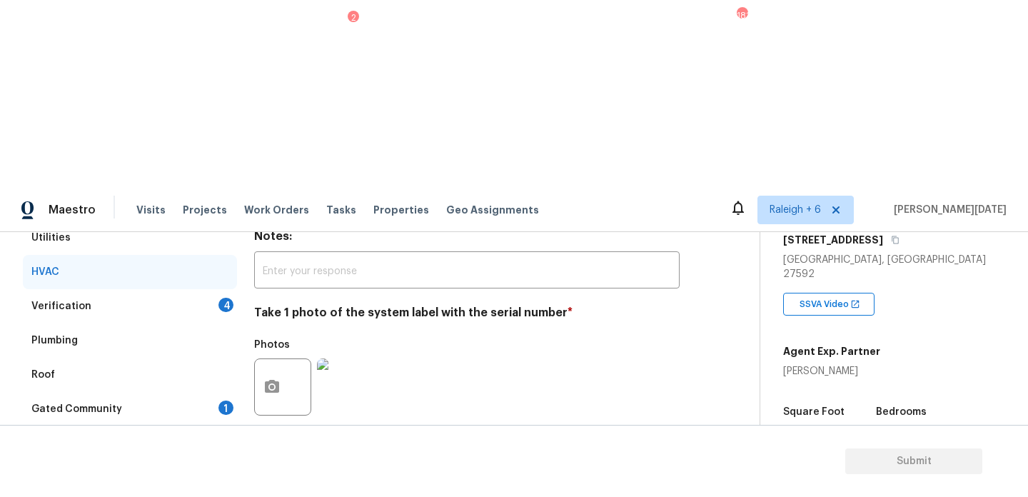
click at [227, 298] on div "4" at bounding box center [225, 305] width 15 height 14
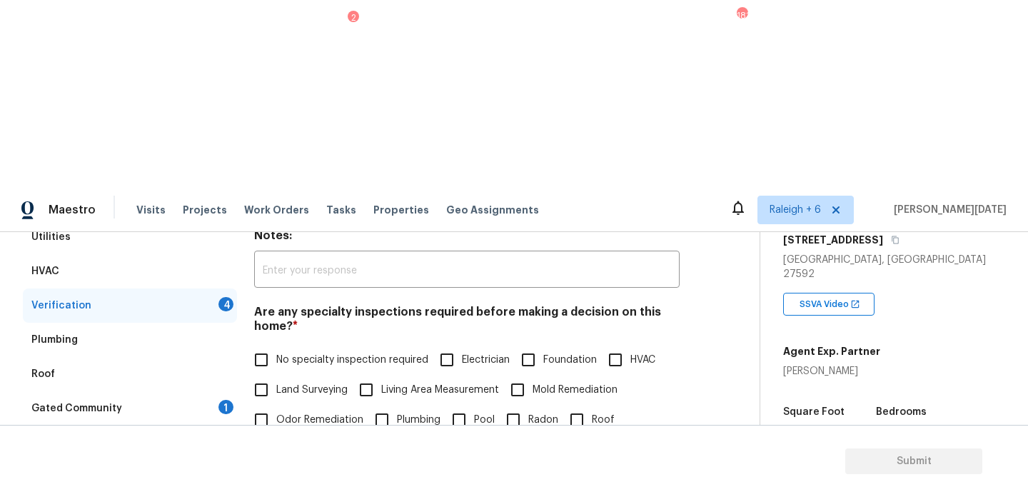
click at [283, 353] on span "No specialty inspection required" at bounding box center [352, 360] width 152 height 15
click at [276, 345] on input "No specialty inspection required" at bounding box center [261, 360] width 30 height 30
checkbox input "true"
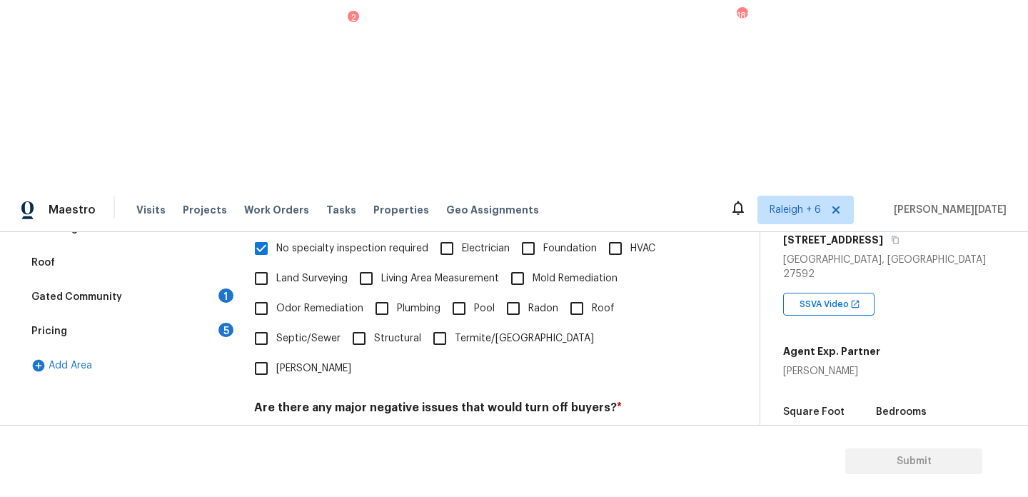
scroll to position [362, 0]
click at [320, 428] on input "No" at bounding box center [311, 443] width 30 height 30
checkbox input "true"
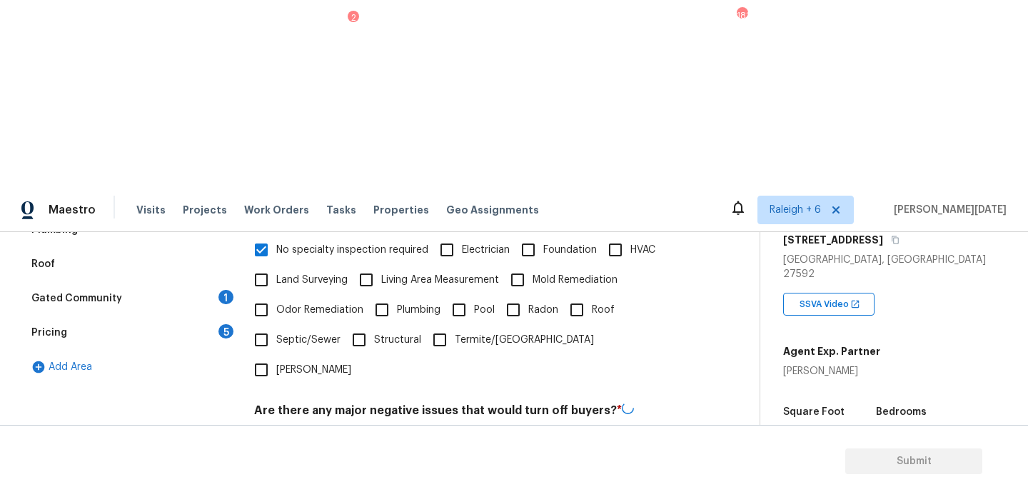
checkbox input "true"
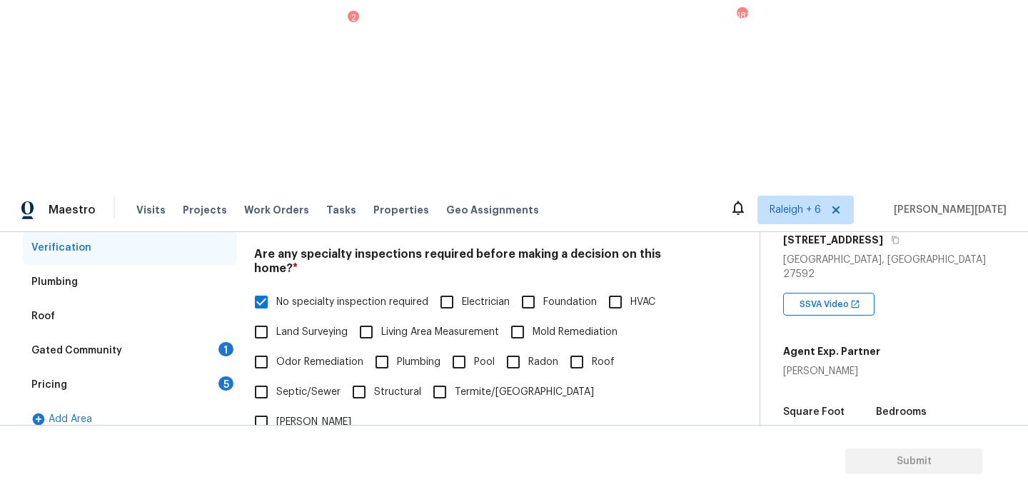
click at [228, 333] on div "Gated Community 1" at bounding box center [130, 350] width 214 height 34
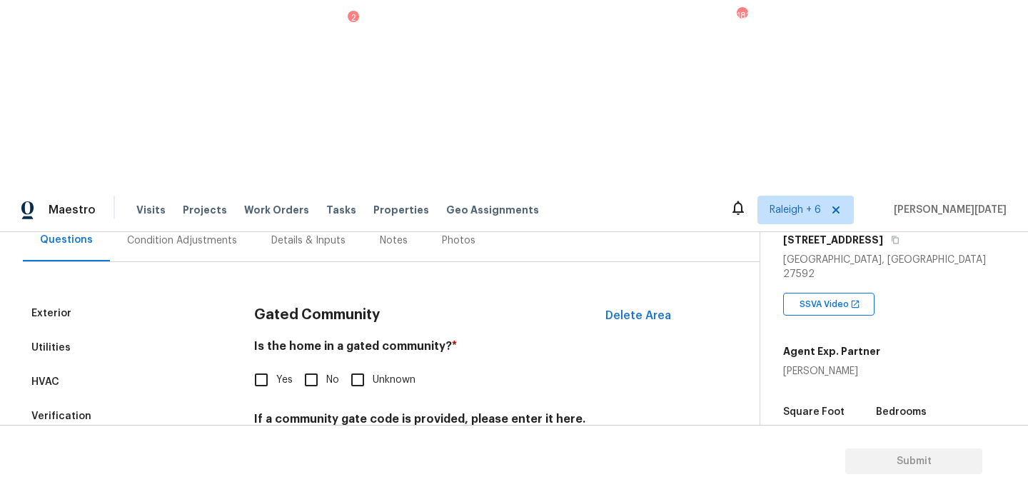
click at [308, 365] on input "No" at bounding box center [311, 380] width 30 height 30
checkbox input "true"
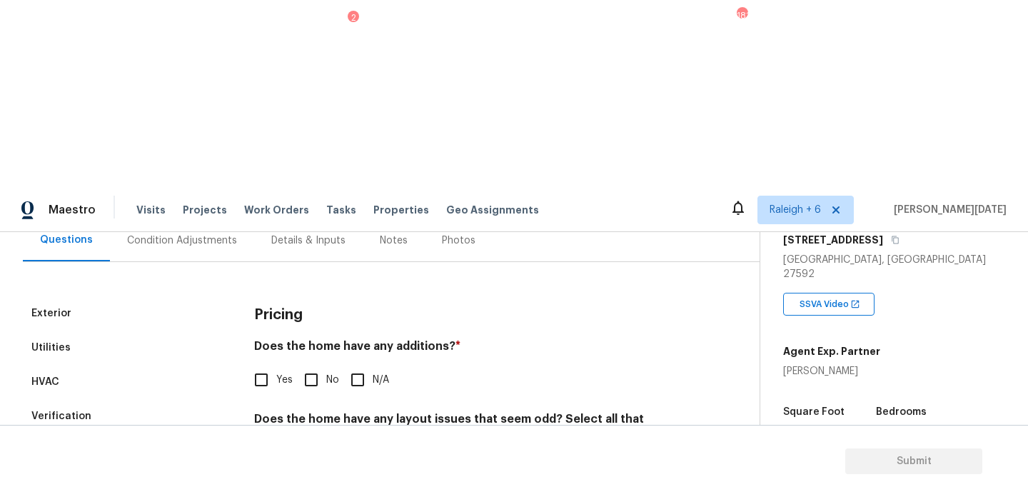
click at [319, 365] on input "No" at bounding box center [311, 380] width 30 height 30
checkbox input "true"
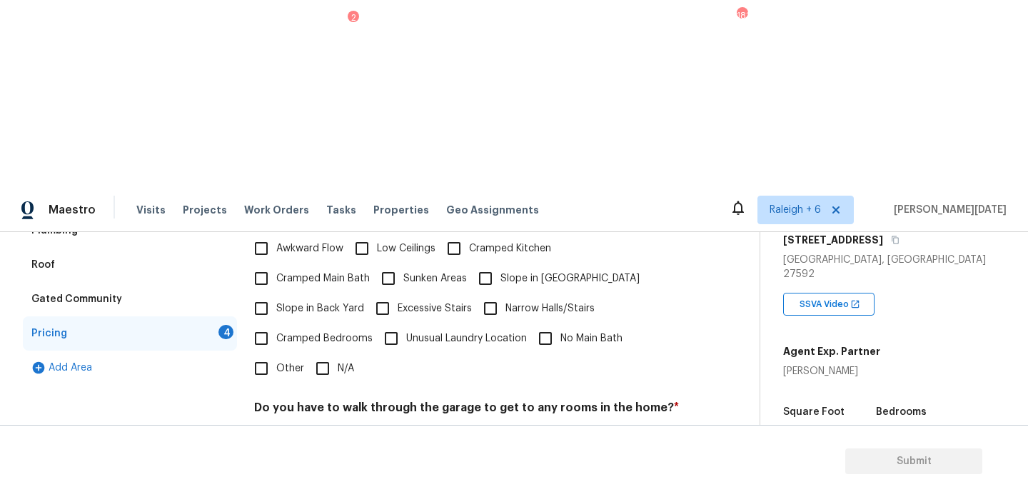
scroll to position [360, 0]
click at [338, 361] on span "N/A" at bounding box center [346, 368] width 16 height 15
click at [338, 353] on input "N/A" at bounding box center [323, 368] width 30 height 30
checkbox input "true"
click at [317, 402] on h4 "Do you have to walk through the garage to get to any rooms in the home? *" at bounding box center [466, 412] width 425 height 20
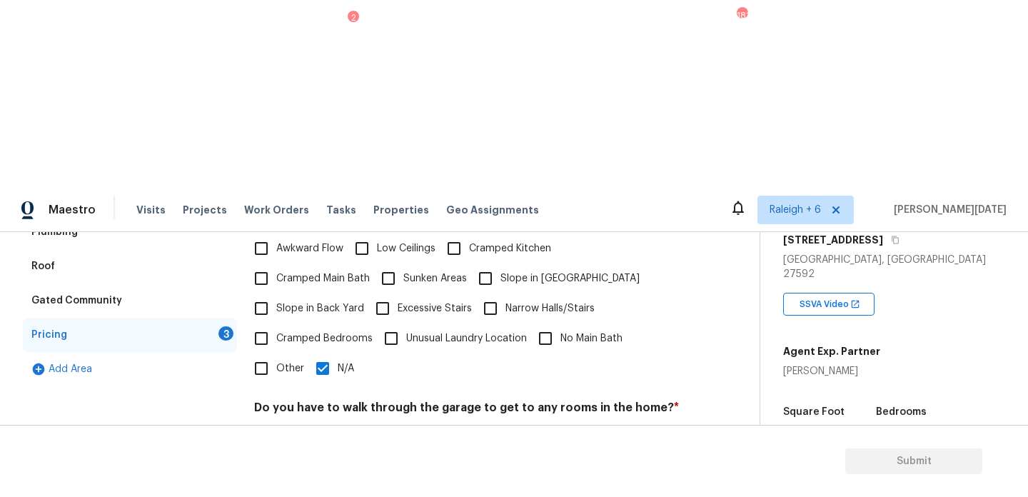
click at [317, 426] on input "No" at bounding box center [311, 441] width 30 height 30
checkbox input "true"
click at [312, 489] on h4 "Does the kitchen seem cramped? *" at bounding box center [466, 499] width 425 height 20
checkbox input "true"
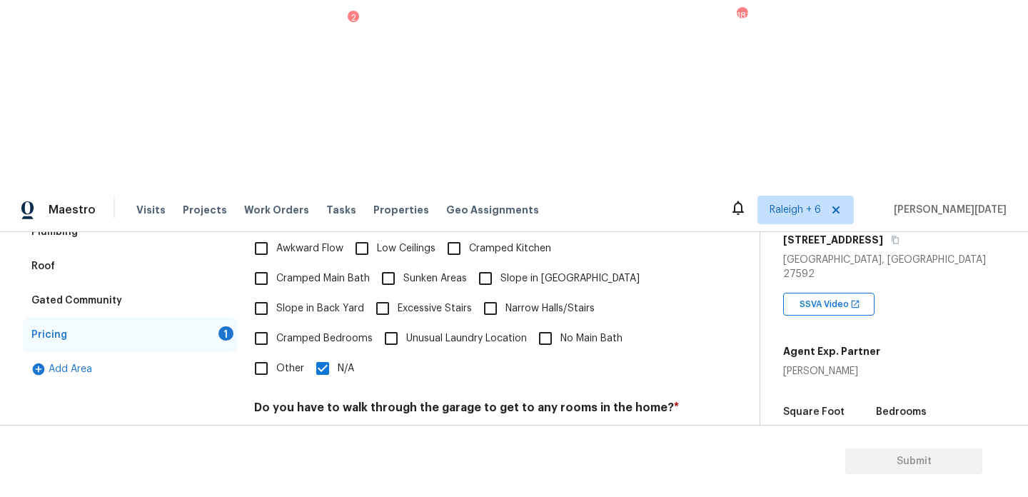
checkbox input "true"
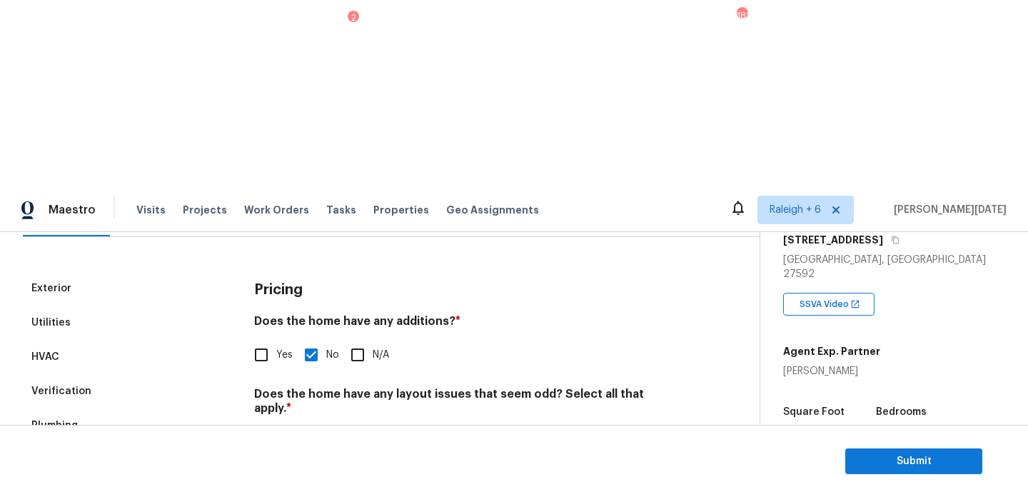
scroll to position [89, 0]
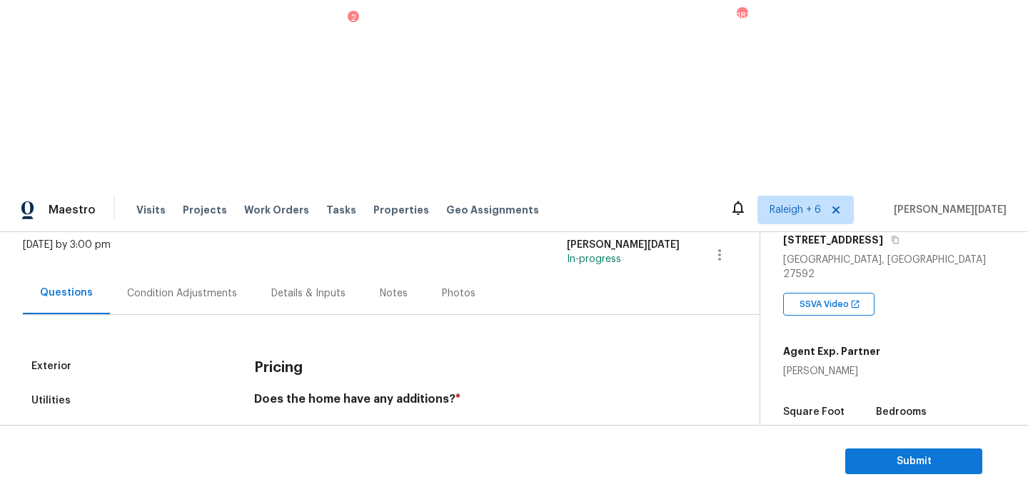
click at [182, 272] on div "Condition Adjustments" at bounding box center [182, 293] width 144 height 42
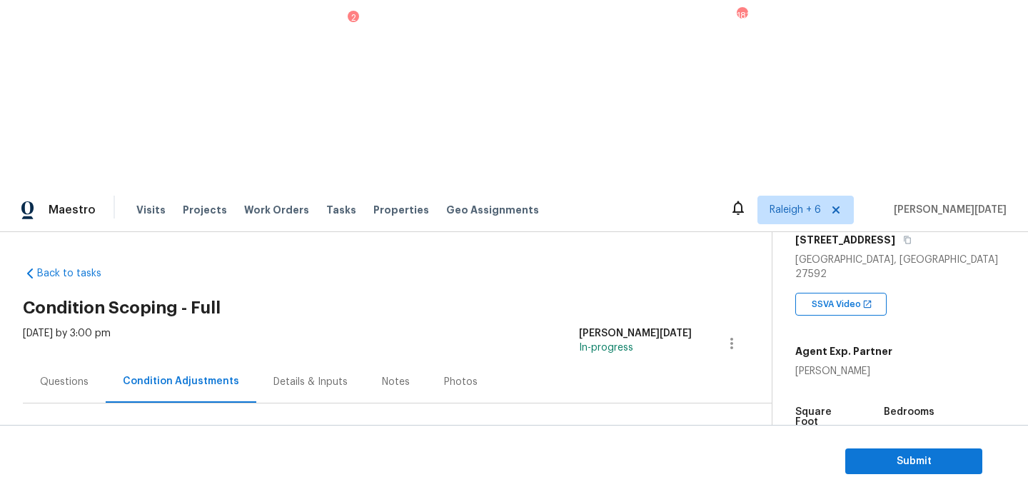
click at [641, 483] on span "Add Condition Adjustment" at bounding box center [657, 489] width 144 height 13
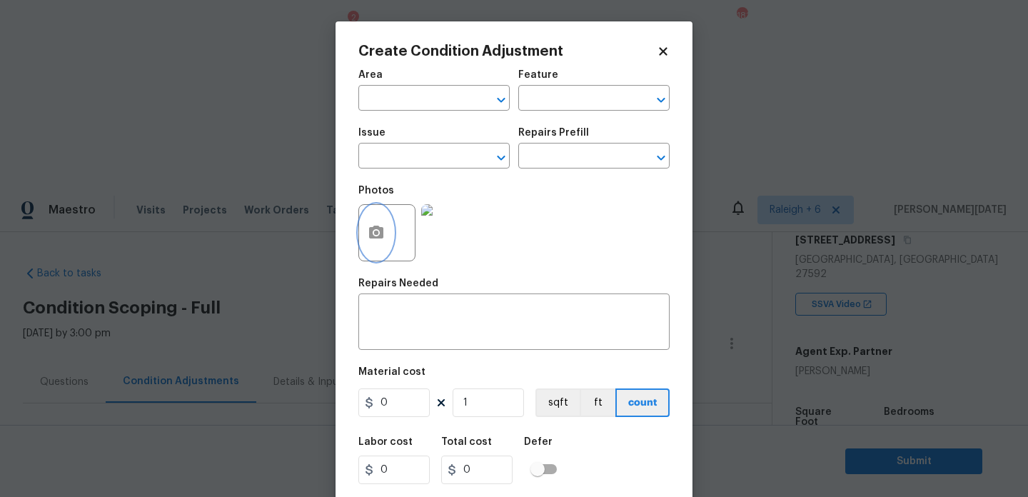
click at [368, 238] on icon "button" at bounding box center [376, 232] width 17 height 17
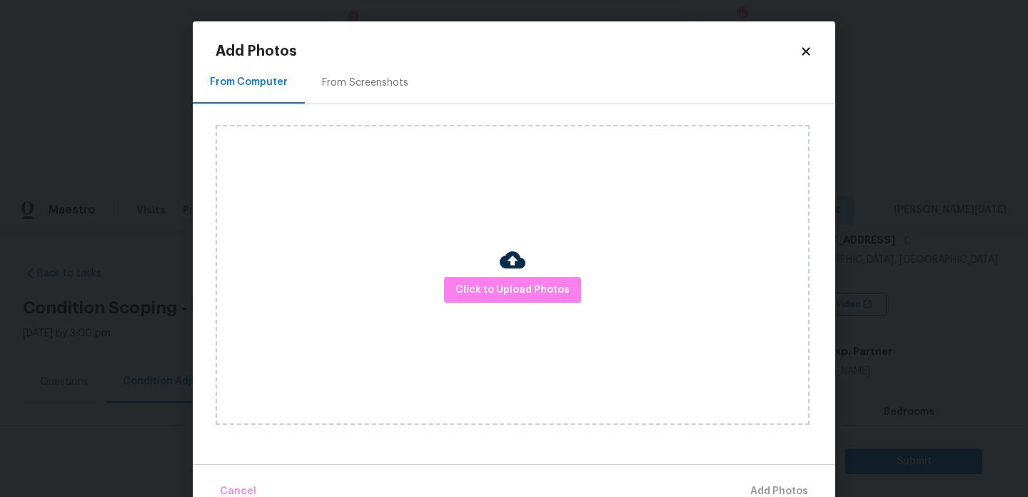
click at [490, 303] on div "Click to Upload Photos" at bounding box center [513, 275] width 594 height 300
click at [511, 282] on span "Click to Upload Photos" at bounding box center [512, 290] width 114 height 18
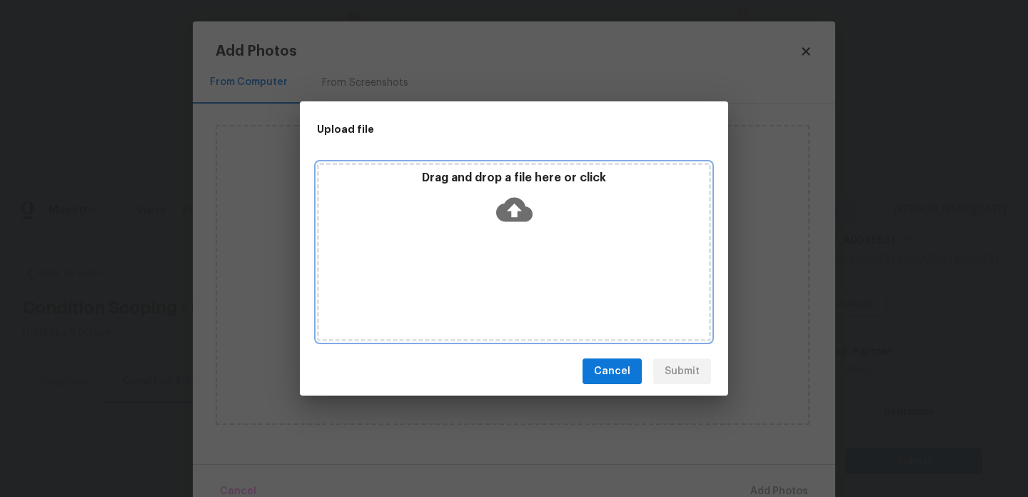
click at [511, 282] on div "Drag and drop a file here or click" at bounding box center [514, 252] width 394 height 178
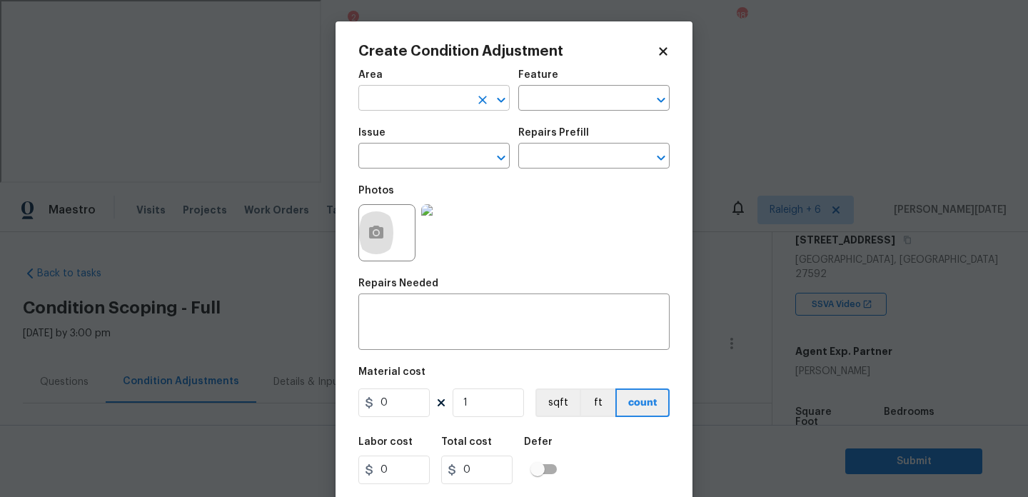
click at [408, 96] on input "text" at bounding box center [413, 100] width 111 height 22
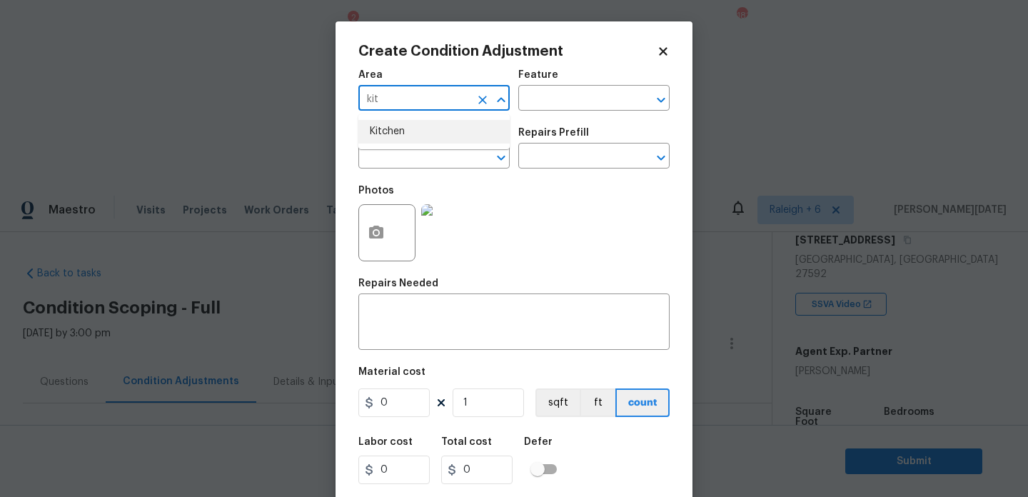
click at [408, 139] on li "Kitchen" at bounding box center [433, 132] width 151 height 24
type input "Kitchen"
click at [405, 154] on input "text" at bounding box center [413, 157] width 111 height 22
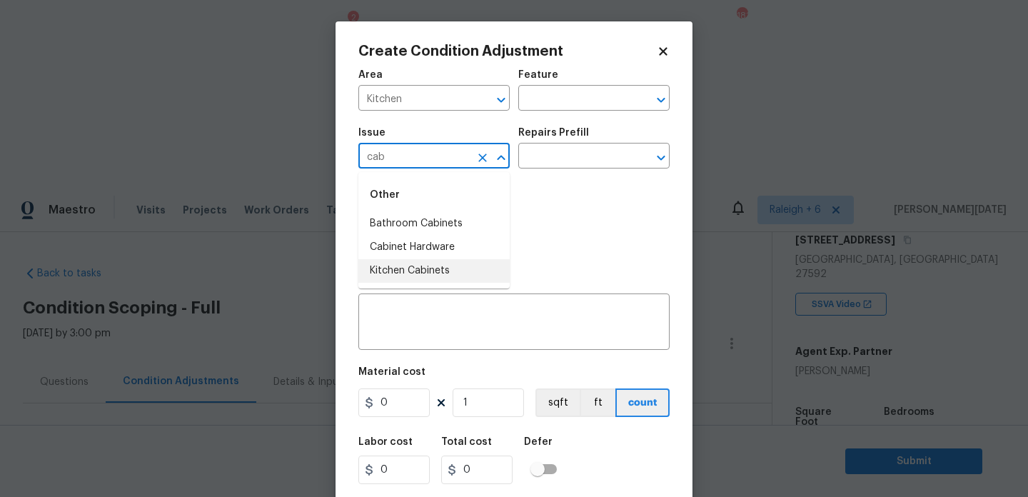
click at [430, 268] on li "Kitchen Cabinets" at bounding box center [433, 271] width 151 height 24
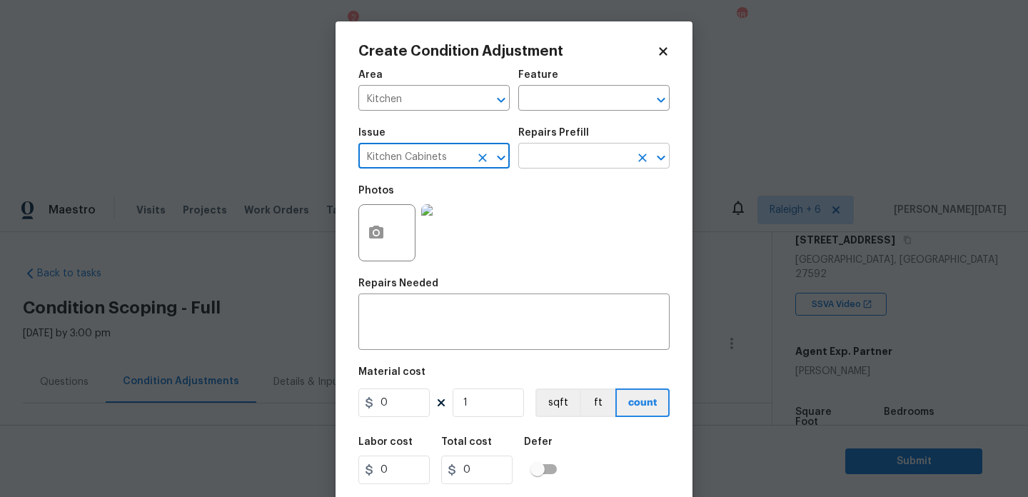
type input "Kitchen Cabinets"
click at [541, 166] on input "text" at bounding box center [573, 157] width 111 height 22
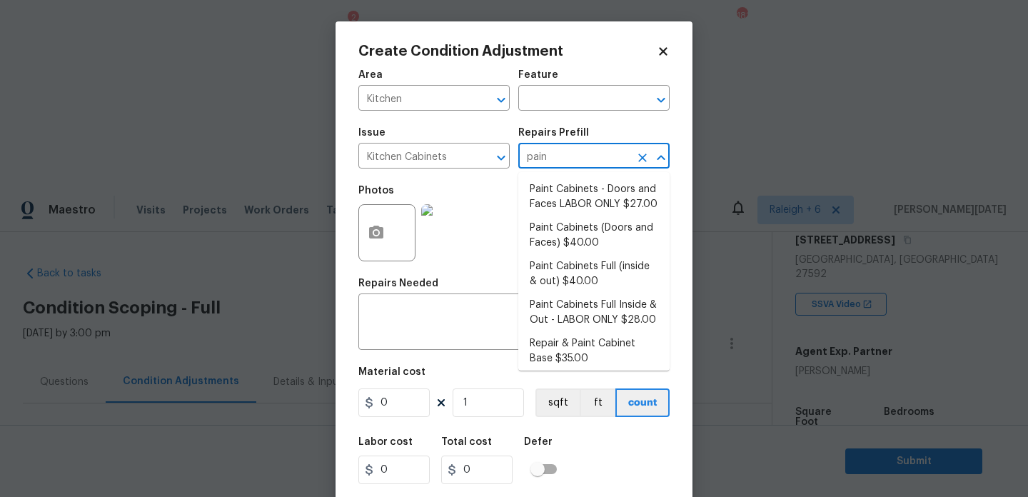
type input "paint"
click at [558, 201] on li "Paint Cabinets - Doors and Faces LABOR ONLY $27.00" at bounding box center [593, 197] width 151 height 39
type input "Cabinets"
type textarea "Prep, sand, mask and apply 2 coats of paint to the kitchen cabinet doors and bo…"
type input "27"
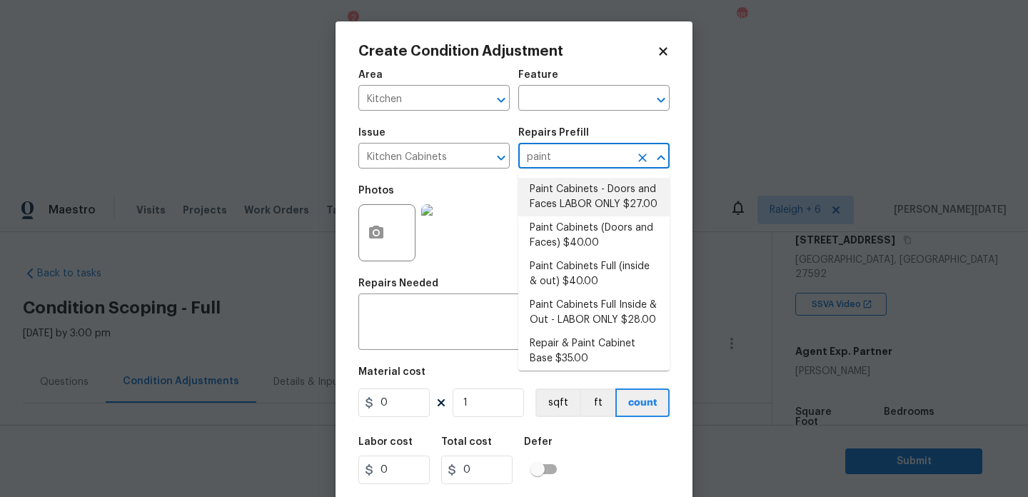
type input "27"
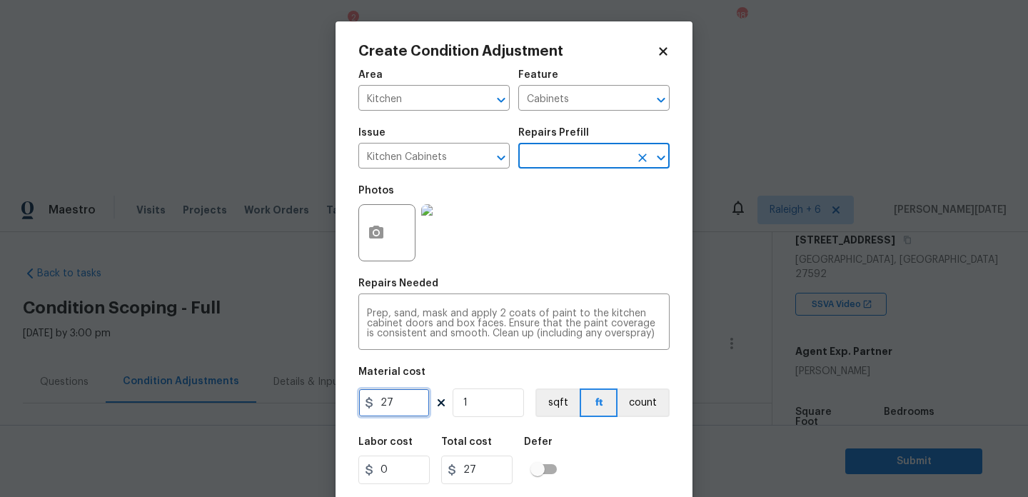
drag, startPoint x: 410, startPoint y: 413, endPoint x: 281, endPoint y: 413, distance: 128.5
click at [281, 413] on div "Create Condition Adjustment Area Kitchen ​ Feature Cabinets ​ Issue Kitchen Cab…" at bounding box center [514, 248] width 1028 height 497
type input "1200"
click at [610, 267] on div "Photos" at bounding box center [513, 223] width 311 height 93
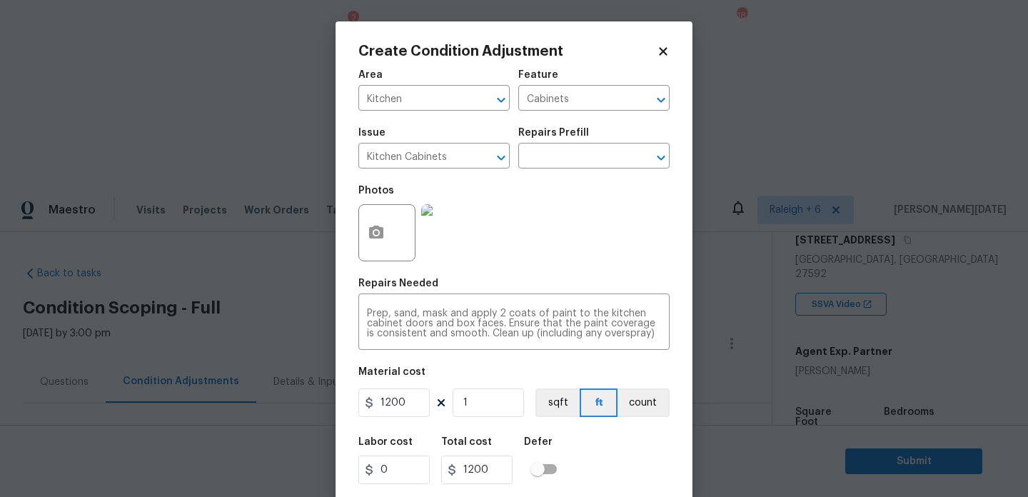
scroll to position [36, 0]
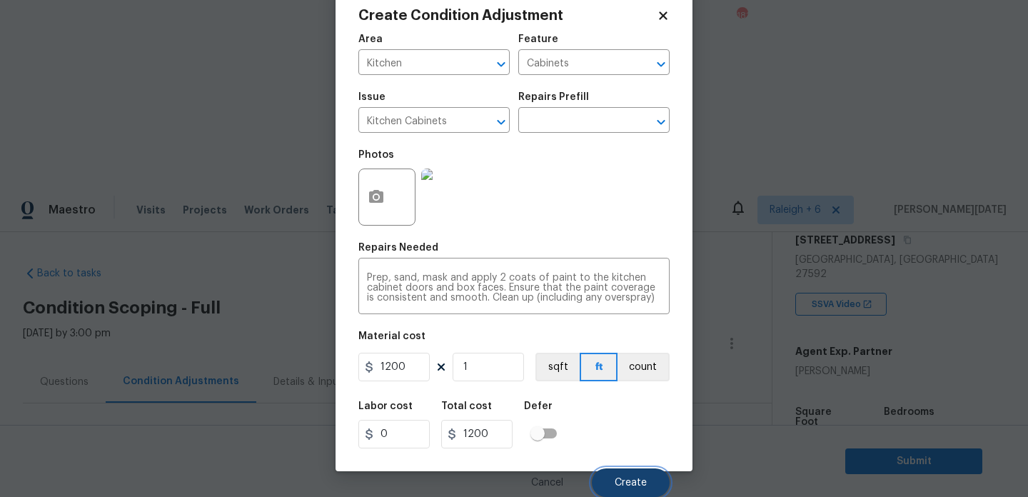
click at [615, 487] on span "Create" at bounding box center [631, 483] width 32 height 11
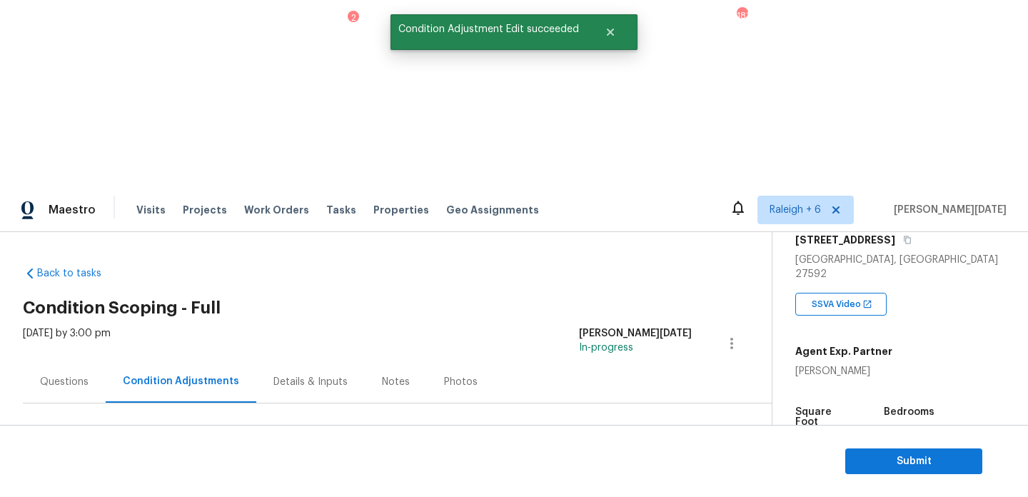
scroll to position [0, 0]
click at [70, 483] on div "$18753.35" at bounding box center [104, 490] width 69 height 14
drag, startPoint x: 70, startPoint y: 303, endPoint x: 132, endPoint y: 303, distance: 62.1
click at [132, 483] on div "$18753.35" at bounding box center [104, 490] width 69 height 14
copy div "$18753.35"
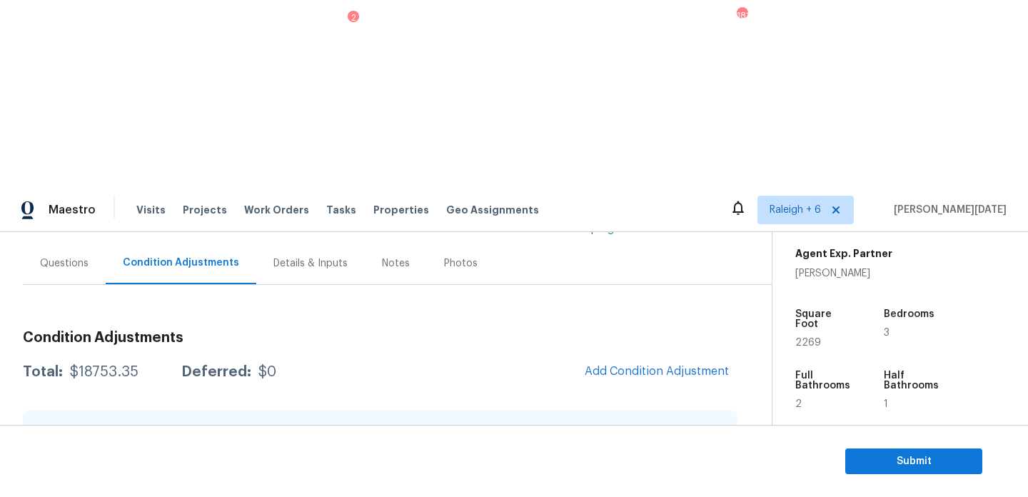
scroll to position [119, 0]
click at [866, 455] on span "Submit" at bounding box center [914, 462] width 114 height 18
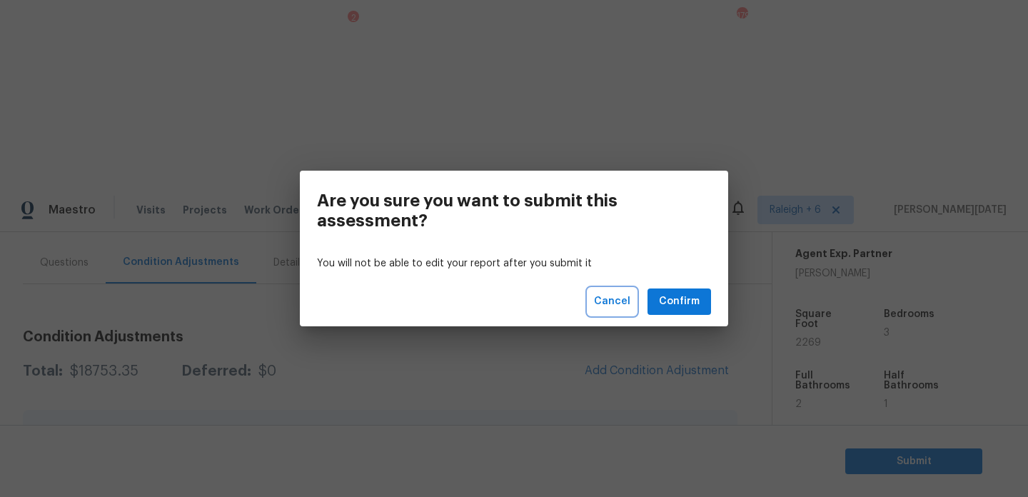
click at [610, 296] on span "Cancel" at bounding box center [612, 302] width 36 height 18
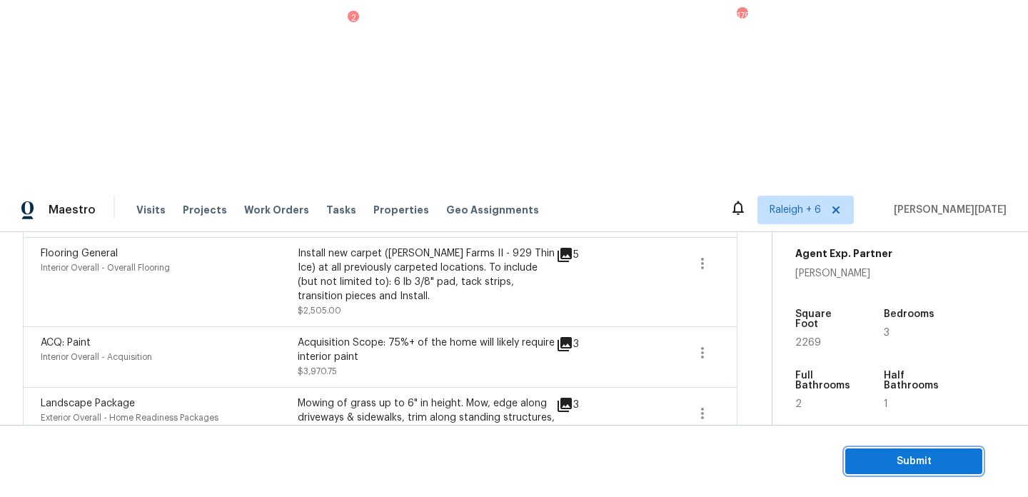
scroll to position [0, 0]
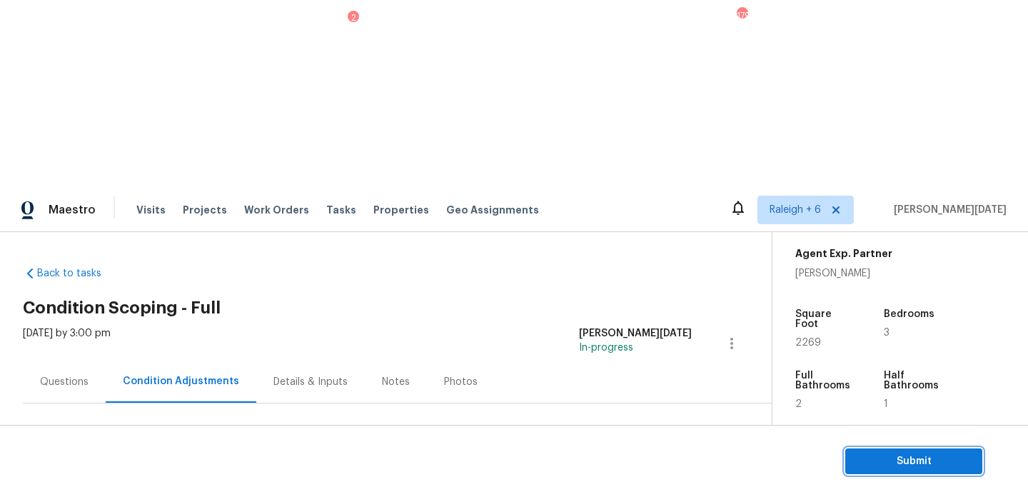
click at [864, 457] on span "Submit" at bounding box center [914, 462] width 114 height 18
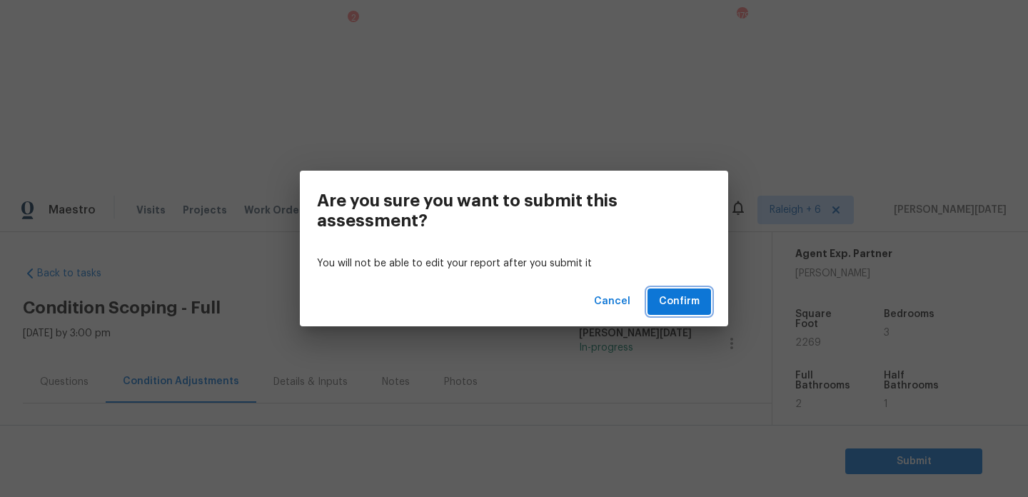
click at [683, 301] on span "Confirm" at bounding box center [679, 302] width 41 height 18
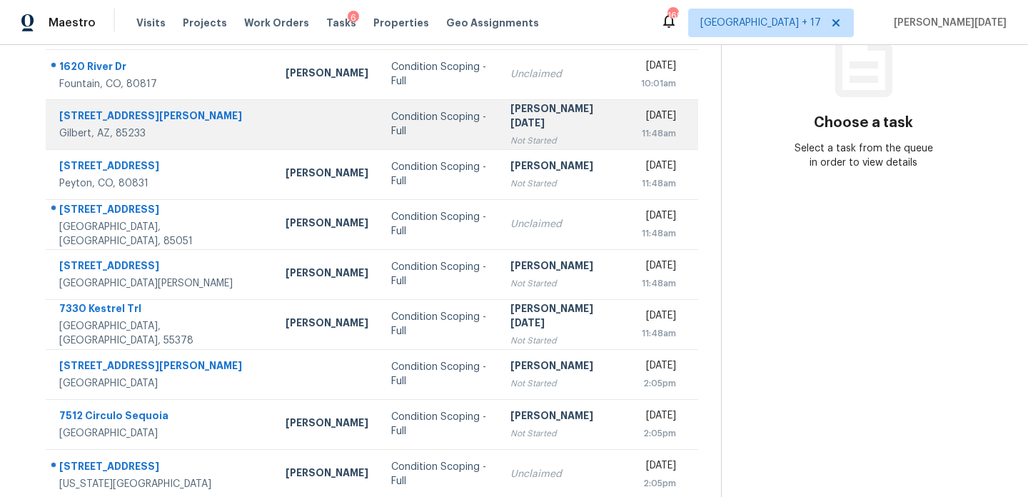
scroll to position [208, 0]
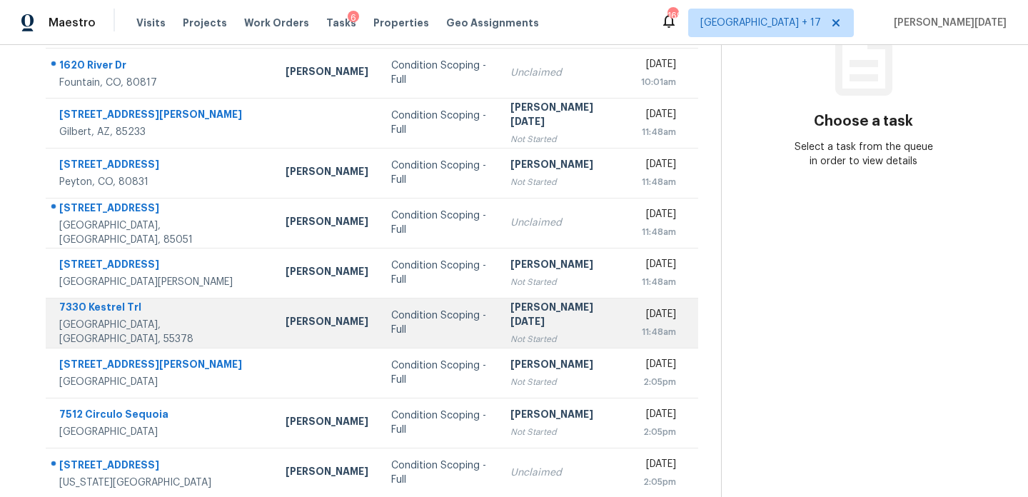
click at [510, 308] on div "[PERSON_NAME][DATE]" at bounding box center [564, 316] width 109 height 32
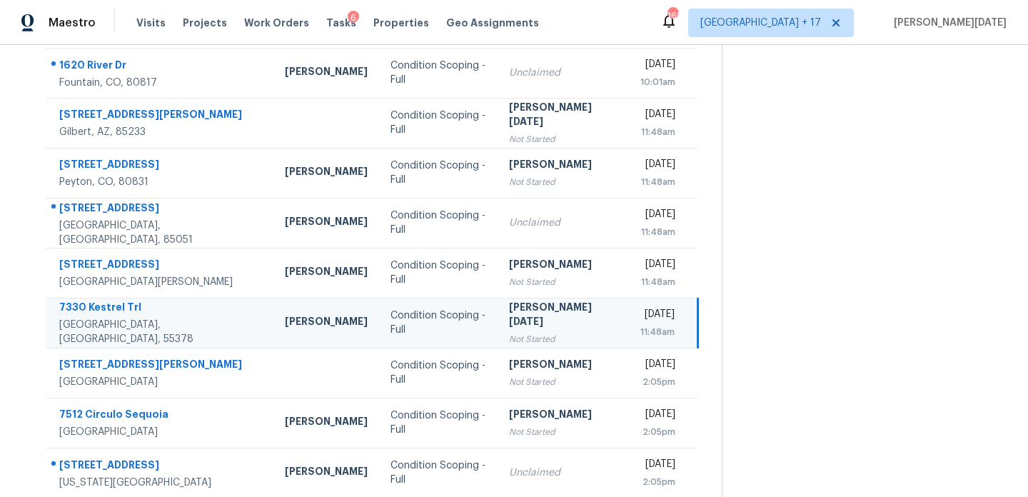
click at [509, 308] on div "[PERSON_NAME][DATE]" at bounding box center [563, 316] width 109 height 32
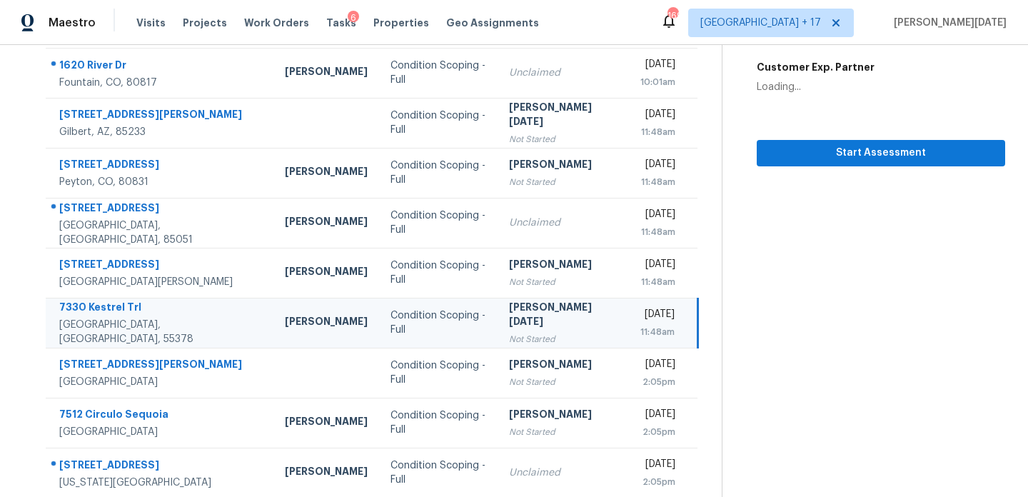
click at [523, 311] on div "[PERSON_NAME][DATE]" at bounding box center [563, 316] width 109 height 32
click at [802, 156] on span "Start Assessment" at bounding box center [881, 153] width 226 height 18
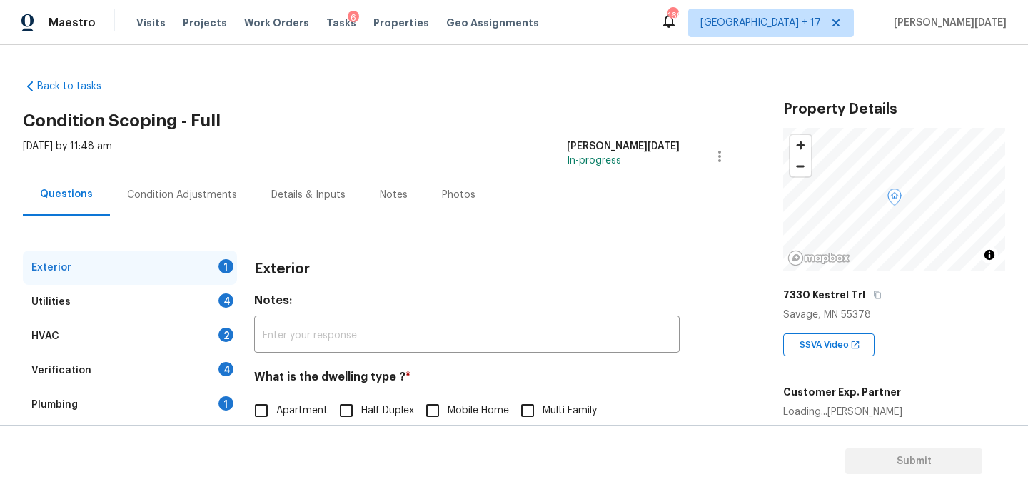
click at [156, 184] on div "Condition Adjustments" at bounding box center [182, 194] width 144 height 42
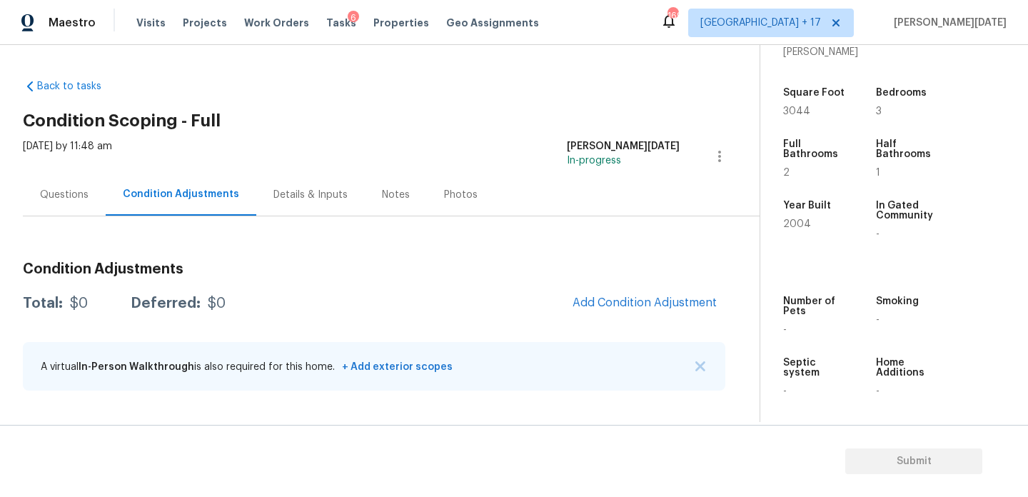
scroll to position [361, 0]
click at [794, 111] on span "3044" at bounding box center [796, 110] width 27 height 10
copy span "3044"
click at [645, 294] on button "Add Condition Adjustment" at bounding box center [644, 303] width 161 height 30
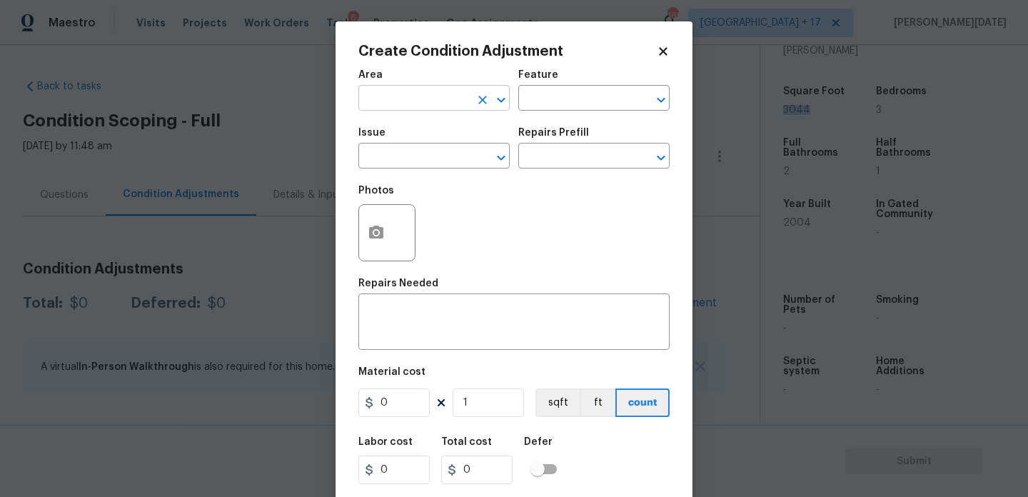
click at [393, 109] on input "text" at bounding box center [413, 100] width 111 height 22
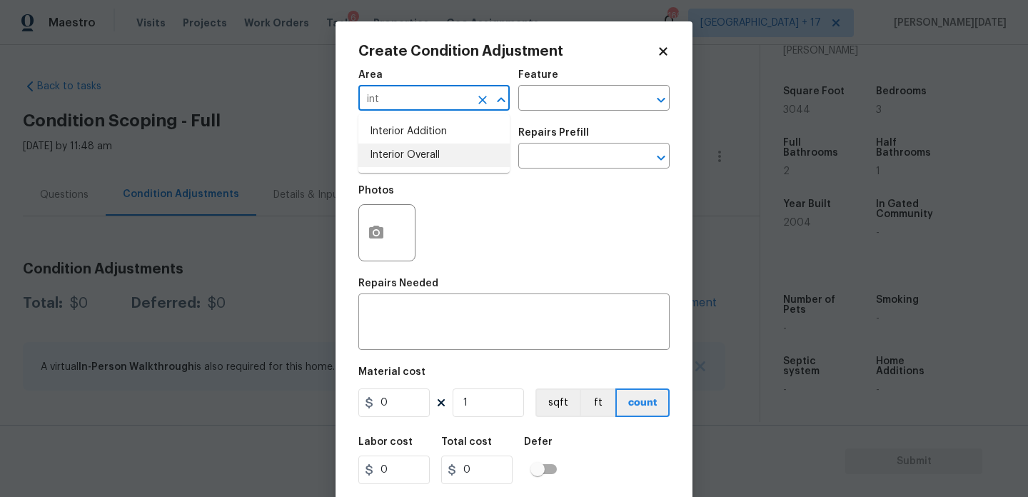
click at [411, 153] on li "Interior Overall" at bounding box center [433, 155] width 151 height 24
type input "Interior Overall"
click at [411, 153] on input "text" at bounding box center [413, 157] width 111 height 22
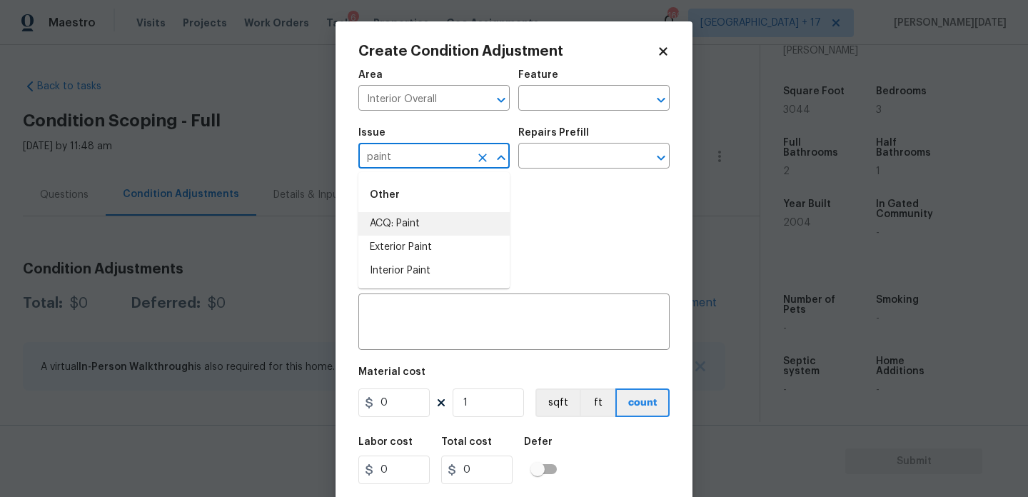
click at [422, 233] on li "ACQ: Paint" at bounding box center [433, 224] width 151 height 24
type input "ACQ: Paint"
click at [575, 148] on input "text" at bounding box center [573, 157] width 111 height 22
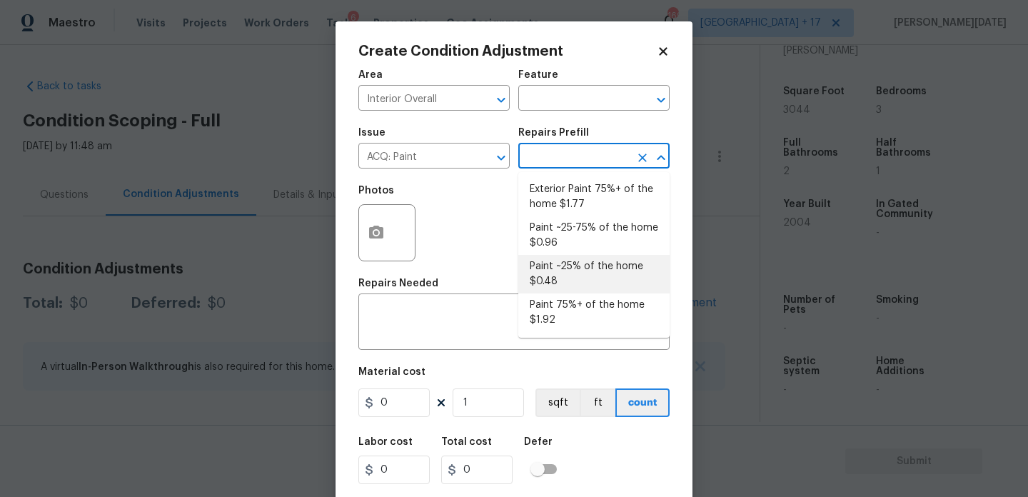
click at [582, 268] on li "Paint ~25% of the home $0.48" at bounding box center [593, 274] width 151 height 39
type input "Acquisition"
type textarea "Acquisition Scope: ~25% of the home needs interior paint"
type input "0.48"
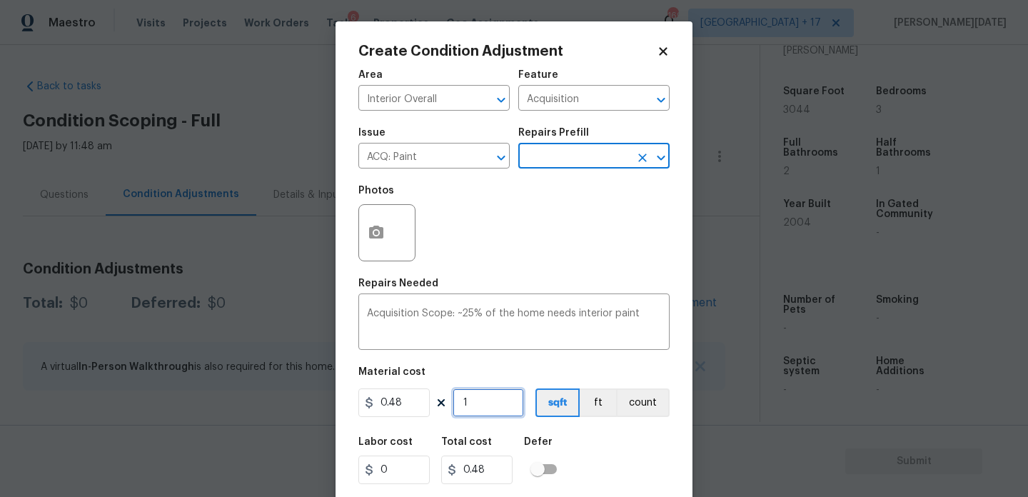
click at [492, 417] on input "1" at bounding box center [488, 402] width 71 height 29
type input "0"
paste input "3044"
type input "3044"
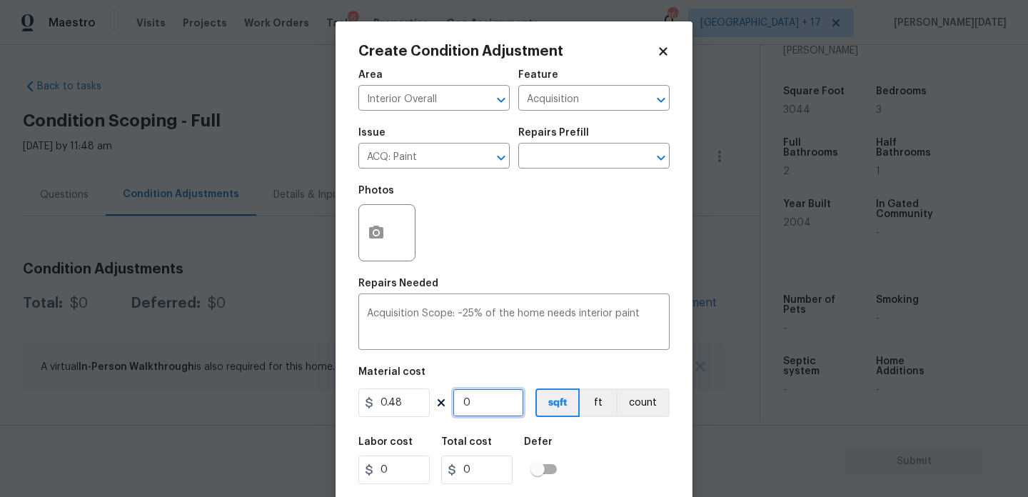
type input "1461.12"
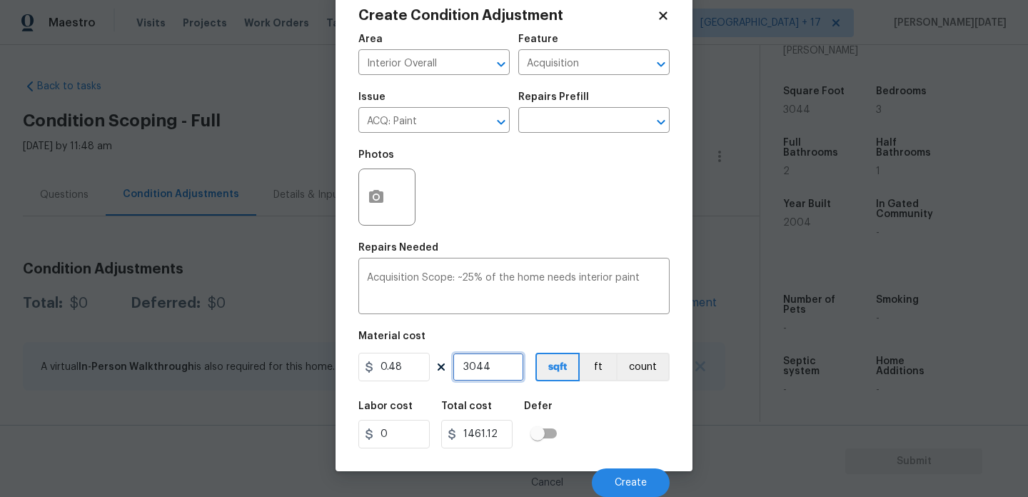
type input "3044"
click at [605, 461] on div "Cancel Create" at bounding box center [513, 477] width 311 height 40
click at [621, 478] on span "Create" at bounding box center [631, 483] width 32 height 11
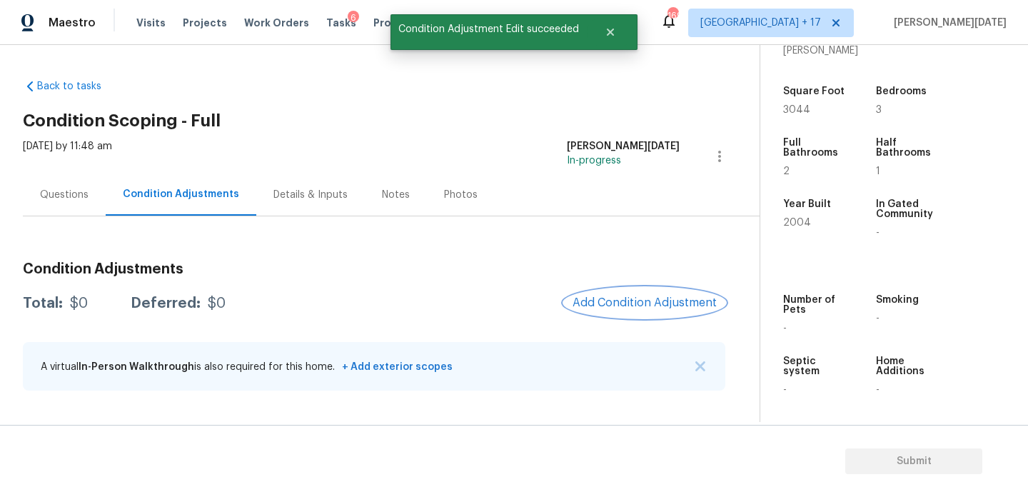
scroll to position [0, 0]
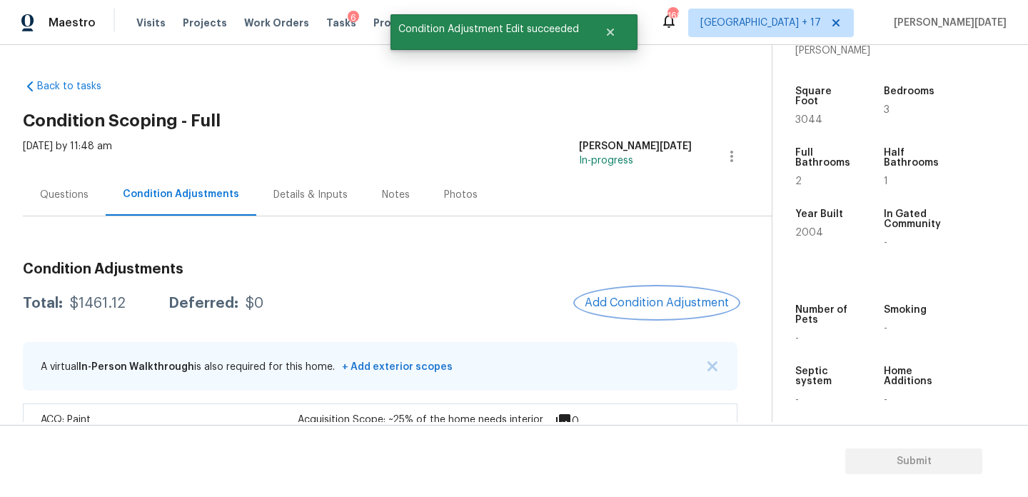
click at [644, 293] on button "Add Condition Adjustment" at bounding box center [656, 303] width 161 height 30
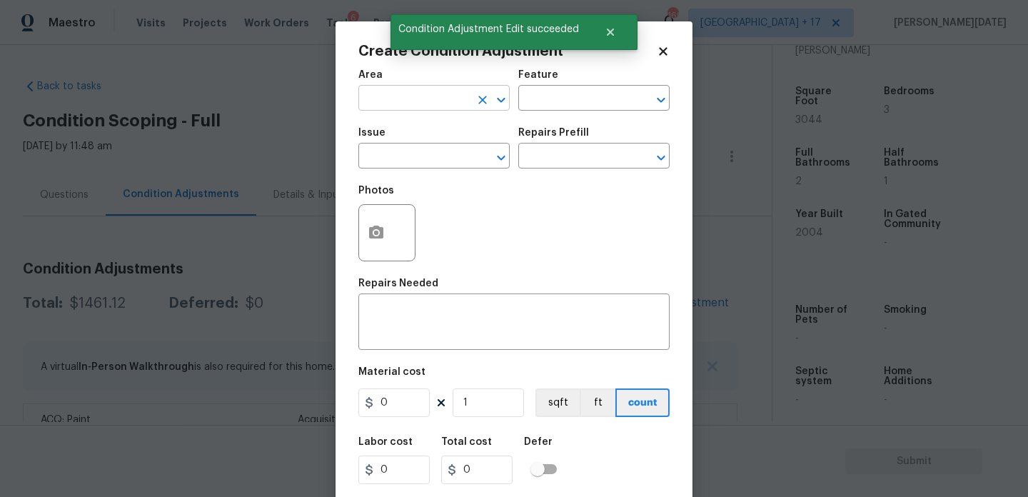
click at [389, 103] on input "text" at bounding box center [413, 100] width 111 height 22
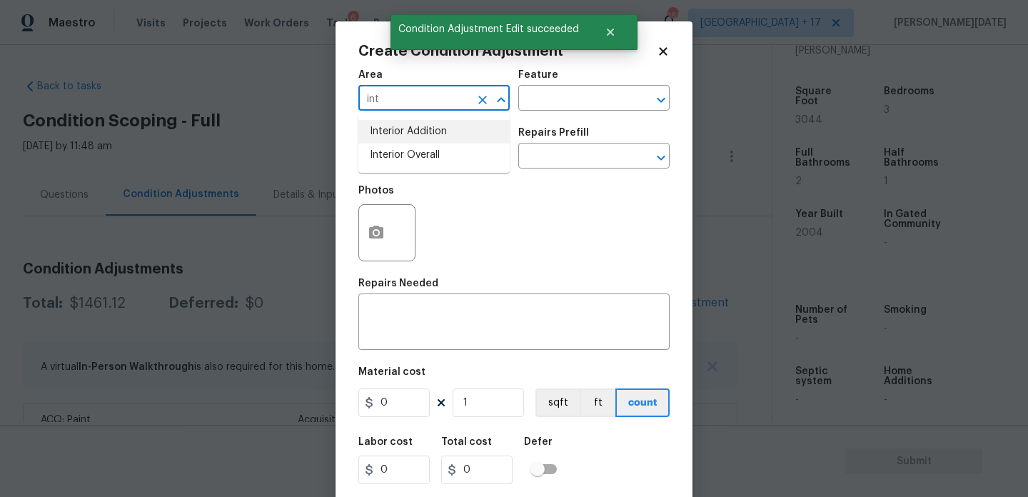
click at [409, 156] on li "Interior Overall" at bounding box center [433, 155] width 151 height 24
type input "Interior Overall"
click at [409, 156] on input "text" at bounding box center [413, 157] width 111 height 22
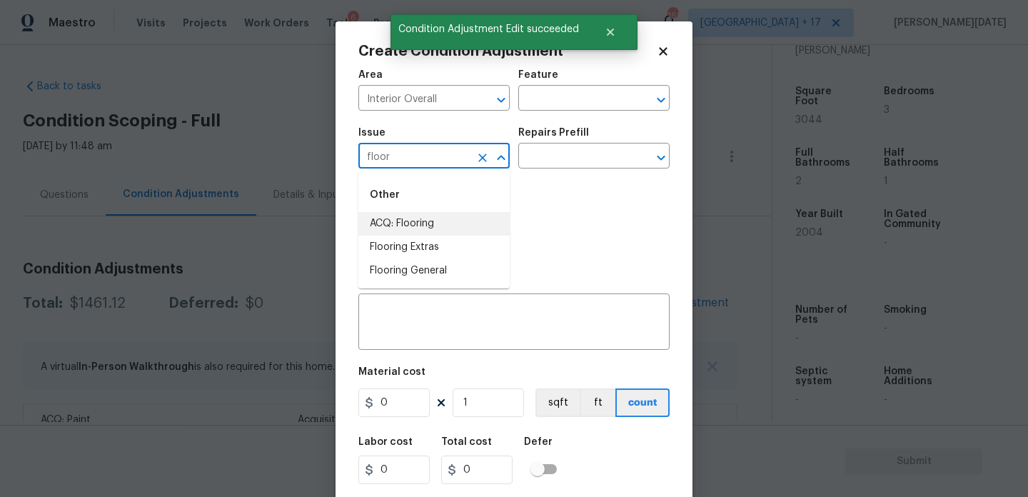
click at [433, 236] on li "Flooring Extras" at bounding box center [433, 248] width 151 height 24
type input "Flooring Extras"
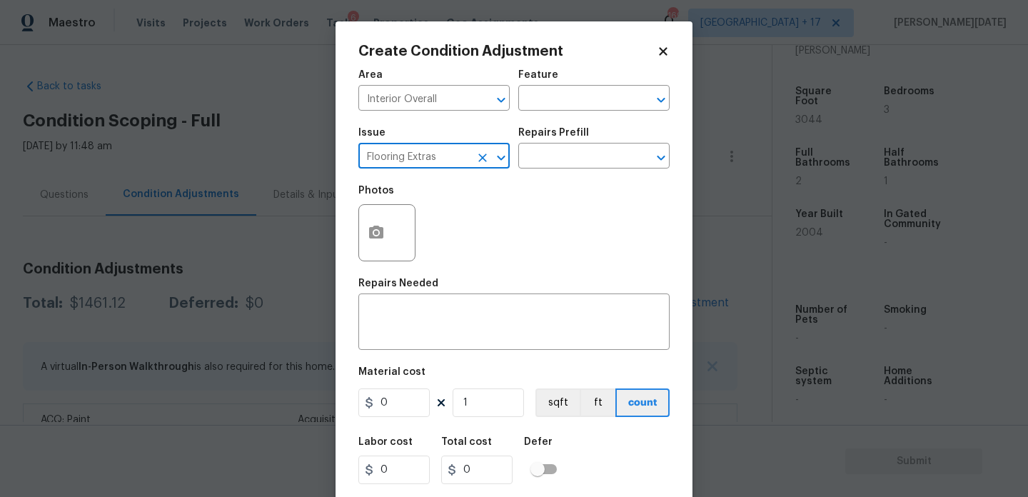
click at [473, 159] on button "Clear" at bounding box center [483, 158] width 20 height 20
click at [443, 222] on li "ACQ: Flooring" at bounding box center [433, 224] width 151 height 24
type input "ACQ: Flooring"
click at [577, 162] on input "text" at bounding box center [573, 157] width 111 height 22
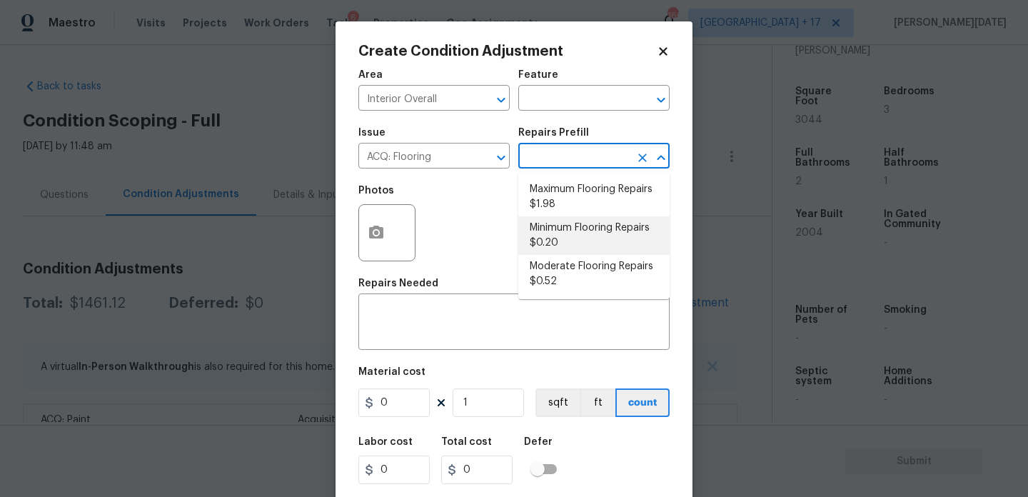
click at [577, 233] on li "Minimum Flooring Repairs $0.20" at bounding box center [593, 235] width 151 height 39
type input "Acquisition"
type textarea "Acquisition Scope: Minimum flooring repairs"
type input "0.2"
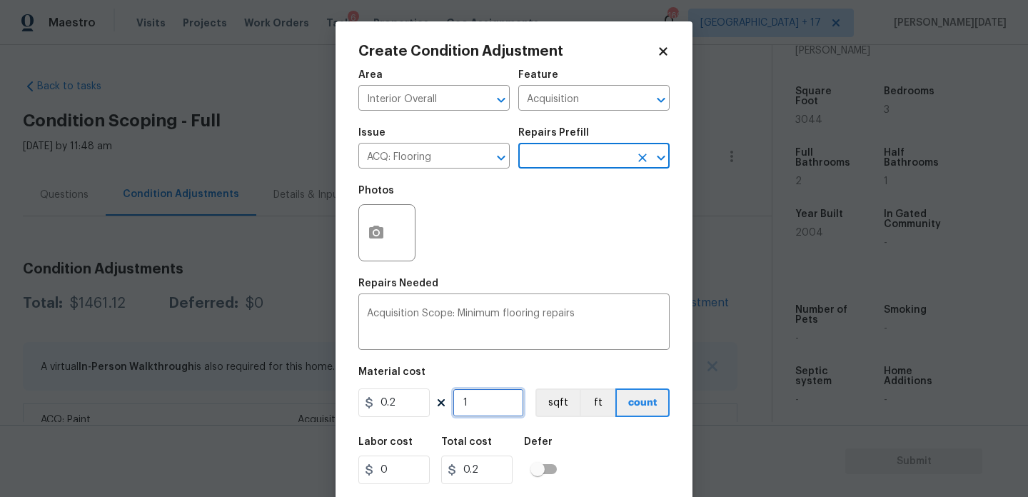
click at [501, 405] on input "1" at bounding box center [488, 402] width 71 height 29
type input "0"
paste input "3044"
type input "3044"
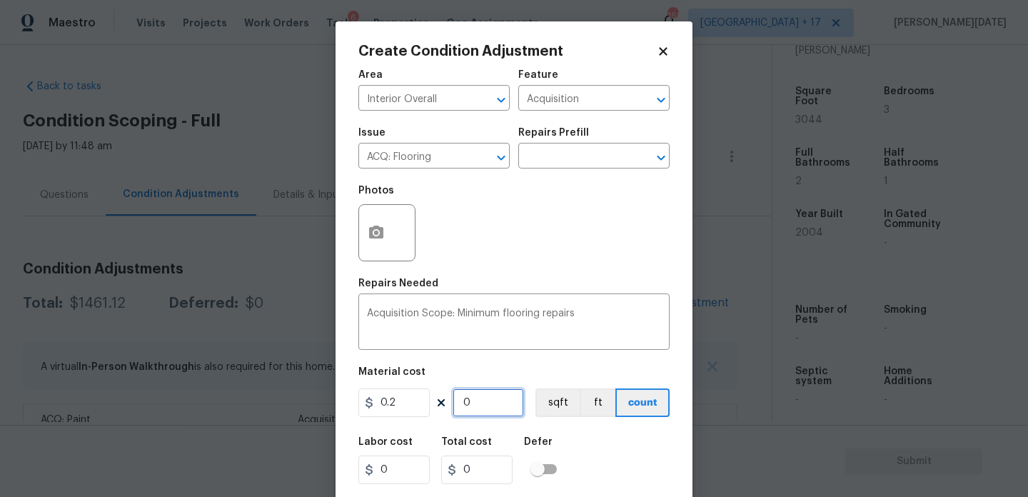
type input "608.8"
type input "3044"
click at [527, 222] on div "Photos" at bounding box center [513, 223] width 311 height 93
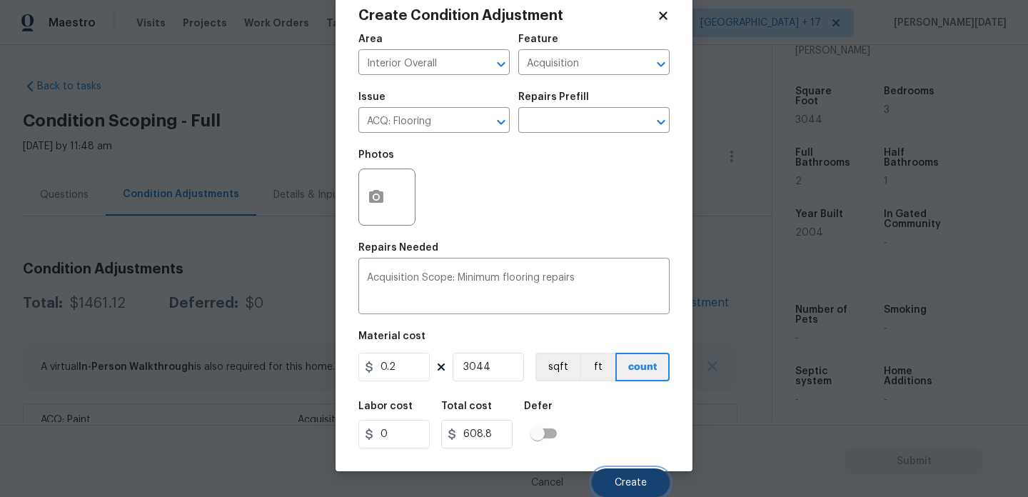
click at [644, 493] on button "Create" at bounding box center [631, 482] width 78 height 29
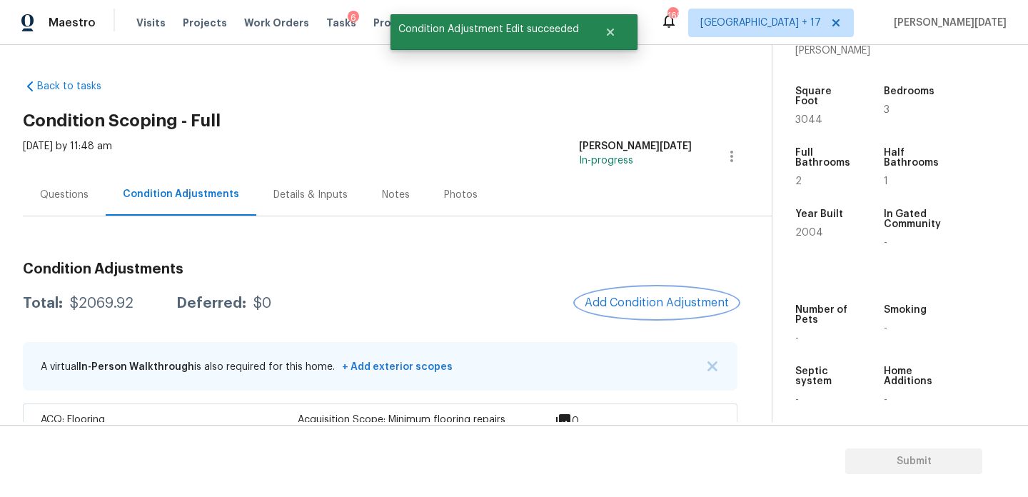
scroll to position [99, 0]
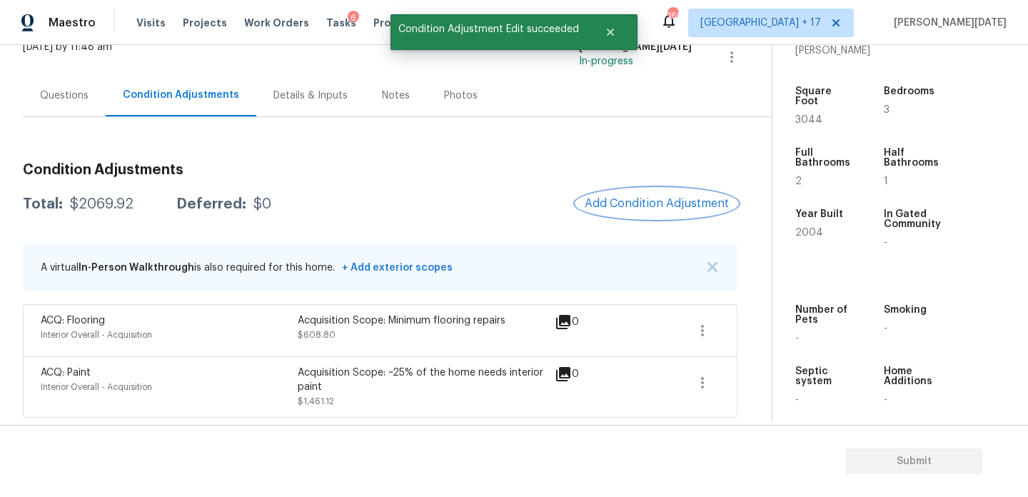
click at [645, 216] on button "Add Condition Adjustment" at bounding box center [656, 203] width 161 height 30
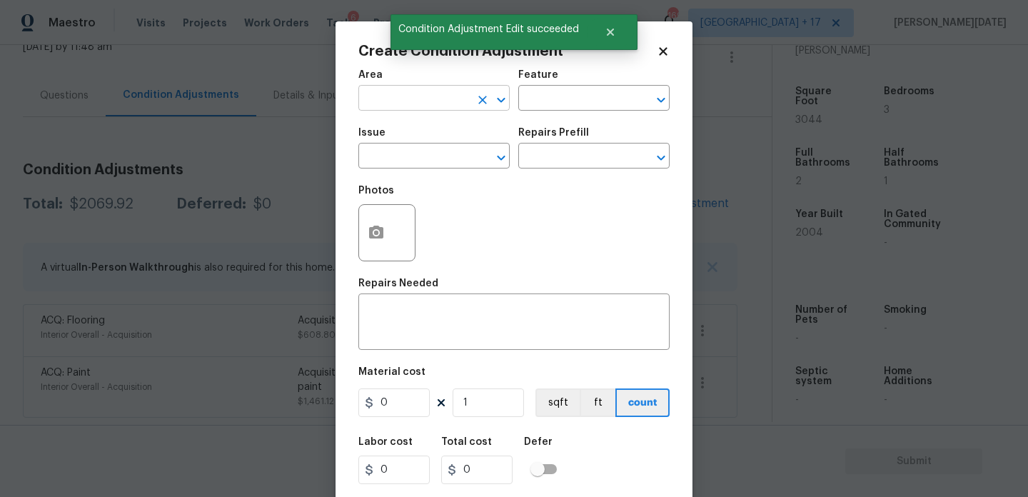
click at [392, 102] on input "text" at bounding box center [413, 100] width 111 height 22
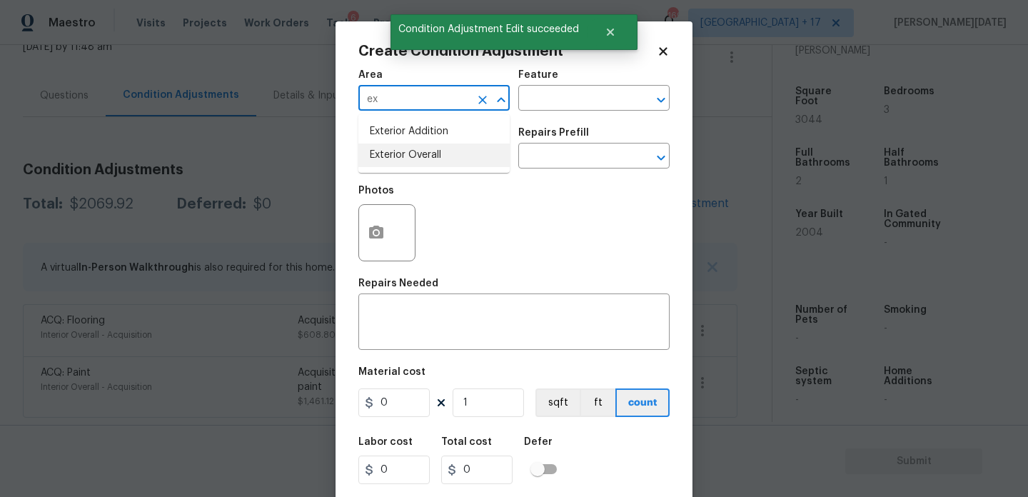
click at [409, 162] on li "Exterior Overall" at bounding box center [433, 155] width 151 height 24
type input "Exterior Overall"
click at [409, 162] on input "text" at bounding box center [413, 157] width 111 height 22
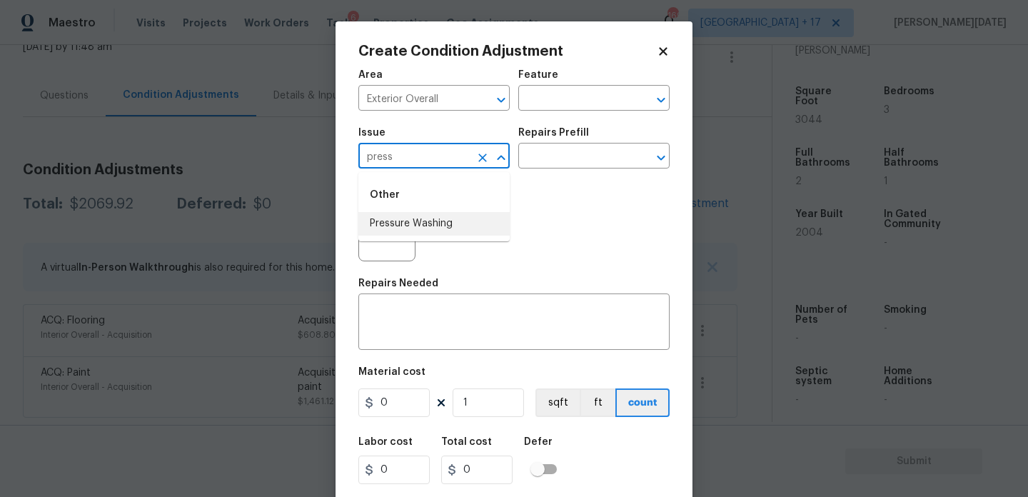
click at [437, 231] on li "Pressure Washing" at bounding box center [433, 224] width 151 height 24
type input "Pressure Washing"
click at [574, 154] on input "text" at bounding box center [573, 157] width 111 height 22
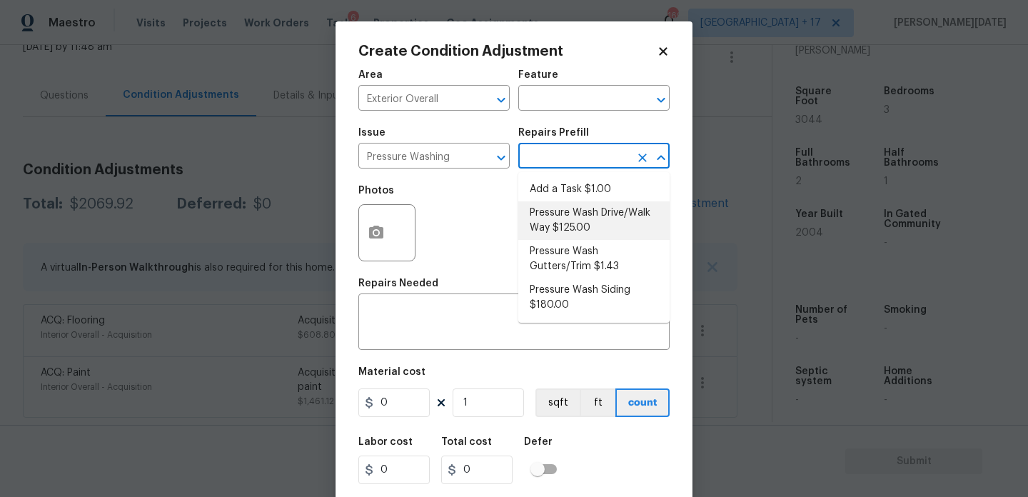
click at [570, 228] on li "Pressure Wash Drive/Walk Way $125.00" at bounding box center [593, 220] width 151 height 39
type input "Siding"
type textarea "Pressure wash the driveways/walkways as directed by the PM. Ensure that all deb…"
type input "125"
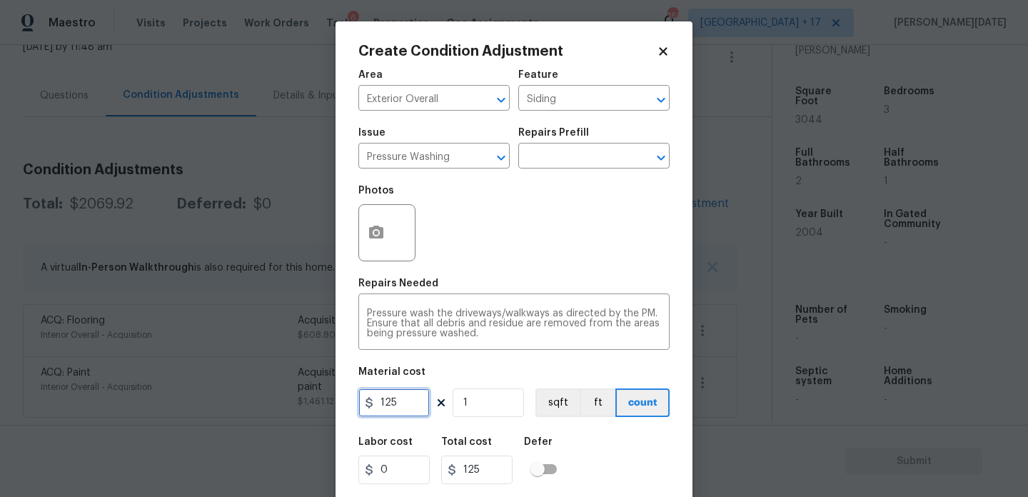
drag, startPoint x: 413, startPoint y: 395, endPoint x: 313, endPoint y: 394, distance: 99.9
click at [313, 394] on div "Create Condition Adjustment Area Exterior Overall ​ Feature Siding ​ Issue Pres…" at bounding box center [514, 248] width 1028 height 497
type input "200"
click at [553, 229] on div "Photos" at bounding box center [513, 223] width 311 height 93
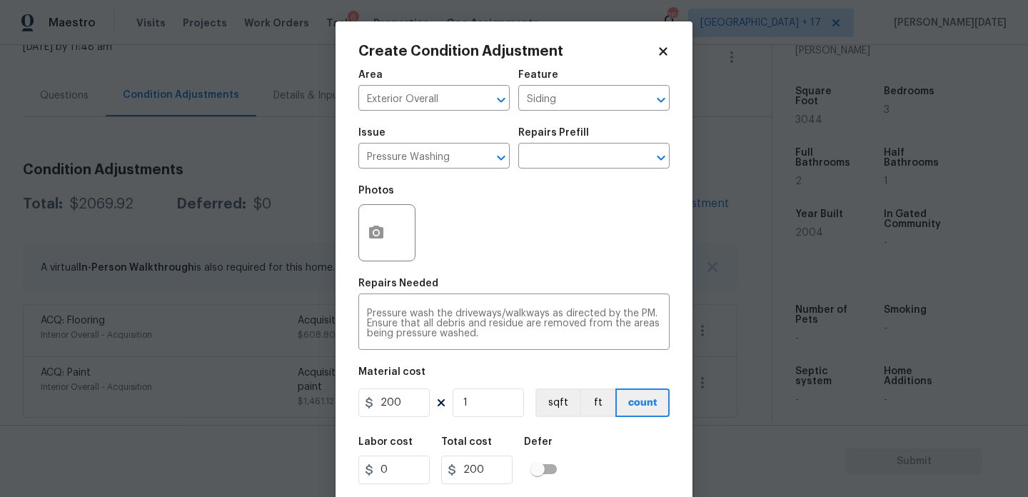
scroll to position [36, 0]
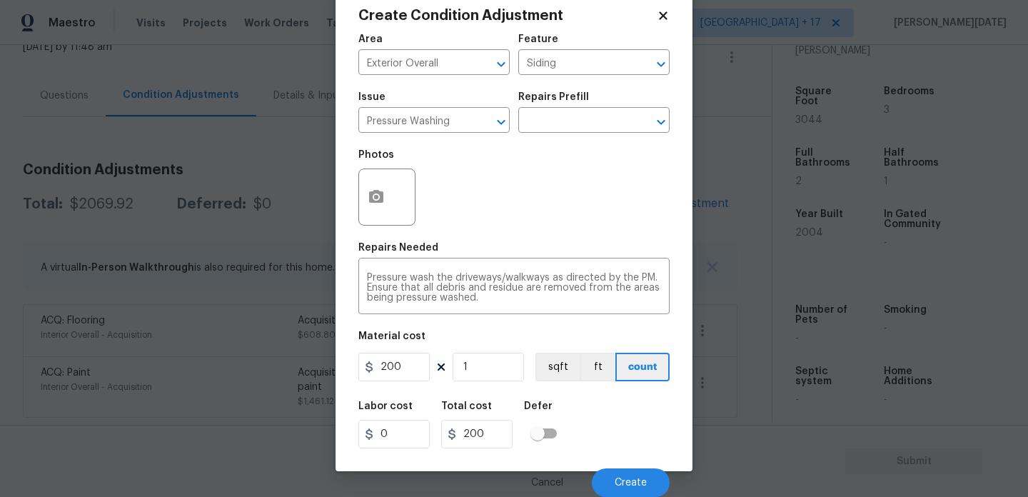
click at [284, 211] on body "Maestro Visits Projects Work Orders Tasks 6 Properties Geo Assignments 169 [GEO…" at bounding box center [514, 248] width 1028 height 497
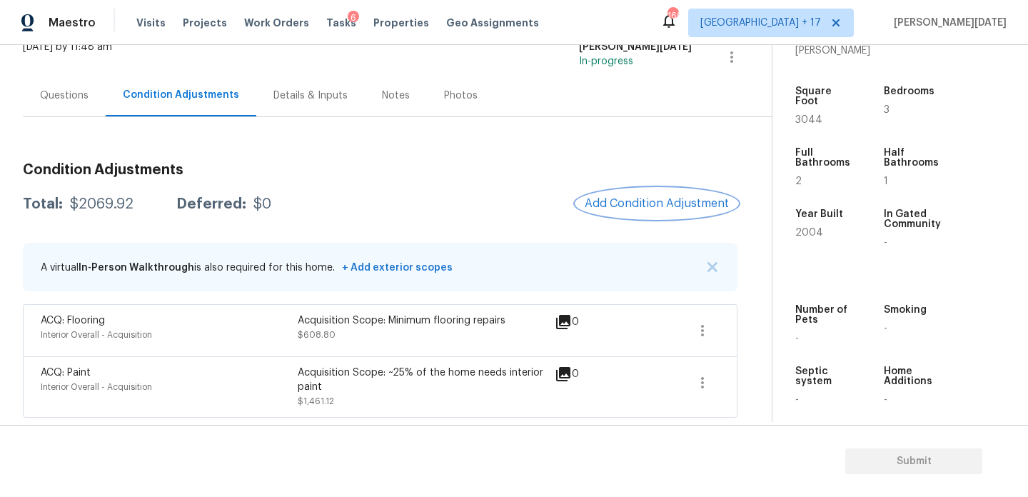
scroll to position [0, 0]
click at [626, 201] on span "Add Condition Adjustment" at bounding box center [657, 203] width 144 height 13
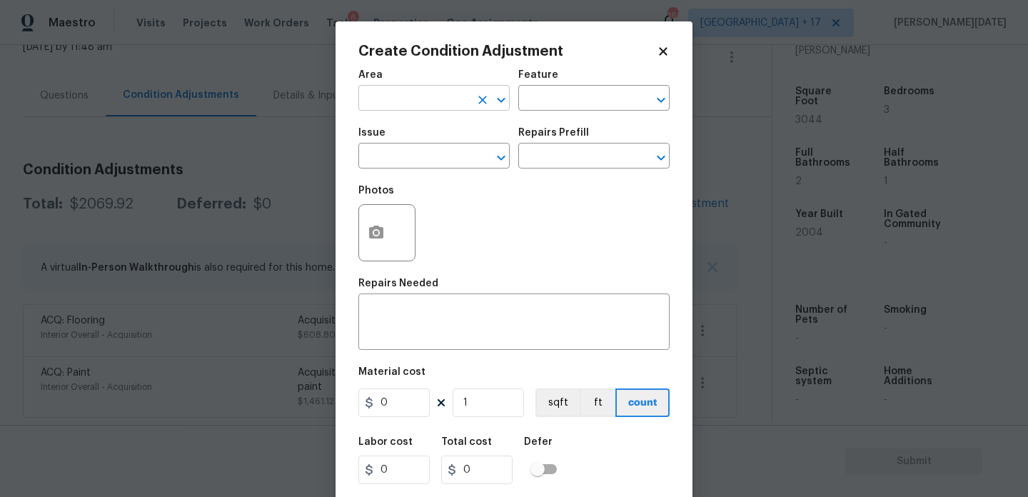
click at [428, 107] on input "text" at bounding box center [413, 100] width 111 height 22
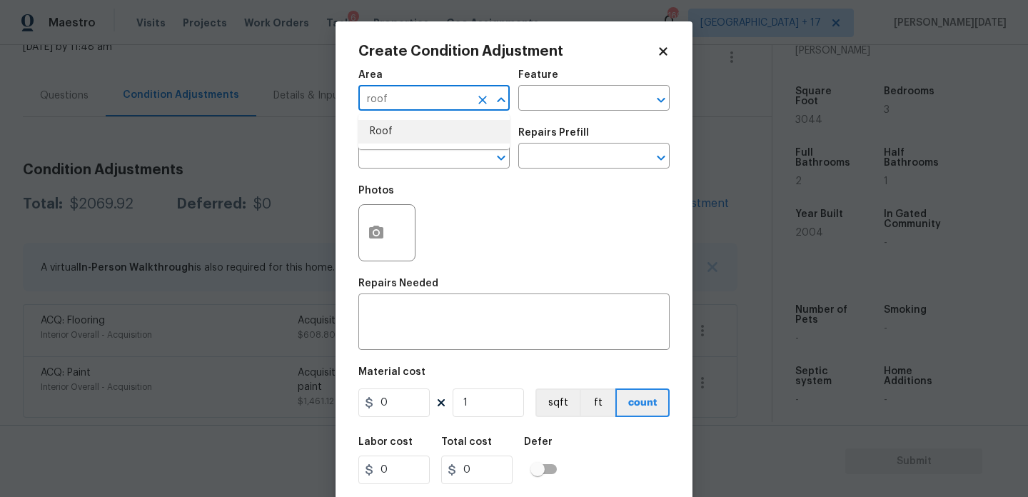
click at [415, 135] on li "Roof" at bounding box center [433, 132] width 151 height 24
type input "Roof"
click at [409, 149] on input "text" at bounding box center [413, 157] width 111 height 22
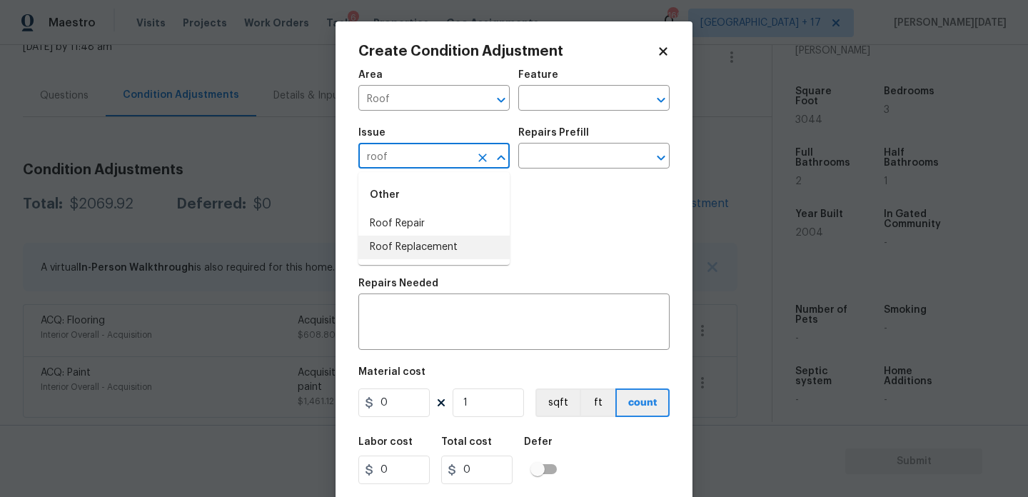
click at [414, 253] on li "Roof Replacement" at bounding box center [433, 248] width 151 height 24
type input "Roof Replacement"
click at [560, 158] on input "text" at bounding box center [573, 157] width 111 height 22
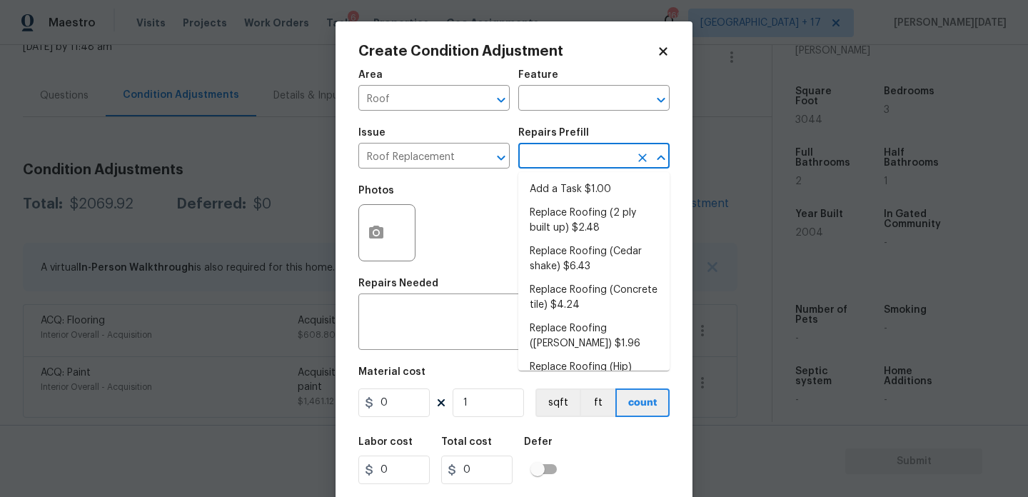
click at [465, 217] on div "Photos" at bounding box center [513, 223] width 311 height 93
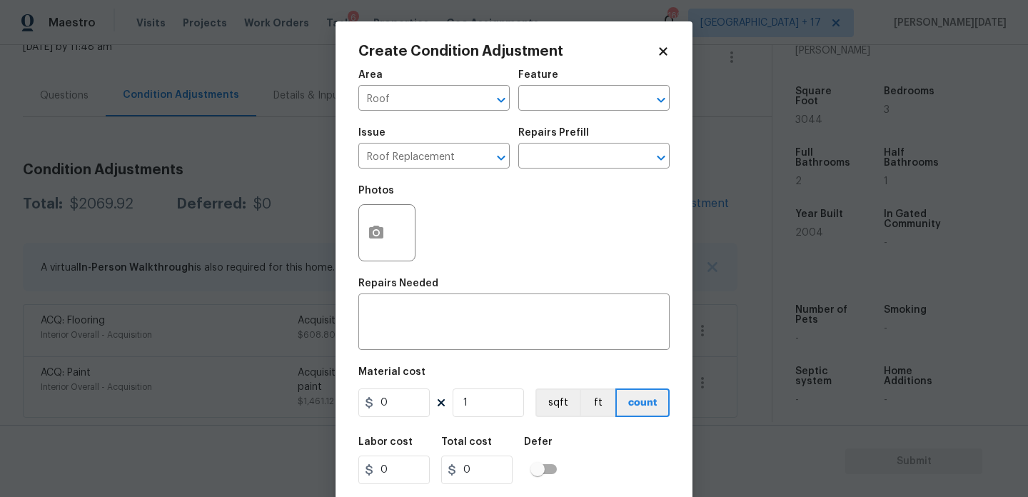
click at [239, 154] on body "Maestro Visits Projects Work Orders Tasks 6 Properties Geo Assignments 169 [GEO…" at bounding box center [514, 248] width 1028 height 497
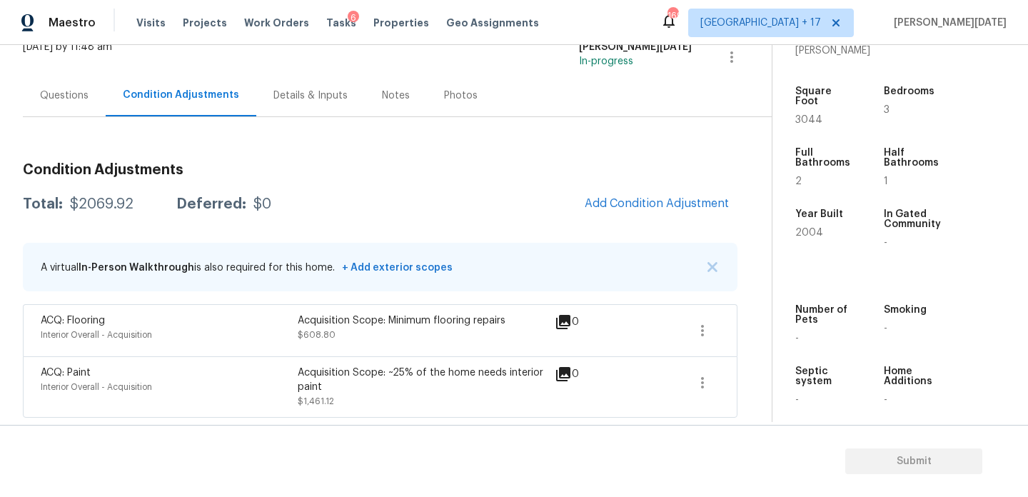
click at [478, 176] on h3 "Condition Adjustments" at bounding box center [380, 170] width 715 height 14
click at [597, 191] on span "Add Condition Adjustment" at bounding box center [656, 203] width 161 height 31
click at [629, 201] on span "Add Condition Adjustment" at bounding box center [657, 203] width 144 height 13
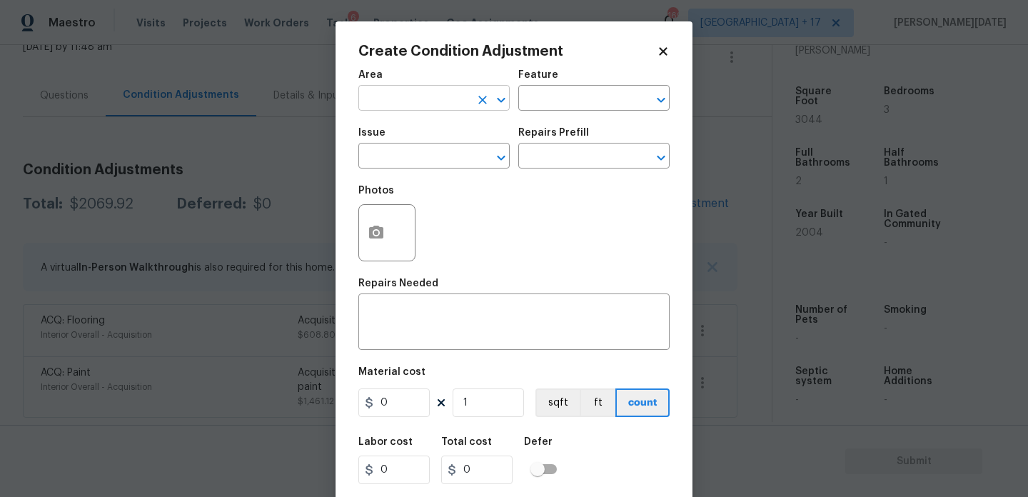
click at [388, 100] on input "text" at bounding box center [413, 100] width 111 height 22
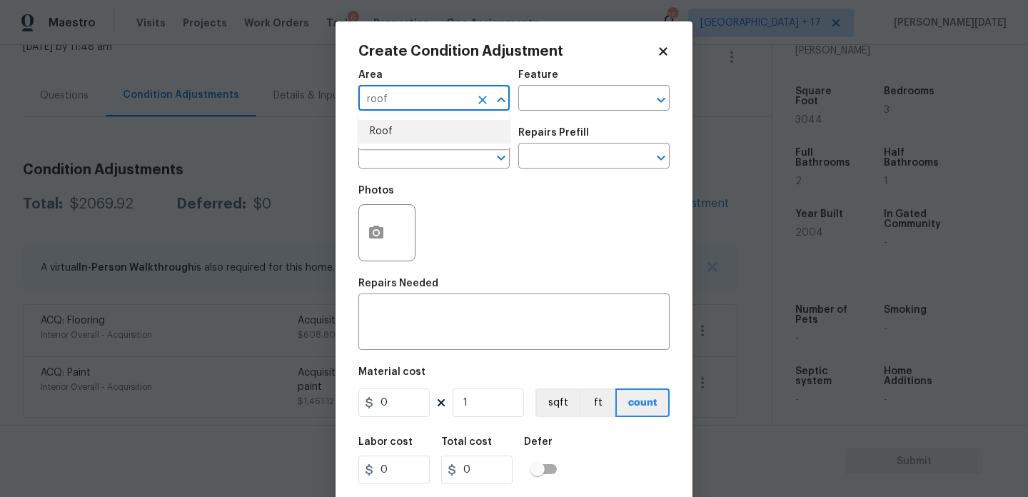
click at [387, 131] on li "Roof" at bounding box center [433, 132] width 151 height 24
type input "Roof"
click at [383, 145] on div "Issue" at bounding box center [433, 137] width 151 height 19
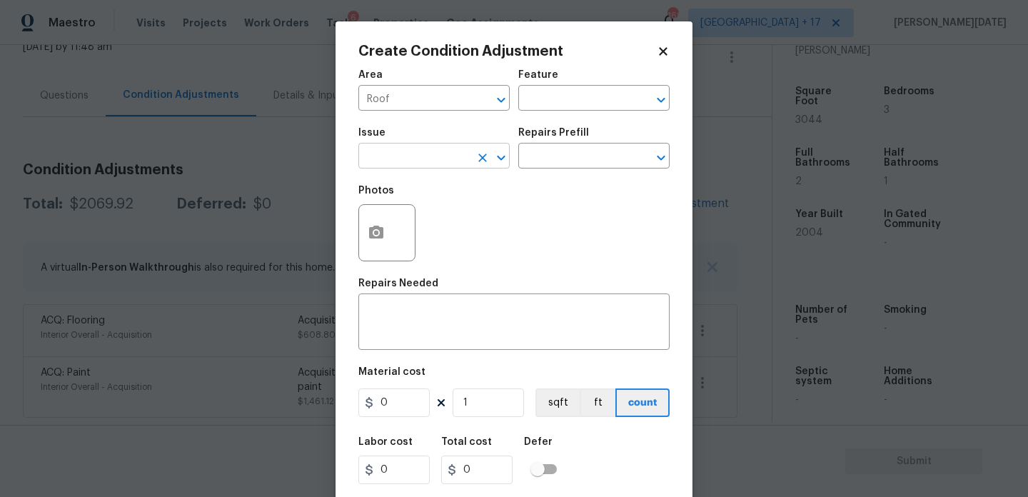
click at [375, 155] on input "text" at bounding box center [413, 157] width 111 height 22
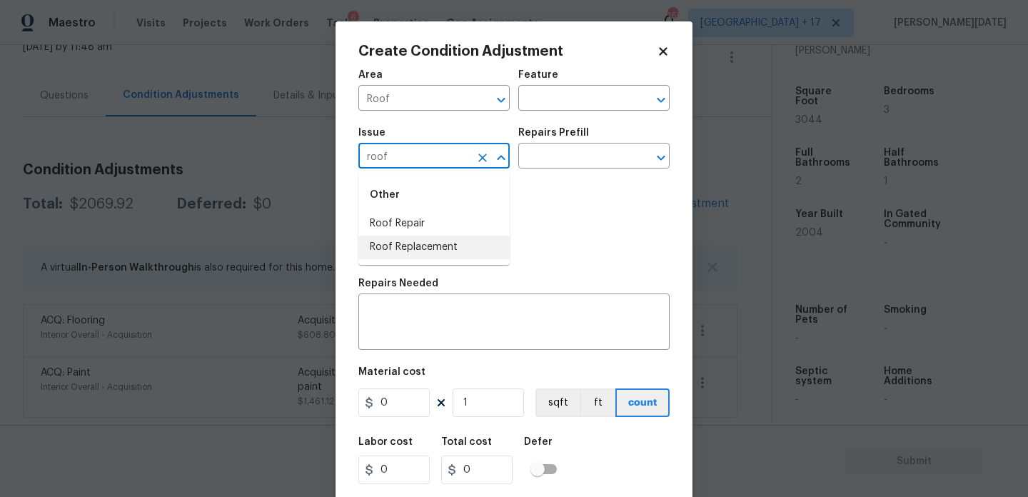
click at [439, 241] on li "Roof Replacement" at bounding box center [433, 248] width 151 height 24
type input "Roof Replacement"
click at [547, 104] on input "text" at bounding box center [573, 100] width 111 height 22
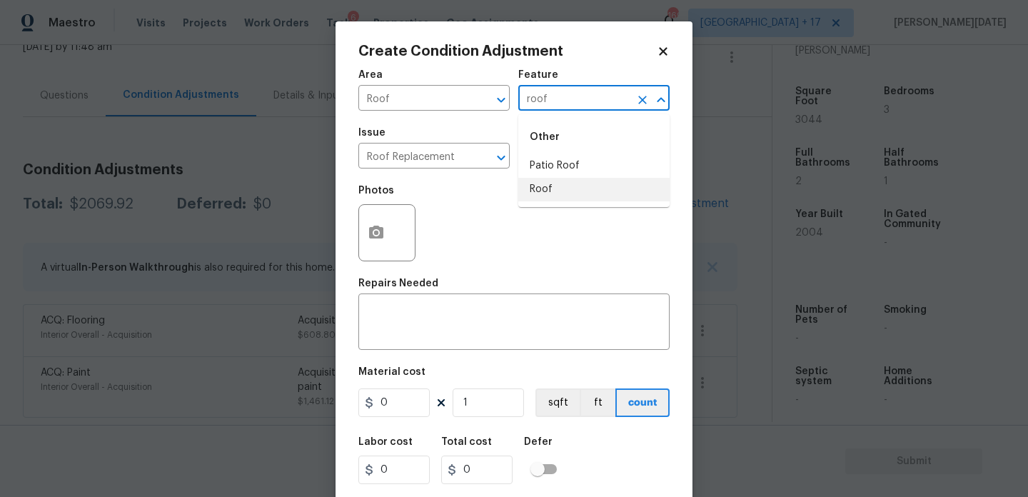
click at [565, 193] on li "Roof" at bounding box center [593, 190] width 151 height 24
click at [585, 165] on input "text" at bounding box center [573, 157] width 111 height 22
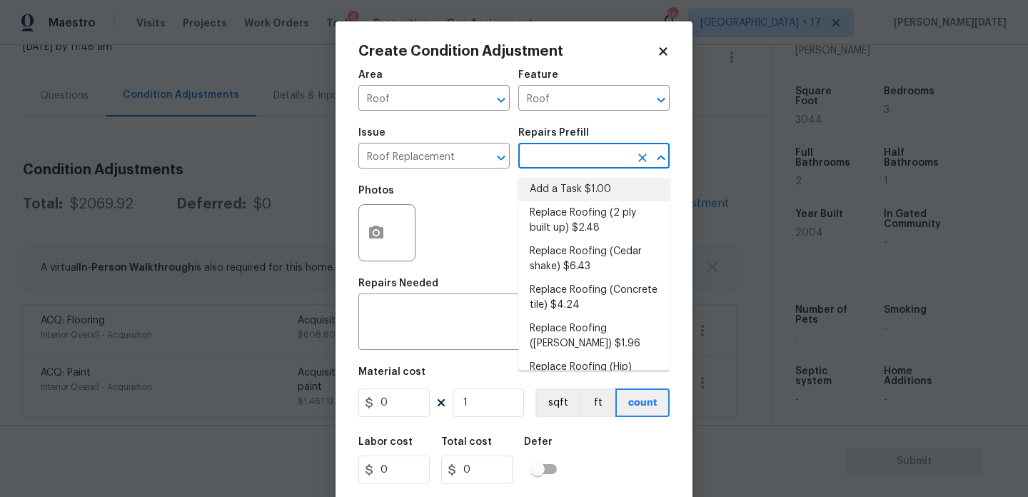
click at [552, 196] on li "Add a Task $1.00" at bounding box center [593, 190] width 151 height 24
type input "Eaves and Trim"
type textarea "HPM to detail"
type input "1"
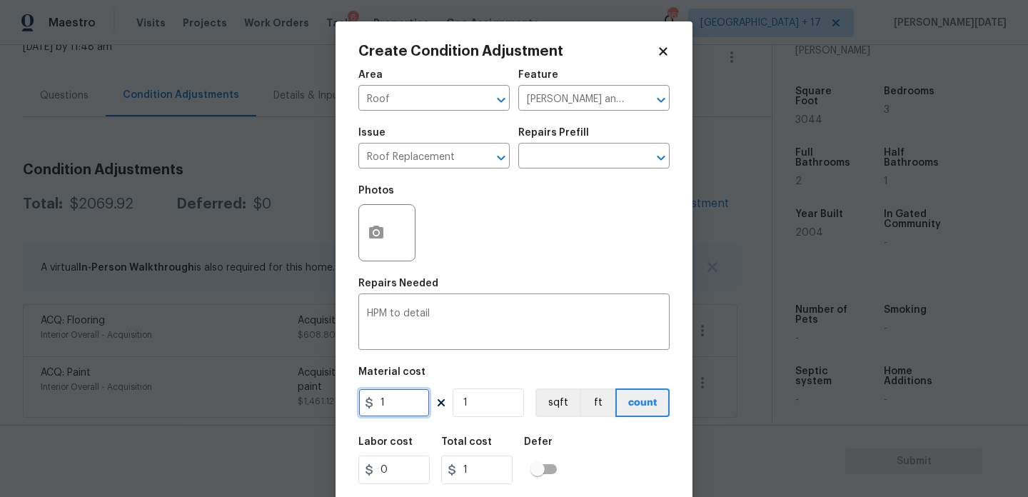
click at [404, 396] on input "1" at bounding box center [393, 402] width 71 height 29
type input "460"
click at [546, 276] on div "Area Roof ​ Feature Eaves and Trim ​ Issue Roof Replacement ​ Repairs Prefill ​…" at bounding box center [513, 296] width 311 height 471
click at [483, 407] on input "1" at bounding box center [488, 402] width 71 height 29
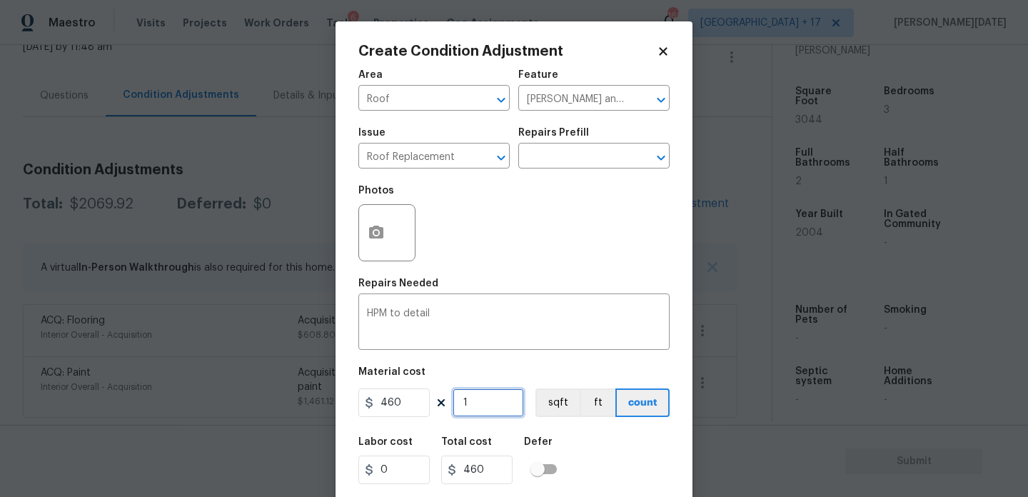
type input "0"
type input "1"
type input "460"
type input "17"
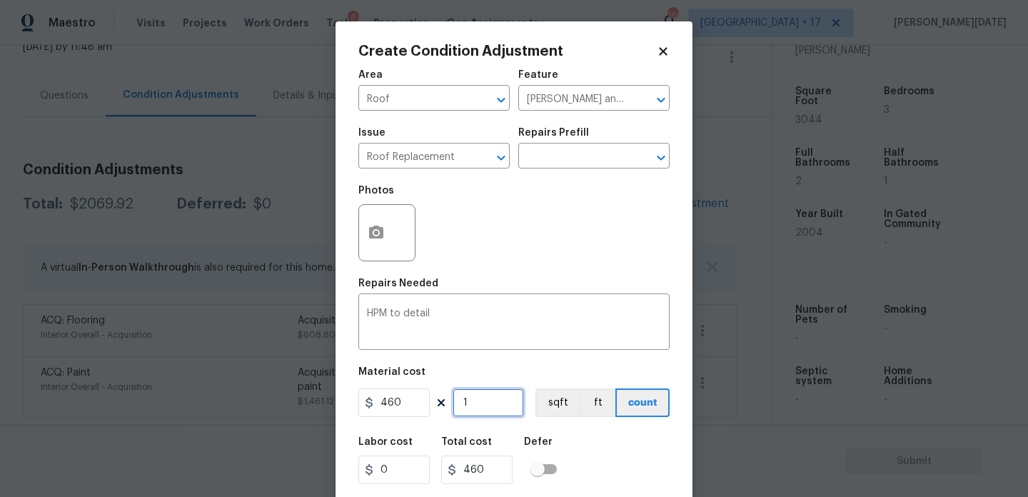
type input "7820"
type input "17"
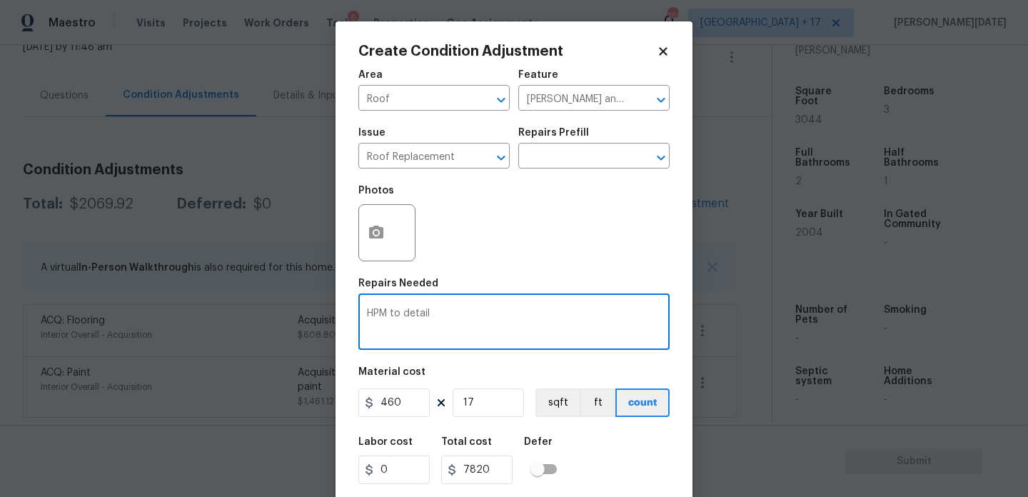
drag, startPoint x: 460, startPoint y: 318, endPoint x: 109, endPoint y: 310, distance: 352.0
click at [109, 310] on div "Create Condition Adjustment Area Roof ​ Feature Eaves and Trim ​ Issue Roof Rep…" at bounding box center [514, 248] width 1028 height 497
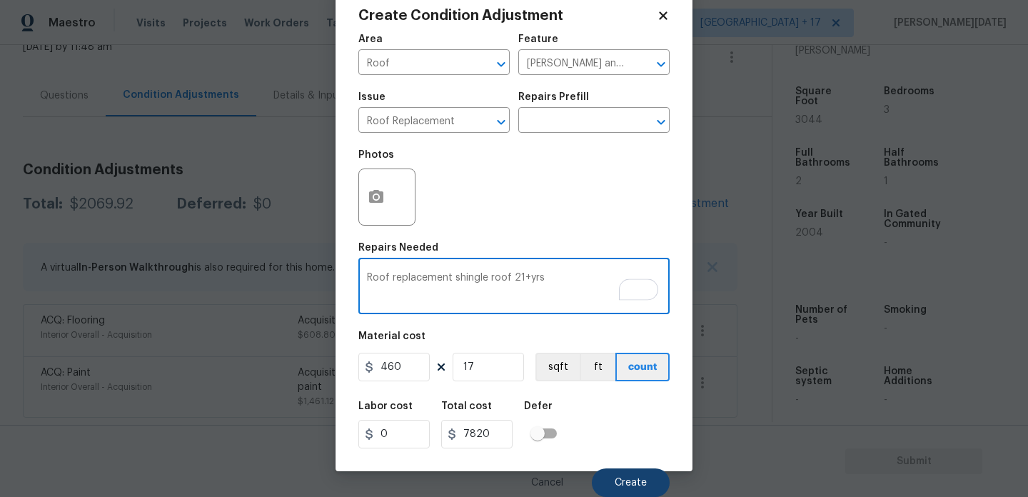
type textarea "Roof replacement shingle roof 21+yrs"
click at [603, 472] on button "Create" at bounding box center [631, 482] width 78 height 29
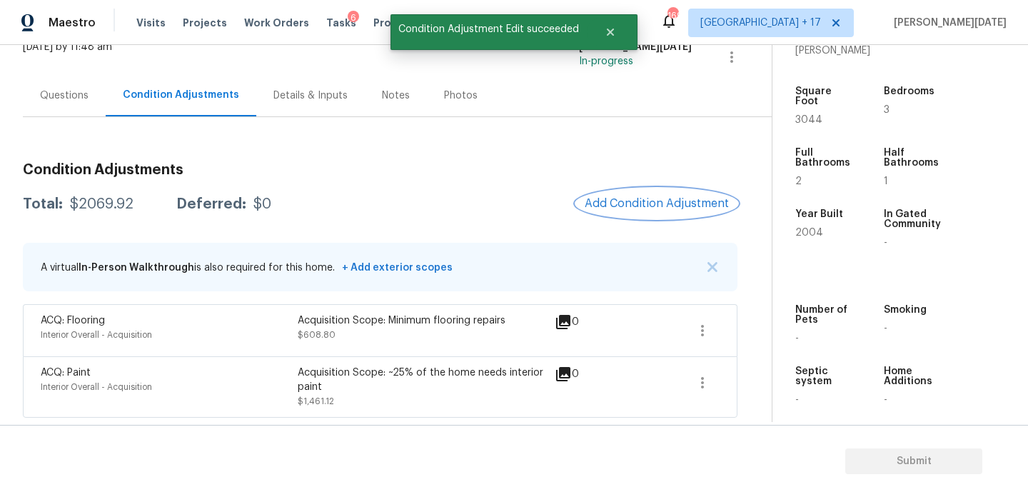
scroll to position [0, 0]
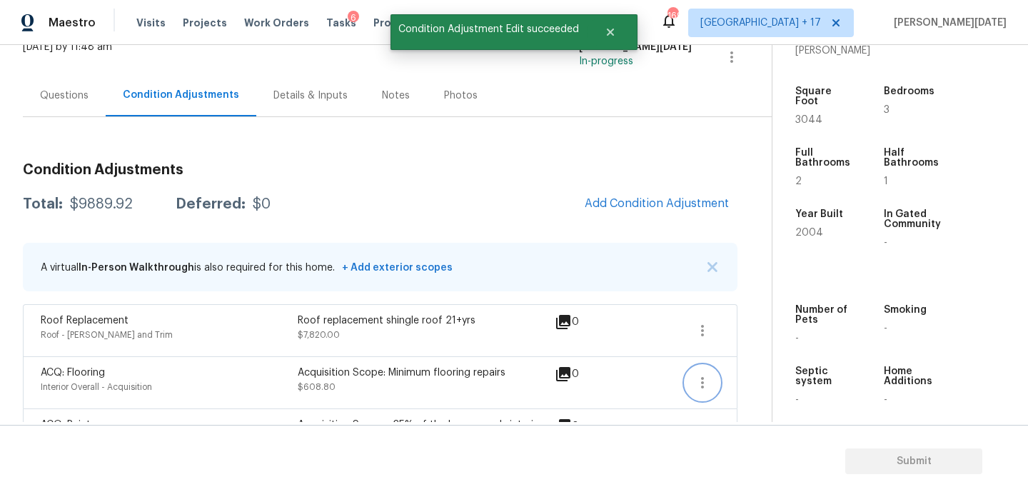
click at [702, 388] on icon "button" at bounding box center [702, 382] width 17 height 17
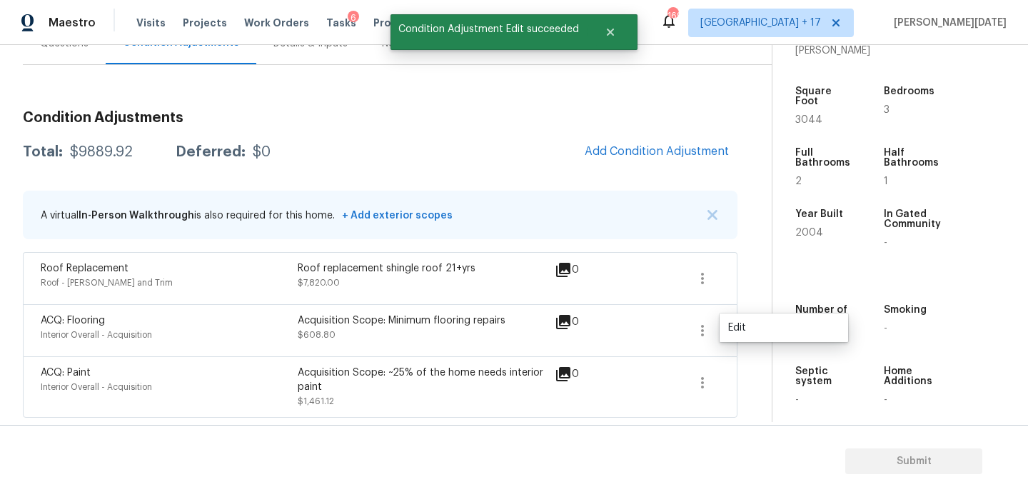
click at [667, 383] on span at bounding box center [652, 386] width 55 height 43
click at [695, 383] on icon "button" at bounding box center [702, 382] width 17 height 17
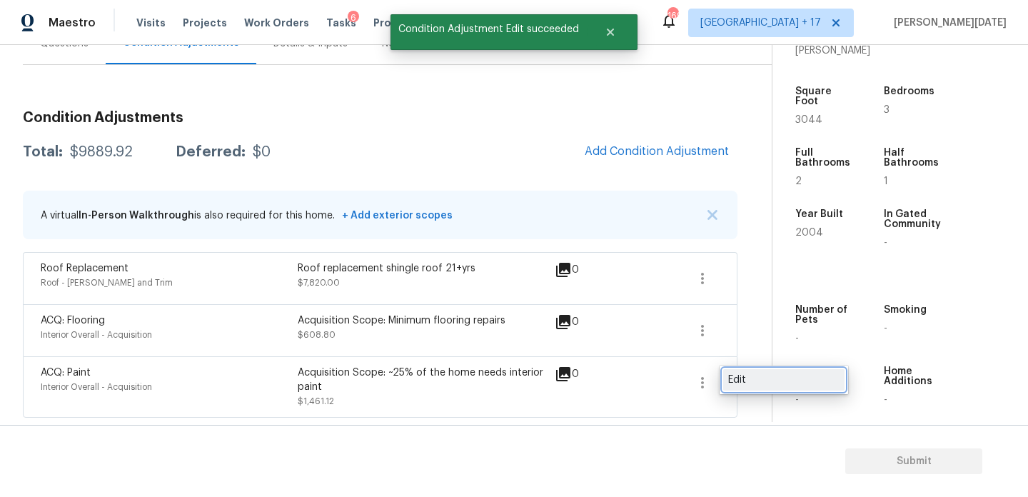
click at [788, 380] on div "Edit" at bounding box center [783, 380] width 111 height 14
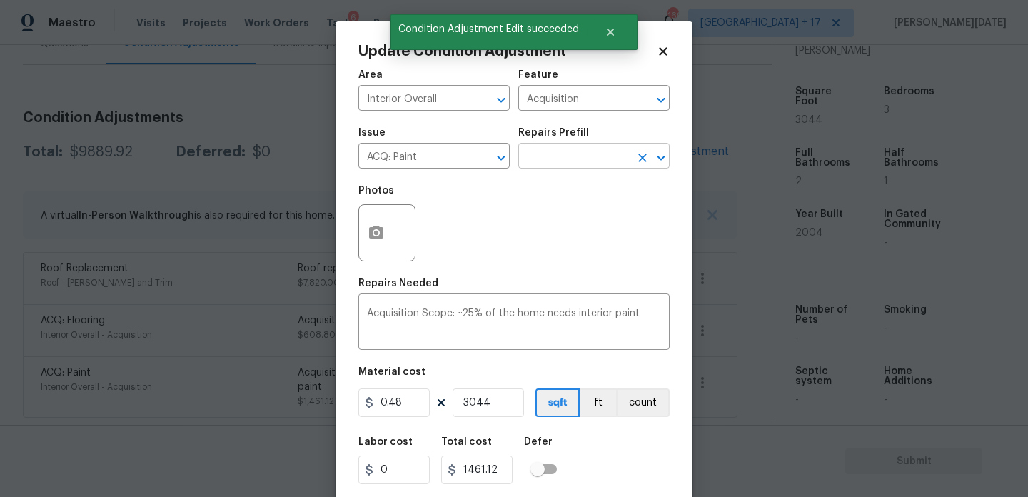
click at [578, 148] on input "text" at bounding box center [573, 157] width 111 height 22
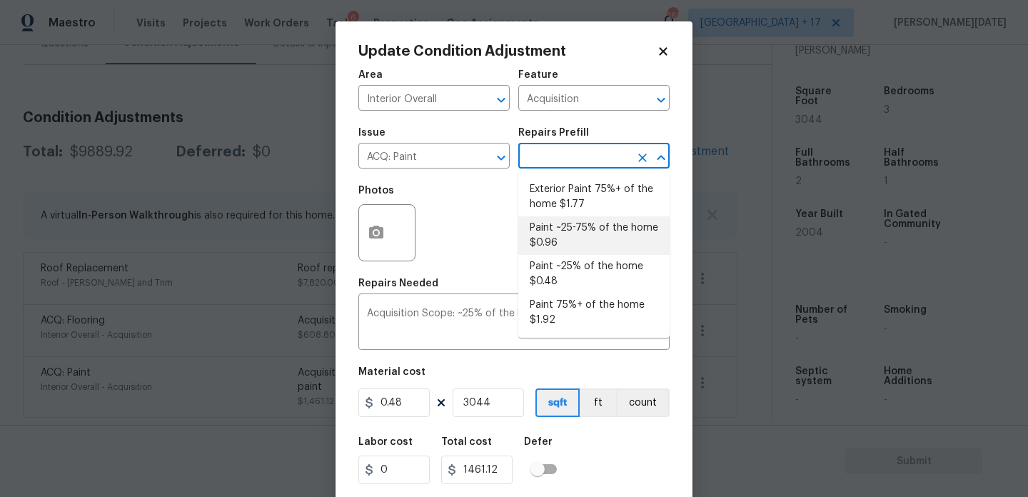
click at [580, 239] on li "Paint ~25-75% of the home $0.96" at bounding box center [593, 235] width 151 height 39
type textarea "Acquisition Scope: ~25 - 75% of the home needs interior paint"
type input "0.96"
type input "2922.24"
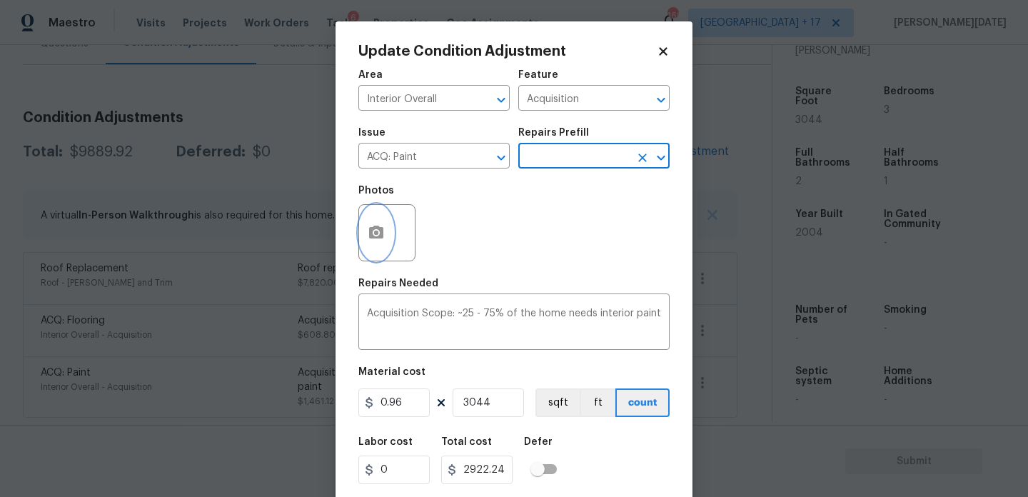
click at [373, 232] on icon "button" at bounding box center [376, 232] width 17 height 17
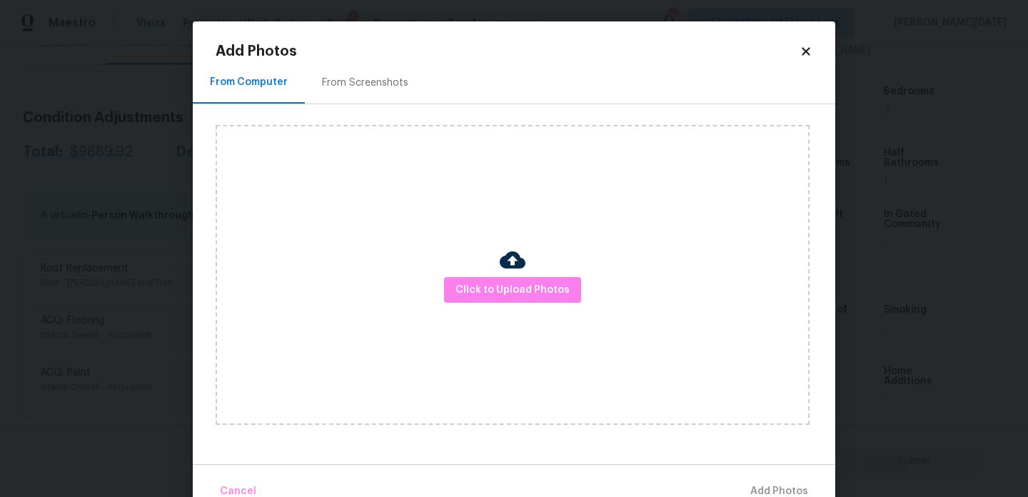
click at [369, 101] on div "From Screenshots" at bounding box center [365, 82] width 121 height 42
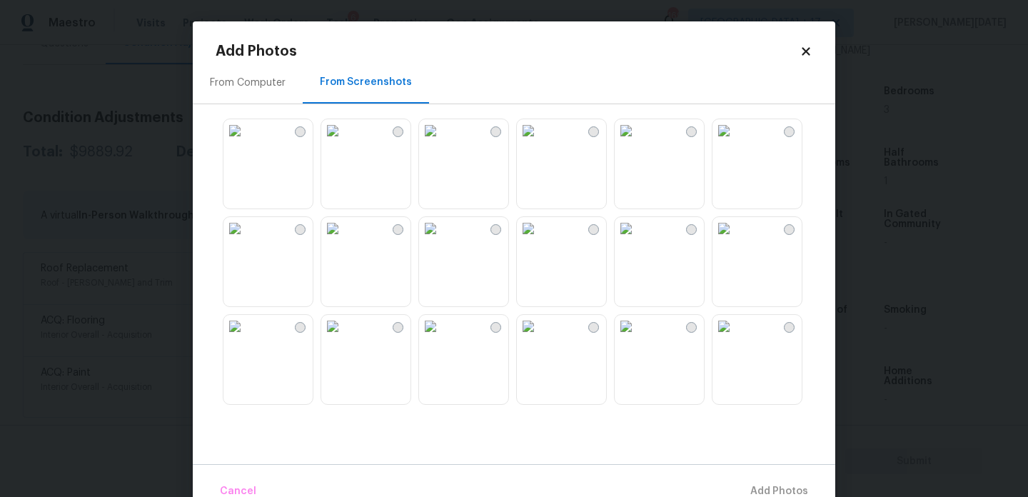
click at [344, 142] on img at bounding box center [332, 130] width 23 height 23
click at [442, 142] on img at bounding box center [430, 130] width 23 height 23
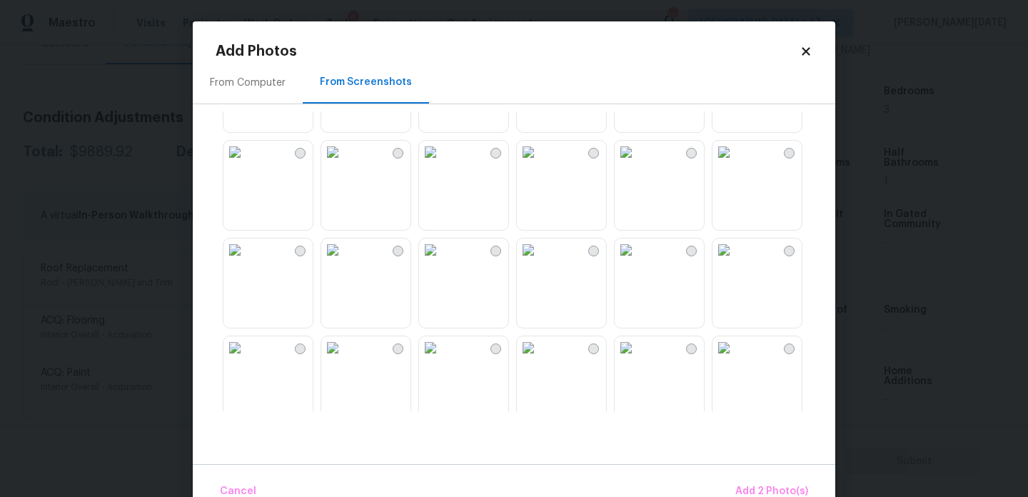
scroll to position [175, 0]
click at [637, 163] on img at bounding box center [626, 151] width 23 height 23
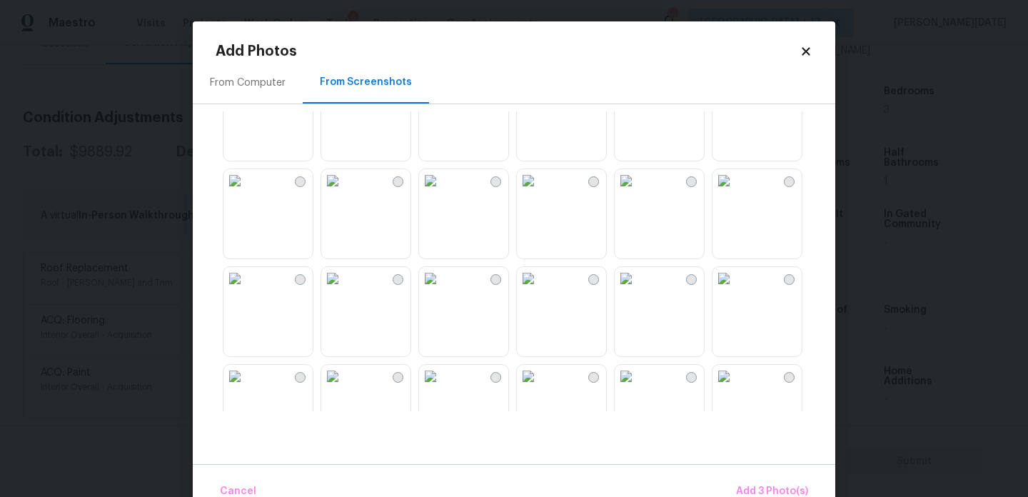
scroll to position [474, 0]
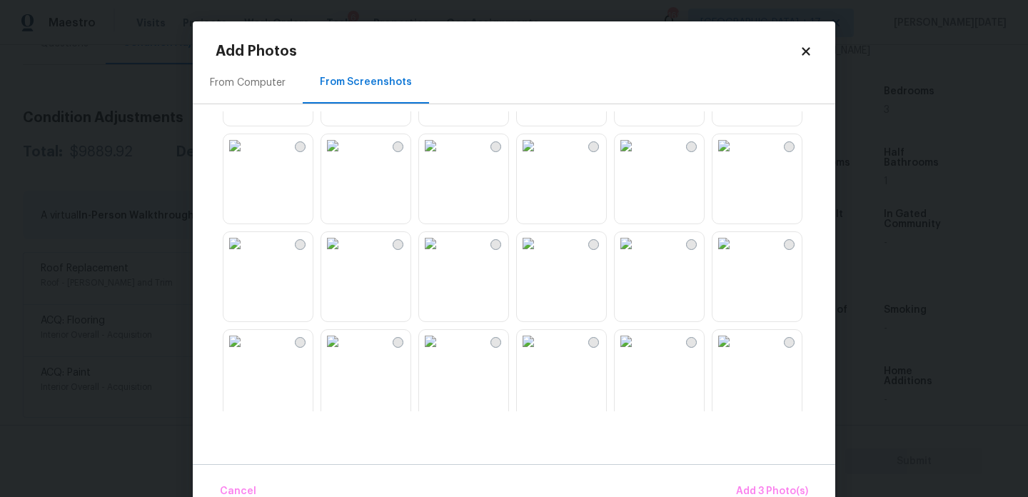
click at [246, 157] on img at bounding box center [234, 145] width 23 height 23
click at [344, 255] on img at bounding box center [332, 243] width 23 height 23
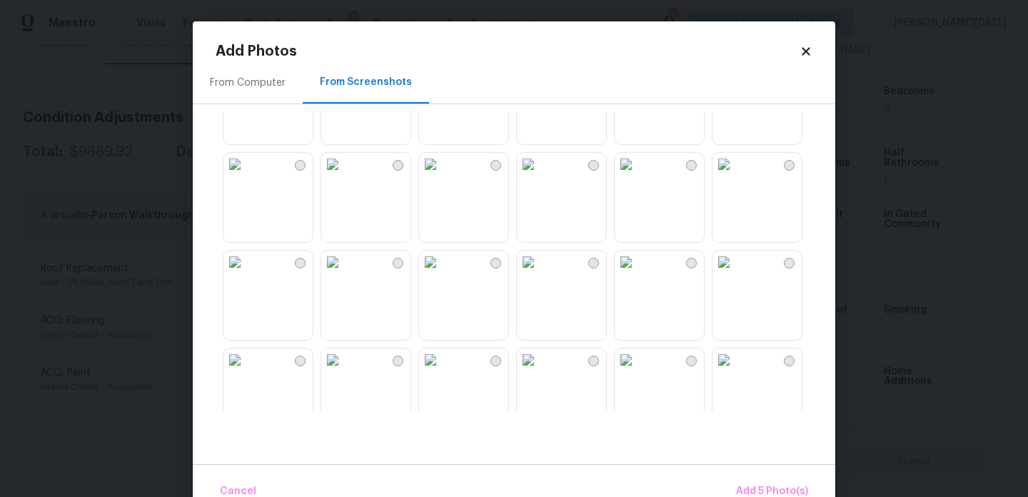
scroll to position [847, 0]
click at [540, 175] on img at bounding box center [528, 163] width 23 height 23
click at [540, 273] on img at bounding box center [528, 261] width 23 height 23
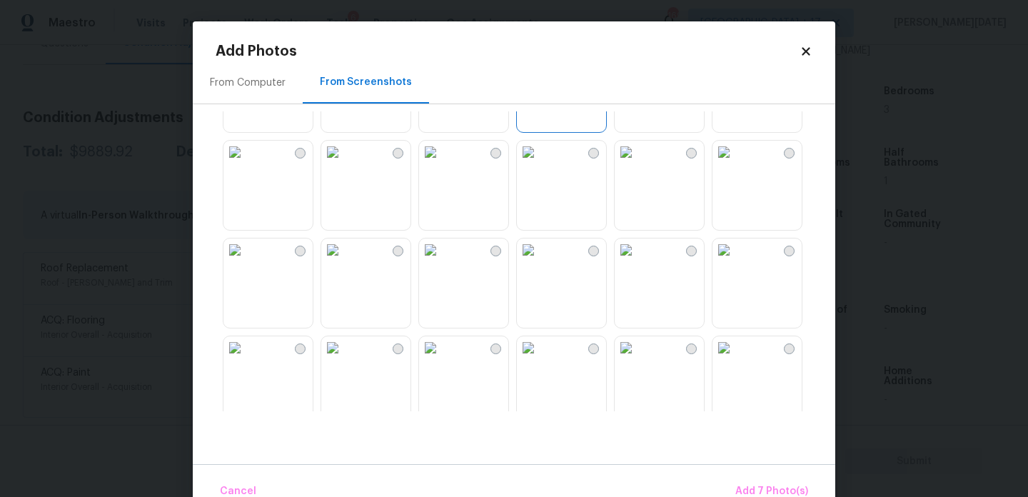
scroll to position [1055, 0]
click at [442, 163] on img at bounding box center [430, 151] width 23 height 23
click at [540, 163] on img at bounding box center [528, 151] width 23 height 23
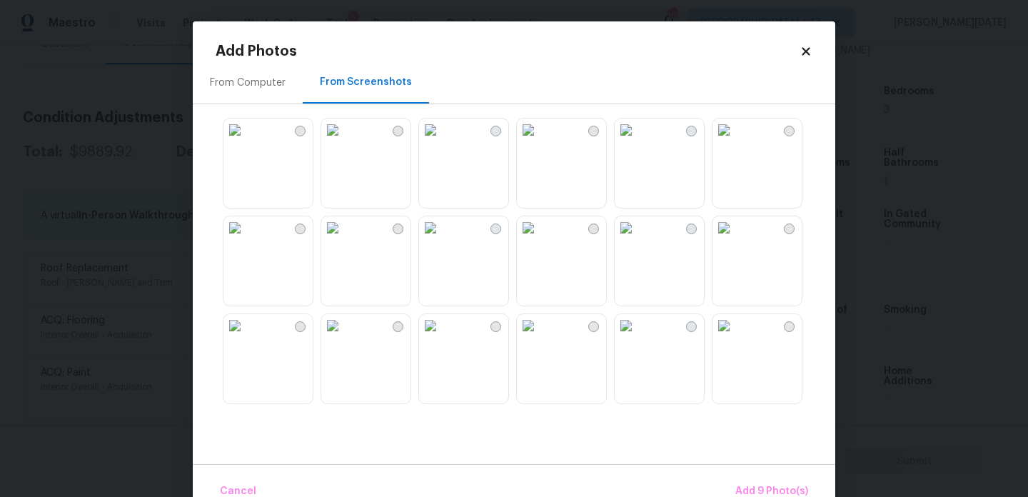
scroll to position [1175, 0]
click at [344, 127] on img at bounding box center [332, 129] width 23 height 23
click at [442, 238] on img at bounding box center [430, 227] width 23 height 23
click at [246, 238] on img at bounding box center [234, 227] width 23 height 23
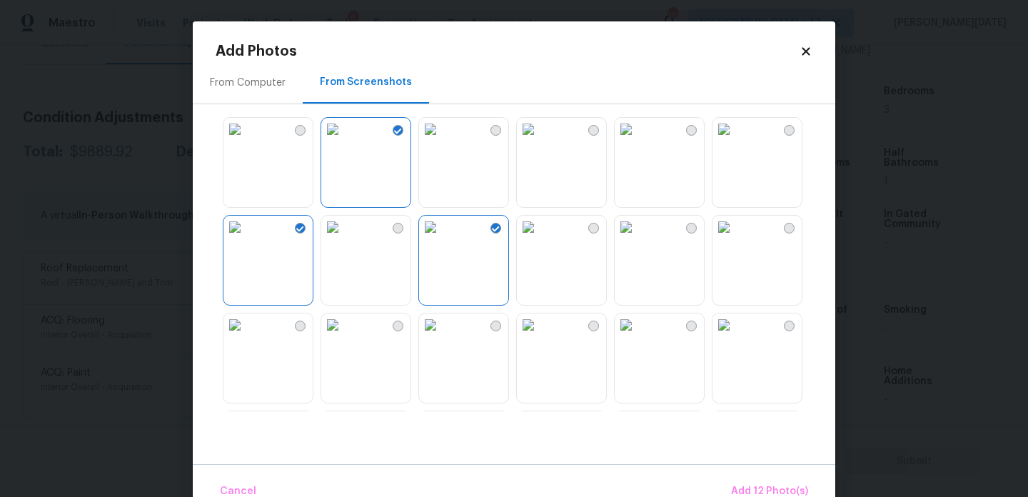
scroll to position [1363, 0]
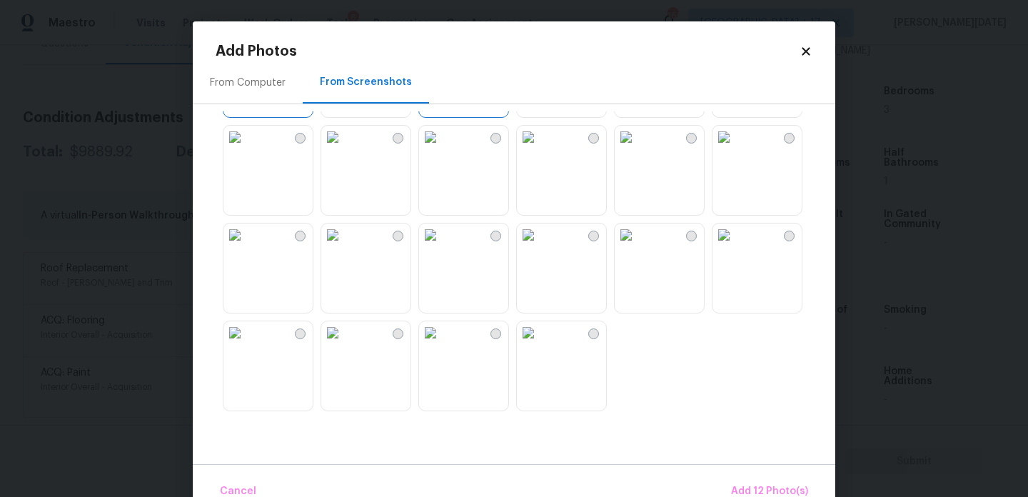
click at [344, 246] on img at bounding box center [332, 234] width 23 height 23
click at [344, 148] on img at bounding box center [332, 137] width 23 height 23
click at [735, 246] on img at bounding box center [723, 234] width 23 height 23
click at [637, 148] on img at bounding box center [626, 137] width 23 height 23
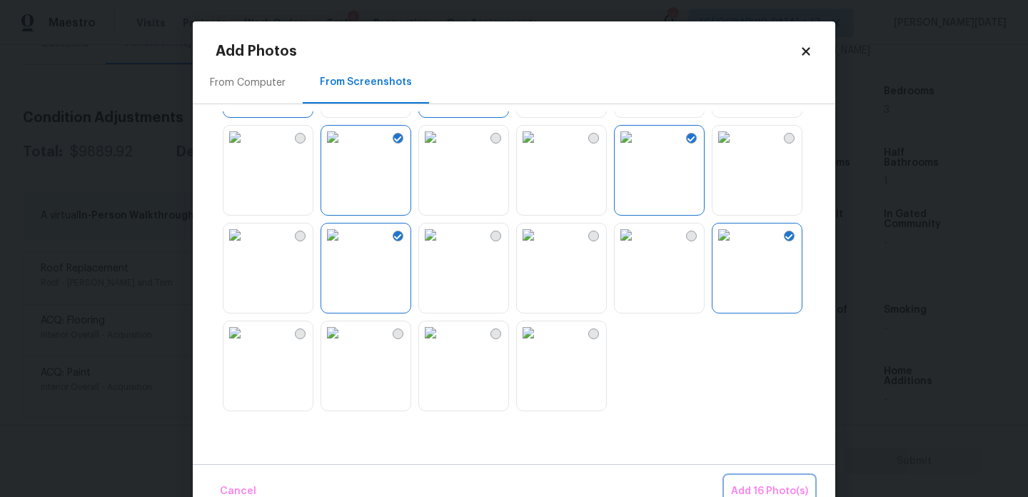
click at [758, 490] on span "Add 16 Photo(s)" at bounding box center [769, 492] width 77 height 18
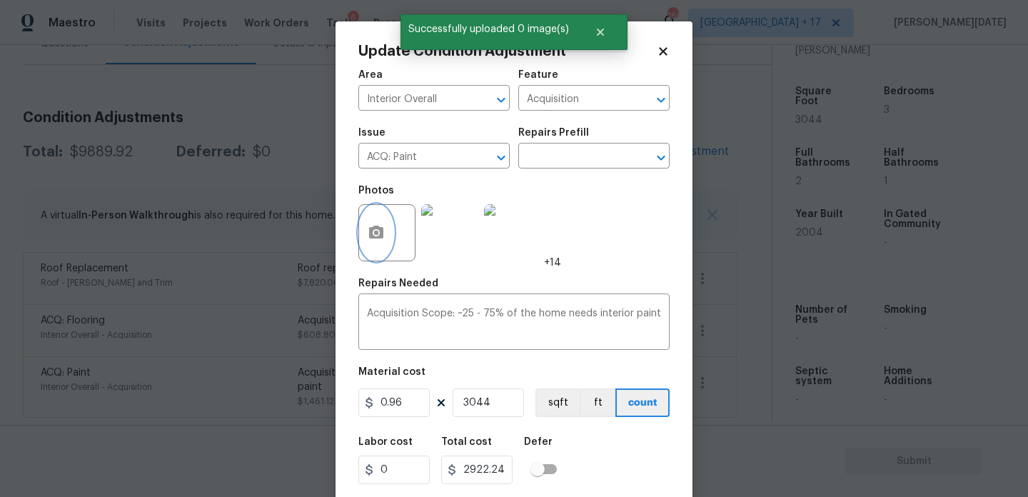
scroll to position [36, 0]
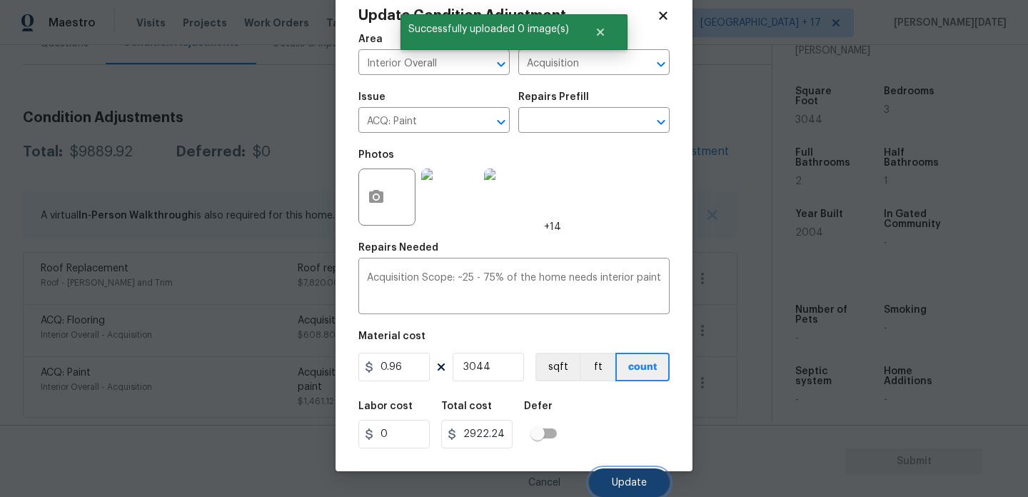
click at [625, 490] on button "Update" at bounding box center [629, 482] width 81 height 29
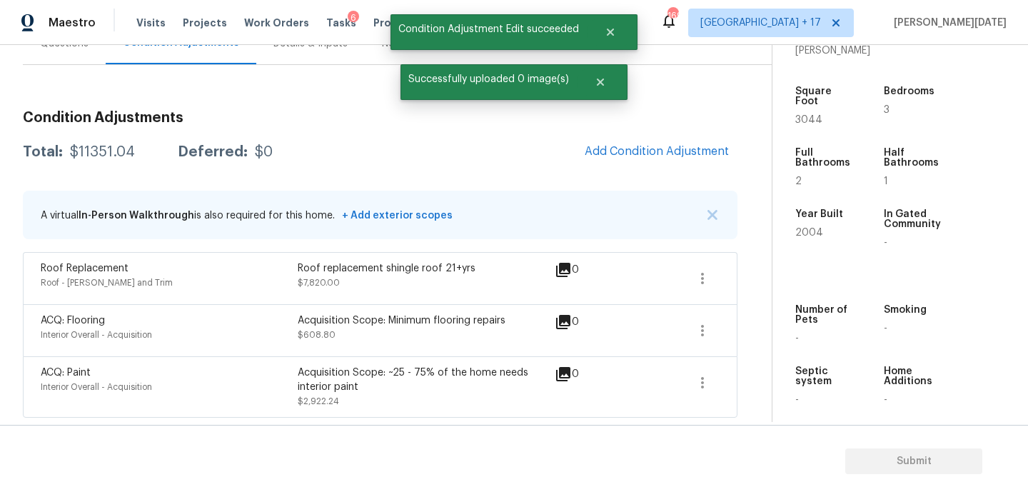
scroll to position [0, 0]
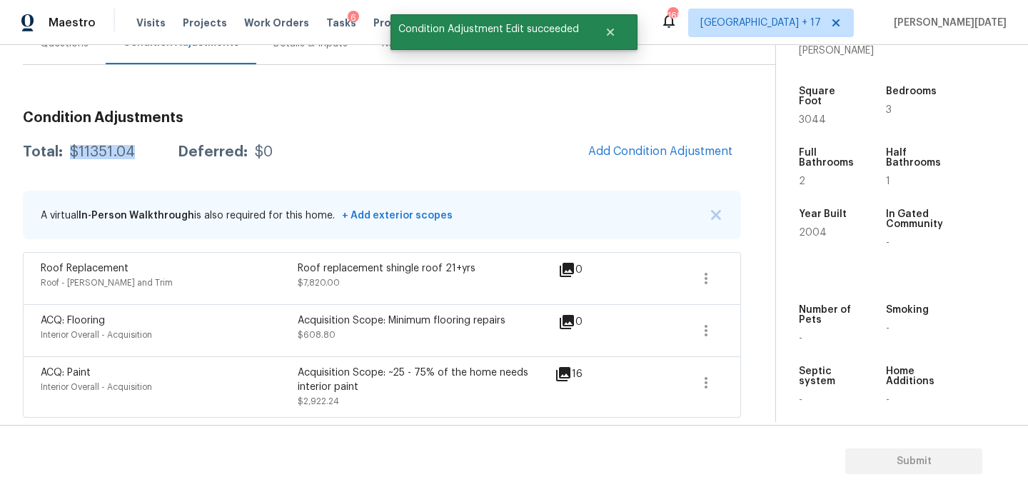
drag, startPoint x: 69, startPoint y: 150, endPoint x: 138, endPoint y: 151, distance: 69.2
click at [138, 151] on div "Total: $11351.04 Deferred: $0" at bounding box center [148, 152] width 250 height 14
copy div "$11351.04"
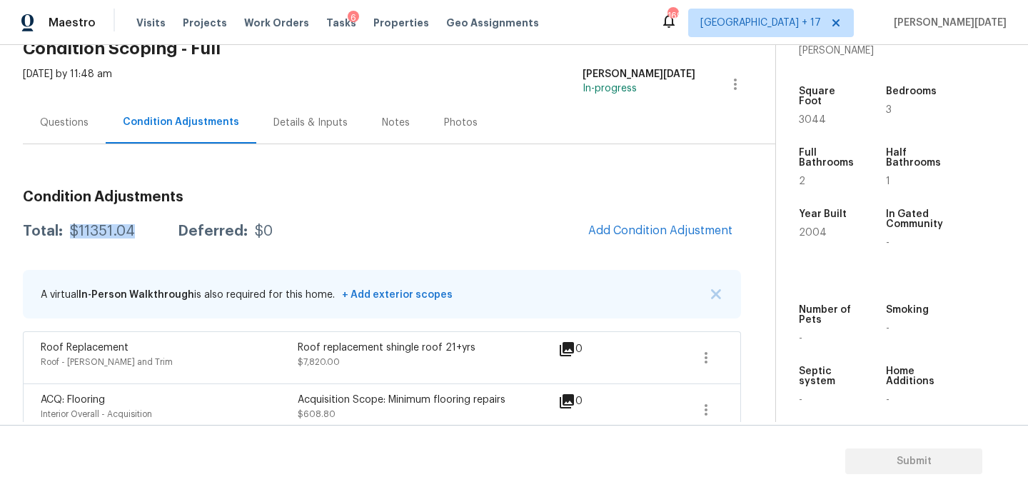
click at [72, 116] on div "Questions" at bounding box center [64, 123] width 49 height 14
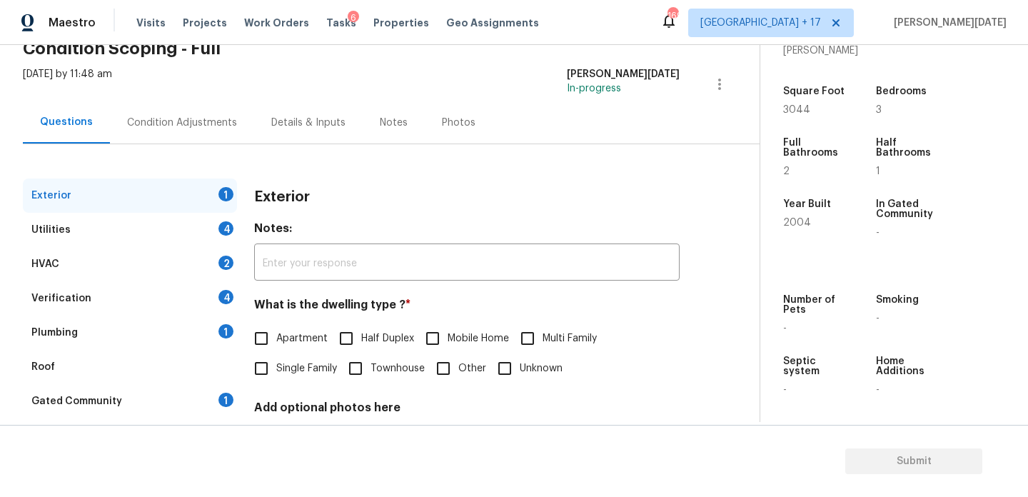
scroll to position [191, 0]
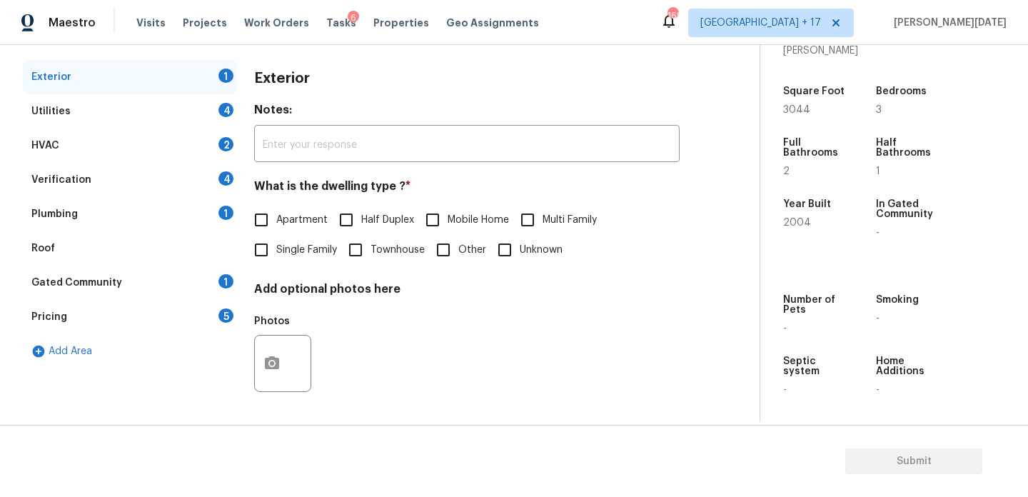
click at [268, 261] on input "Single Family" at bounding box center [261, 250] width 30 height 30
checkbox input "true"
click at [218, 114] on div "Utilities 4" at bounding box center [130, 111] width 214 height 34
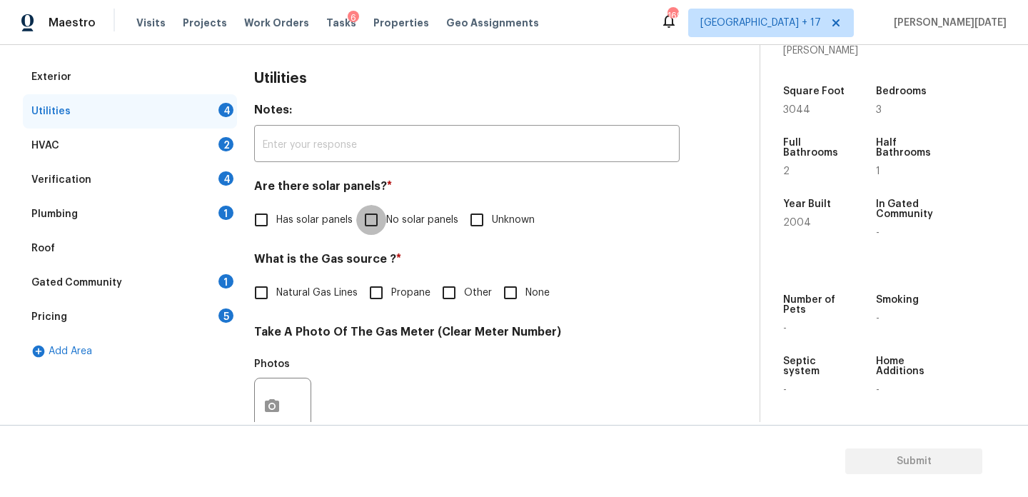
click at [372, 209] on input "No solar panels" at bounding box center [371, 220] width 30 height 30
checkbox input "true"
click at [318, 291] on span "Natural Gas Lines" at bounding box center [316, 293] width 81 height 15
click at [276, 291] on input "Natural Gas Lines" at bounding box center [261, 293] width 30 height 30
checkbox input "true"
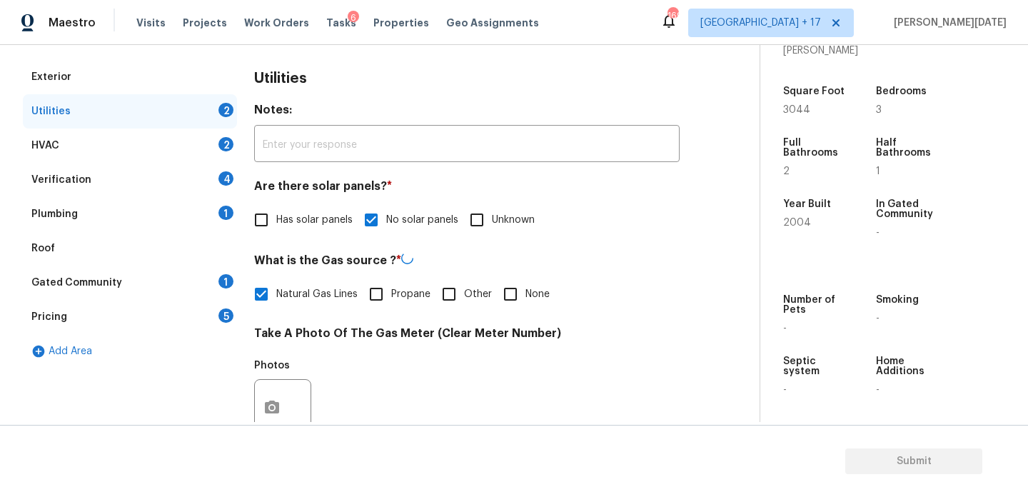
scroll to position [577, 0]
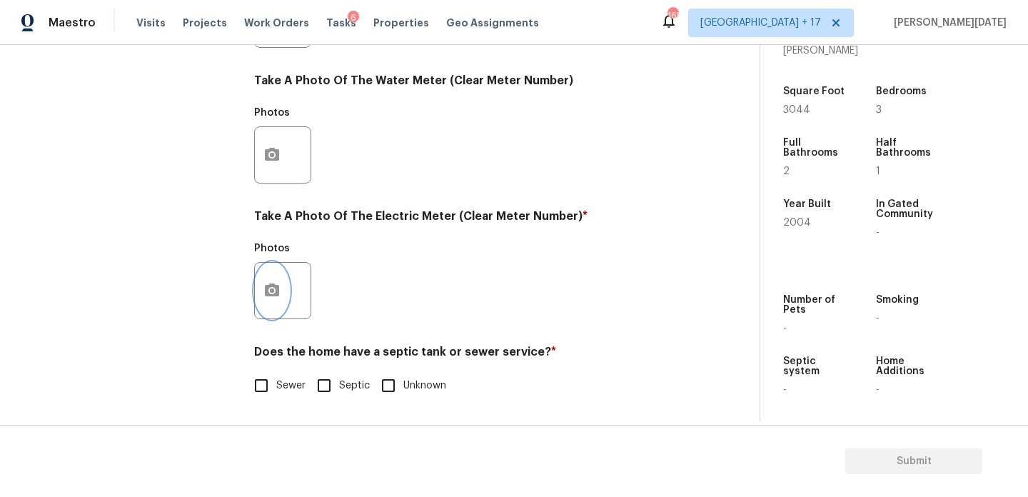
click at [265, 291] on icon "button" at bounding box center [272, 289] width 14 height 13
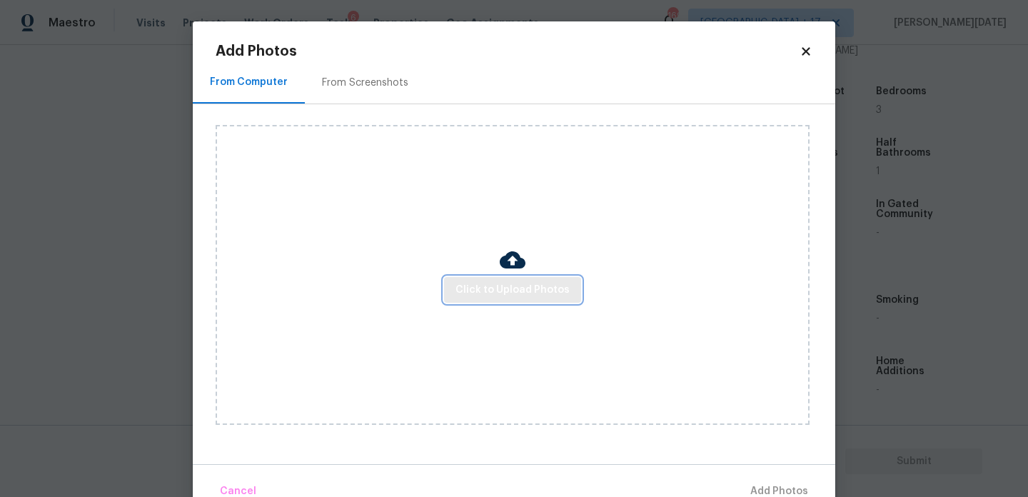
click at [510, 286] on span "Click to Upload Photos" at bounding box center [512, 290] width 114 height 18
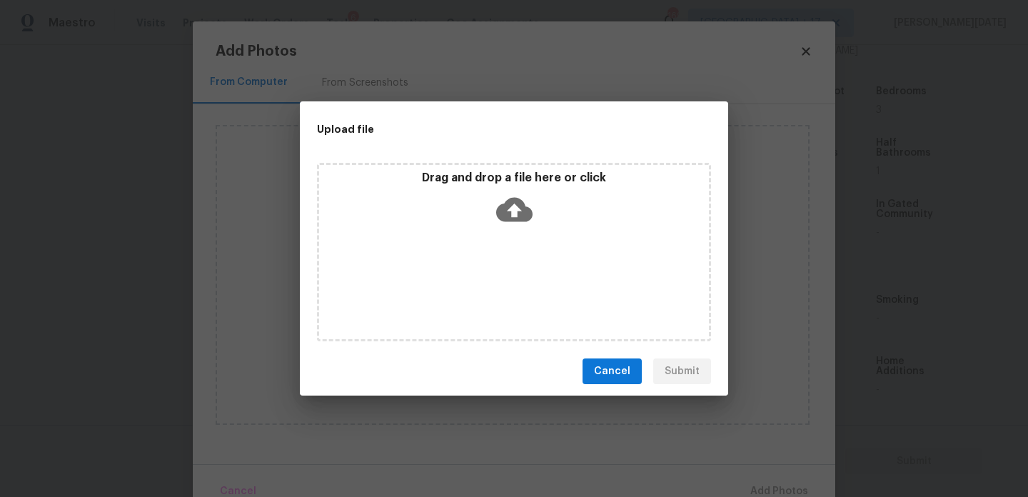
click at [510, 286] on div "Drag and drop a file here or click" at bounding box center [514, 252] width 394 height 178
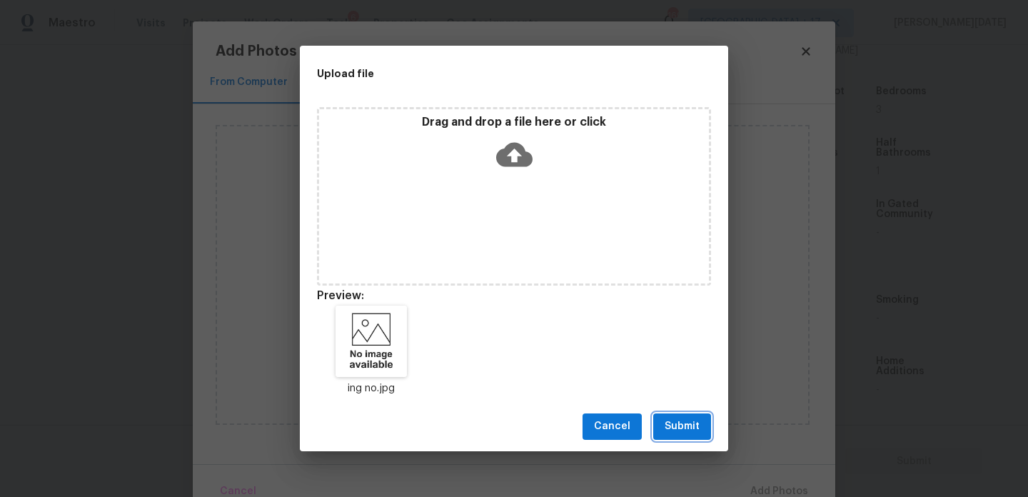
click at [690, 430] on span "Submit" at bounding box center [682, 427] width 35 height 18
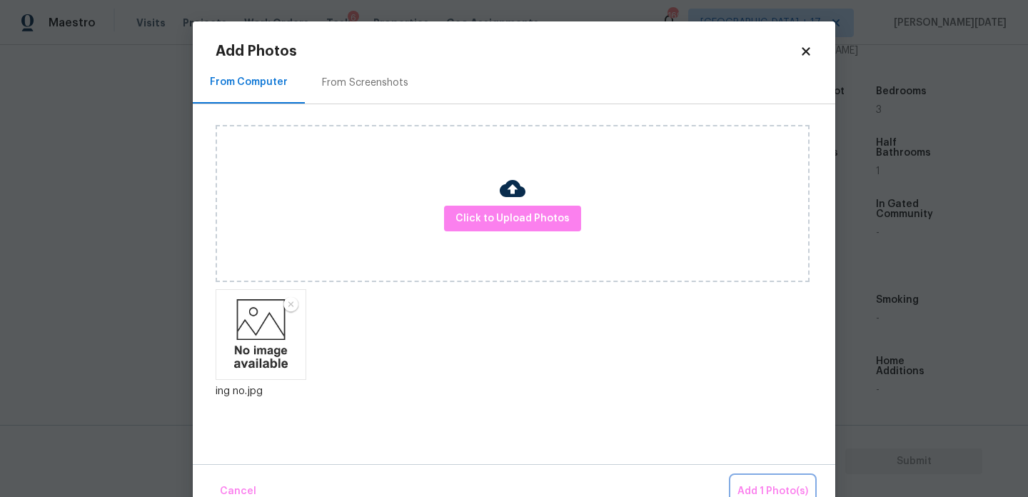
click at [774, 476] on button "Add 1 Photo(s)" at bounding box center [773, 491] width 82 height 31
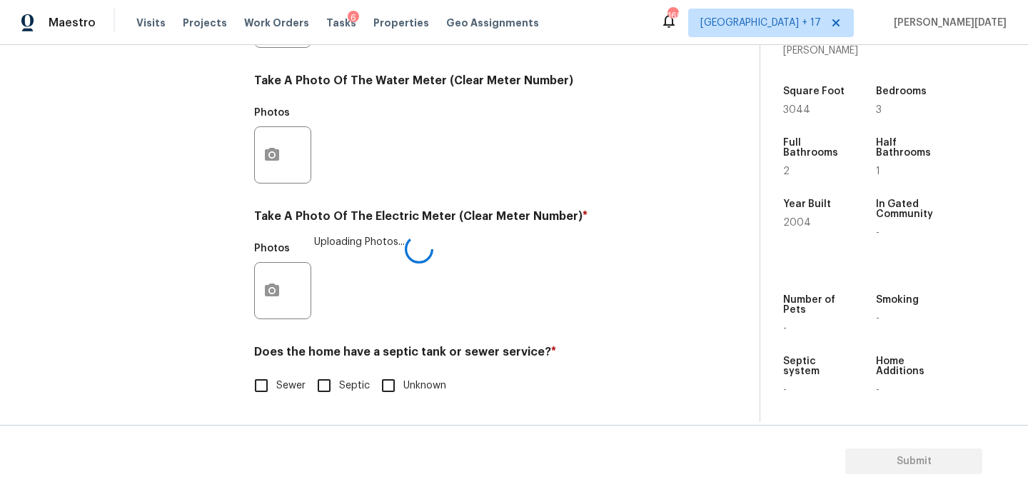
click at [268, 401] on div "Utilities Notes: ​ Are there solar panels? * Has solar panels No solar panels U…" at bounding box center [466, 45] width 425 height 745
click at [271, 374] on input "Sewer" at bounding box center [261, 385] width 30 height 30
checkbox input "true"
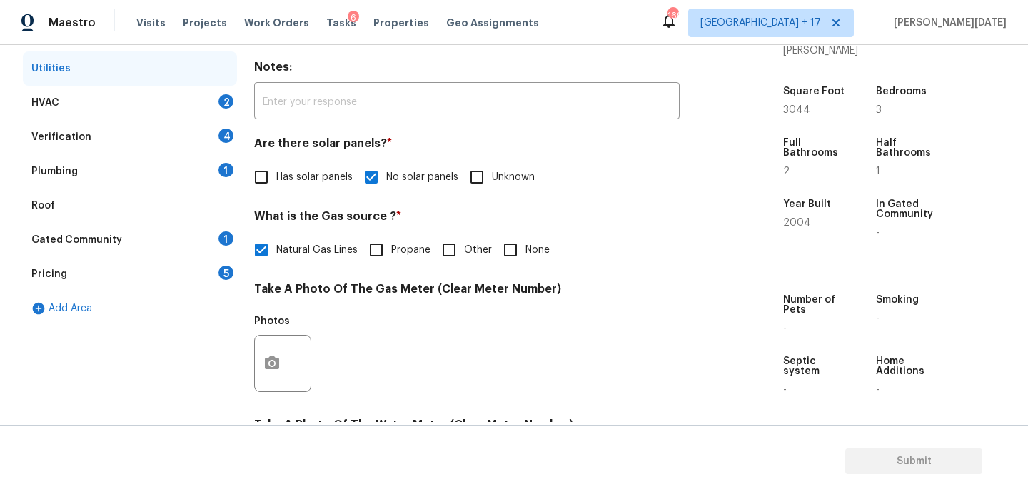
scroll to position [196, 0]
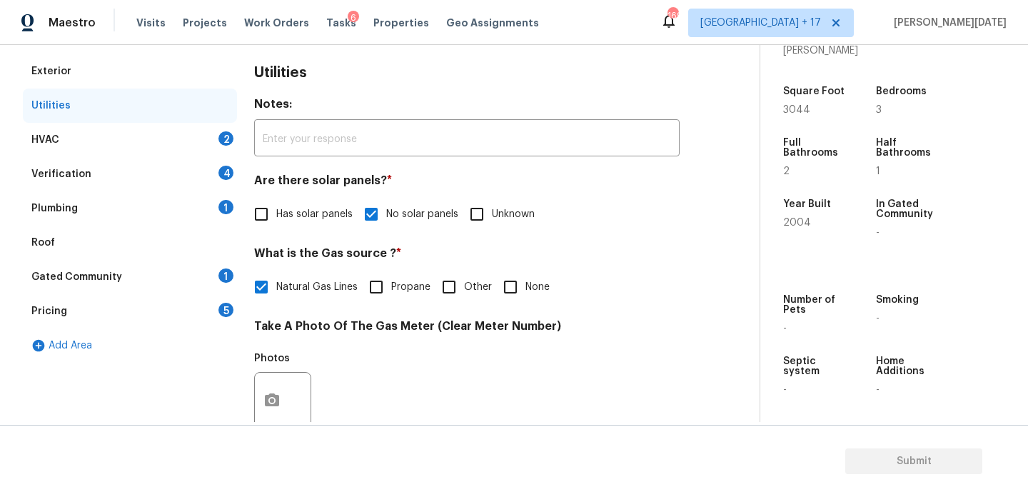
click at [209, 136] on div "HVAC 2" at bounding box center [130, 140] width 214 height 34
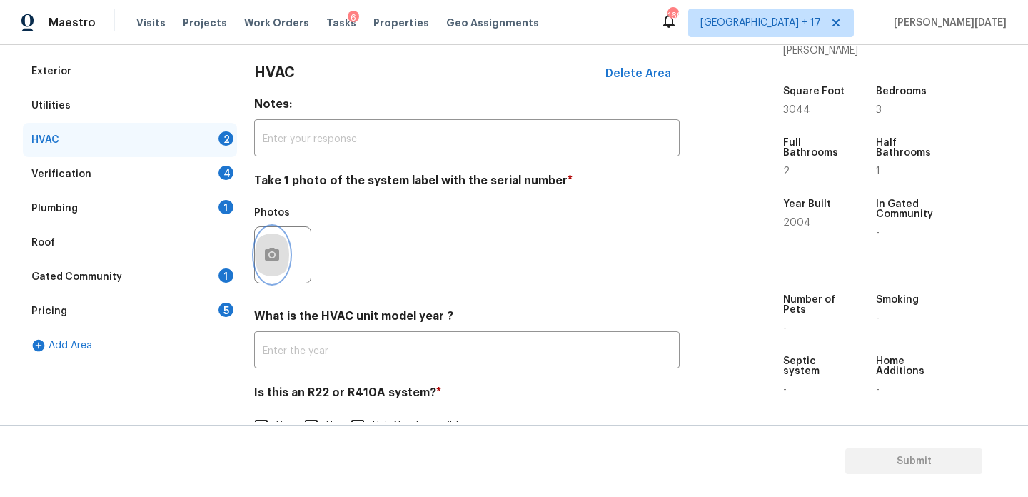
click at [263, 255] on icon "button" at bounding box center [271, 254] width 17 height 17
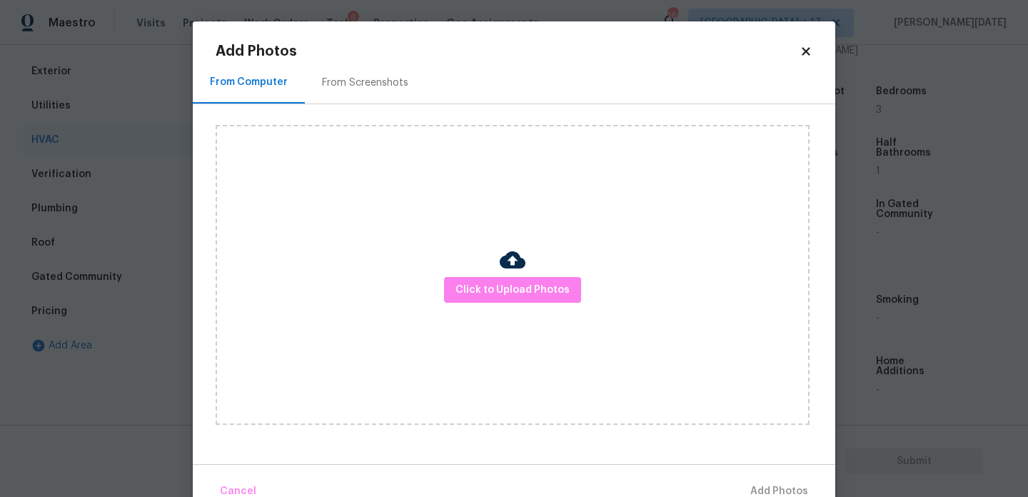
click at [516, 305] on div "Click to Upload Photos" at bounding box center [513, 275] width 594 height 300
click at [533, 285] on span "Click to Upload Photos" at bounding box center [512, 290] width 114 height 18
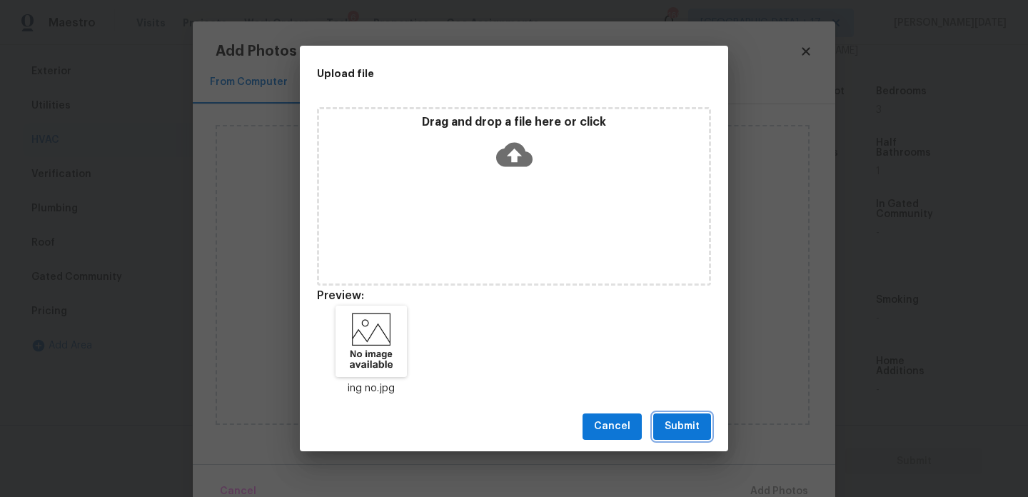
click at [683, 435] on span "Submit" at bounding box center [682, 427] width 35 height 18
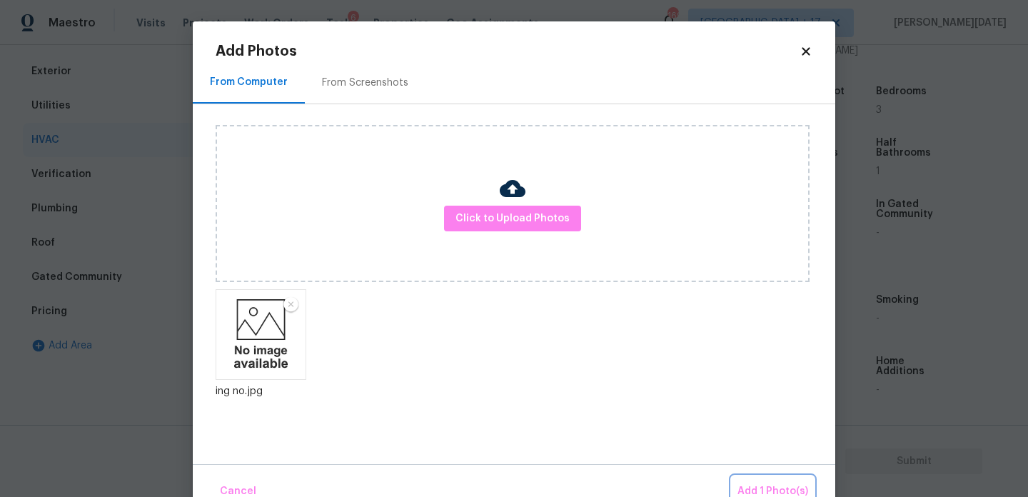
click at [784, 485] on span "Add 1 Photo(s)" at bounding box center [772, 492] width 71 height 18
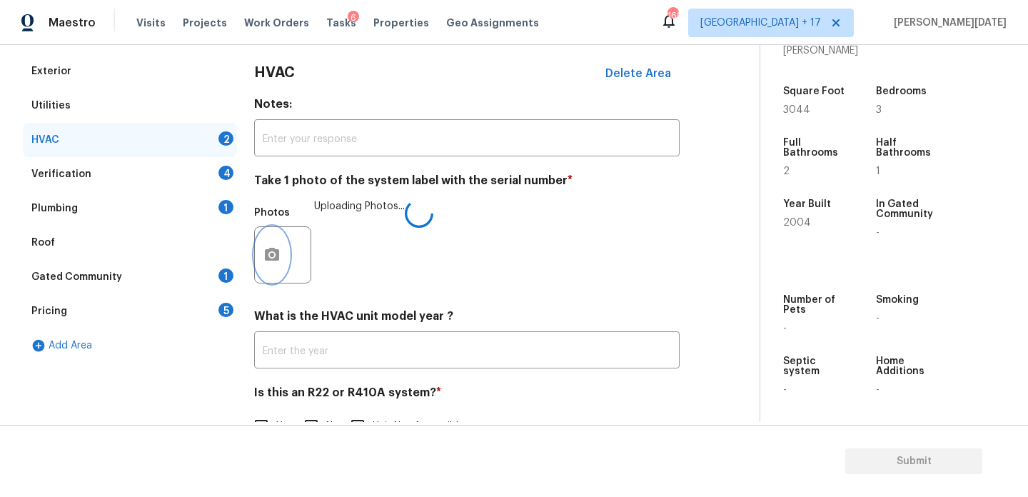
scroll to position [238, 0]
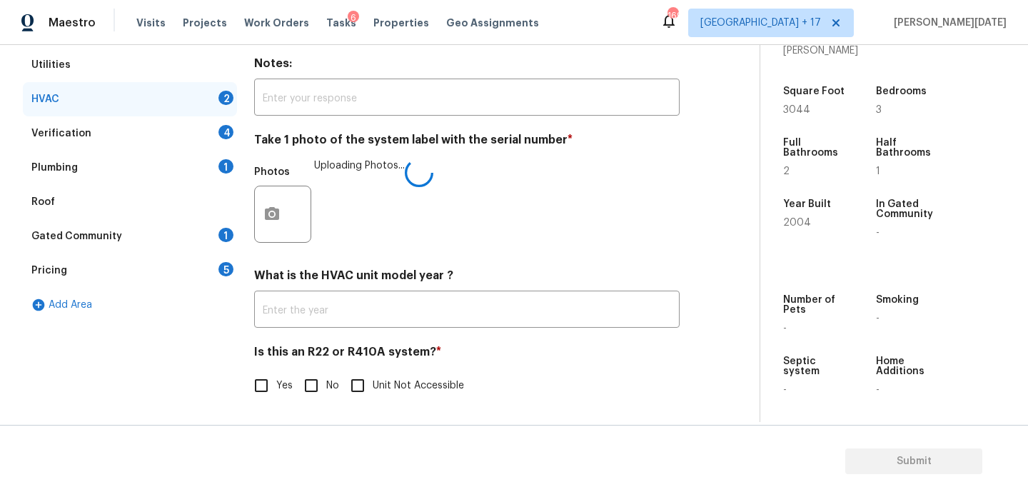
click at [327, 380] on span "No" at bounding box center [332, 385] width 13 height 15
click at [326, 380] on input "No" at bounding box center [311, 385] width 30 height 30
checkbox input "true"
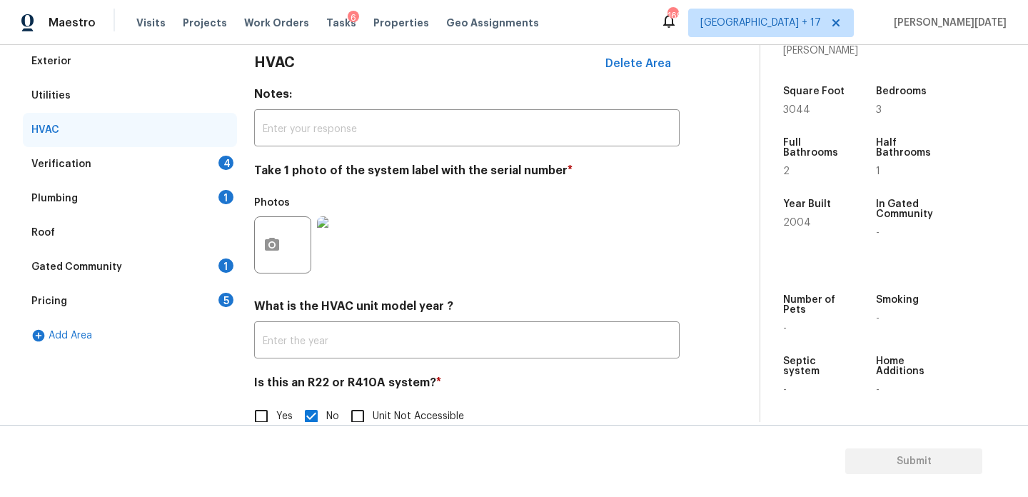
click at [228, 160] on div "4" at bounding box center [225, 163] width 15 height 14
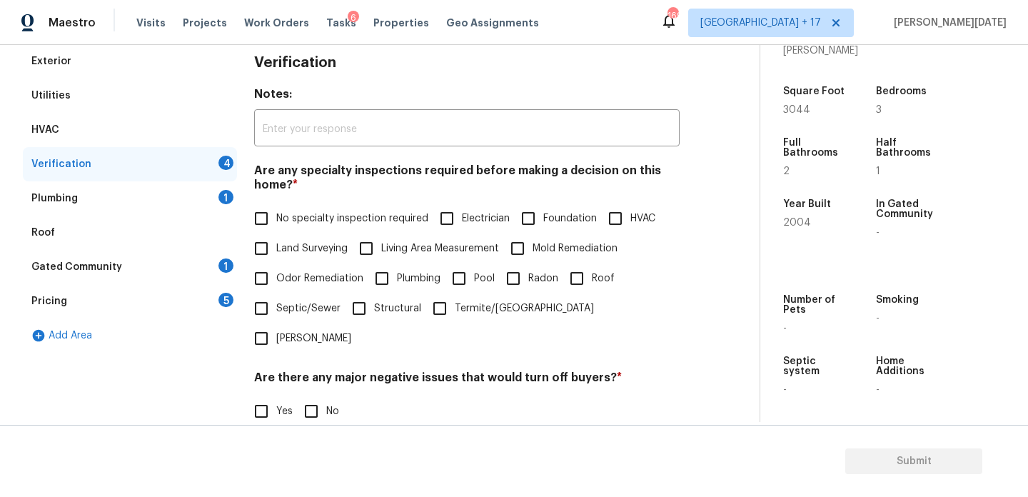
click at [277, 220] on span "No specialty inspection required" at bounding box center [352, 218] width 152 height 15
click at [276, 220] on input "No specialty inspection required" at bounding box center [261, 218] width 30 height 30
checkbox input "true"
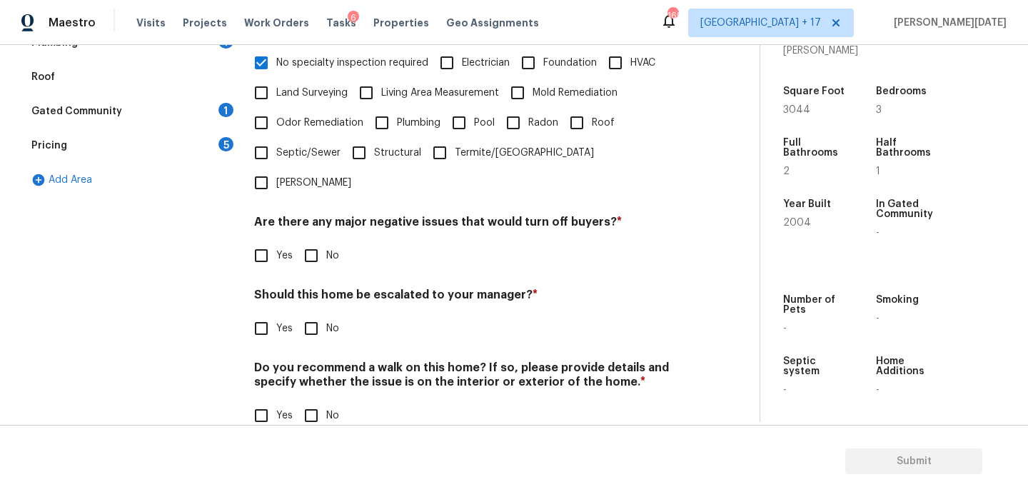
click at [324, 241] on input "No" at bounding box center [311, 256] width 30 height 30
checkbox input "true"
click at [315, 315] on input "No" at bounding box center [311, 330] width 30 height 30
checkbox input "true"
click at [312, 400] on input "No" at bounding box center [311, 415] width 30 height 30
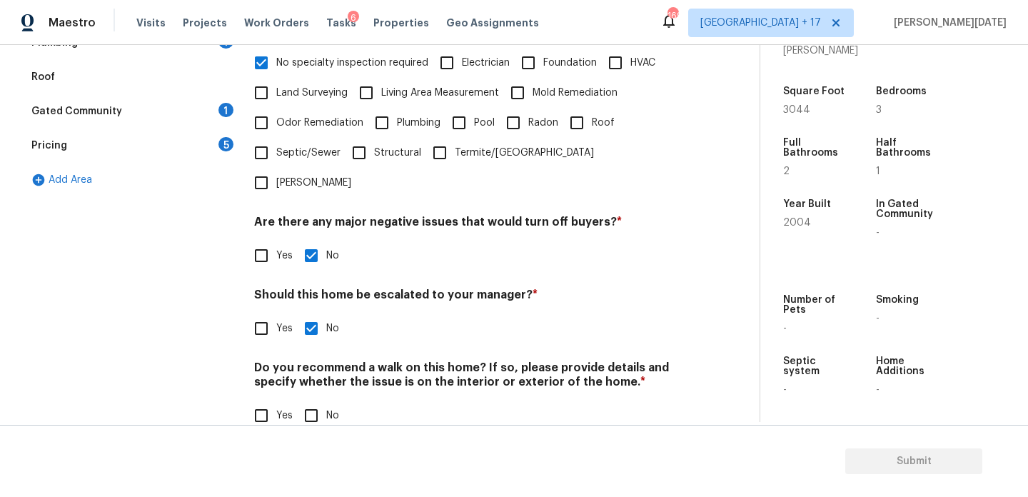
checkbox input "true"
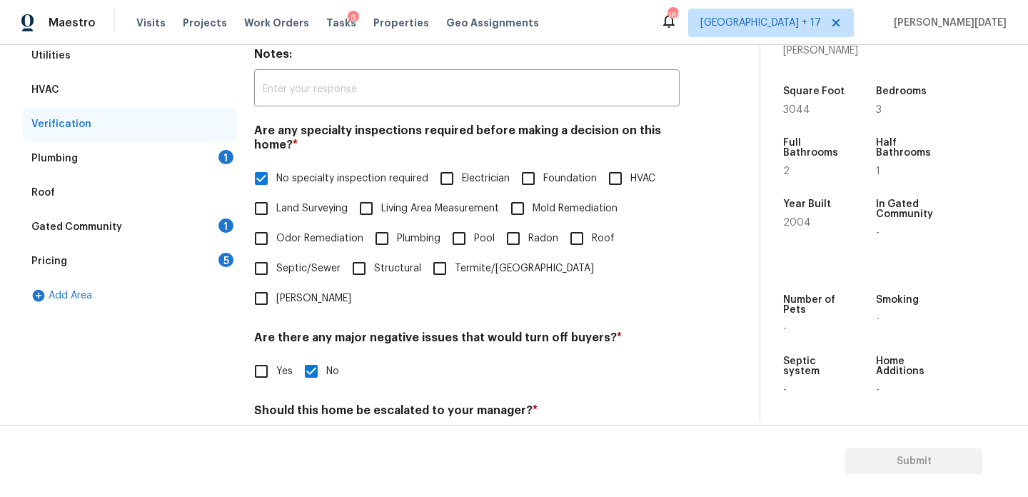
click at [218, 154] on div "1" at bounding box center [225, 157] width 15 height 14
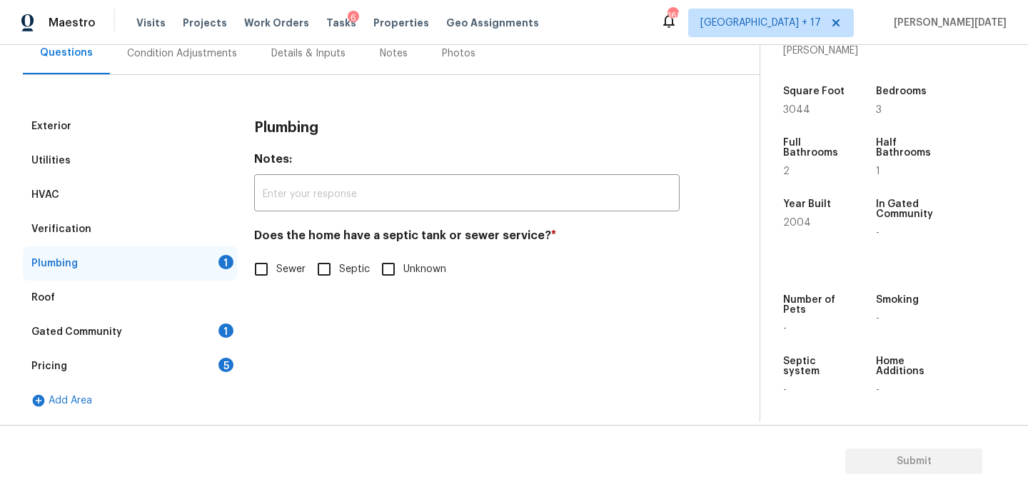
click at [264, 257] on input "Sewer" at bounding box center [261, 269] width 30 height 30
checkbox input "true"
click at [206, 333] on div "Gated Community 1" at bounding box center [130, 332] width 214 height 34
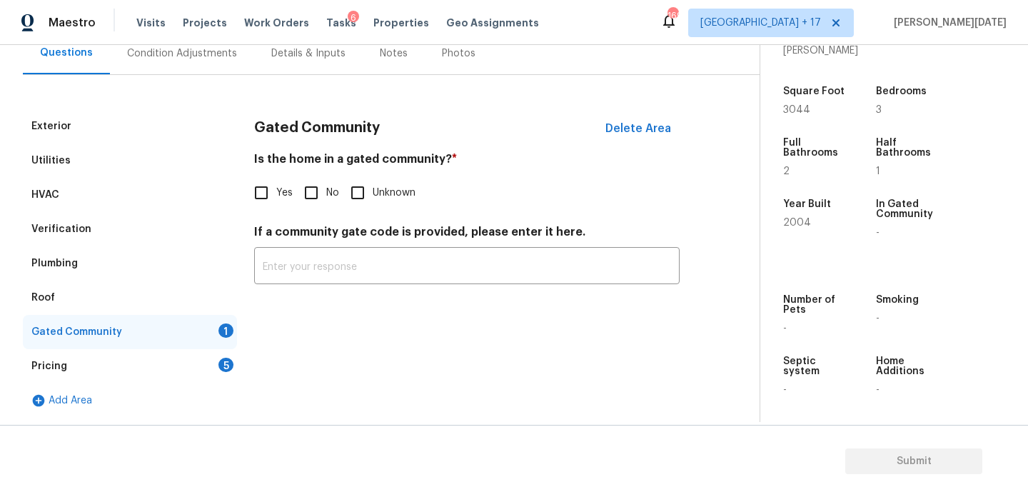
click at [316, 194] on input "No" at bounding box center [311, 193] width 30 height 30
checkbox input "true"
click at [207, 367] on div "Pricing 5" at bounding box center [130, 366] width 214 height 34
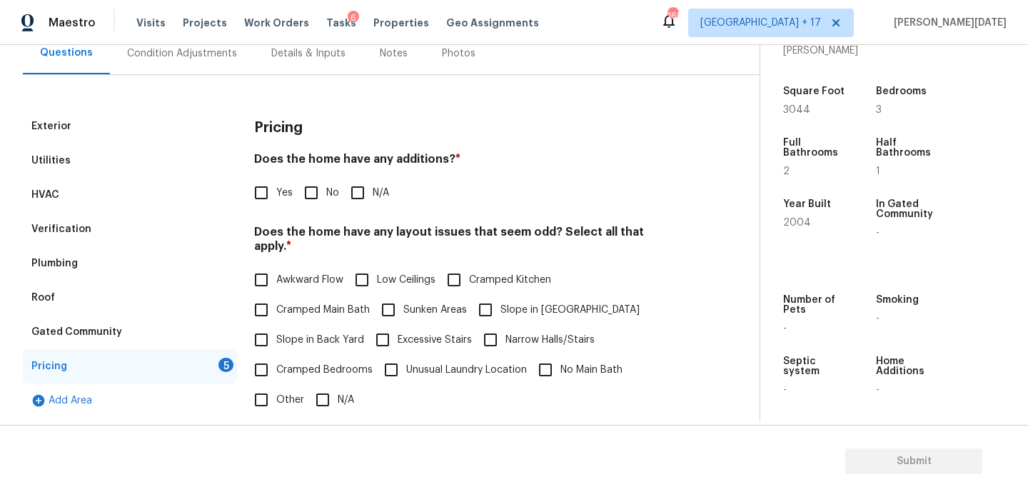
click at [312, 201] on input "No" at bounding box center [311, 193] width 30 height 30
checkbox input "true"
click at [505, 303] on span "Slope in [GEOGRAPHIC_DATA]" at bounding box center [569, 310] width 139 height 15
click at [500, 295] on input "Slope in [GEOGRAPHIC_DATA]" at bounding box center [485, 310] width 30 height 30
checkbox input "true"
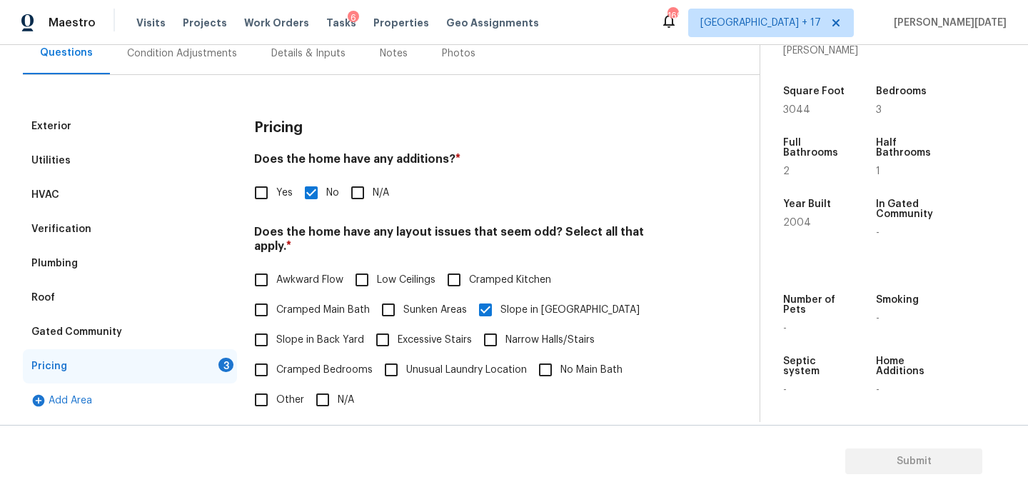
scroll to position [360, 0]
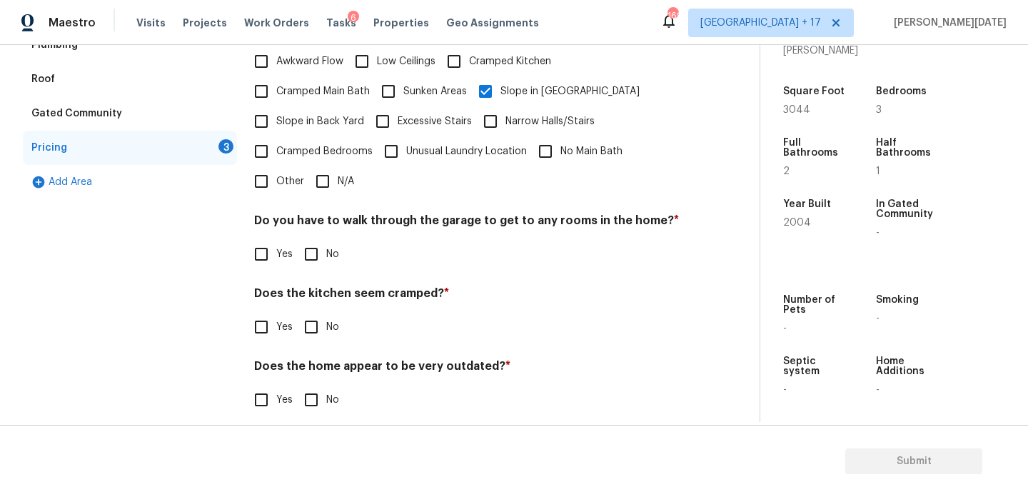
click at [316, 242] on input "No" at bounding box center [311, 254] width 30 height 30
checkbox input "true"
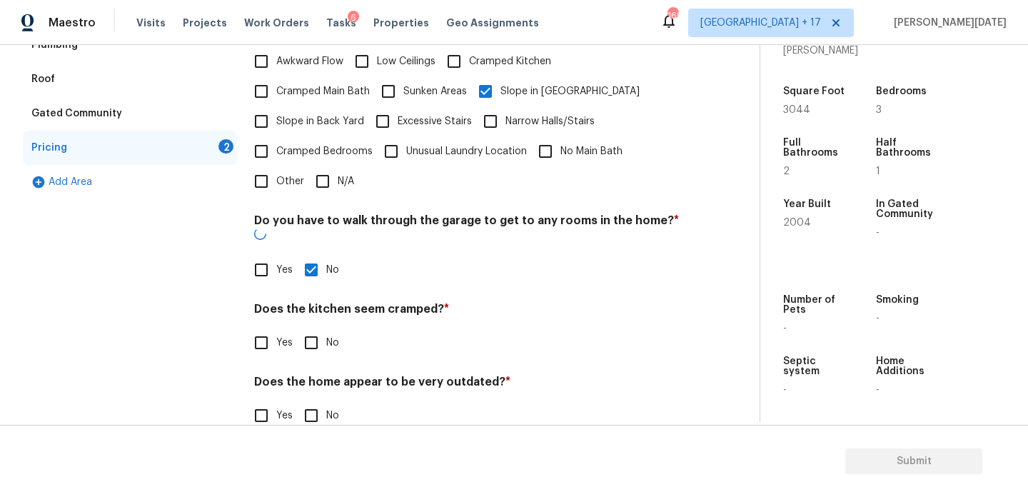
click at [313, 328] on input "No" at bounding box center [311, 343] width 30 height 30
checkbox input "true"
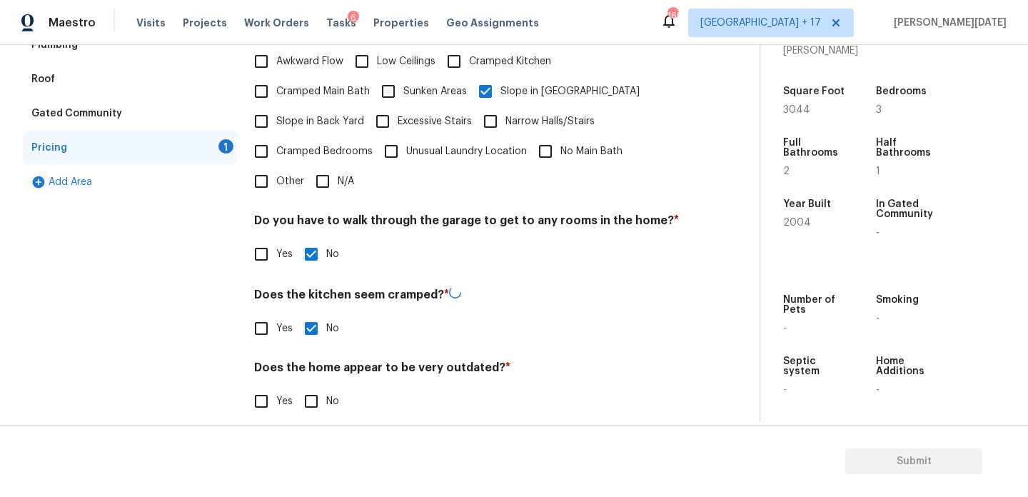
click at [311, 386] on input "No" at bounding box center [311, 401] width 30 height 30
checkbox input "true"
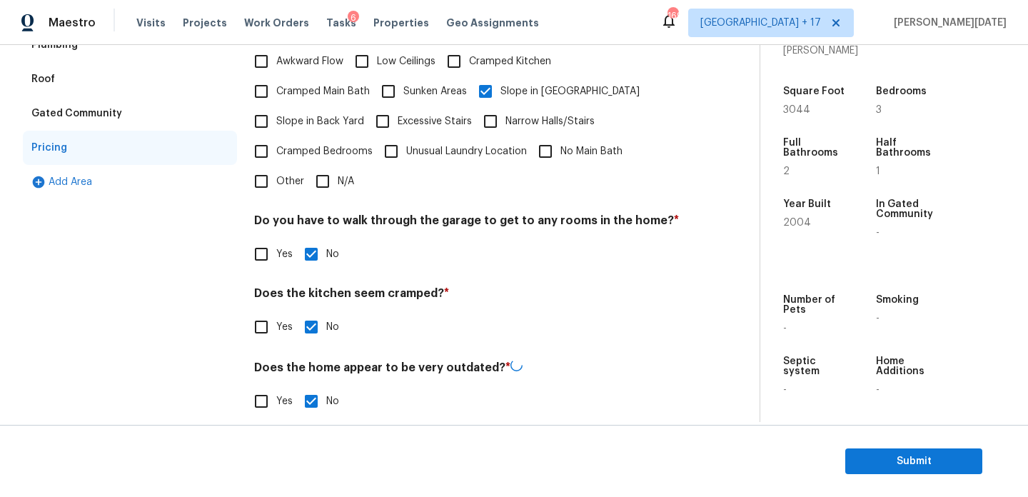
scroll to position [0, 0]
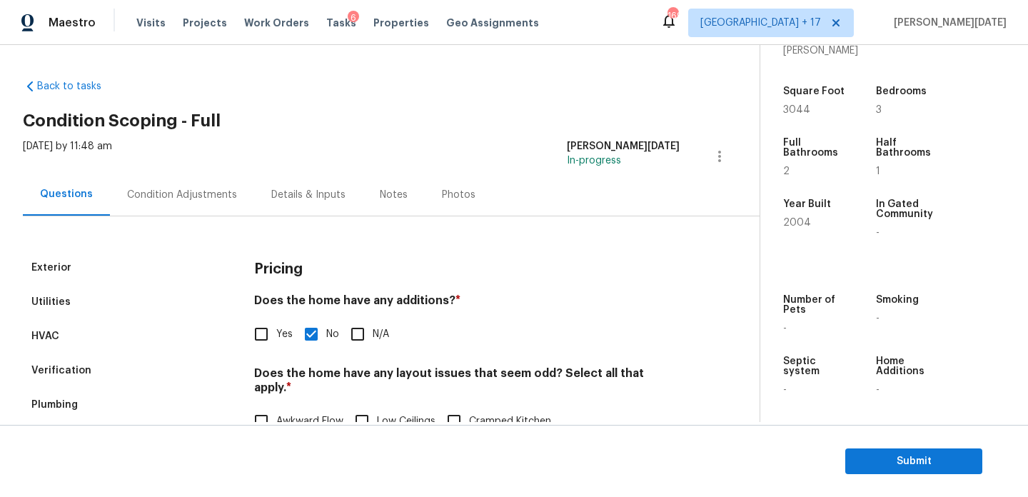
click at [151, 188] on div "Condition Adjustments" at bounding box center [182, 195] width 110 height 14
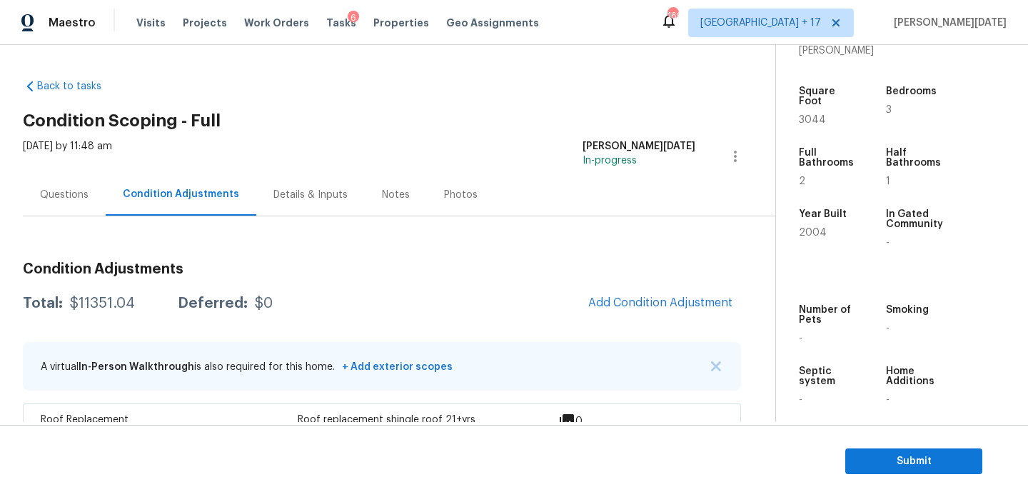
scroll to position [151, 0]
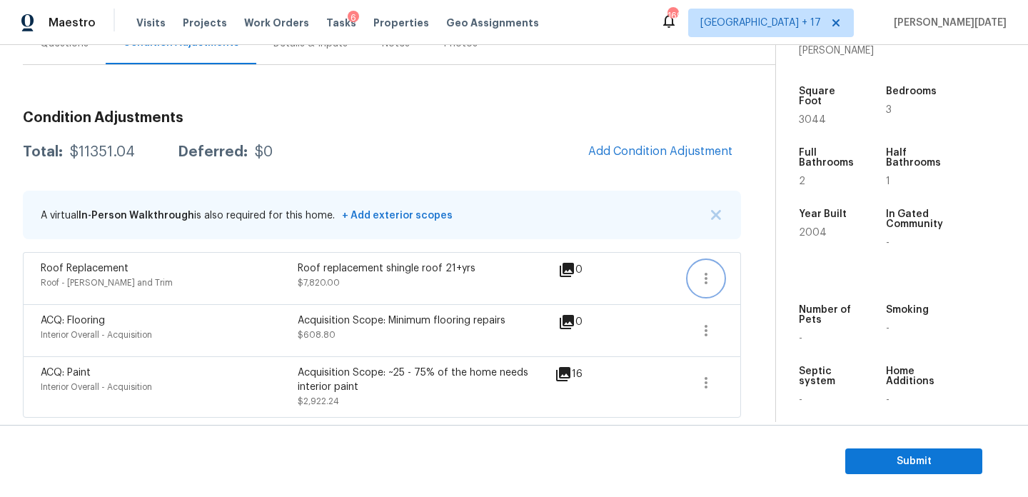
click at [700, 271] on icon "button" at bounding box center [705, 278] width 17 height 17
click at [761, 271] on div "Edit" at bounding box center [786, 275] width 111 height 14
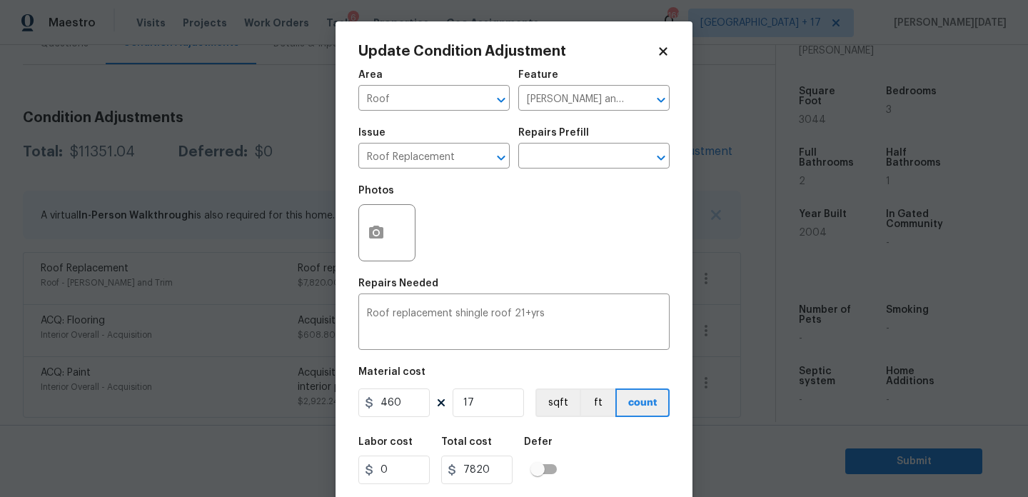
click at [663, 52] on icon at bounding box center [663, 51] width 8 height 8
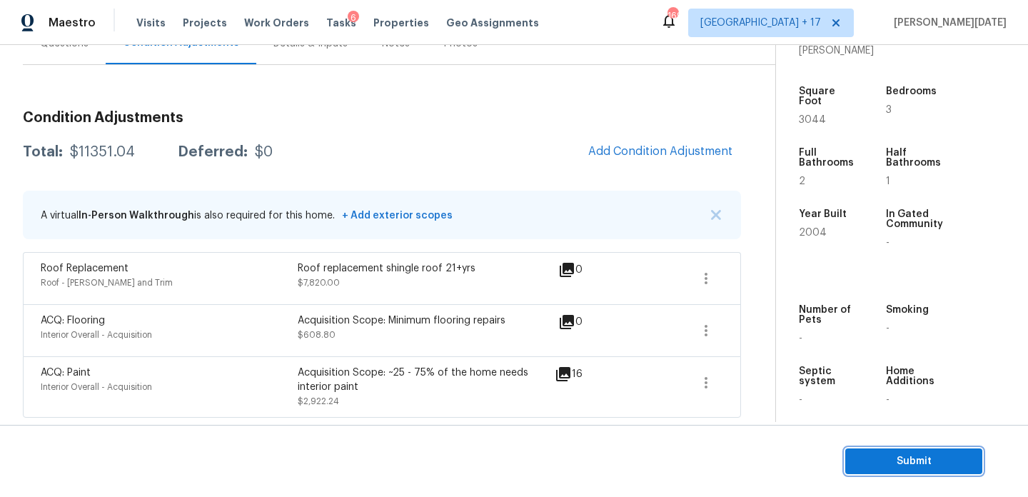
click at [889, 461] on span "Submit" at bounding box center [914, 462] width 114 height 18
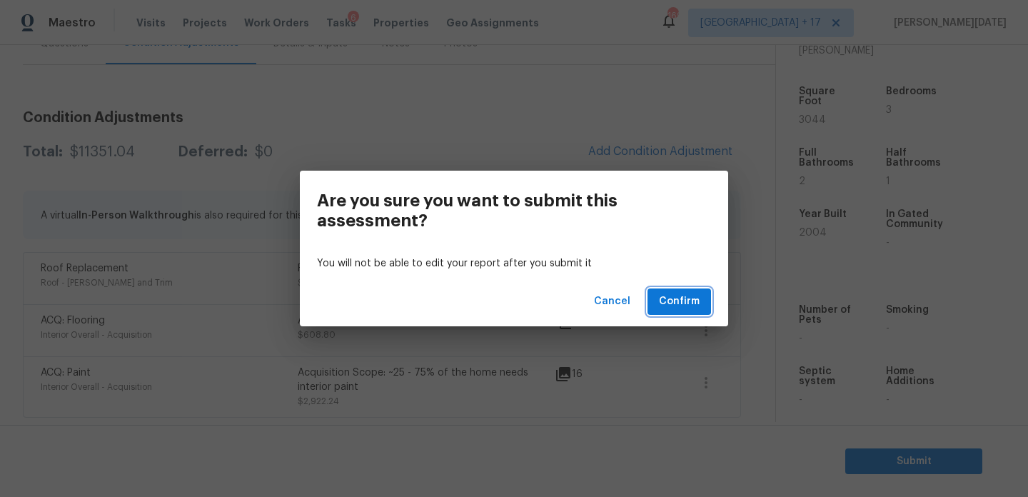
click at [691, 305] on span "Confirm" at bounding box center [679, 302] width 41 height 18
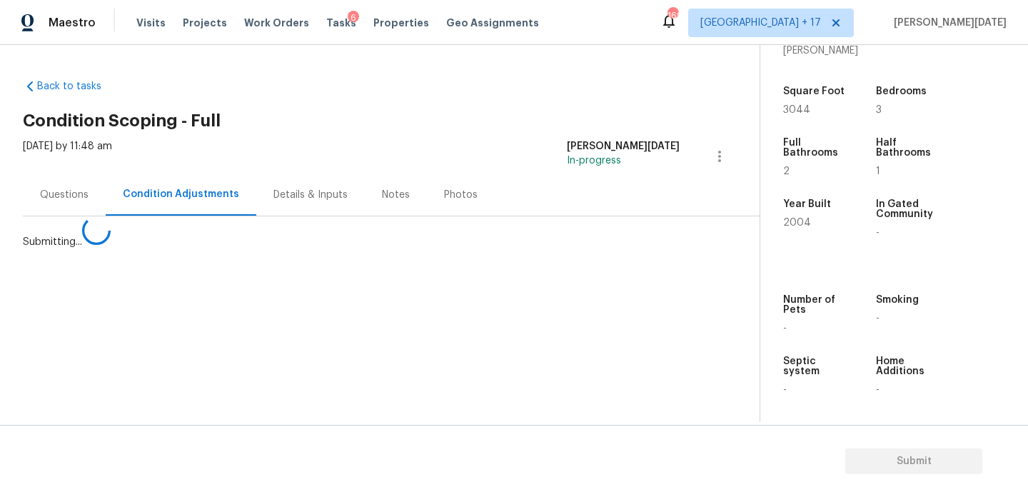
scroll to position [0, 0]
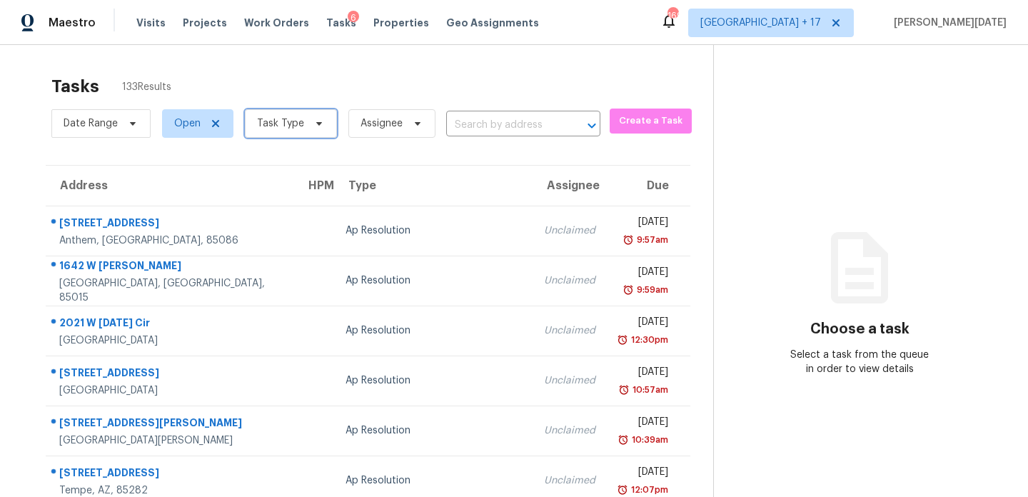
click at [291, 118] on span "Task Type" at bounding box center [280, 123] width 47 height 14
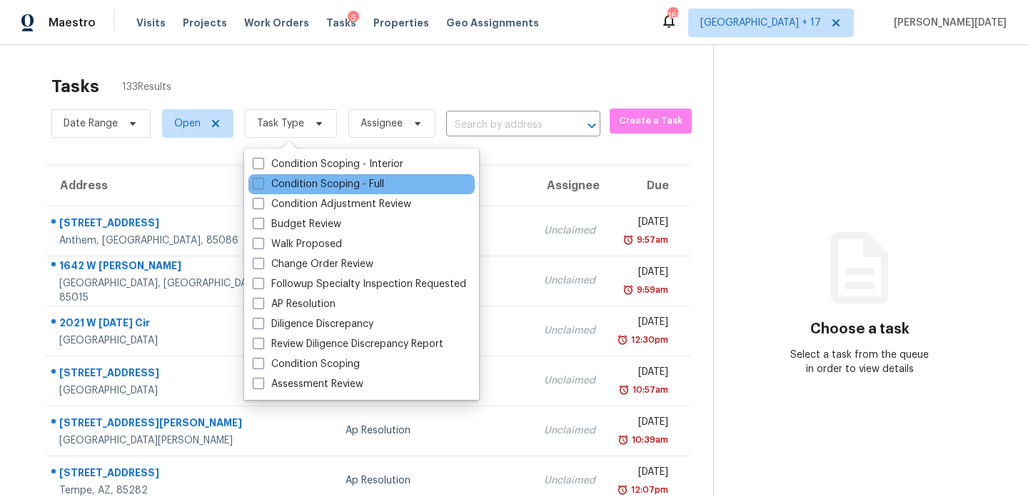
click at [271, 192] on div "Condition Scoping - Full" at bounding box center [361, 184] width 226 height 20
click at [281, 180] on label "Condition Scoping - Full" at bounding box center [318, 184] width 131 height 14
click at [262, 180] on input "Condition Scoping - Full" at bounding box center [257, 181] width 9 height 9
checkbox input "true"
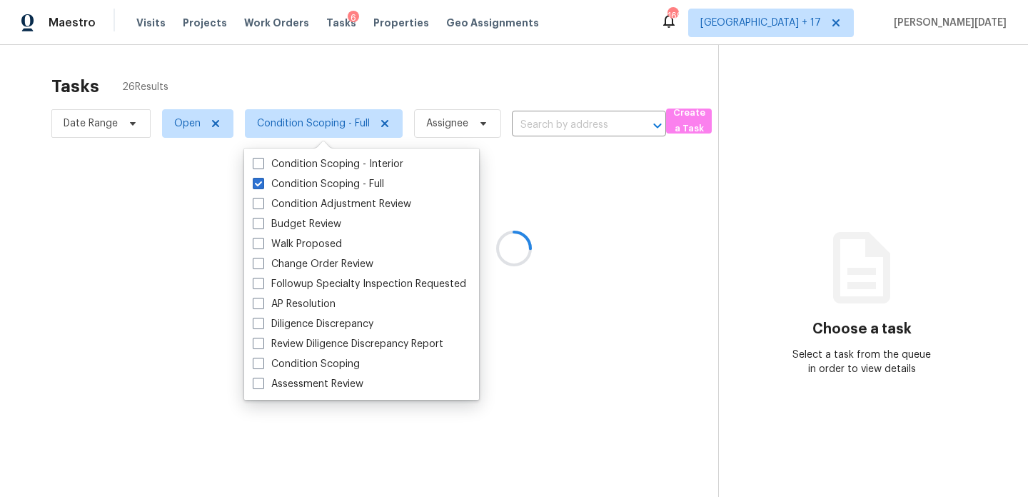
click at [404, 113] on div at bounding box center [514, 248] width 1028 height 497
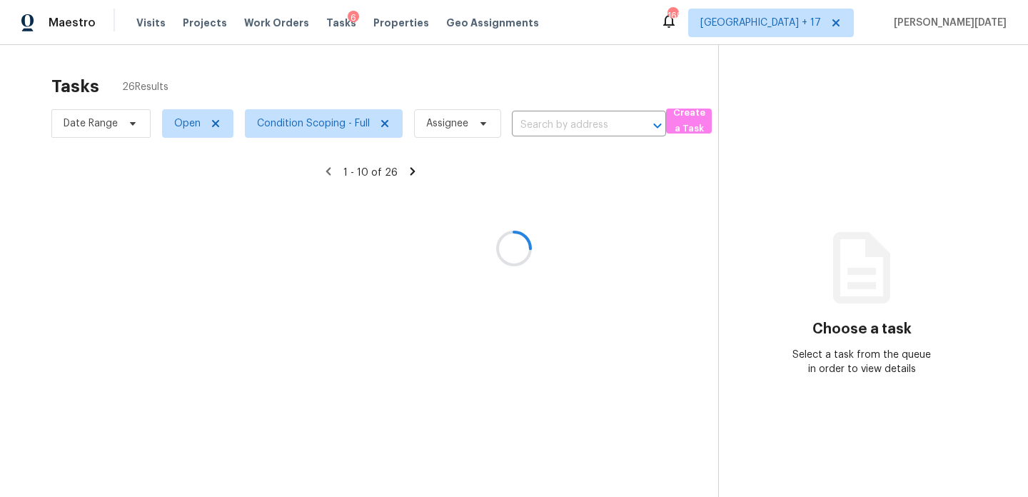
click at [530, 51] on div at bounding box center [514, 248] width 1028 height 497
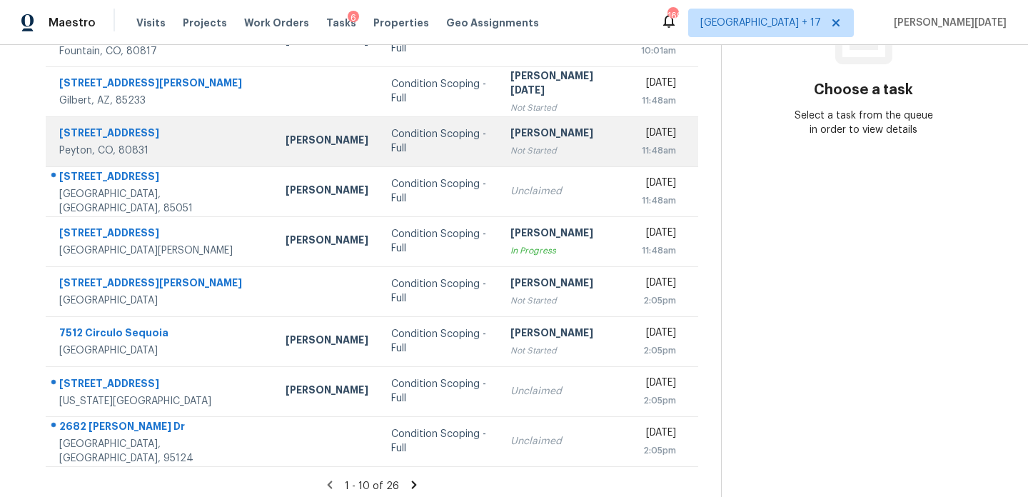
scroll to position [241, 0]
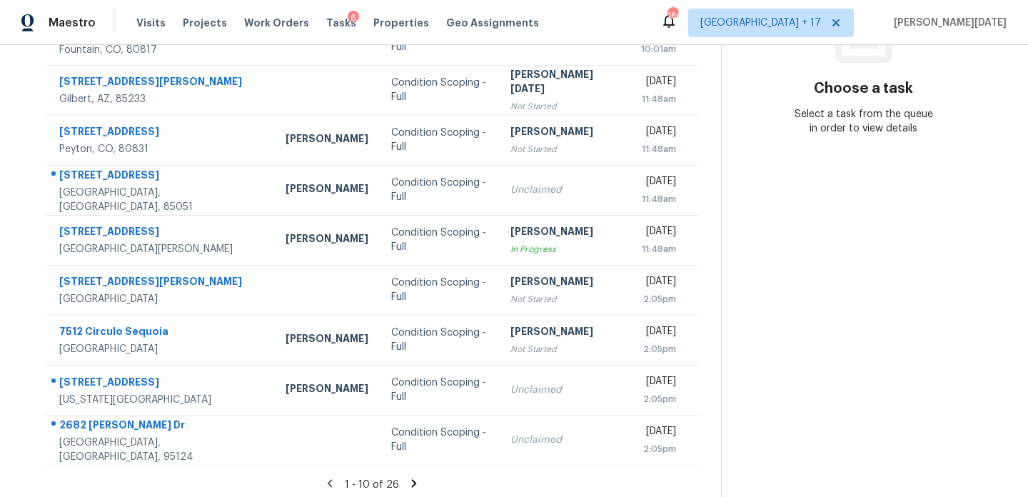
click at [412, 480] on icon at bounding box center [414, 483] width 13 height 13
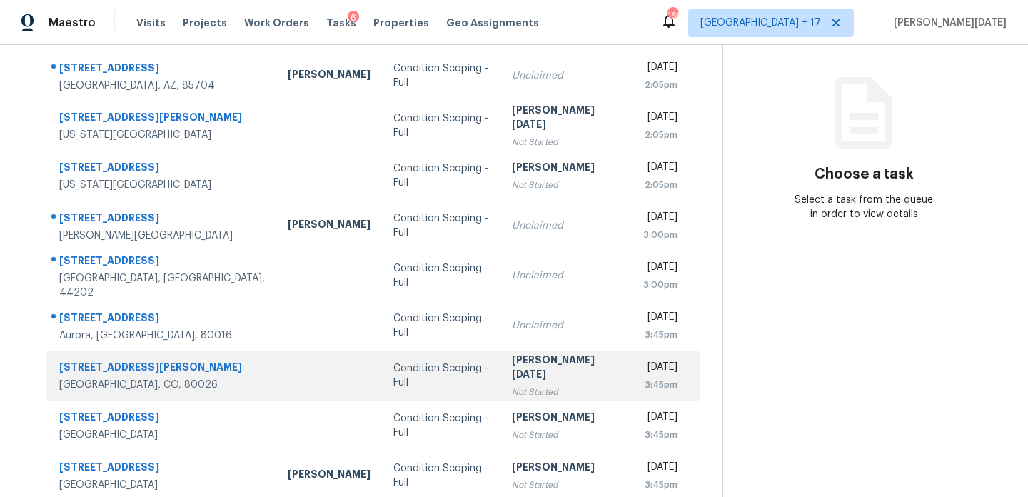
scroll to position [147, 0]
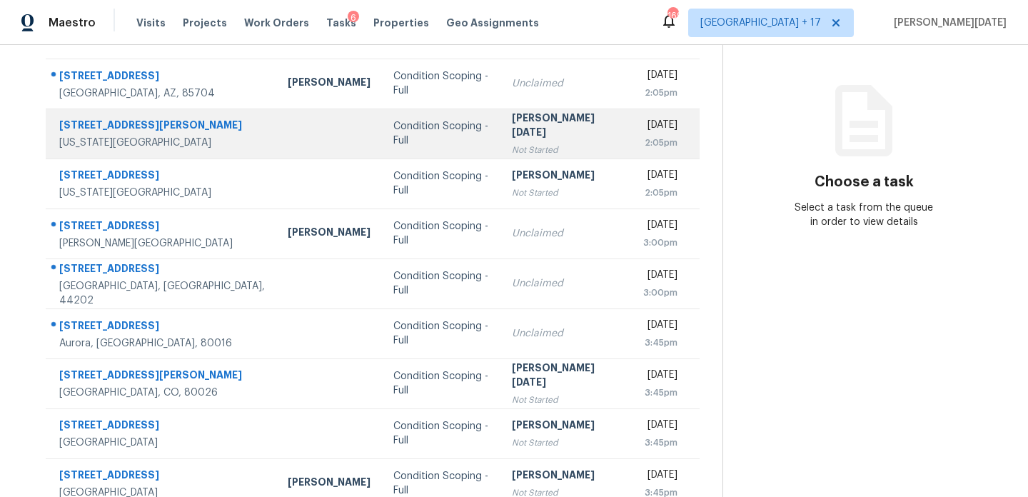
click at [512, 123] on div "[PERSON_NAME][DATE]" at bounding box center [566, 127] width 108 height 32
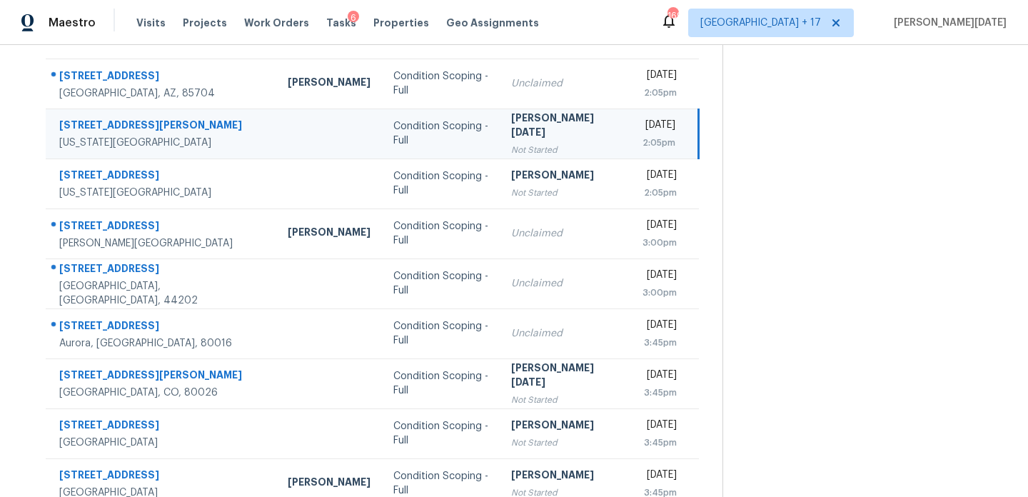
click at [511, 123] on div "[PERSON_NAME][DATE]" at bounding box center [565, 127] width 108 height 32
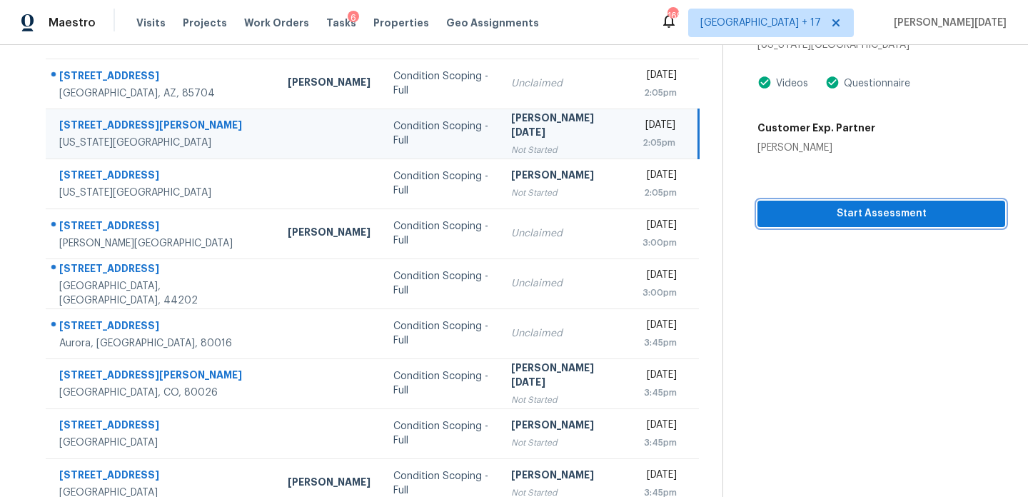
click at [812, 212] on span "Start Assessment" at bounding box center [881, 214] width 225 height 18
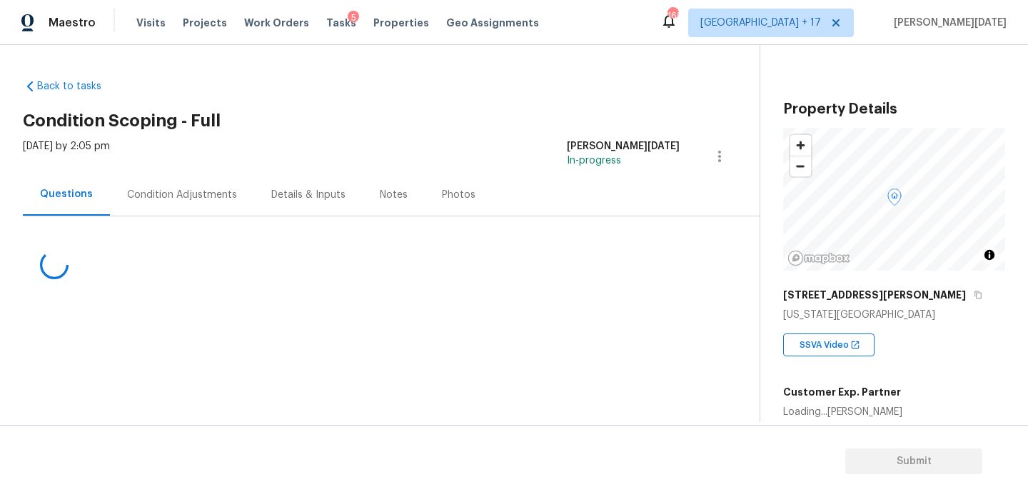
click at [165, 194] on div "Condition Adjustments" at bounding box center [182, 195] width 110 height 14
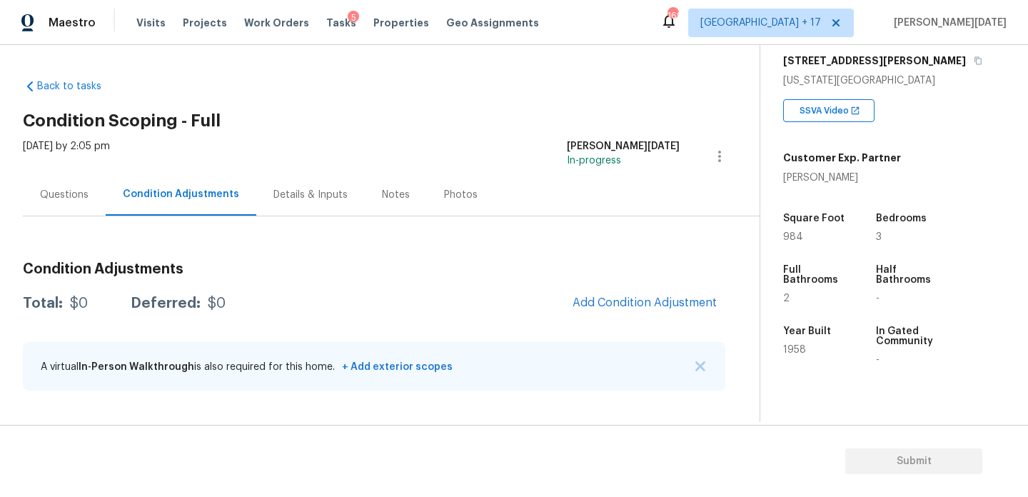
scroll to position [237, 0]
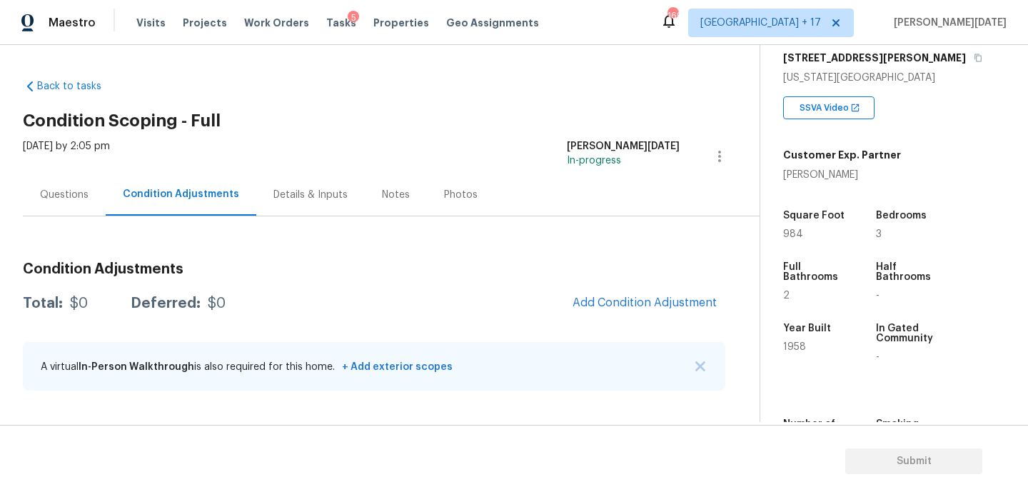
click at [65, 189] on div "Questions" at bounding box center [64, 195] width 49 height 14
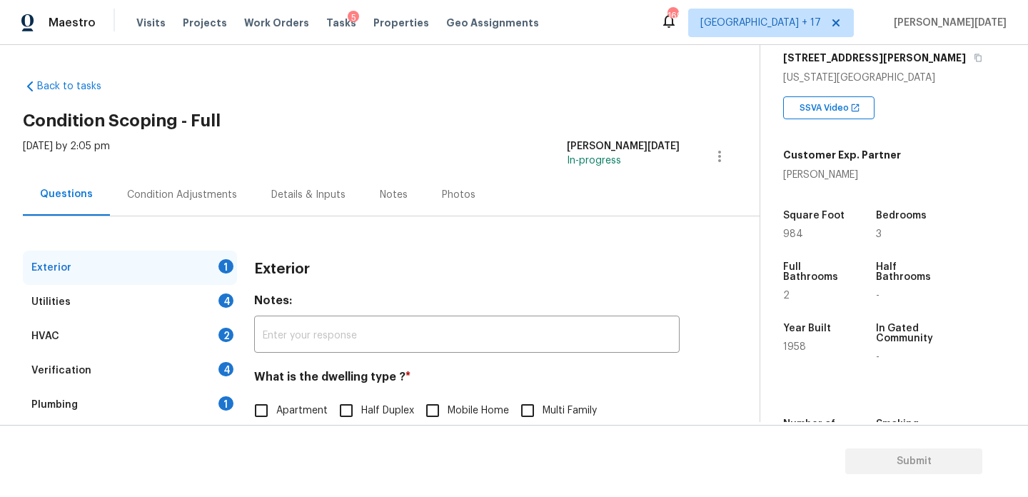
scroll to position [191, 0]
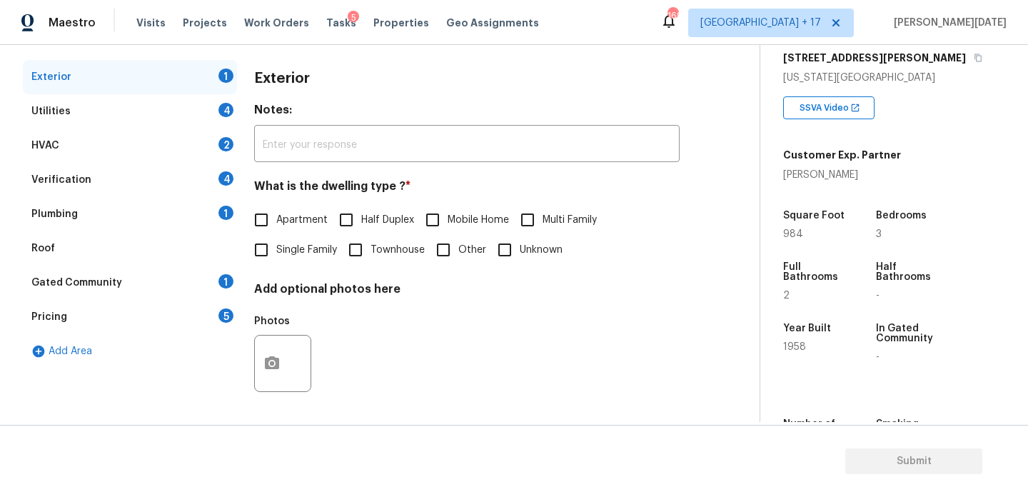
click at [151, 320] on div "Pricing 5" at bounding box center [130, 317] width 214 height 34
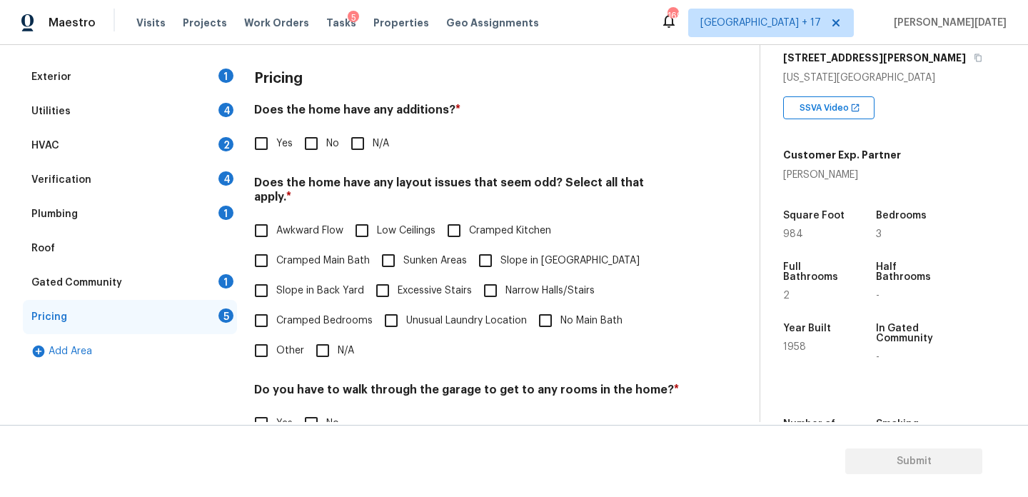
click at [288, 283] on span "Slope in Back Yard" at bounding box center [320, 290] width 88 height 15
click at [276, 279] on input "Slope in Back Yard" at bounding box center [261, 291] width 30 height 30
checkbox input "true"
click at [486, 256] on input "Slope in [GEOGRAPHIC_DATA]" at bounding box center [485, 262] width 30 height 30
checkbox input "true"
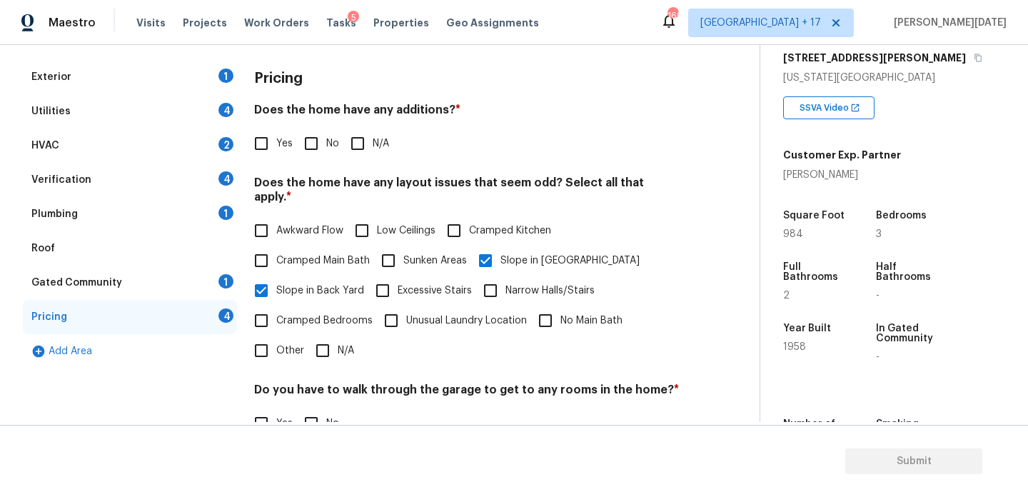
click at [323, 151] on input "No" at bounding box center [311, 143] width 30 height 30
checkbox input "true"
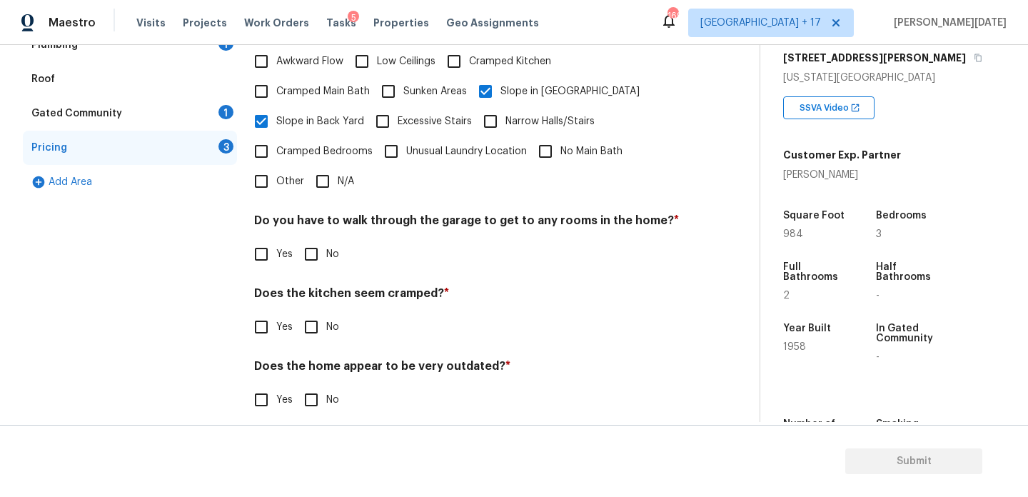
click at [311, 239] on input "No" at bounding box center [311, 254] width 30 height 30
checkbox input "true"
click at [321, 321] on input "No" at bounding box center [311, 327] width 30 height 30
checkbox input "true"
click at [323, 413] on div "Pricing Does the home have any additions? * Yes No N/A Does the home have any l…" at bounding box center [466, 162] width 425 height 543
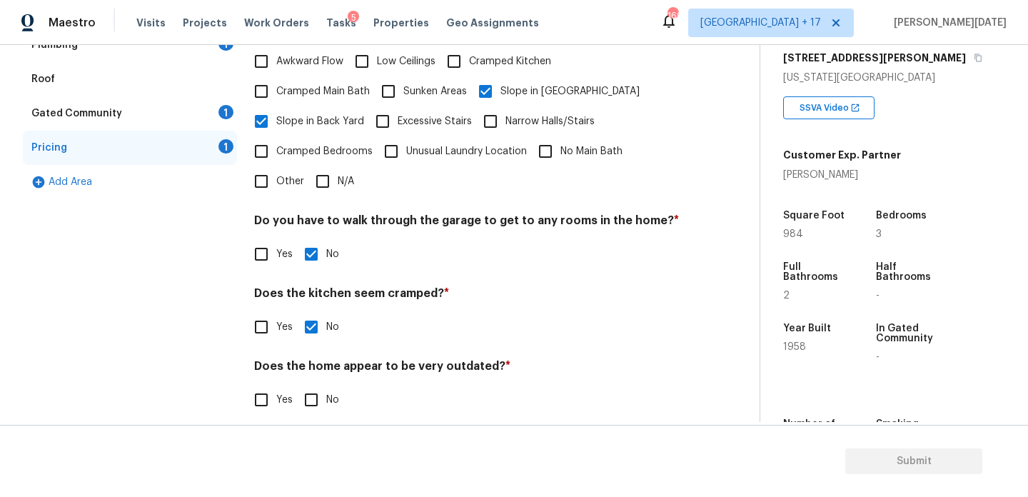
click at [321, 392] on input "No" at bounding box center [311, 400] width 30 height 30
checkbox input "true"
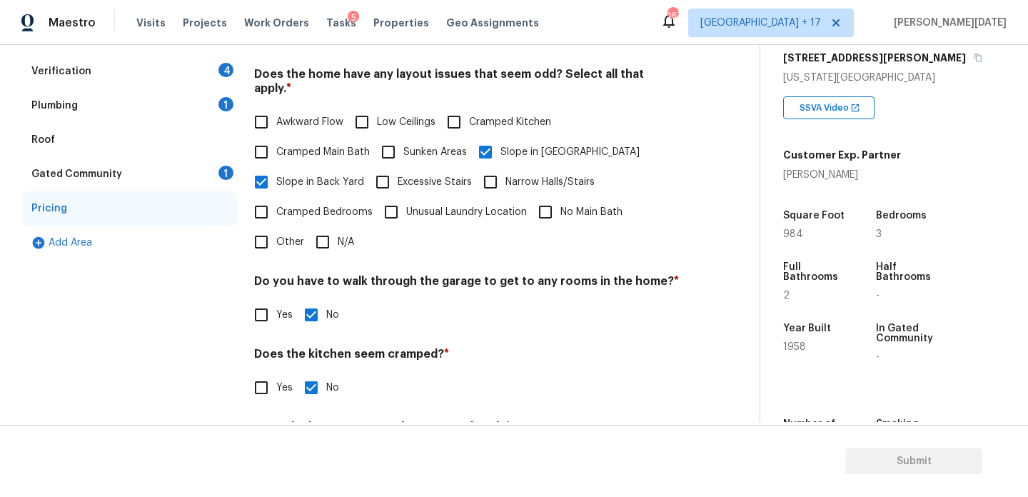
scroll to position [186, 0]
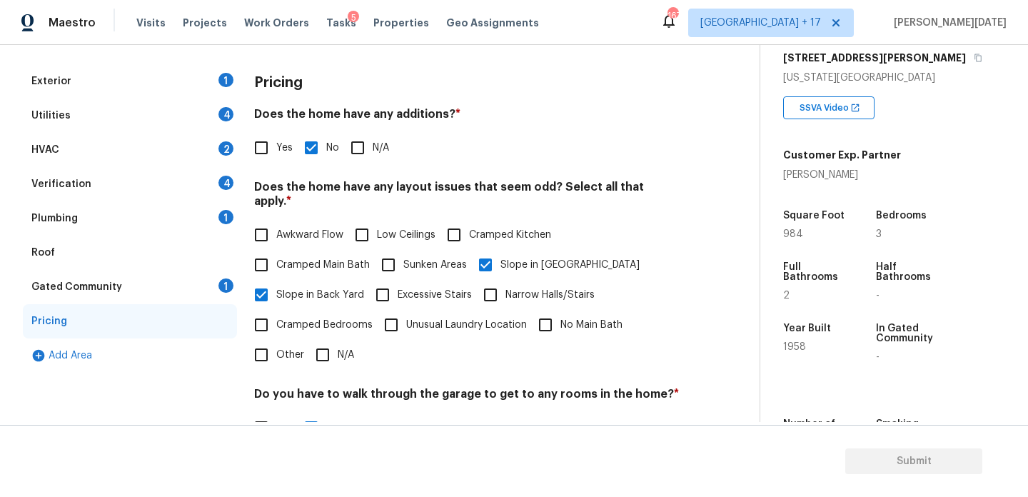
click at [209, 73] on div "Exterior 1" at bounding box center [130, 81] width 214 height 34
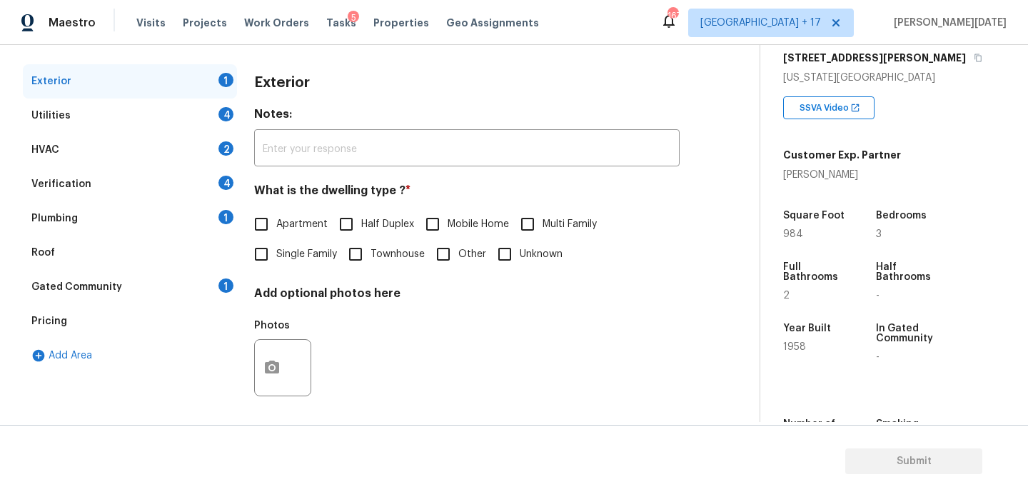
click at [209, 73] on div "Exterior 1" at bounding box center [130, 81] width 214 height 34
click at [255, 239] on input "Single Family" at bounding box center [261, 254] width 30 height 30
click at [261, 246] on input "Single Family" at bounding box center [261, 256] width 30 height 30
checkbox input "false"
click at [352, 249] on input "Townhouse" at bounding box center [355, 254] width 30 height 30
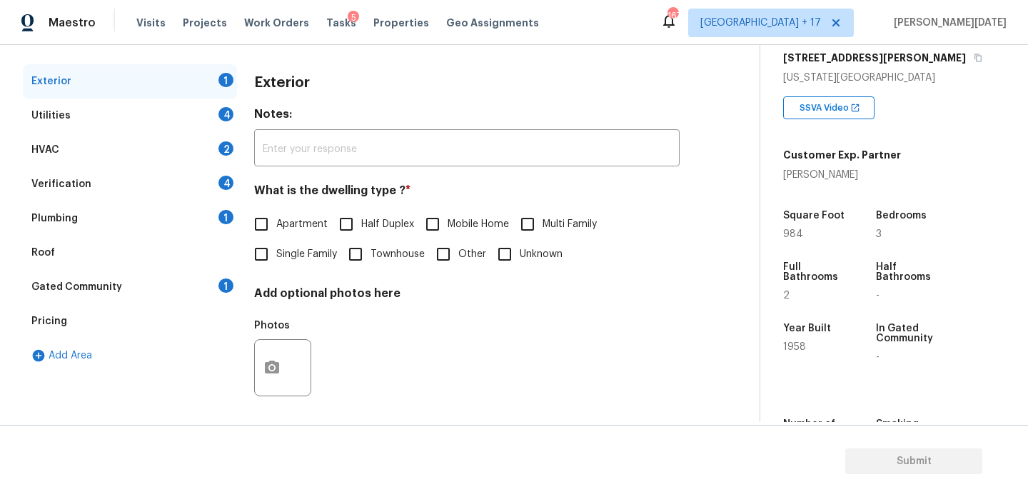
checkbox input "true"
click at [278, 245] on label "Single Family" at bounding box center [291, 254] width 91 height 30
click at [276, 245] on input "Single Family" at bounding box center [261, 254] width 30 height 30
checkbox input "true"
checkbox input "false"
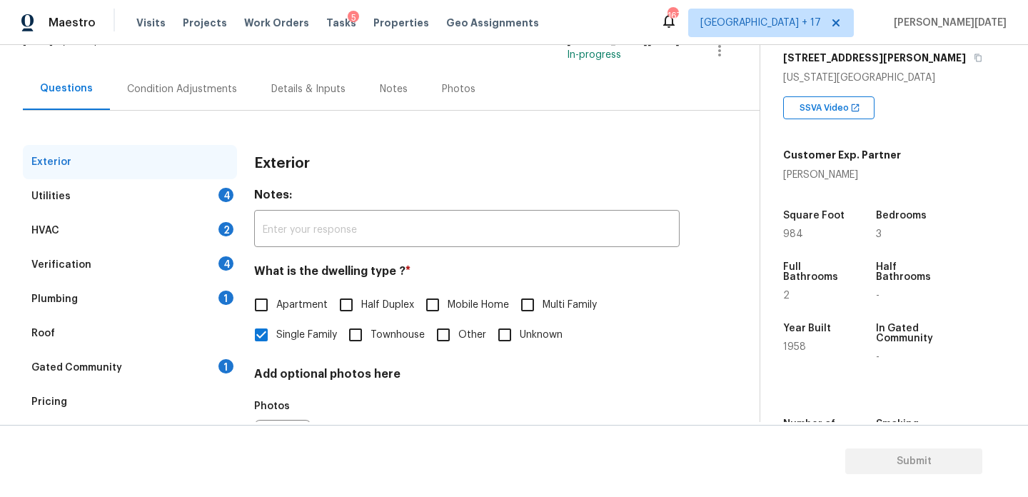
scroll to position [94, 0]
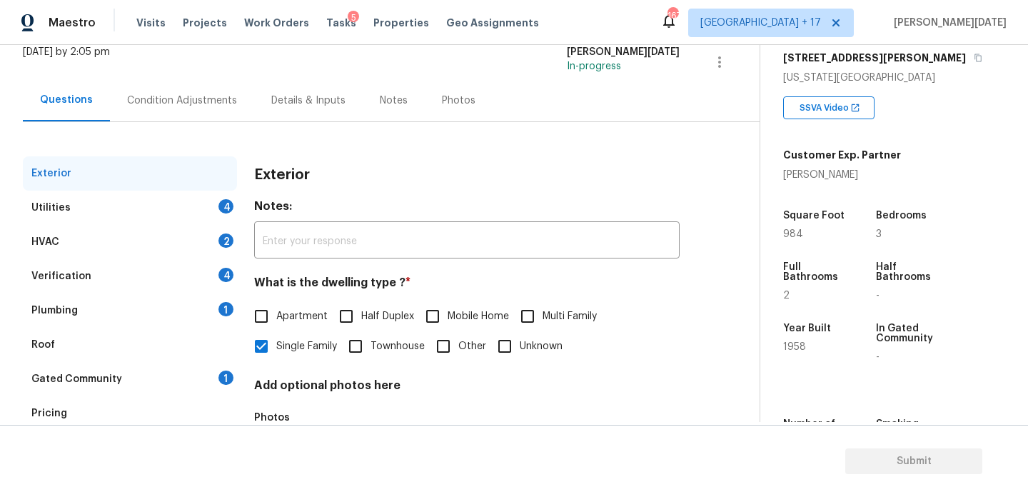
click at [194, 101] on div "Condition Adjustments" at bounding box center [182, 101] width 110 height 14
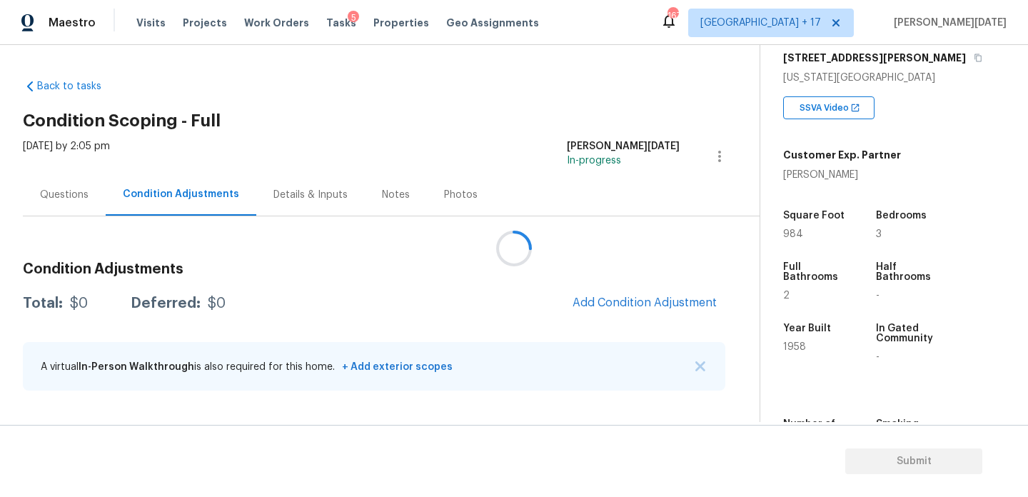
click at [194, 101] on div at bounding box center [514, 248] width 1028 height 497
click at [620, 305] on span "Add Condition Adjustment" at bounding box center [644, 302] width 144 height 13
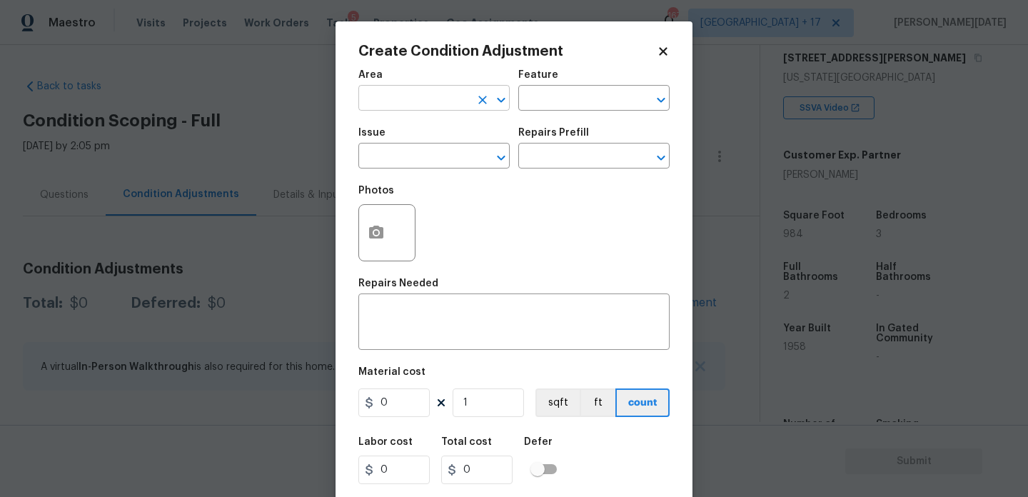
click at [388, 92] on input "text" at bounding box center [413, 100] width 111 height 22
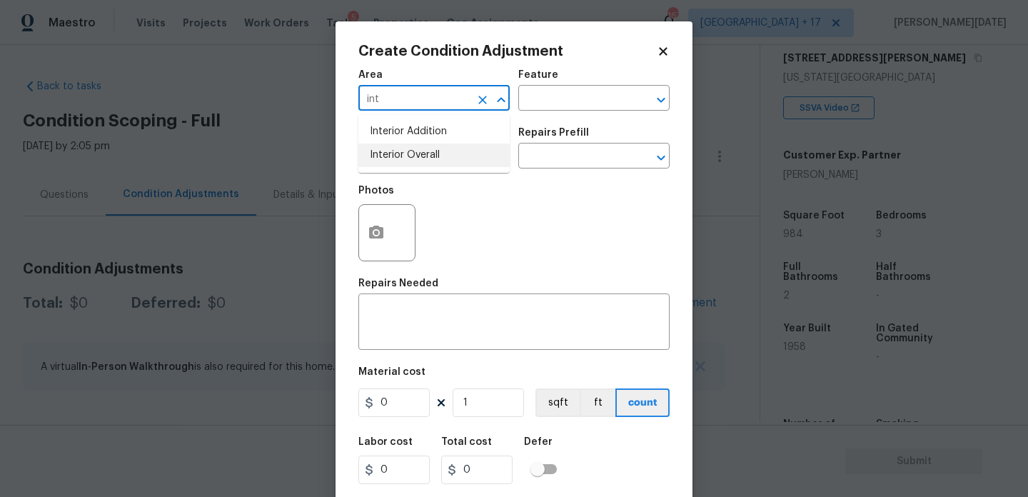
click at [400, 164] on li "Interior Overall" at bounding box center [433, 155] width 151 height 24
type input "Interior Overall"
click at [400, 164] on input "text" at bounding box center [413, 157] width 111 height 22
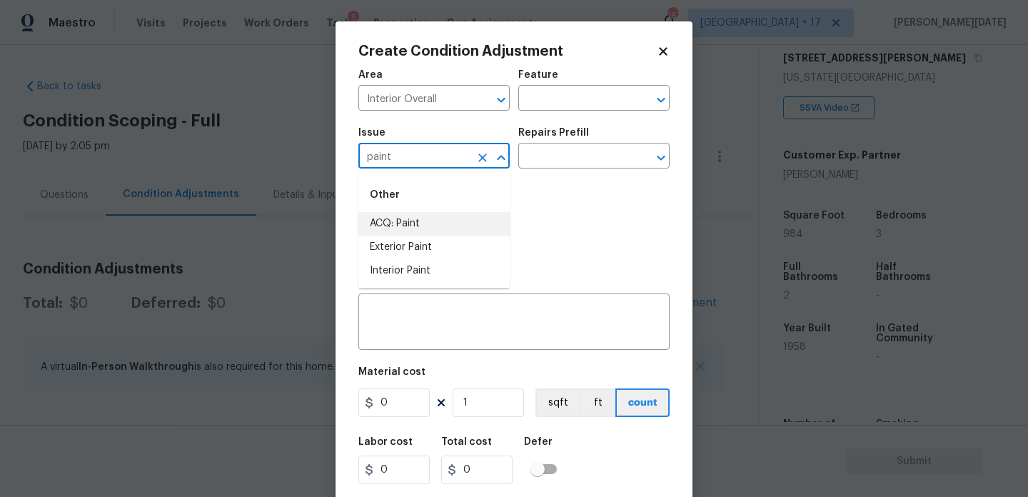
click at [403, 231] on li "ACQ: Paint" at bounding box center [433, 224] width 151 height 24
type input "ACQ: Paint"
click at [547, 155] on input "text" at bounding box center [573, 157] width 111 height 22
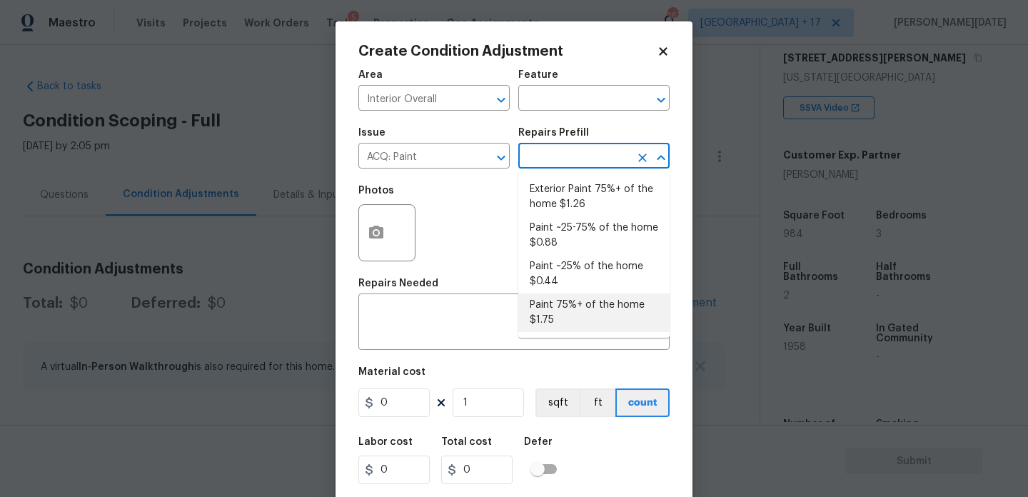
click at [569, 300] on li "Paint 75%+ of the home $1.75" at bounding box center [593, 312] width 151 height 39
type input "Acquisition"
type textarea "Acquisition Scope: 75%+ of the home will likely require interior paint"
type input "1.75"
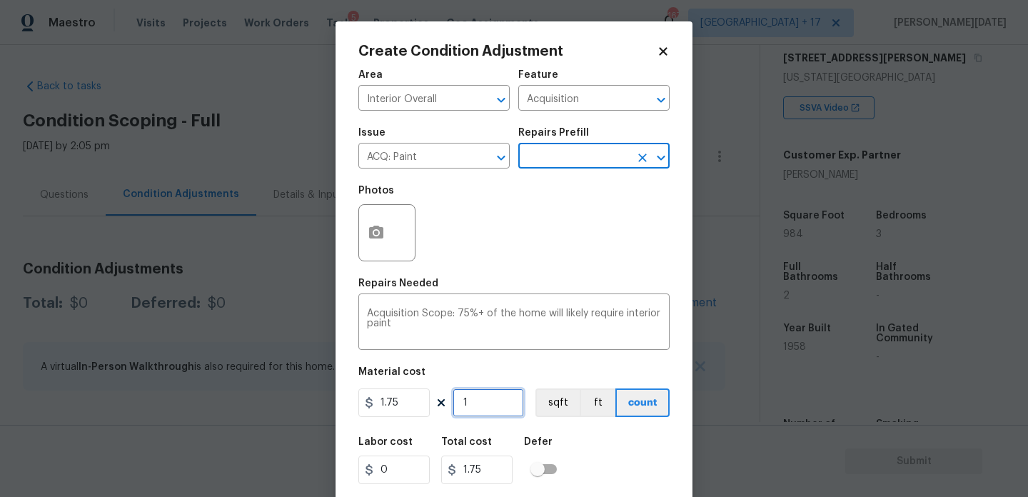
click at [489, 405] on input "1" at bounding box center [488, 402] width 71 height 29
type input "19"
type input "33.25"
type input "196"
type input "343"
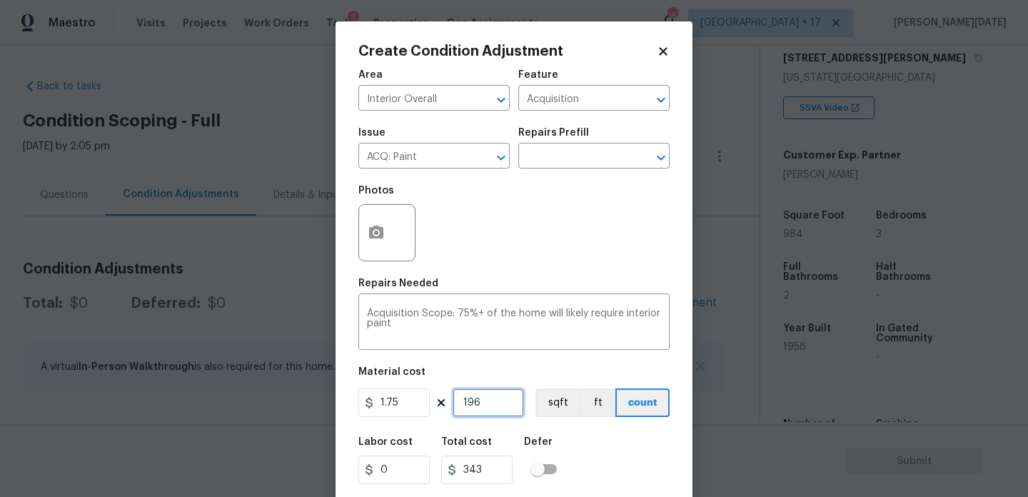
type input "1968"
type input "3444"
type input "1968"
click at [555, 276] on div "Area Interior Overall ​ Feature Acquisition ​ Issue ACQ: Paint ​ Repairs Prefil…" at bounding box center [513, 296] width 311 height 471
click at [372, 239] on icon "button" at bounding box center [376, 232] width 17 height 17
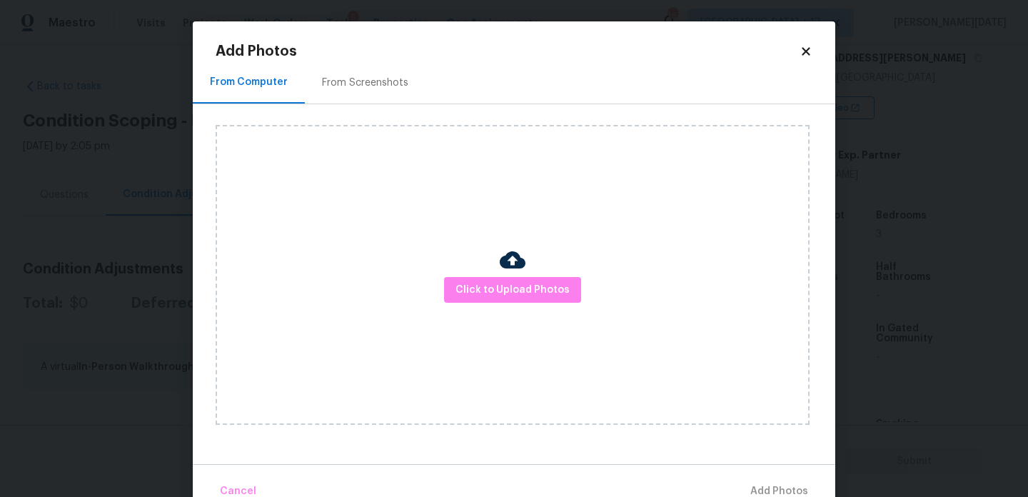
click at [385, 86] on div "From Screenshots" at bounding box center [365, 83] width 86 height 14
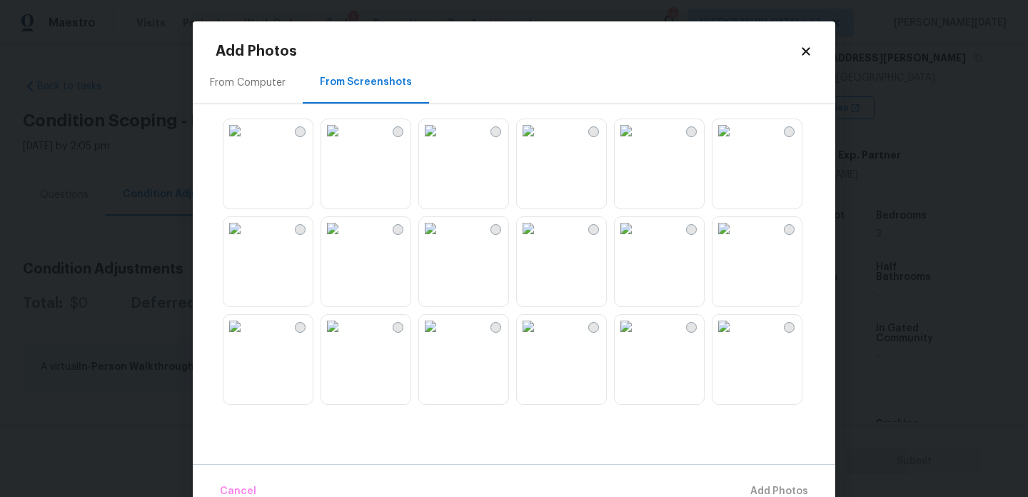
click at [735, 142] on img at bounding box center [723, 130] width 23 height 23
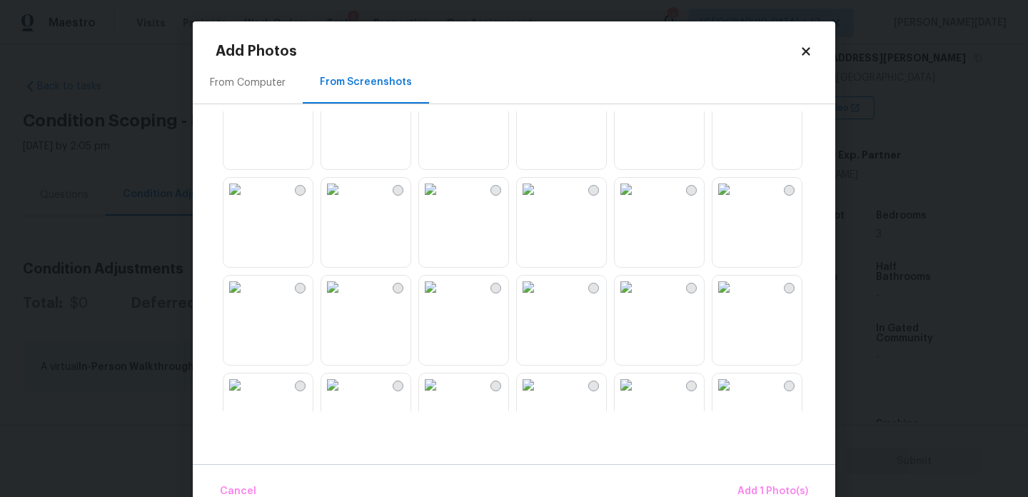
scroll to position [451, 0]
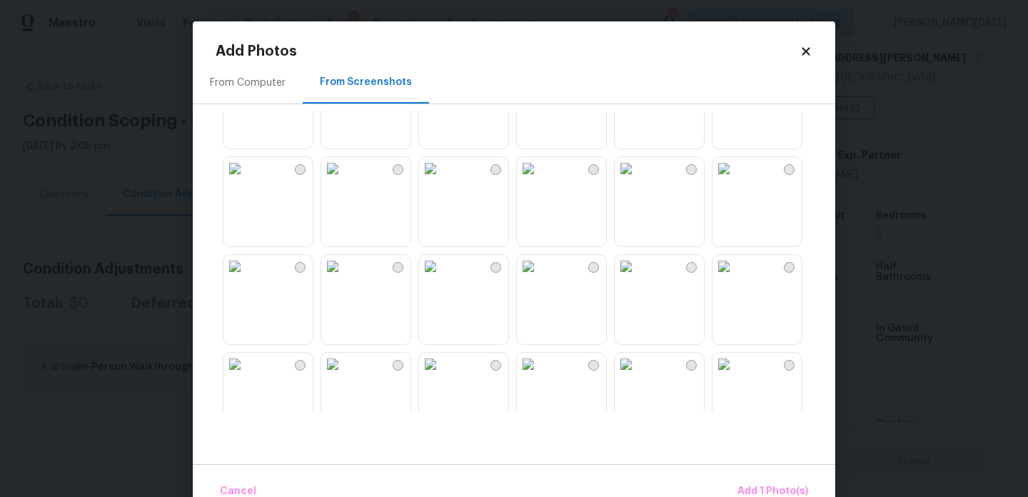
click at [540, 180] on img at bounding box center [528, 168] width 23 height 23
click at [590, 168] on img at bounding box center [594, 171] width 8 height 6
click at [246, 278] on img at bounding box center [234, 266] width 23 height 23
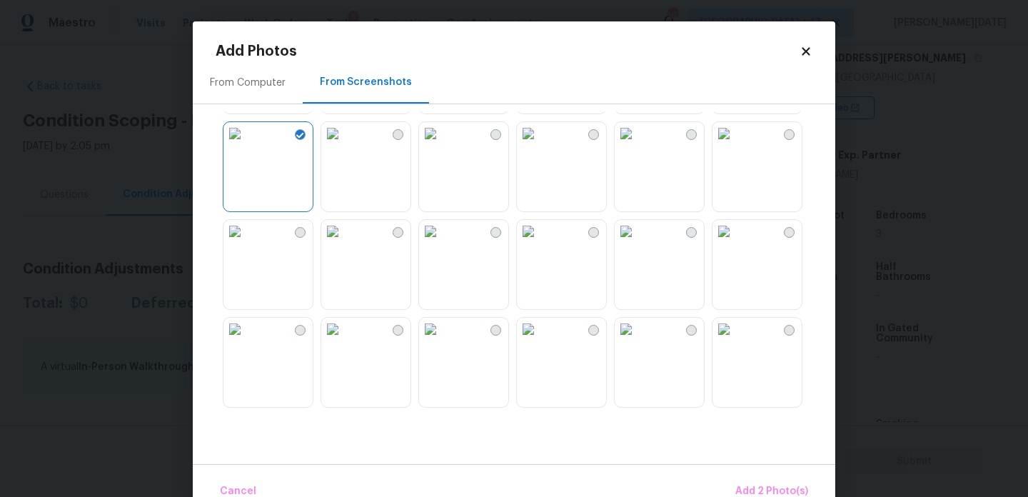
click at [246, 243] on img at bounding box center [234, 231] width 23 height 23
click at [343, 243] on img at bounding box center [332, 231] width 23 height 23
click at [442, 243] on img at bounding box center [430, 231] width 23 height 23
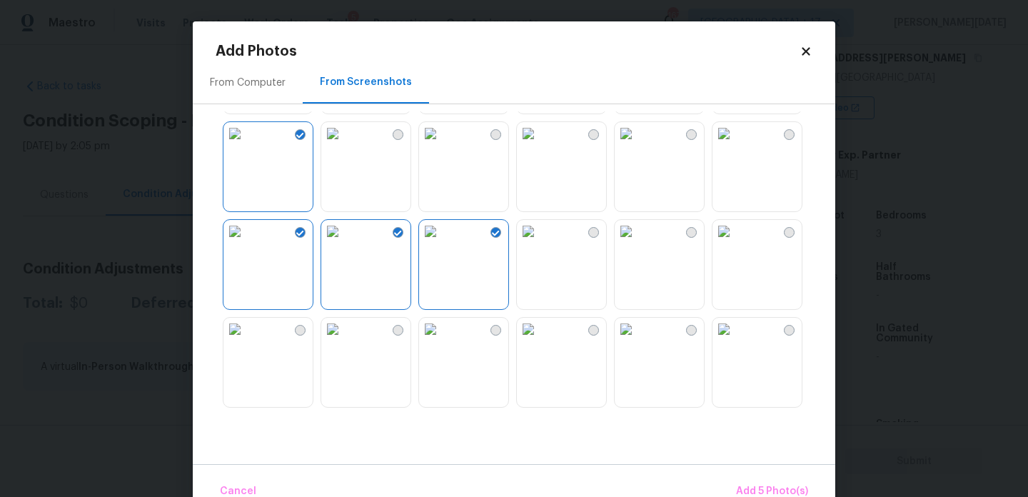
click at [540, 243] on img at bounding box center [528, 231] width 23 height 23
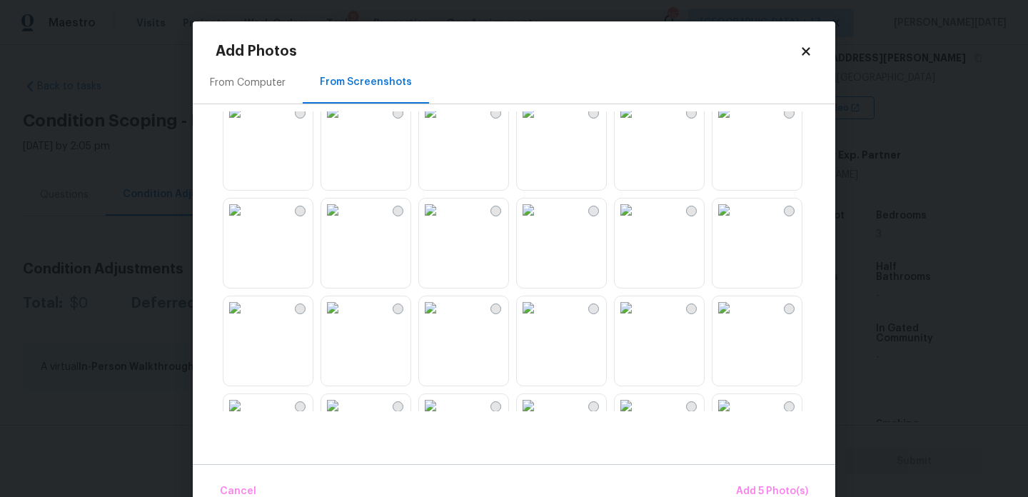
click at [344, 221] on img at bounding box center [332, 209] width 23 height 23
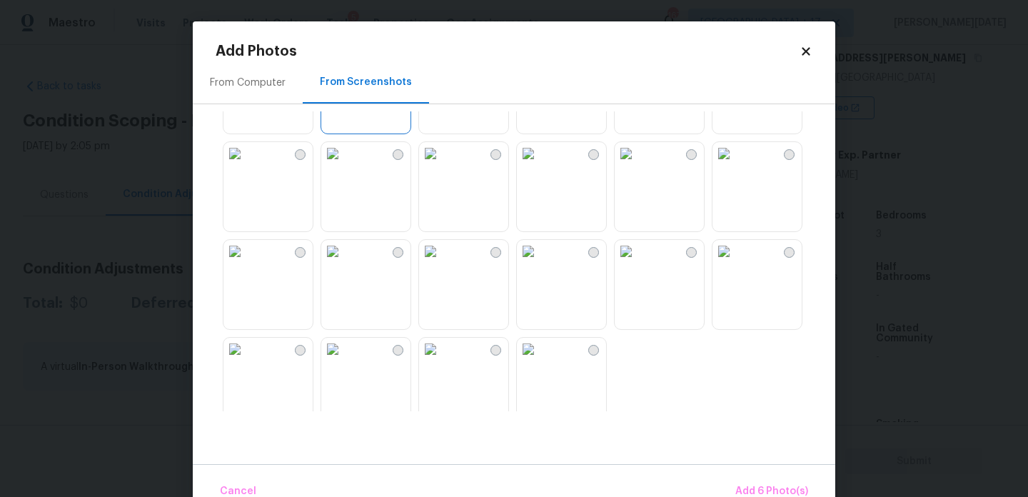
scroll to position [1363, 0]
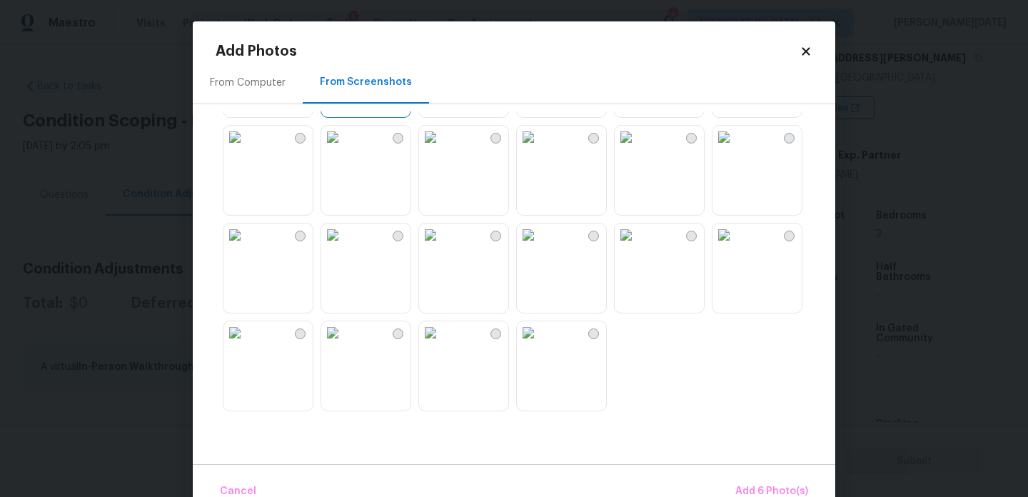
click at [735, 246] on img at bounding box center [723, 234] width 23 height 23
click at [735, 148] on img at bounding box center [723, 137] width 23 height 23
click at [344, 344] on img at bounding box center [332, 332] width 23 height 23
click at [442, 344] on img at bounding box center [430, 332] width 23 height 23
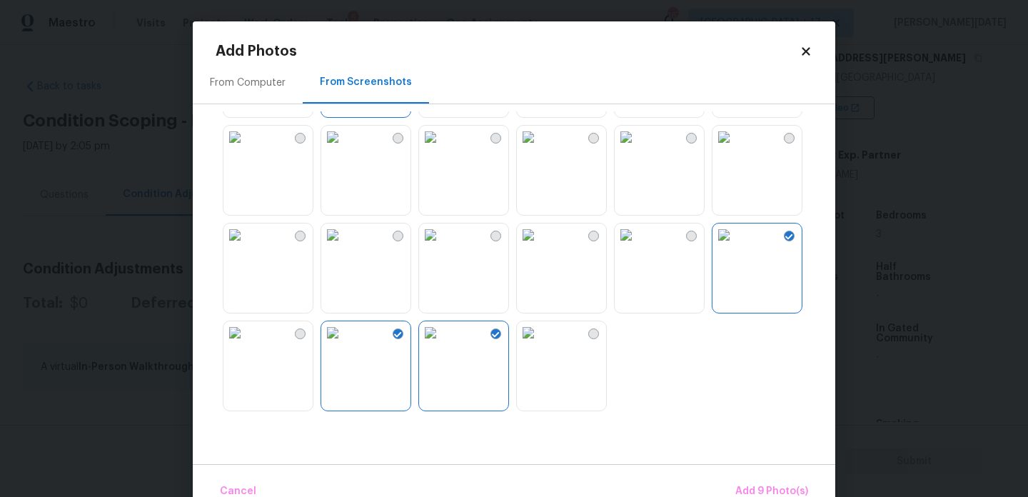
click at [246, 246] on img at bounding box center [234, 234] width 23 height 23
click at [745, 490] on span "Add 10 Photo(s)" at bounding box center [769, 492] width 78 height 18
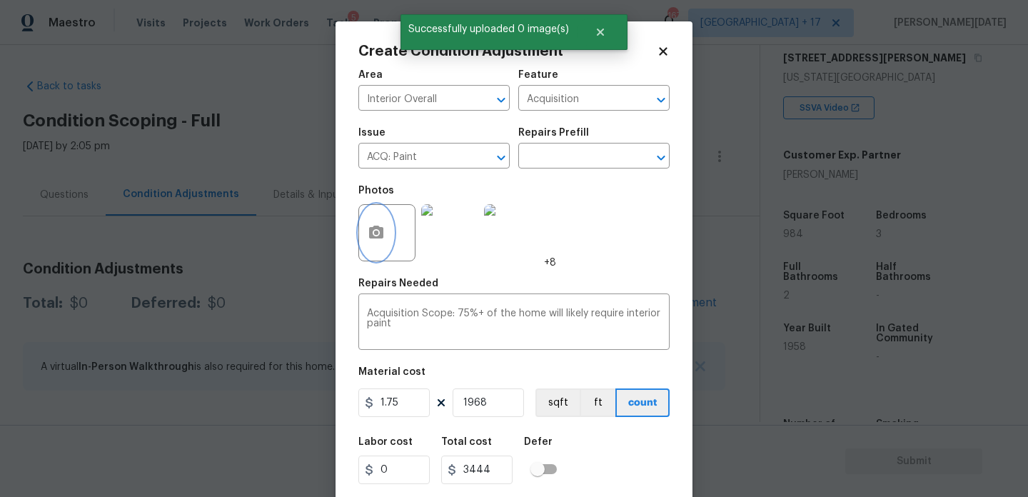
scroll to position [36, 0]
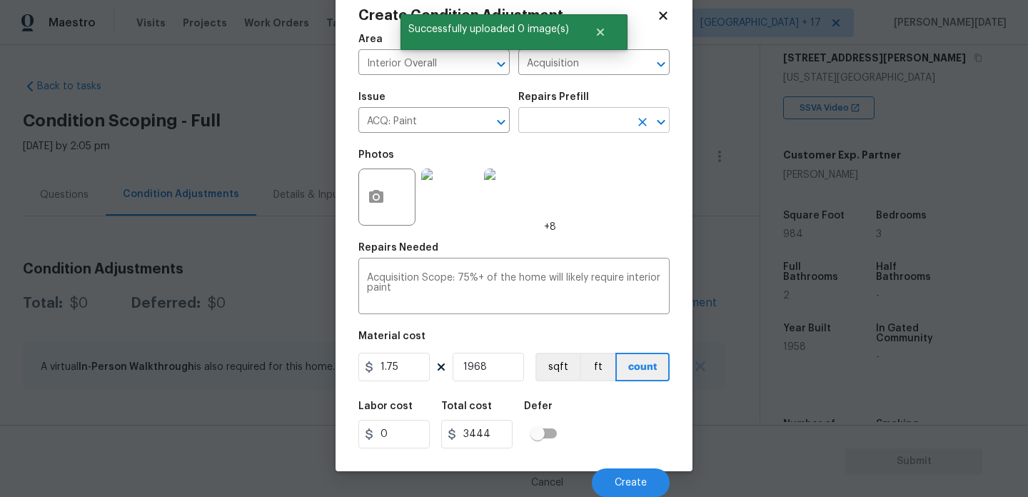
click at [573, 121] on input "text" at bounding box center [573, 122] width 111 height 22
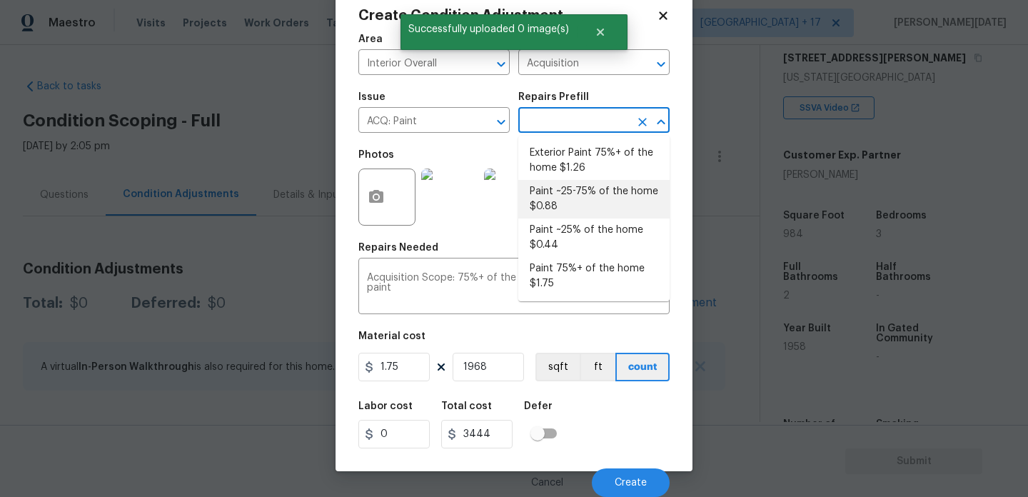
click at [587, 198] on li "Paint ~25-75% of the home $0.88" at bounding box center [593, 199] width 151 height 39
type textarea "Acquisition Scope: ~25 - 75% of the home needs interior paint"
type input "0.88"
type input "1731.84"
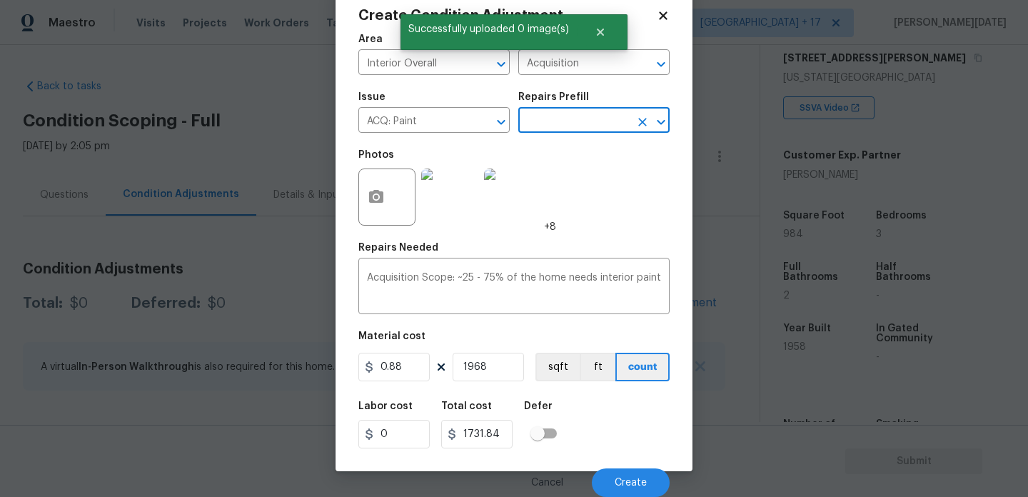
click at [634, 465] on div "Cancel Create" at bounding box center [513, 477] width 311 height 40
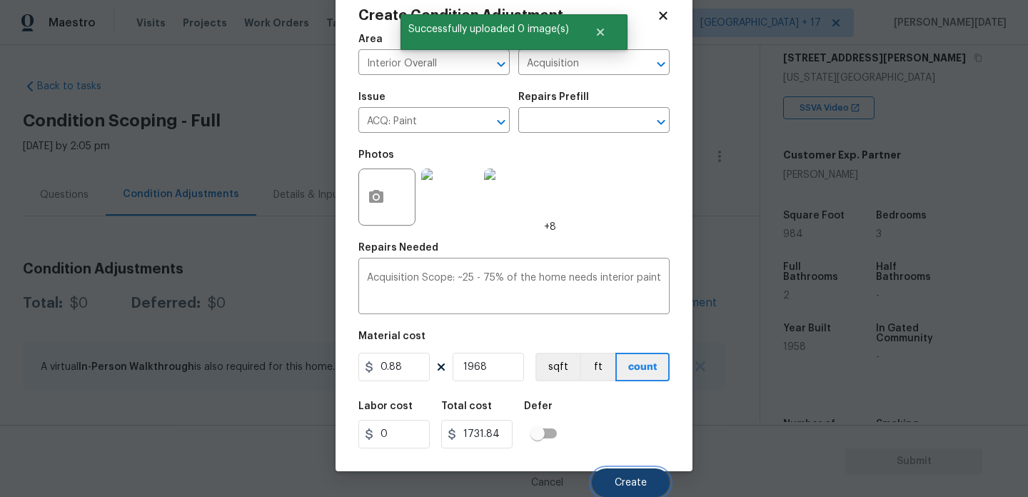
click at [634, 479] on span "Create" at bounding box center [631, 483] width 32 height 11
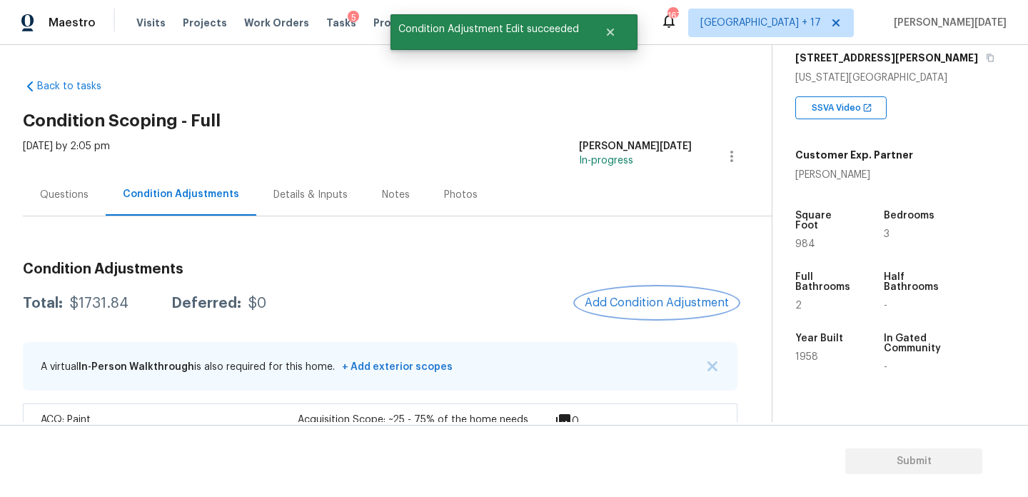
scroll to position [0, 0]
click at [667, 313] on button "Add Condition Adjustment" at bounding box center [660, 303] width 161 height 30
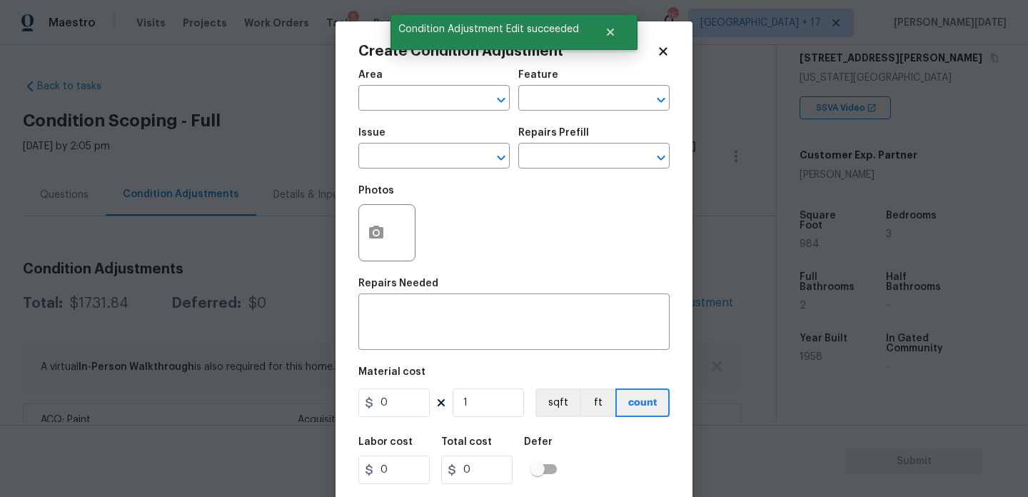
click at [365, 210] on div at bounding box center [386, 232] width 57 height 57
click at [380, 238] on icon "button" at bounding box center [376, 232] width 14 height 13
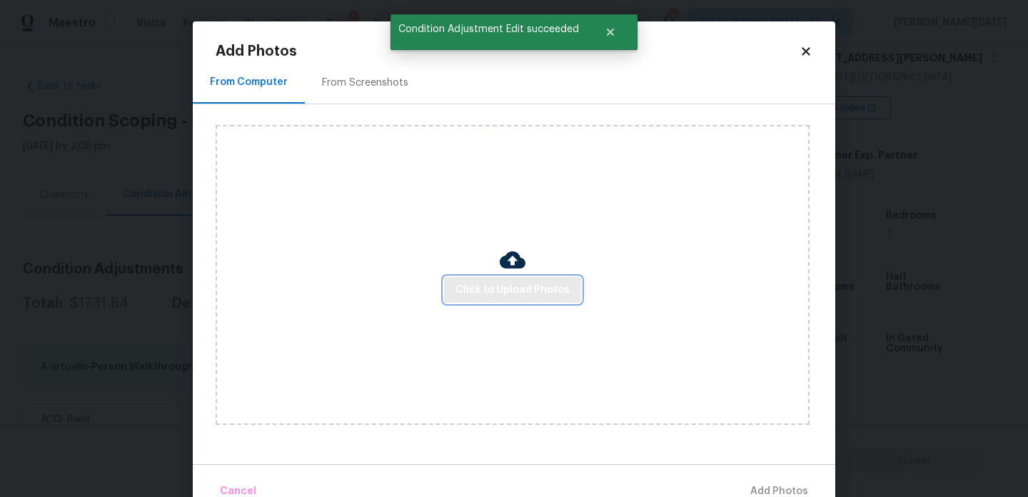
click at [538, 292] on span "Click to Upload Photos" at bounding box center [512, 290] width 114 height 18
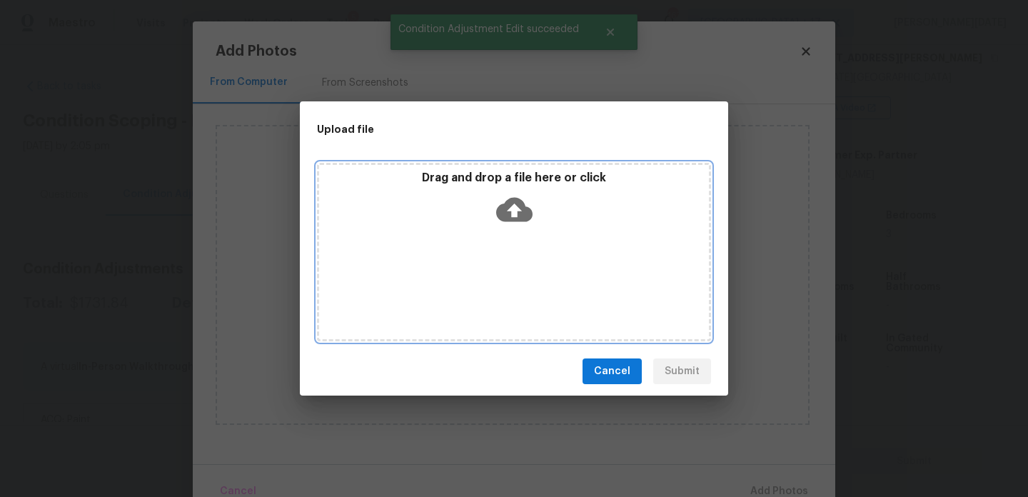
click at [538, 292] on div "Drag and drop a file here or click" at bounding box center [514, 252] width 394 height 178
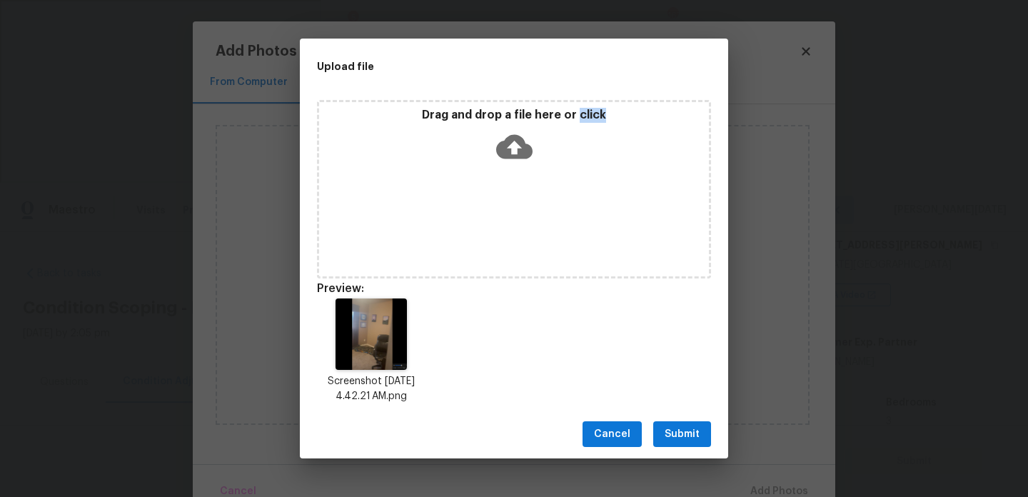
click at [465, 128] on div "Drag and drop a file here or click" at bounding box center [514, 138] width 390 height 61
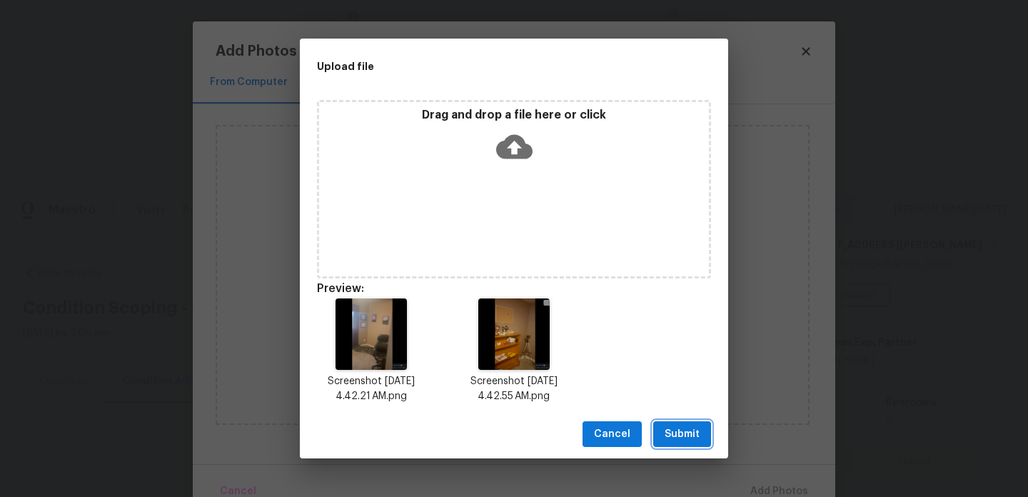
click at [688, 438] on span "Submit" at bounding box center [682, 434] width 35 height 18
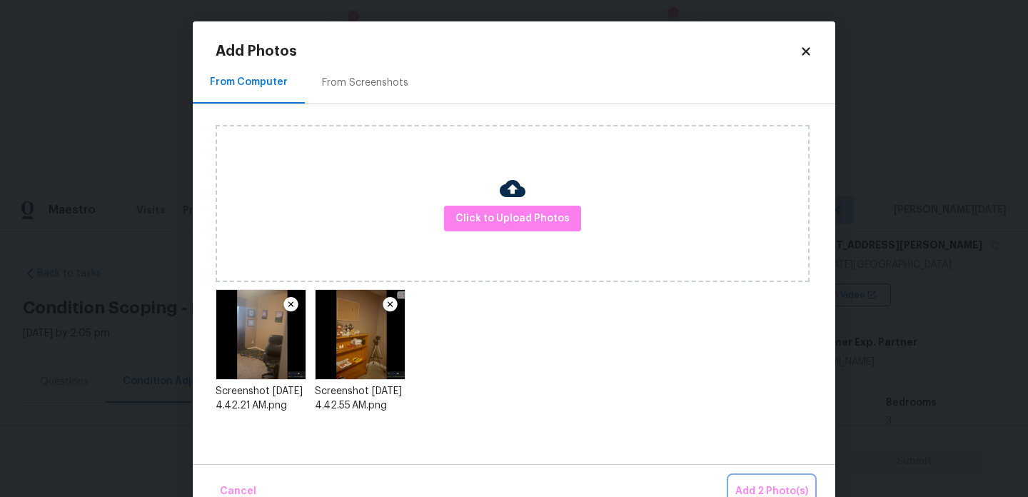
click at [775, 488] on span "Add 2 Photo(s)" at bounding box center [771, 492] width 73 height 18
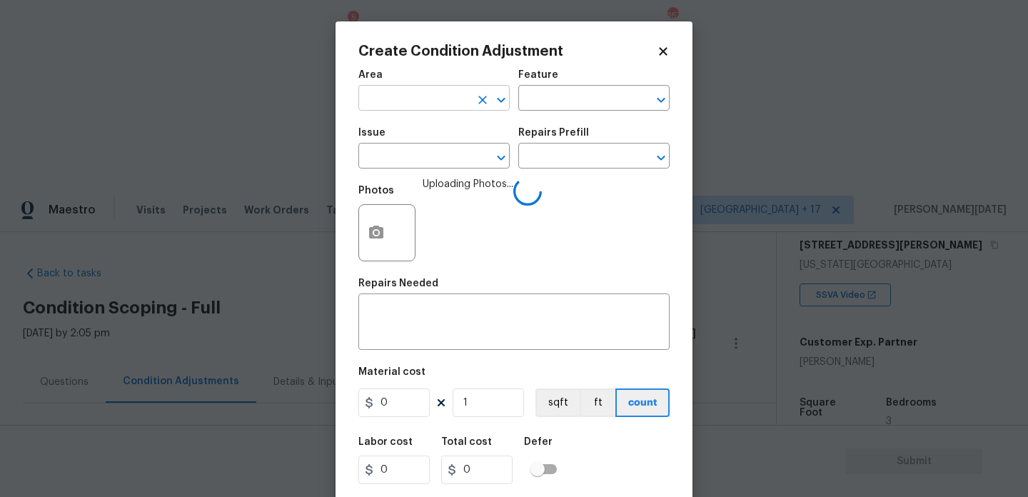
click at [393, 103] on input "text" at bounding box center [413, 100] width 111 height 22
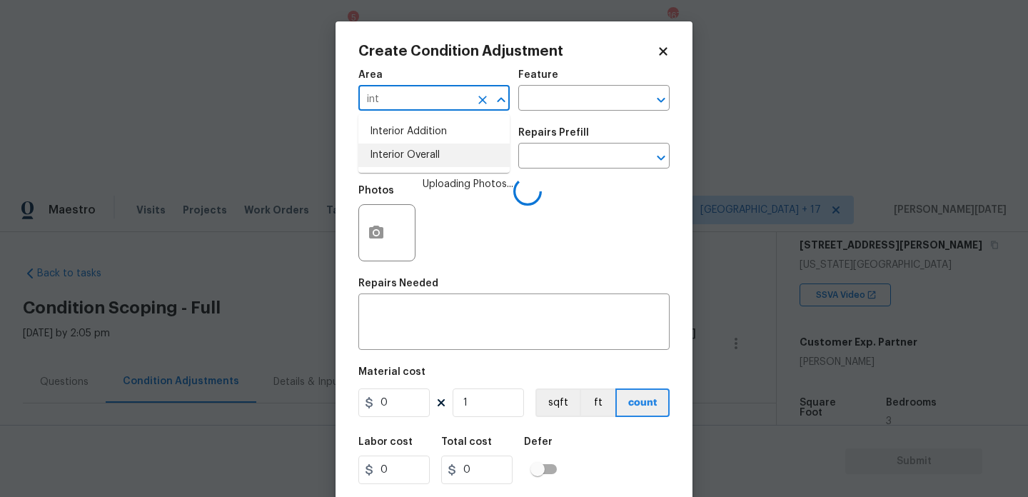
click at [410, 153] on li "Interior Overall" at bounding box center [433, 155] width 151 height 24
type input "Interior Overall"
click at [410, 153] on input "text" at bounding box center [413, 157] width 111 height 22
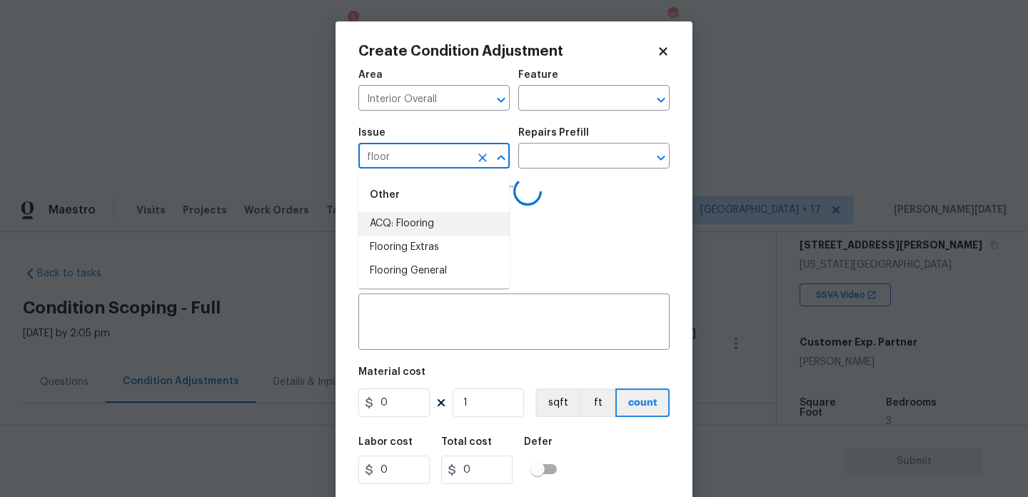
click at [430, 231] on li "ACQ: Flooring" at bounding box center [433, 224] width 151 height 24
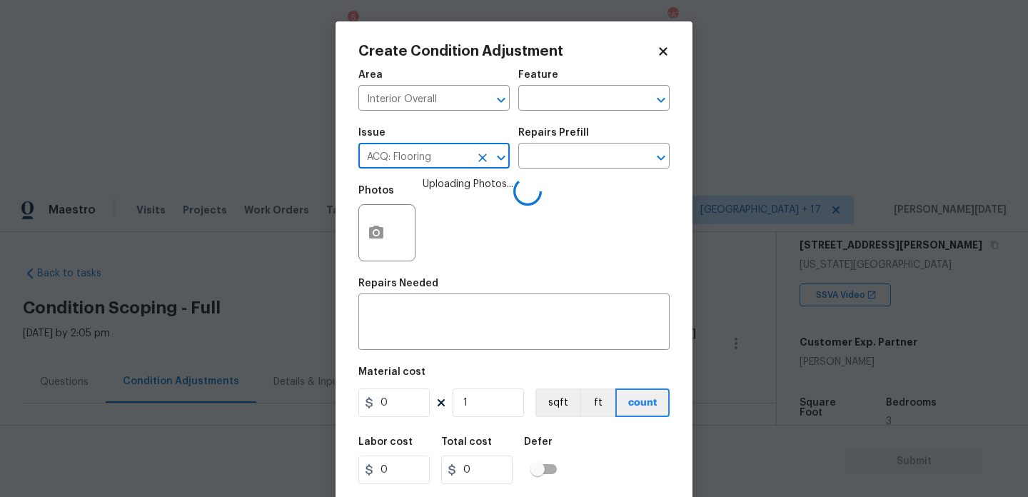
type input "ACQ: Flooring"
click at [590, 173] on div "Issue ACQ: Flooring ​ Repairs Prefill ​" at bounding box center [513, 148] width 311 height 58
click at [575, 160] on input "text" at bounding box center [573, 157] width 111 height 22
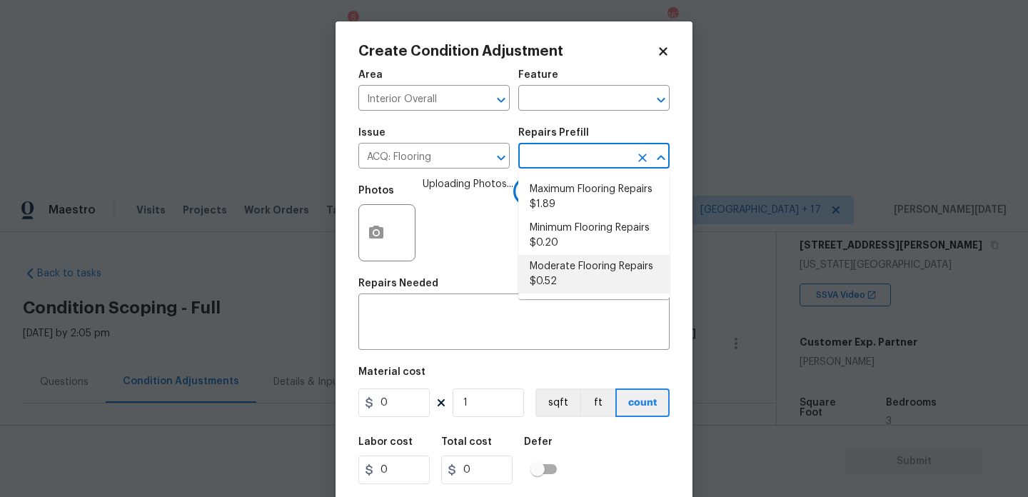
click at [572, 283] on li "Moderate Flooring Repairs $0.52" at bounding box center [593, 274] width 151 height 39
type input "Acquisition"
type textarea "Acquisition Scope: Moderate flooring repairs"
type input "0.52"
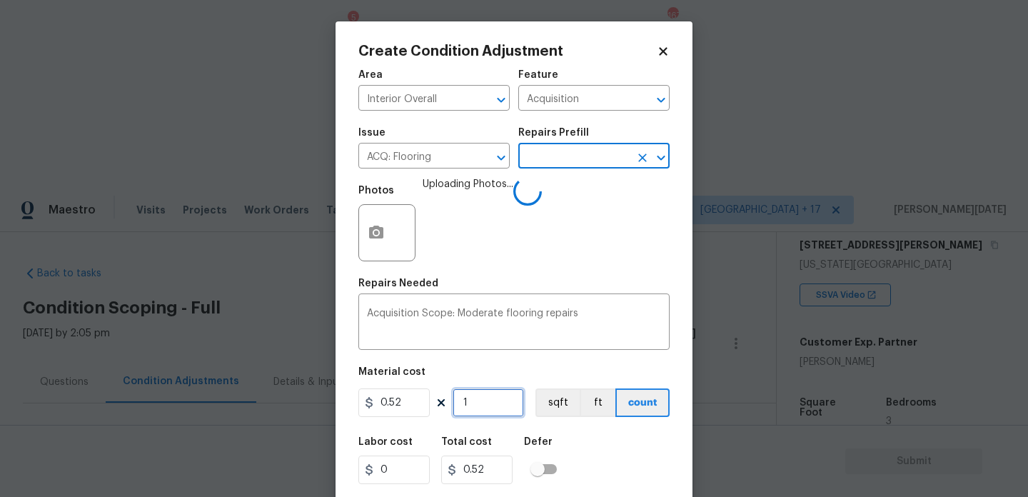
click at [488, 405] on input "1" at bounding box center [488, 402] width 71 height 29
type input "0"
paste input "1968"
type input "1968"
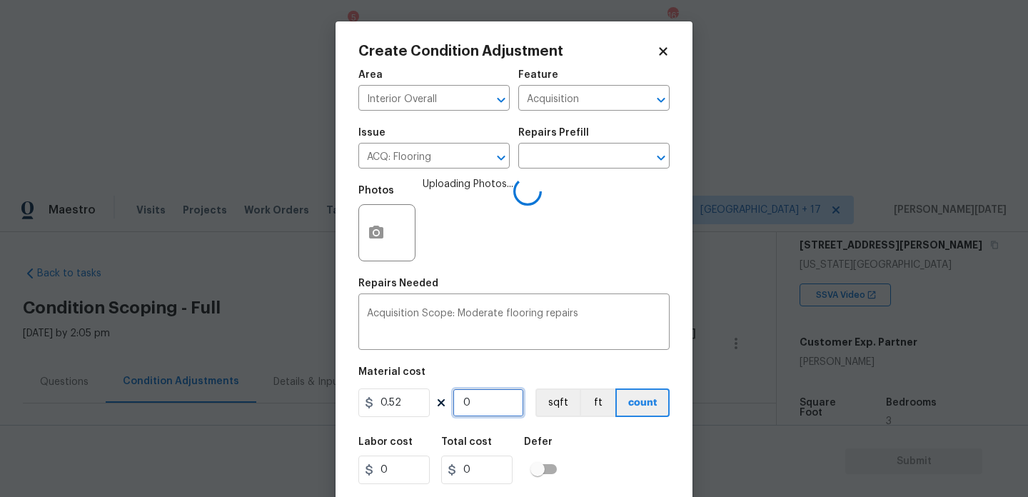
type input "1023.36"
type input "1968"
click at [516, 257] on div "Photos Uploading Photos..." at bounding box center [513, 223] width 311 height 93
click at [557, 253] on div "Photos Uploading Photos..." at bounding box center [513, 223] width 311 height 93
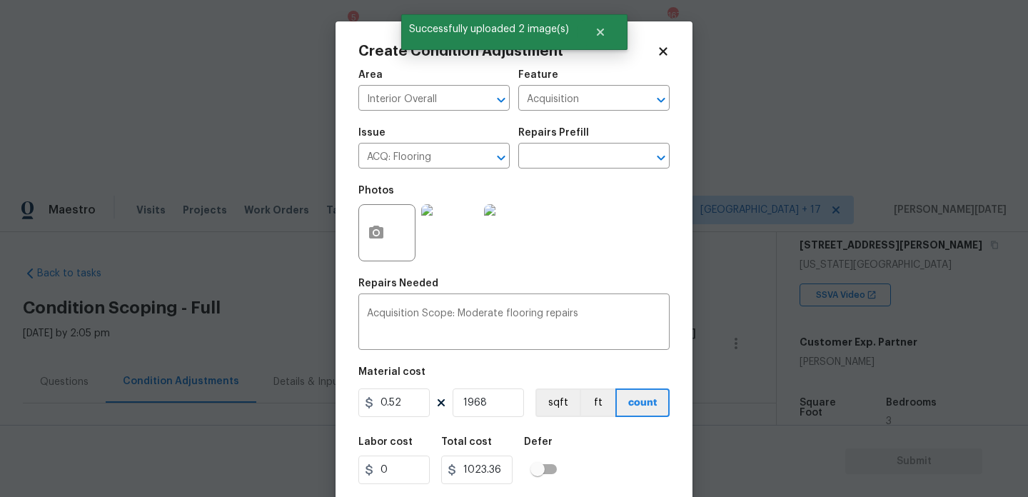
scroll to position [36, 0]
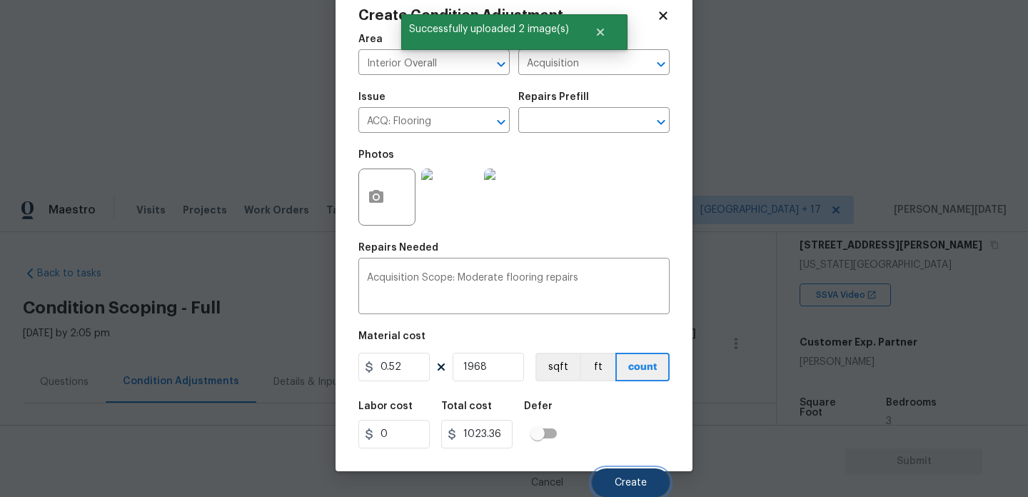
click at [625, 481] on span "Create" at bounding box center [631, 483] width 32 height 11
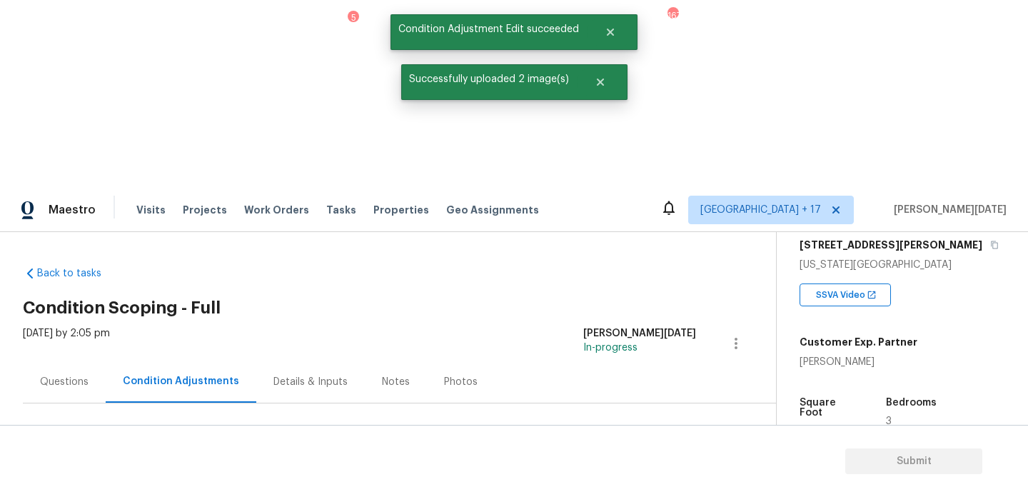
scroll to position [0, 0]
click at [624, 483] on span "Add Condition Adjustment" at bounding box center [661, 489] width 144 height 13
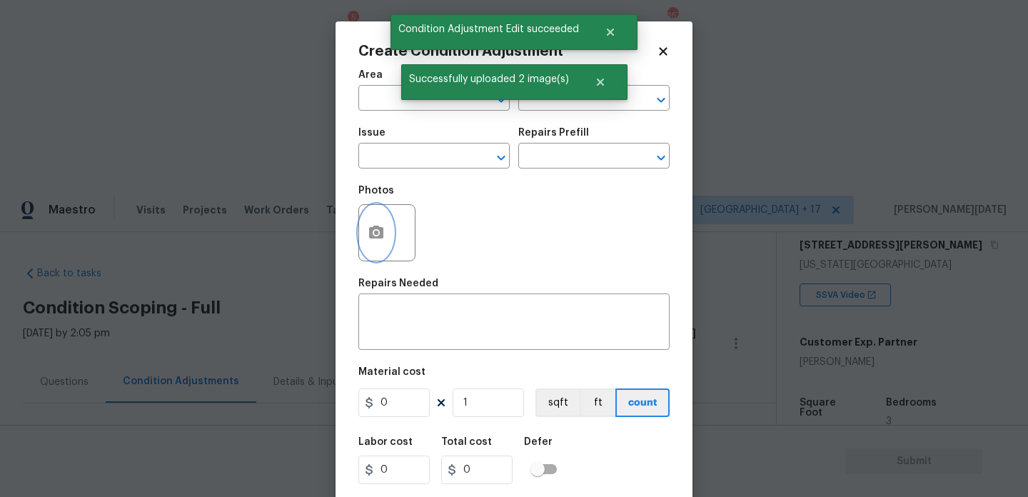
click at [378, 248] on button "button" at bounding box center [376, 233] width 34 height 56
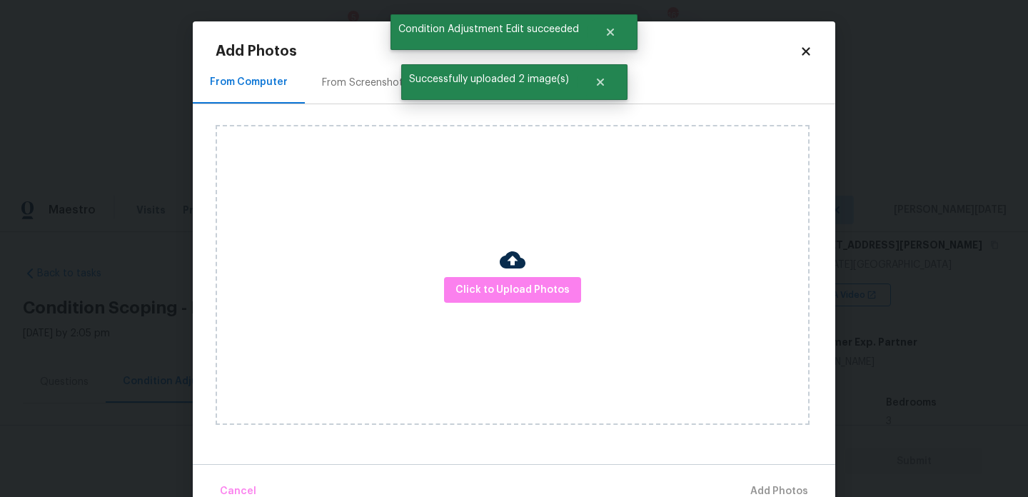
click at [365, 101] on div "From Screenshots" at bounding box center [365, 82] width 121 height 42
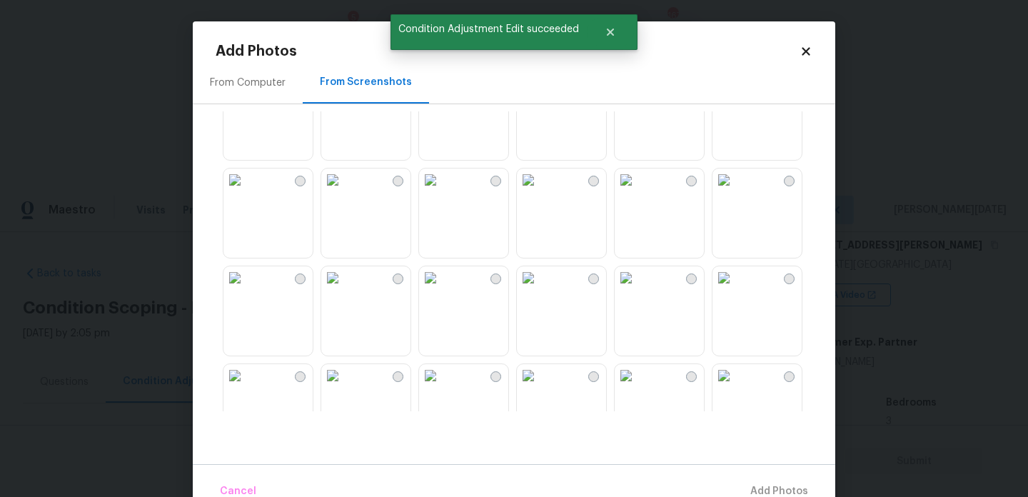
click at [442, 191] on img at bounding box center [430, 179] width 23 height 23
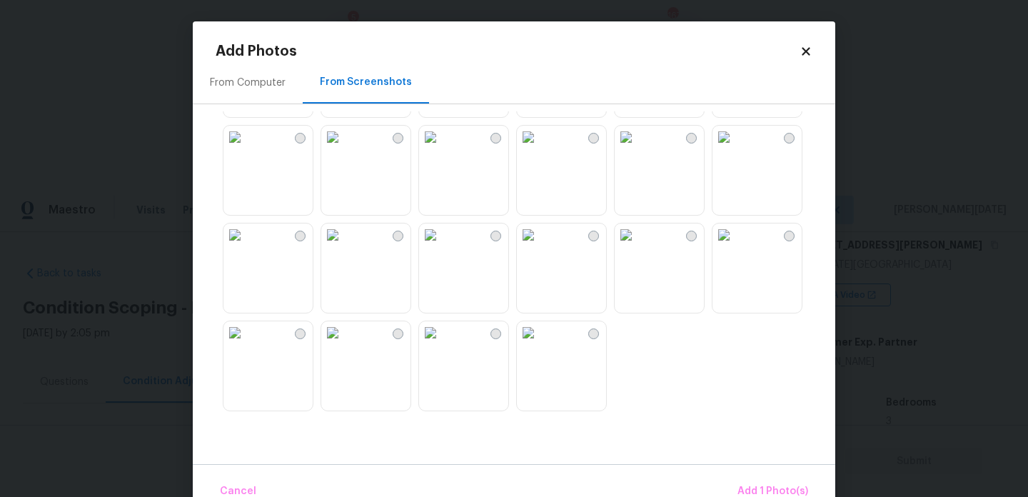
click at [246, 246] on img at bounding box center [234, 234] width 23 height 23
click at [789, 484] on span "Add 2 Photo(s)" at bounding box center [771, 492] width 73 height 18
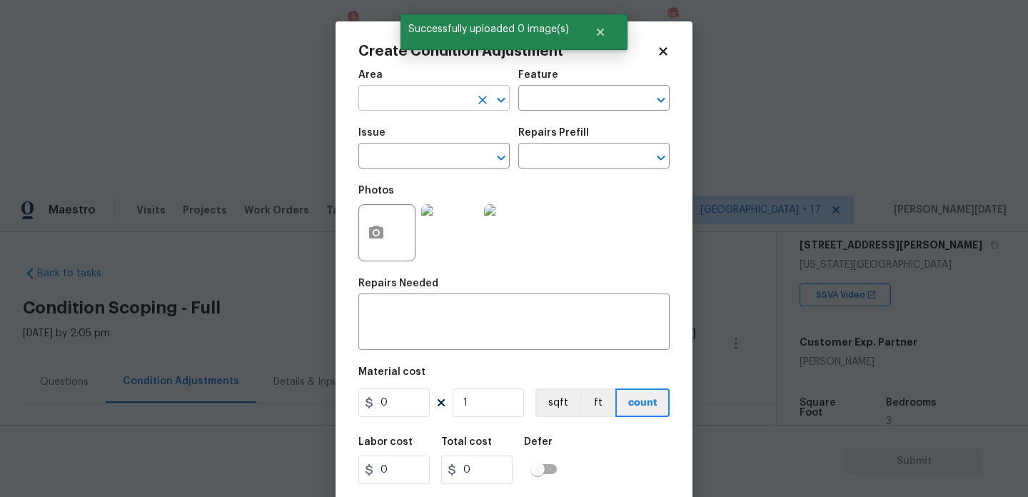
click at [387, 92] on input "text" at bounding box center [413, 100] width 111 height 22
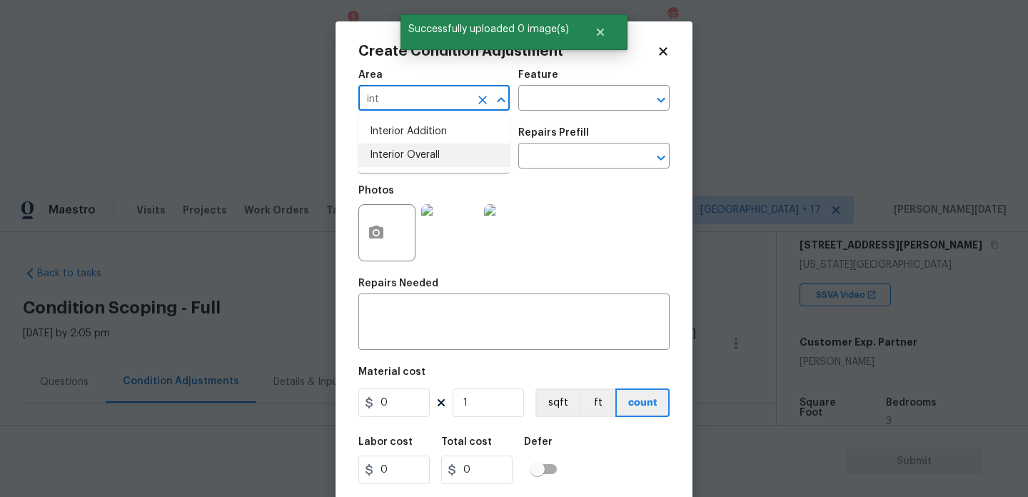
click at [408, 163] on li "Interior Overall" at bounding box center [433, 155] width 151 height 24
type input "Interior Overall"
click at [408, 163] on input "text" at bounding box center [413, 157] width 111 height 22
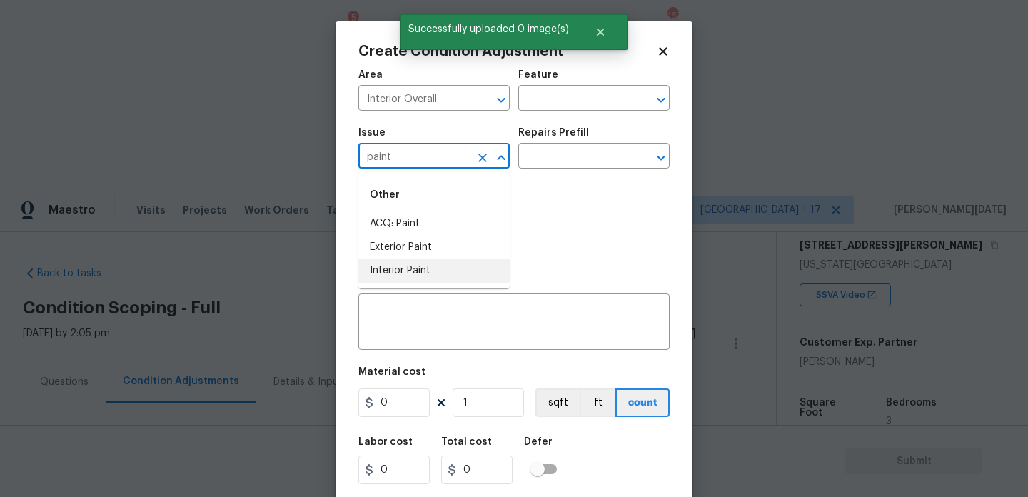
click at [412, 277] on li "Interior Paint" at bounding box center [433, 271] width 151 height 24
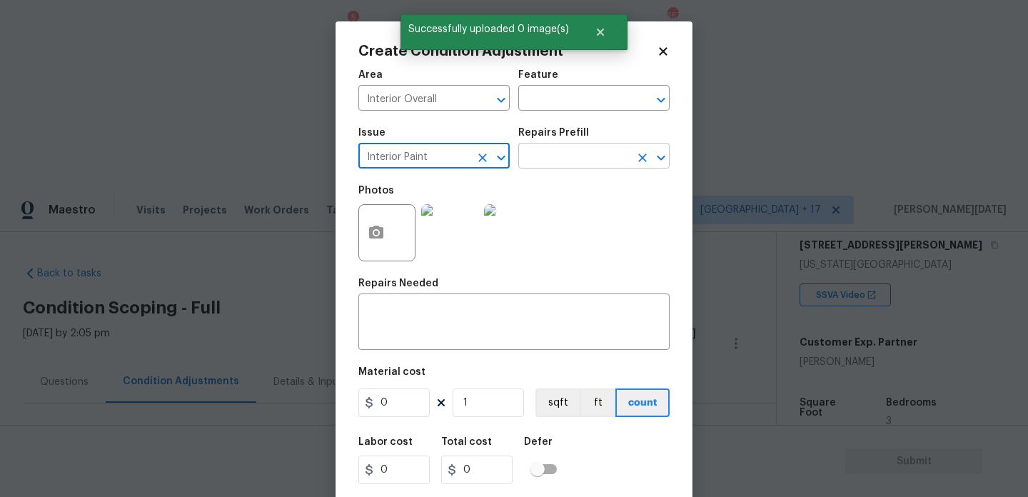
type input "Interior Paint"
click at [560, 166] on input "text" at bounding box center [573, 157] width 111 height 22
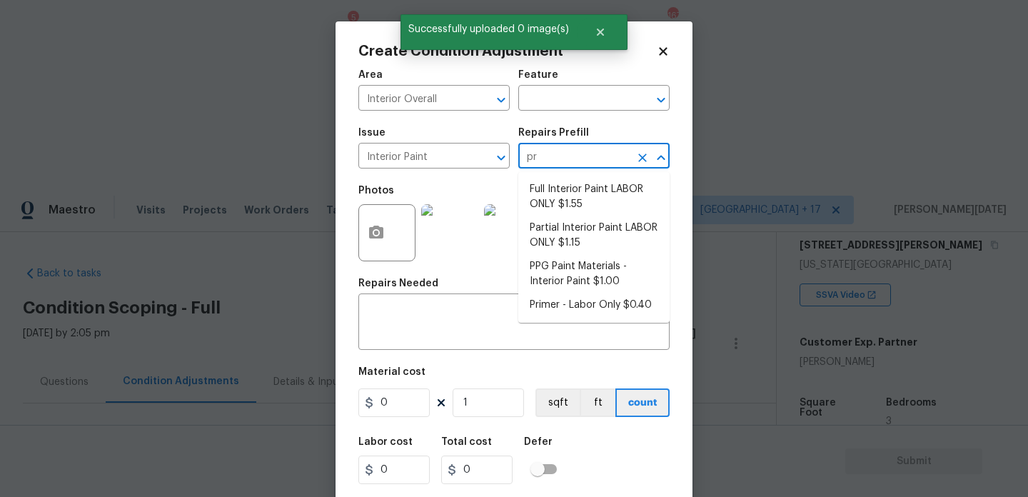
type input "pri"
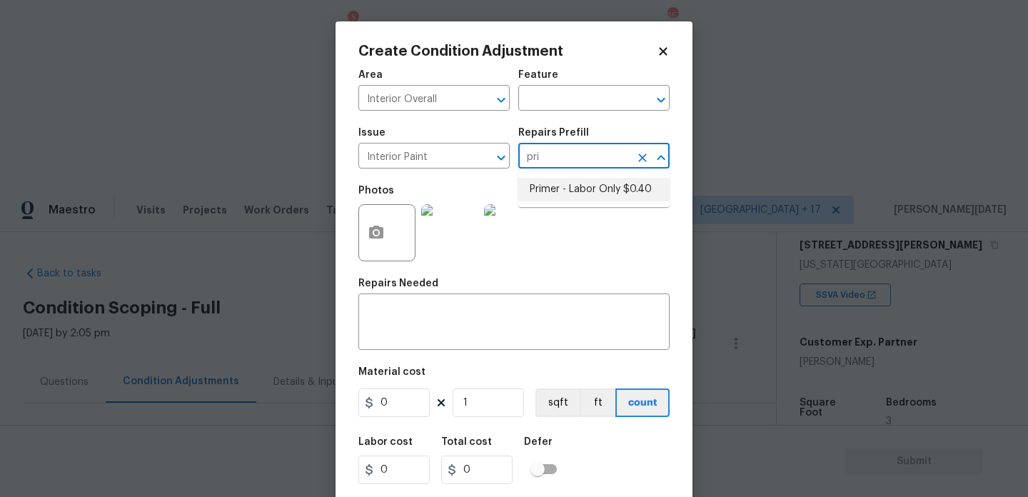
click at [582, 187] on li "Primer - Labor Only $0.40" at bounding box center [593, 190] width 151 height 24
type input "Overall Paint"
type textarea "Interior primer - PRIMER PROVIDED BY OPENDOOR - All nails, screws, drywall anch…"
type input "0.4"
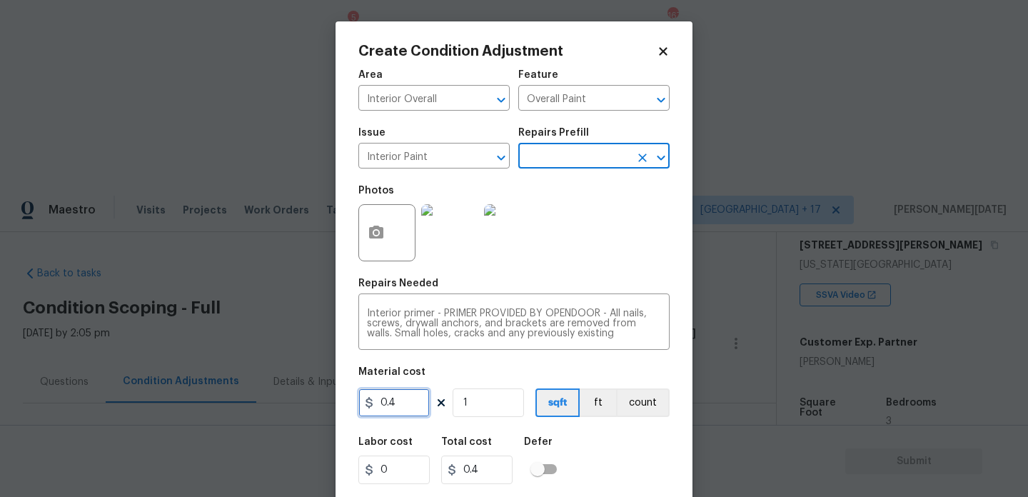
drag, startPoint x: 415, startPoint y: 402, endPoint x: 322, endPoint y: 397, distance: 93.6
click at [322, 397] on div "Create Condition Adjustment Area Interior Overall ​ Feature Overall Paint ​ Iss…" at bounding box center [514, 248] width 1028 height 497
type input "500"
click at [605, 234] on div "Photos" at bounding box center [513, 223] width 311 height 93
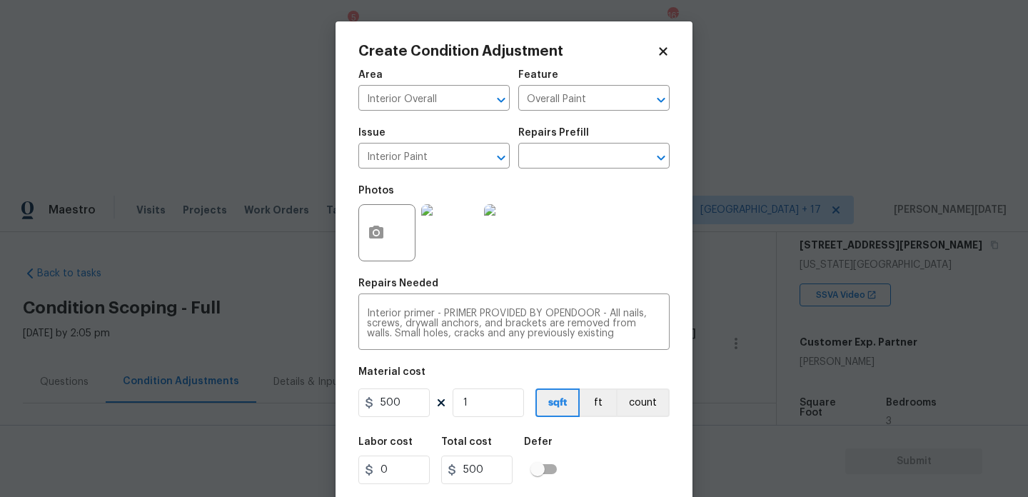
scroll to position [36, 0]
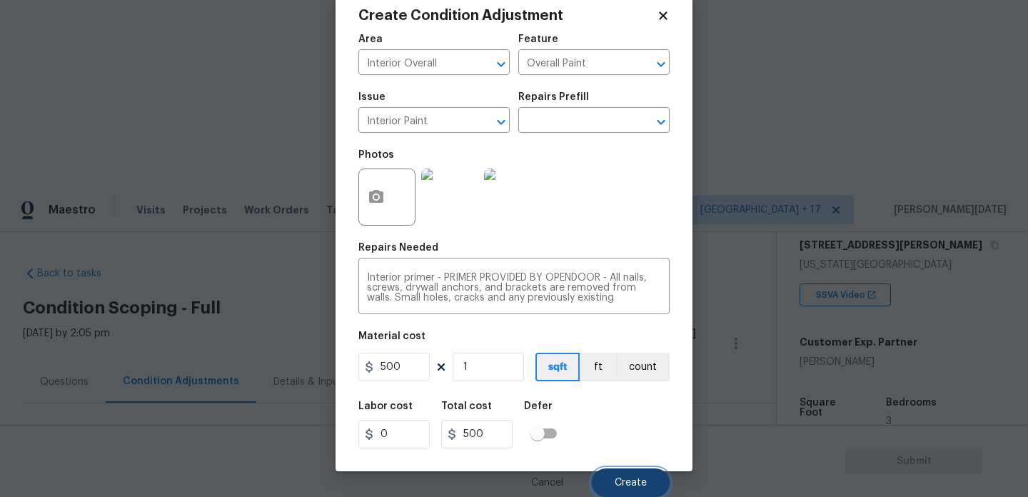
click at [642, 475] on button "Create" at bounding box center [631, 482] width 78 height 29
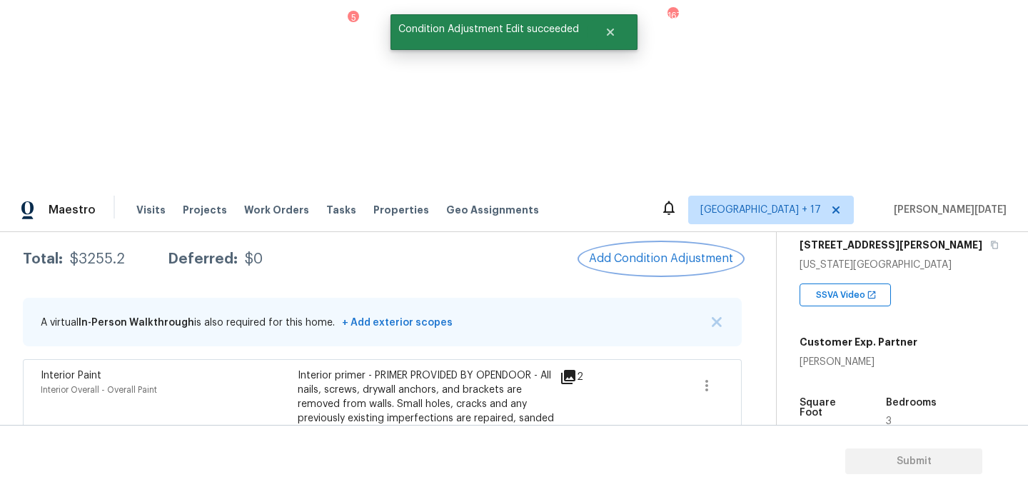
scroll to position [186, 0]
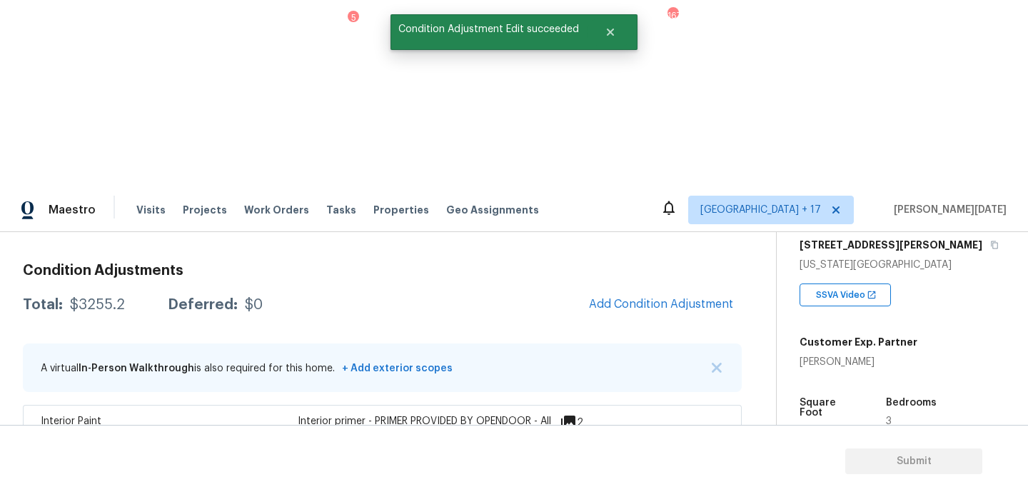
click at [747, 368] on div "Edit" at bounding box center [787, 374] width 111 height 14
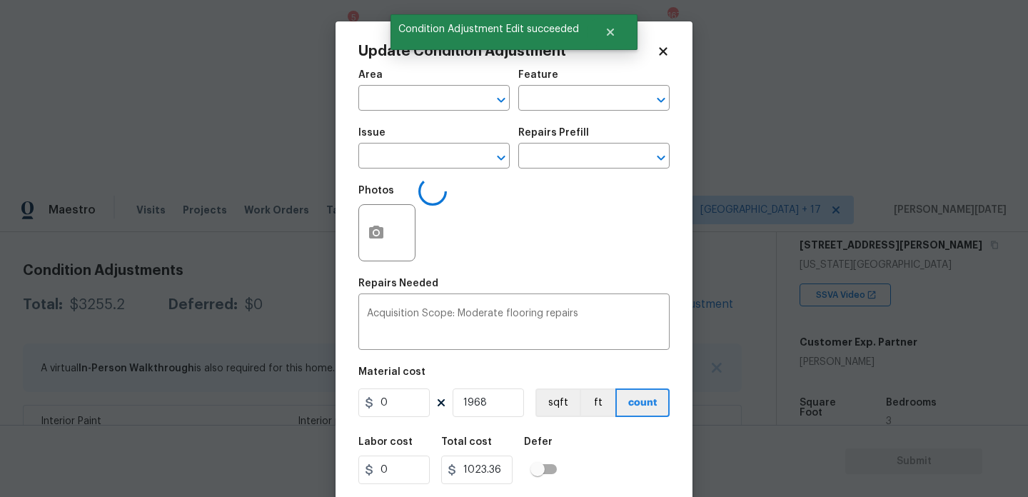
type input "Interior Overall"
type input "Acquisition"
type input "ACQ: Flooring"
type input "0.52"
click at [660, 54] on icon at bounding box center [663, 51] width 8 height 8
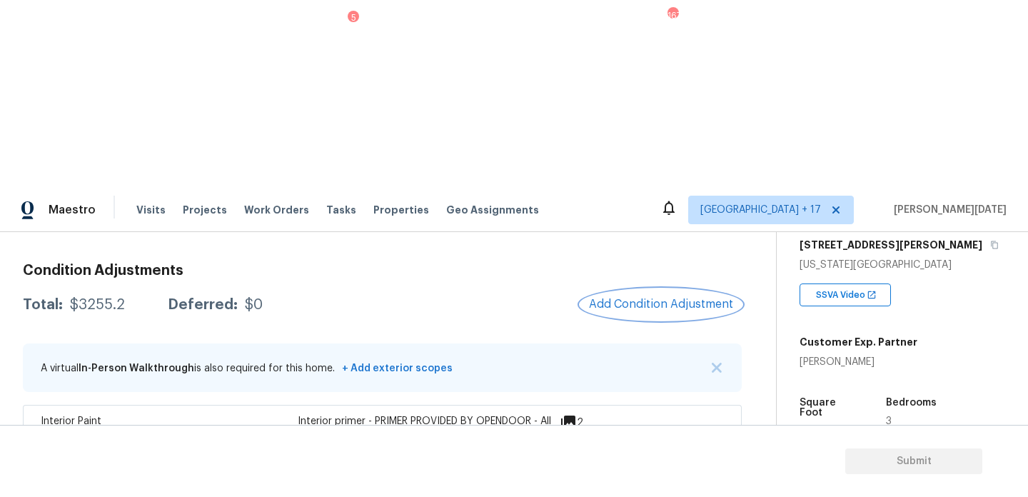
click at [632, 298] on span "Add Condition Adjustment" at bounding box center [661, 304] width 144 height 13
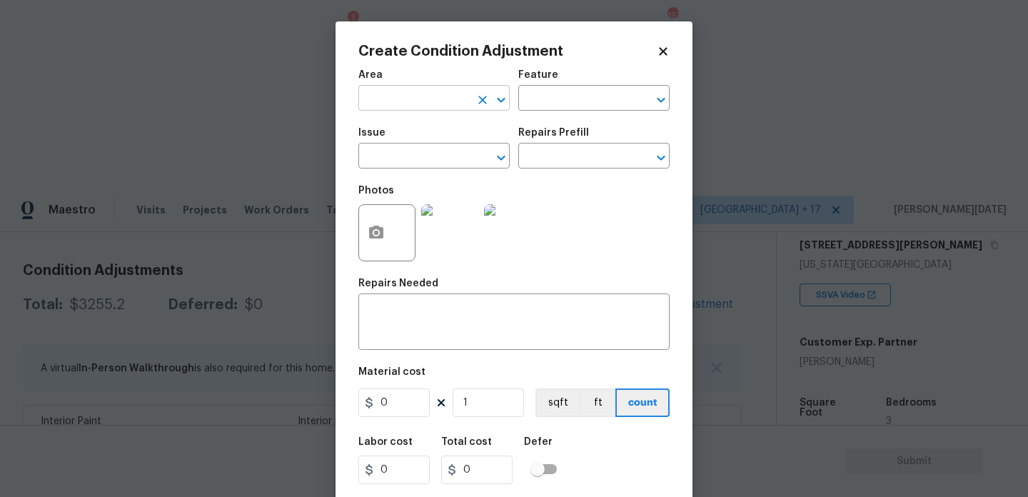
click at [412, 94] on input "text" at bounding box center [413, 100] width 111 height 22
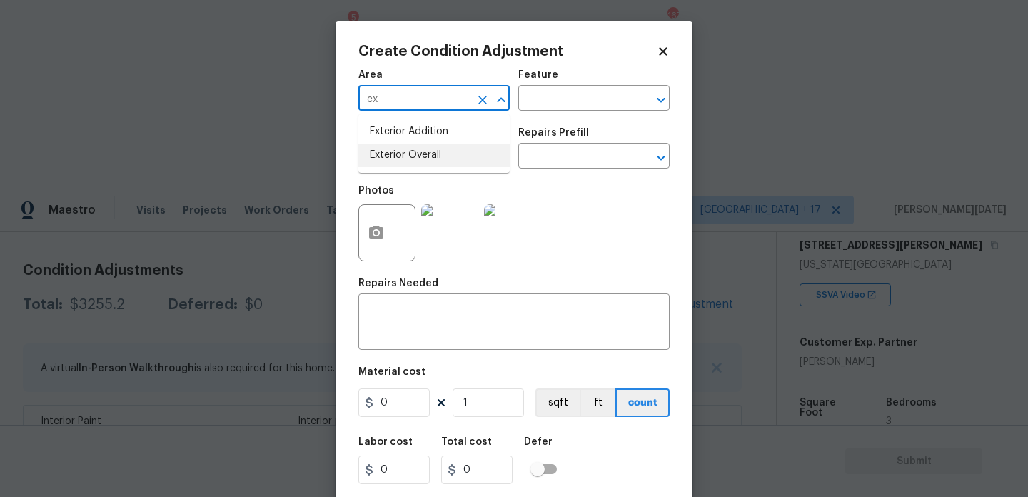
type input "ex"
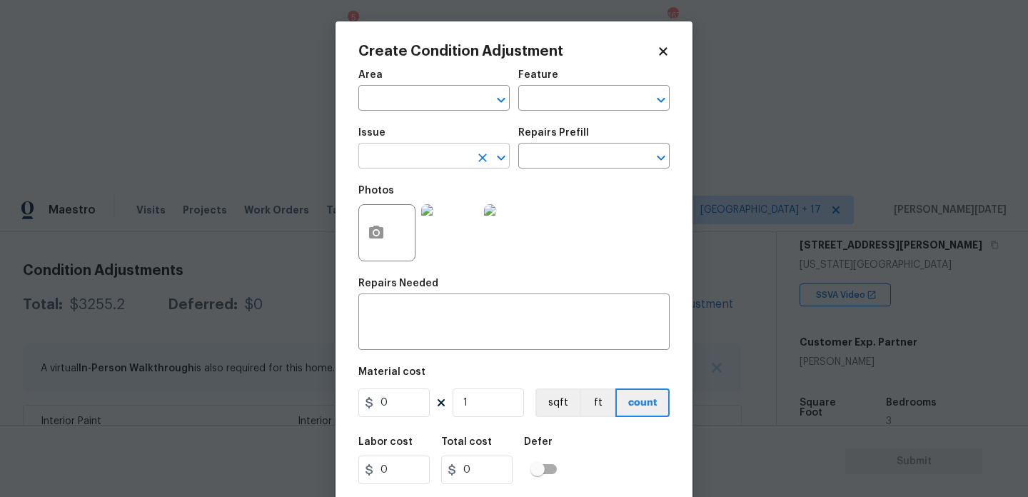
click at [431, 154] on input "text" at bounding box center [413, 157] width 111 height 22
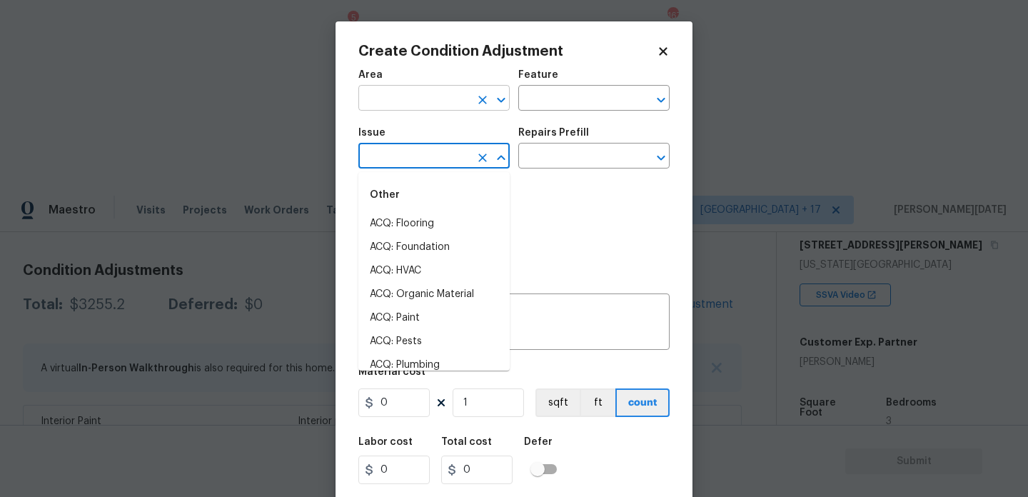
click at [359, 100] on input "text" at bounding box center [413, 100] width 111 height 22
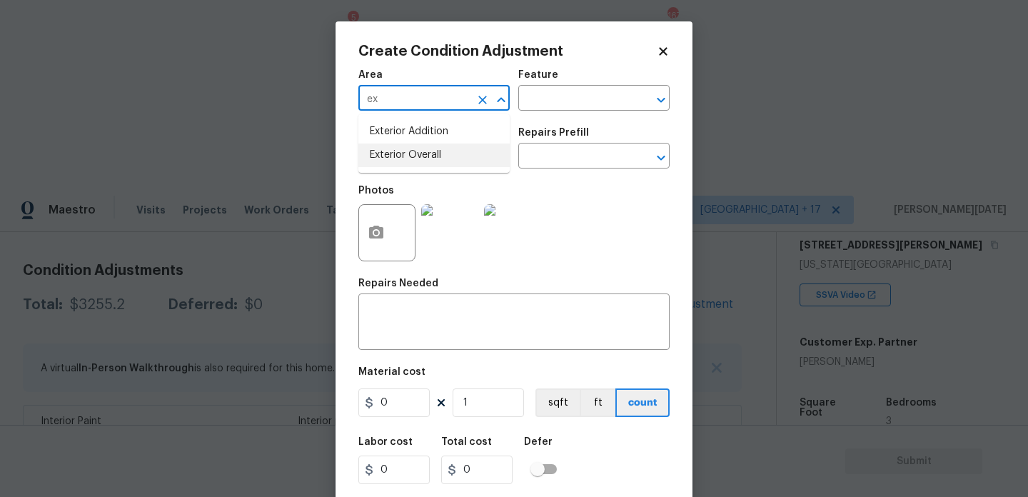
click at [403, 163] on li "Exterior Overall" at bounding box center [433, 155] width 151 height 24
type input "Exterior Overall"
click at [403, 163] on input "text" at bounding box center [413, 157] width 111 height 22
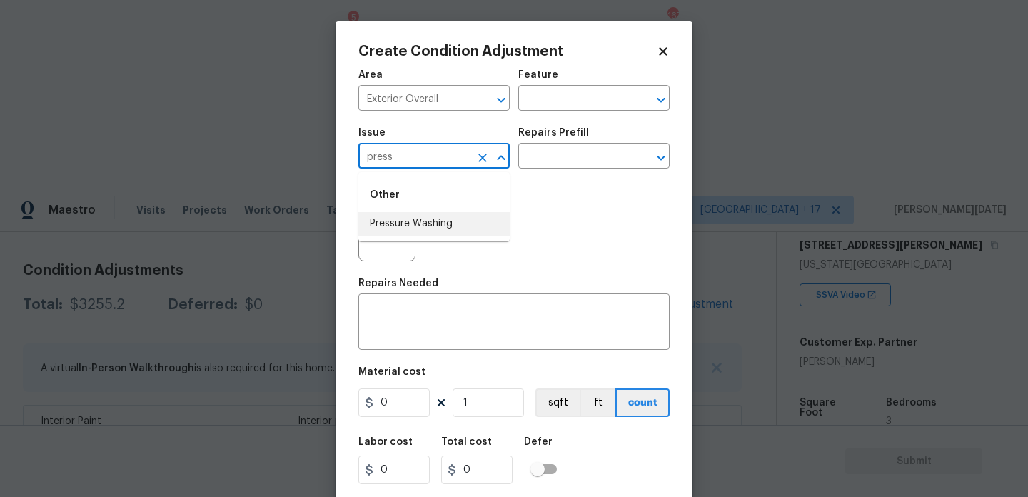
click at [436, 229] on li "Pressure Washing" at bounding box center [433, 224] width 151 height 24
type input "Pressure Washing"
click at [585, 154] on input "text" at bounding box center [573, 157] width 111 height 22
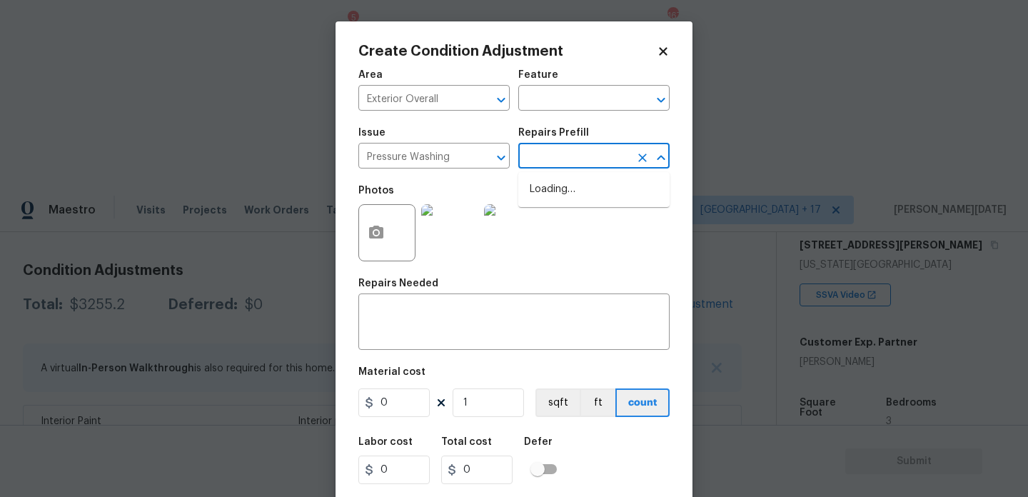
click at [585, 154] on input "text" at bounding box center [573, 157] width 111 height 22
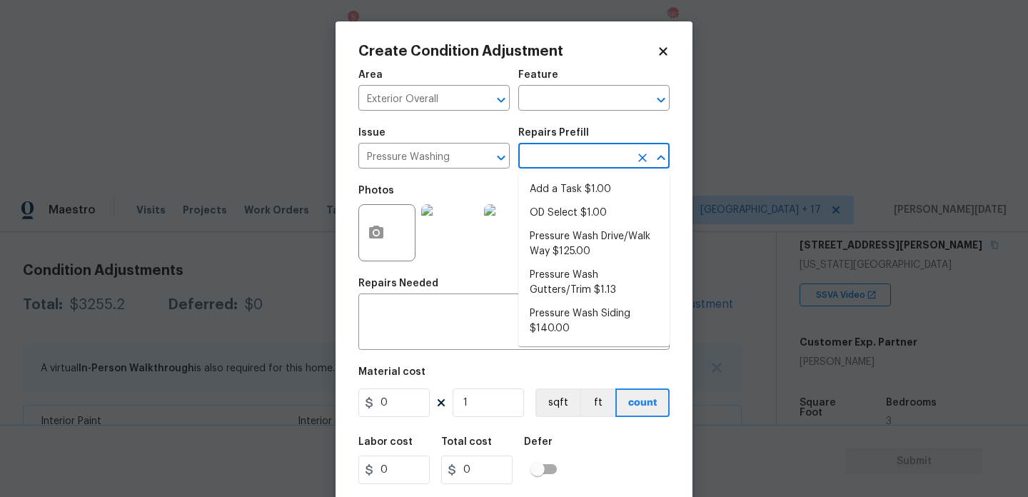
click at [585, 154] on input "text" at bounding box center [573, 157] width 111 height 22
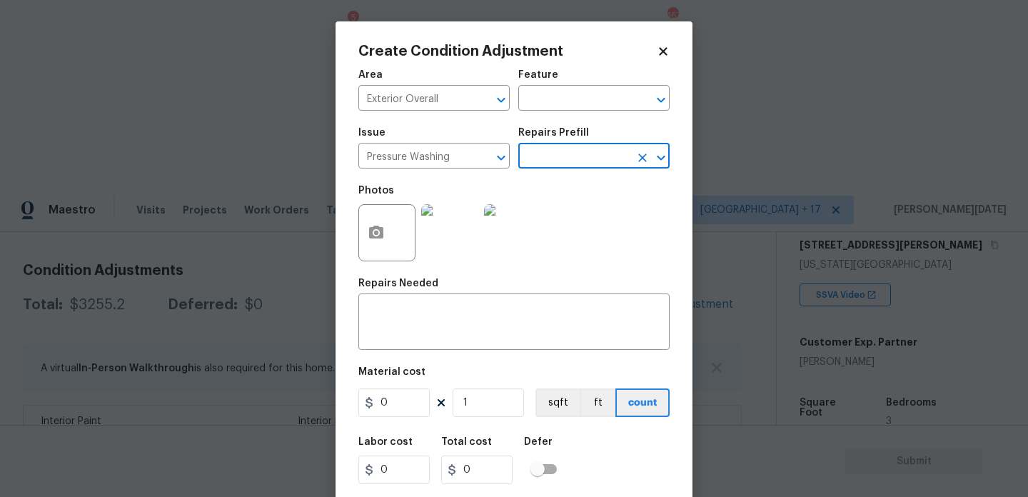
click at [585, 164] on input "text" at bounding box center [573, 157] width 111 height 22
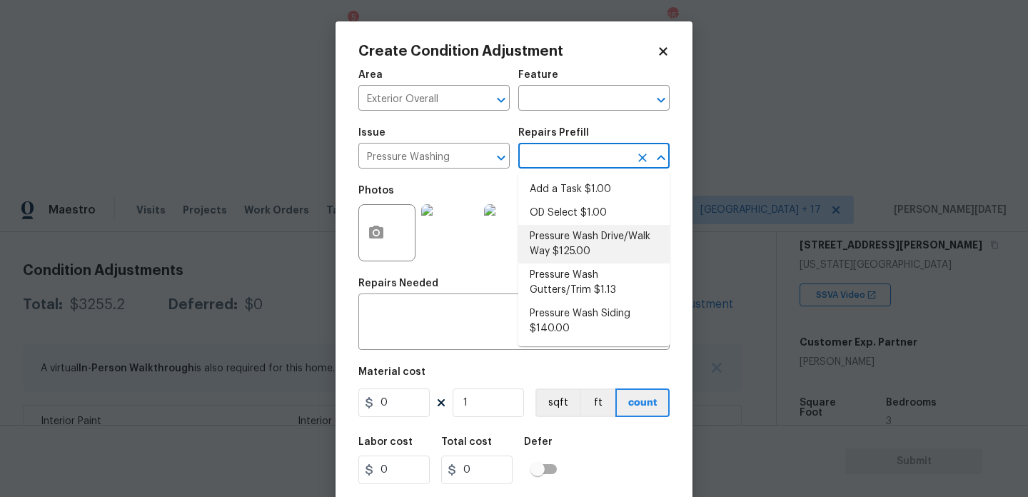
click at [578, 241] on li "Pressure Wash Drive/Walk Way $125.00" at bounding box center [593, 244] width 151 height 39
type input "Siding"
type textarea "Pressure wash the driveways/walkways as directed by the PM. Ensure that all deb…"
type input "125"
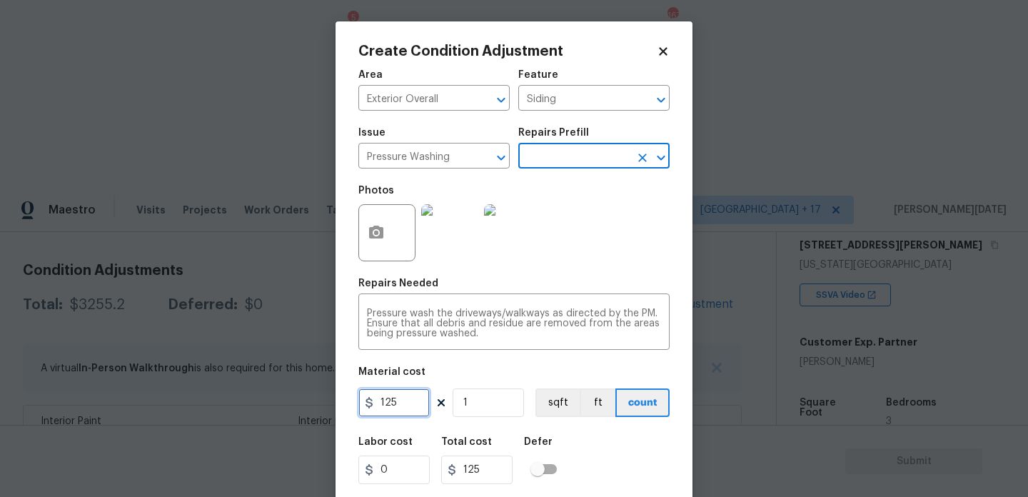
drag, startPoint x: 408, startPoint y: 416, endPoint x: 346, endPoint y: 415, distance: 61.4
click at [346, 415] on div "Create Condition Adjustment Area Exterior Overall ​ Feature Siding ​ Issue Pres…" at bounding box center [513, 263] width 357 height 485
type input "200"
click at [630, 263] on div "Photos" at bounding box center [513, 223] width 311 height 93
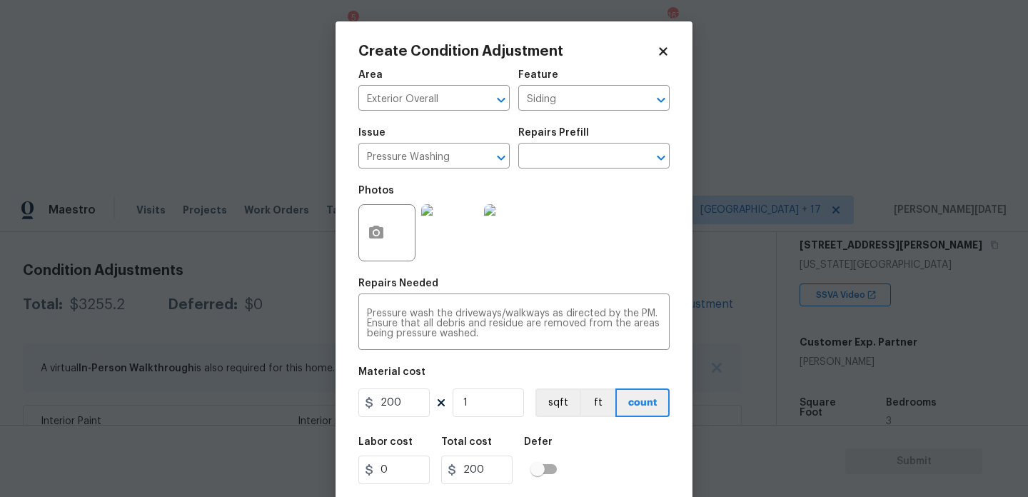
scroll to position [36, 0]
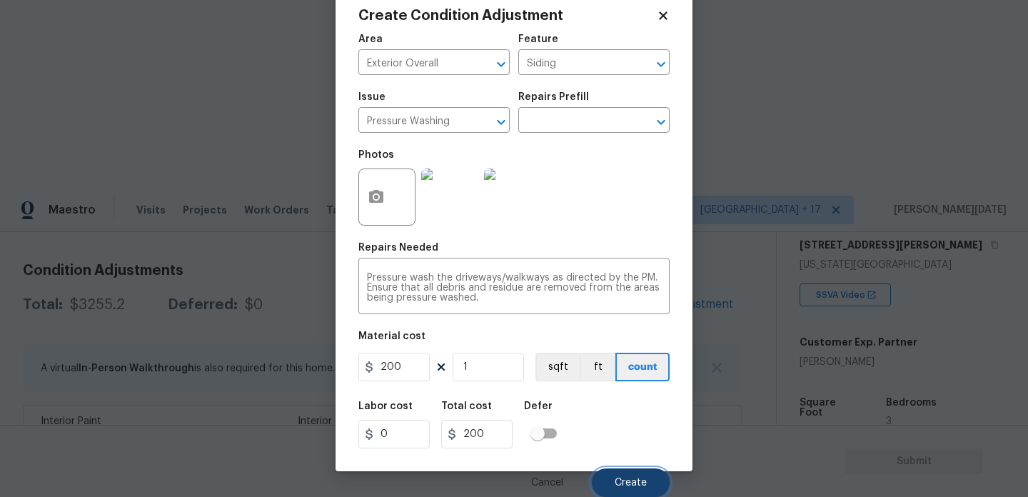
click at [631, 484] on span "Create" at bounding box center [631, 483] width 32 height 11
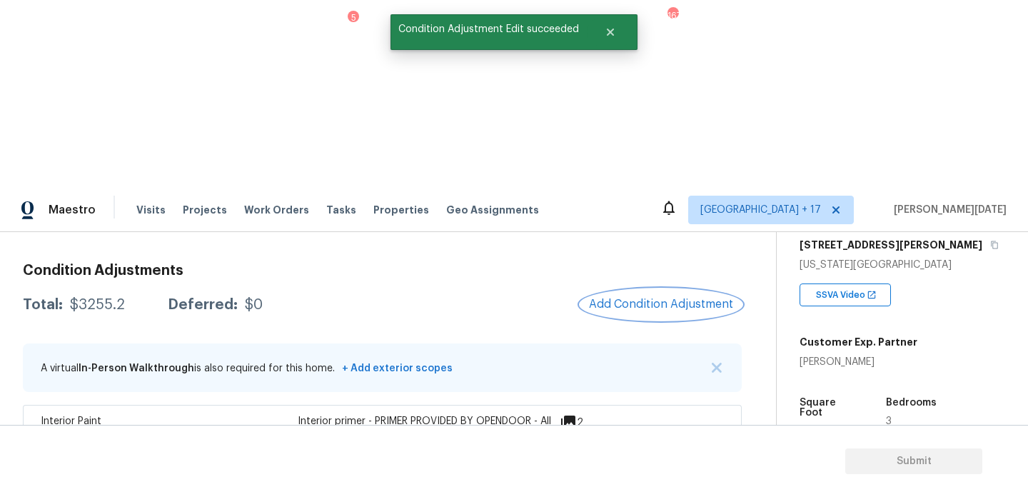
scroll to position [0, 0]
click at [663, 289] on button "Add Condition Adjustment" at bounding box center [660, 304] width 161 height 30
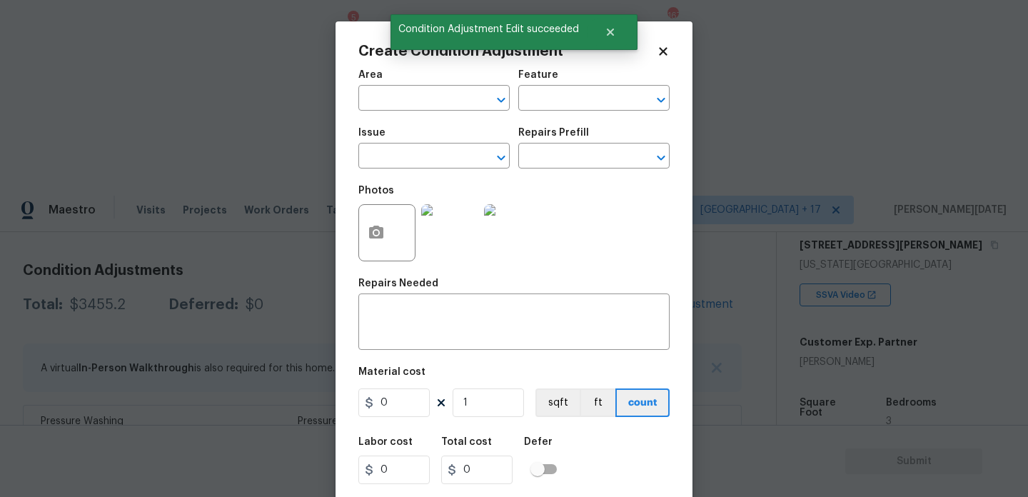
click at [663, 107] on div "Area ​ Feature ​" at bounding box center [513, 90] width 311 height 58
click at [388, 106] on input "text" at bounding box center [413, 100] width 111 height 22
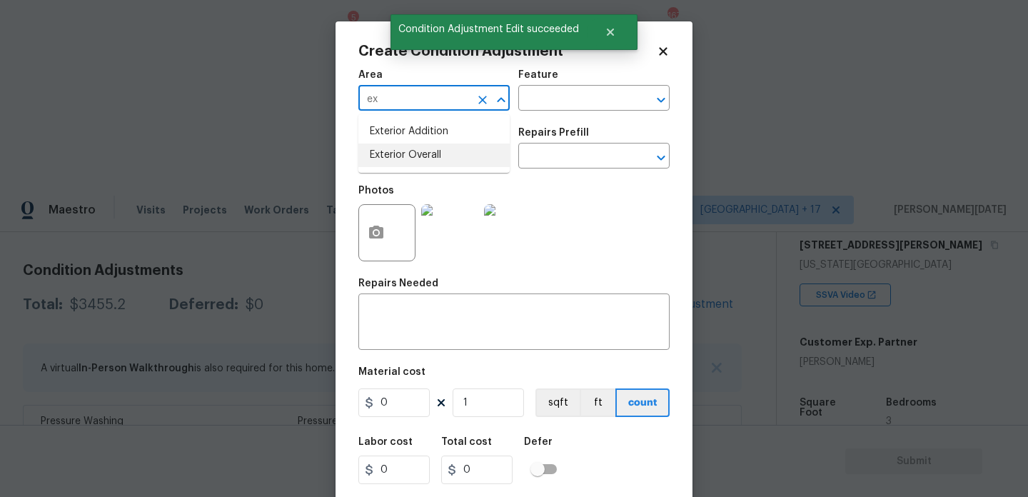
click at [405, 153] on li "Exterior Overall" at bounding box center [433, 155] width 151 height 24
type input "Exterior Overall"
click at [405, 153] on input "text" at bounding box center [413, 157] width 111 height 22
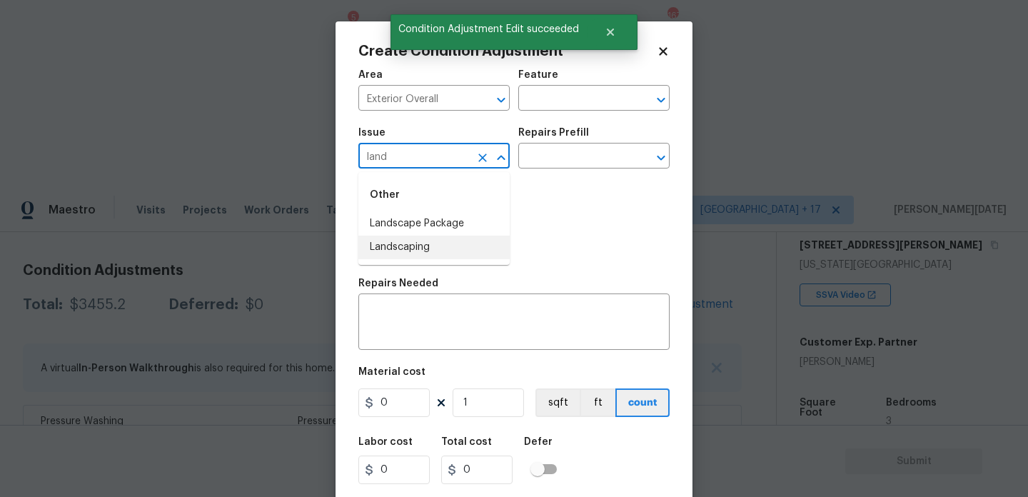
click at [444, 236] on li "Landscaping" at bounding box center [433, 248] width 151 height 24
type input "Landscaping"
click at [481, 159] on icon "Clear" at bounding box center [482, 157] width 9 height 9
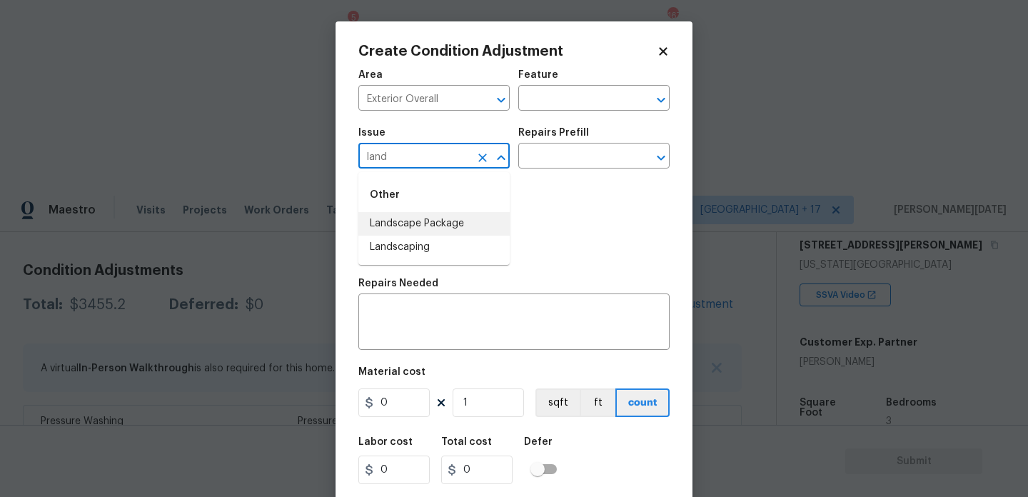
click at [453, 216] on li "Landscape Package" at bounding box center [433, 224] width 151 height 24
type input "Landscape Package"
click at [542, 169] on div "Issue Landscape Package ​ Repairs Prefill ​" at bounding box center [513, 148] width 311 height 58
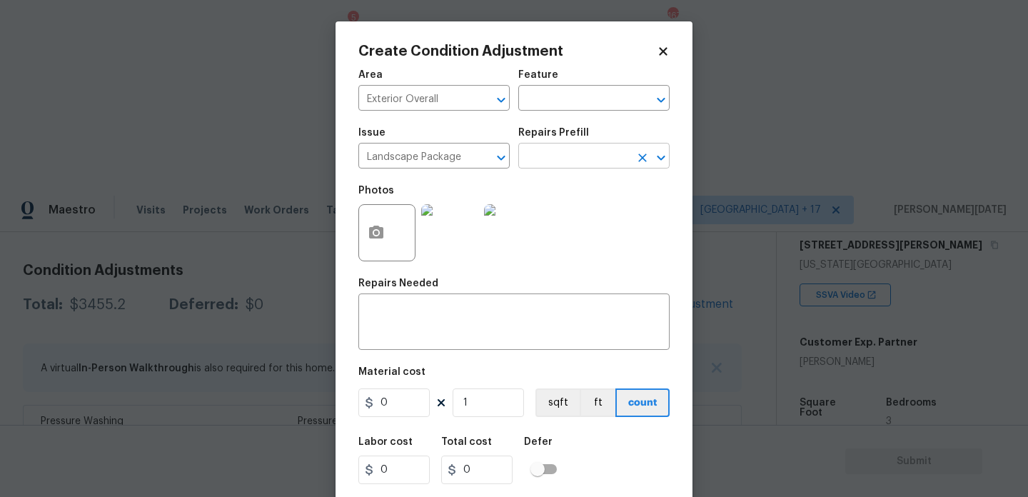
click at [565, 161] on input "text" at bounding box center [573, 157] width 111 height 22
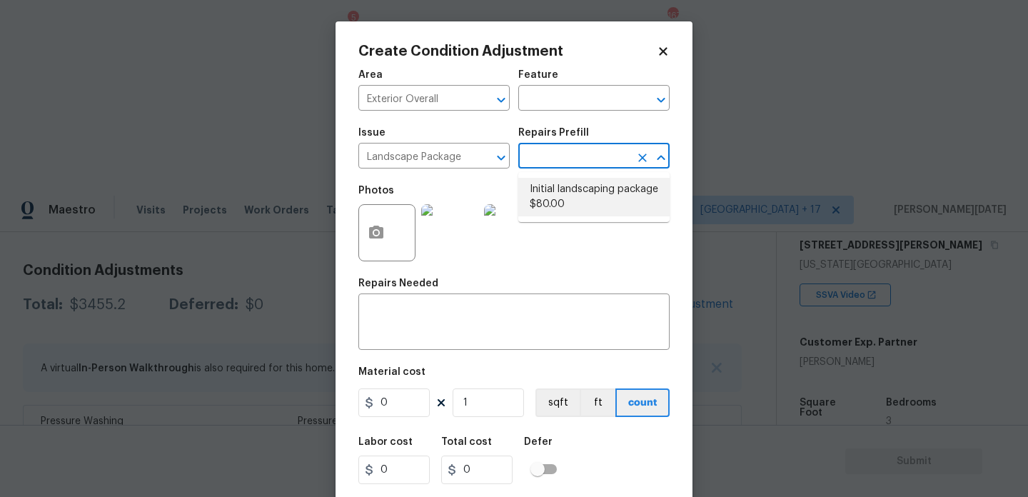
click at [573, 207] on li "Initial landscaping package $80.00" at bounding box center [593, 197] width 151 height 39
type input "Home Readiness Packages"
type textarea "Mowing of grass up to 6" in height. Mow, edge along driveways & sidewalks, trim…"
type input "80"
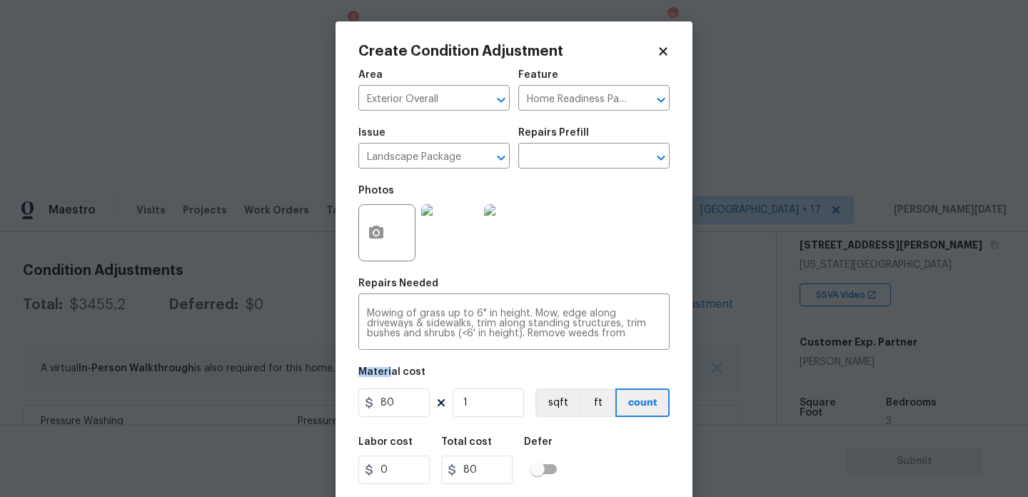
drag, startPoint x: 390, startPoint y: 374, endPoint x: 311, endPoint y: 374, distance: 79.2
click at [311, 374] on div "Create Condition Adjustment Area Exterior Overall ​ Feature Home Readiness Pack…" at bounding box center [514, 248] width 1028 height 497
drag, startPoint x: 401, startPoint y: 404, endPoint x: 318, endPoint y: 403, distance: 82.8
click at [318, 403] on div "Create Condition Adjustment Area Exterior Overall ​ Feature Home Readiness Pack…" at bounding box center [514, 248] width 1028 height 497
type input "300"
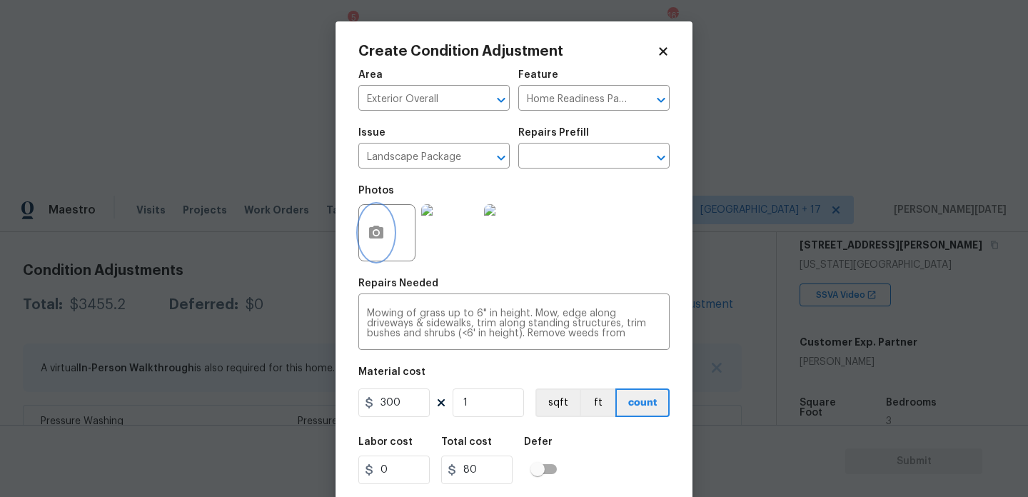
type input "300"
click at [382, 241] on icon "button" at bounding box center [376, 232] width 17 height 17
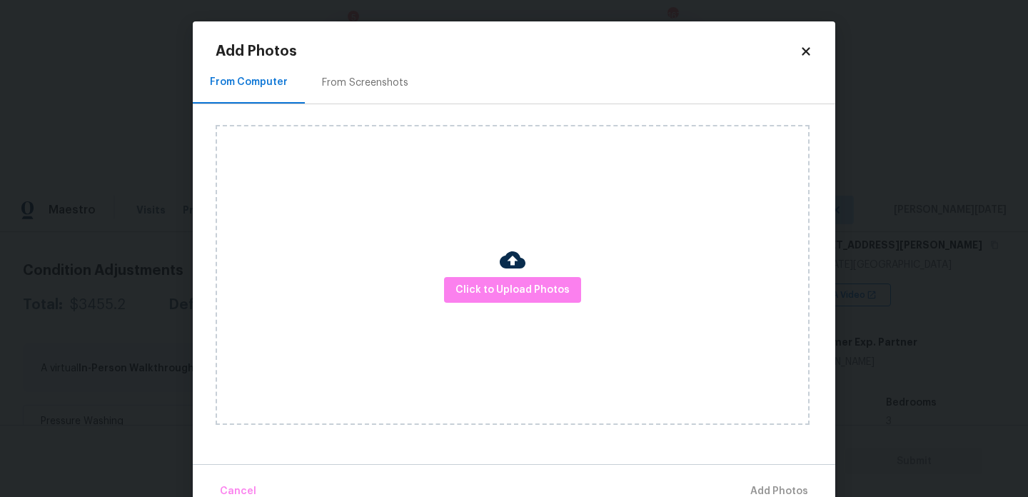
click at [353, 80] on div "From Screenshots" at bounding box center [365, 83] width 86 height 14
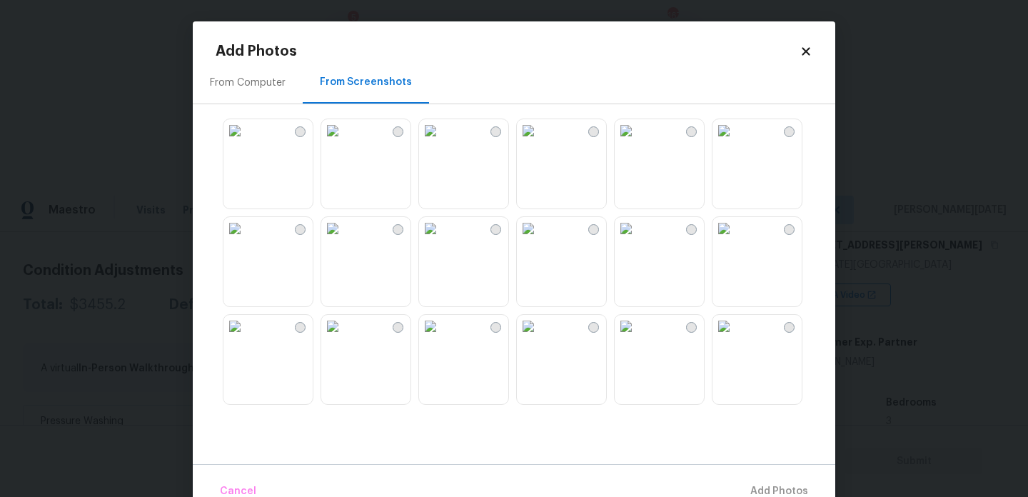
click at [430, 142] on img at bounding box center [430, 130] width 23 height 23
click at [344, 240] on img at bounding box center [332, 228] width 23 height 23
click at [735, 240] on img at bounding box center [723, 228] width 23 height 23
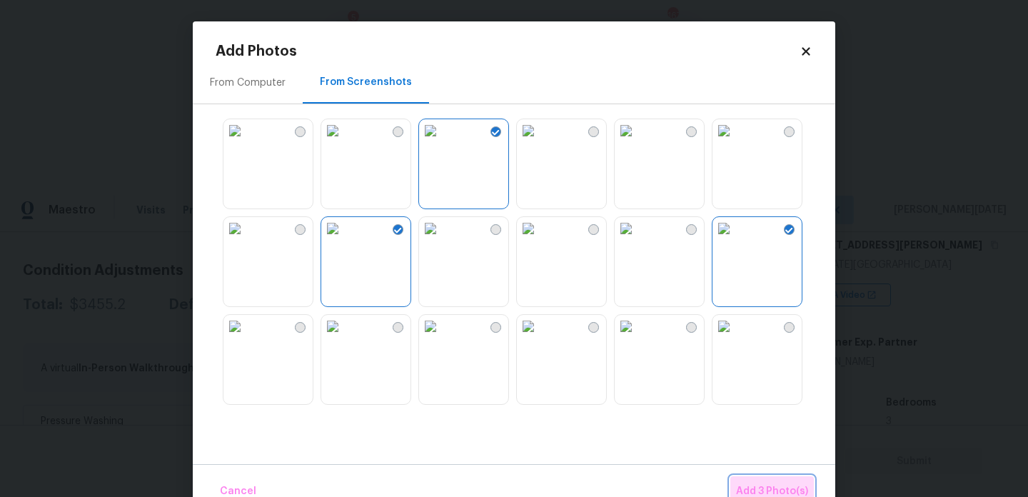
click at [756, 478] on button "Add 3 Photo(s)" at bounding box center [772, 491] width 84 height 31
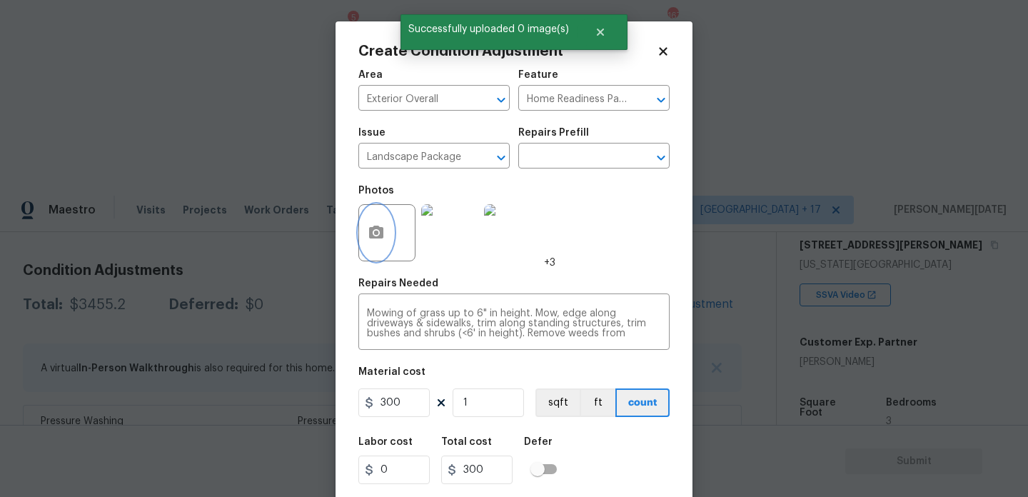
scroll to position [36, 0]
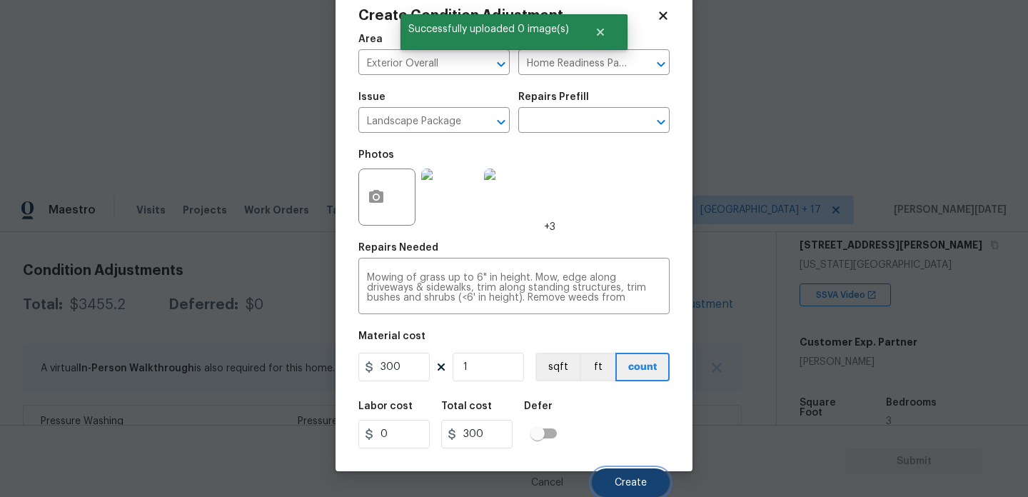
click at [630, 481] on span "Create" at bounding box center [631, 483] width 32 height 11
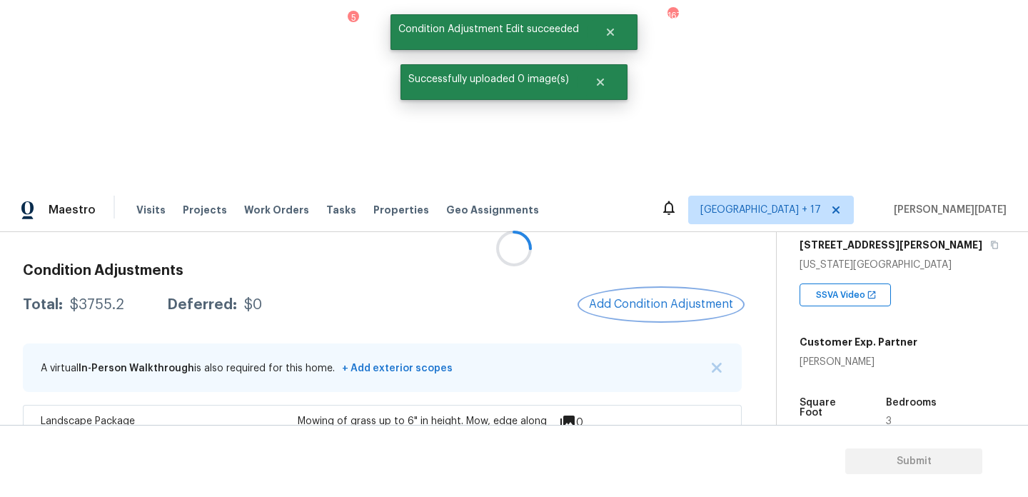
scroll to position [0, 0]
click at [662, 289] on button "Add Condition Adjustment" at bounding box center [660, 304] width 161 height 30
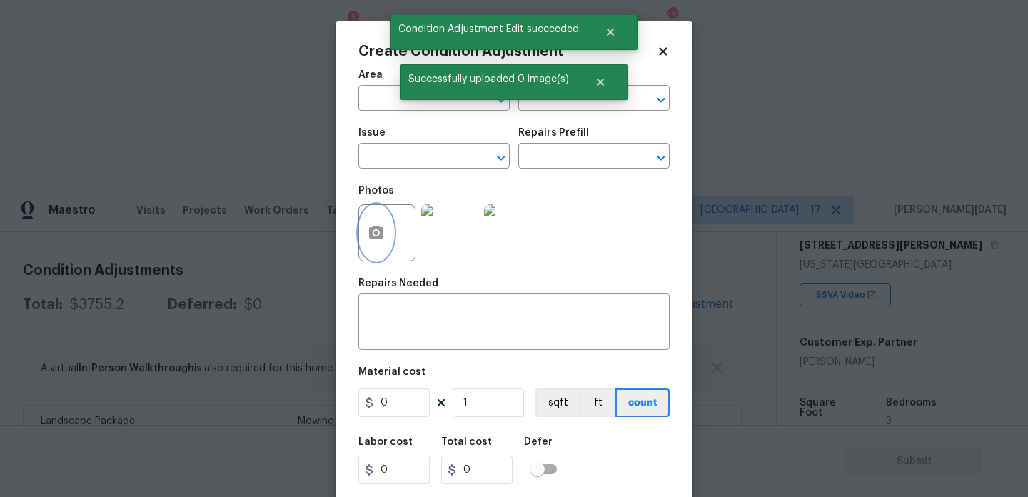
click at [388, 246] on button "button" at bounding box center [376, 233] width 34 height 56
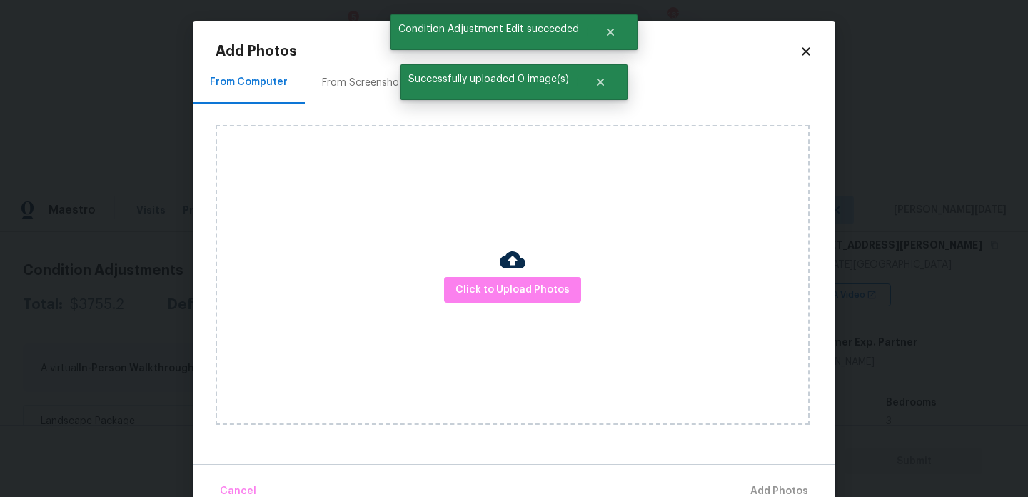
click at [356, 98] on div "From Screenshots" at bounding box center [365, 82] width 121 height 42
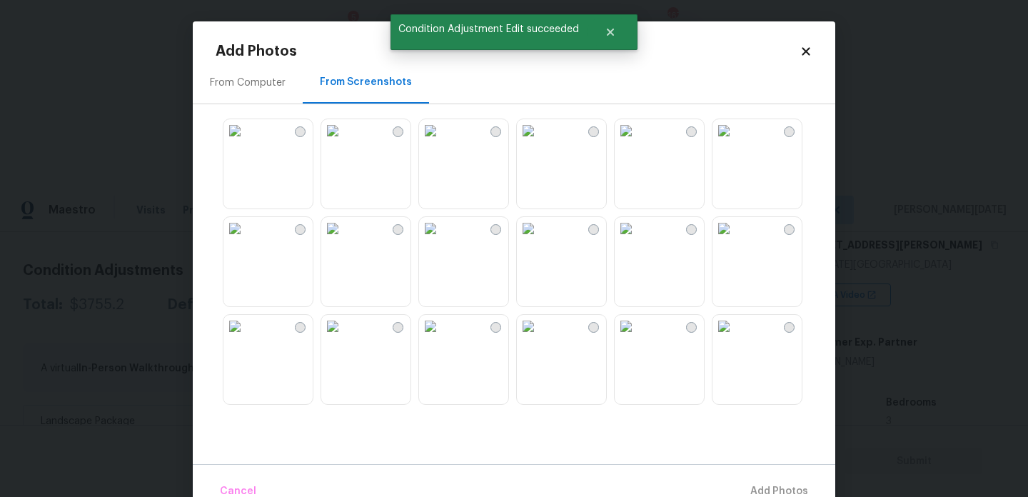
click at [344, 240] on img at bounding box center [332, 228] width 23 height 23
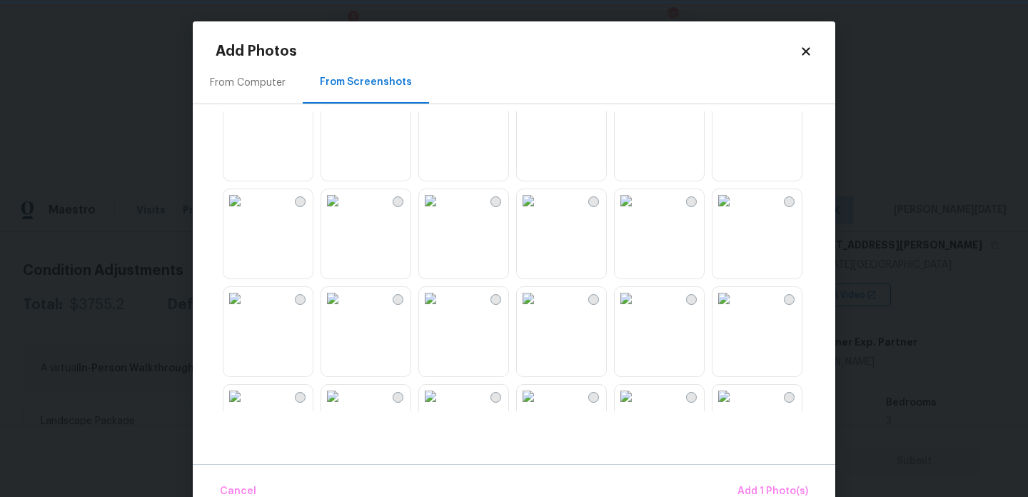
scroll to position [421, 0]
click at [637, 210] on img at bounding box center [626, 198] width 23 height 23
click at [756, 482] on button "Add 2 Photo(s)" at bounding box center [772, 491] width 84 height 31
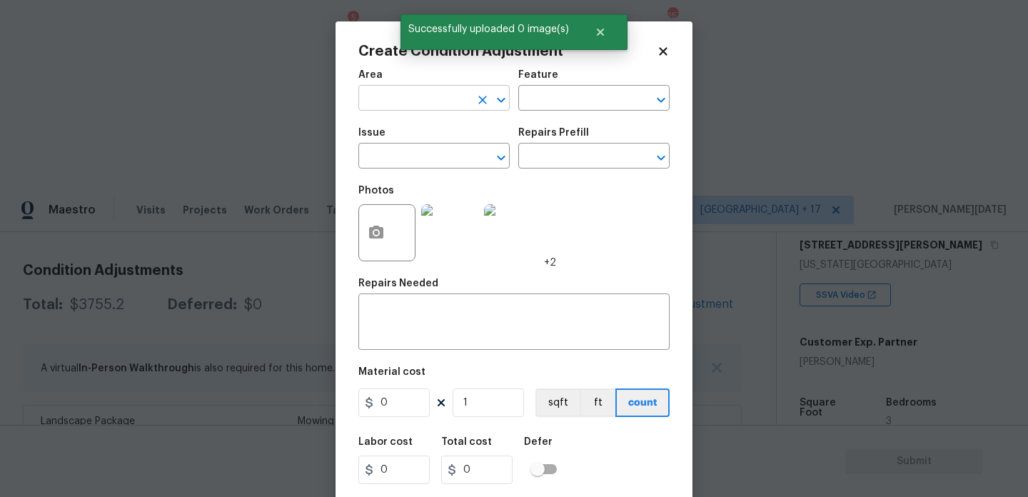
click at [410, 99] on input "text" at bounding box center [413, 100] width 111 height 22
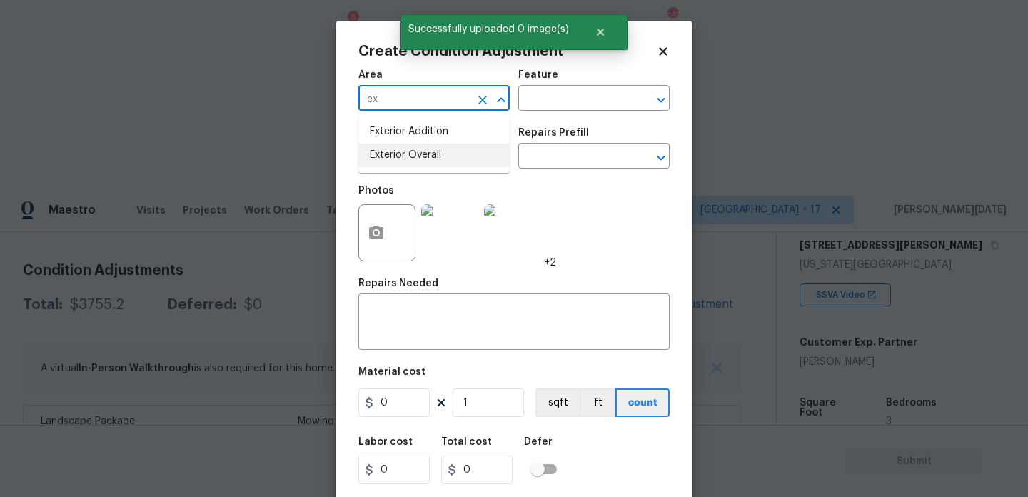
click at [426, 159] on li "Exterior Overall" at bounding box center [433, 155] width 151 height 24
type input "Exterior Overall"
click at [540, 108] on input "text" at bounding box center [573, 100] width 111 height 22
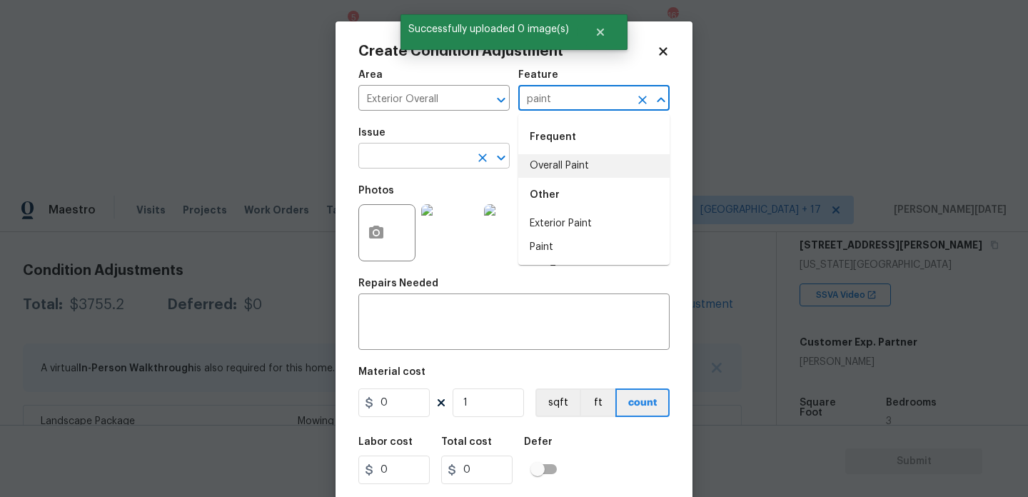
type input "paint"
click at [448, 161] on input "text" at bounding box center [413, 157] width 111 height 22
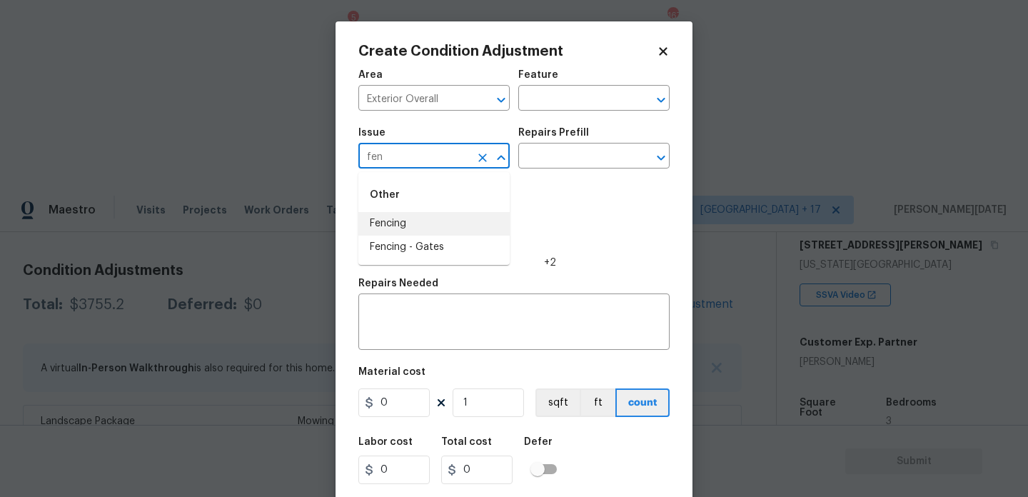
click at [427, 215] on li "Fencing" at bounding box center [433, 224] width 151 height 24
type input "Fencing"
click at [562, 102] on input "text" at bounding box center [573, 100] width 111 height 22
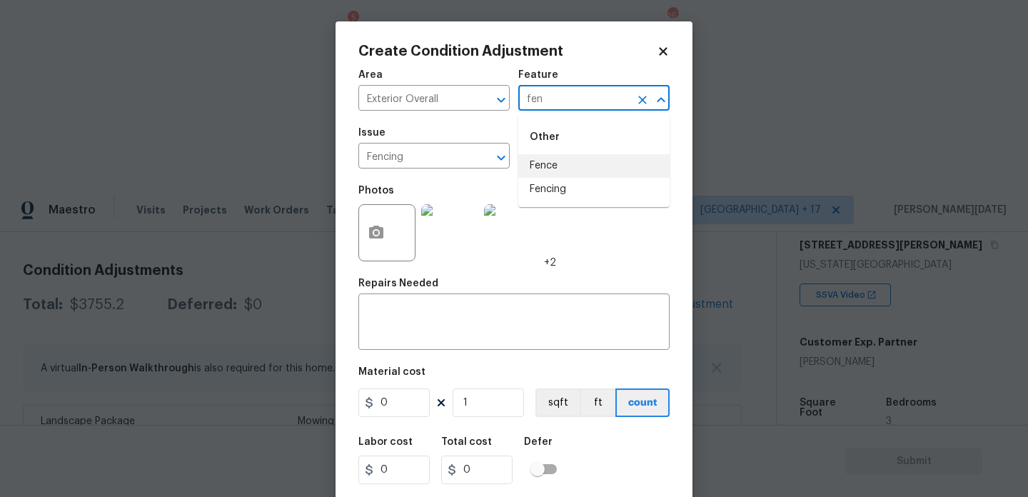
click at [571, 161] on li "Fence" at bounding box center [593, 166] width 151 height 24
type input "Fence"
click at [399, 405] on input "0" at bounding box center [393, 402] width 71 height 29
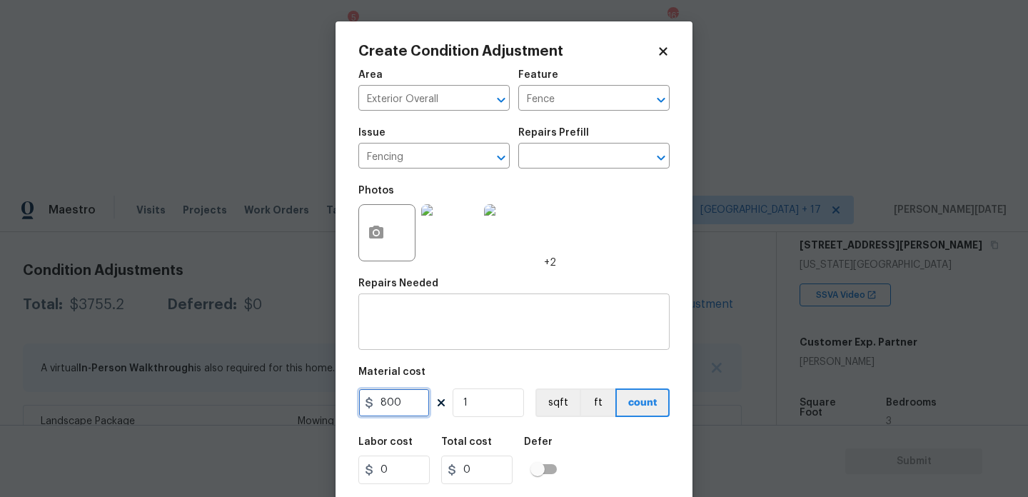
type input "800"
click at [416, 314] on textarea at bounding box center [514, 323] width 294 height 30
type input "800"
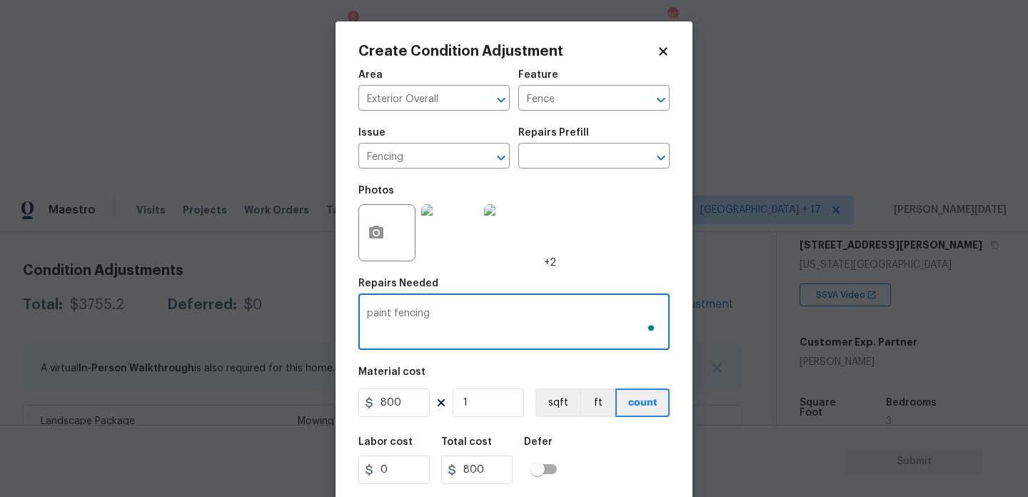
scroll to position [36, 0]
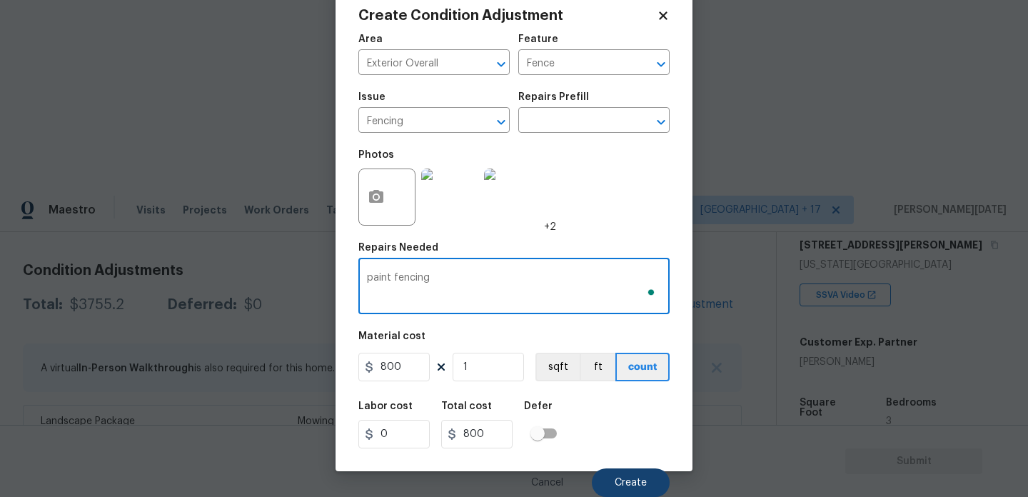
type textarea "paint fencing"
click at [633, 474] on button "Create" at bounding box center [631, 482] width 78 height 29
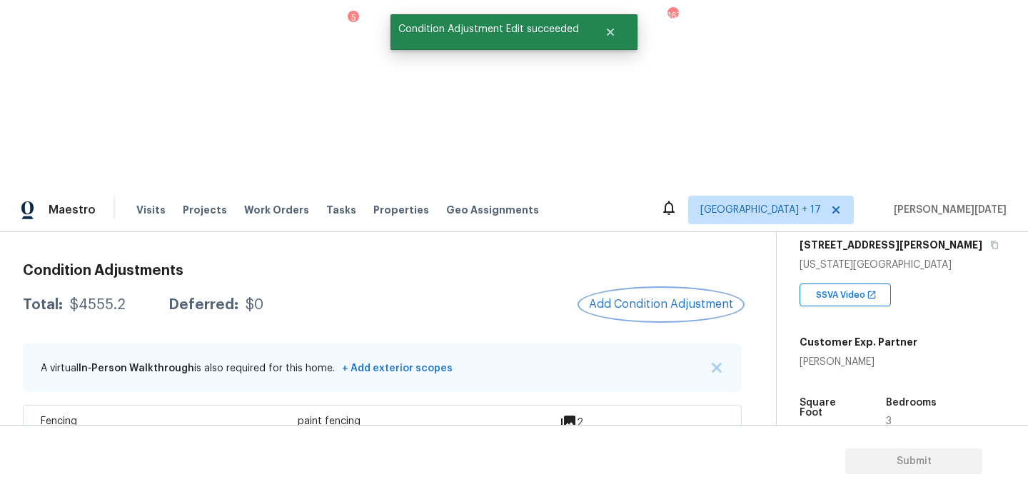
scroll to position [151, 0]
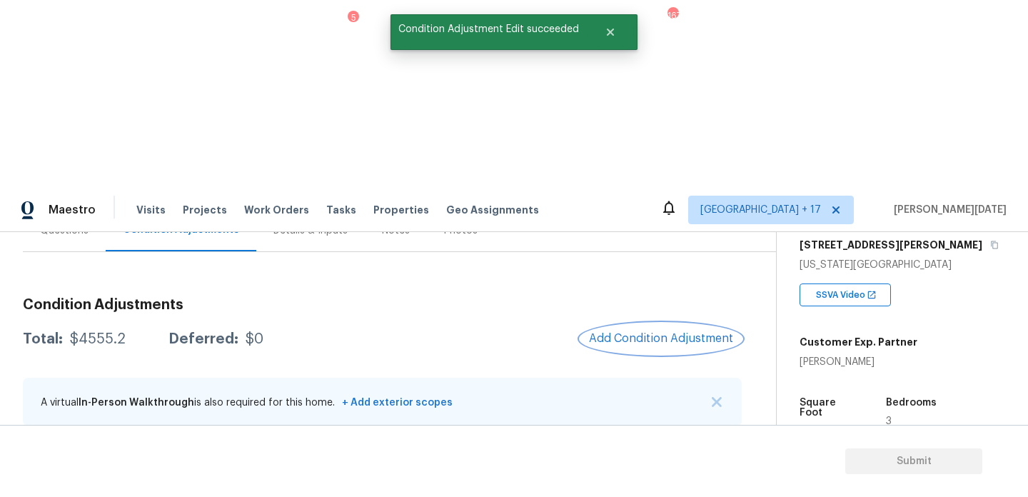
click at [637, 323] on button "Add Condition Adjustment" at bounding box center [660, 338] width 161 height 30
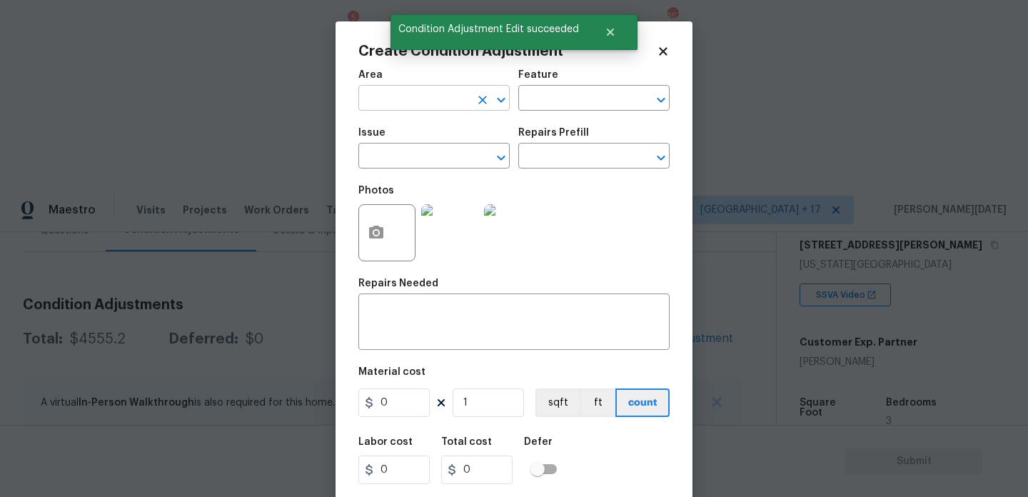
click at [393, 96] on input "text" at bounding box center [413, 100] width 111 height 22
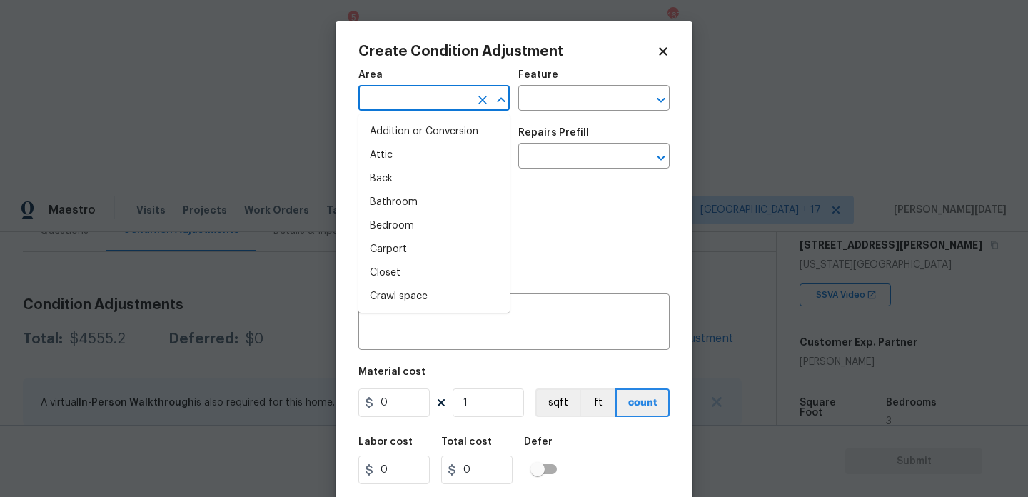
click at [306, 187] on body "Maestro Visits Projects Work Orders Tasks 5 Properties Geo Assignments 167 Denv…" at bounding box center [514, 435] width 1028 height 497
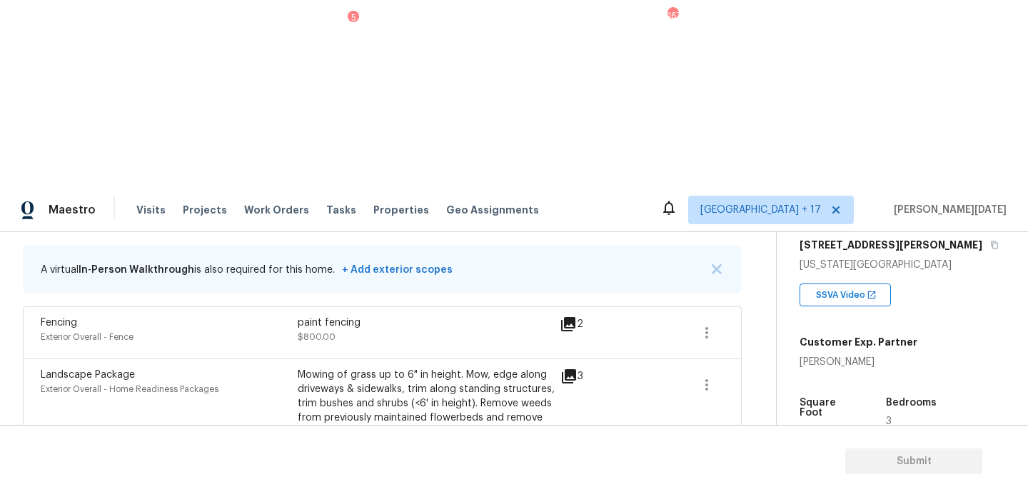
scroll to position [4, 0]
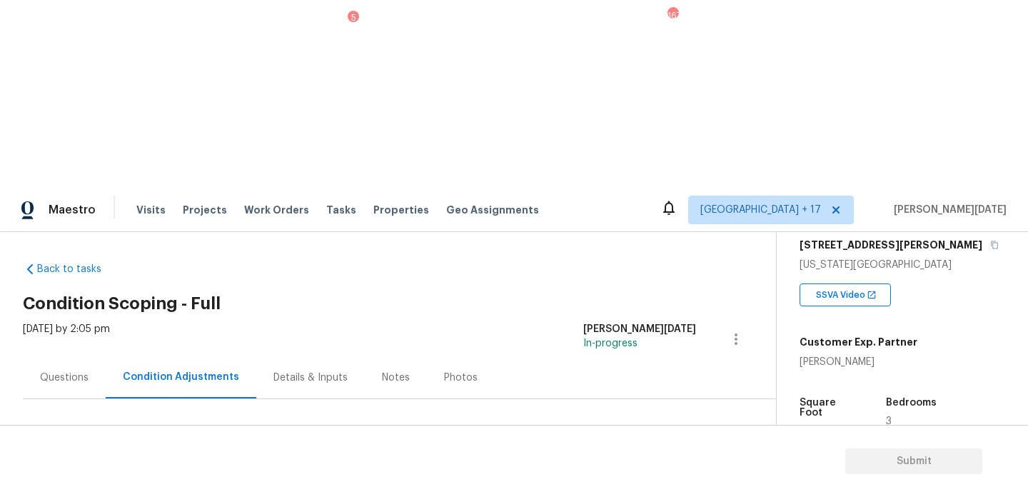
click at [661, 470] on button "Add Condition Adjustment" at bounding box center [660, 485] width 161 height 30
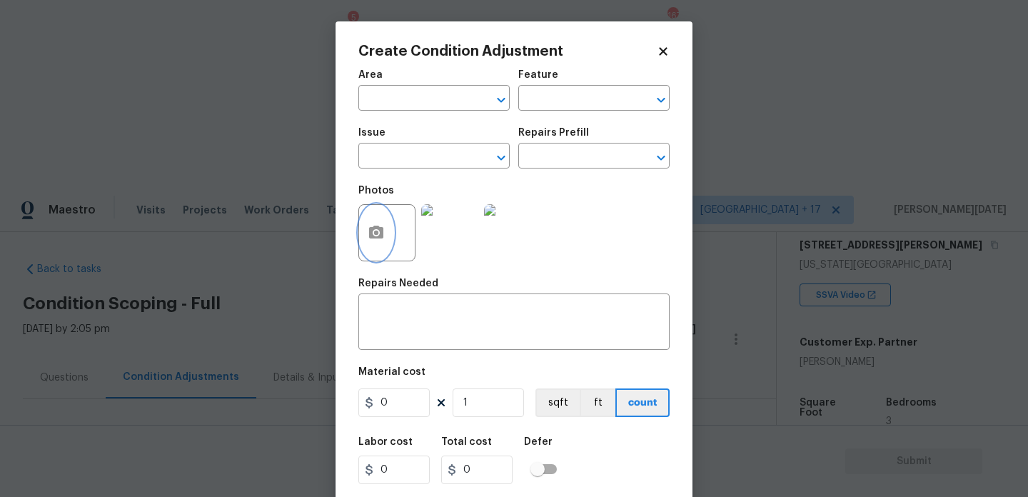
click at [377, 243] on button "button" at bounding box center [376, 233] width 34 height 56
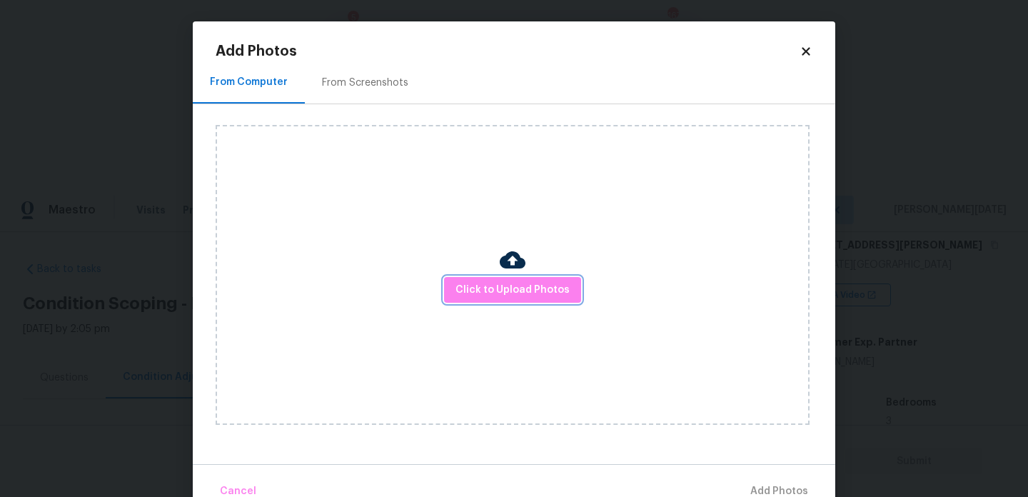
click at [523, 298] on span "Click to Upload Photos" at bounding box center [512, 290] width 114 height 18
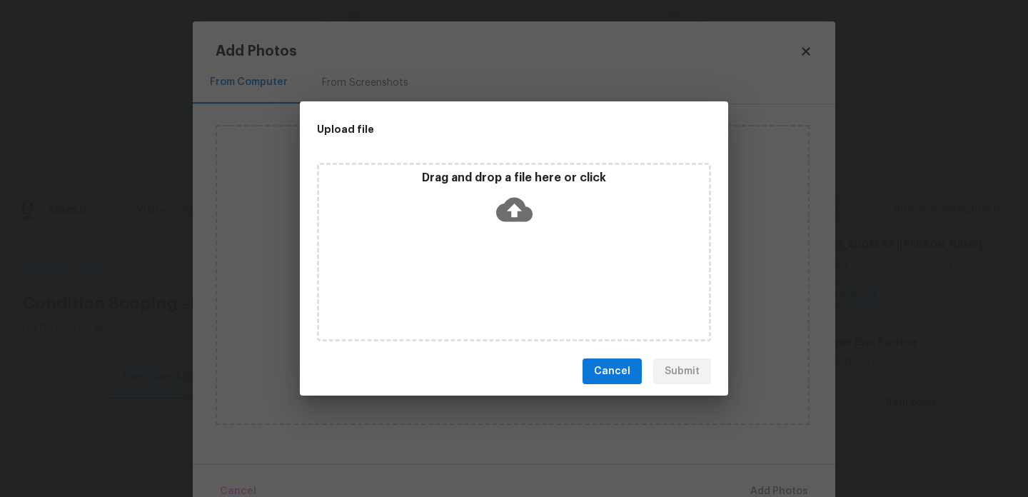
click at [523, 298] on div "Drag and drop a file here or click" at bounding box center [514, 252] width 394 height 178
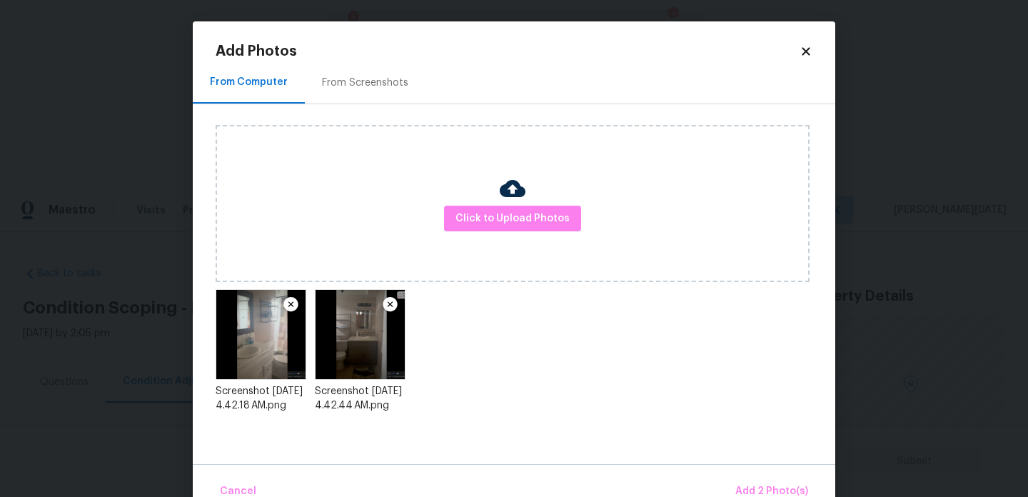
scroll to position [237, 0]
click at [769, 480] on button "Add 2 Photo(s)" at bounding box center [772, 491] width 84 height 31
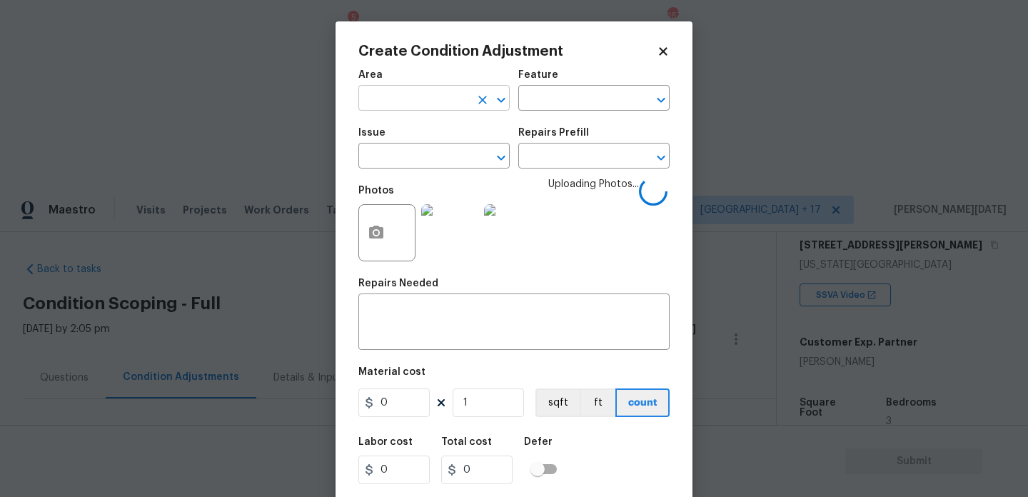
click at [426, 106] on input "text" at bounding box center [413, 100] width 111 height 22
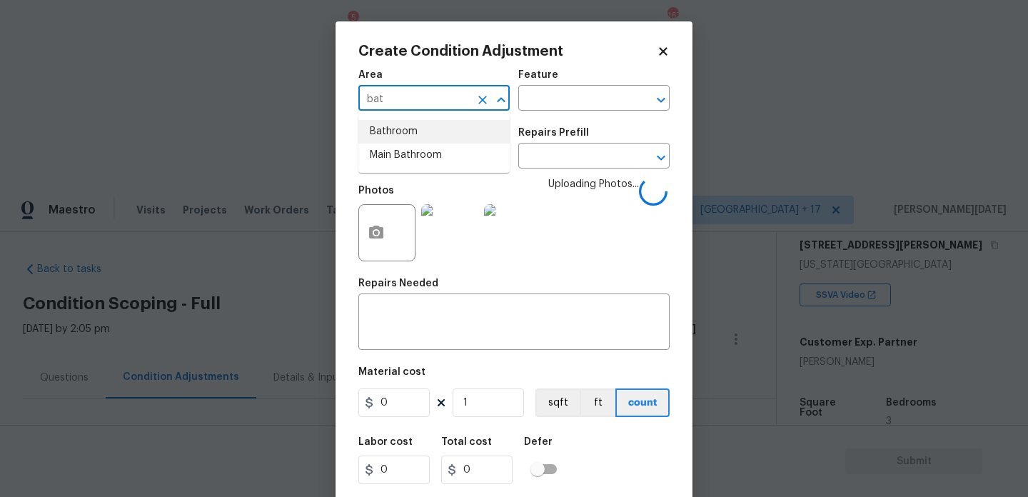
click at [409, 142] on li "Bathroom" at bounding box center [433, 132] width 151 height 24
type input "Bathroom"
click at [404, 163] on input "text" at bounding box center [413, 157] width 111 height 22
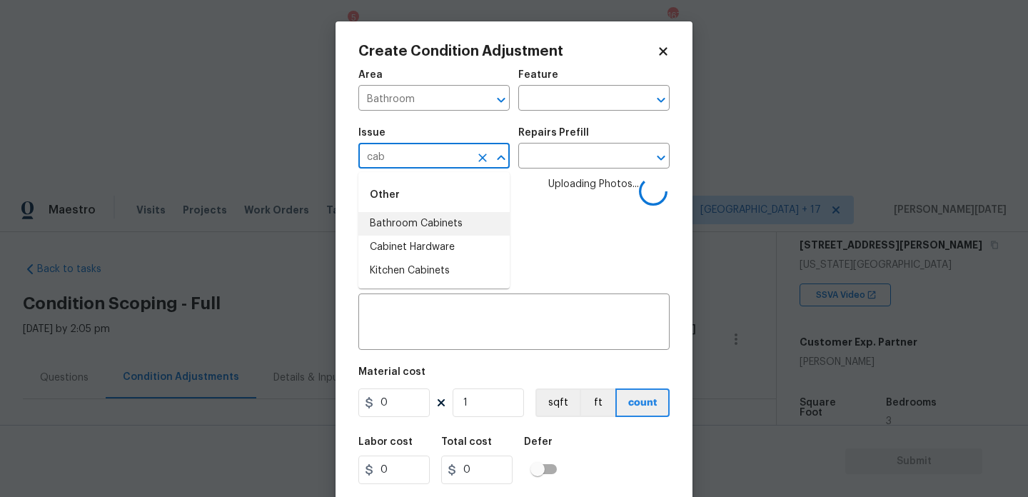
click at [416, 218] on li "Bathroom Cabinets" at bounding box center [433, 224] width 151 height 24
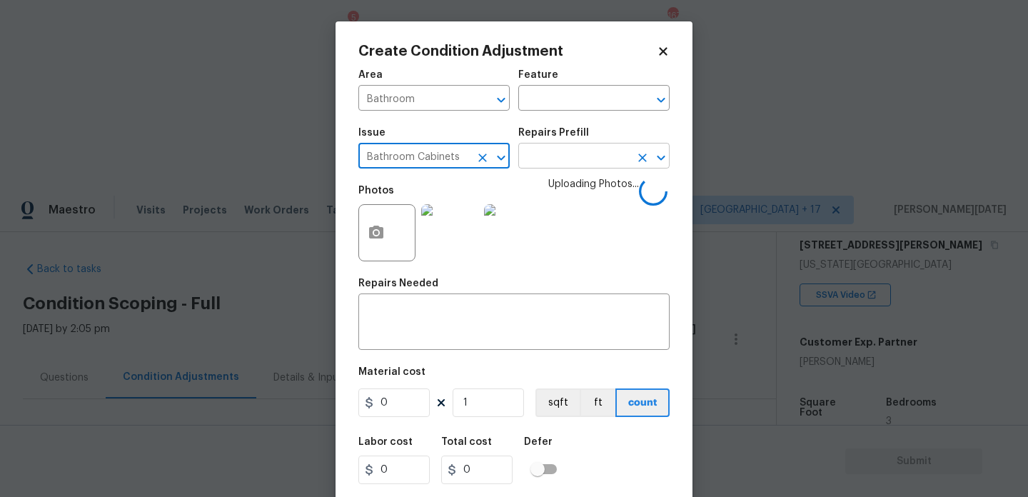
type input "Bathroom Cabinets"
click at [539, 152] on input "text" at bounding box center [573, 157] width 111 height 22
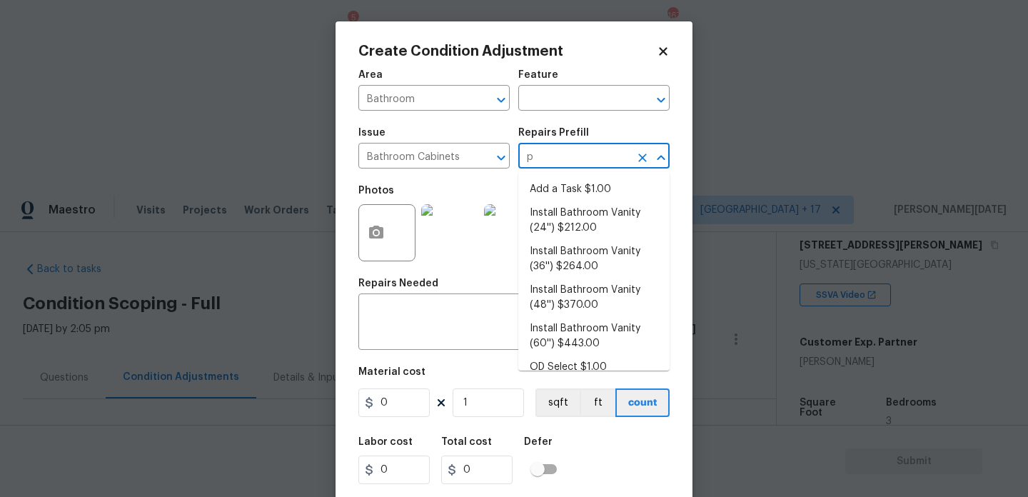
type input "pa"
type input "int"
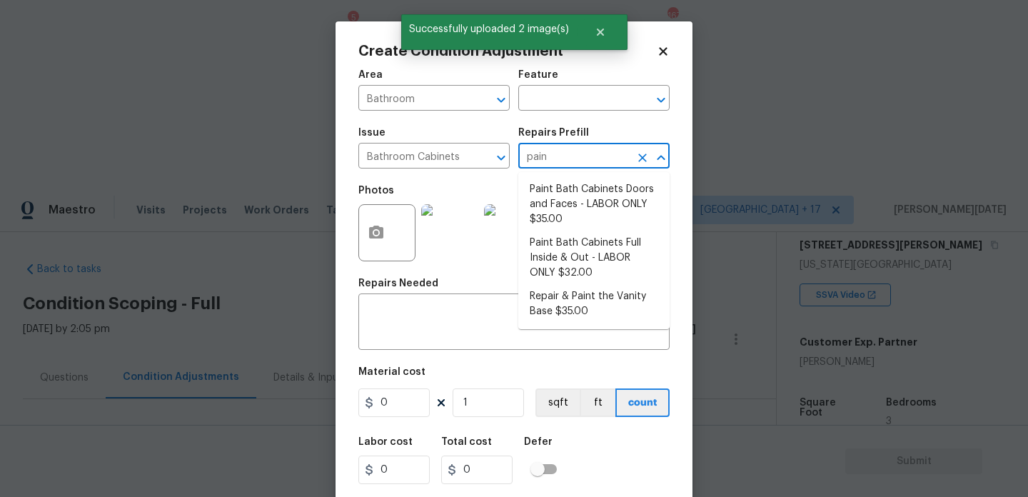
type input "paint"
click at [572, 181] on li "Paint Bath Cabinets Doors and Faces - LABOR ONLY $35.00" at bounding box center [593, 205] width 151 height 54
type input "Cabinets"
type input "35"
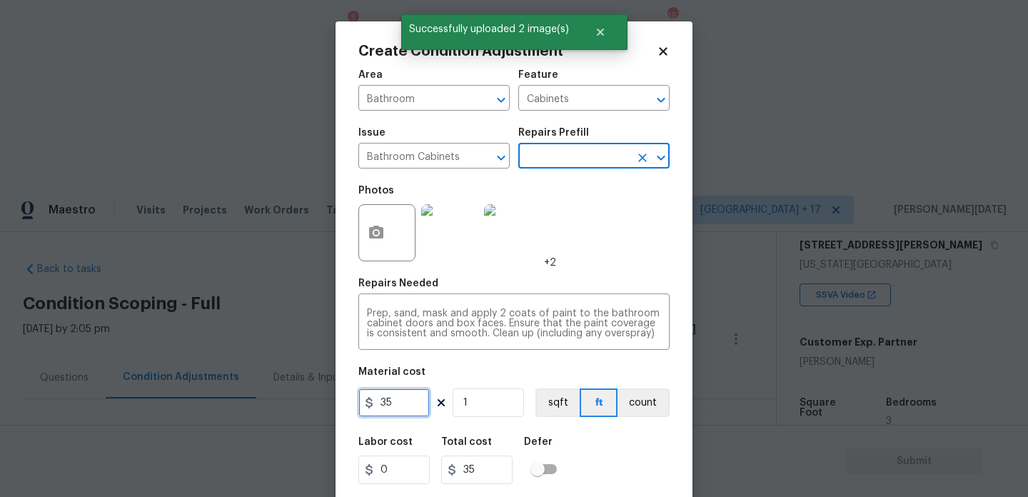
drag, startPoint x: 394, startPoint y: 402, endPoint x: 312, endPoint y: 392, distance: 82.7
click at [312, 392] on div "Create Condition Adjustment Area Bathroom ​ Feature Cabinets ​ Issue Bathroom C…" at bounding box center [514, 248] width 1028 height 497
type input "1200"
click at [596, 231] on div "Photos +2" at bounding box center [513, 223] width 311 height 93
type input "1200"
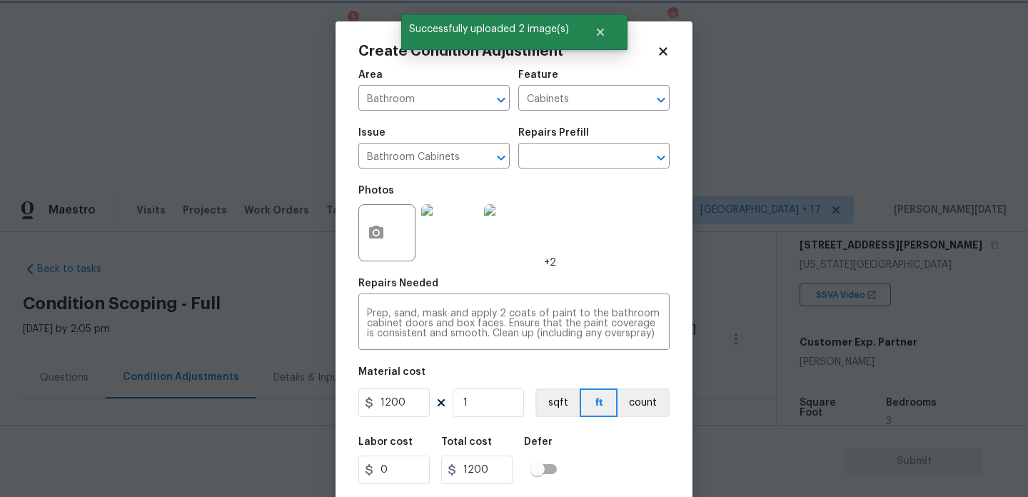
scroll to position [36, 0]
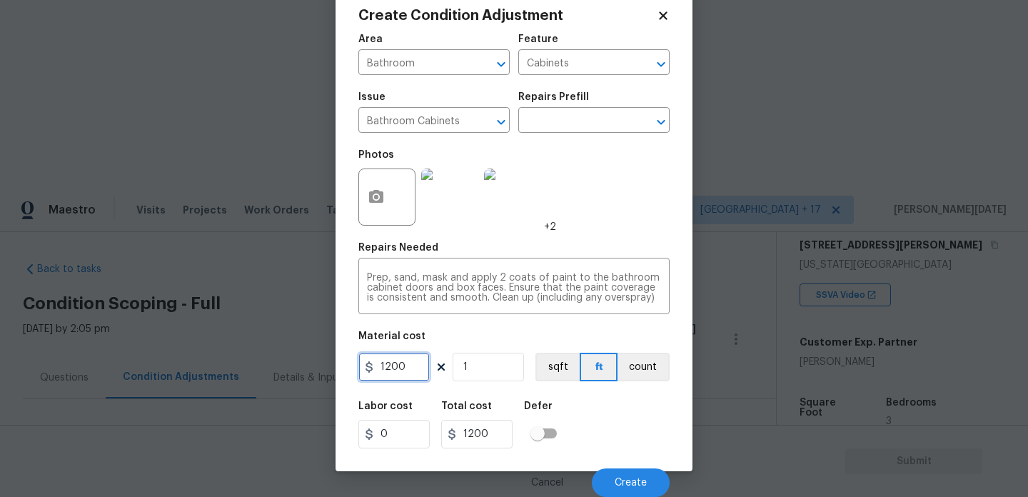
drag, startPoint x: 411, startPoint y: 365, endPoint x: 273, endPoint y: 353, distance: 138.2
click at [273, 353] on div "Create Condition Adjustment Area Bathroom ​ Feature Cabinets ​ Issue Bathroom C…" at bounding box center [514, 248] width 1028 height 497
type input "1000"
click at [568, 164] on div "Photos +2" at bounding box center [513, 187] width 311 height 93
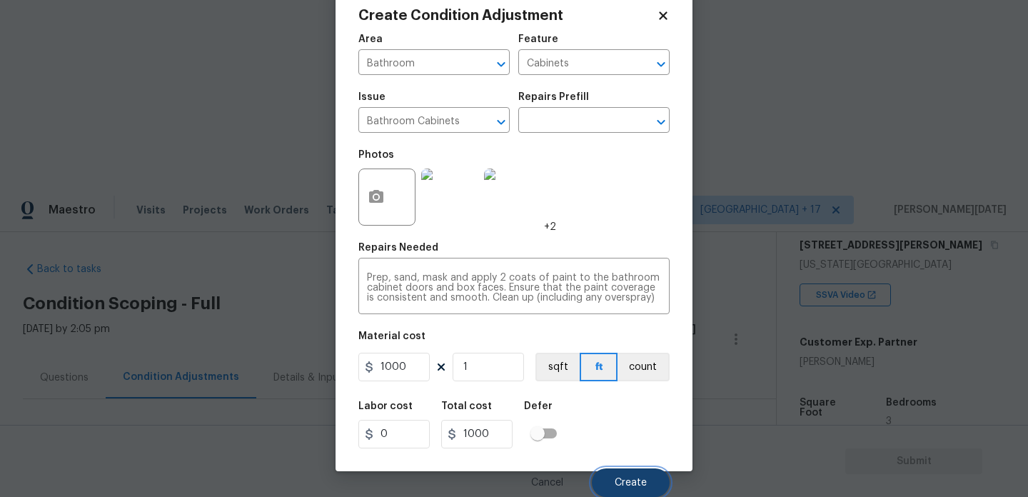
click at [630, 482] on span "Create" at bounding box center [631, 483] width 32 height 11
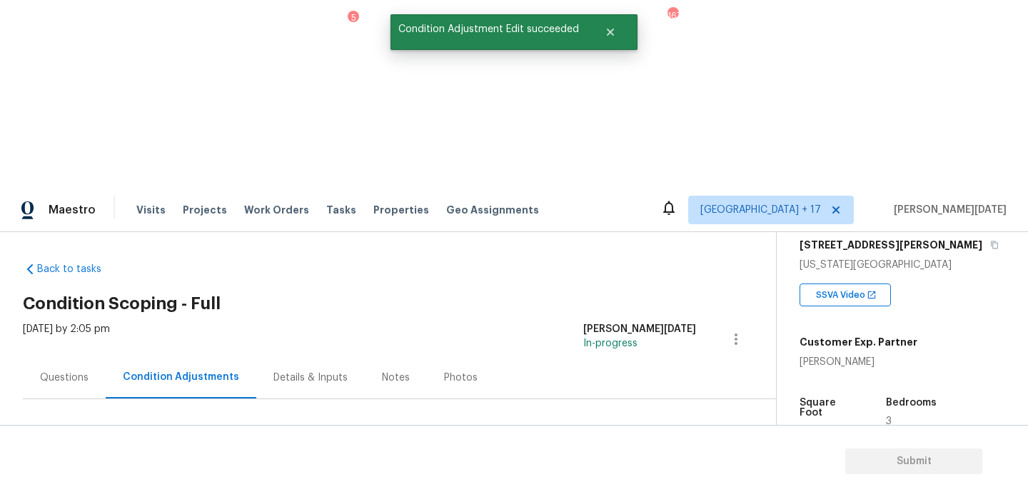
scroll to position [0, 0]
drag, startPoint x: 69, startPoint y: 298, endPoint x: 123, endPoint y: 299, distance: 54.3
click at [123, 479] on div "Total: $5555.2 Deferred: $0" at bounding box center [143, 486] width 240 height 14
copy div "$5555.2"
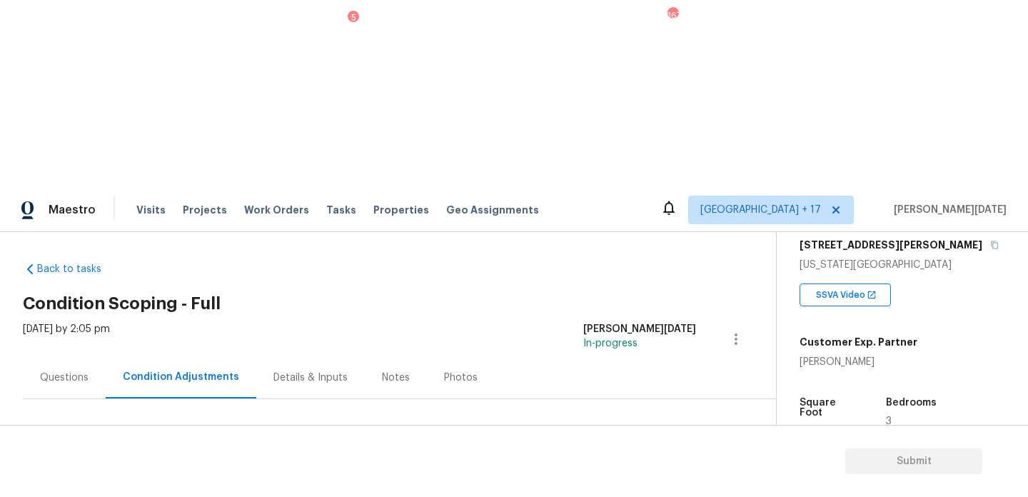
click at [71, 356] on div "Questions" at bounding box center [64, 377] width 83 height 42
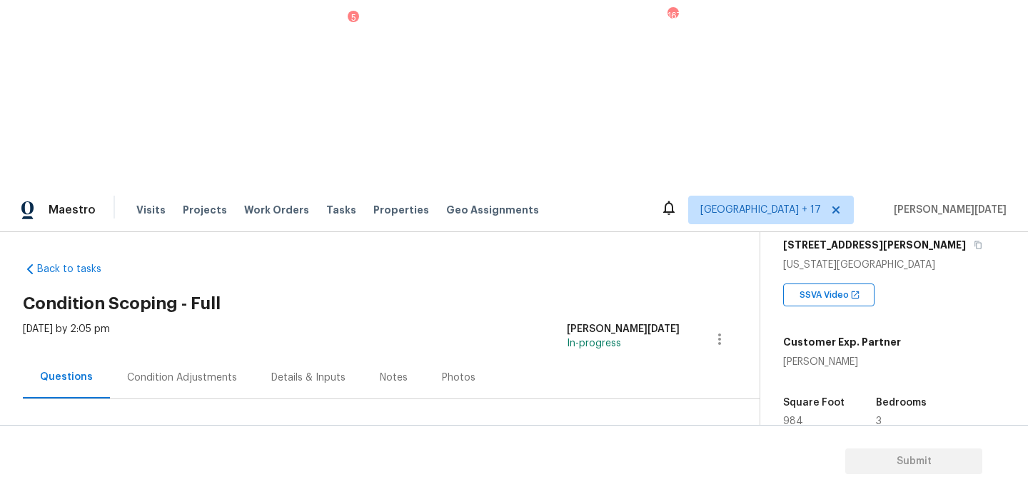
scroll to position [191, 0]
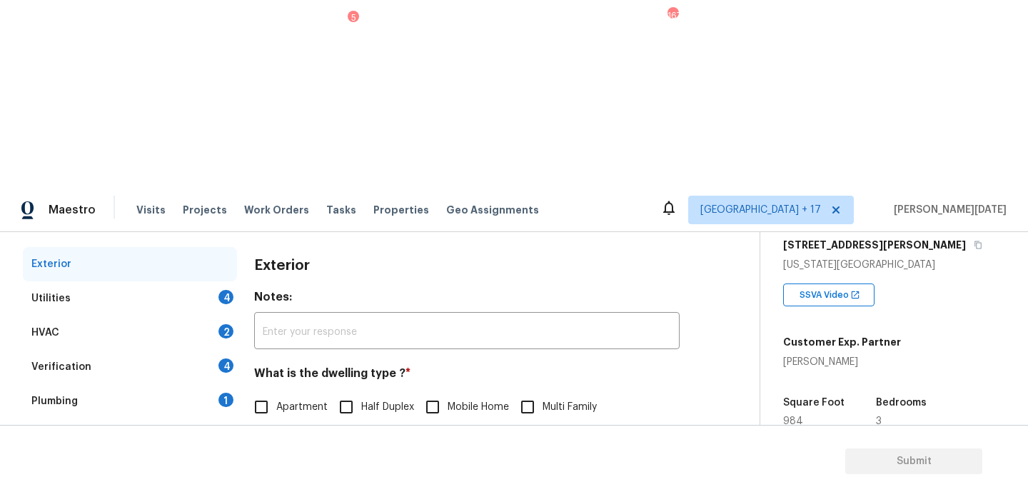
click at [208, 281] on div "Utilities 4" at bounding box center [130, 298] width 214 height 34
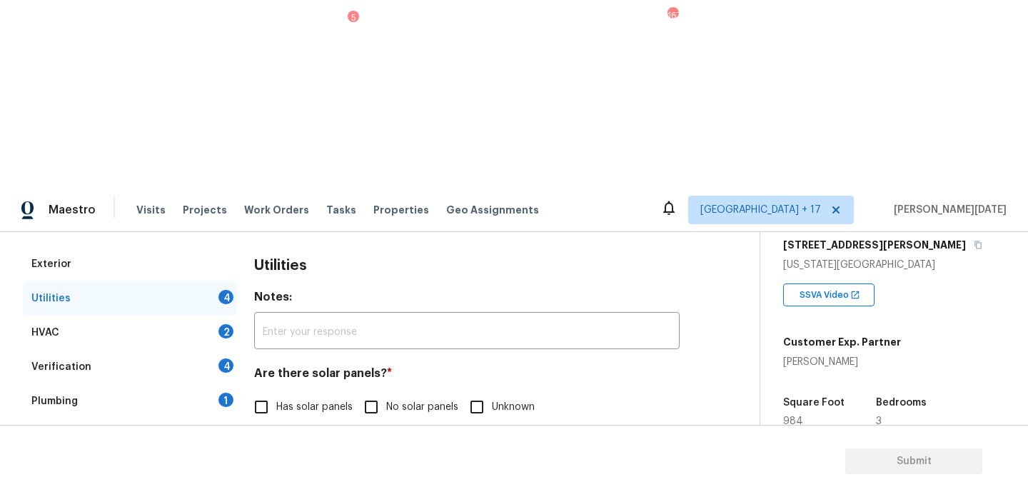
click at [360, 392] on input "No solar panels" at bounding box center [371, 407] width 30 height 30
checkbox input "true"
click at [313, 474] on span "Natural Gas Lines" at bounding box center [316, 481] width 81 height 15
click at [276, 466] on input "Natural Gas Lines" at bounding box center [261, 481] width 30 height 30
checkbox input "true"
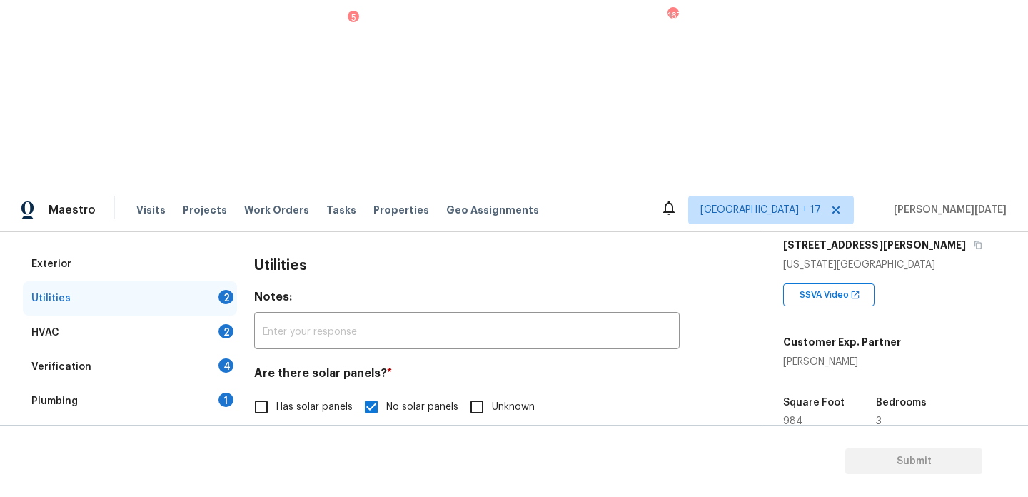
scroll to position [577, 0]
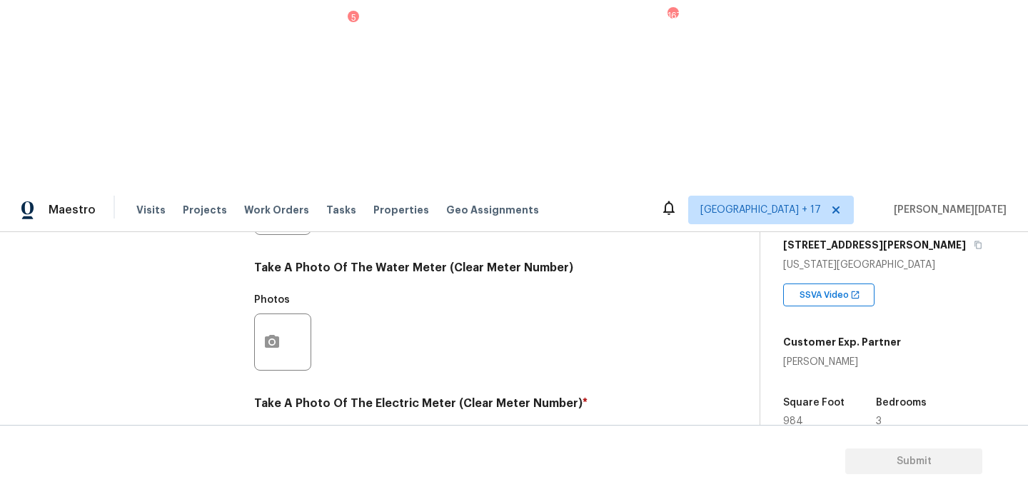
click at [283, 450] on button "button" at bounding box center [272, 478] width 34 height 56
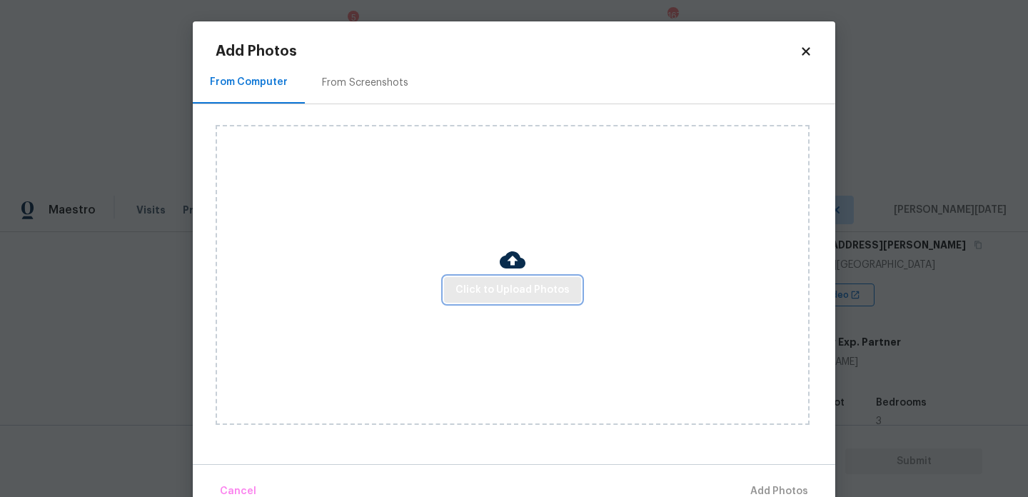
click at [540, 279] on button "Click to Upload Photos" at bounding box center [512, 290] width 137 height 26
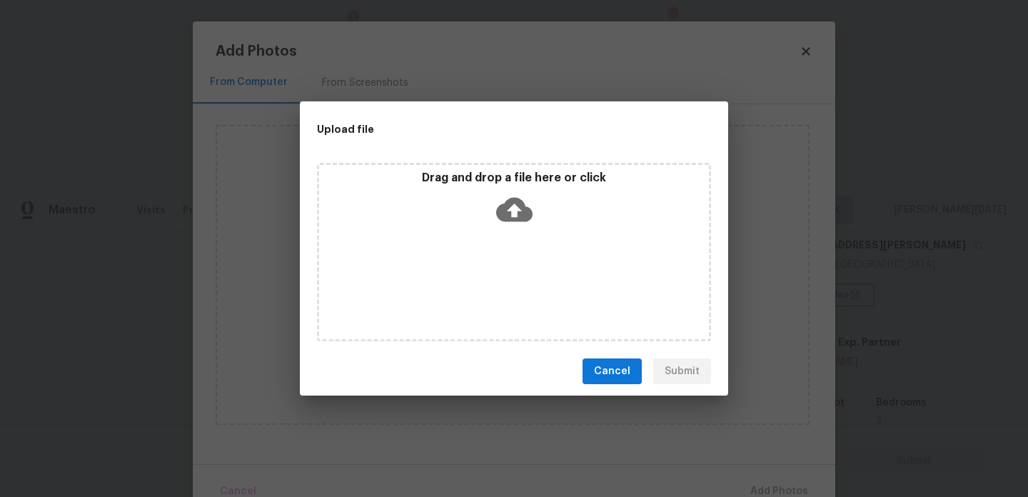
click at [540, 279] on div "Drag and drop a file here or click" at bounding box center [514, 252] width 394 height 178
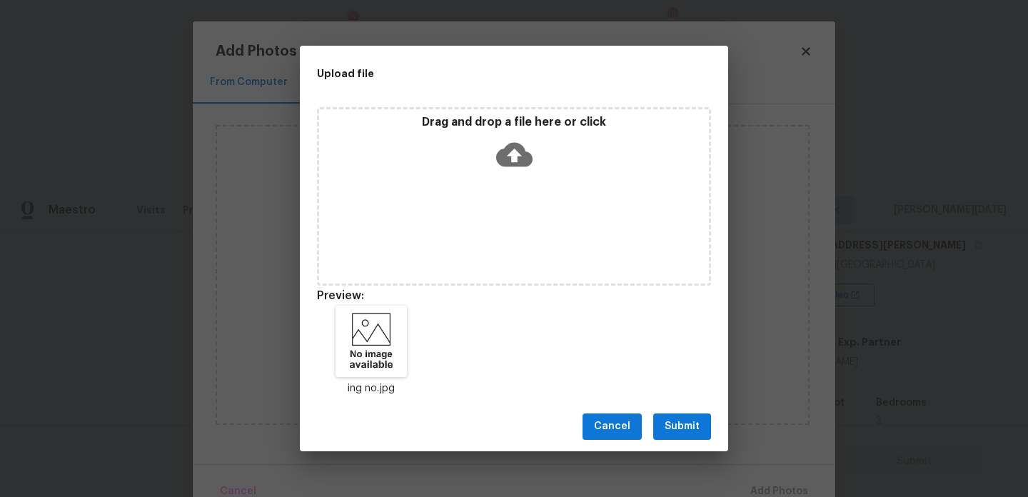
click at [654, 393] on div "ing no.jpg" at bounding box center [514, 350] width 428 height 125
click at [678, 423] on span "Submit" at bounding box center [682, 427] width 35 height 18
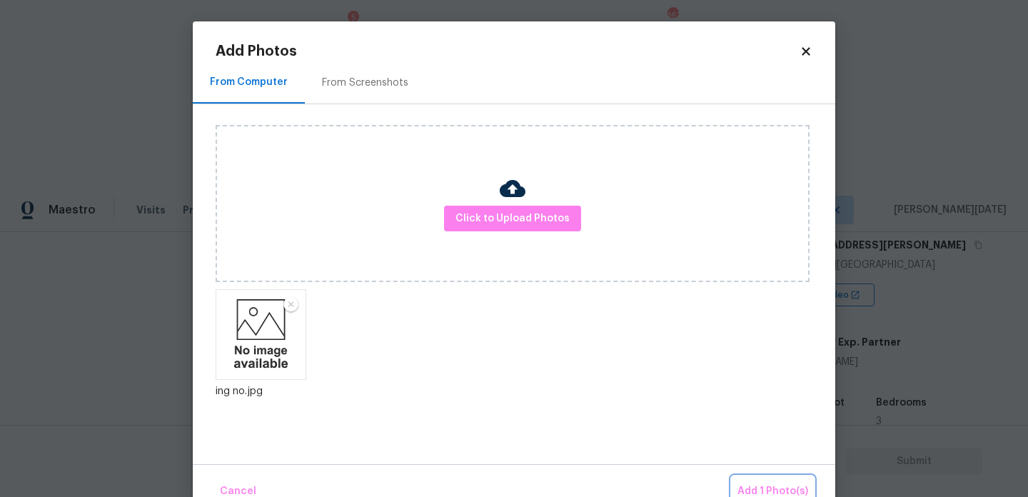
click at [760, 480] on button "Add 1 Photo(s)" at bounding box center [773, 491] width 82 height 31
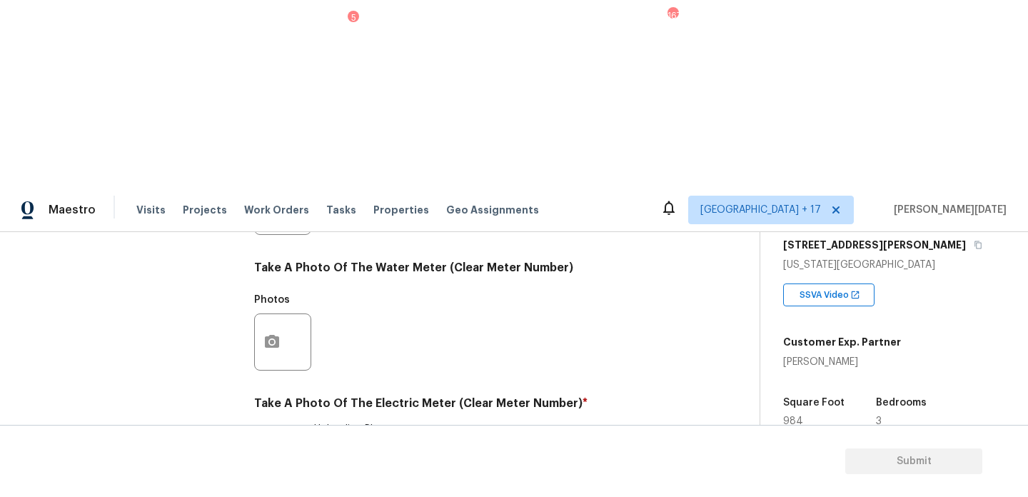
checkbox input "true"
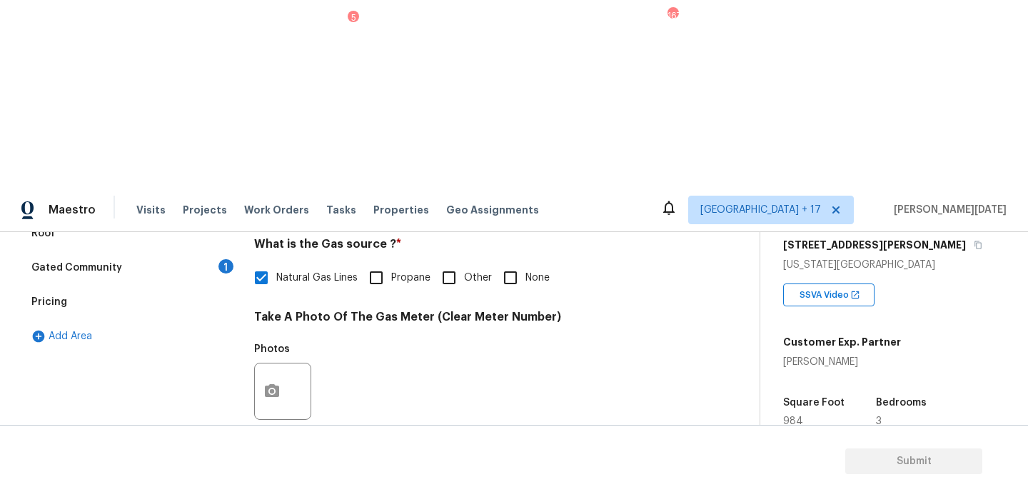
scroll to position [309, 0]
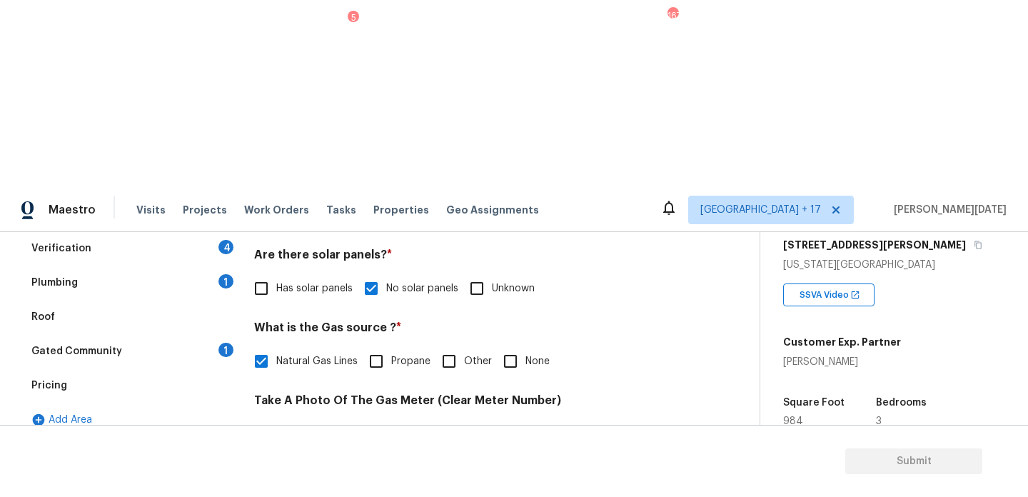
click at [523, 346] on input "None" at bounding box center [510, 361] width 30 height 30
checkbox input "true"
checkbox input "false"
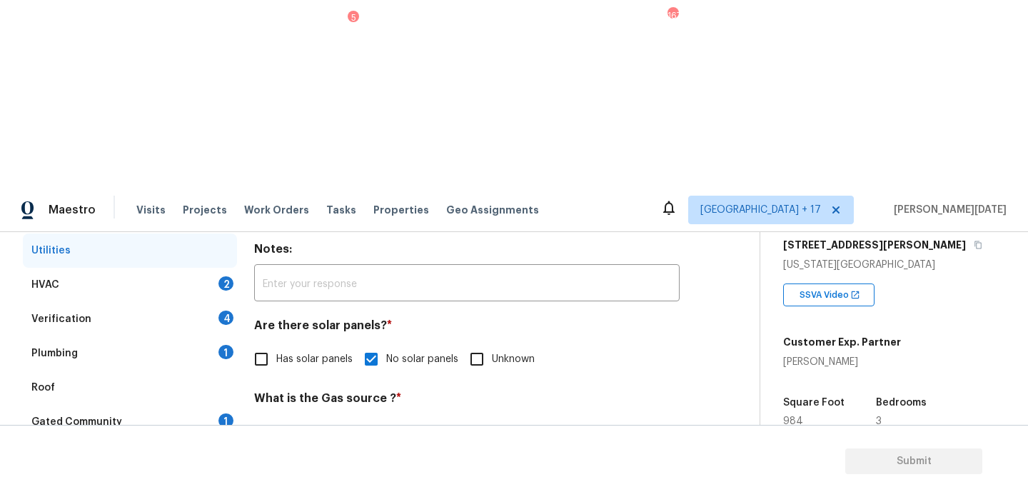
scroll to position [235, 0]
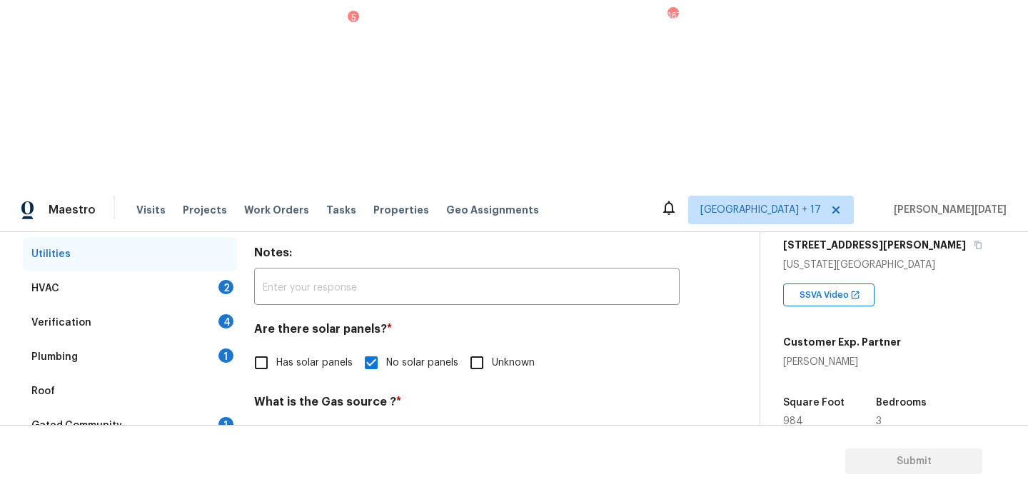
click at [217, 271] on div "HVAC 2" at bounding box center [130, 288] width 214 height 34
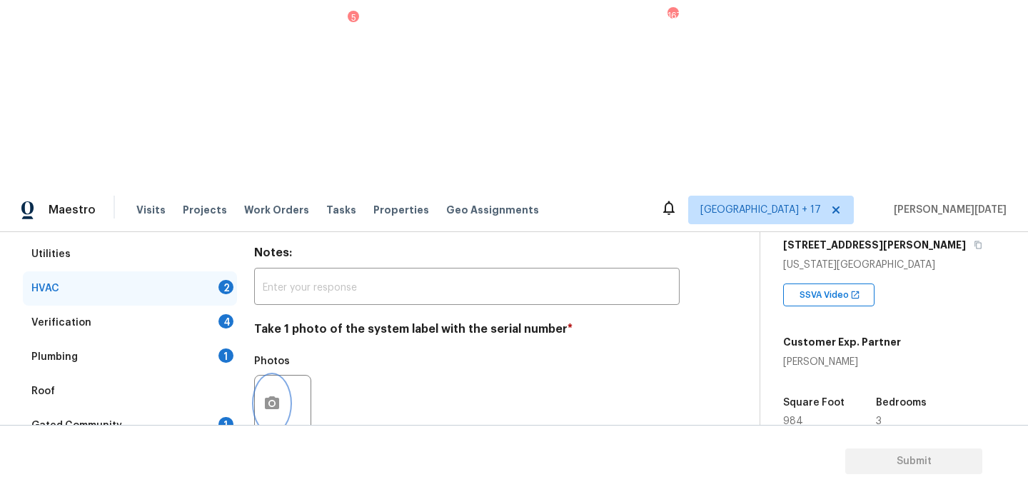
click at [267, 375] on button "button" at bounding box center [272, 403] width 34 height 56
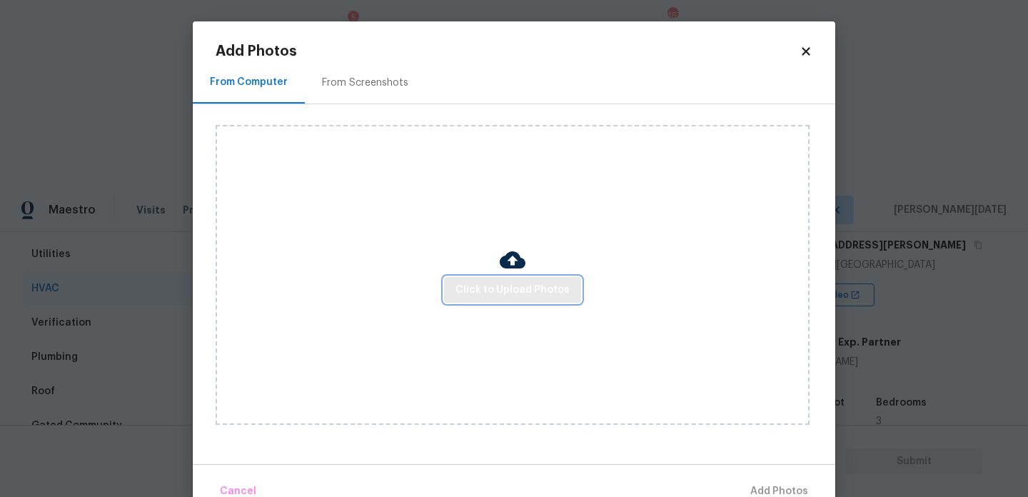
click at [503, 278] on button "Click to Upload Photos" at bounding box center [512, 290] width 137 height 26
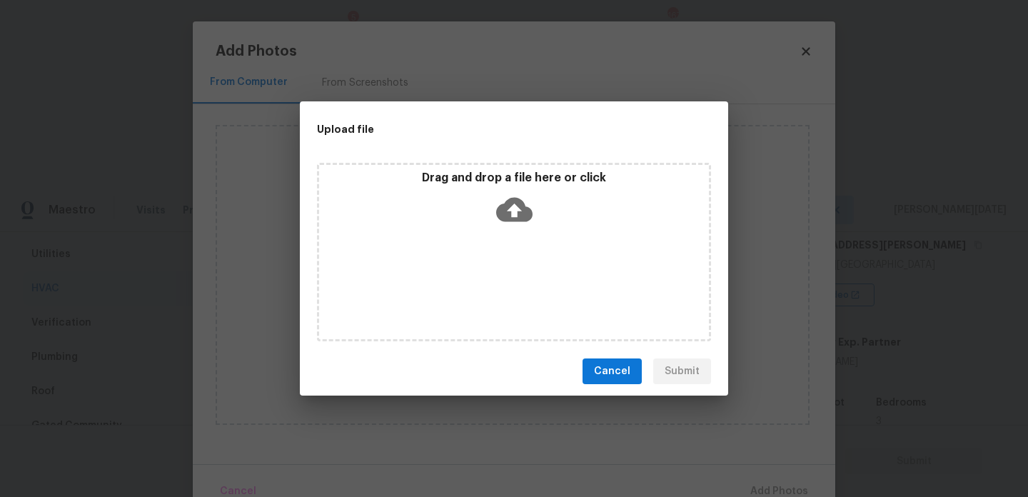
click at [503, 278] on div "Drag and drop a file here or click" at bounding box center [514, 252] width 394 height 178
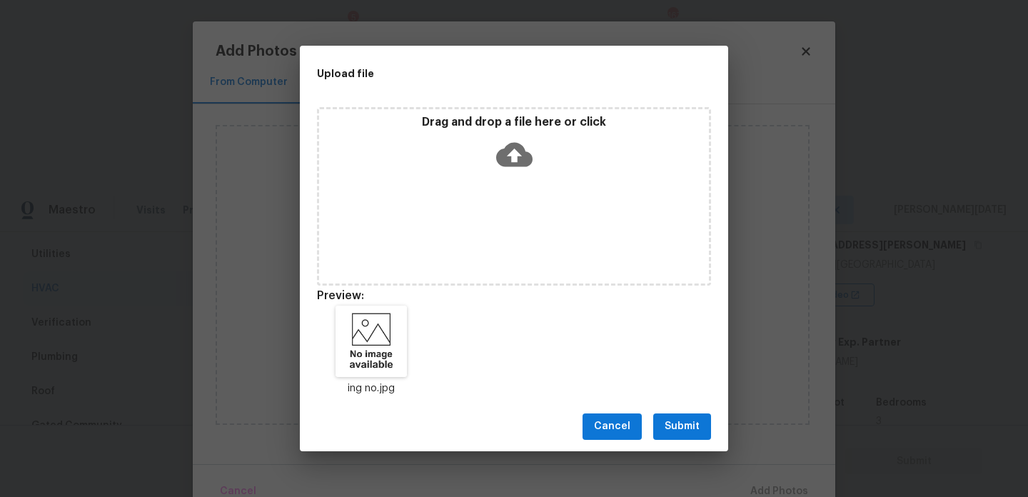
click at [669, 420] on span "Submit" at bounding box center [682, 427] width 35 height 18
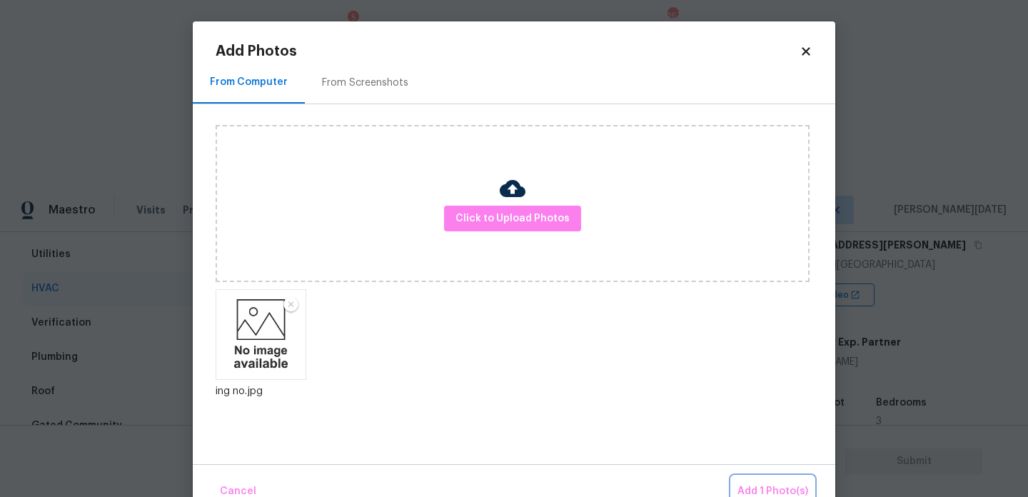
click at [764, 489] on span "Add 1 Photo(s)" at bounding box center [772, 492] width 71 height 18
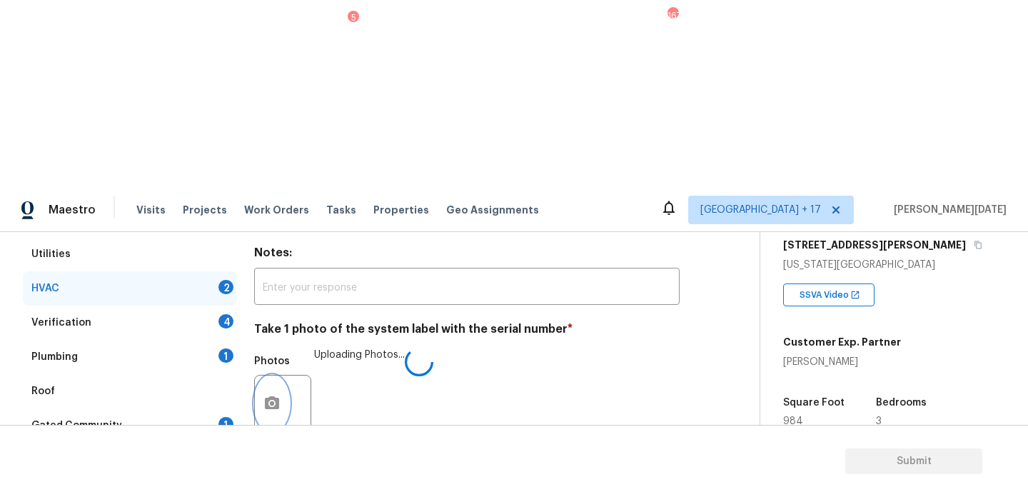
scroll to position [238, 0]
checkbox input "true"
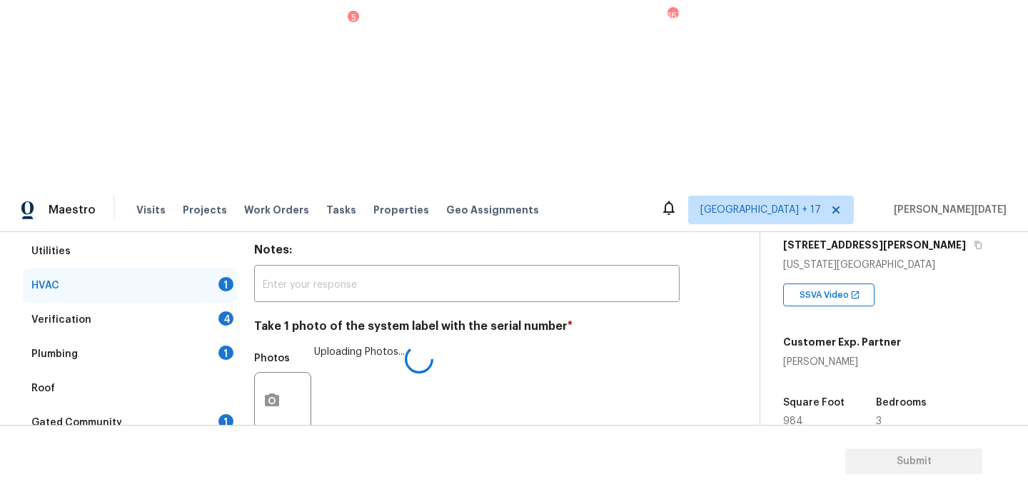
scroll to position [207, 0]
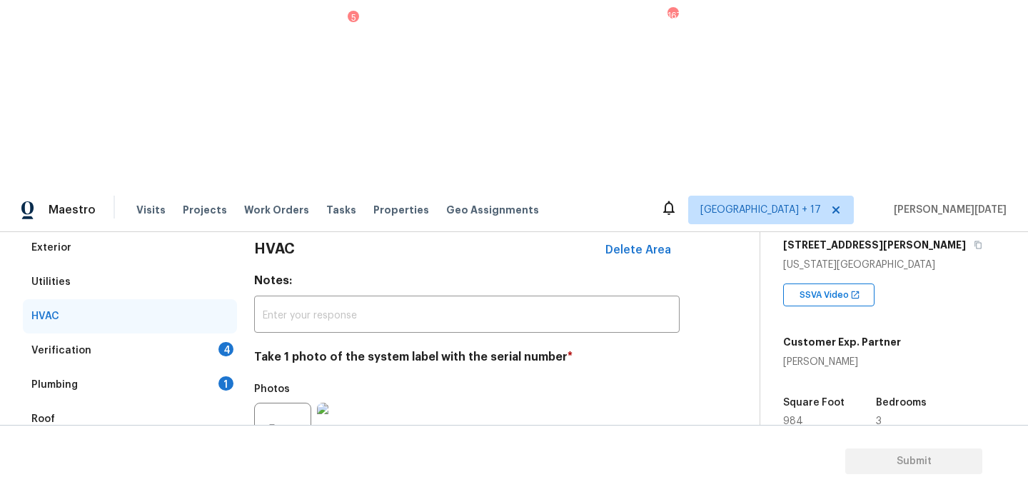
click at [228, 342] on div "4" at bounding box center [225, 349] width 15 height 14
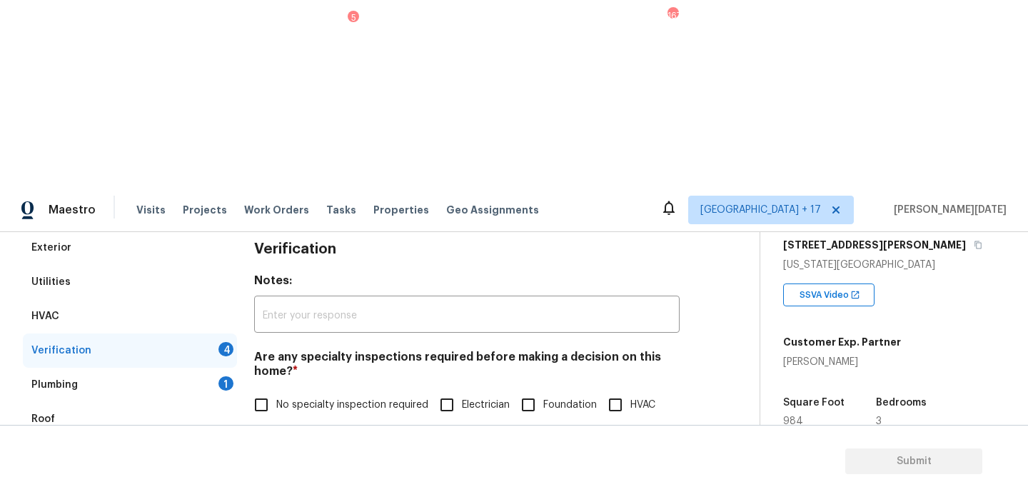
click at [268, 390] on input "No specialty inspection required" at bounding box center [261, 405] width 30 height 30
checkbox input "true"
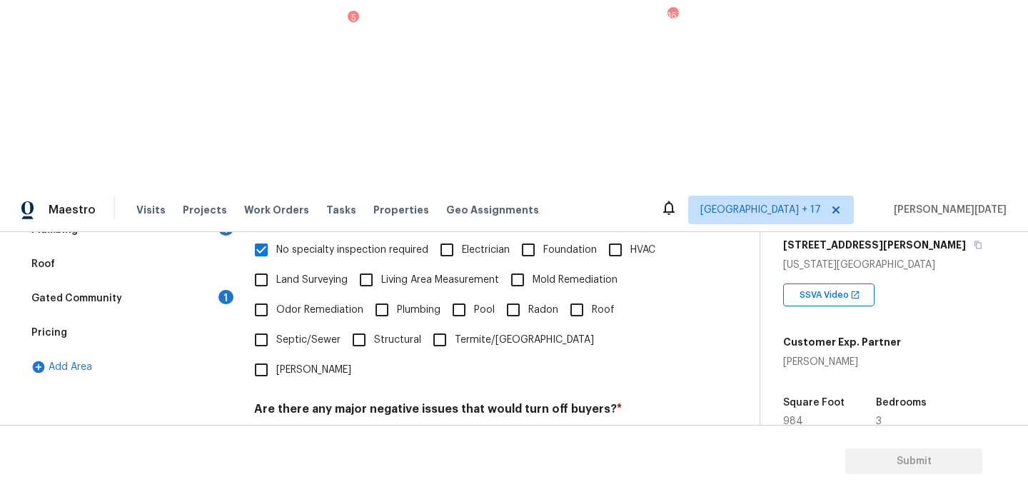
click at [328, 428] on label "No" at bounding box center [317, 443] width 43 height 30
click at [326, 428] on input "No" at bounding box center [311, 443] width 30 height 30
checkbox input "true"
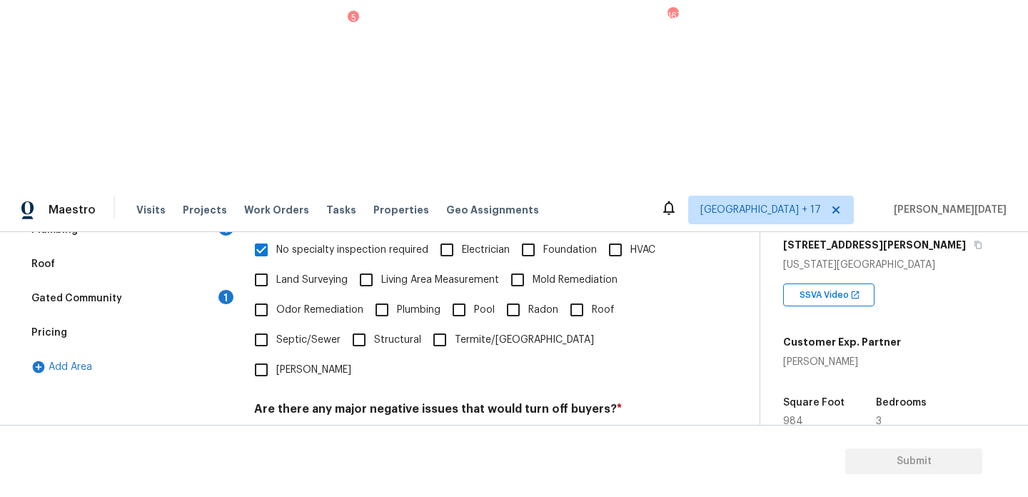
click at [320, 402] on div "Verification Notes: ​ Are any specialty inspections required before making a de…" at bounding box center [466, 356] width 425 height 560
checkbox input "true"
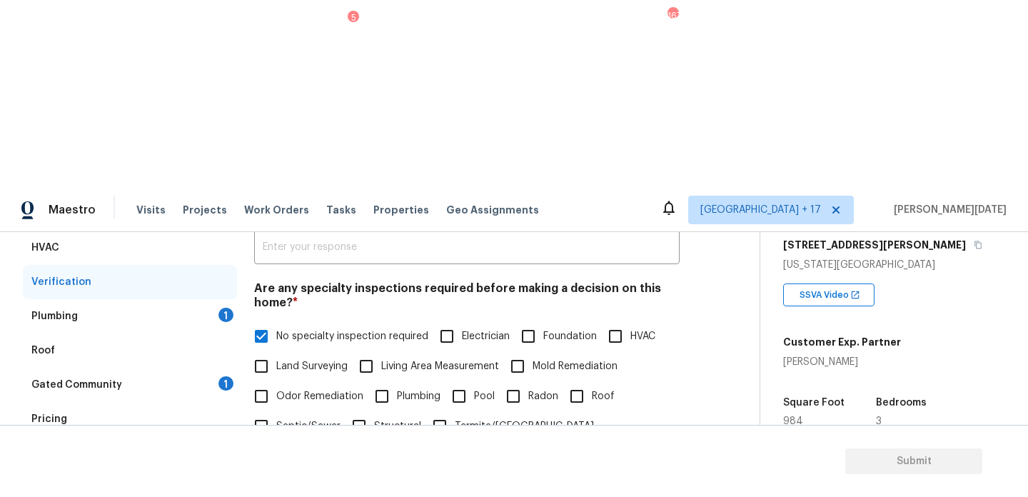
click at [224, 308] on div "1" at bounding box center [225, 315] width 15 height 14
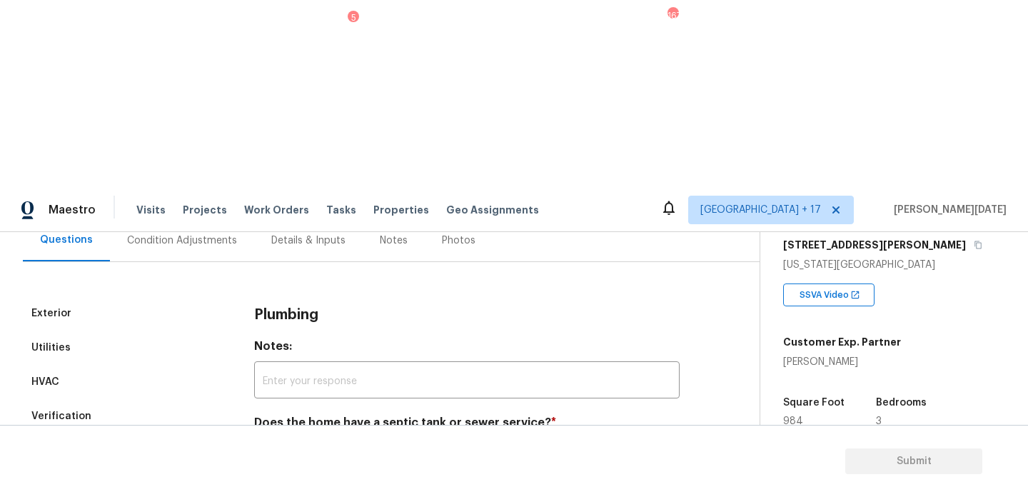
scroll to position [141, 0]
click at [268, 296] on div "Plumbing Notes: ​ Does the home have a septic tank or sewer service? * Sewer Se…" at bounding box center [466, 392] width 425 height 192
click at [267, 441] on input "Sewer" at bounding box center [261, 456] width 30 height 30
checkbox input "true"
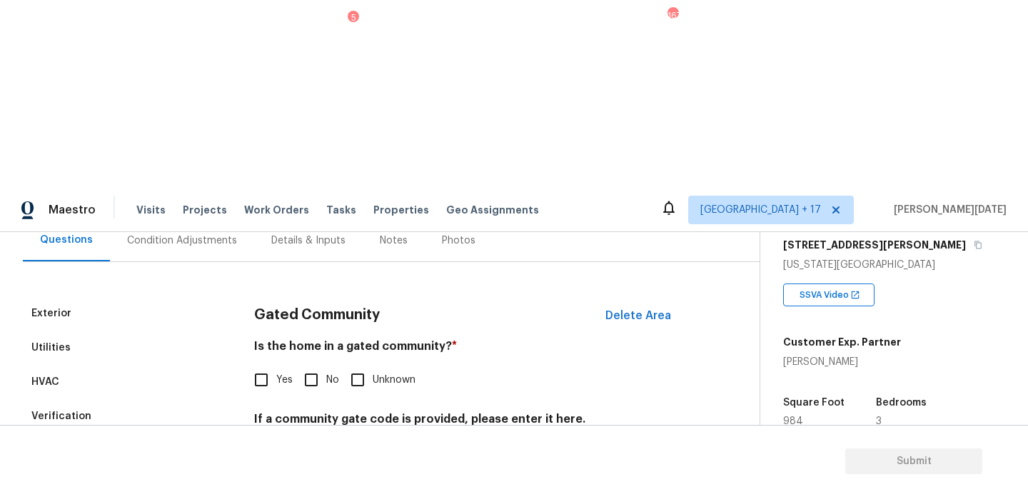
click at [336, 365] on label "No" at bounding box center [317, 380] width 43 height 30
click at [326, 365] on input "No" at bounding box center [311, 380] width 30 height 30
checkbox input "true"
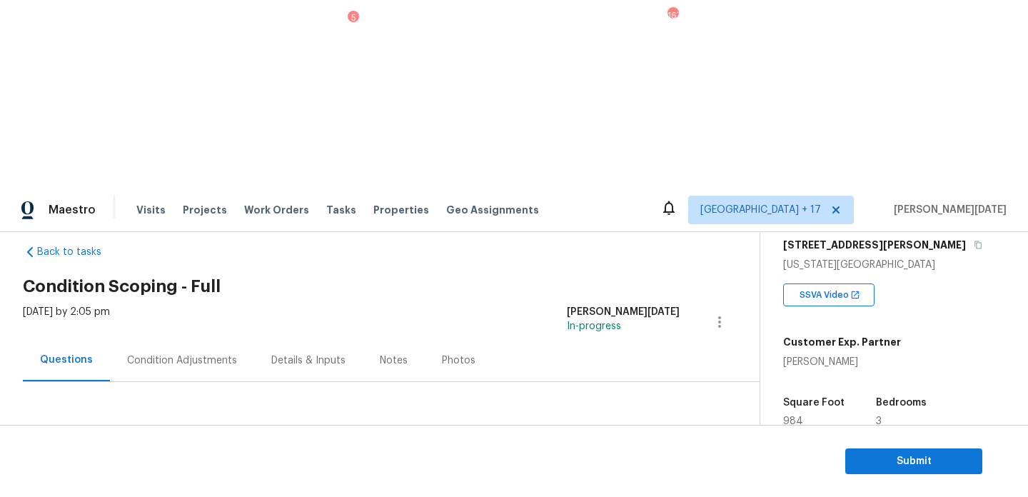
scroll to position [9, 0]
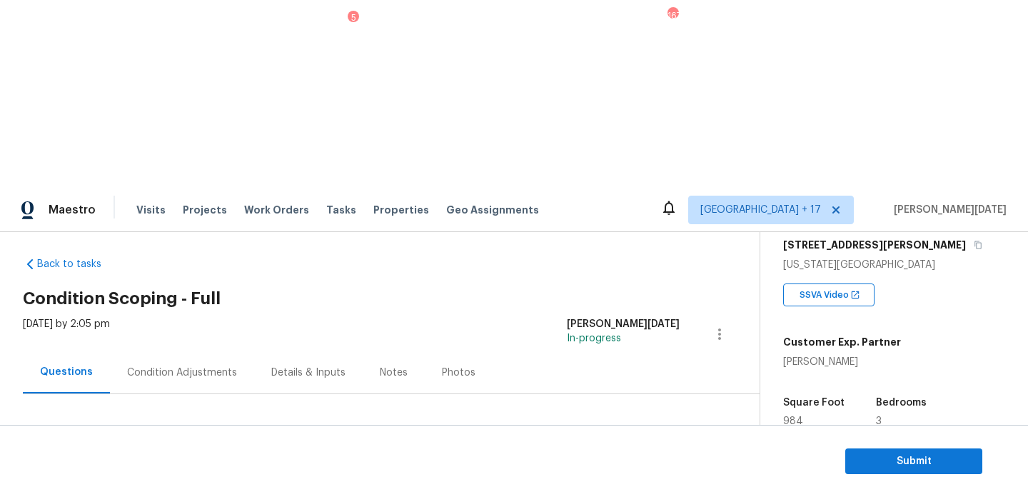
click at [165, 351] on div "Condition Adjustments" at bounding box center [182, 372] width 144 height 42
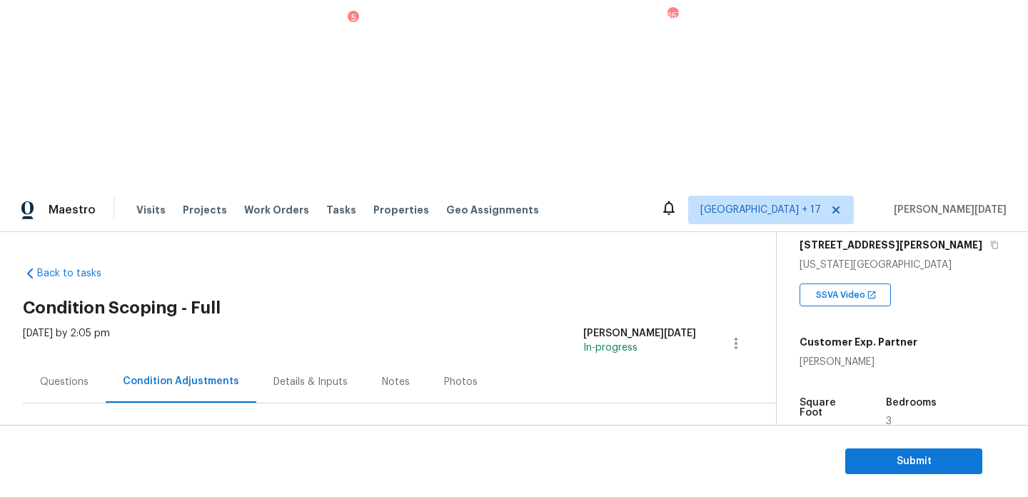
click at [54, 360] on div "Questions" at bounding box center [64, 381] width 83 height 42
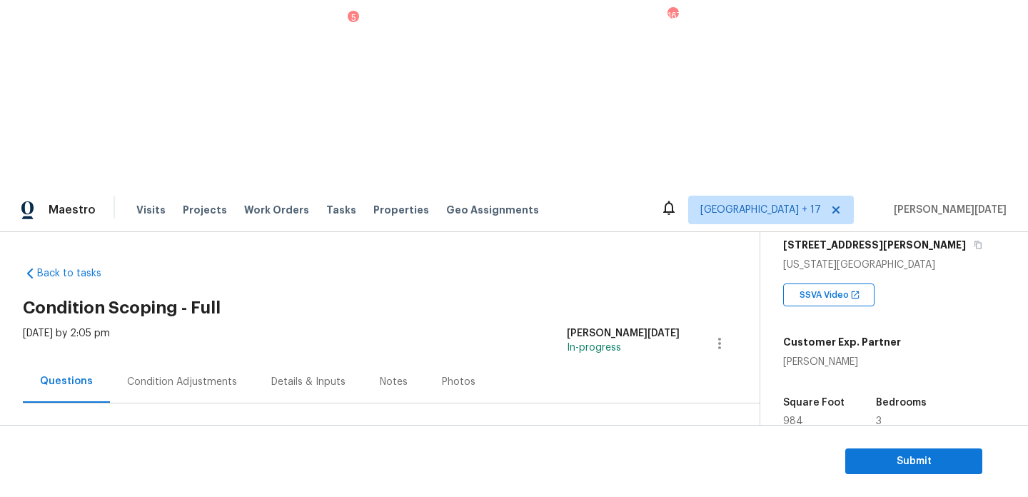
scroll to position [191, 0]
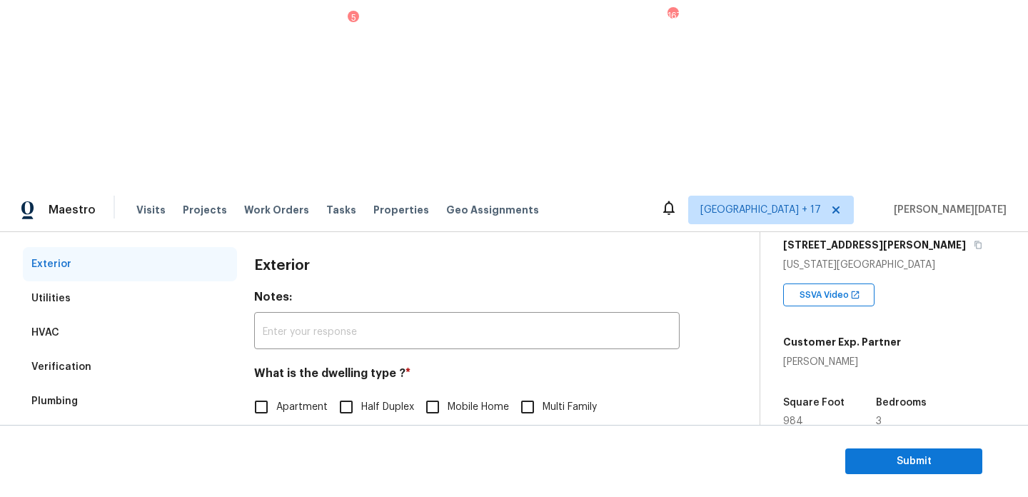
click at [118, 487] on div "Pricing" at bounding box center [130, 504] width 214 height 34
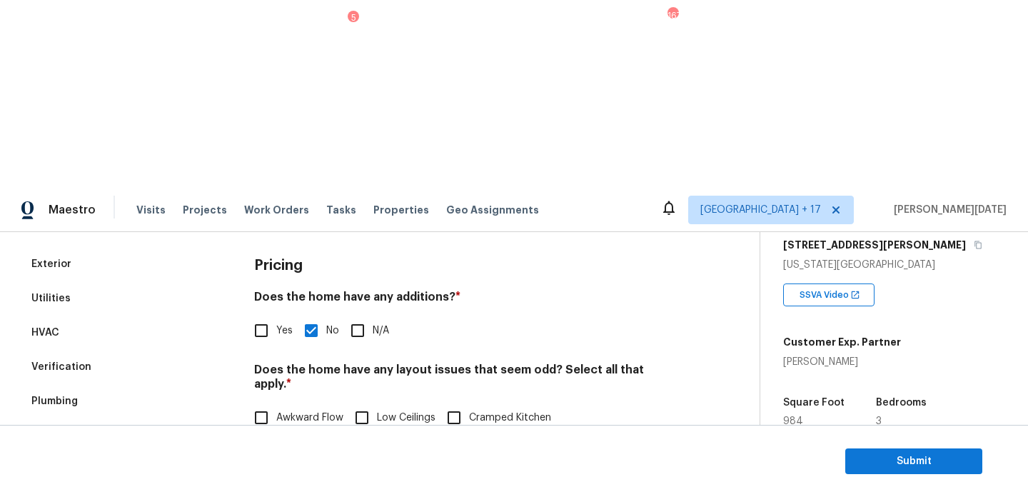
scroll to position [0, 0]
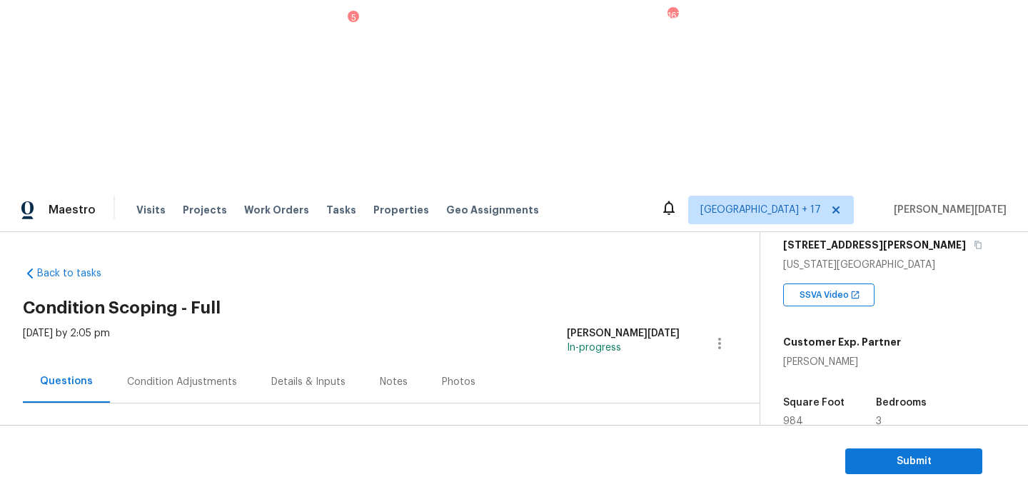
click at [191, 375] on div "Condition Adjustments" at bounding box center [182, 382] width 110 height 14
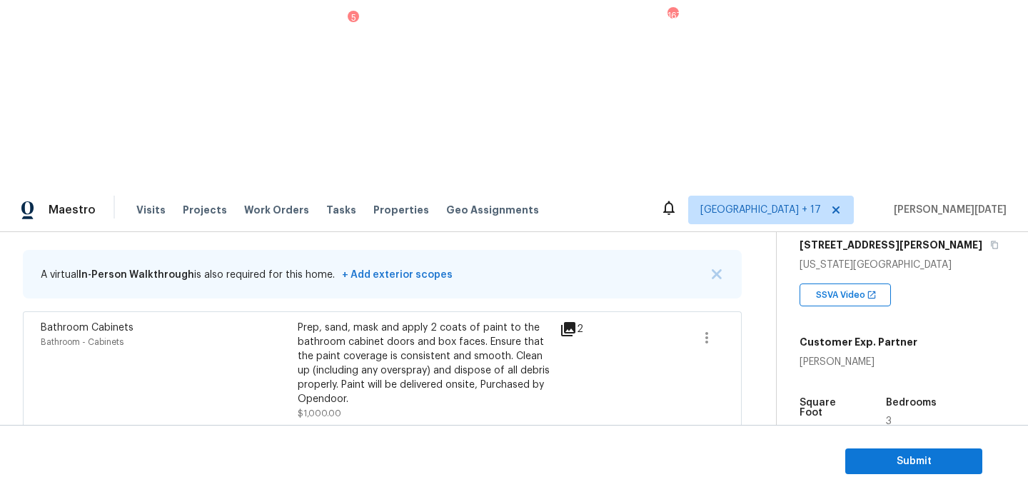
scroll to position [272, 0]
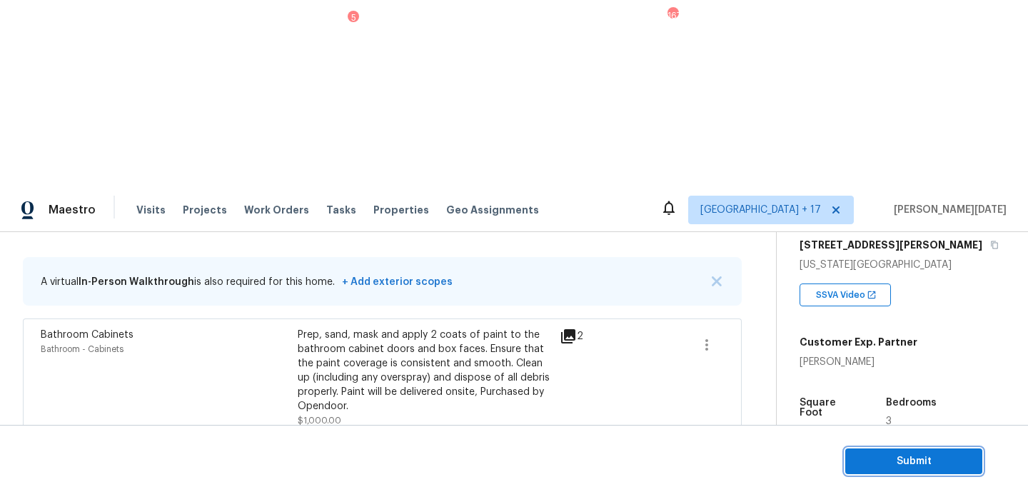
click at [869, 459] on span "Submit" at bounding box center [914, 462] width 114 height 18
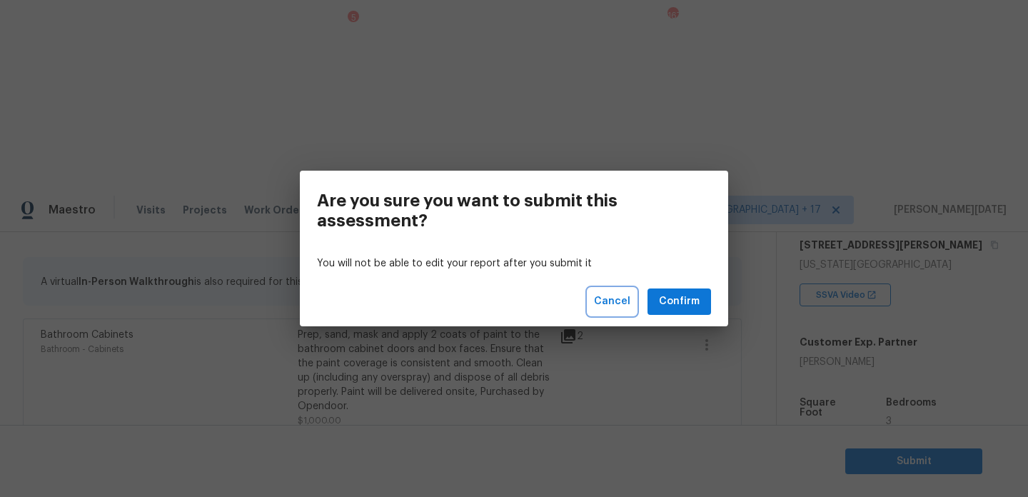
click at [609, 303] on span "Cancel" at bounding box center [612, 302] width 36 height 18
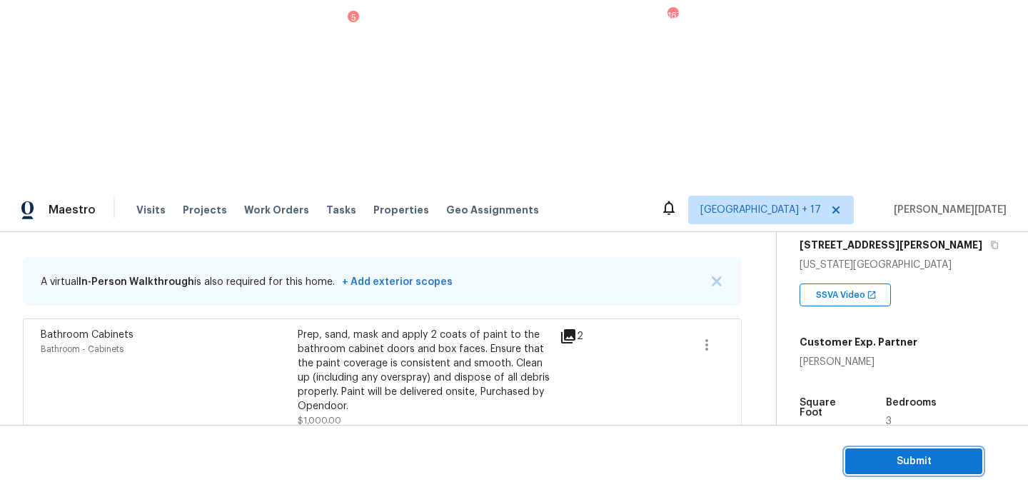
scroll to position [610, 0]
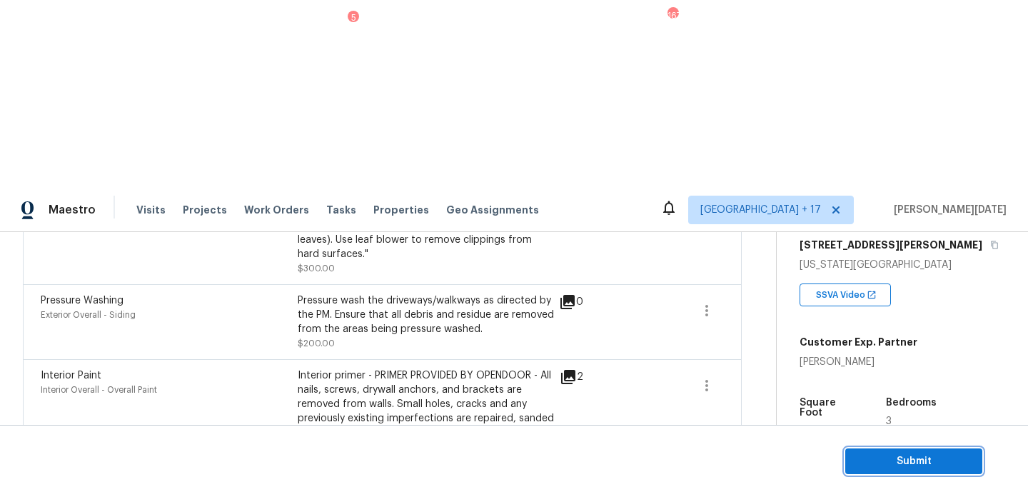
click at [869, 457] on span "Submit" at bounding box center [914, 462] width 114 height 18
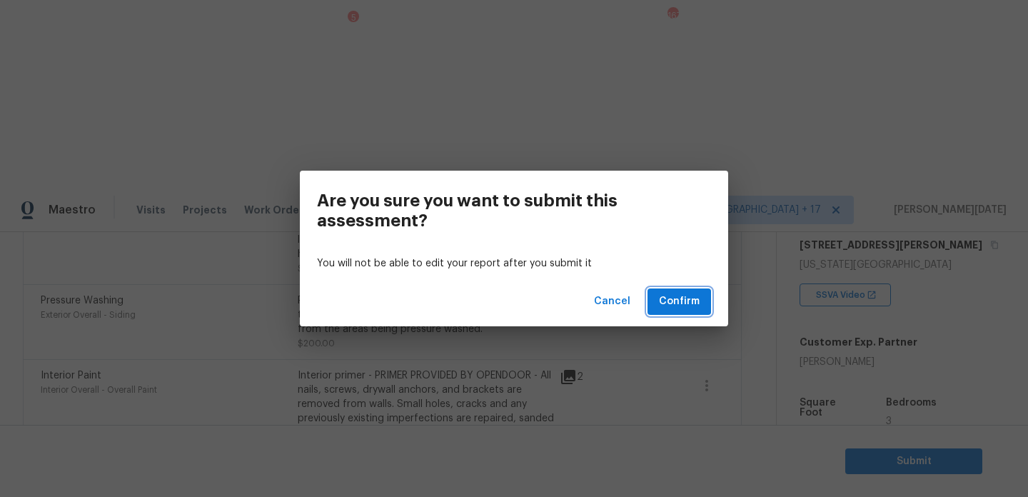
click at [692, 298] on span "Confirm" at bounding box center [679, 302] width 41 height 18
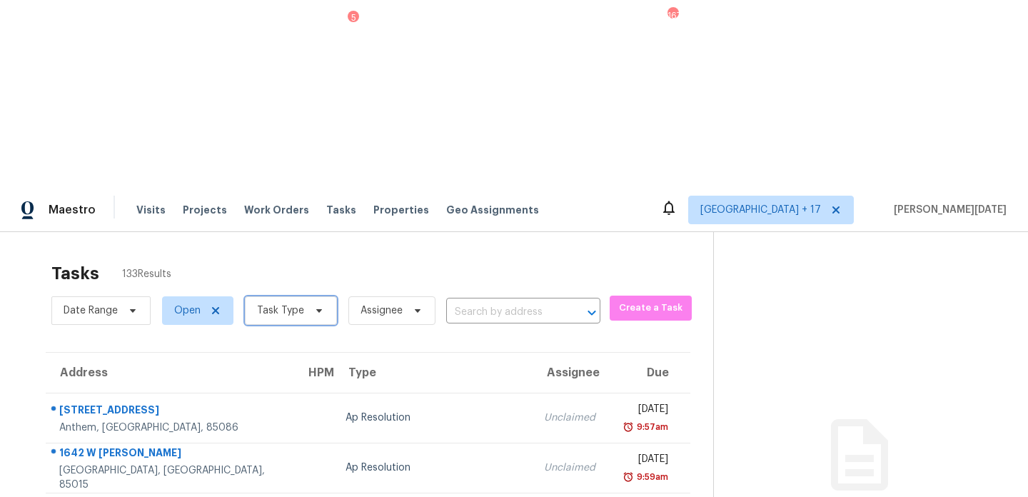
click at [295, 303] on span "Task Type" at bounding box center [280, 310] width 47 height 14
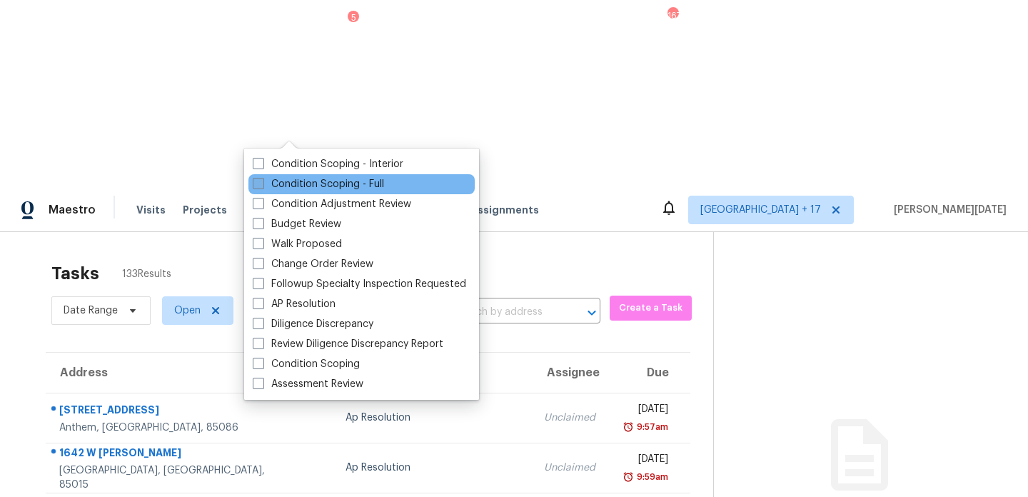
click at [275, 191] on label "Condition Scoping - Full" at bounding box center [318, 184] width 131 height 14
click at [262, 186] on input "Condition Scoping - Full" at bounding box center [257, 181] width 9 height 9
checkbox input "true"
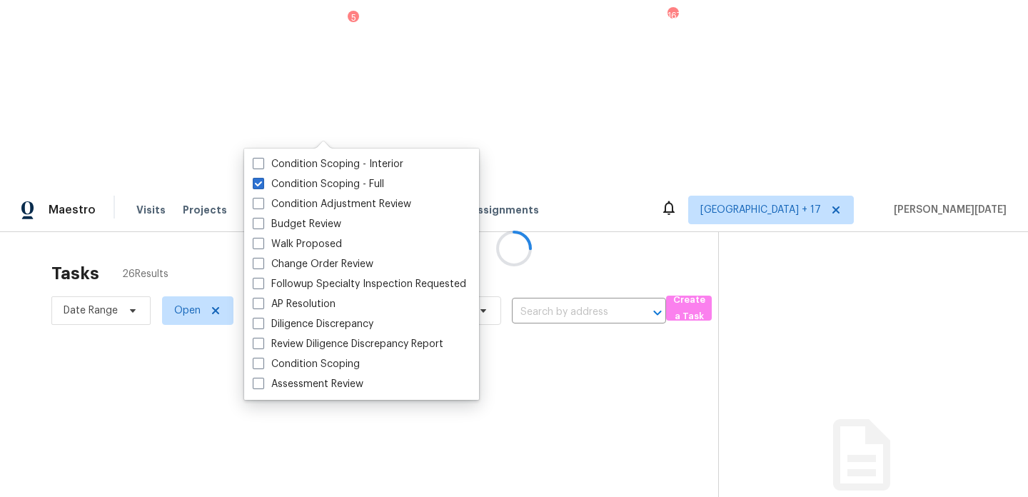
click at [447, 100] on div at bounding box center [514, 248] width 1028 height 497
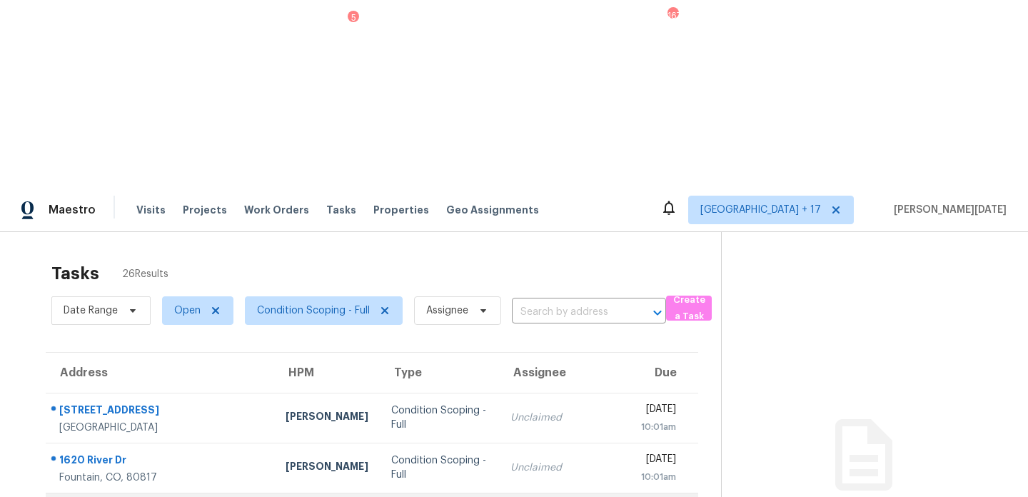
scroll to position [246, 0]
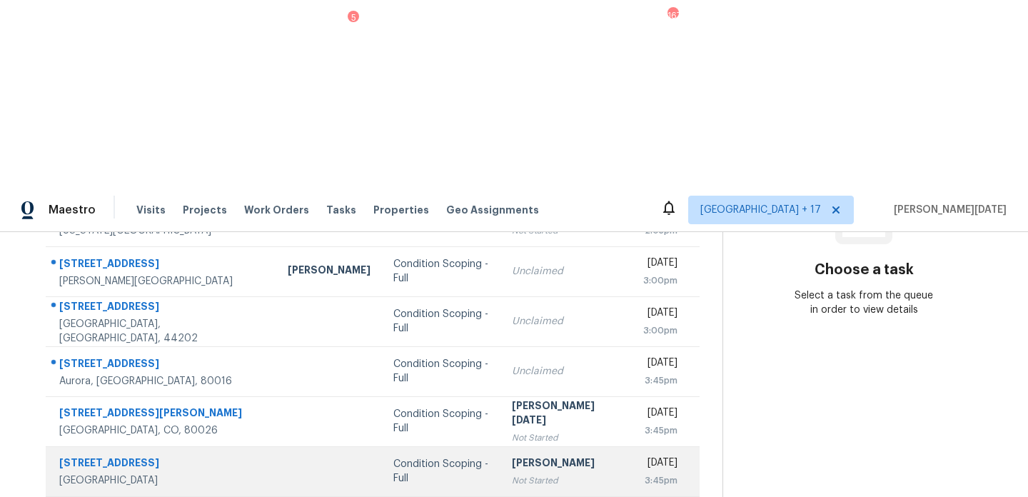
click at [512, 455] on div "[PERSON_NAME]" at bounding box center [566, 464] width 108 height 18
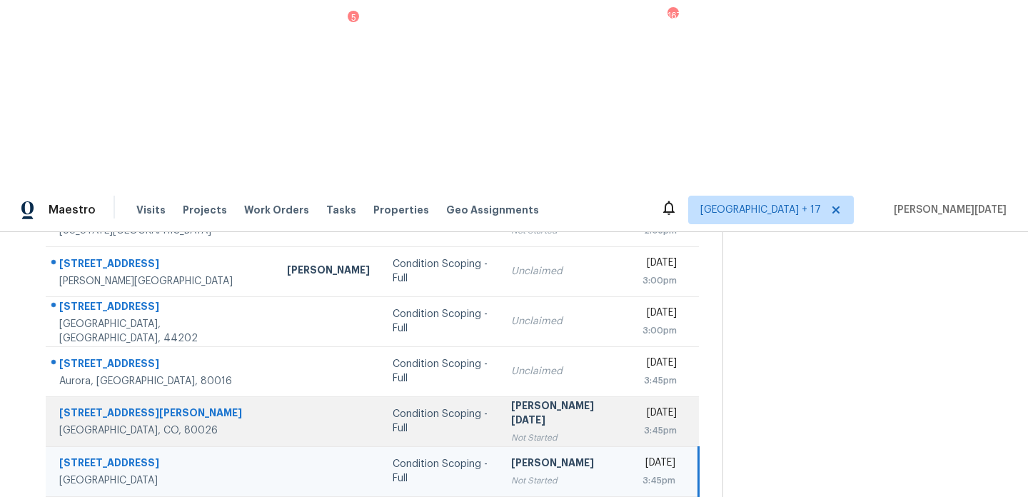
click at [520, 430] on div "Not Started" at bounding box center [565, 437] width 108 height 14
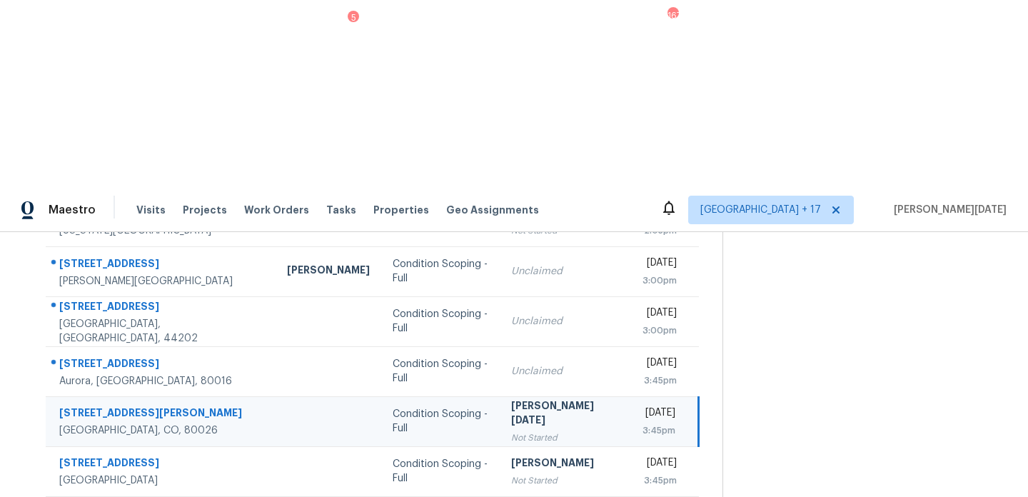
click at [520, 430] on div "Not Started" at bounding box center [565, 437] width 108 height 14
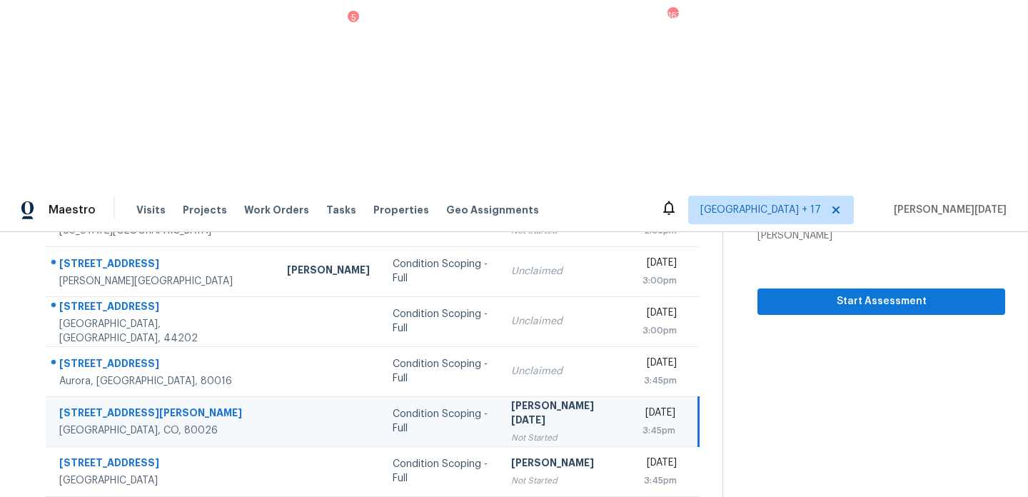
click at [642, 405] on div "[DATE]" at bounding box center [659, 414] width 34 height 18
click at [822, 293] on span "Start Assessment" at bounding box center [881, 302] width 225 height 18
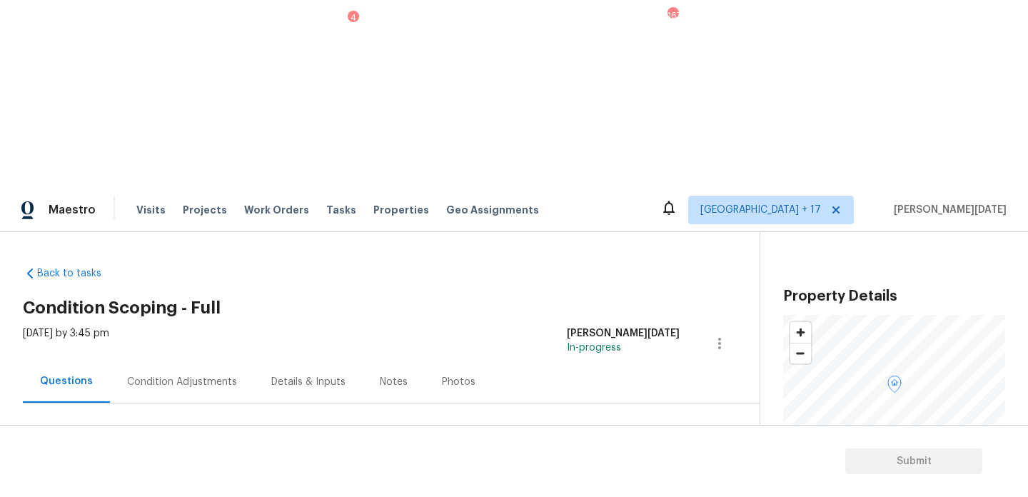
click at [180, 360] on div "Condition Adjustments" at bounding box center [182, 381] width 144 height 42
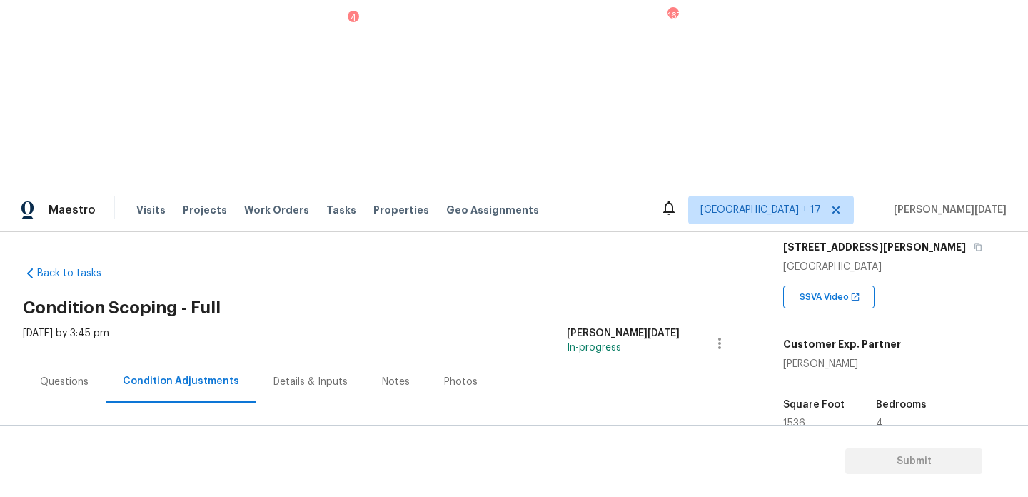
scroll to position [236, 0]
click at [59, 360] on div "Questions" at bounding box center [64, 381] width 83 height 42
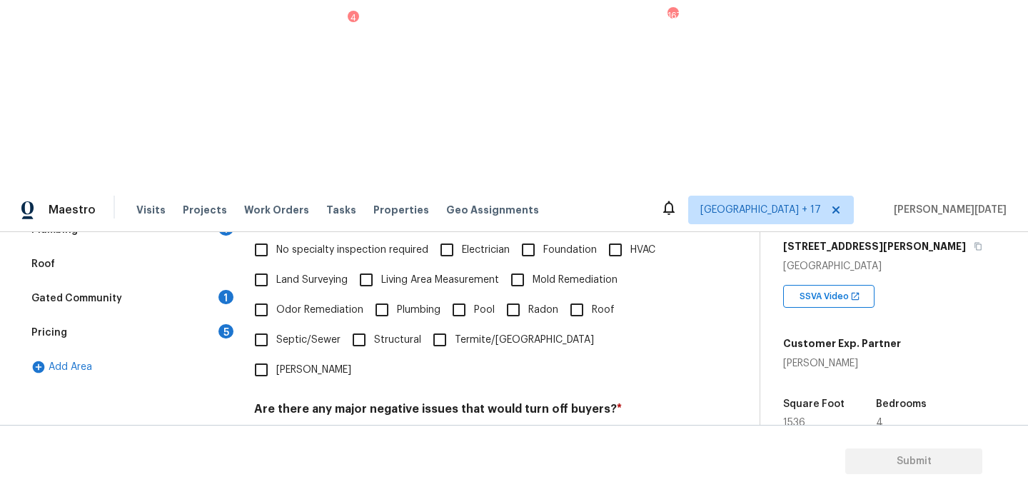
checkbox input "true"
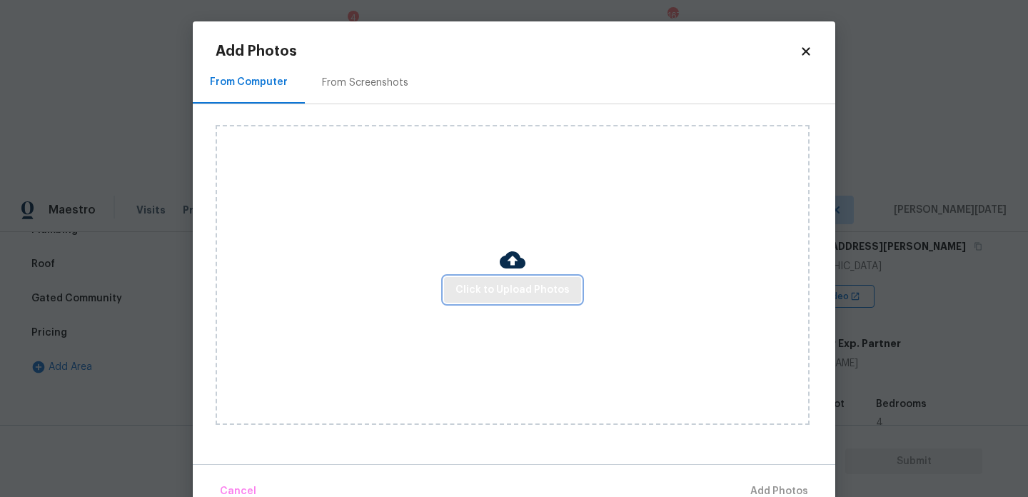
click at [493, 281] on span "Click to Upload Photos" at bounding box center [512, 290] width 114 height 18
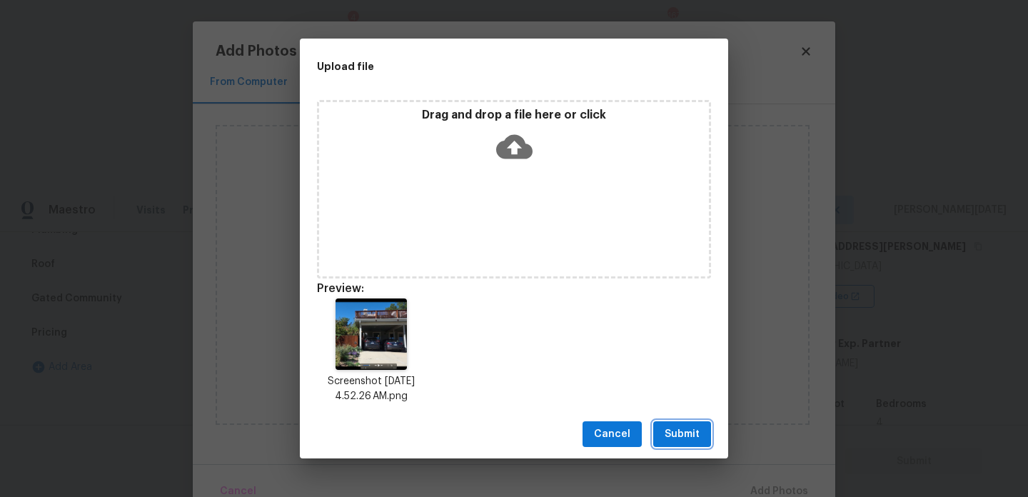
click at [675, 438] on span "Submit" at bounding box center [682, 434] width 35 height 18
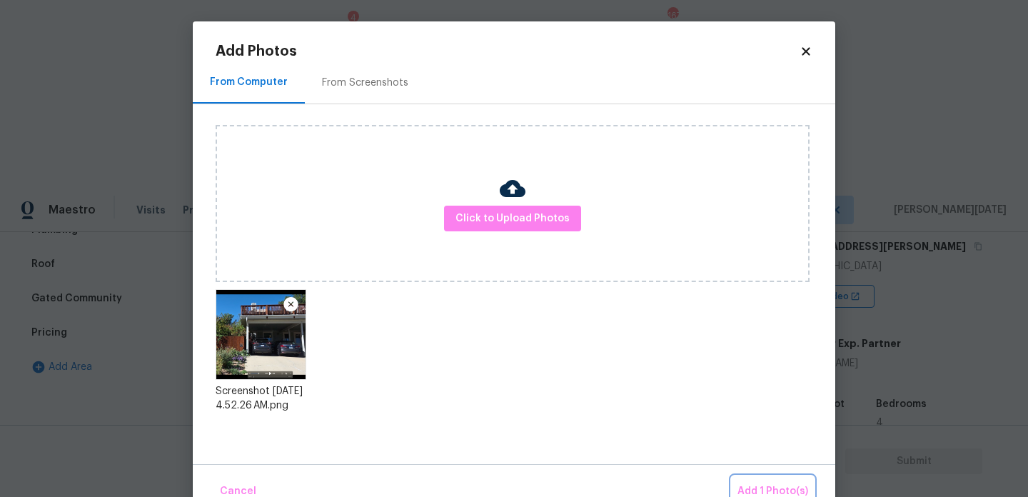
click at [750, 482] on button "Add 1 Photo(s)" at bounding box center [773, 491] width 82 height 31
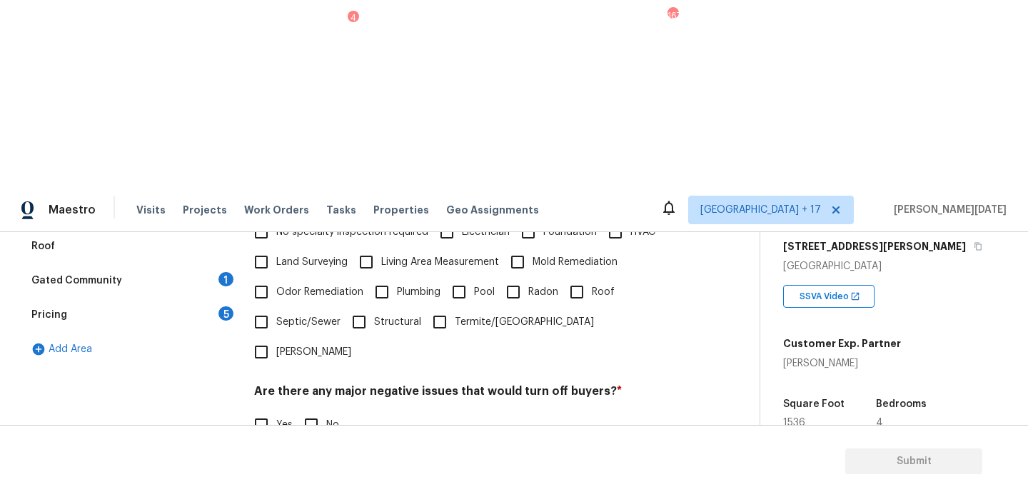
scroll to position [0, 0]
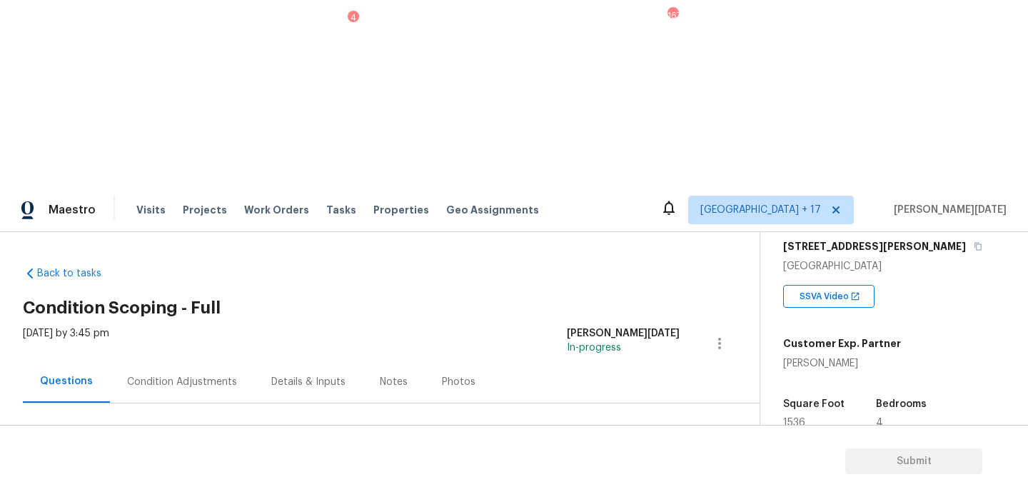
click at [200, 360] on div "Condition Adjustments" at bounding box center [182, 381] width 144 height 42
click at [615, 483] on span "Add Condition Adjustment" at bounding box center [644, 489] width 144 height 13
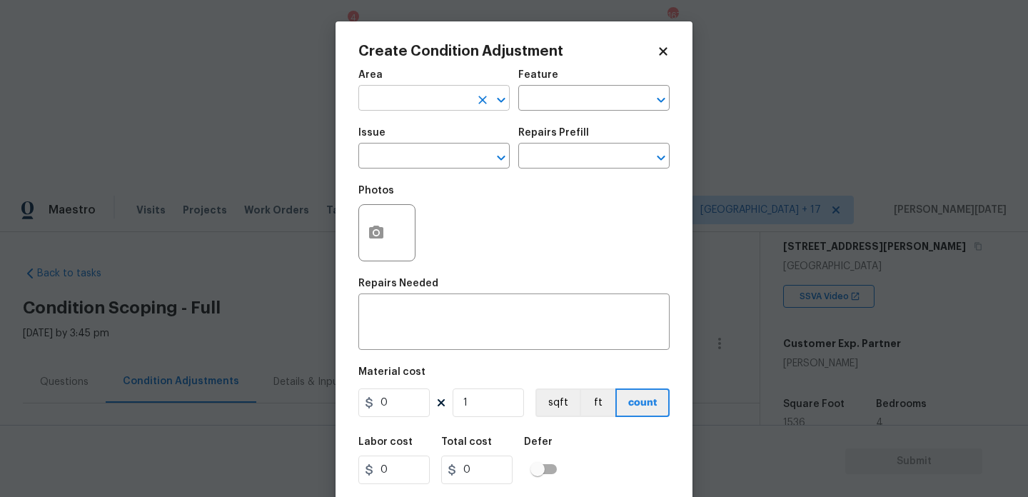
click at [409, 104] on input "text" at bounding box center [413, 100] width 111 height 22
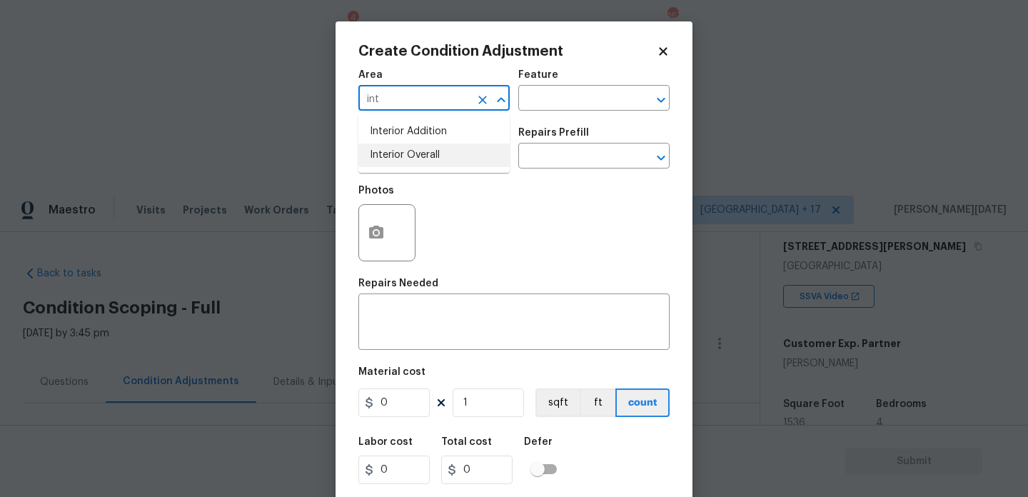
click at [414, 150] on li "Interior Overall" at bounding box center [433, 155] width 151 height 24
type input "Interior Overall"
click at [414, 150] on input "text" at bounding box center [413, 157] width 111 height 22
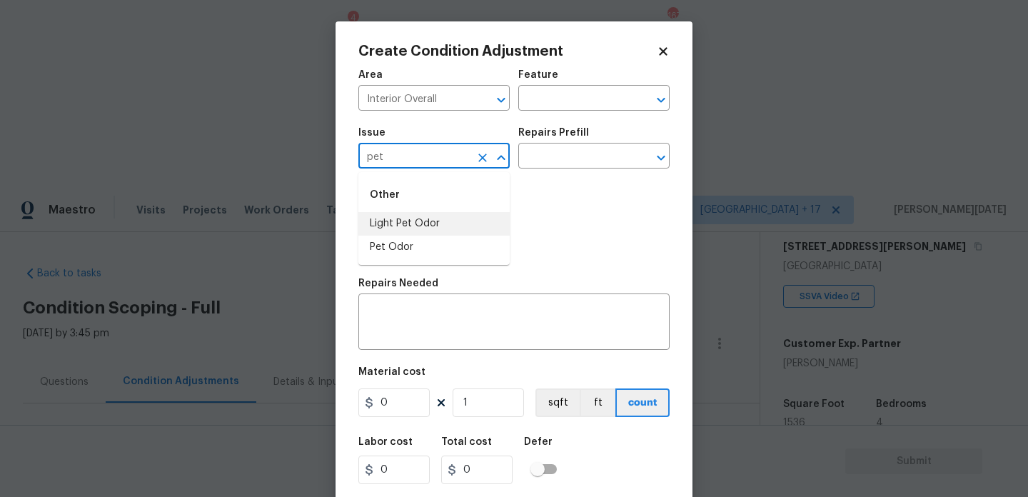
click at [429, 218] on li "Light Pet Odor" at bounding box center [433, 224] width 151 height 24
type input "Light Pet Odor"
click at [555, 165] on input "text" at bounding box center [573, 157] width 111 height 22
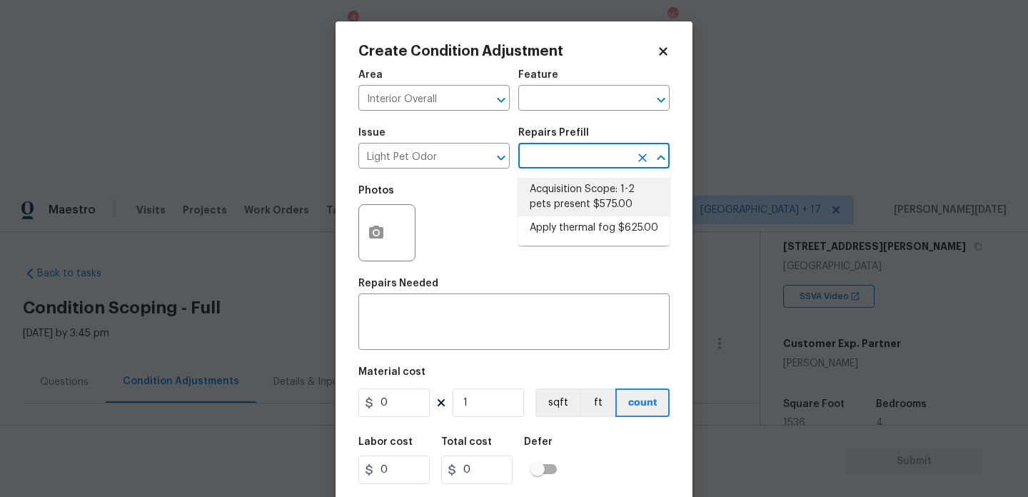
click at [562, 203] on li "Acquisition Scope: 1-2 pets present $575.00" at bounding box center [593, 197] width 151 height 39
type textarea "Acquisition Scope: 1-2 pets present"
type input "575"
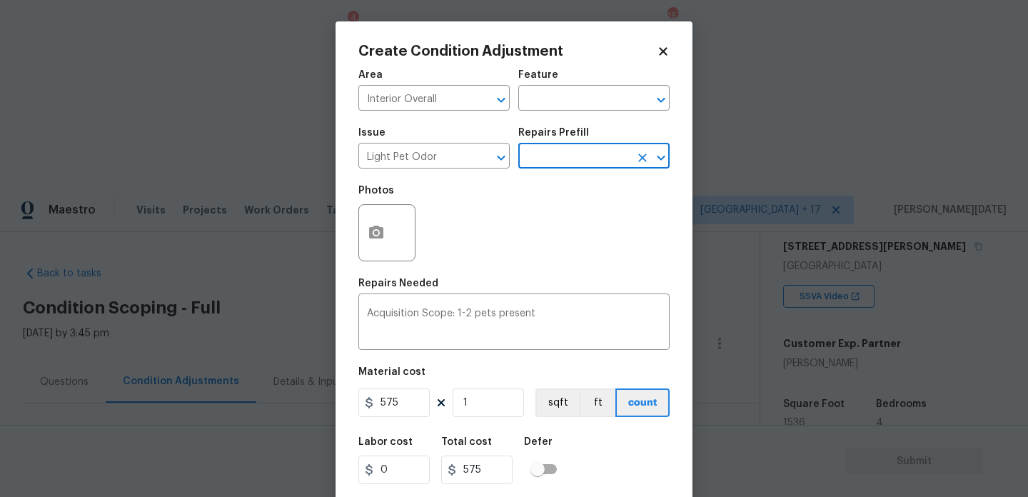
scroll to position [36, 0]
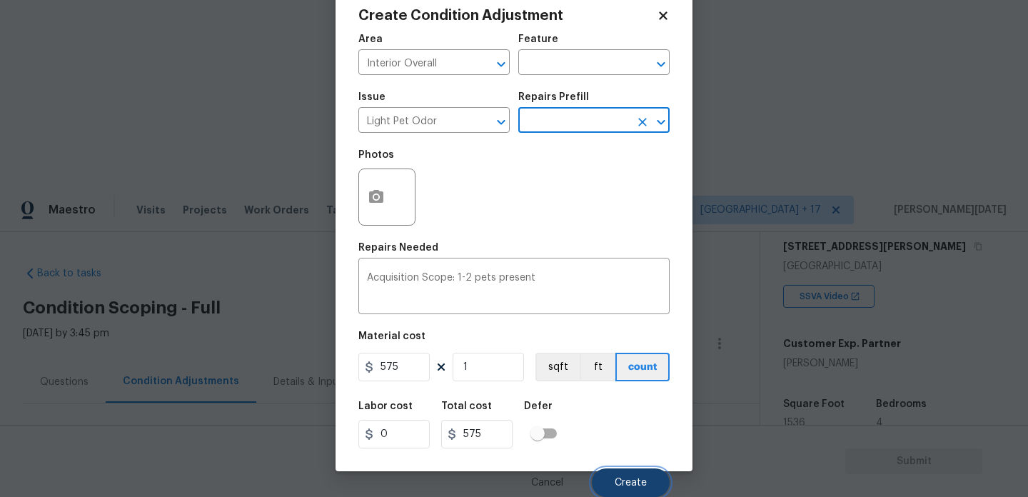
click at [623, 485] on span "Create" at bounding box center [631, 483] width 32 height 11
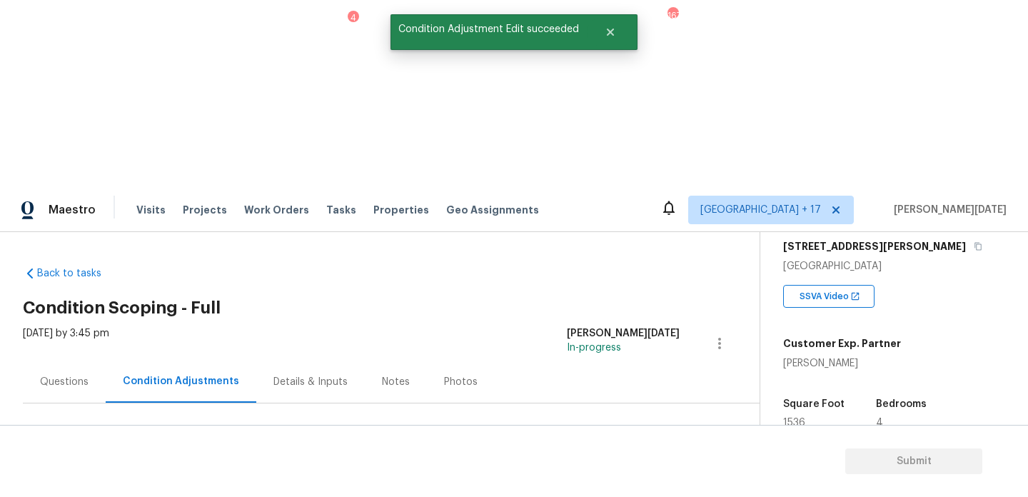
scroll to position [0, 0]
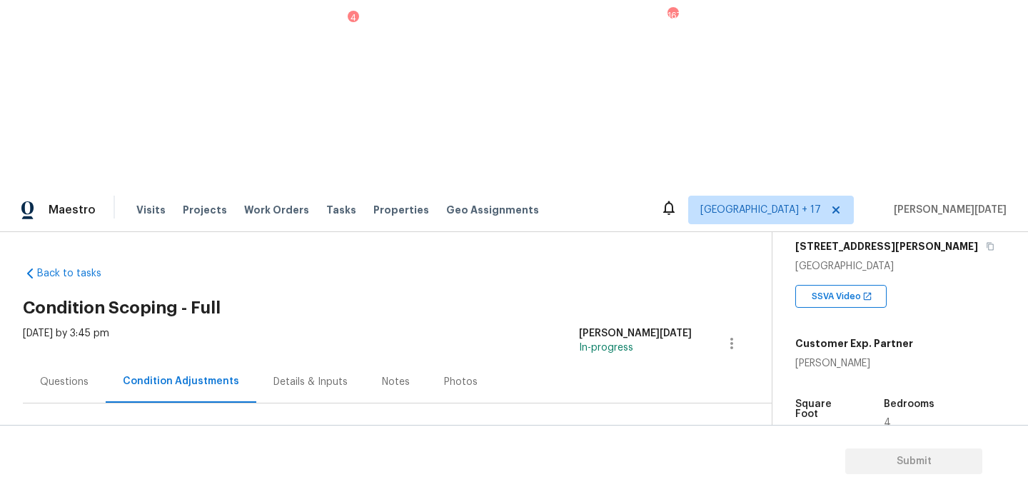
click at [794, 238] on div "Property Details © Mapbox © OpenStreetMap Improve this map [STREET_ADDRESS][PER…" at bounding box center [888, 371] width 233 height 750
copy span "1536"
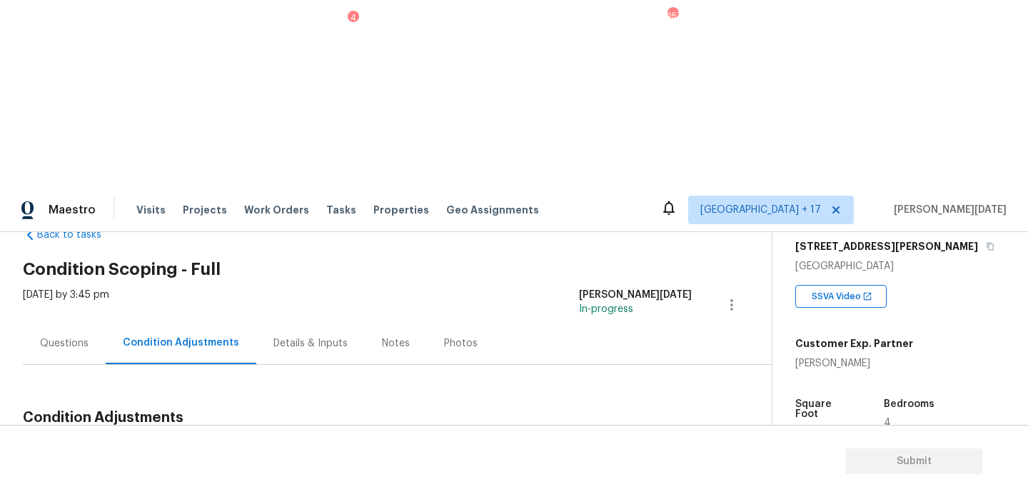
click at [646, 445] on span "Add Condition Adjustment" at bounding box center [657, 451] width 144 height 13
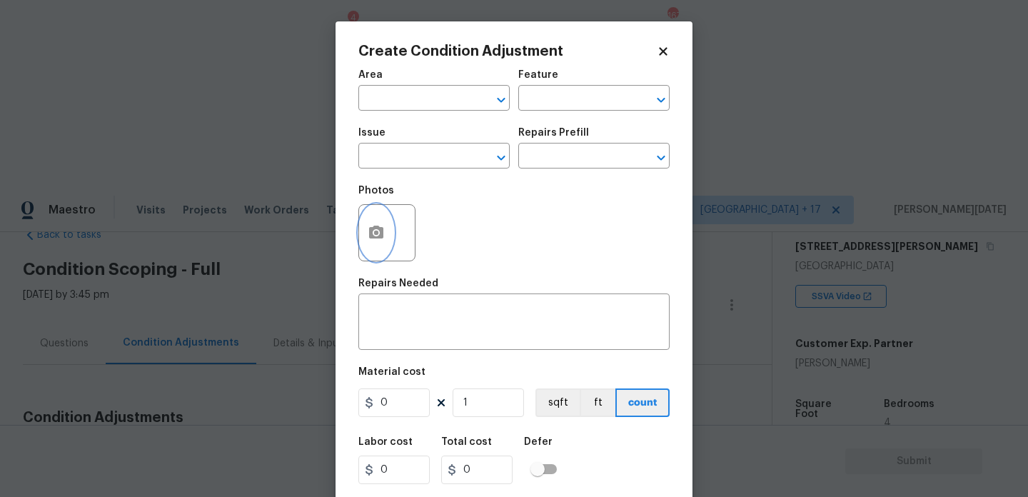
click at [365, 233] on button "button" at bounding box center [376, 233] width 34 height 56
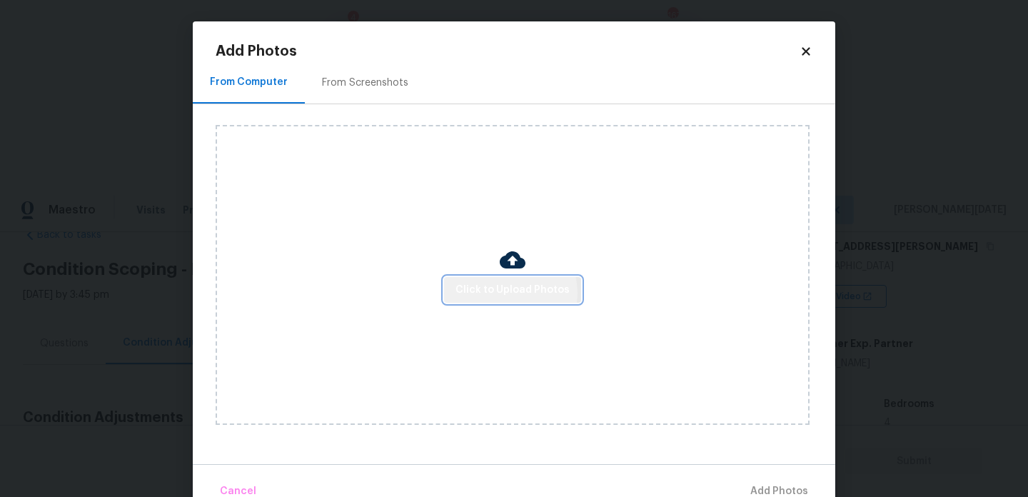
click at [511, 292] on span "Click to Upload Photos" at bounding box center [512, 290] width 114 height 18
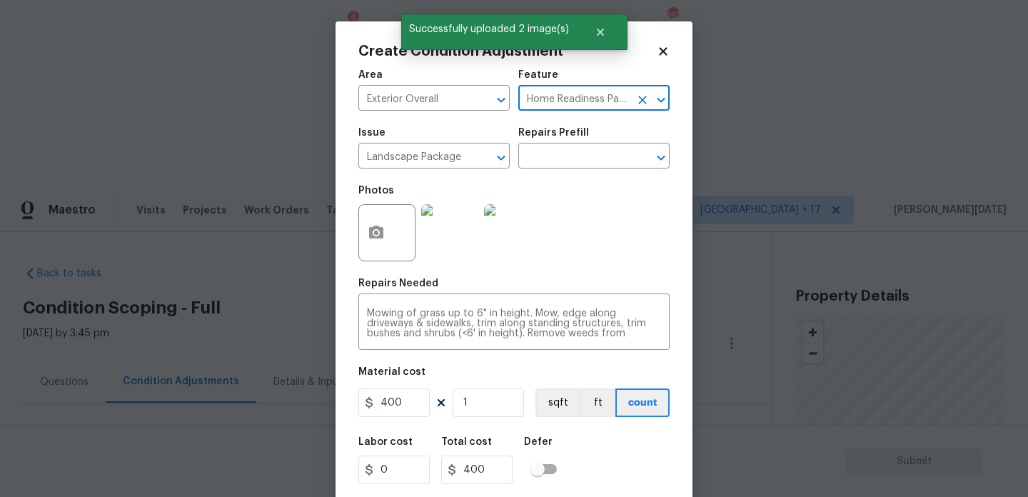
scroll to position [236, 0]
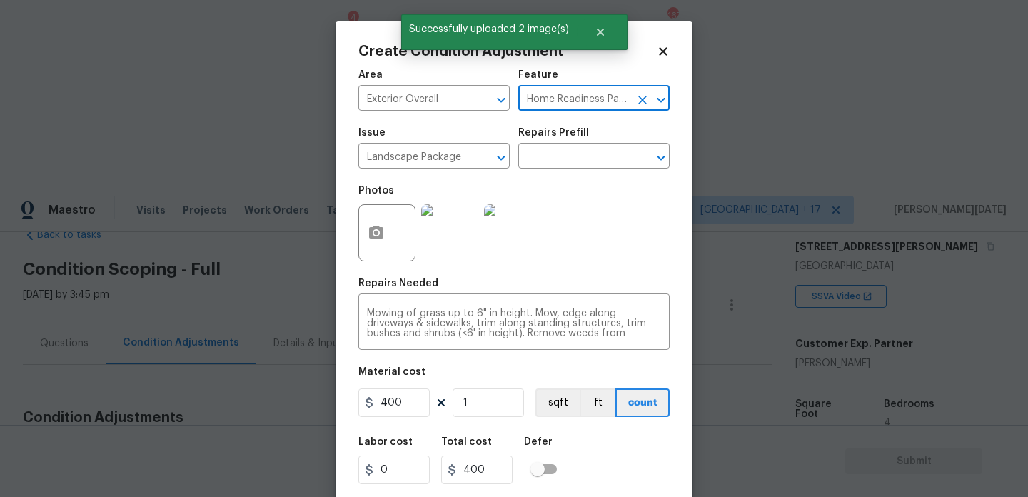
type input "Home Readiness Packagesv"
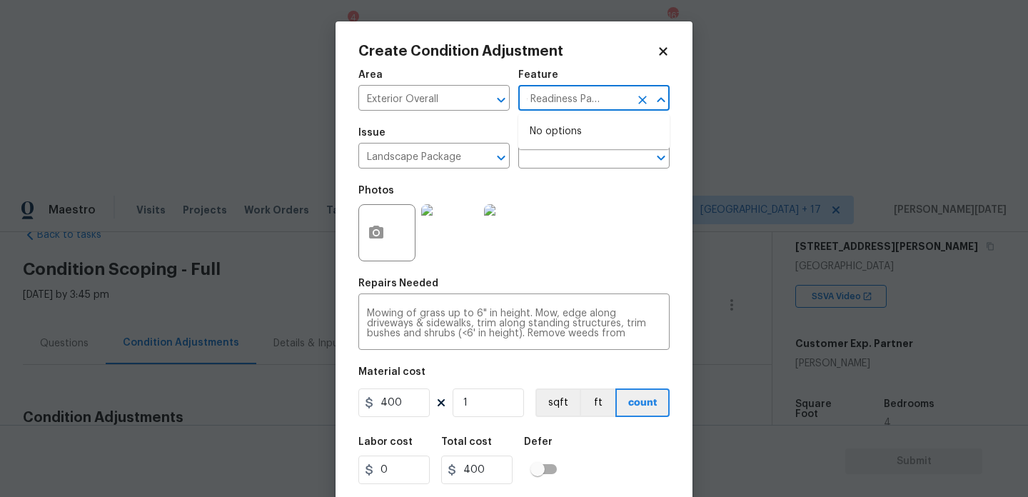
click at [649, 103] on icon "Clear" at bounding box center [642, 100] width 14 height 14
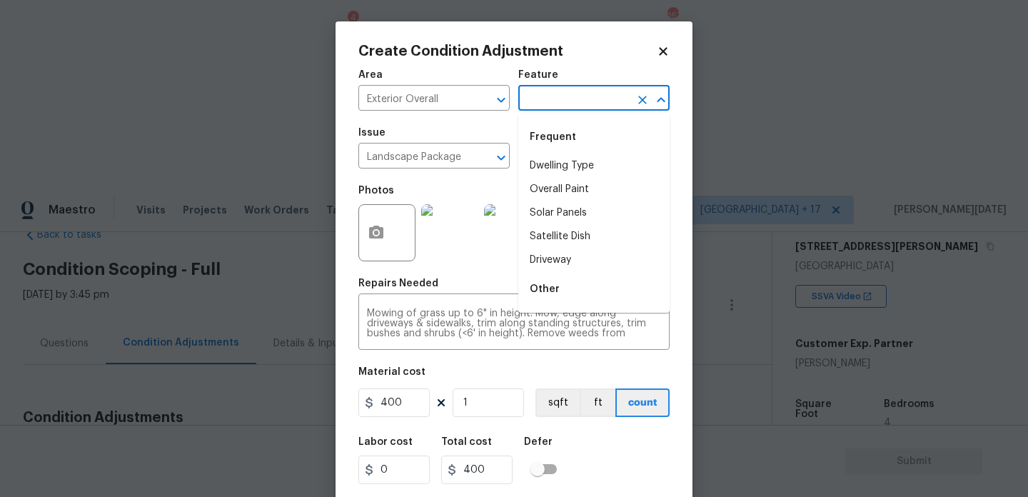
scroll to position [0, 0]
click at [616, 148] on div "Other" at bounding box center [593, 137] width 151 height 34
click at [612, 153] on div "Other" at bounding box center [593, 137] width 151 height 34
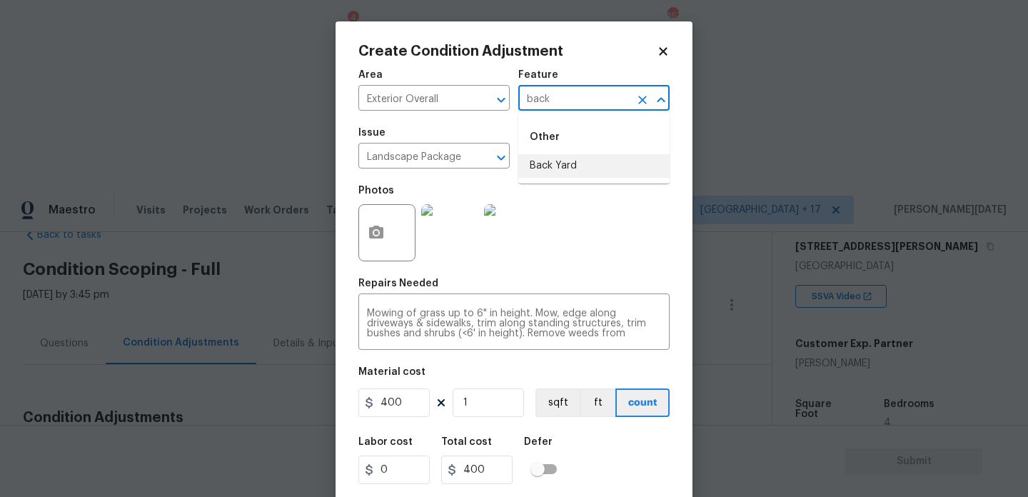
click at [596, 172] on li "Back Yard" at bounding box center [593, 166] width 151 height 24
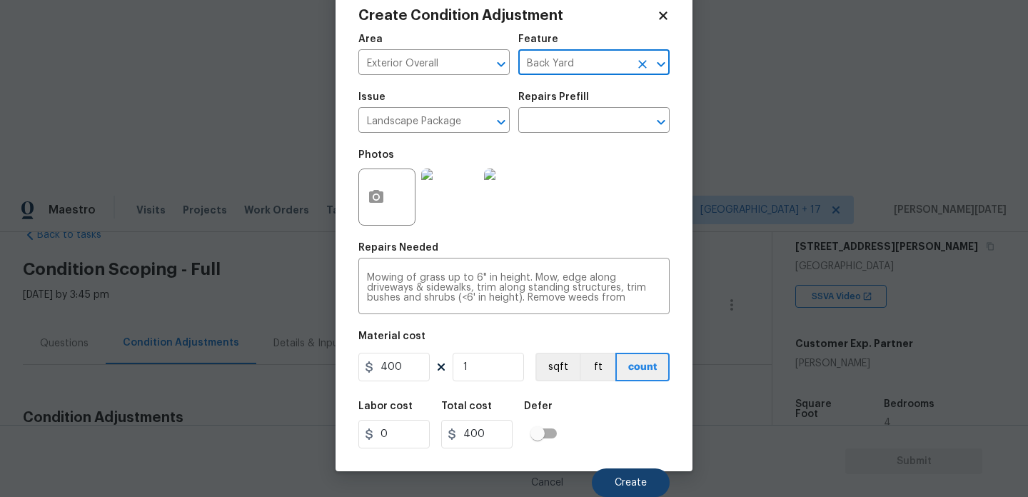
type input "Back Yard"
click at [627, 485] on span "Create" at bounding box center [631, 483] width 32 height 11
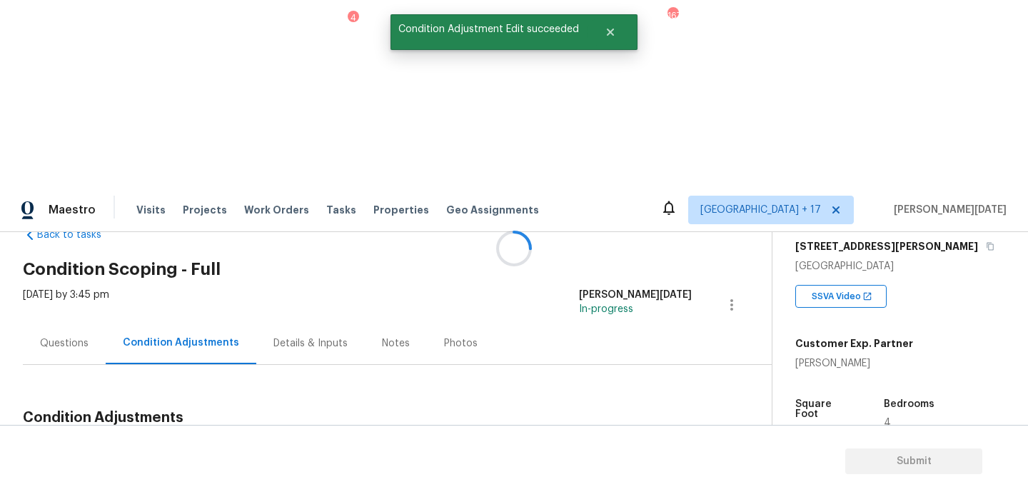
scroll to position [0, 0]
click at [640, 445] on span "Add Condition Adjustment" at bounding box center [657, 451] width 144 height 13
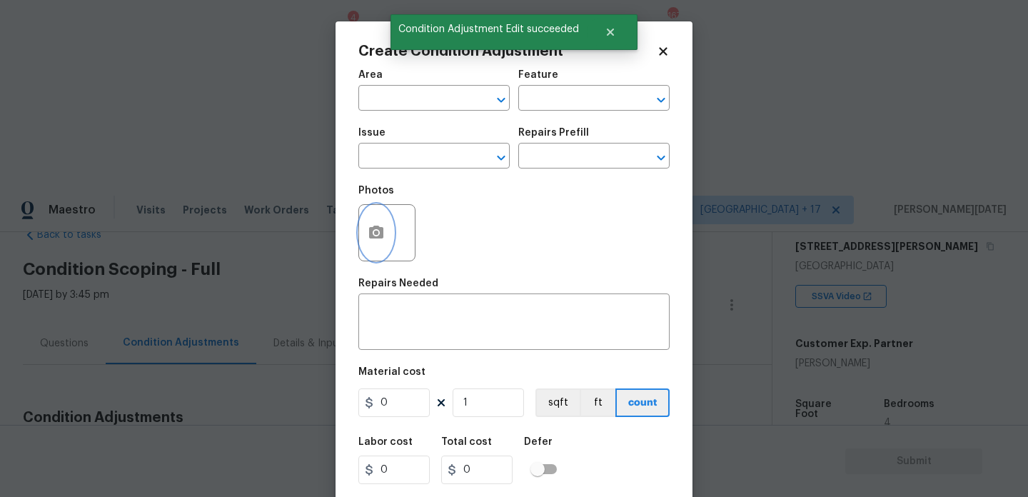
click at [374, 220] on button "button" at bounding box center [376, 233] width 34 height 56
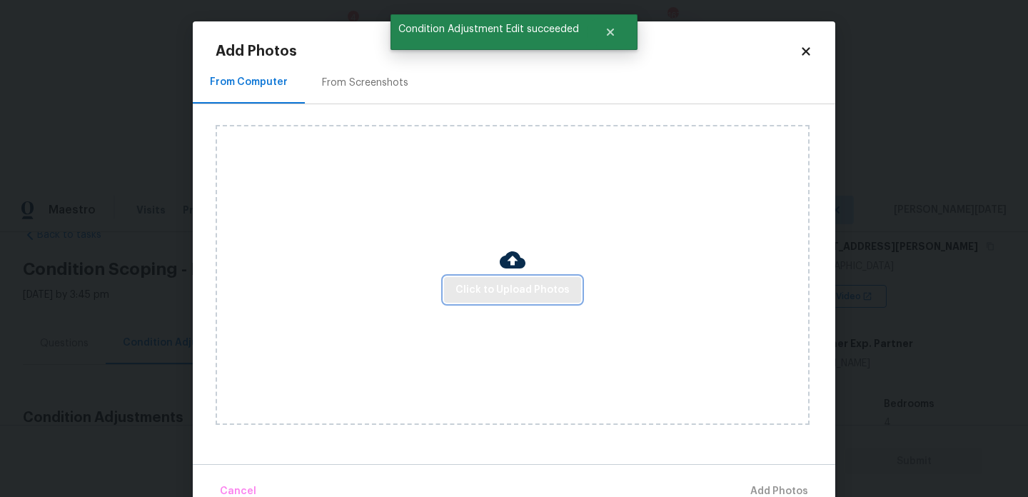
click at [528, 301] on button "Click to Upload Photos" at bounding box center [512, 290] width 137 height 26
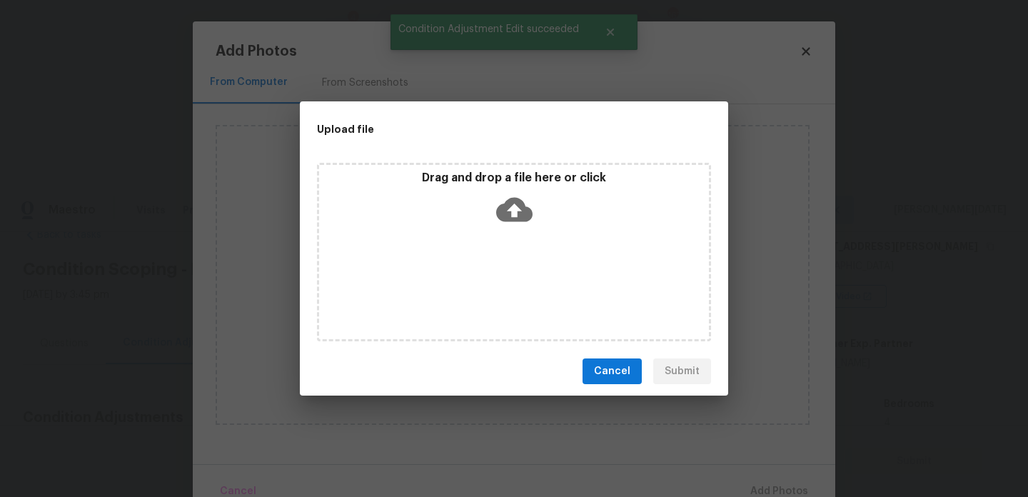
click at [528, 301] on div "Drag and drop a file here or click" at bounding box center [514, 252] width 394 height 178
